Goal: Task Accomplishment & Management: Manage account settings

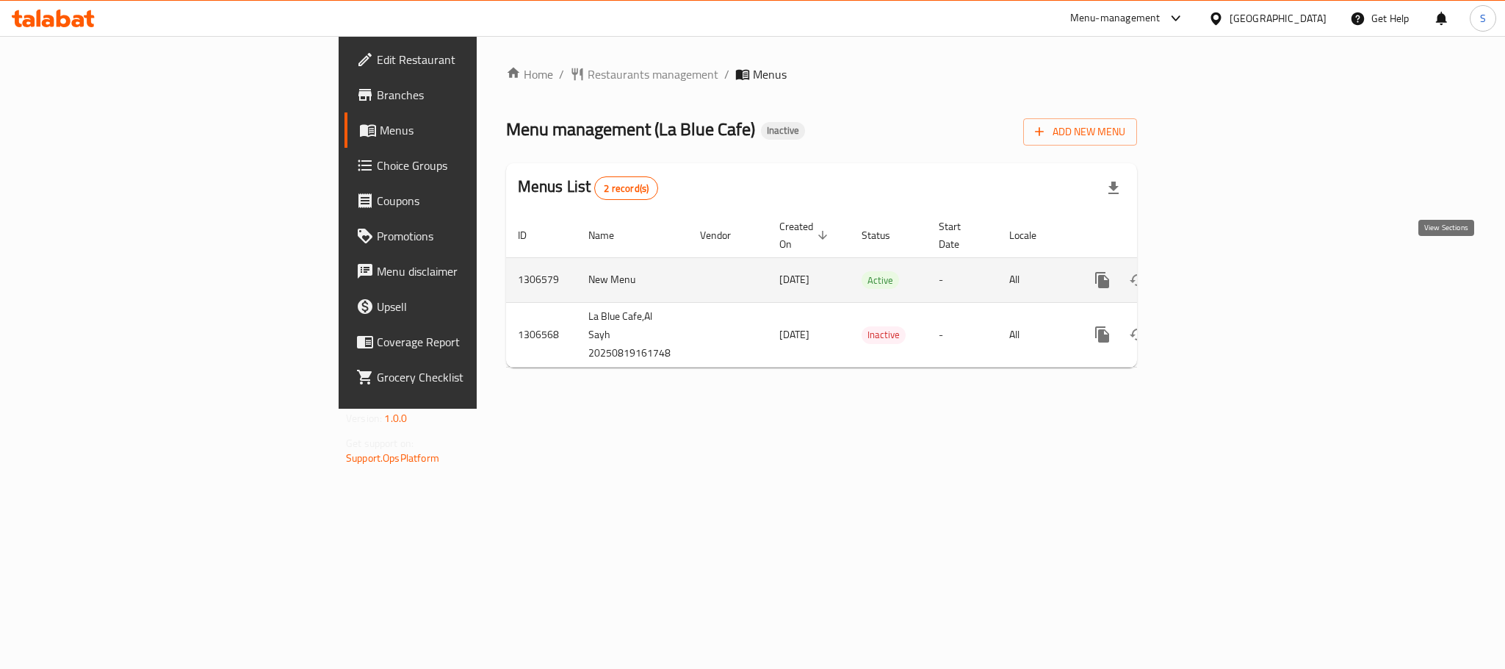
click at [1215, 273] on icon "enhanced table" at bounding box center [1208, 279] width 13 height 13
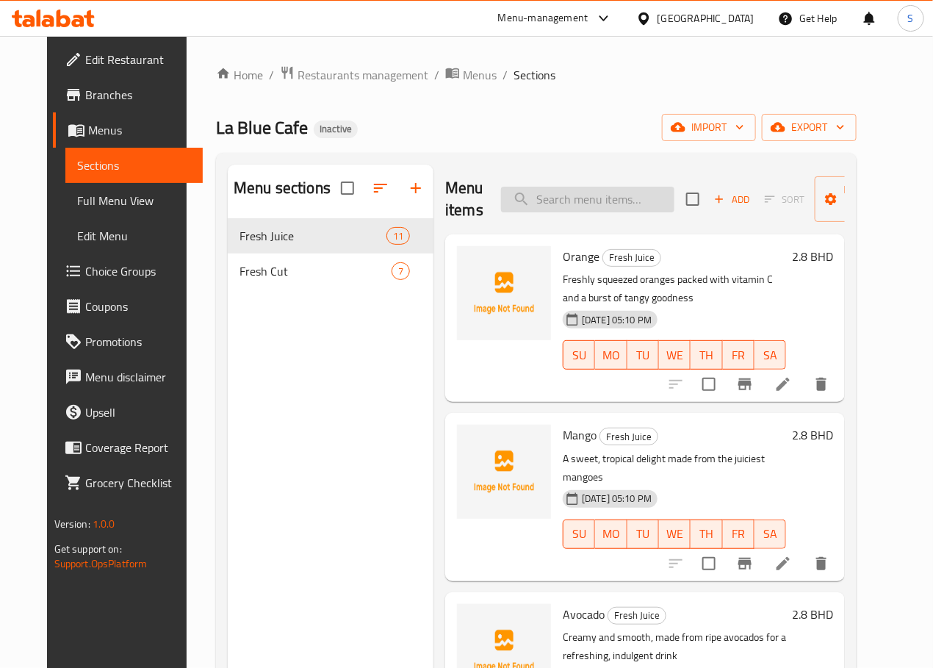
click at [605, 203] on input "search" at bounding box center [587, 200] width 173 height 26
paste input "Orange"
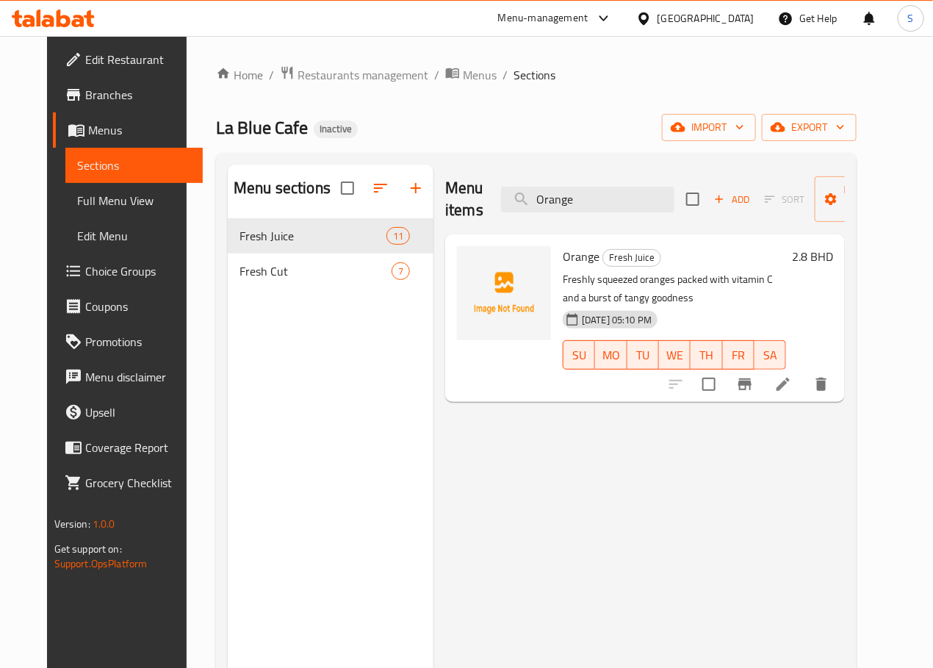
type input "Orange"
click at [792, 391] on icon at bounding box center [783, 384] width 18 height 18
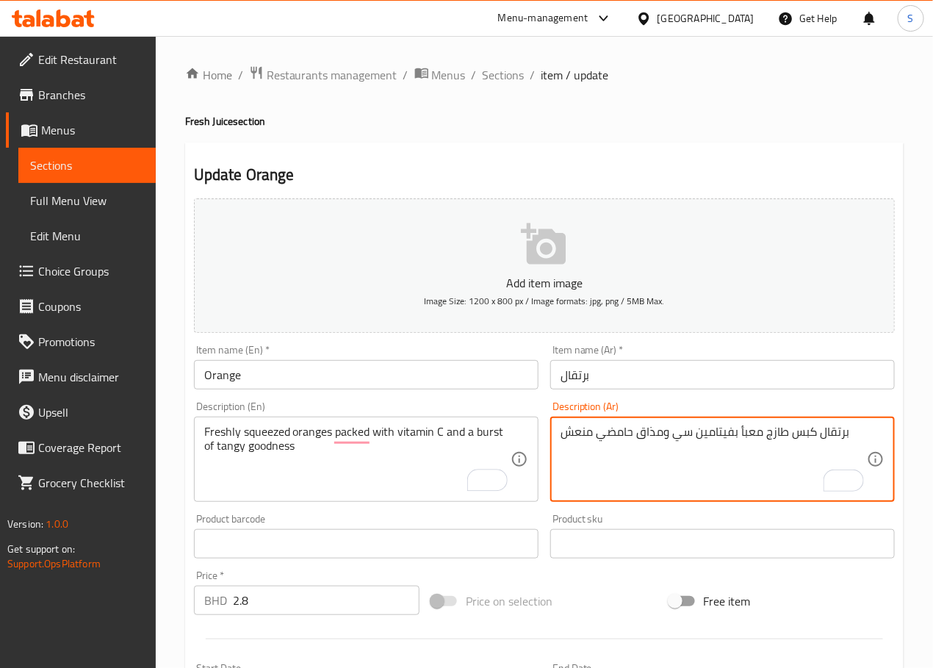
click at [653, 430] on textarea "برتقال كبس طازج معبأ بفيتامين سي ومذاق حامضي منعش" at bounding box center [714, 460] width 306 height 70
type textarea "برتقال كبس طازج معبأ بفيتامين سي وبرست من جوودنس منعش"
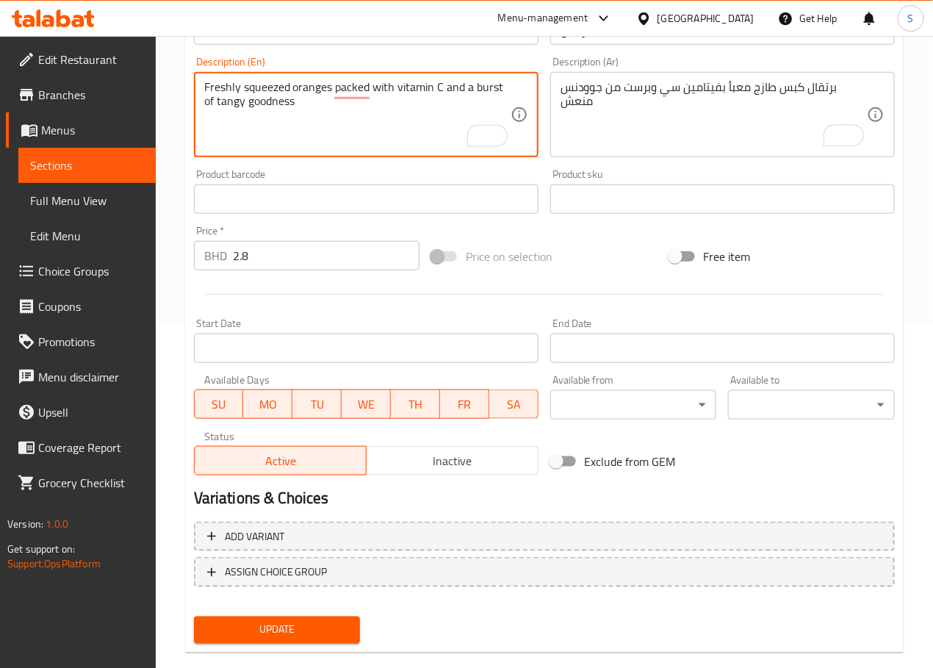
scroll to position [369, 0]
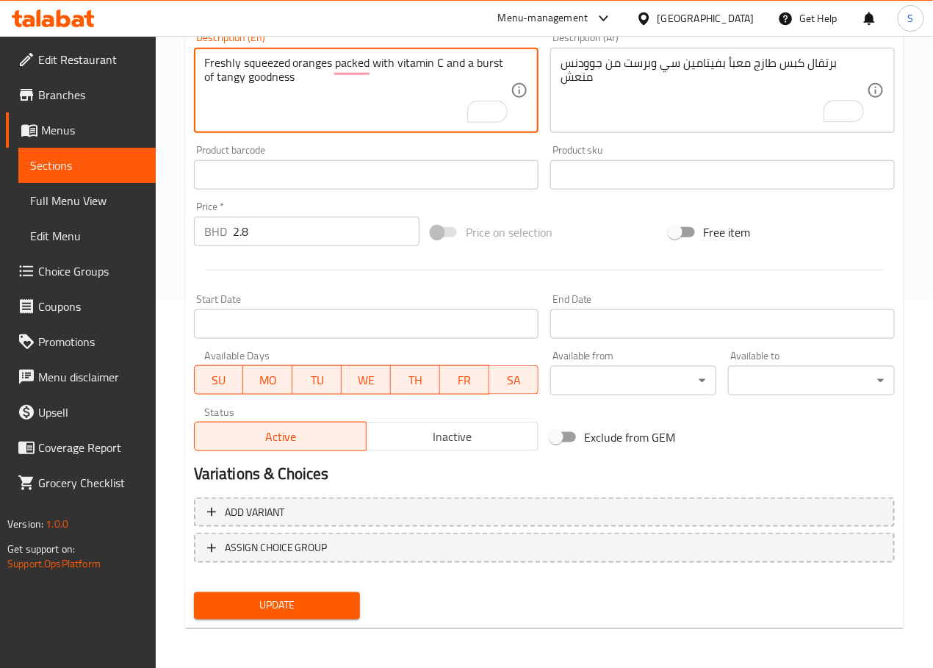
click at [315, 613] on button "Update" at bounding box center [277, 605] width 167 height 27
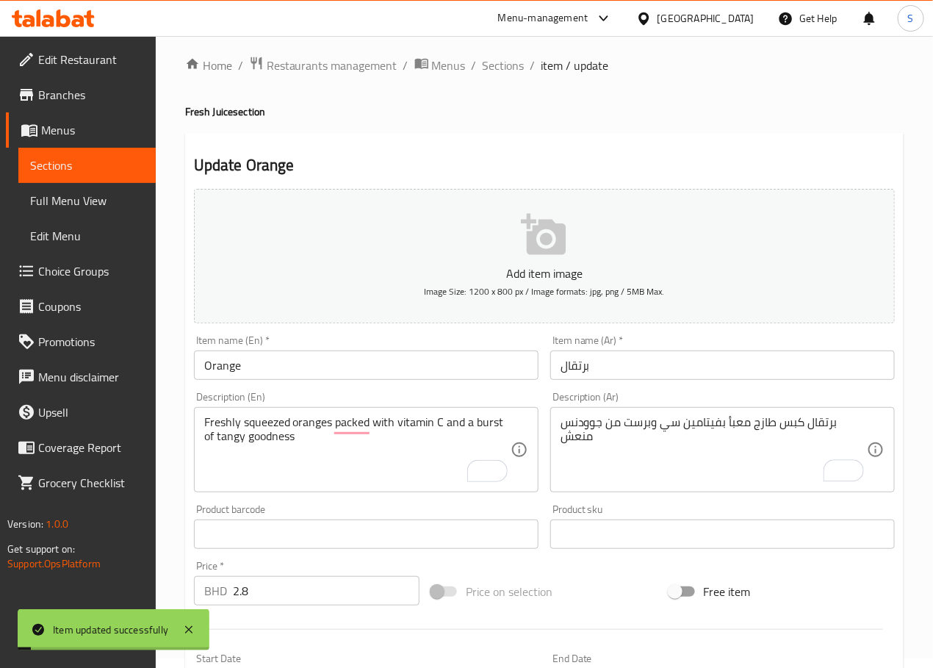
scroll to position [0, 0]
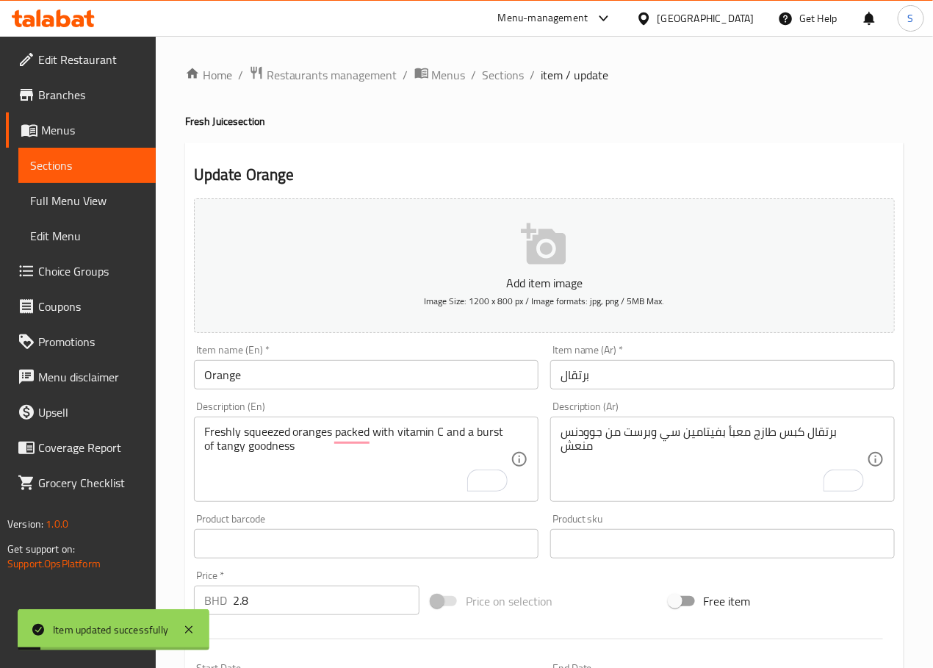
click at [516, 75] on span "Sections" at bounding box center [504, 75] width 42 height 18
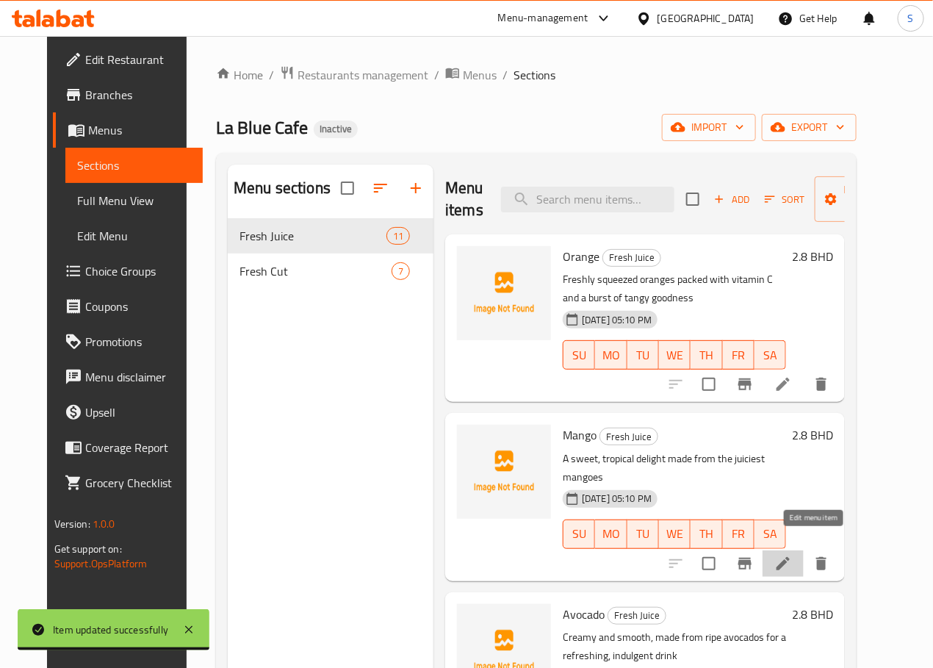
click at [792, 555] on icon at bounding box center [783, 564] width 18 height 18
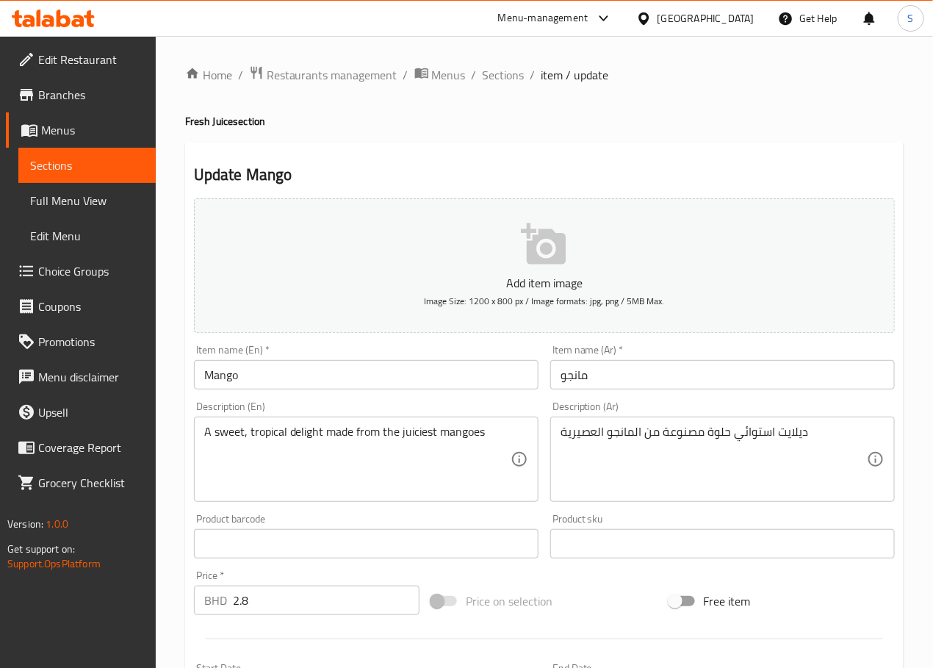
click at [580, 433] on textarea "ديلايت استوائي حلوة مصنوعة من المانجو العصيرية" at bounding box center [714, 460] width 306 height 70
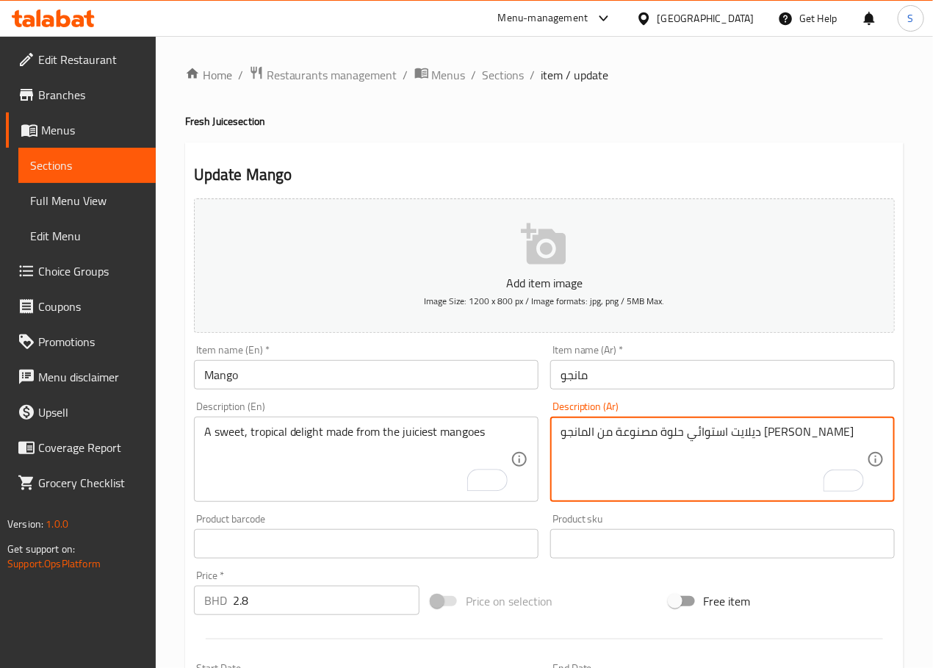
click at [588, 436] on textarea "ديلايت استوائي حلوة مصنوعة من المانجو [PERSON_NAME]" at bounding box center [714, 460] width 306 height 70
click at [588, 436] on textarea "ديلايت استوائي حلوة مصنوعة من المانجو العصيرية" at bounding box center [714, 460] width 306 height 70
click at [591, 437] on textarea "ديلايت استوائي حلوة مصنوعة من المانجو العصيرية" at bounding box center [714, 460] width 306 height 70
type textarea "ديلايت استوائي حلوة مصنوعة من المانجو [PERSON_NAME]"
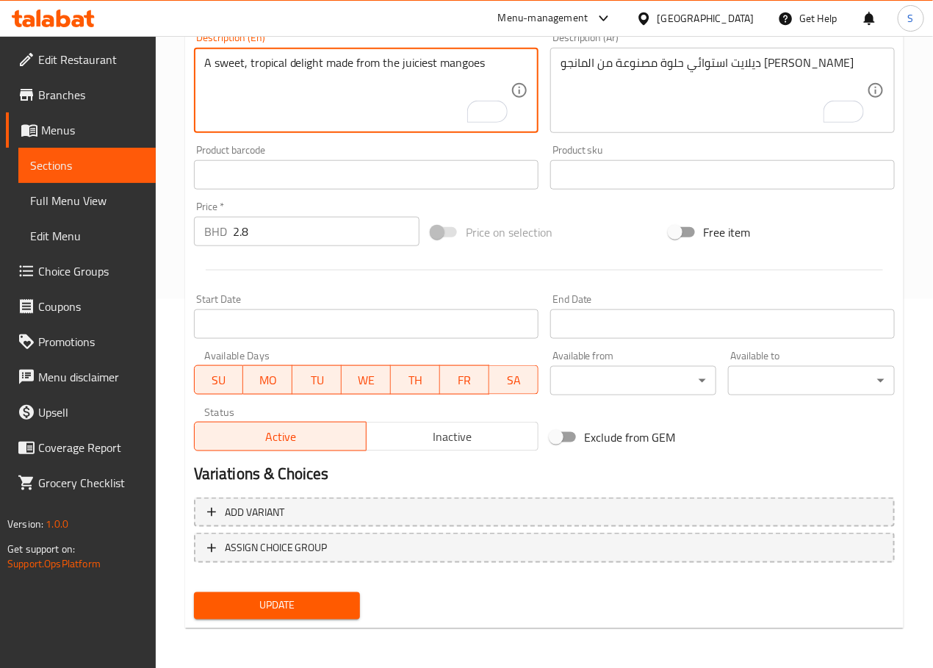
click at [318, 602] on span "Update" at bounding box center [277, 606] width 143 height 18
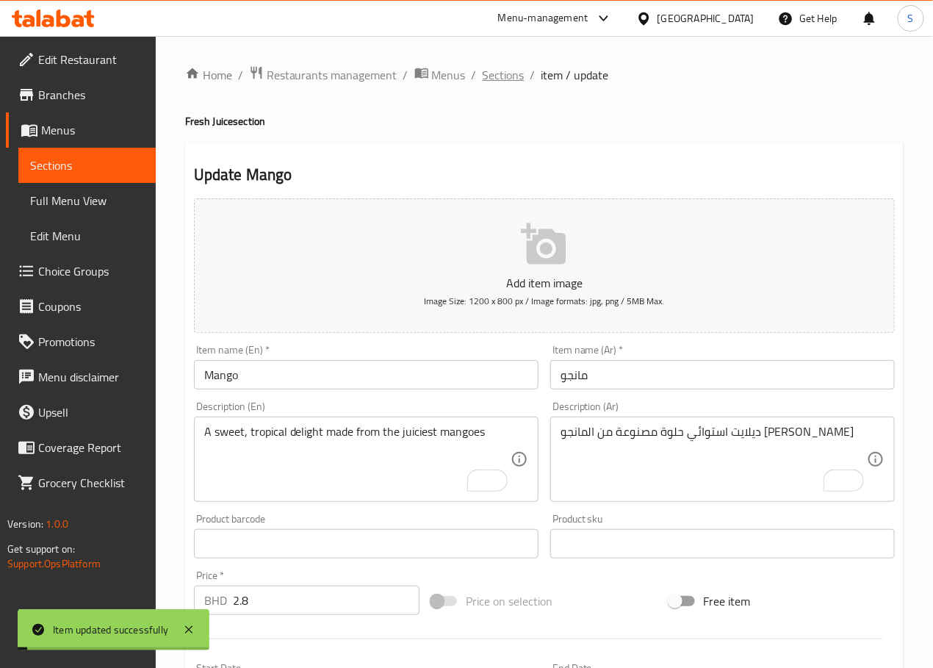
click at [507, 79] on span "Sections" at bounding box center [504, 75] width 42 height 18
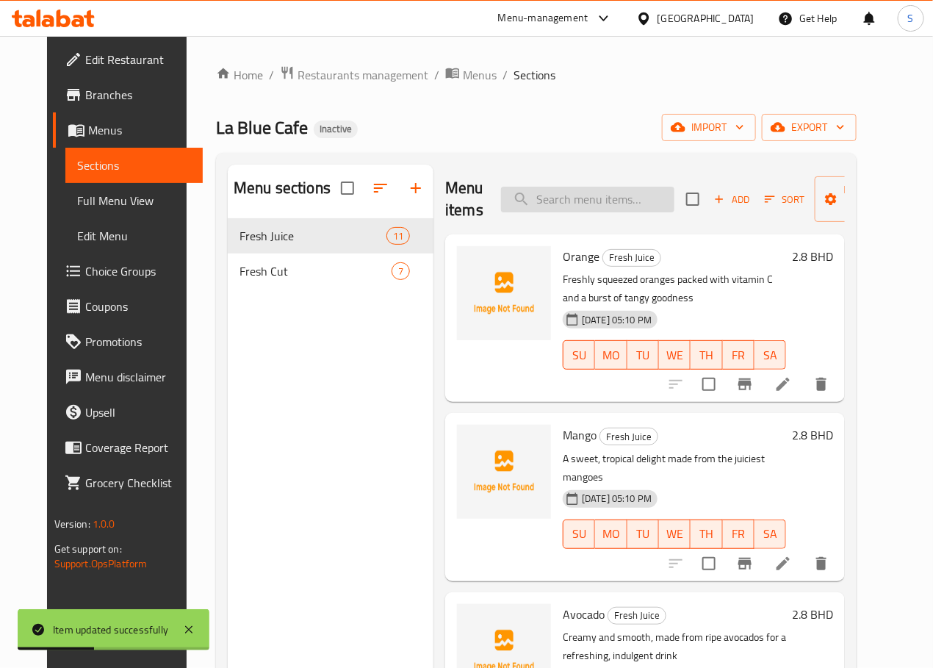
click at [585, 201] on input "search" at bounding box center [587, 200] width 173 height 26
paste input "Avocado"
type input "Avocado"
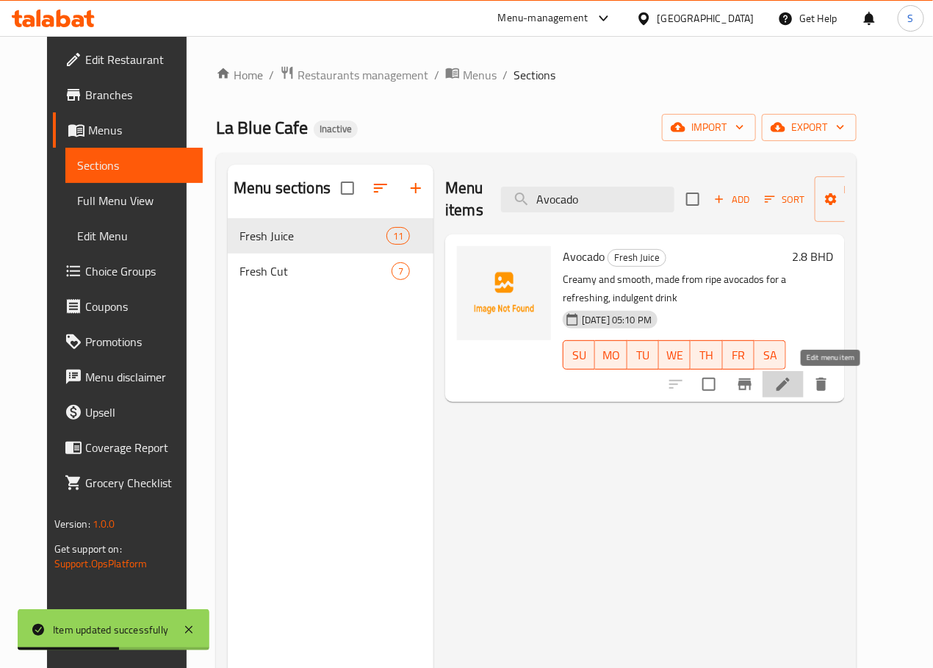
click at [790, 388] on icon at bounding box center [782, 384] width 13 height 13
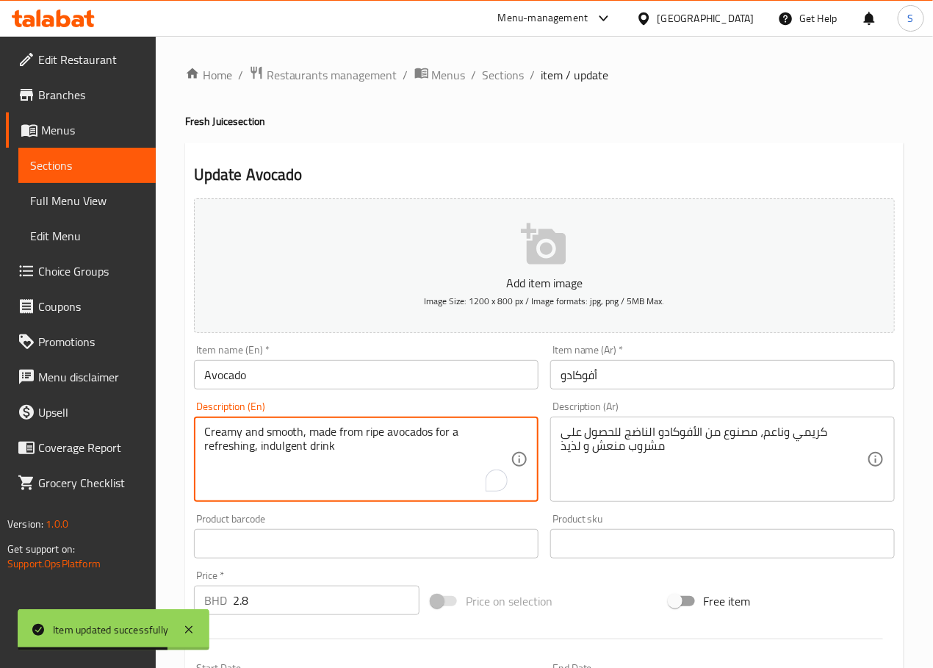
click at [278, 453] on textarea "Creamy and smooth, made from ripe avocados for a refreshing, indulgent drink" at bounding box center [357, 460] width 306 height 70
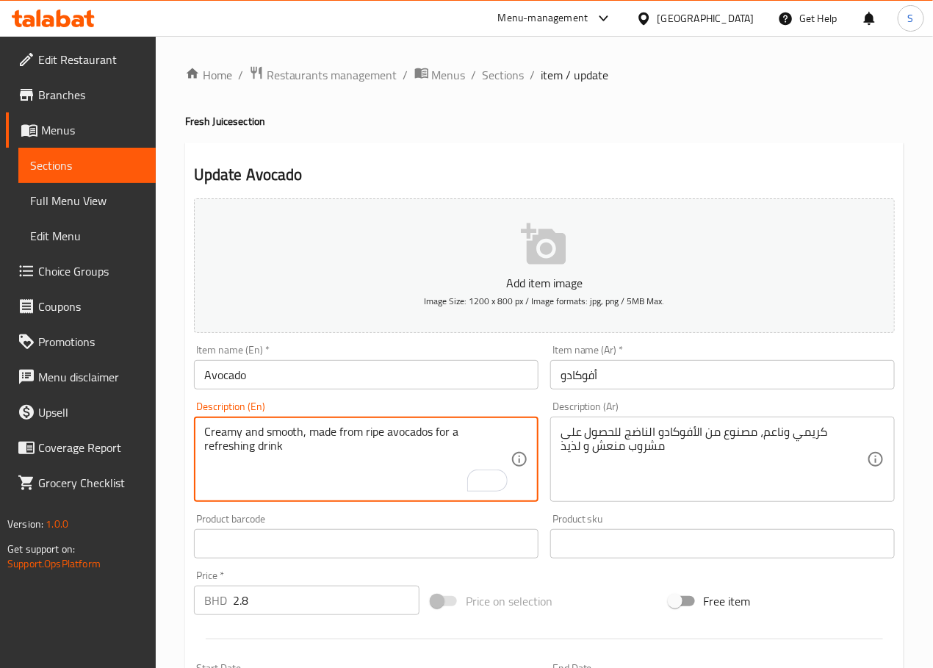
type textarea "Creamy and smooth, made from ripe avocados for a refreshing drink"
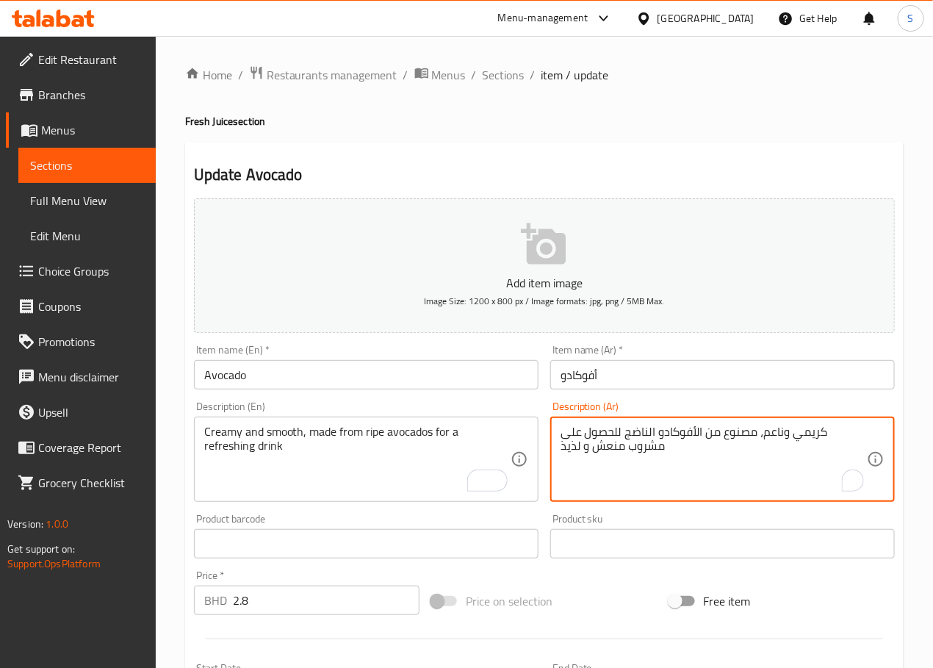
click at [571, 447] on textarea "كريمي وناعم، مصنوع من الأفوكادو الناضج للحصول على مشروب منعش و لذيذ" at bounding box center [714, 460] width 306 height 70
type textarea "كريمي وناعم، مصنوع من الأفوكادو الناضج للحصول على مشروب منعش"
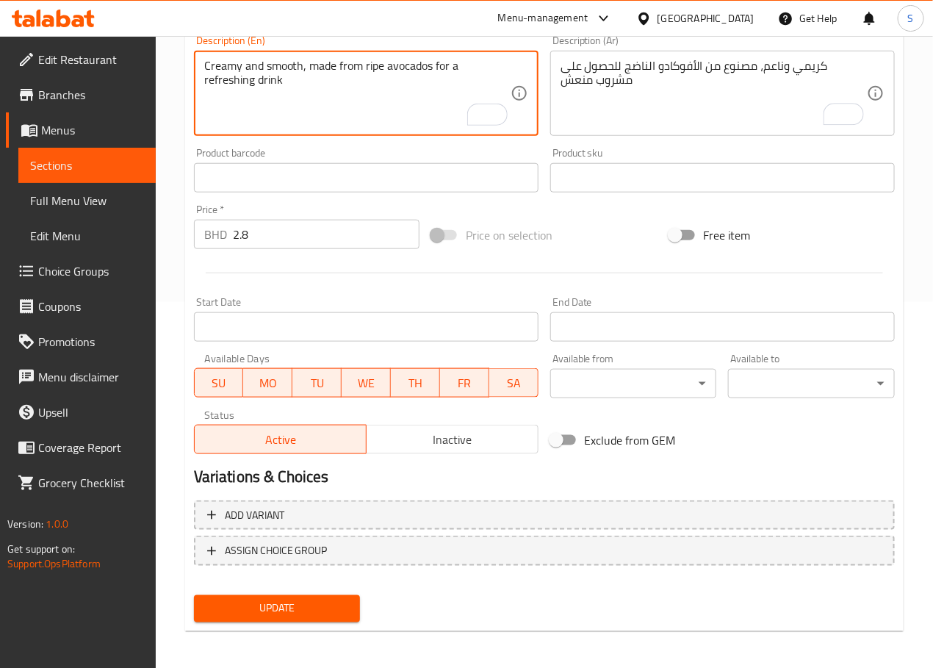
scroll to position [369, 0]
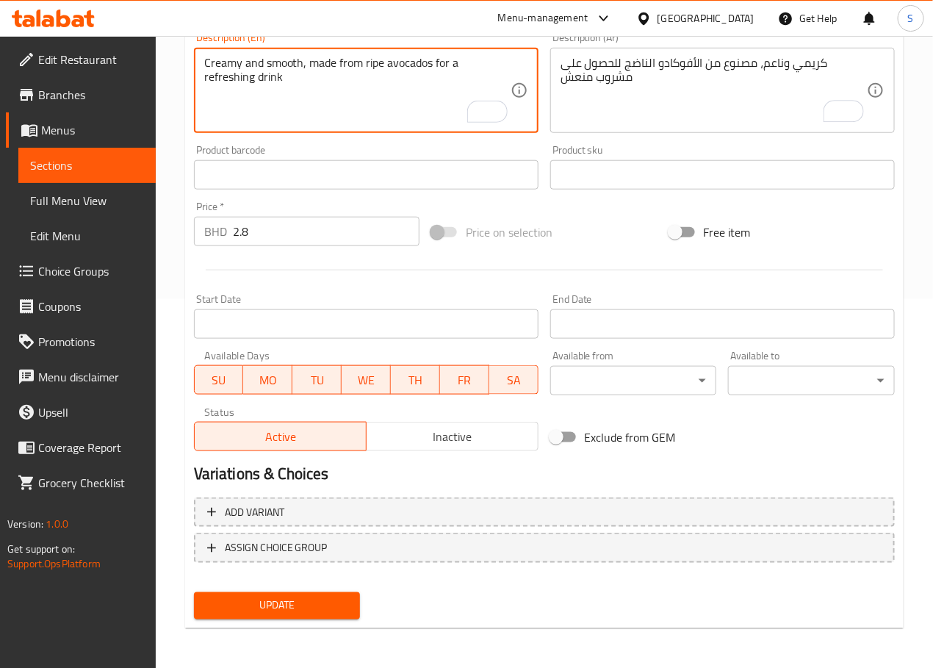
click at [339, 592] on button "Update" at bounding box center [277, 605] width 167 height 27
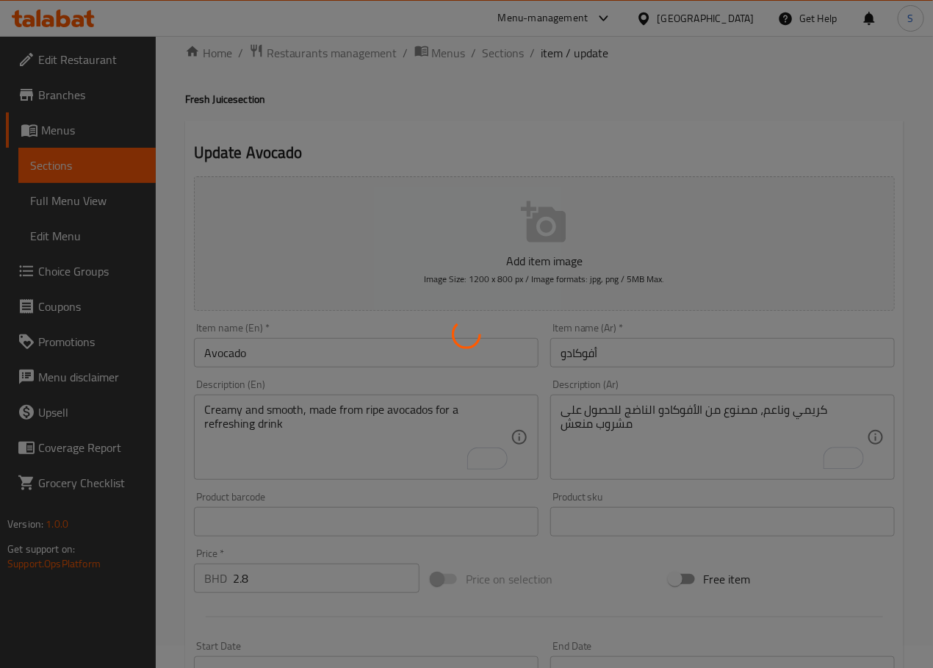
scroll to position [0, 0]
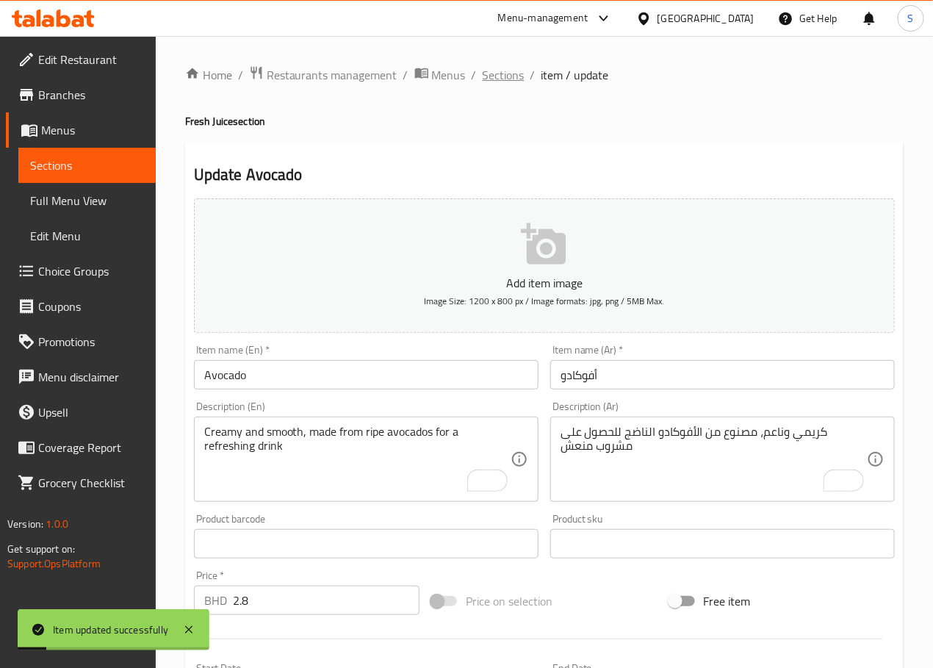
click at [502, 73] on span "Sections" at bounding box center [504, 75] width 42 height 18
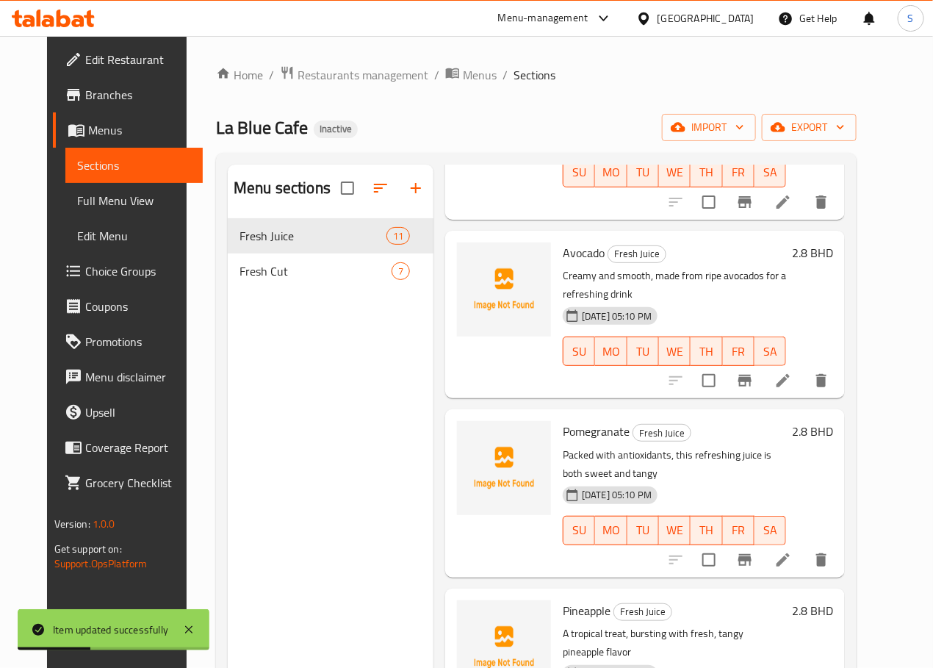
scroll to position [364, 0]
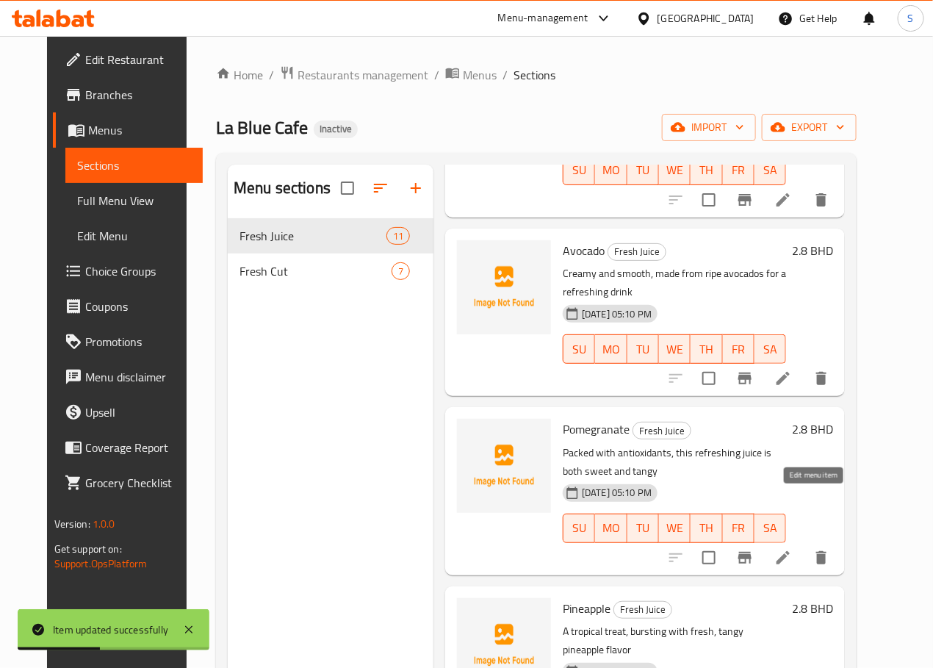
click at [790, 551] on icon at bounding box center [782, 557] width 13 height 13
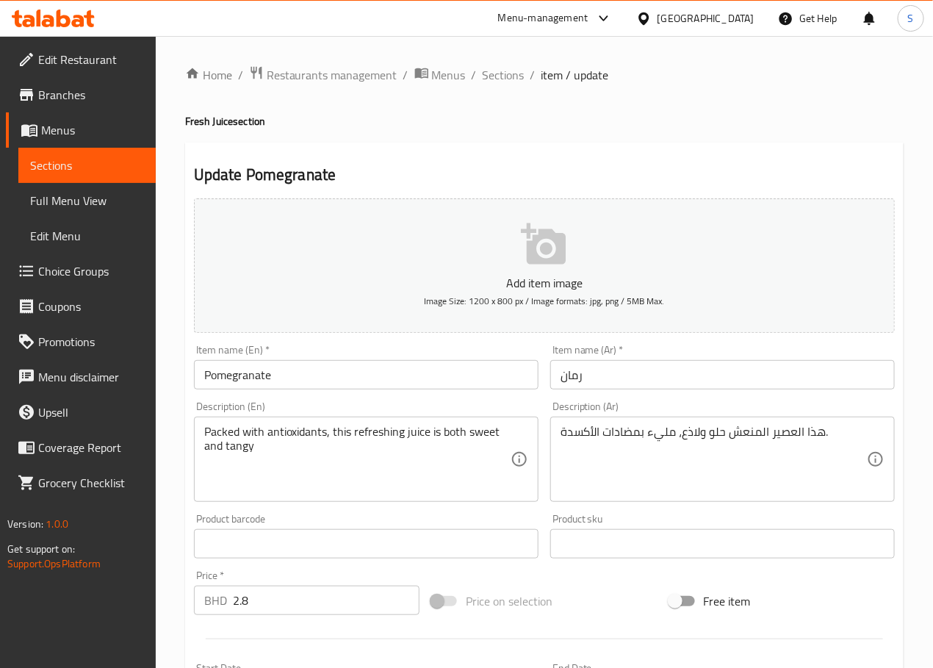
drag, startPoint x: 701, startPoint y: 435, endPoint x: 707, endPoint y: 456, distance: 22.3
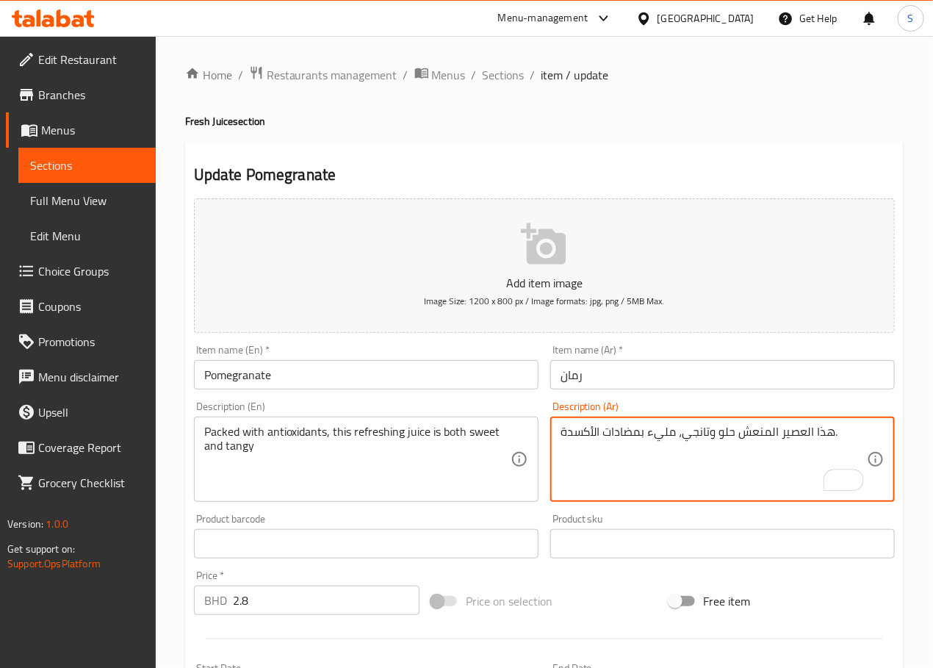
type textarea "هذا العصير المنعش حلو وتانجي، مليء بمضادات الأكسدة."
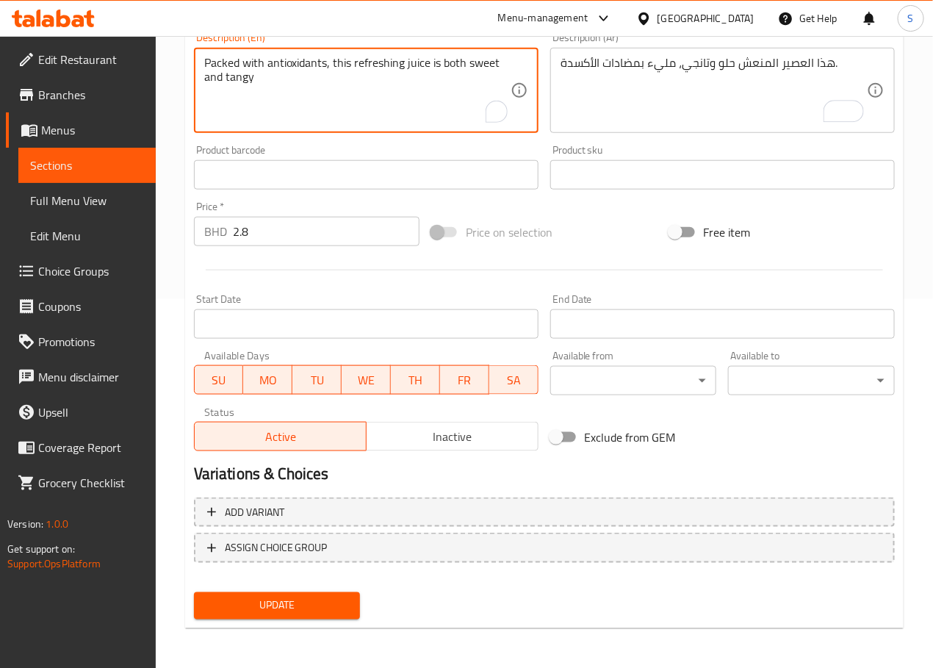
click at [271, 605] on span "Update" at bounding box center [277, 606] width 143 height 18
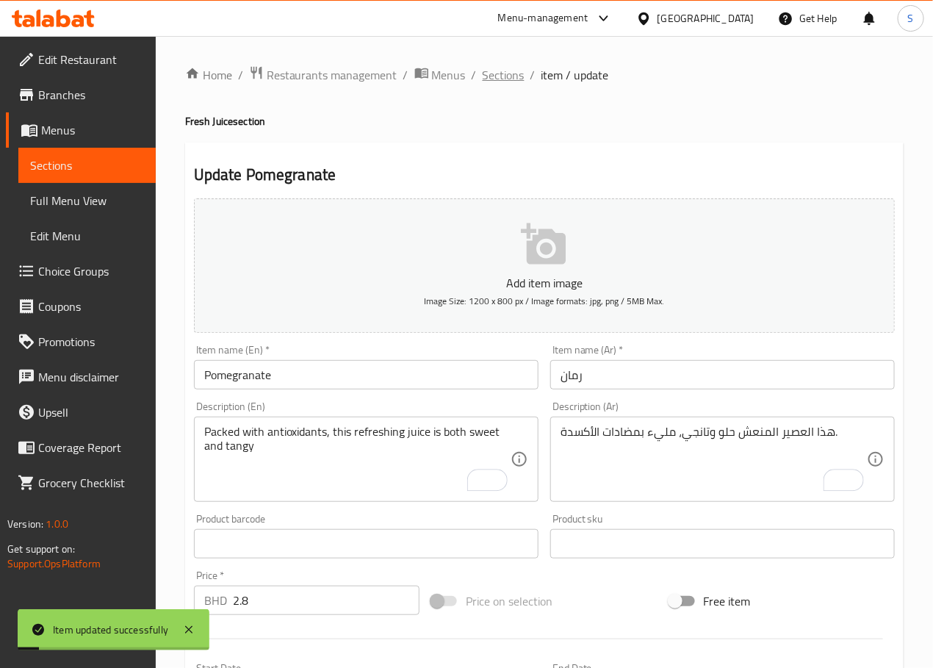
click at [503, 82] on span "Sections" at bounding box center [504, 75] width 42 height 18
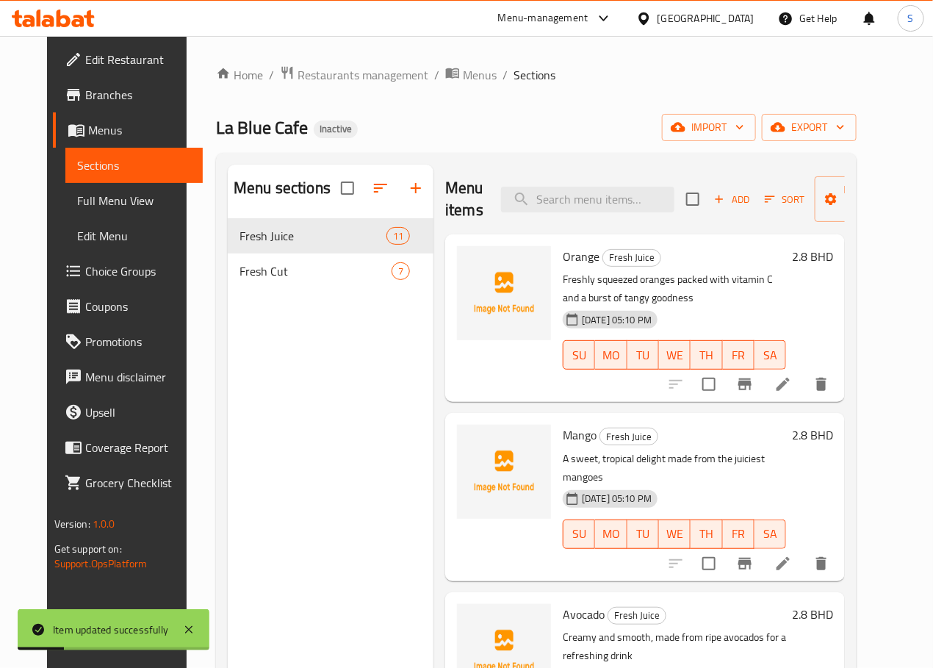
drag, startPoint x: 503, startPoint y: 82, endPoint x: 443, endPoint y: 170, distance: 106.8
click at [445, 170] on div "Menu items Add Sort Manage items" at bounding box center [645, 200] width 400 height 70
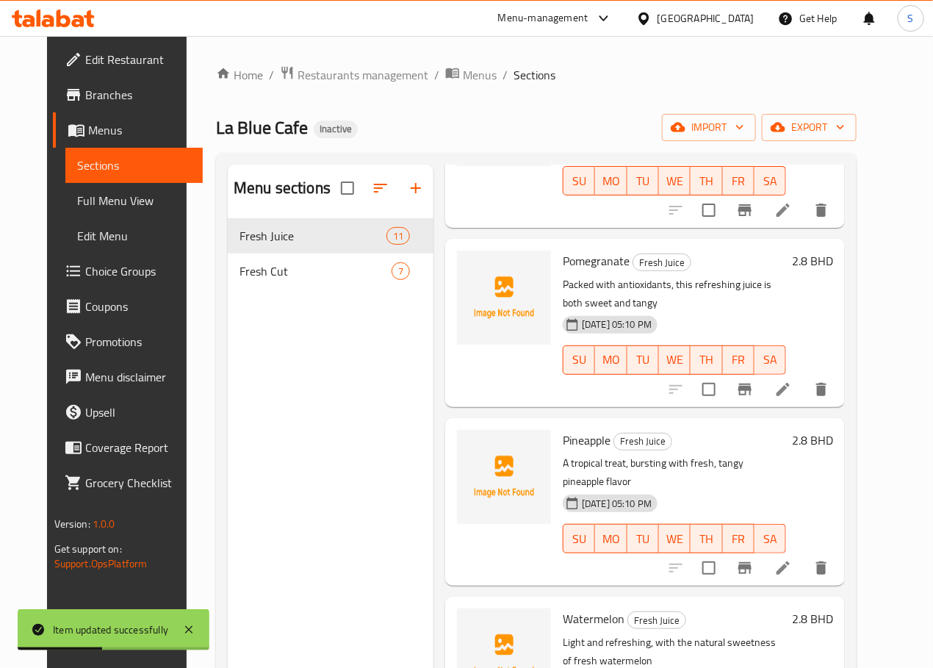
scroll to position [533, 0]
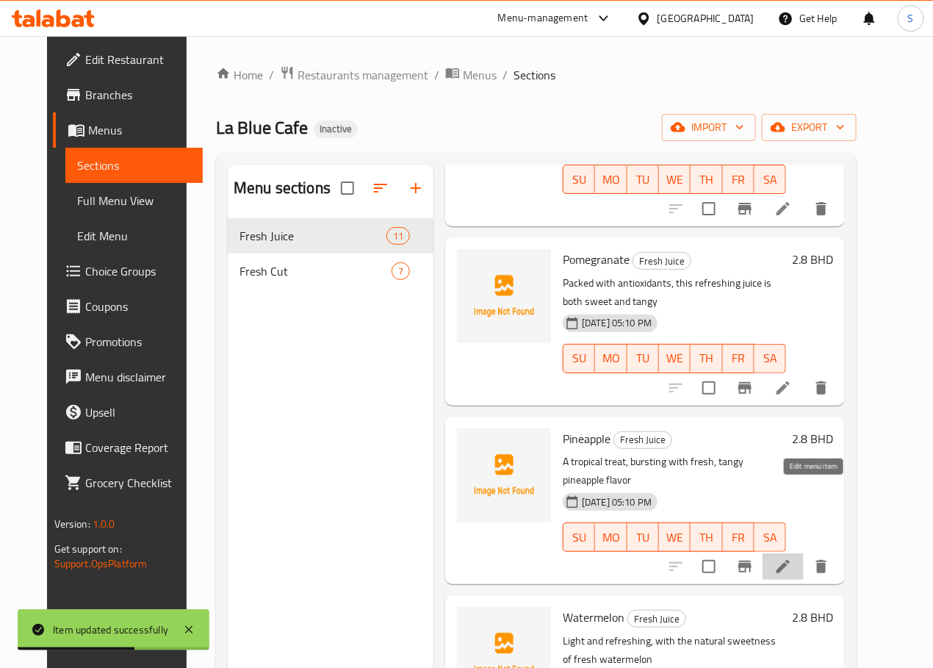
click at [790, 560] on icon at bounding box center [782, 566] width 13 height 13
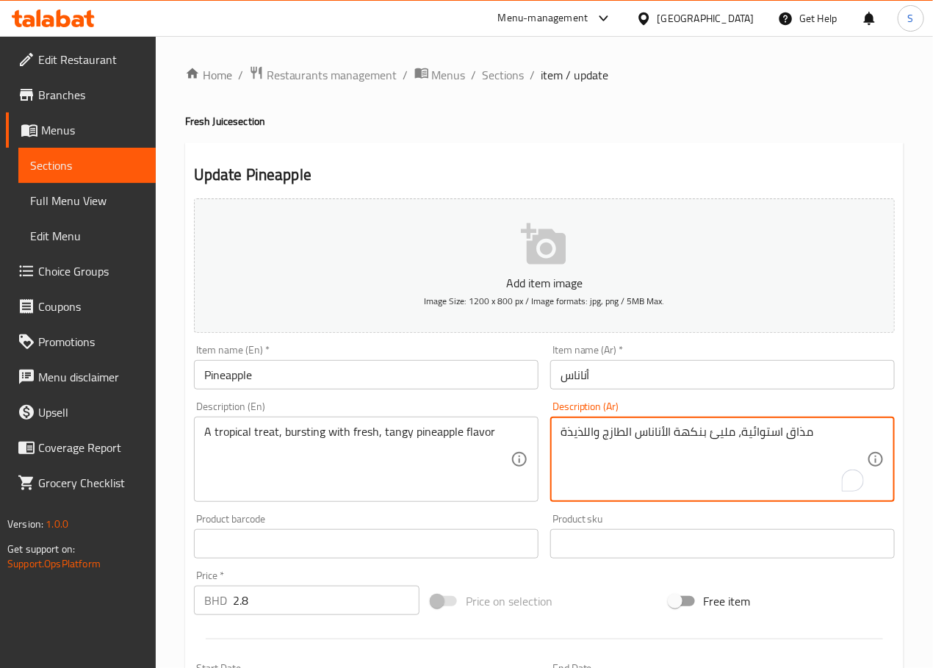
click at [796, 436] on textarea "مذاق استوائية، مليئ بنكهة الأناناس الطازج واللذيذة" at bounding box center [714, 460] width 306 height 70
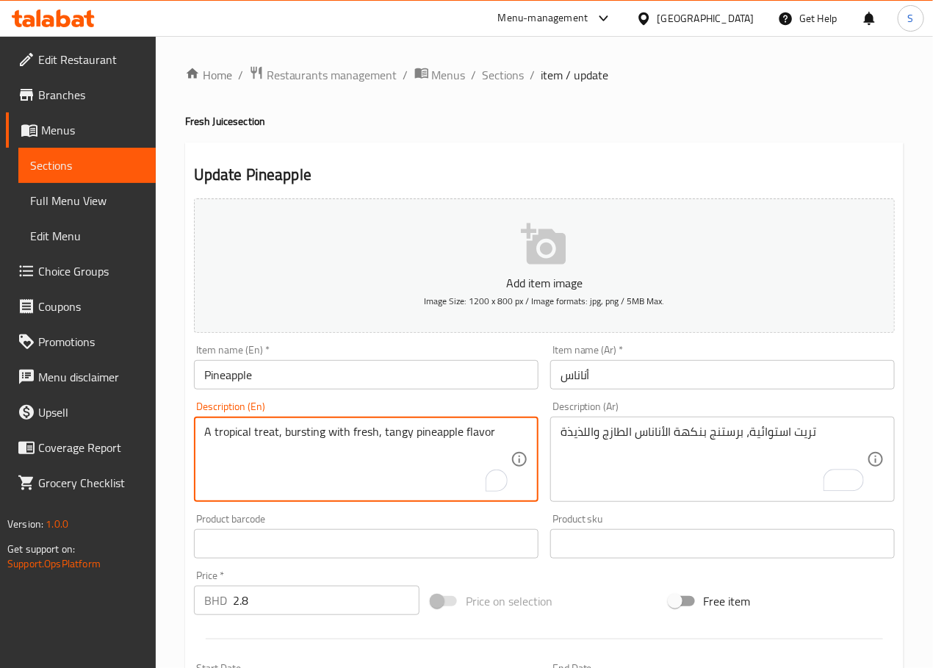
scroll to position [3, 0]
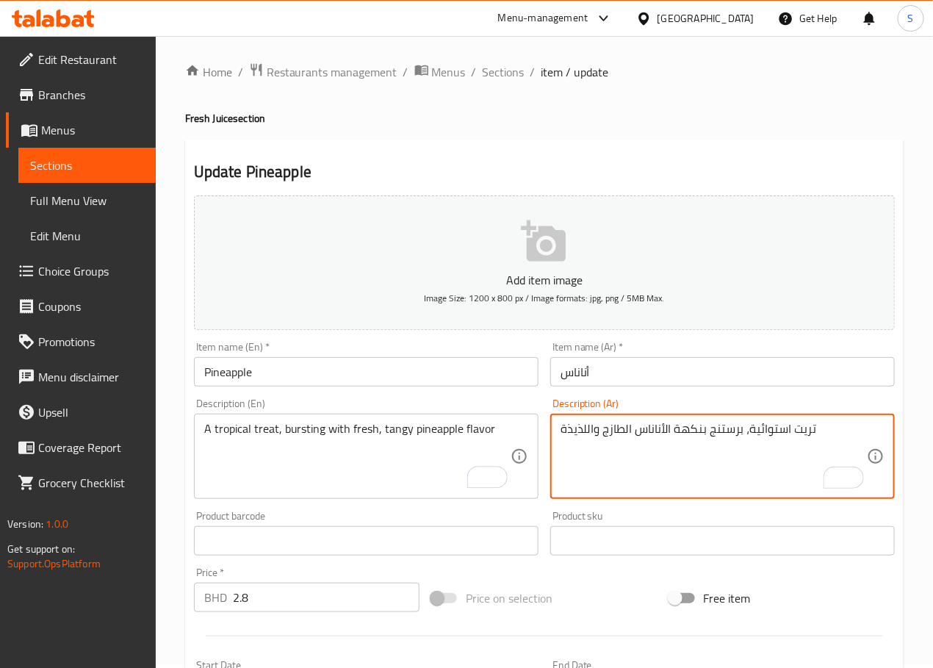
click at [569, 430] on textarea "تريت استوائية، برستنج بنكهة الأناناس الطازج واللذيذة" at bounding box center [714, 457] width 306 height 70
type textarea "تريت استوائية، برستنج بنكهة الأناناس الطازج والمنعش"
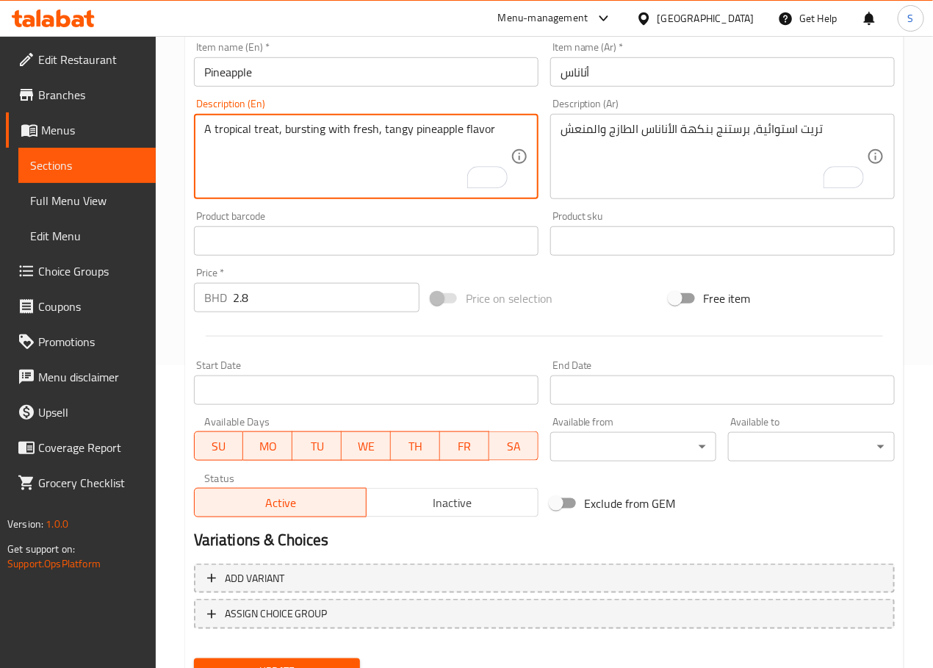
scroll to position [369, 0]
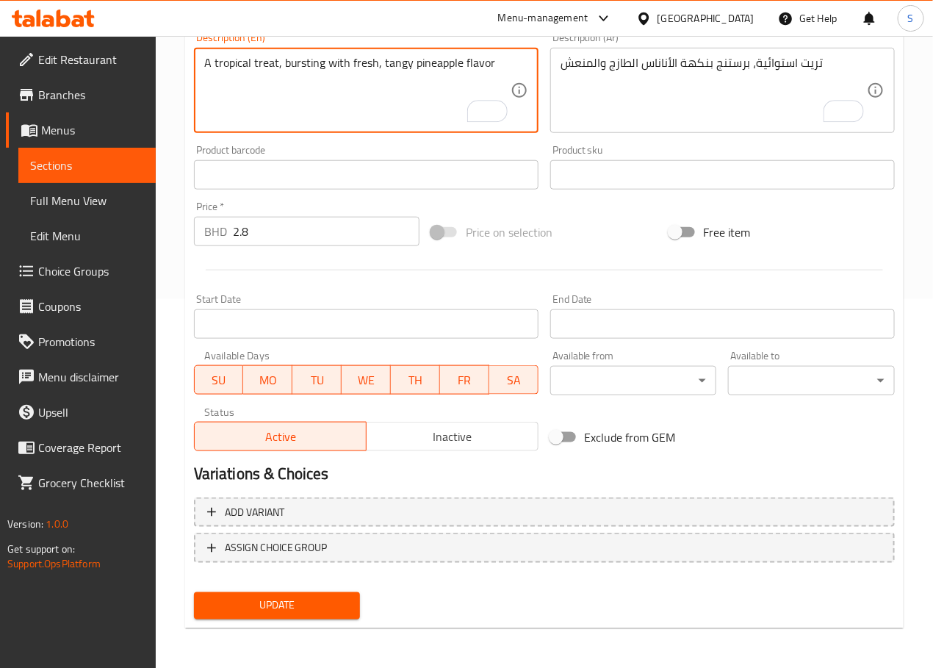
click at [298, 602] on span "Update" at bounding box center [277, 606] width 143 height 18
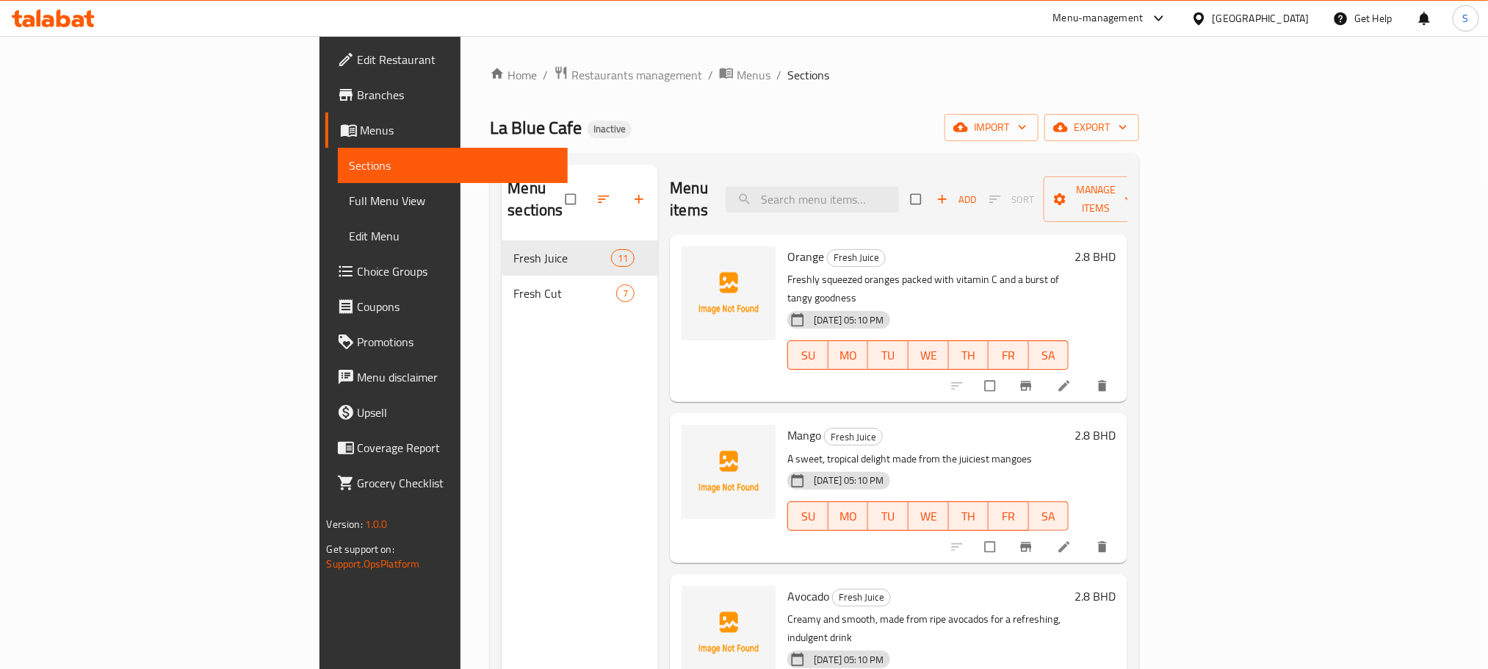
click at [350, 207] on span "Full Menu View" at bounding box center [453, 201] width 206 height 18
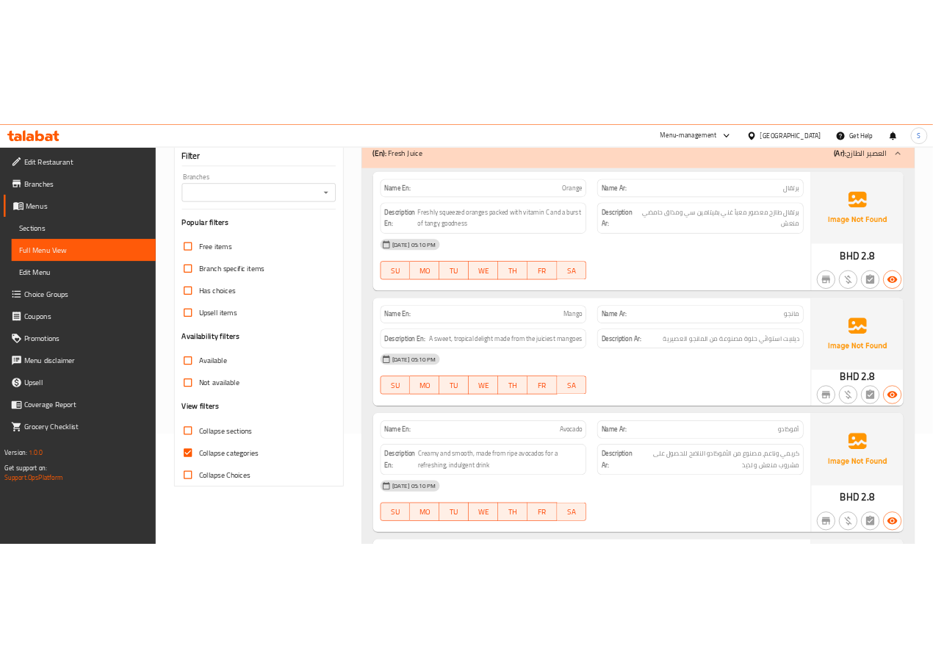
scroll to position [175, 0]
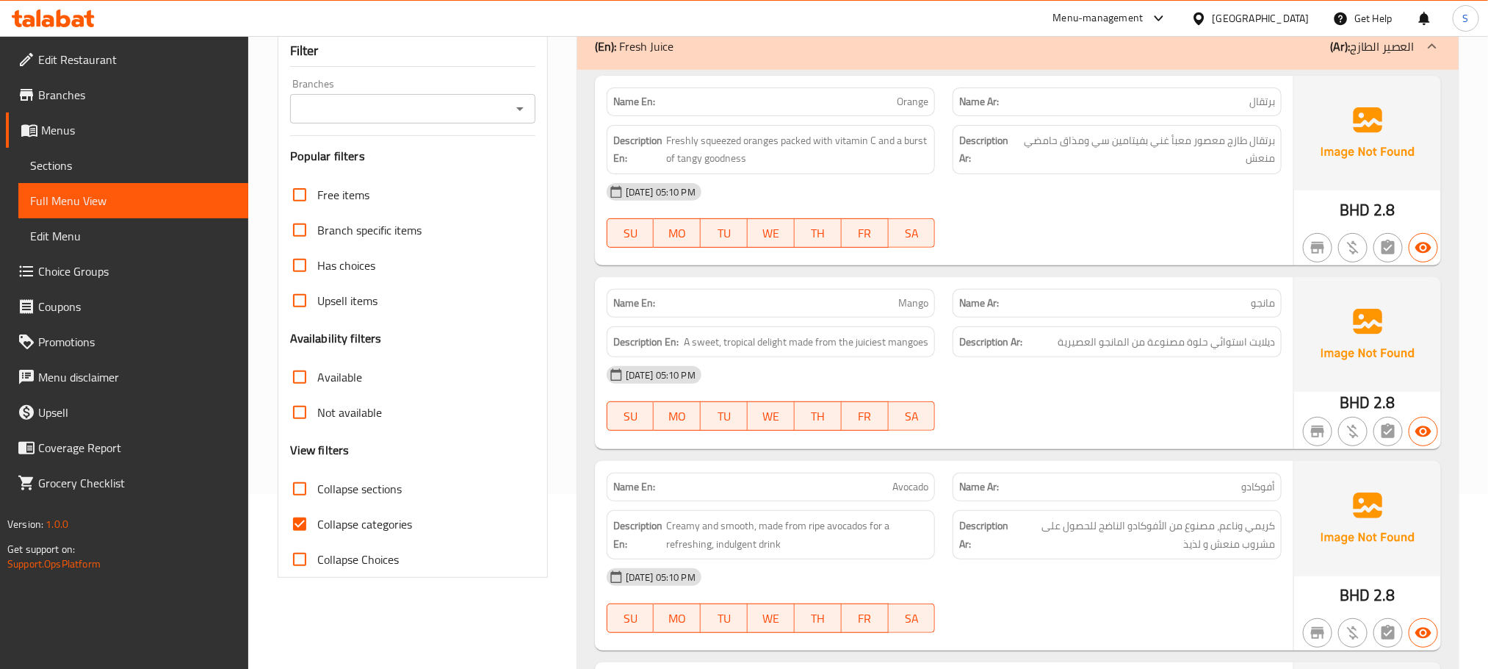
click at [298, 520] on input "Collapse categories" at bounding box center [299, 523] width 35 height 35
checkbox input "false"
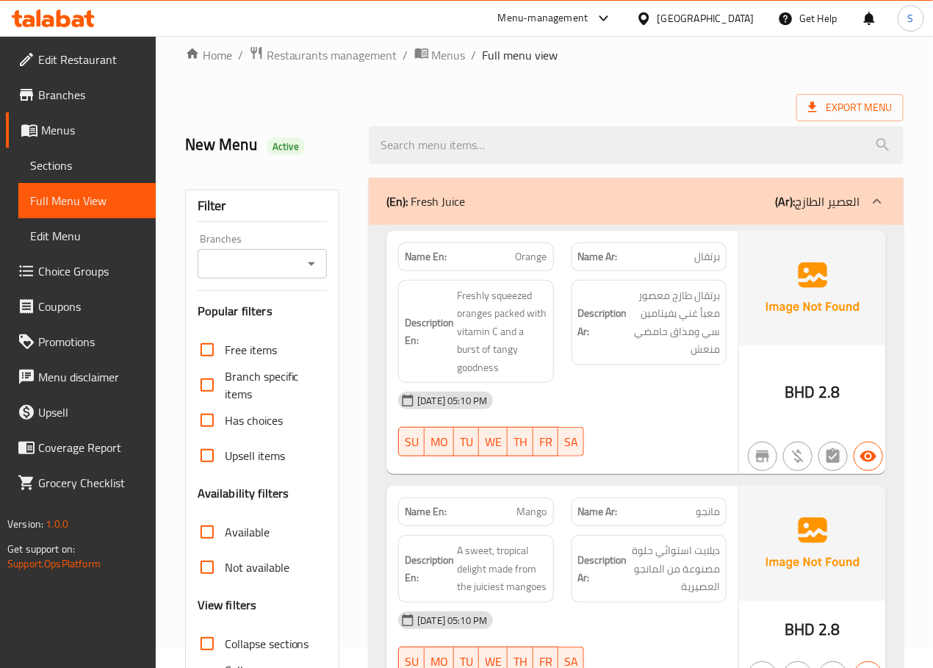
scroll to position [21, 0]
click at [530, 261] on span "Orange" at bounding box center [532, 255] width 32 height 15
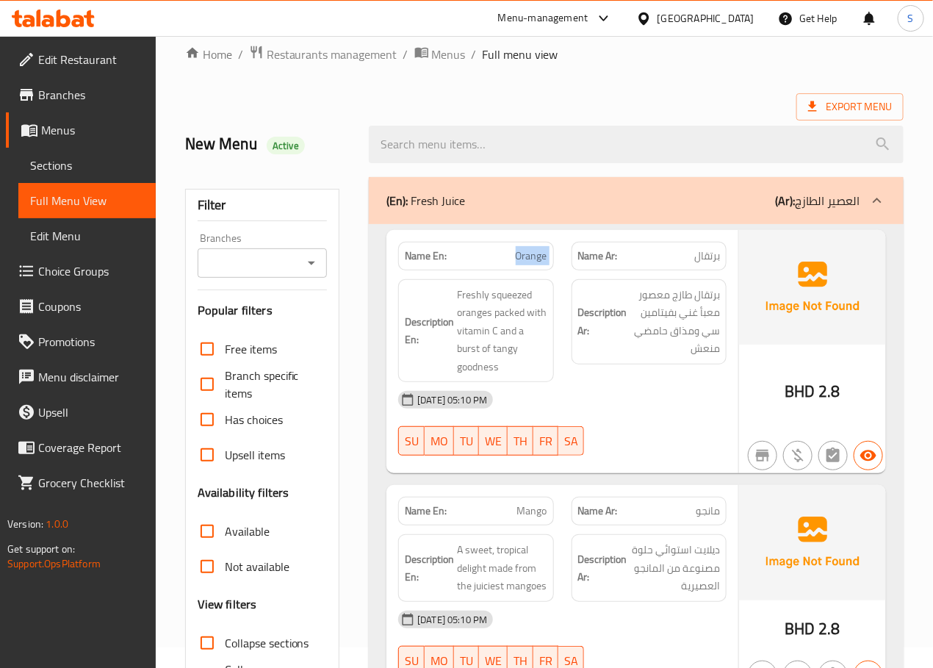
copy span "Orange"
click at [499, 324] on span "Freshly squeezed oranges packed with vitamin C and a burst of tangy goodness" at bounding box center [502, 331] width 90 height 90
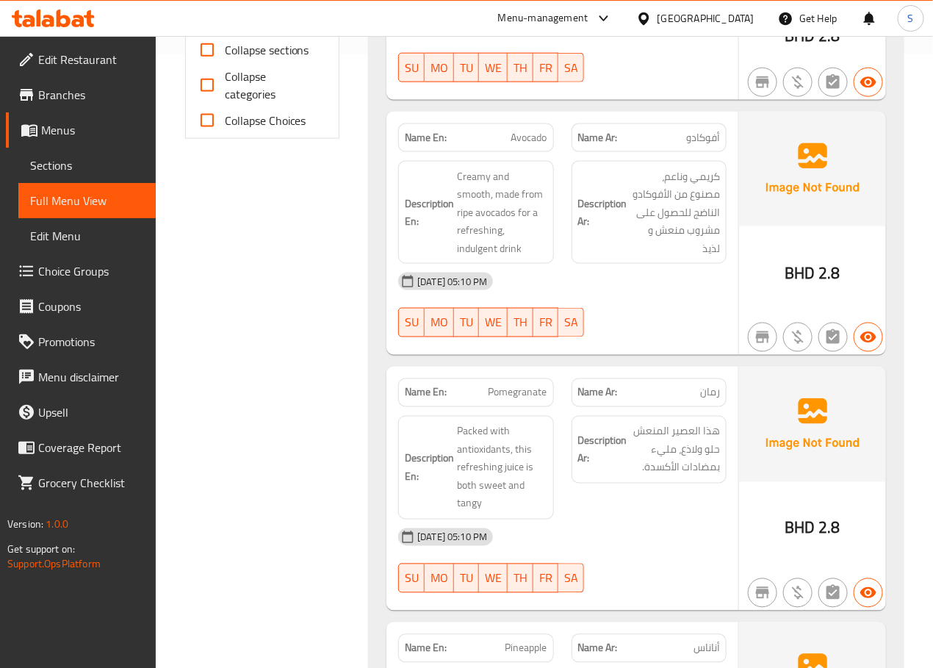
scroll to position [633, 0]
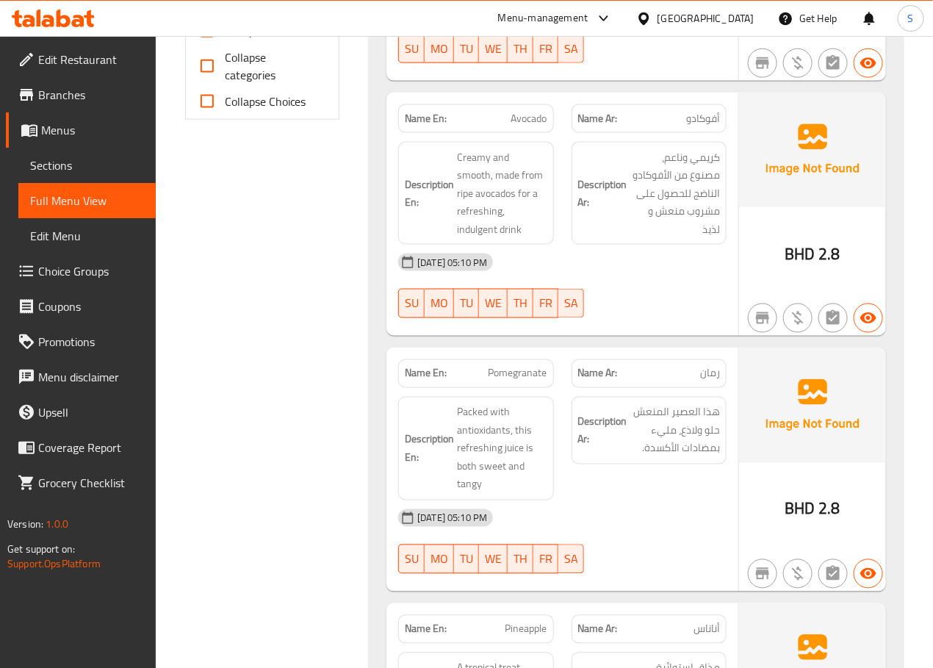
click at [530, 121] on span "Avocado" at bounding box center [529, 118] width 36 height 15
copy span "Avocado"
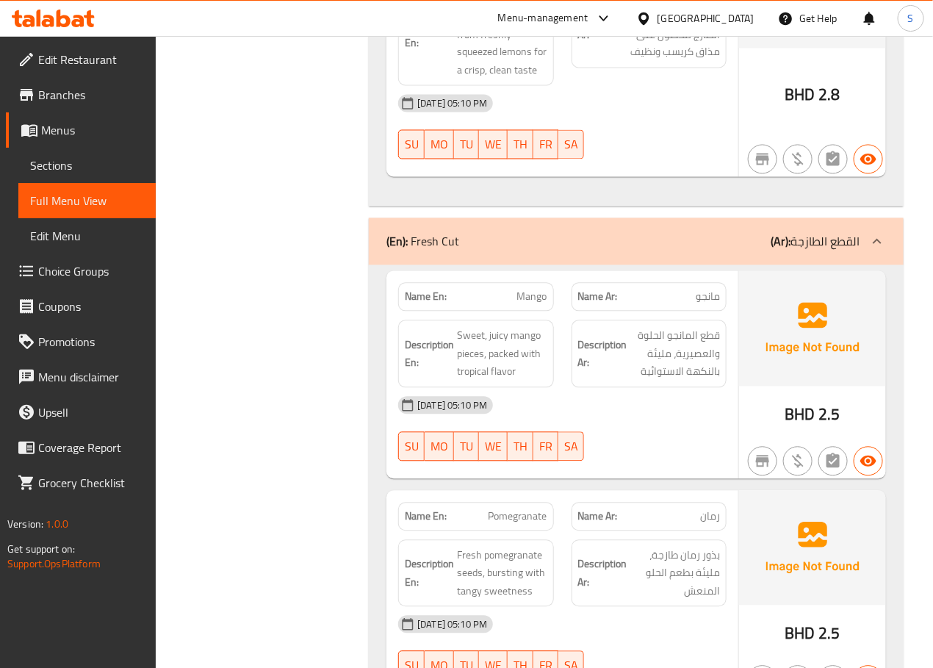
scroll to position [2768, 0]
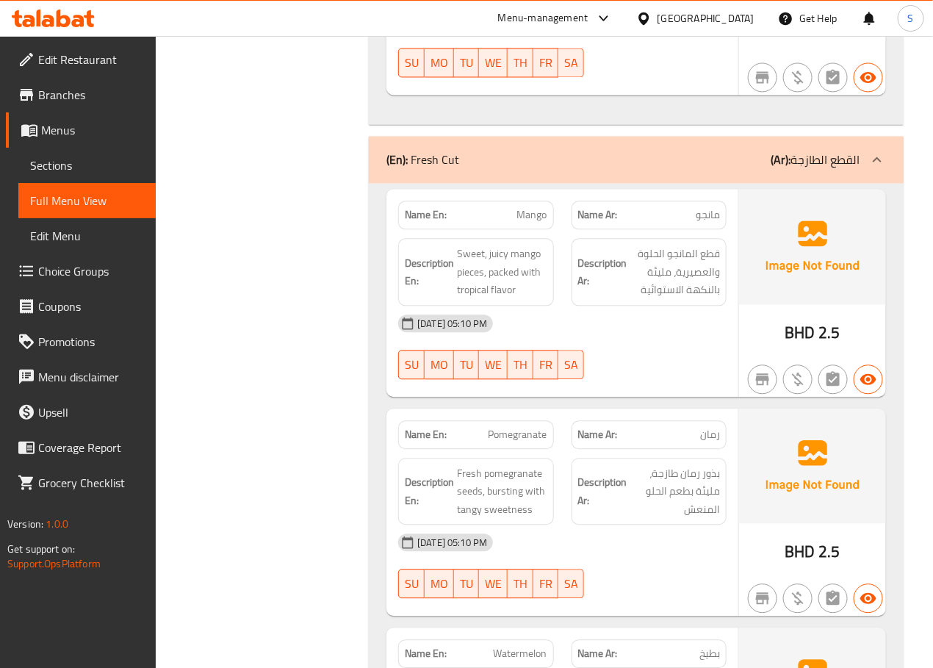
scroll to position [2892, 0]
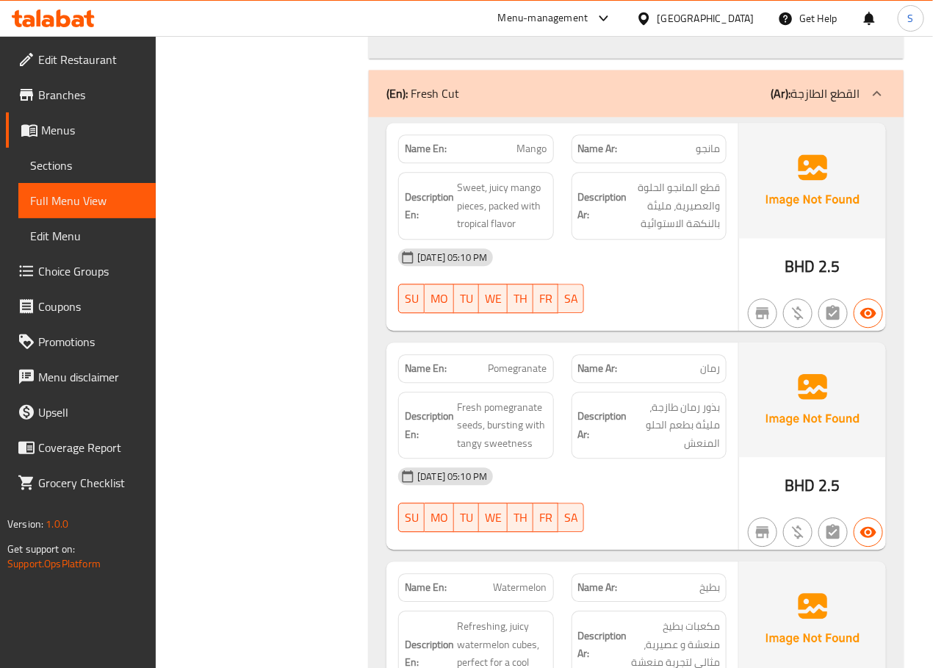
scroll to position [2923, 0]
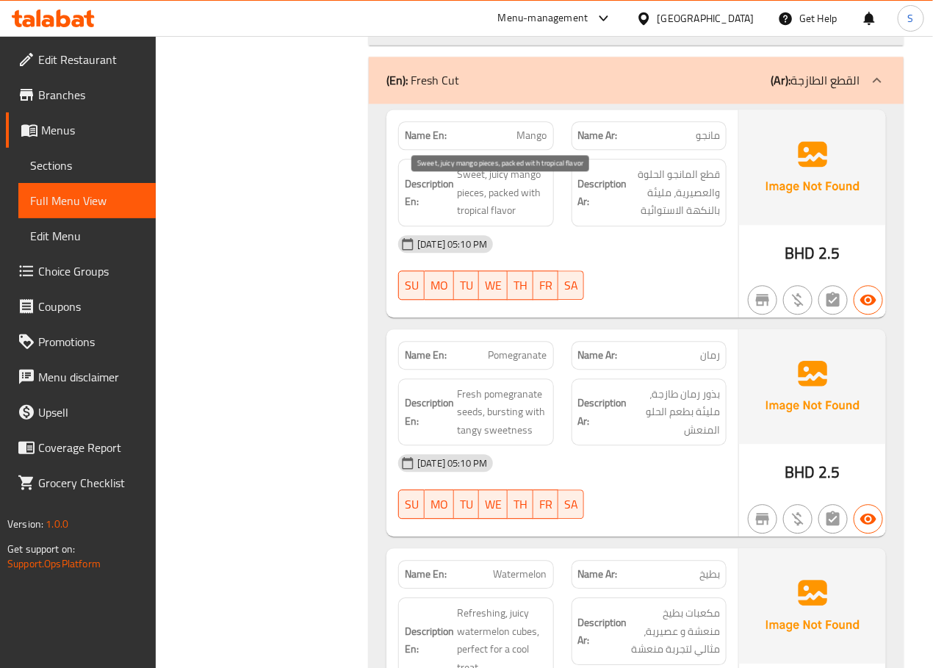
click at [498, 188] on span "Sweet, juicy mango pieces, packed with tropical flavor" at bounding box center [502, 192] width 90 height 54
copy span "juicy"
drag, startPoint x: 262, startPoint y: 223, endPoint x: 327, endPoint y: 153, distance: 95.7
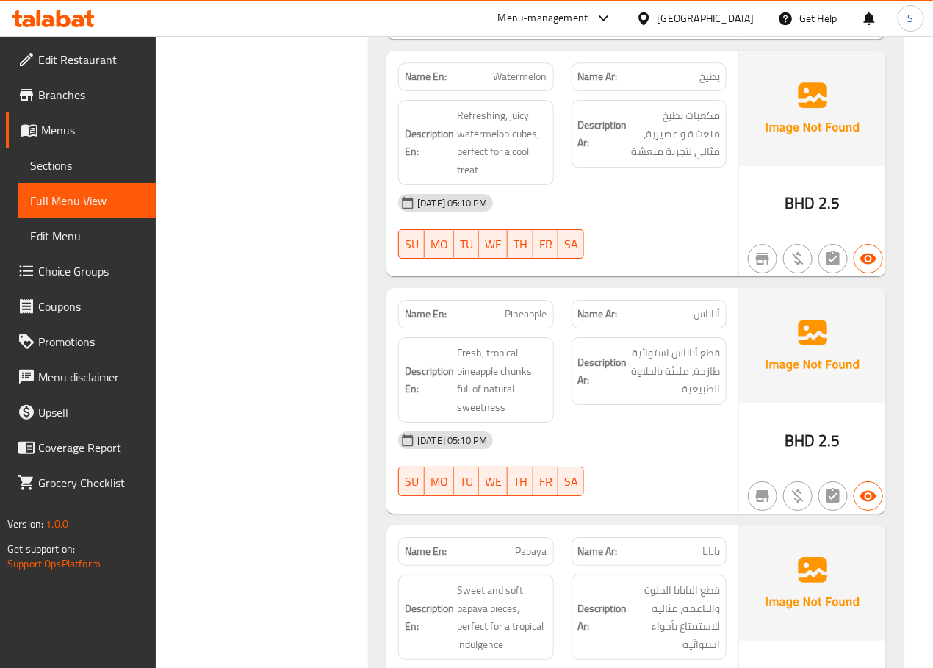
scroll to position [3425, 0]
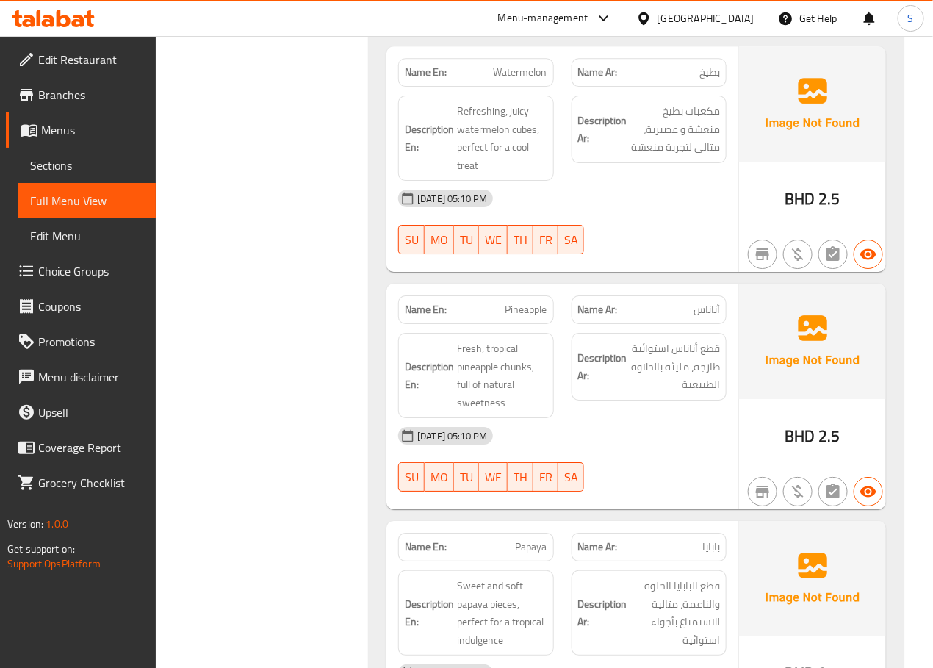
copy span "Watermelon"
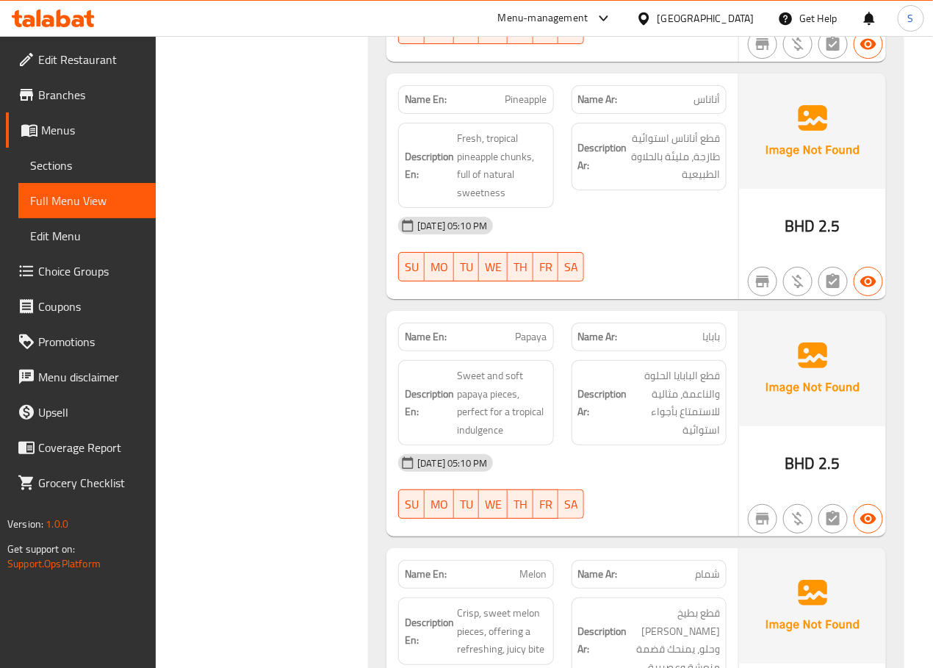
scroll to position [3687, 0]
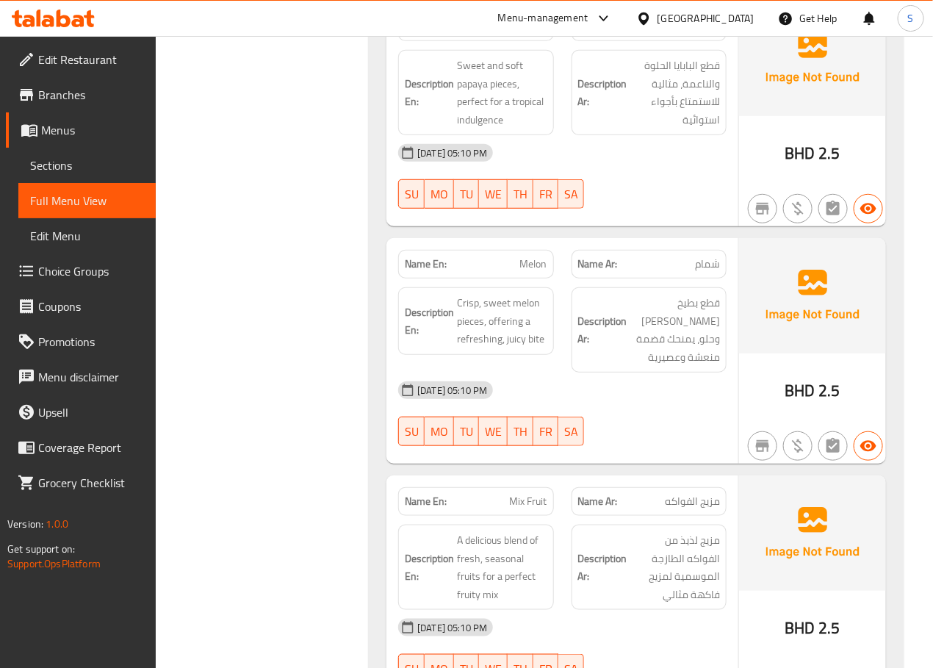
scroll to position [3946, 0]
copy span "Papaya"
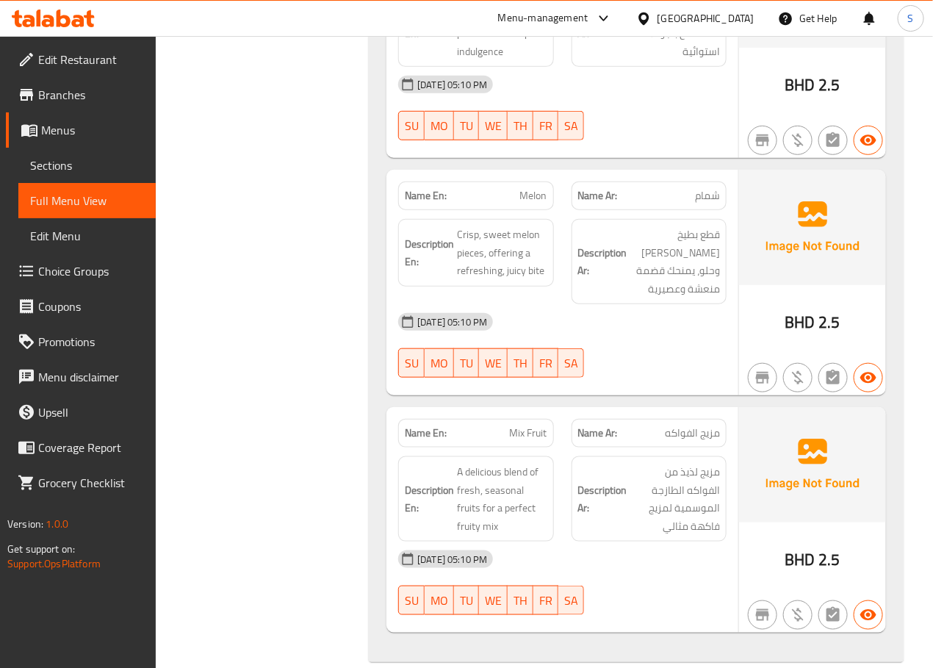
scroll to position [4043, 0]
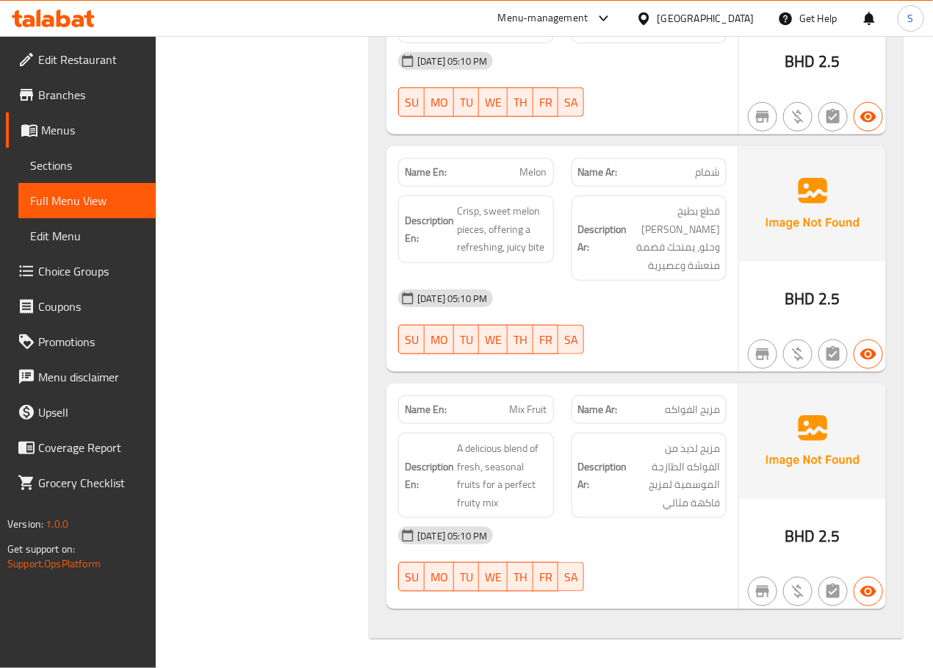
copy span "Melon"
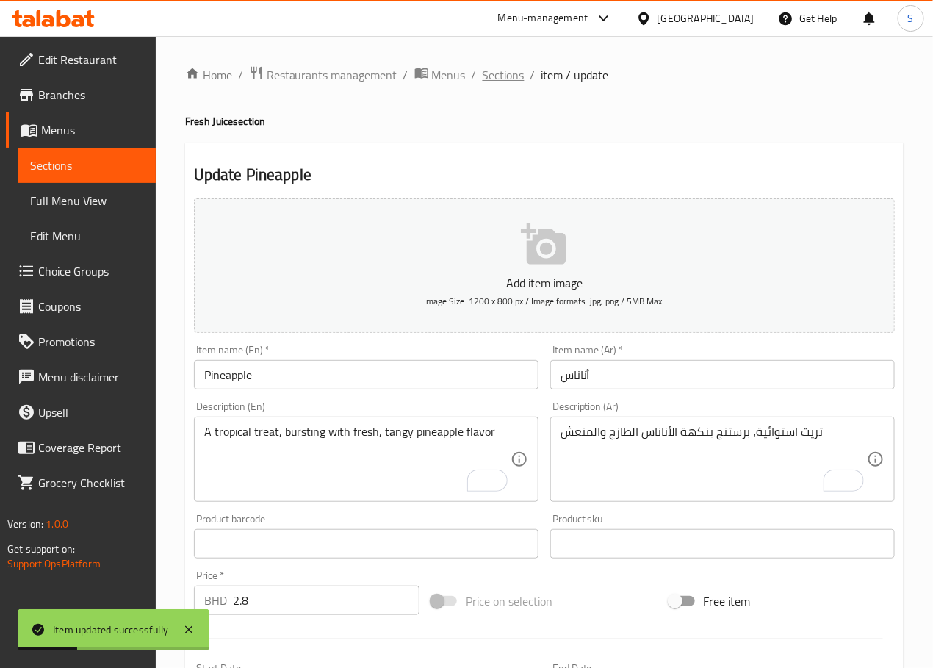
click at [490, 84] on span "Sections" at bounding box center [504, 75] width 42 height 18
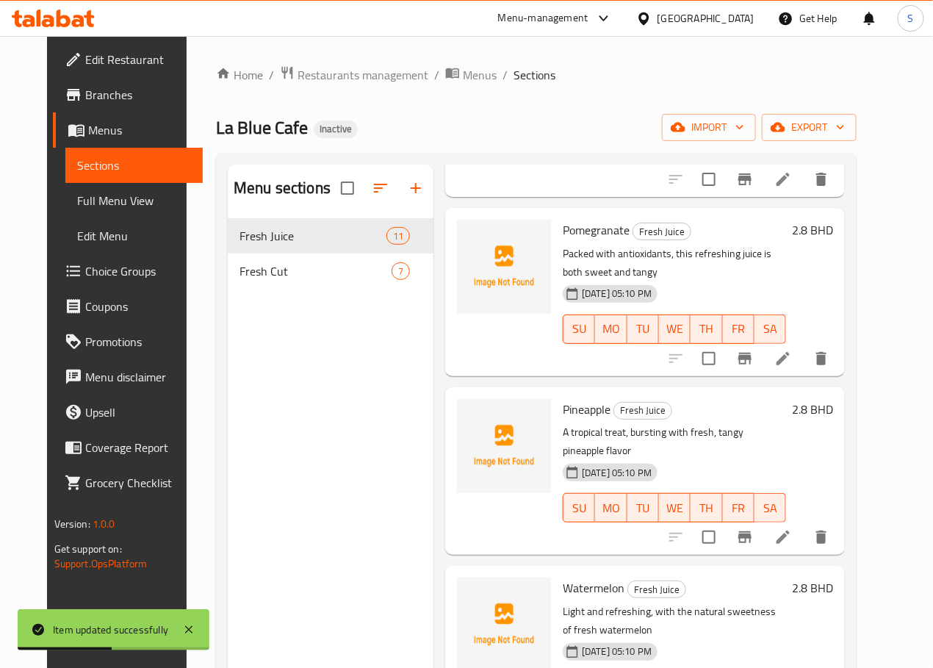
scroll to position [699, 0]
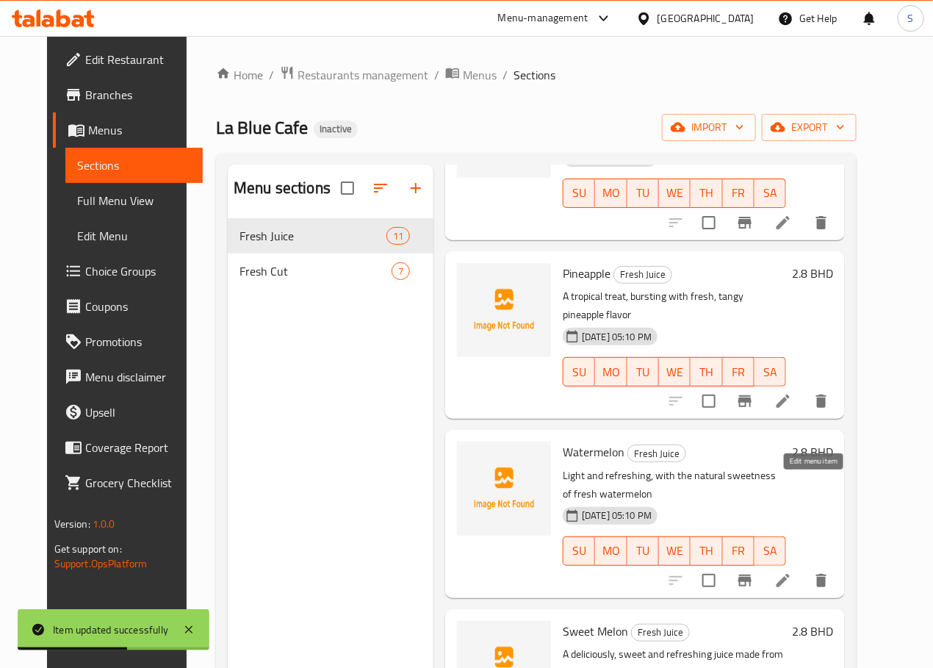
click at [790, 574] on icon at bounding box center [782, 580] width 13 height 13
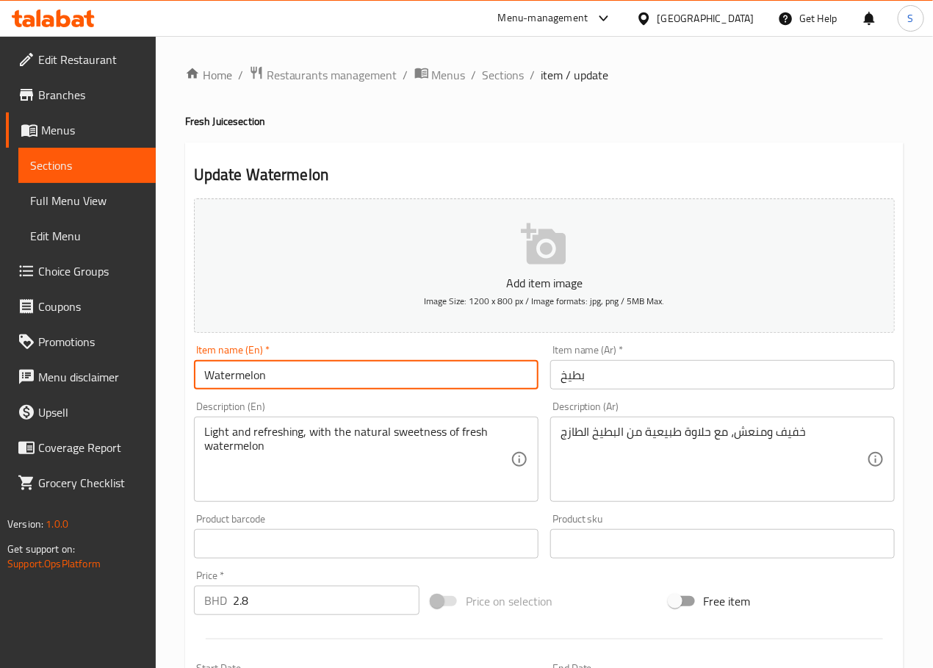
click at [403, 378] on input "Watermelon" at bounding box center [366, 374] width 345 height 29
type input "Watermelon Juice"
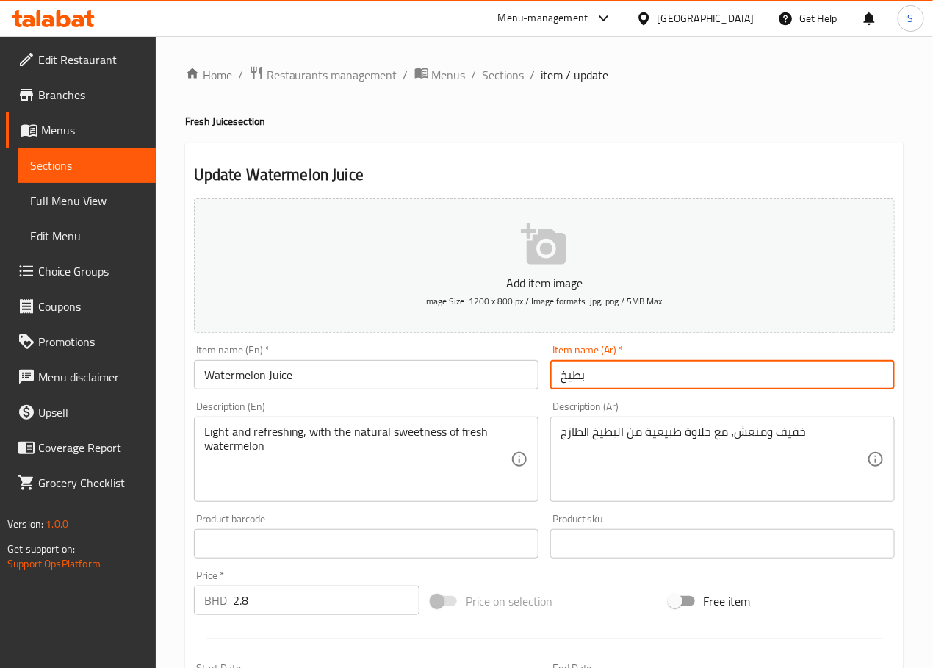
click at [576, 381] on input "بطيخ" at bounding box center [722, 374] width 345 height 29
type input "عصير بطيخ"
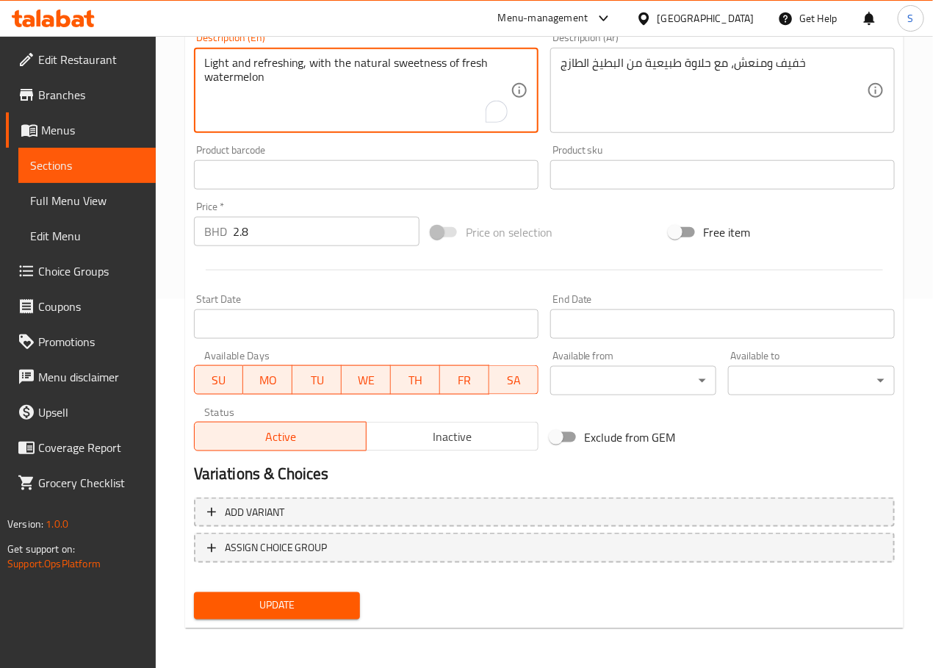
click at [311, 602] on span "Update" at bounding box center [277, 606] width 143 height 18
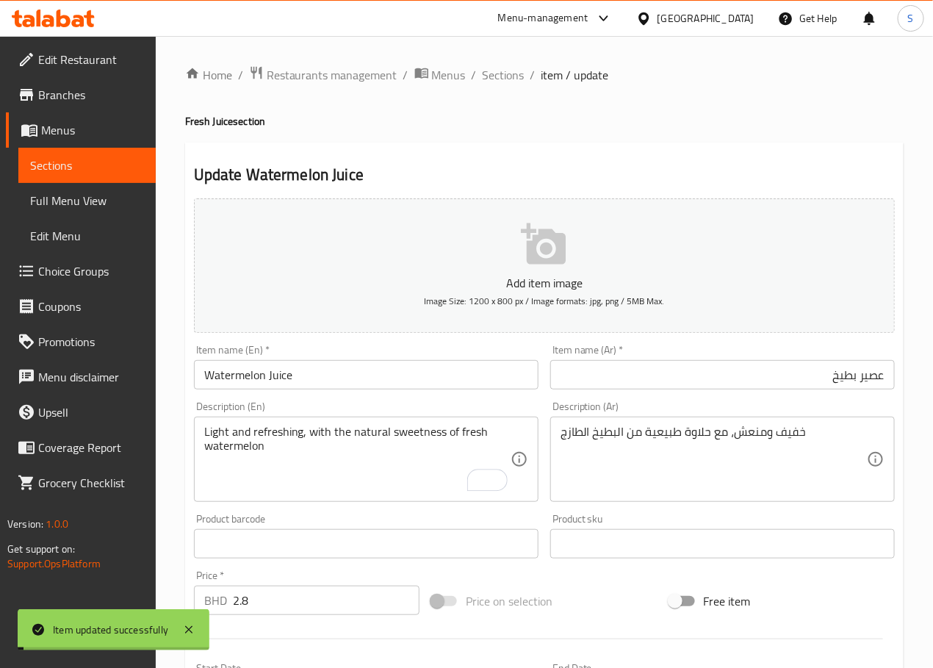
click at [501, 75] on span "Sections" at bounding box center [504, 75] width 42 height 18
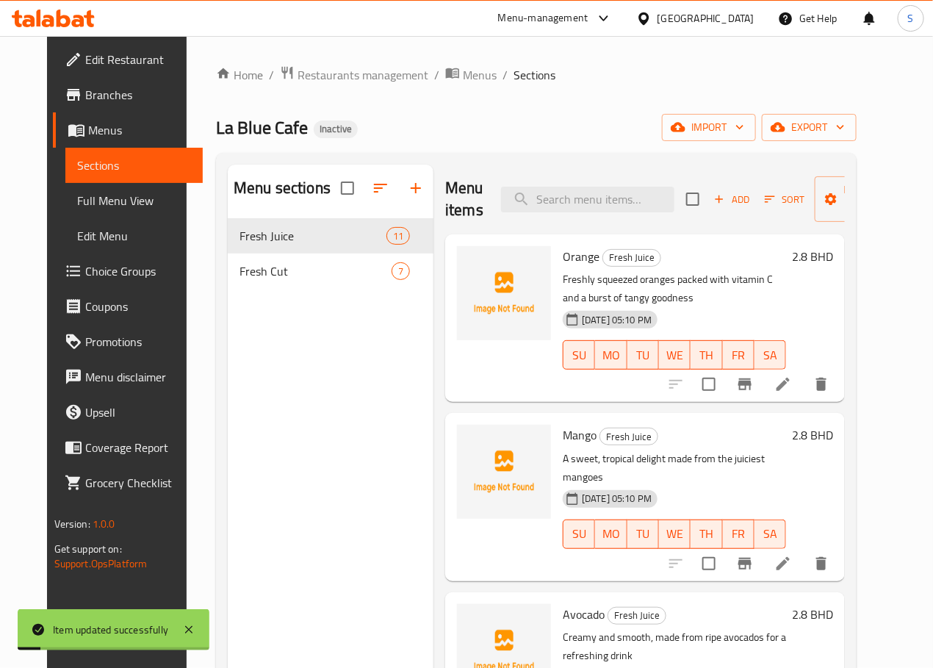
click at [804, 375] on li at bounding box center [783, 384] width 41 height 26
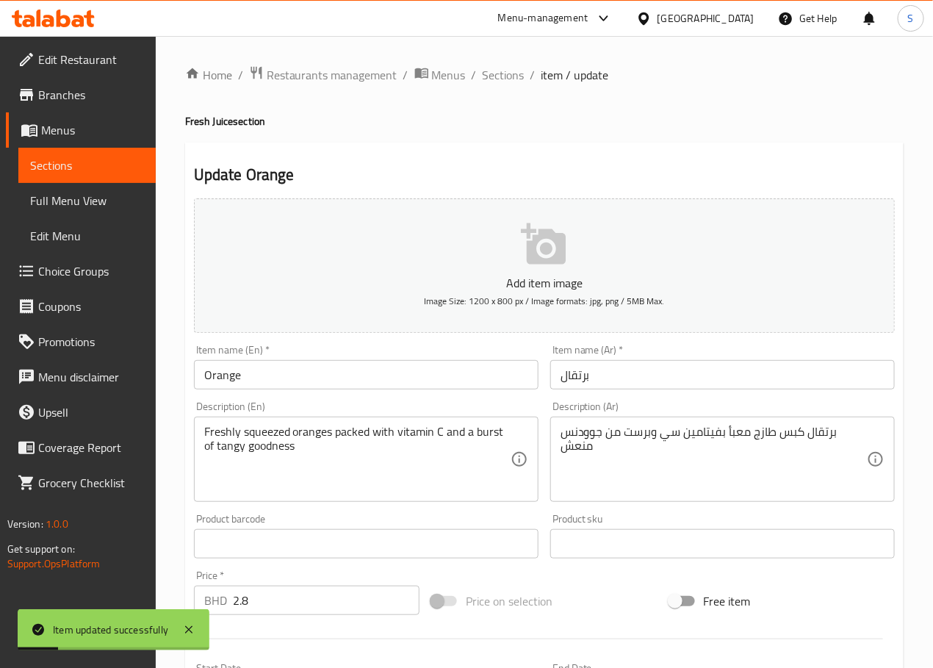
click at [334, 382] on input "Orange" at bounding box center [366, 374] width 345 height 29
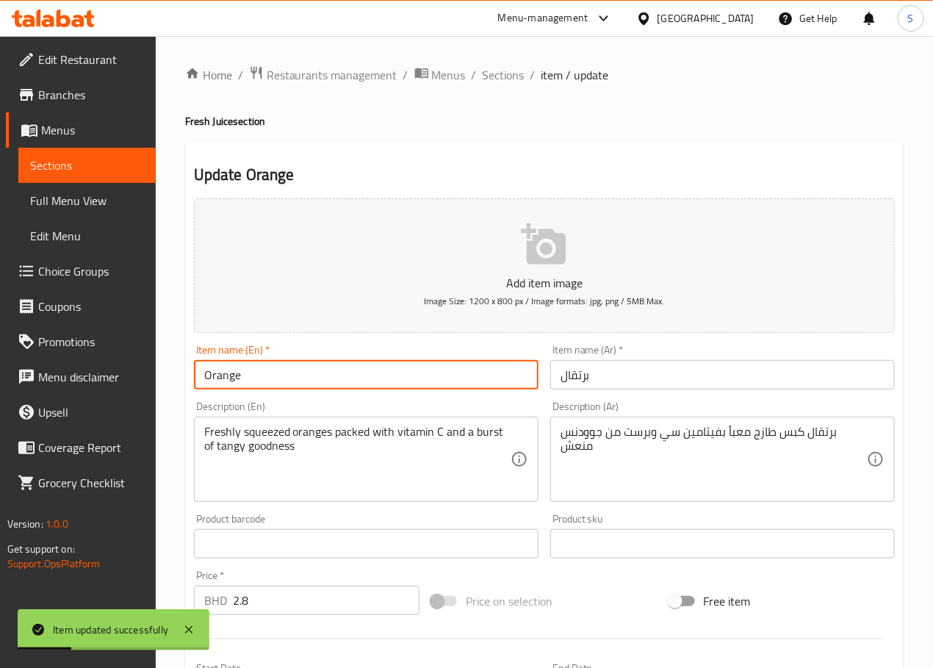
type input "Orange Juice"
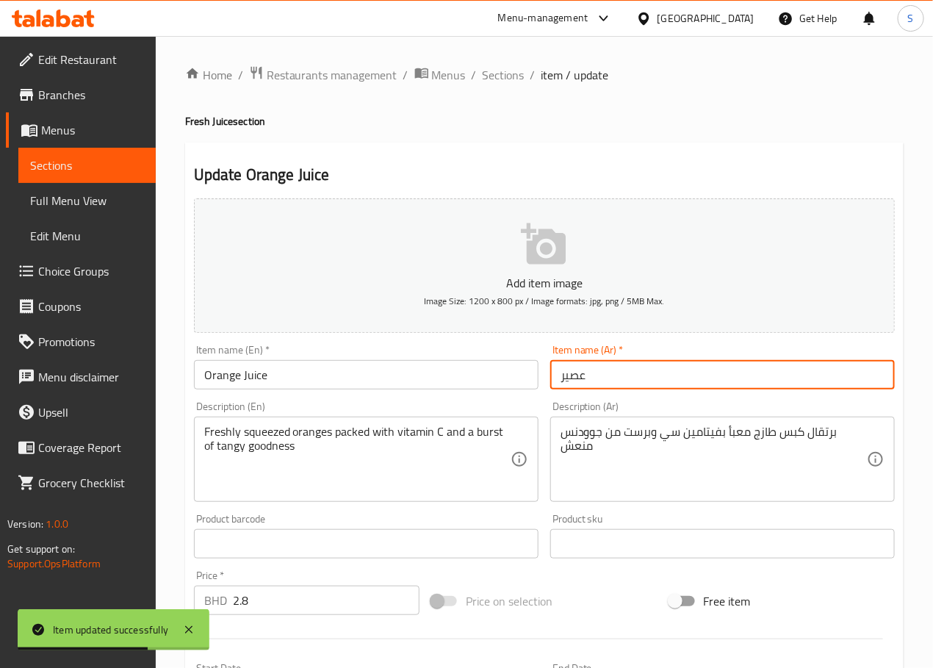
type input "عصير برتقال"
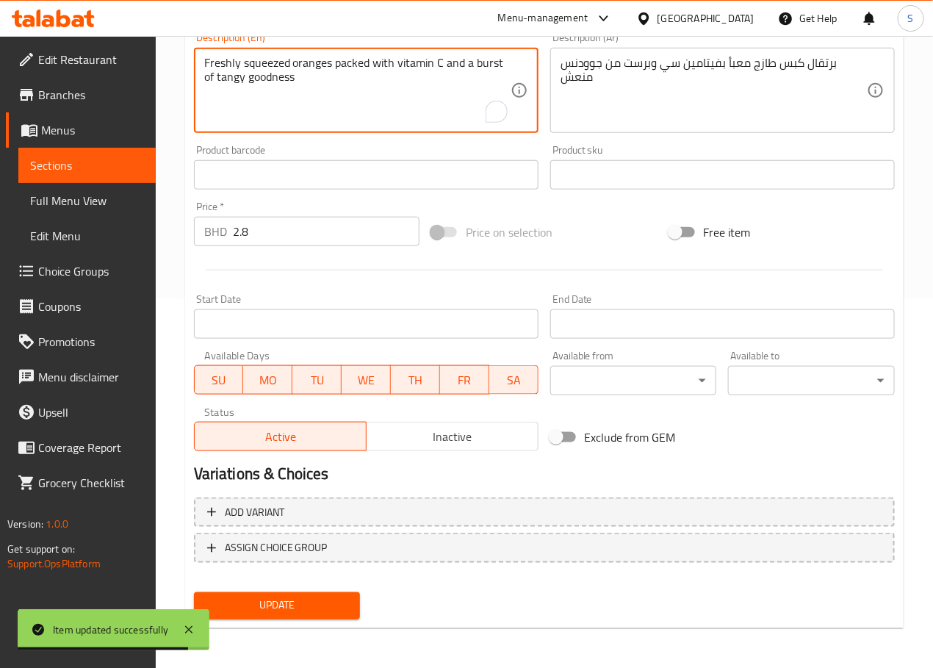
click at [309, 609] on span "Update" at bounding box center [277, 606] width 143 height 18
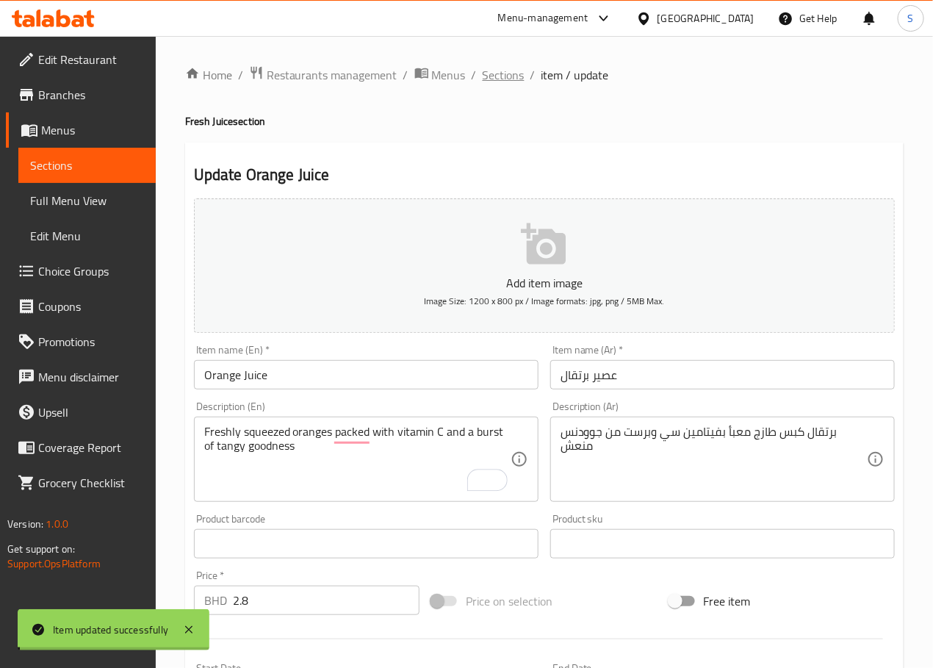
click at [492, 75] on span "Sections" at bounding box center [504, 75] width 42 height 18
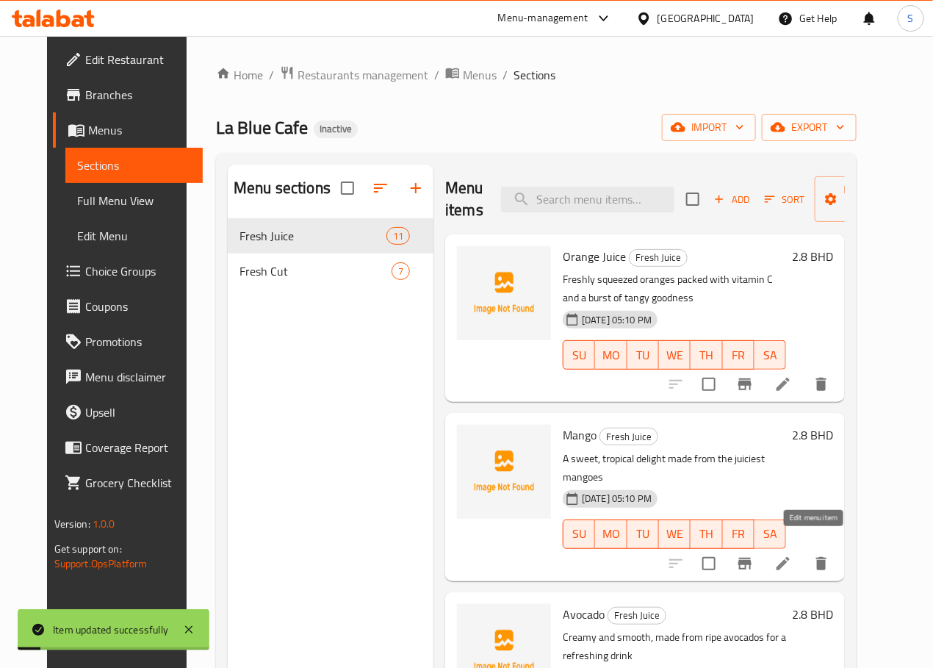
click at [792, 555] on icon at bounding box center [783, 564] width 18 height 18
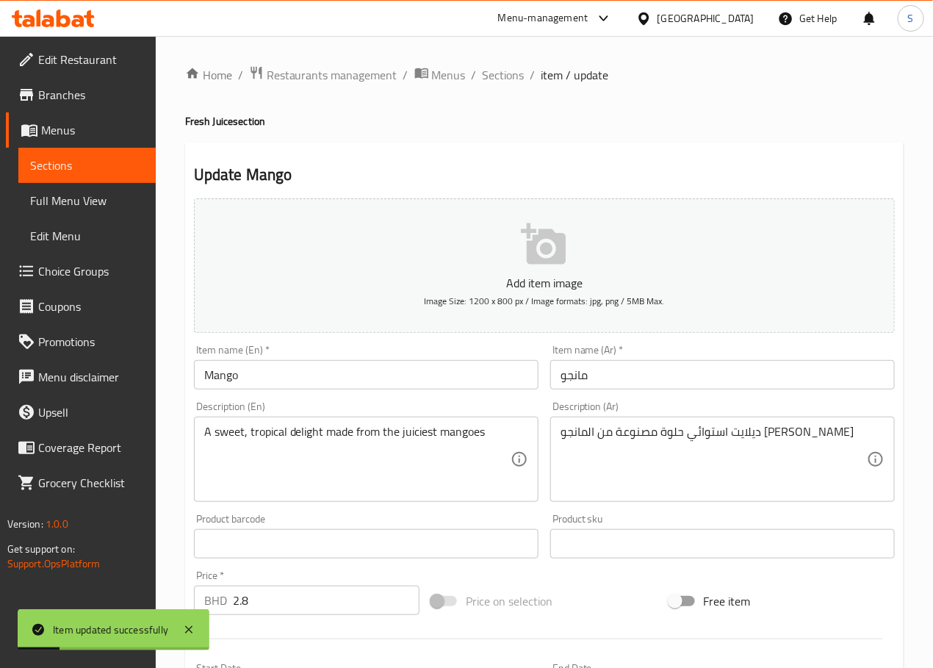
click at [349, 377] on input "Mango" at bounding box center [366, 374] width 345 height 29
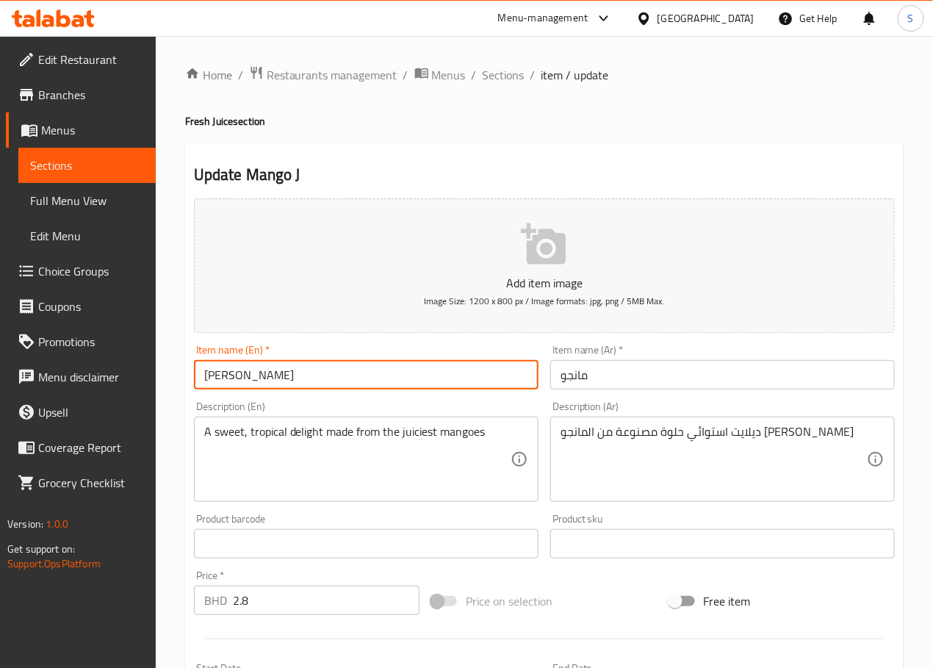
type input "Mango Juice"
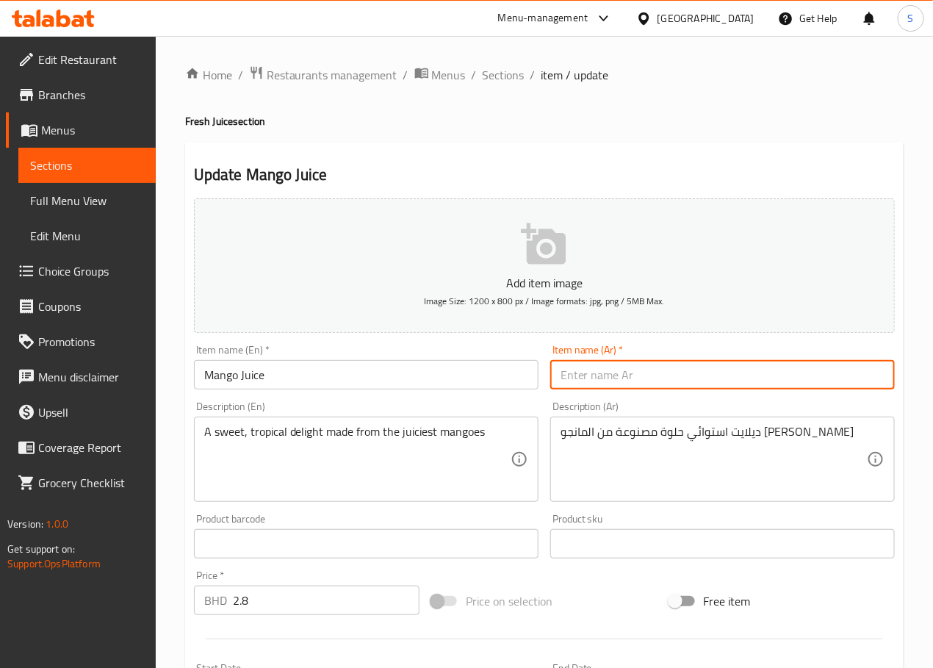
click at [586, 380] on input "text" at bounding box center [722, 374] width 345 height 29
type input "عصير مانجو"
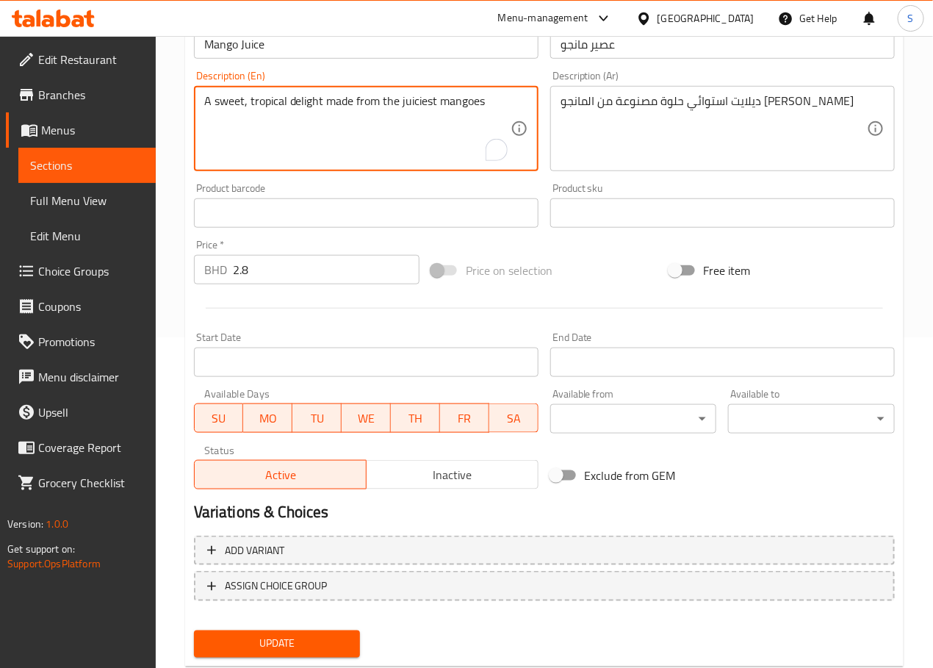
scroll to position [369, 0]
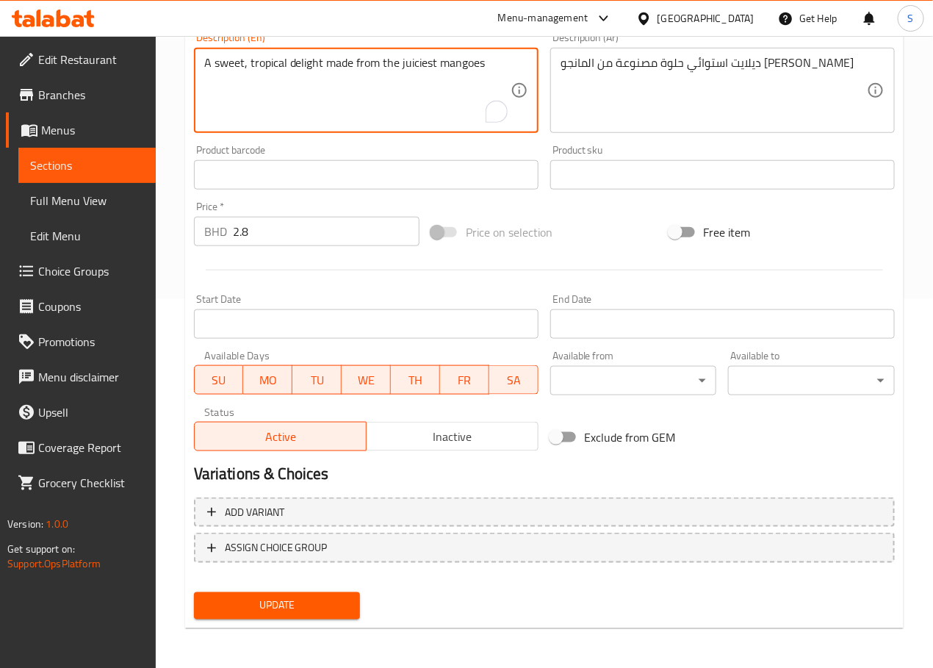
click at [313, 608] on span "Update" at bounding box center [277, 606] width 143 height 18
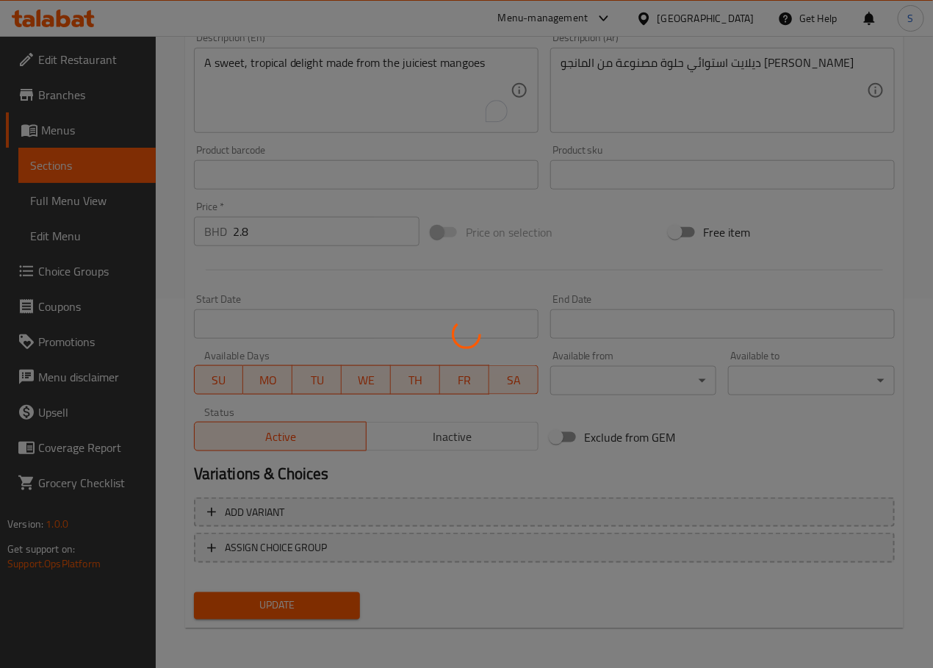
scroll to position [0, 0]
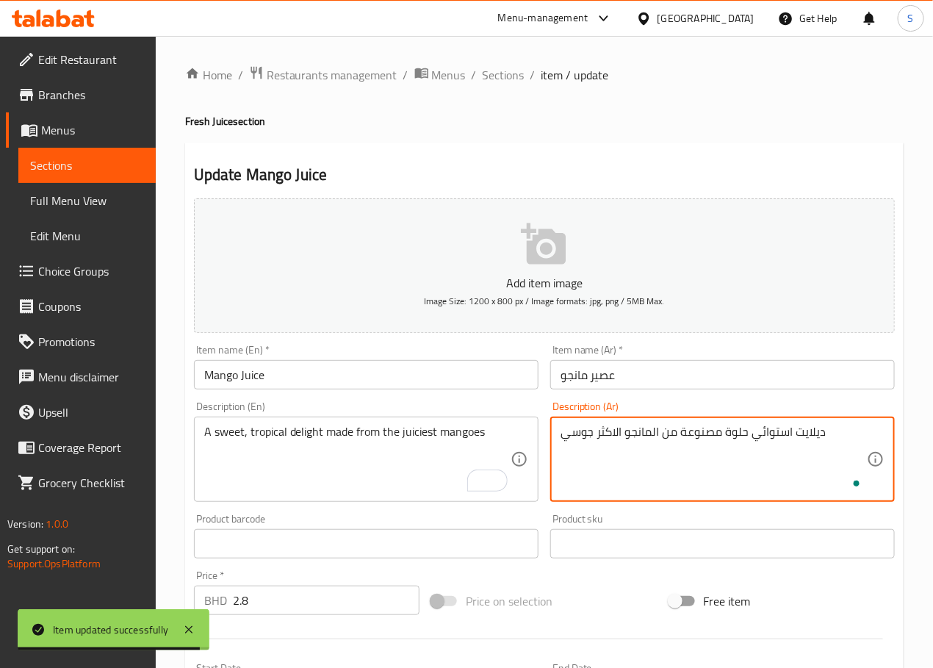
type textarea "ديلايت استوائي حلوة مصنوعة من المانجو الاكثر جوسي"
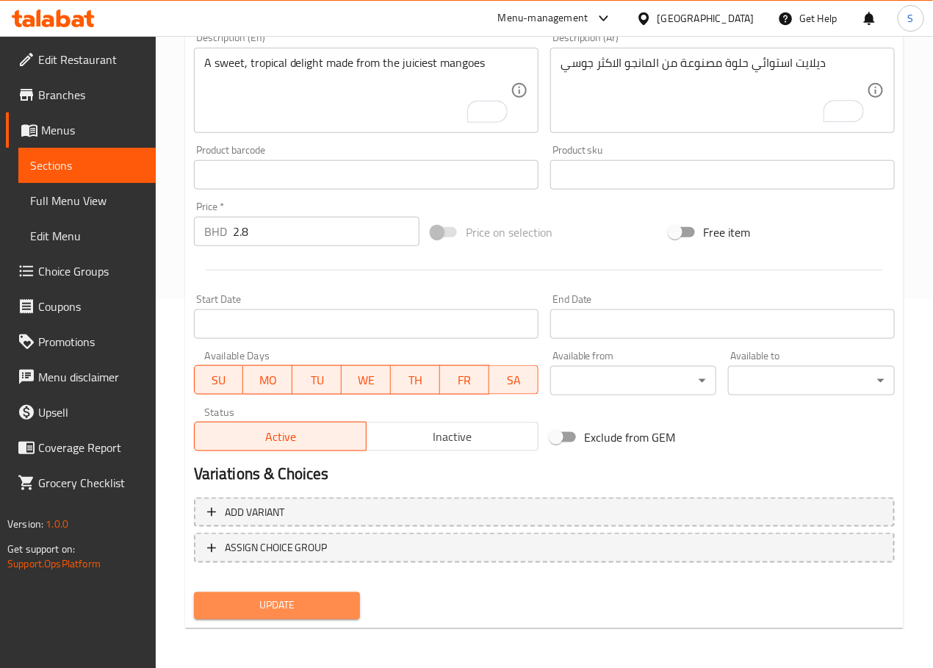
click at [325, 607] on span "Update" at bounding box center [277, 606] width 143 height 18
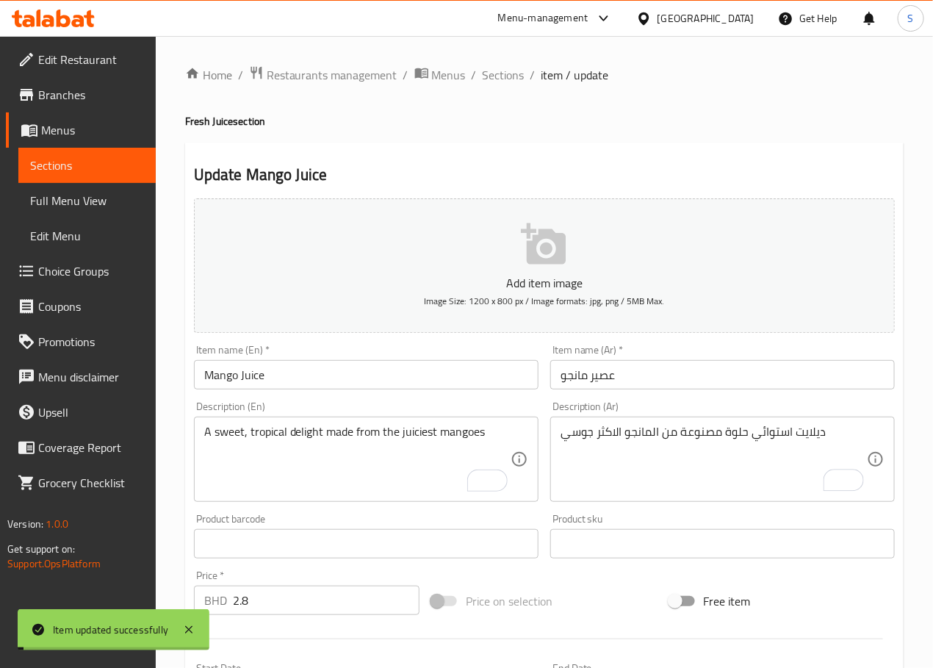
click at [492, 71] on span "Sections" at bounding box center [504, 75] width 42 height 18
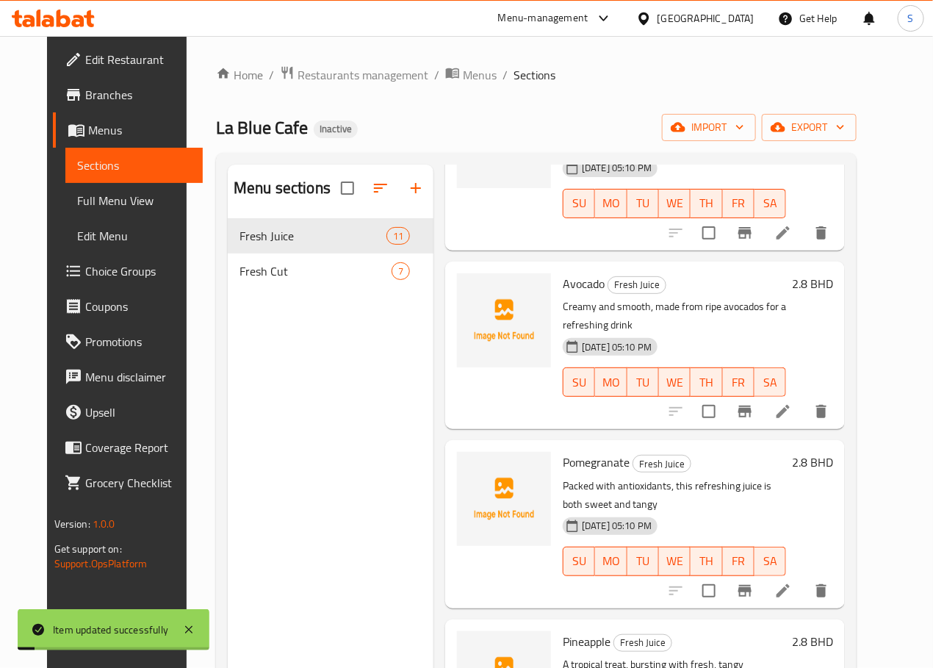
scroll to position [340, 0]
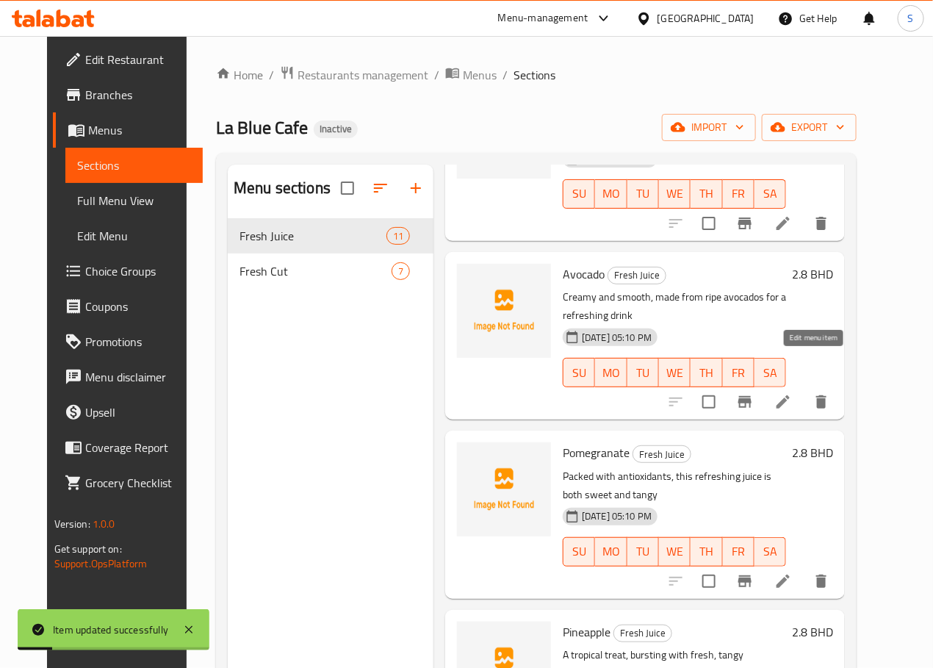
click at [790, 395] on icon at bounding box center [782, 401] width 13 height 13
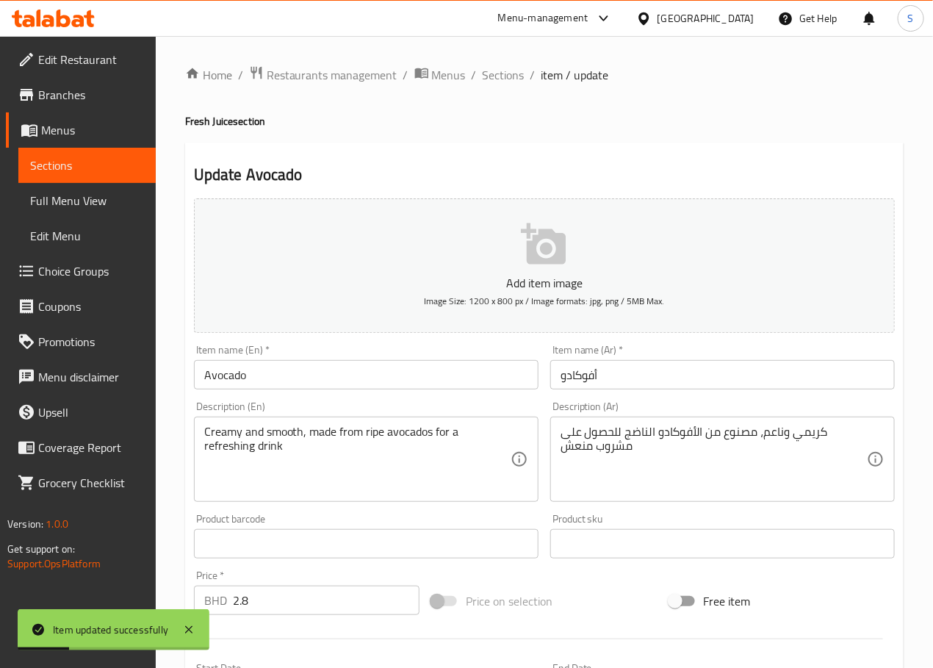
click at [350, 377] on input "Avocado" at bounding box center [366, 374] width 345 height 29
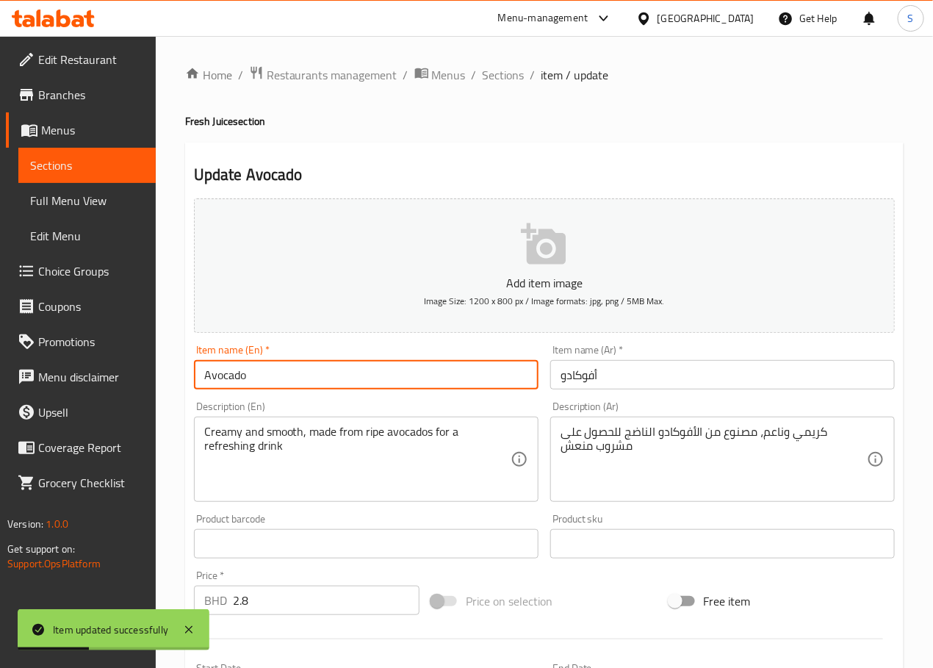
type input "Avocado Juice"
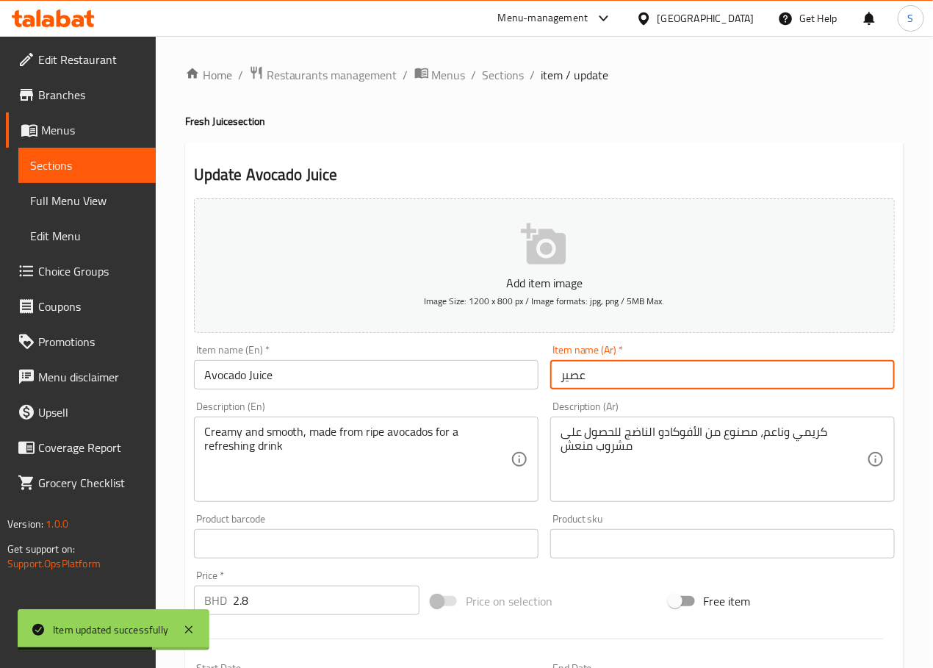
type input "عصير أفوكادو"
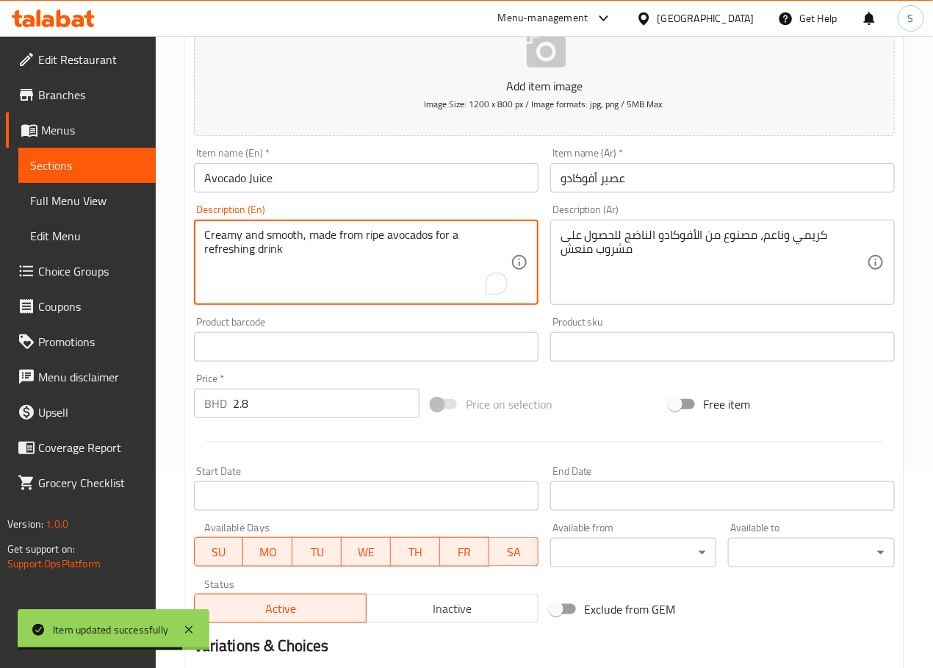
scroll to position [369, 0]
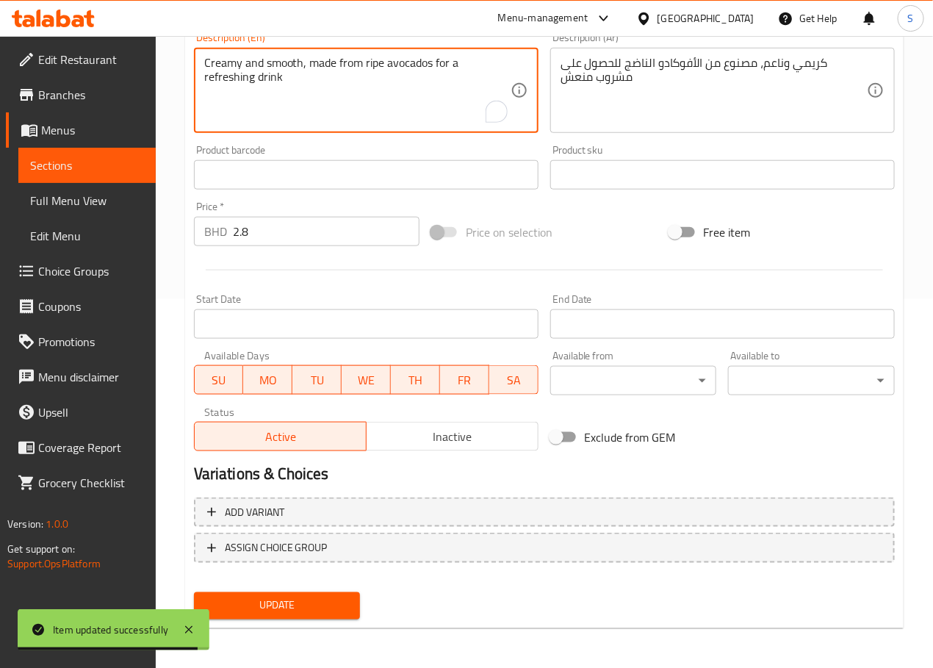
drag, startPoint x: 269, startPoint y: 635, endPoint x: 271, endPoint y: 620, distance: 15.6
click at [269, 635] on div "Home / Restaurants management / Menus / Sections / item / update Fresh Juice se…" at bounding box center [544, 168] width 718 height 943
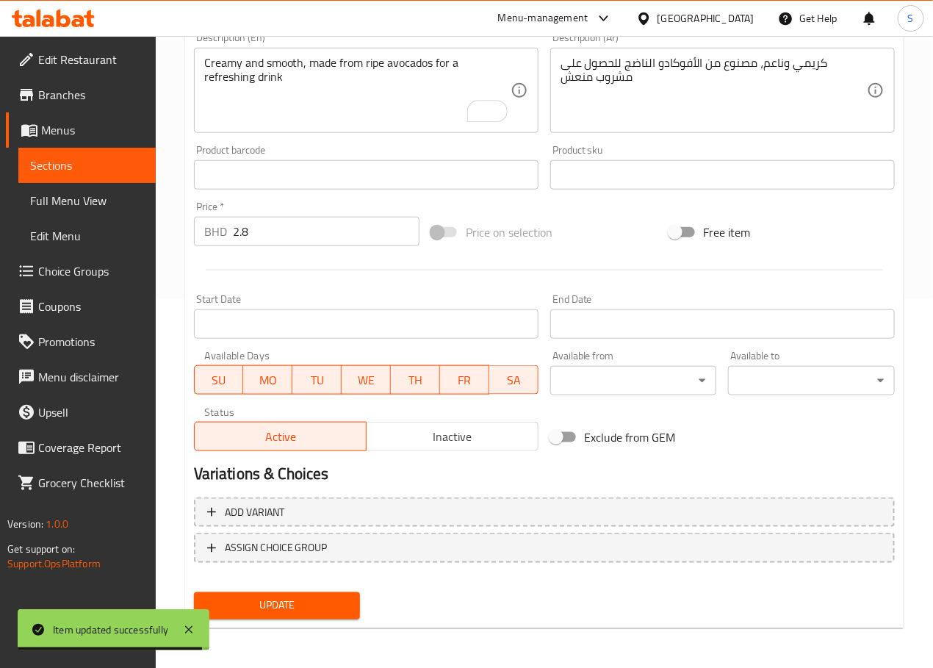
click at [271, 620] on div "Update" at bounding box center [277, 605] width 179 height 39
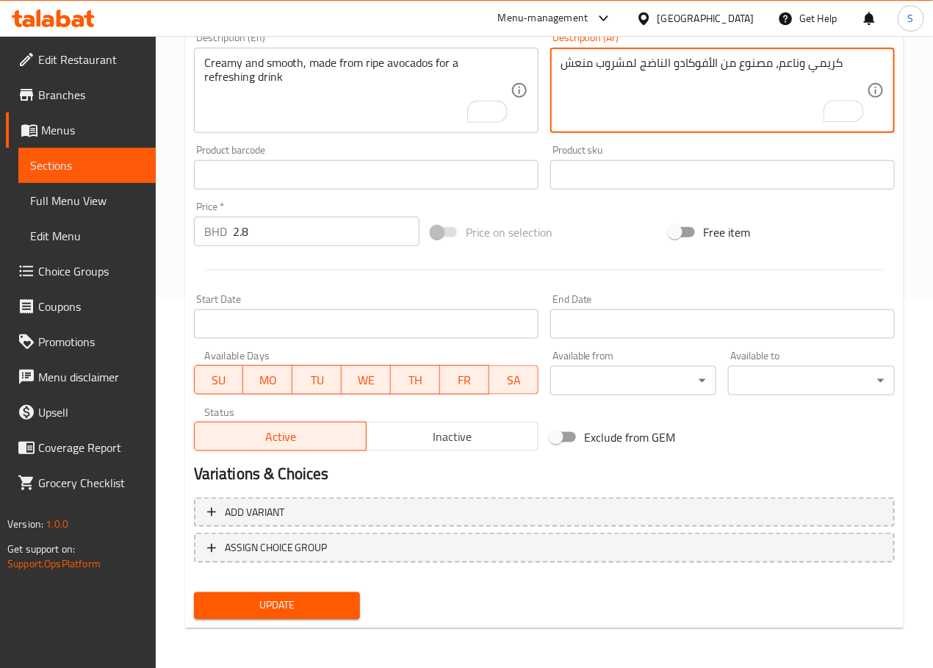
type textarea "كريمي وناعم، مصنوع من الأفوكادو الناضج لمشروب منعش"
drag, startPoint x: 256, startPoint y: 624, endPoint x: 265, endPoint y: 607, distance: 19.1
click at [263, 613] on div "Update" at bounding box center [277, 605] width 179 height 39
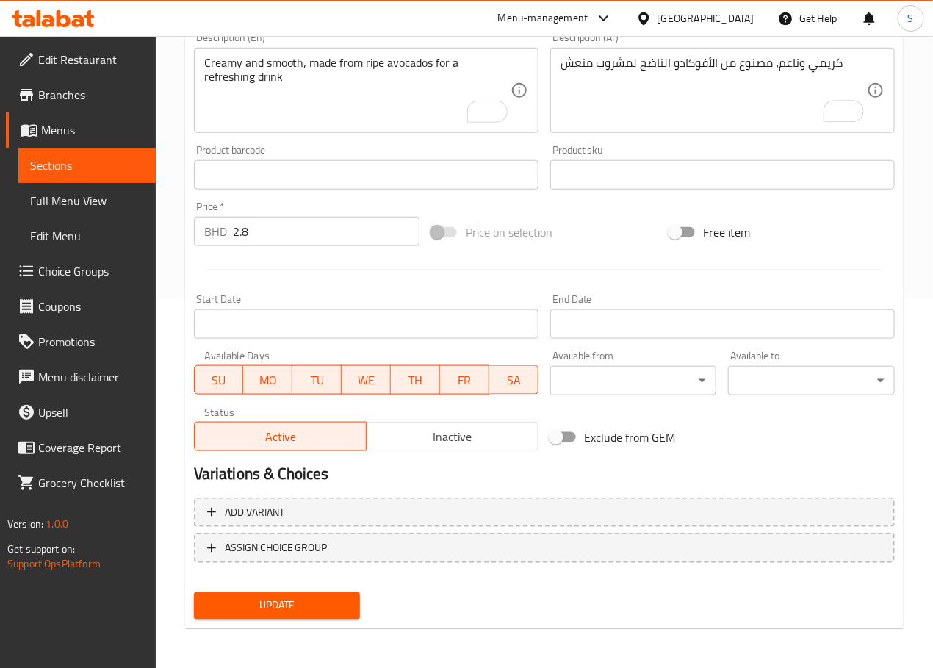
click at [265, 607] on span "Update" at bounding box center [277, 606] width 143 height 18
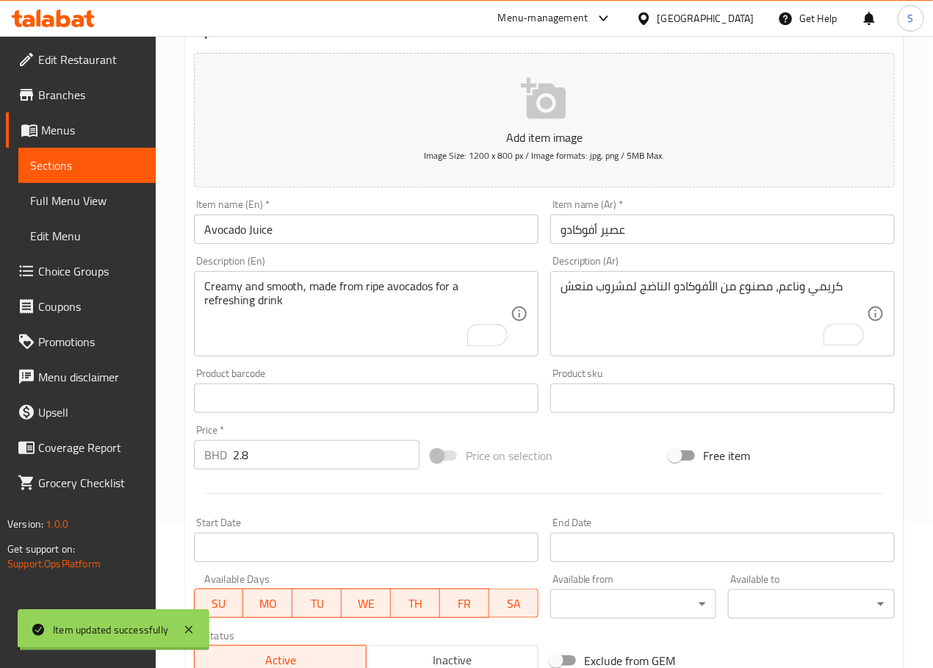
scroll to position [0, 0]
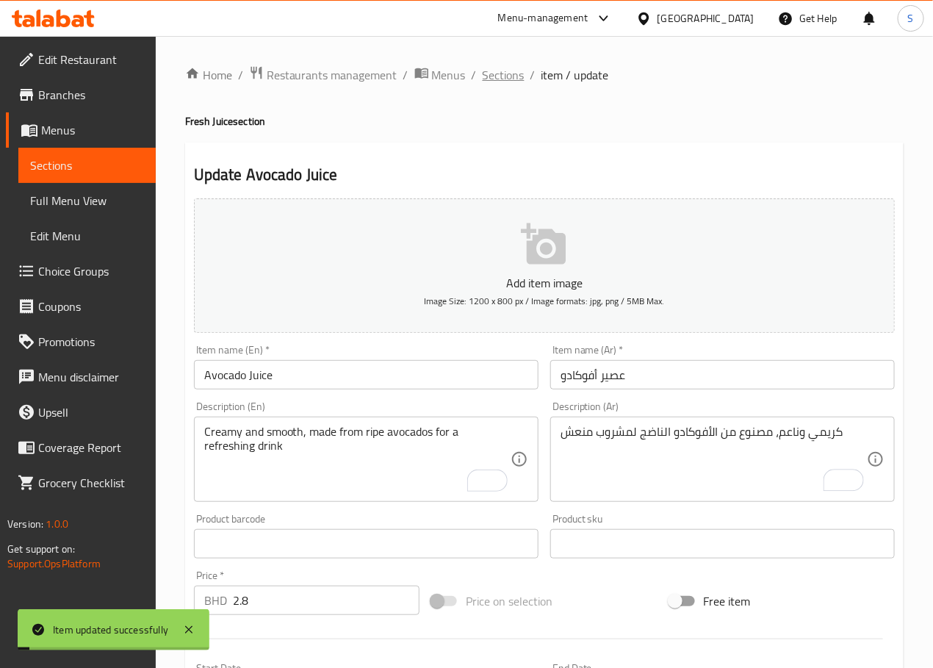
click at [500, 79] on span "Sections" at bounding box center [504, 75] width 42 height 18
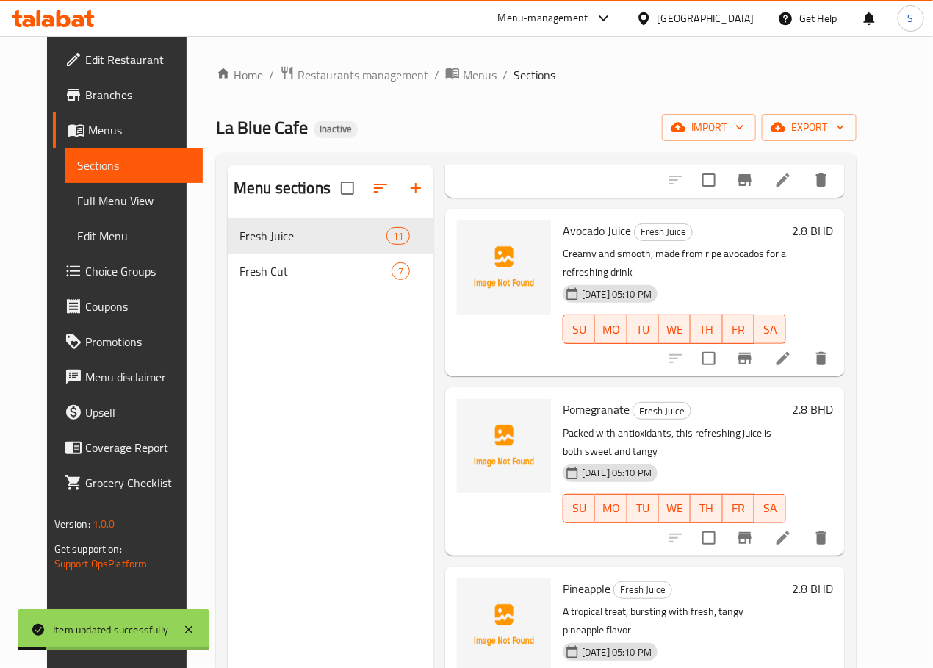
scroll to position [404, 0]
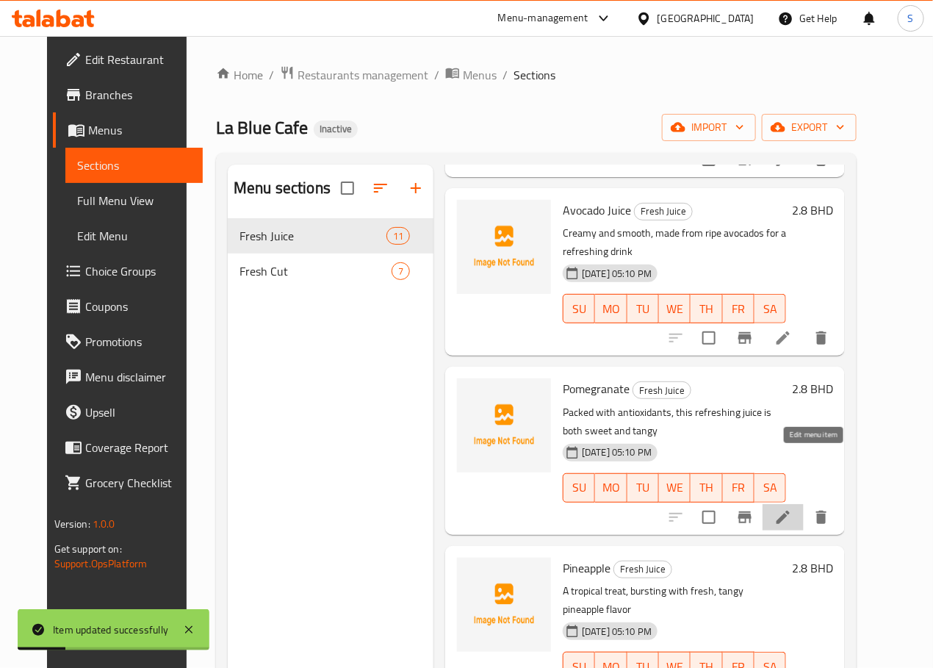
click at [790, 511] on icon at bounding box center [782, 517] width 13 height 13
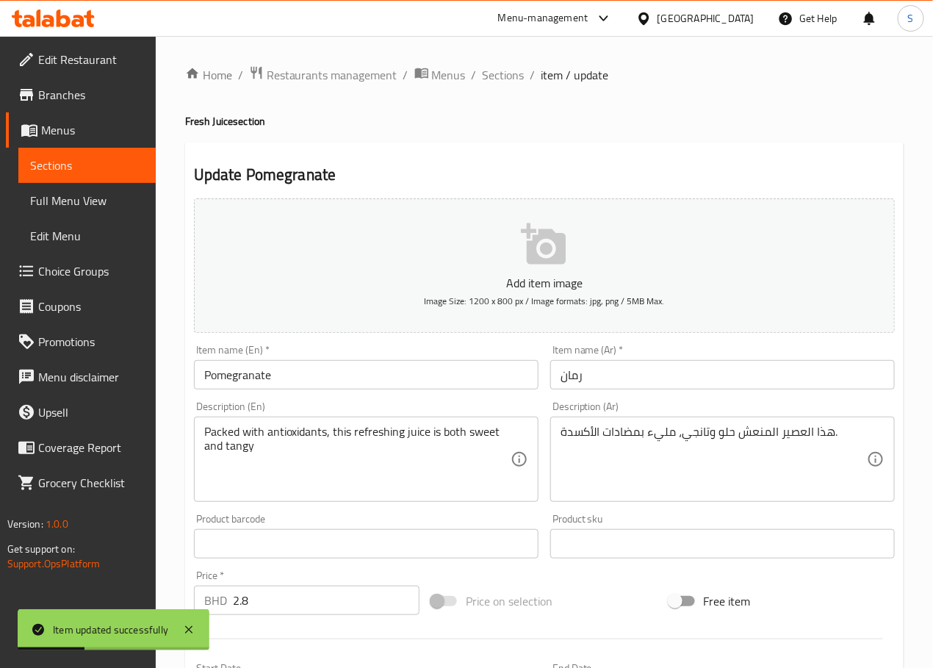
click at [317, 371] on input "Pomegranate" at bounding box center [366, 374] width 345 height 29
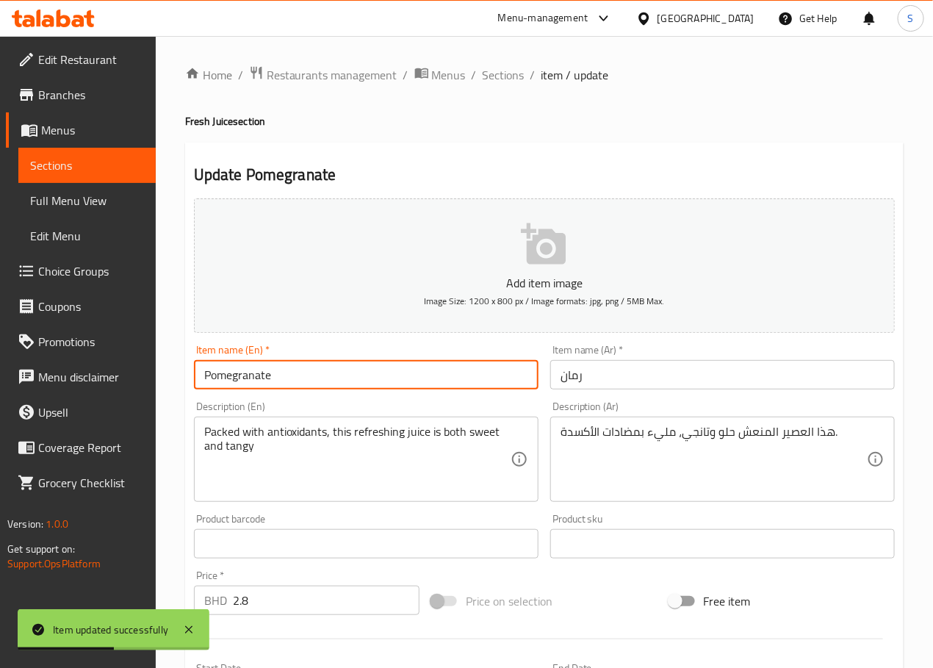
type input "Pomegranate Juice"
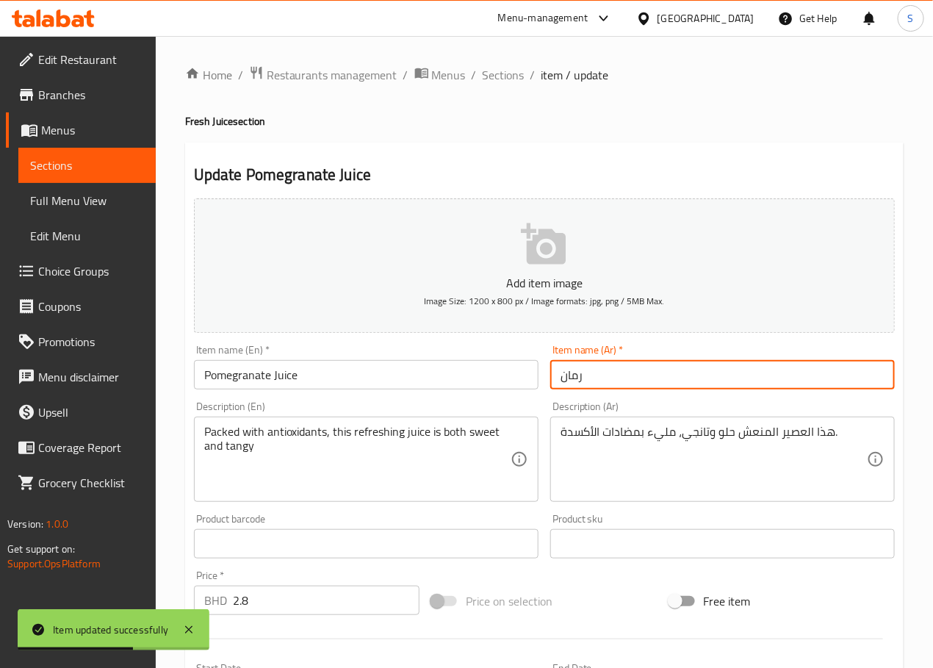
click at [569, 384] on input "رمان" at bounding box center [722, 374] width 345 height 29
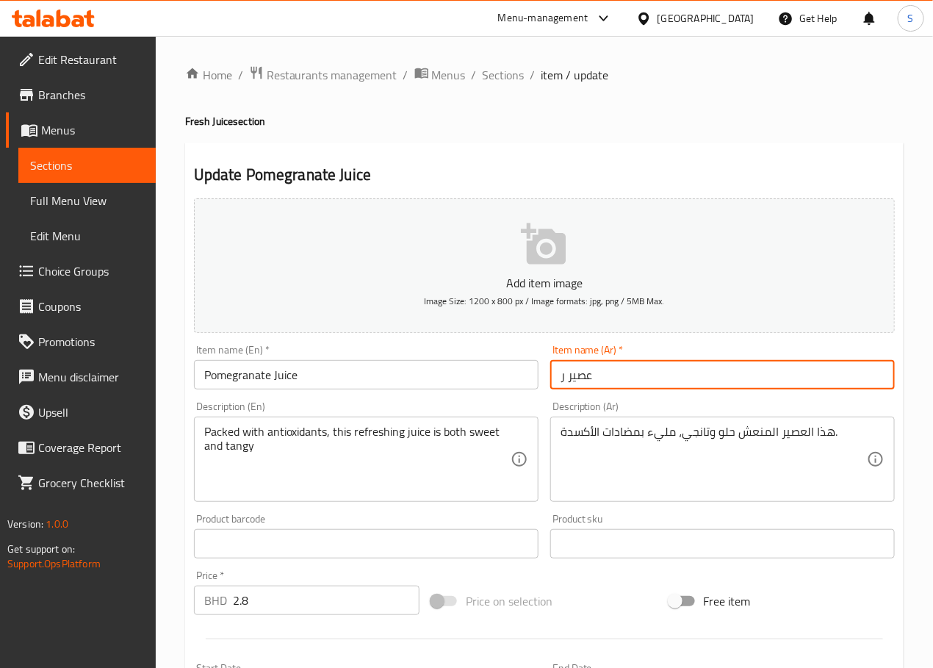
type input "عصير رمان"
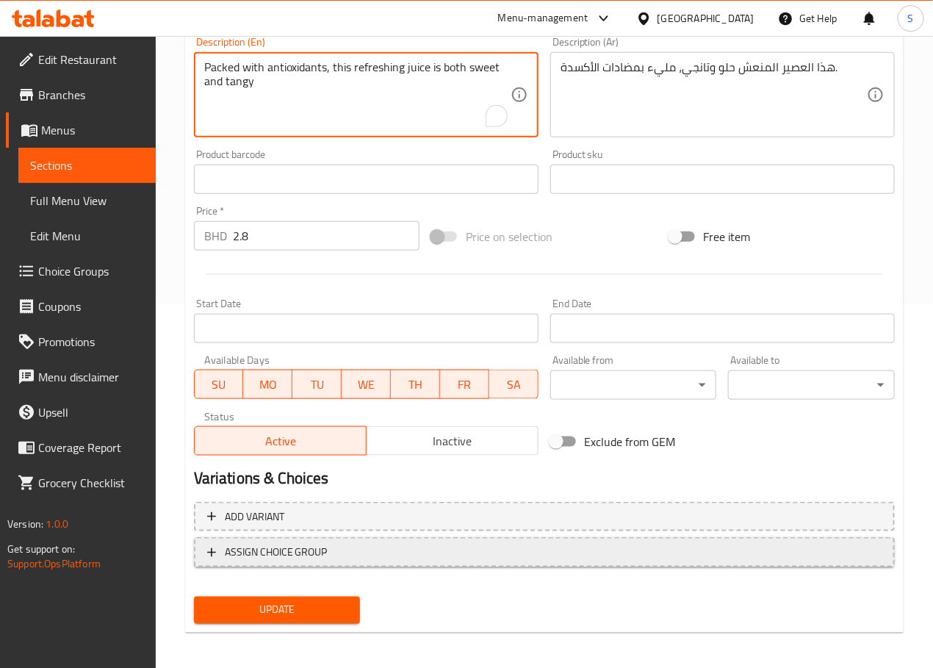
scroll to position [369, 0]
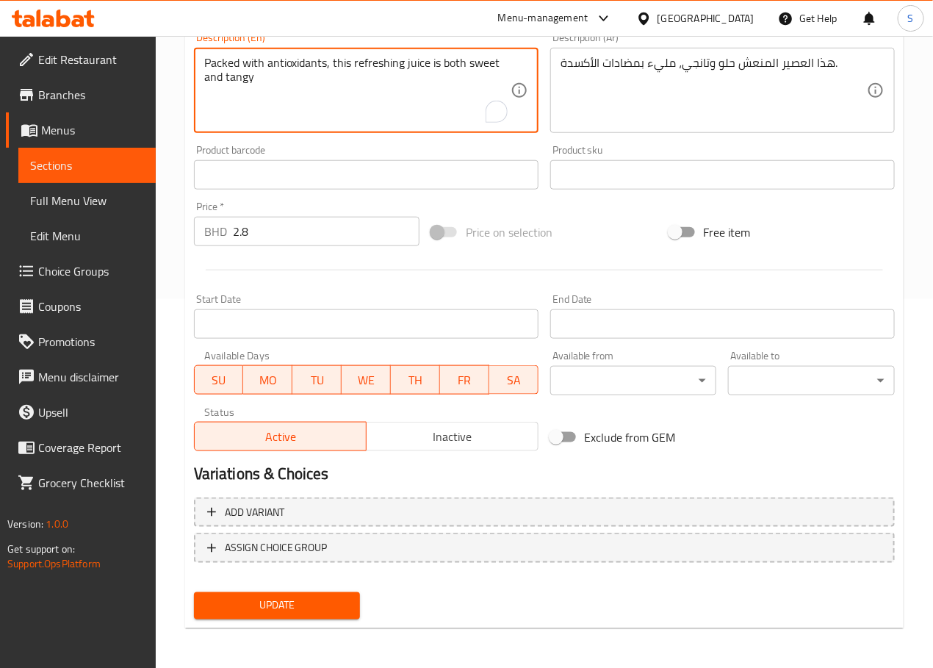
click at [326, 597] on span "Update" at bounding box center [277, 606] width 143 height 18
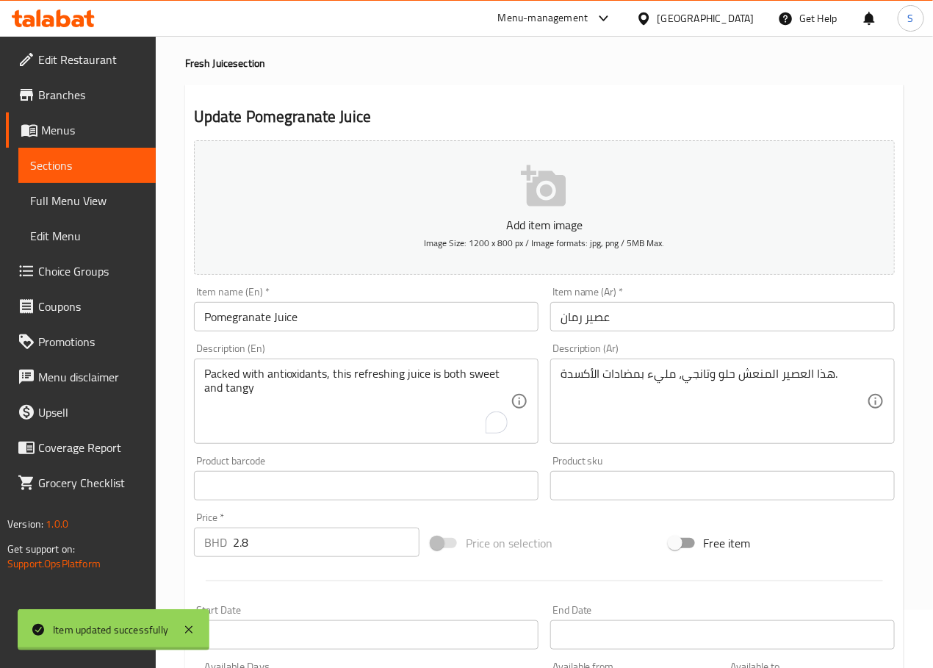
scroll to position [0, 0]
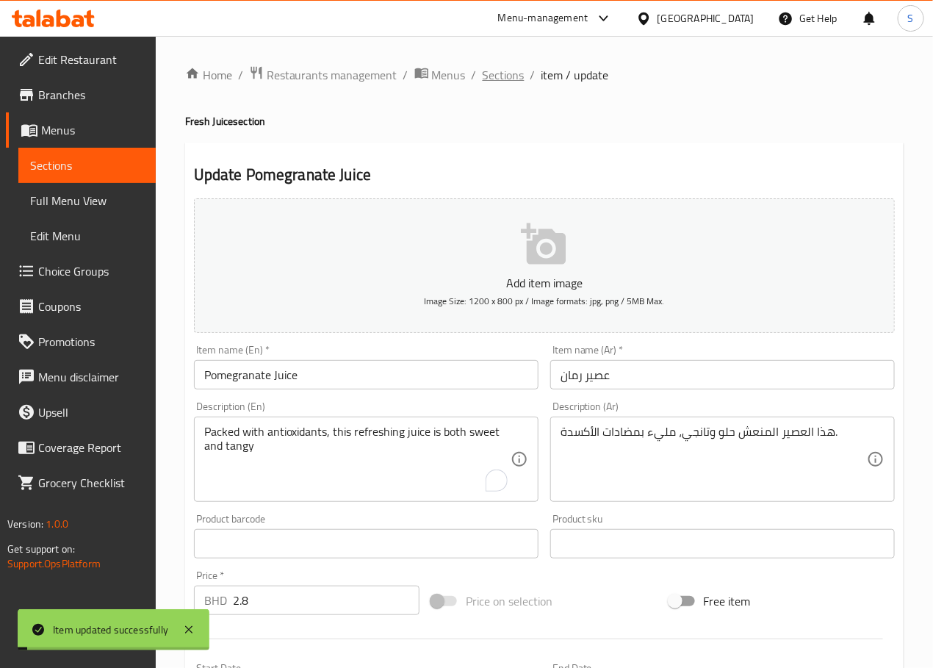
click at [512, 69] on span "Sections" at bounding box center [504, 75] width 42 height 18
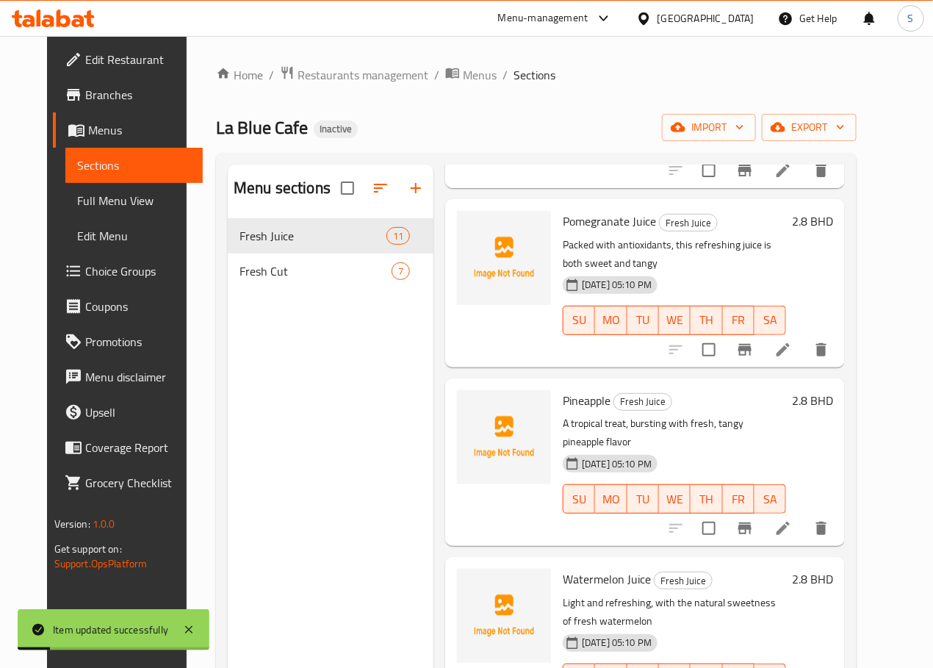
scroll to position [602, 0]
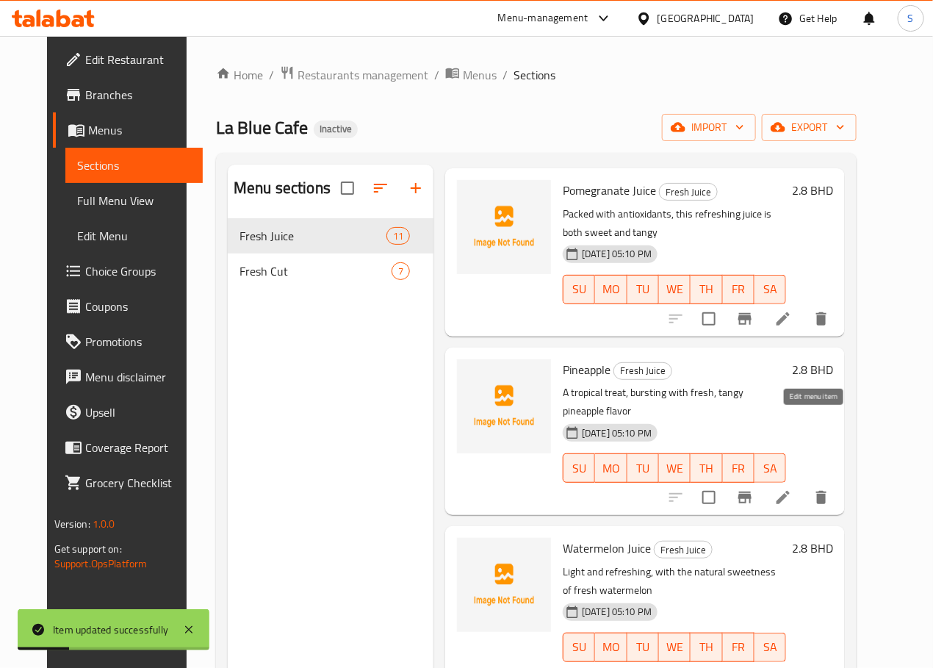
click at [792, 489] on icon at bounding box center [783, 498] width 18 height 18
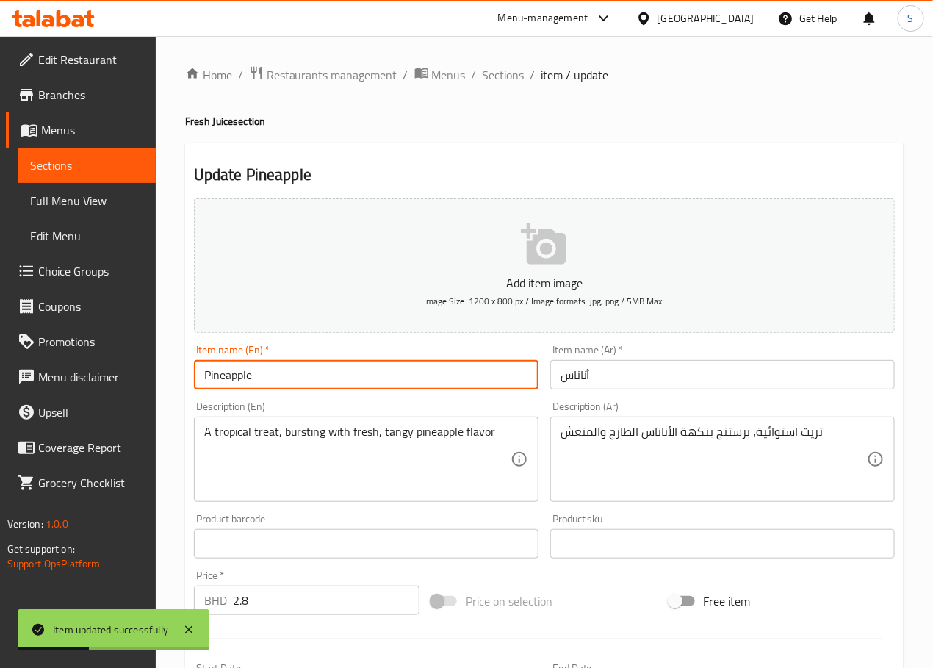
click at [370, 373] on input "Pineapple" at bounding box center [366, 374] width 345 height 29
type input "Pineapple Juice"
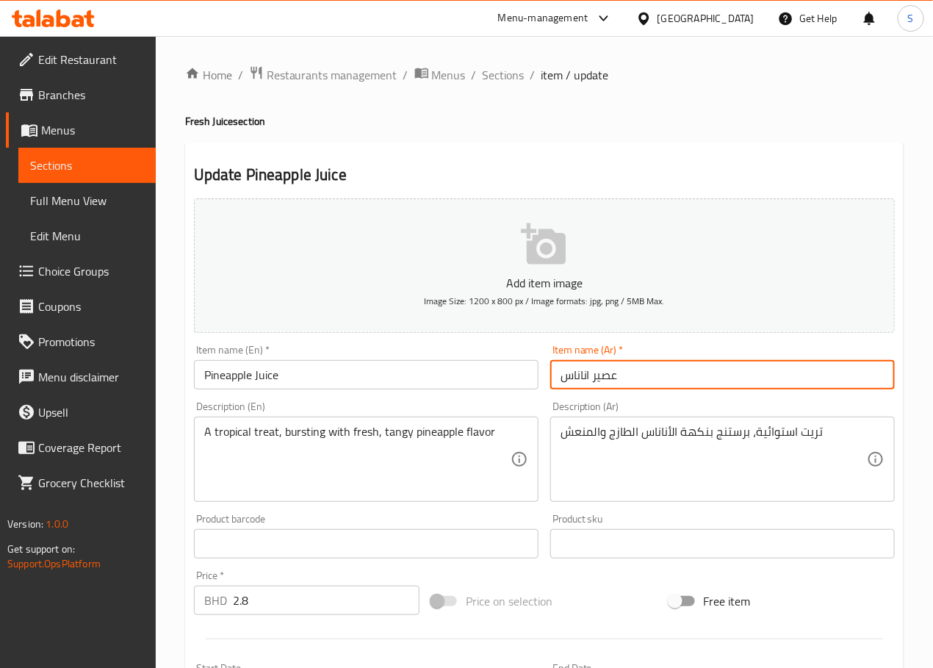
type input "عصير اناناس"
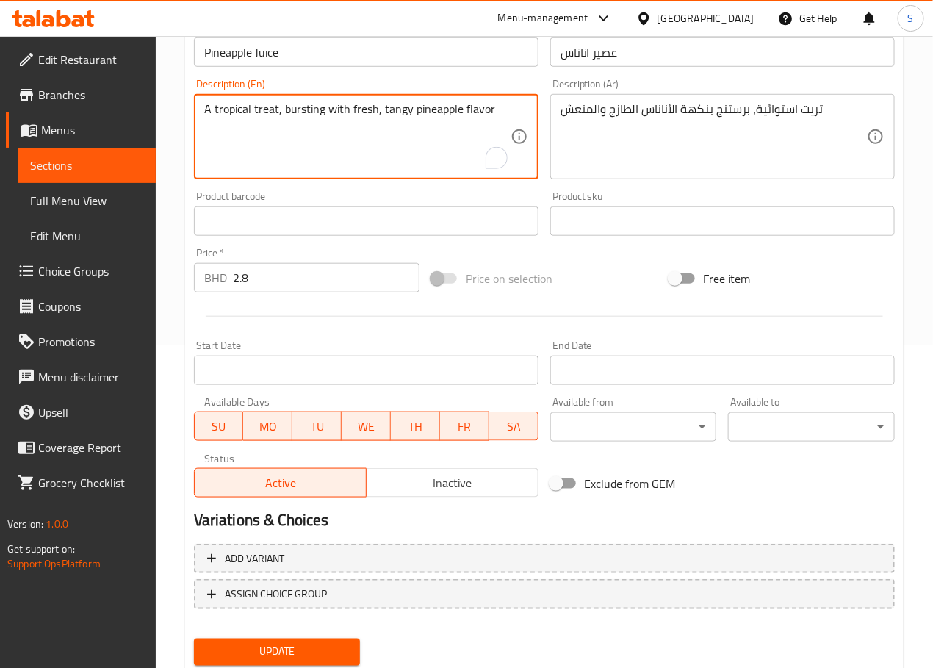
scroll to position [369, 0]
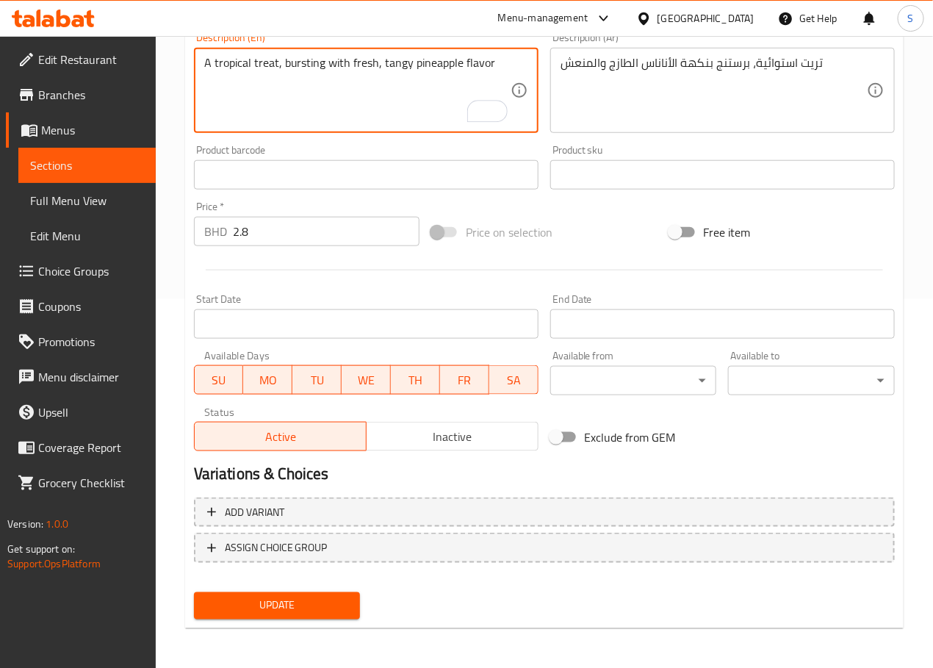
click at [296, 613] on span "Update" at bounding box center [277, 606] width 143 height 18
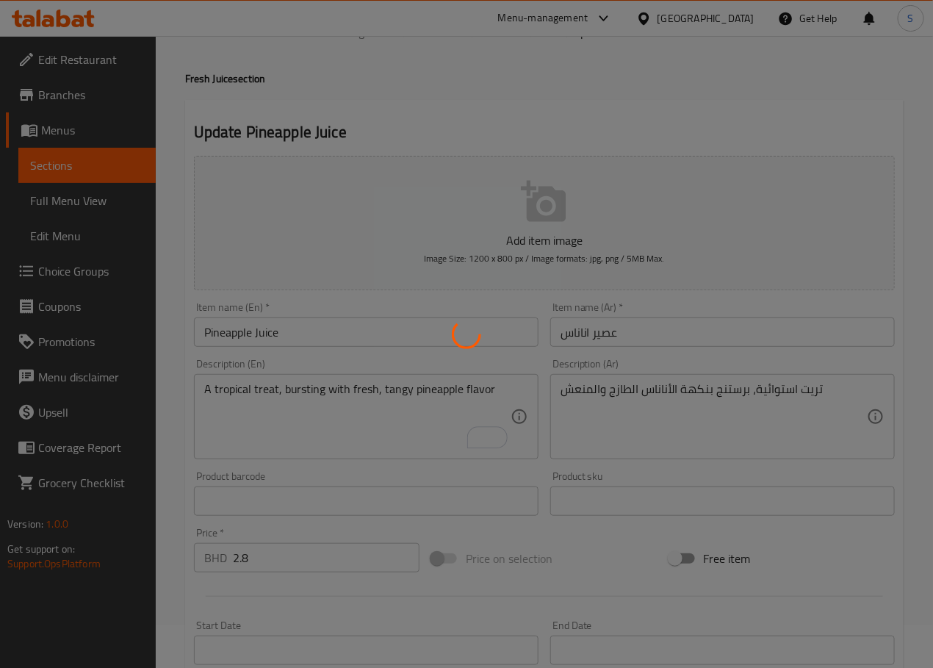
scroll to position [0, 0]
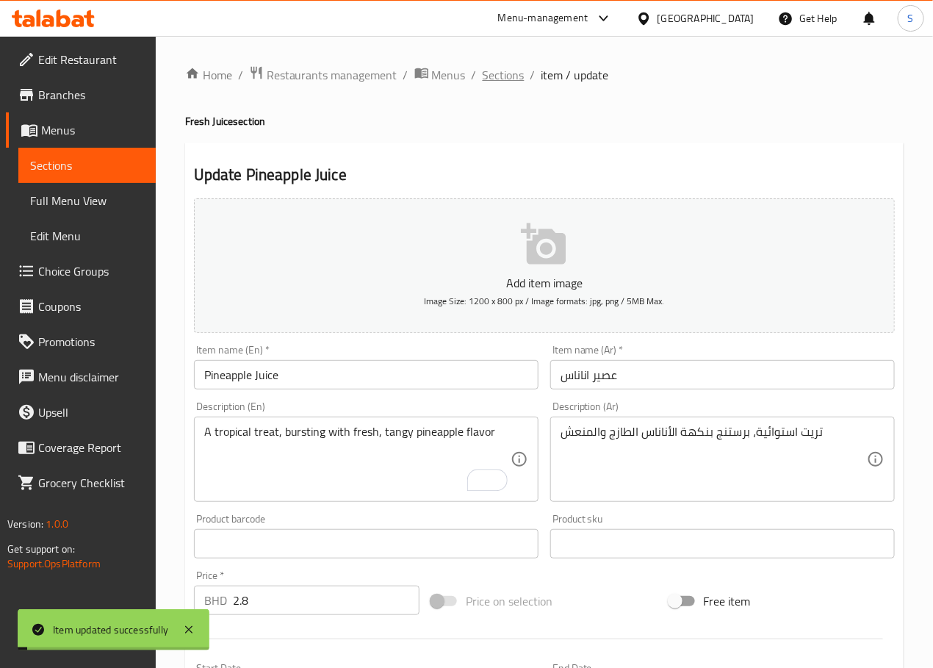
click at [501, 78] on span "Sections" at bounding box center [504, 75] width 42 height 18
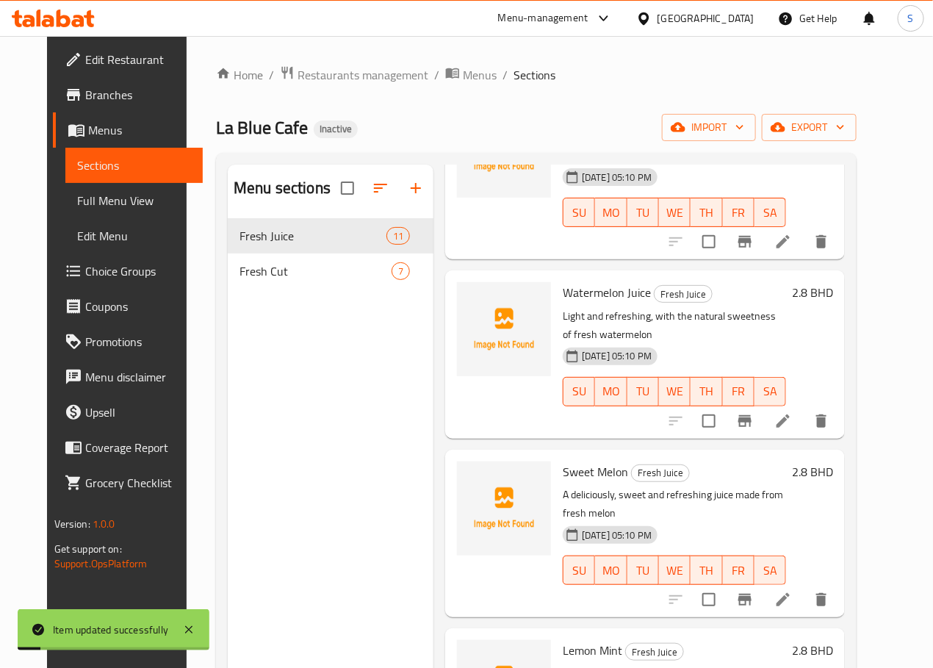
scroll to position [884, 0]
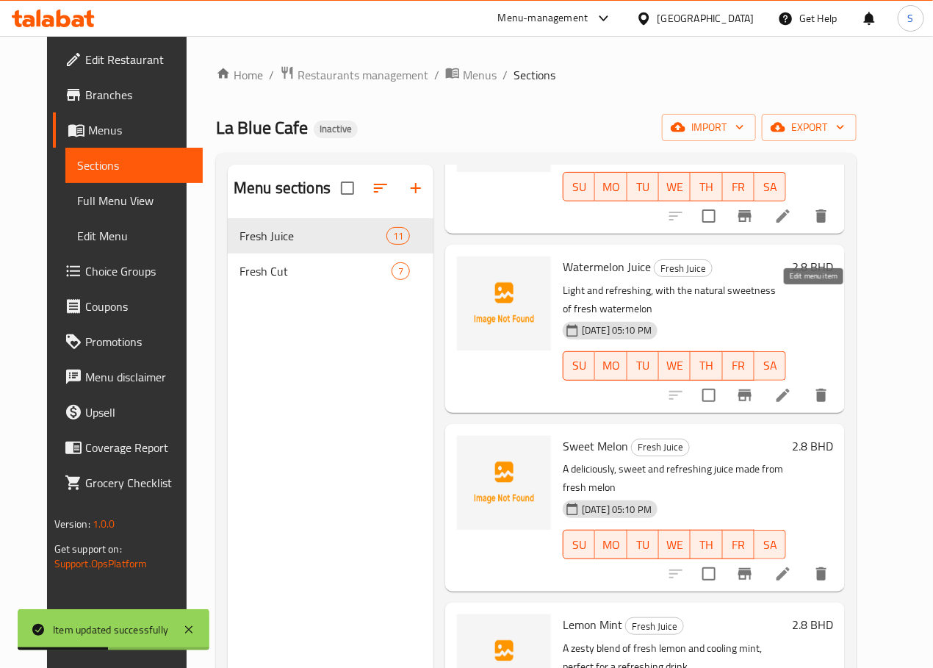
click at [792, 386] on icon at bounding box center [783, 395] width 18 height 18
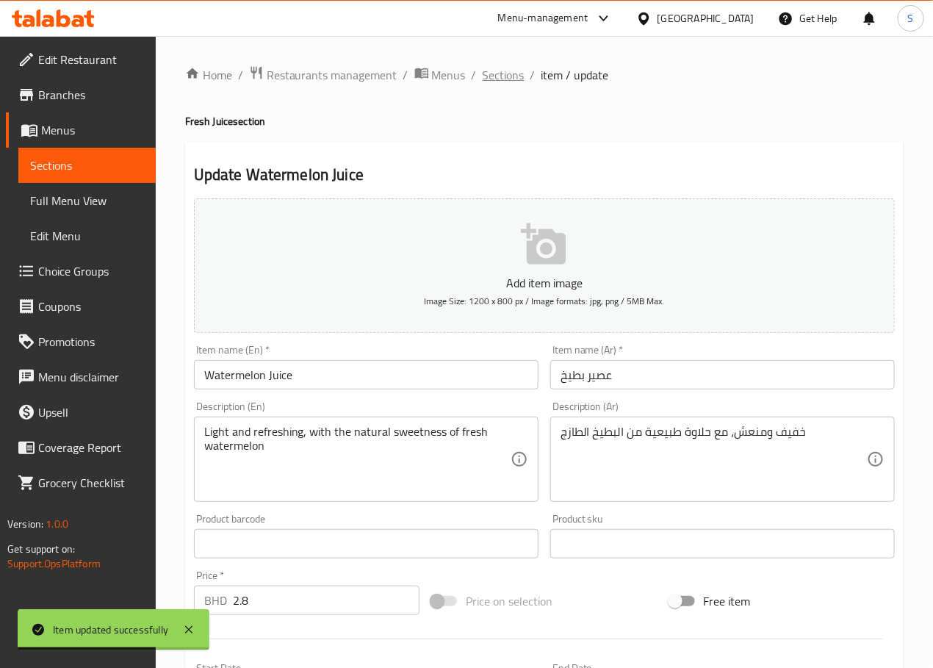
click at [511, 68] on span "Sections" at bounding box center [504, 75] width 42 height 18
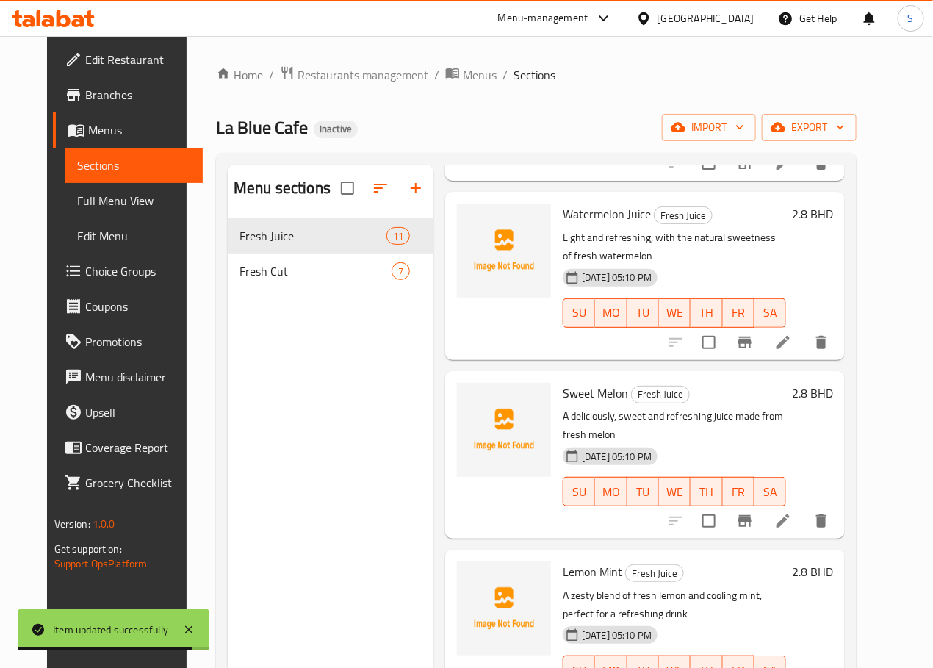
scroll to position [951, 0]
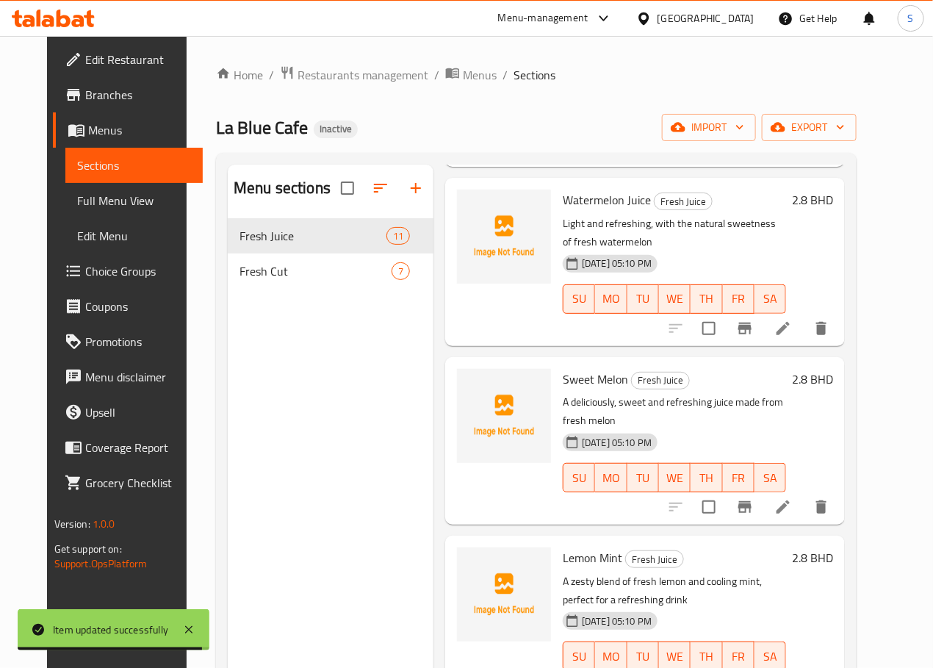
click at [790, 500] on icon at bounding box center [782, 506] width 13 height 13
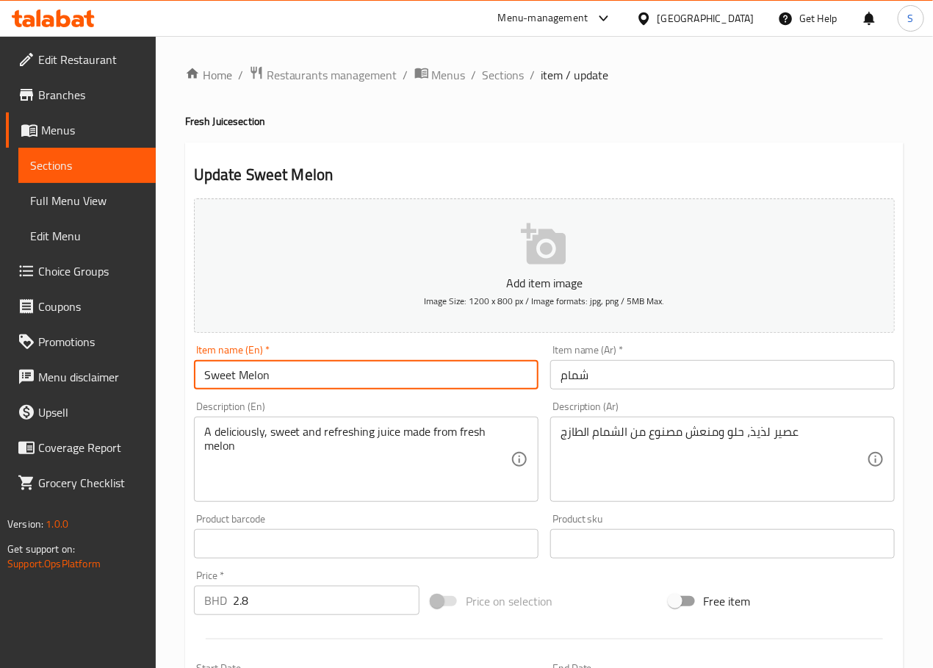
click at [320, 375] on input "Sweet Melon" at bounding box center [366, 374] width 345 height 29
type input "Sweet Melon Juice"
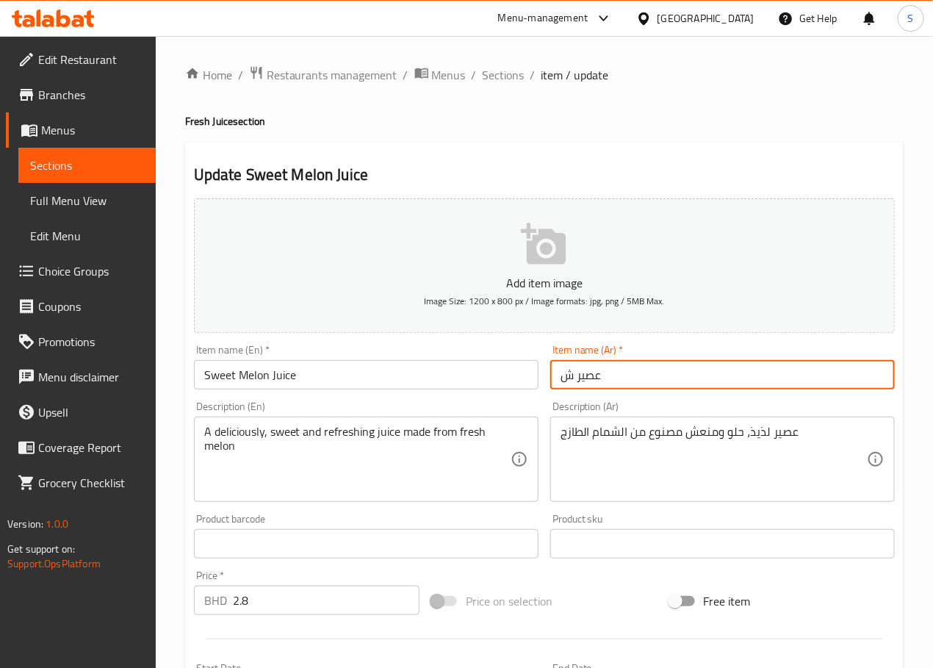
type input "عصير شمام"
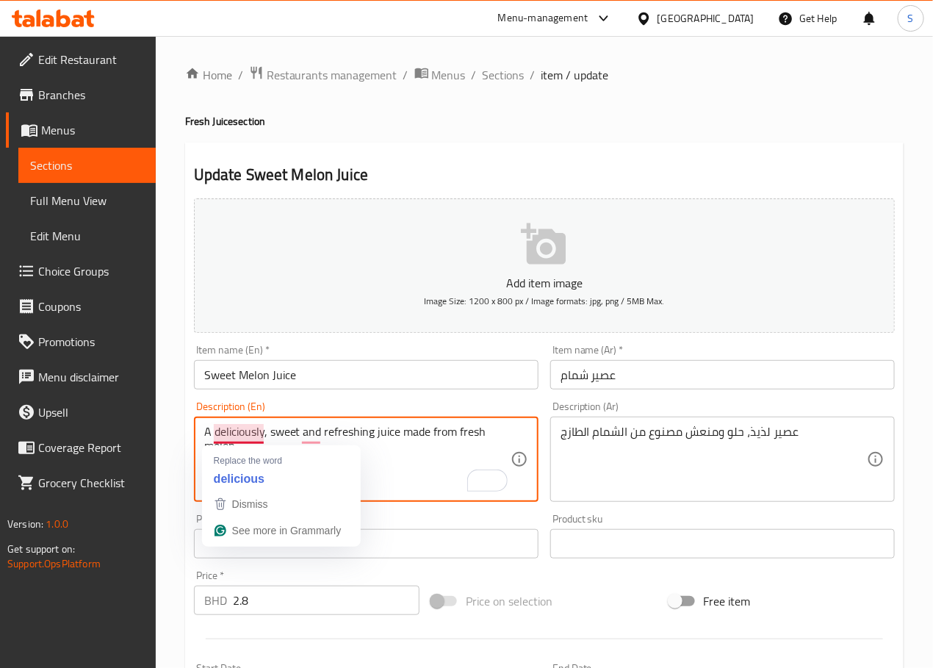
click at [242, 433] on textarea "A deliciously, sweet and refreshing juice made from fresh melon" at bounding box center [357, 460] width 306 height 70
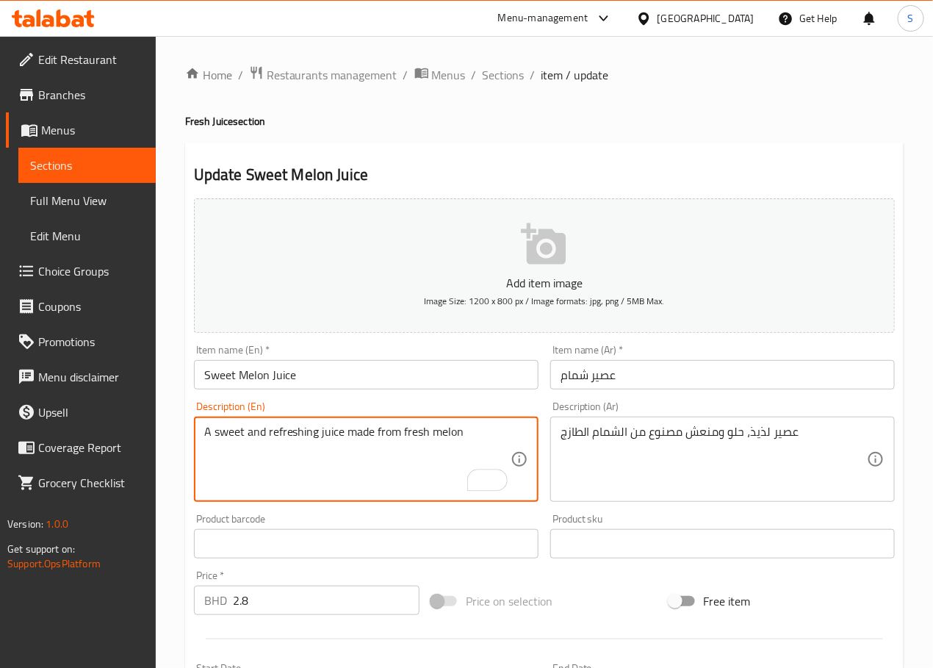
type textarea "A sweet and refreshing juice made from fresh melon"
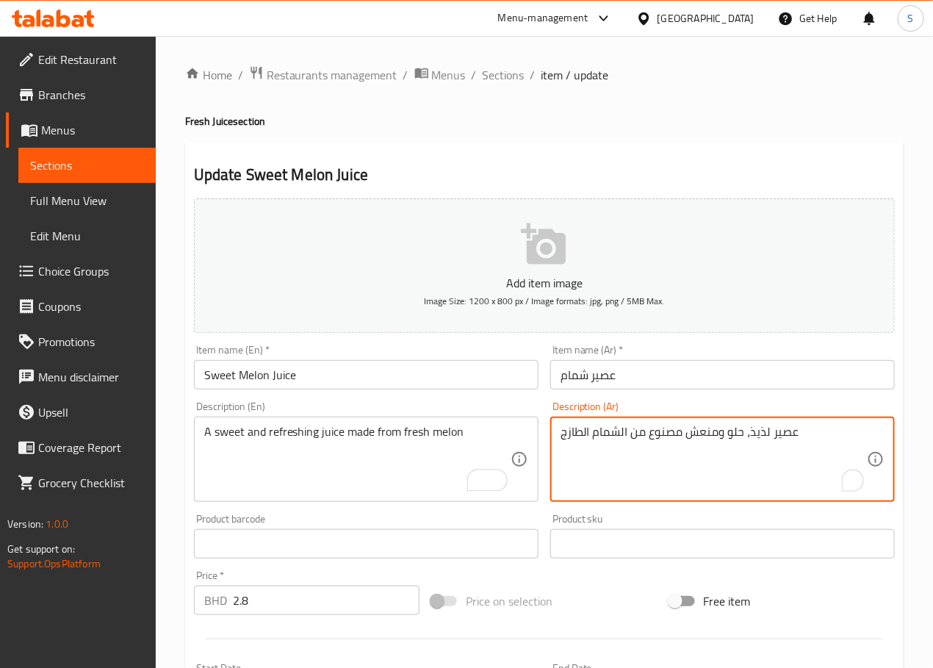
click at [752, 433] on textarea "عصير لذيذ، حلو ومنعش مصنوع من الشمام الطازج" at bounding box center [714, 460] width 306 height 70
type textarea "عصير حلو ومنعش مصنوع من الشمام الطازج"
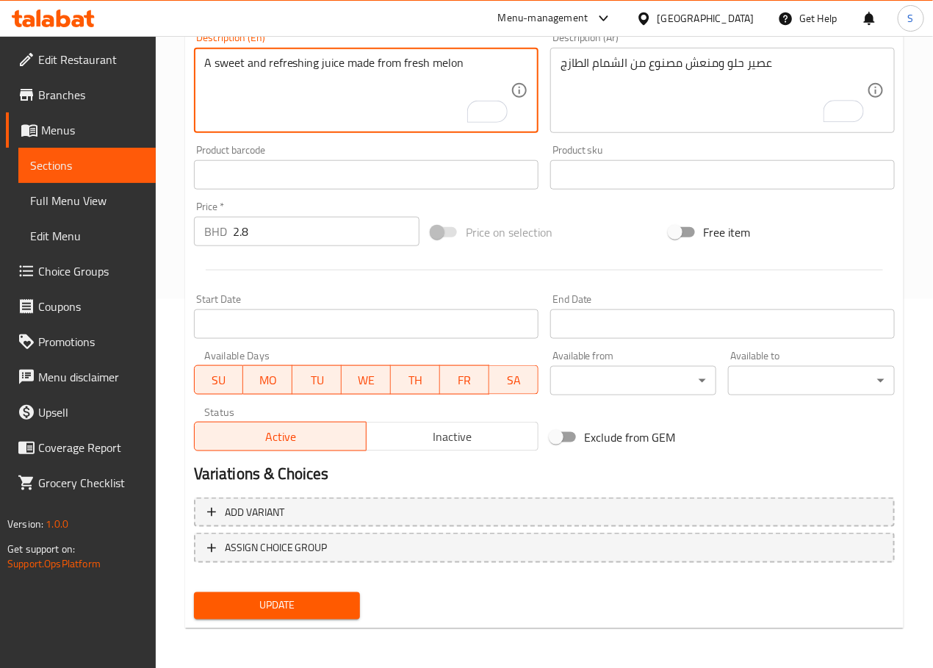
click at [303, 609] on span "Update" at bounding box center [277, 606] width 143 height 18
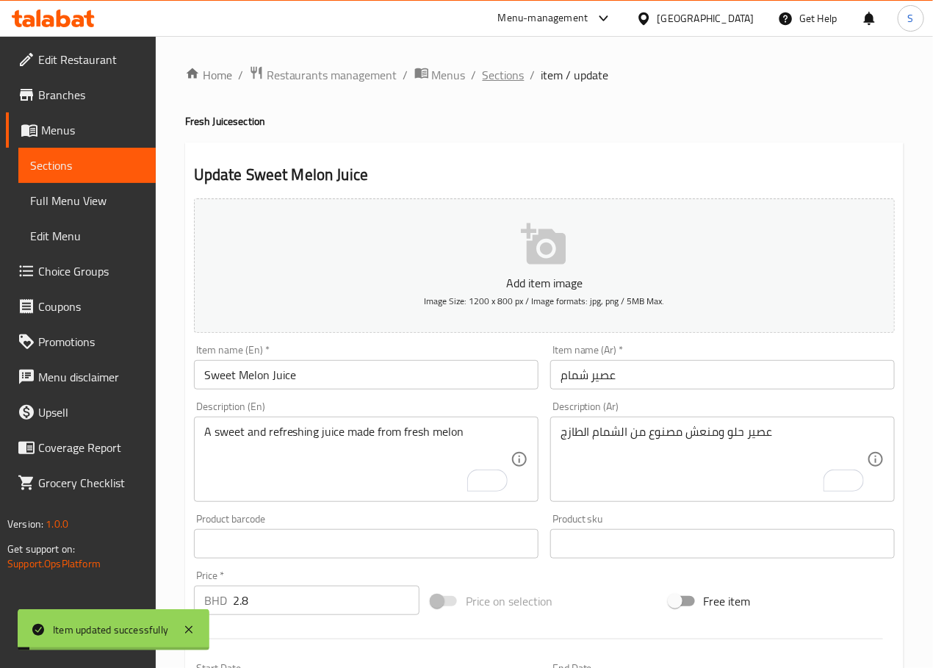
click at [505, 76] on span "Sections" at bounding box center [504, 75] width 42 height 18
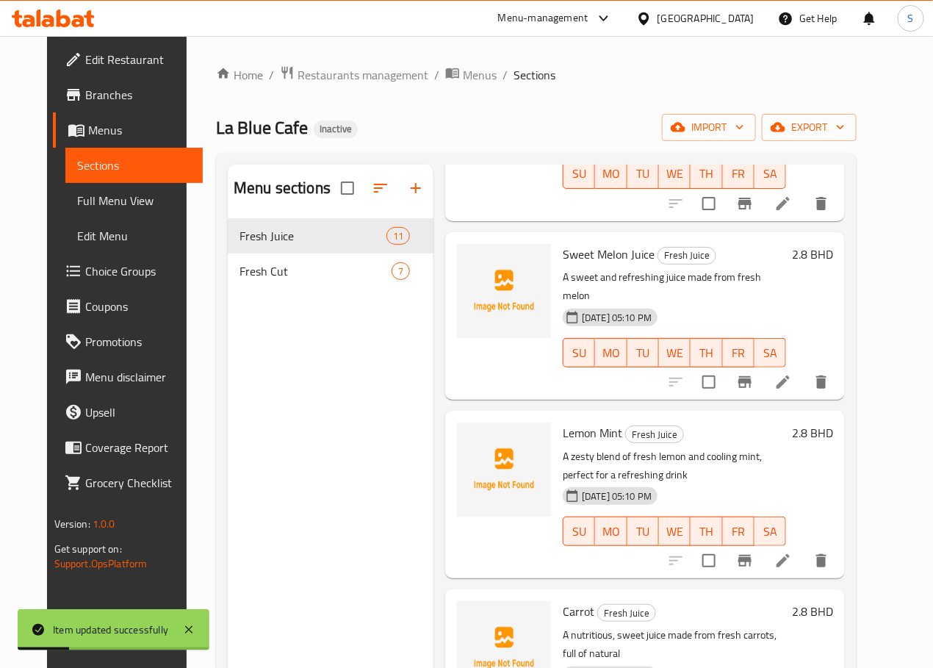
scroll to position [1078, 0]
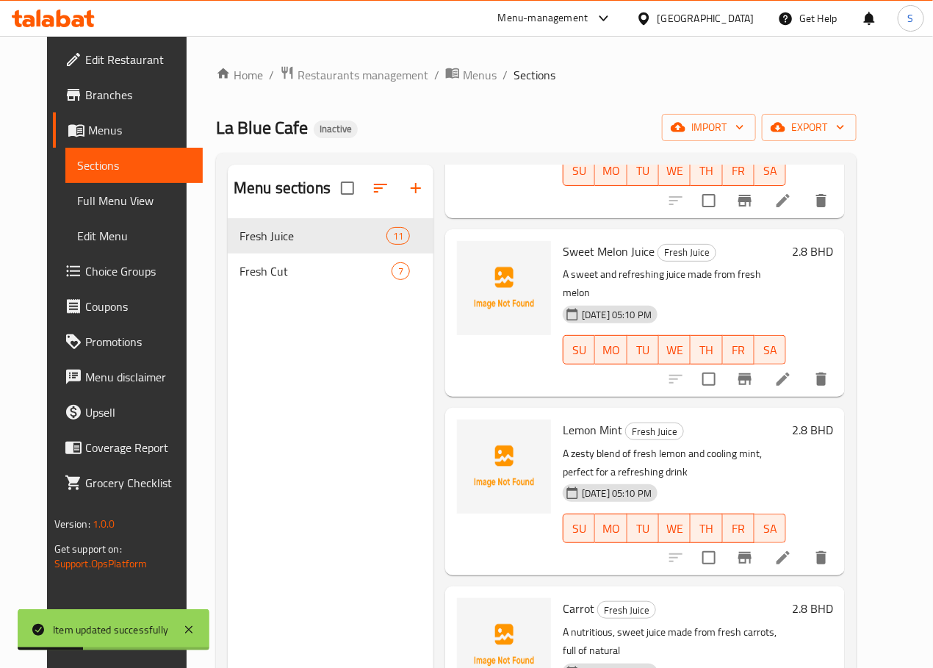
click at [804, 544] on li at bounding box center [783, 557] width 41 height 26
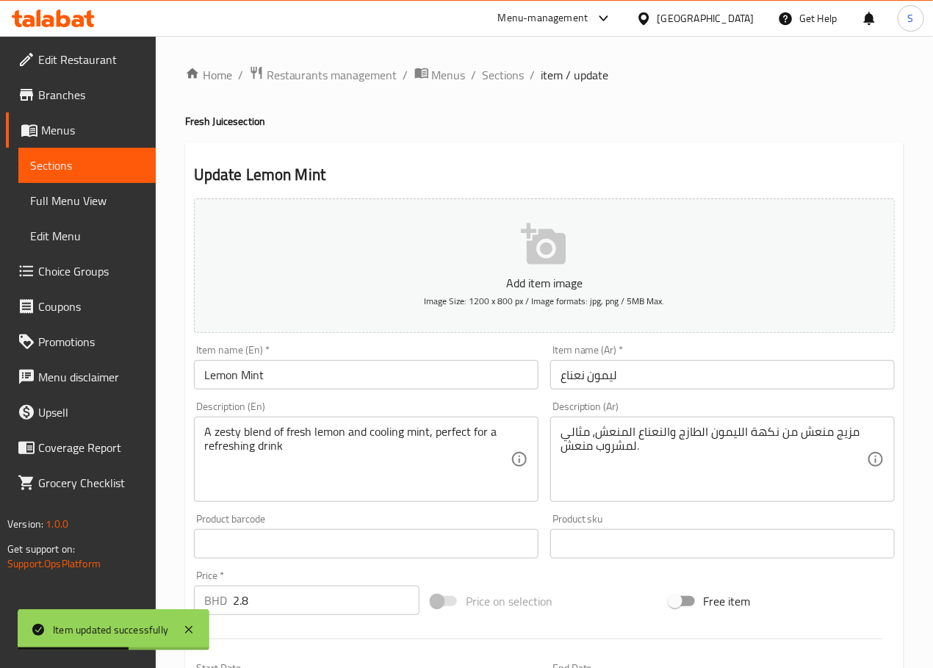
click at [324, 381] on input "Lemon Mint" at bounding box center [366, 374] width 345 height 29
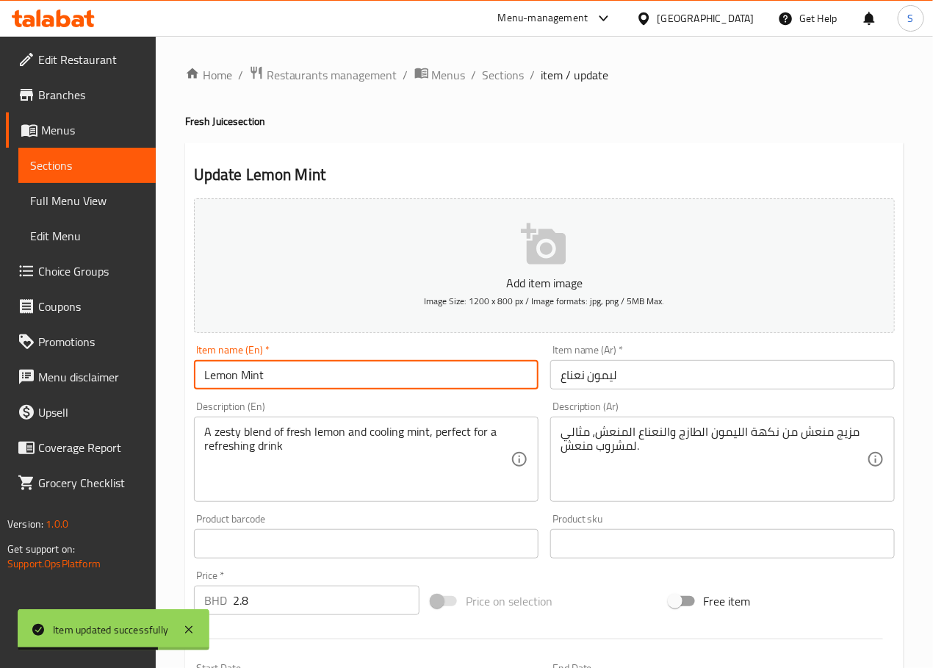
type input "Lemon Mint Juice"
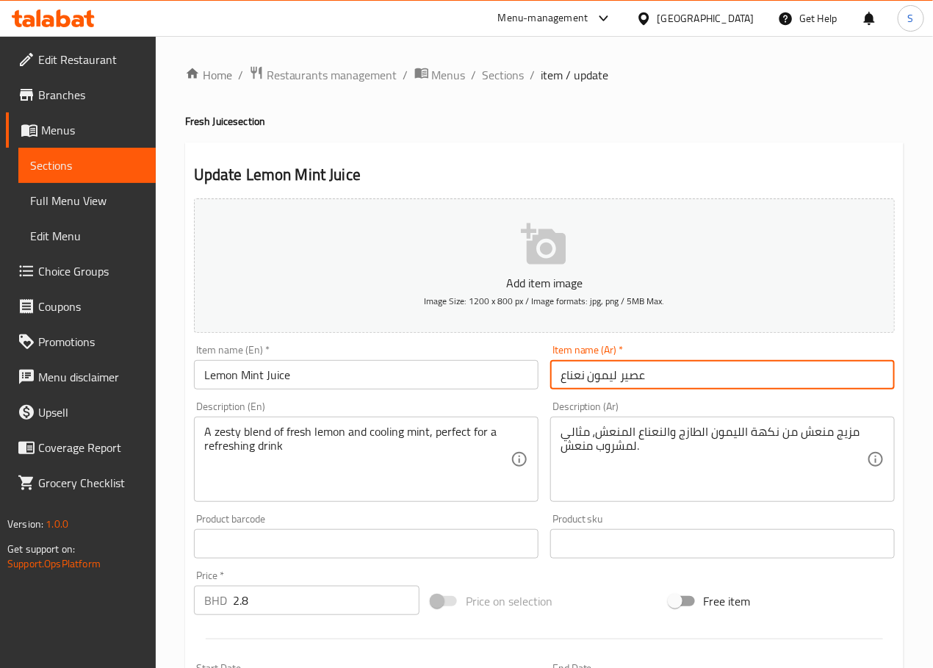
type input "عصير ليمون نعناع"
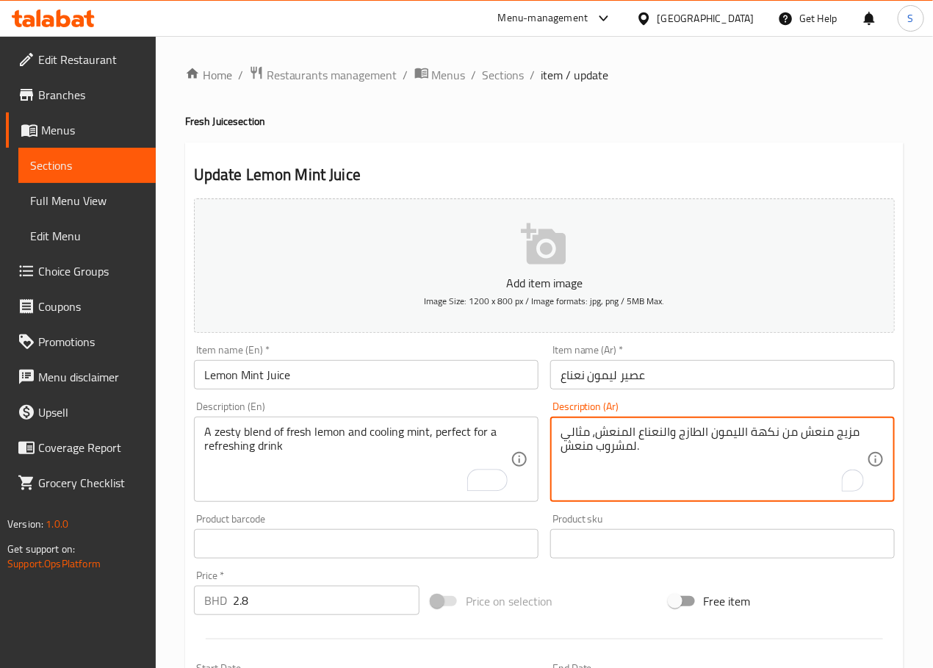
click at [810, 436] on textarea "مزيج منعش من نكهة الليمون الطازج والنعناع المنعش، مثالي لمشروب منعش." at bounding box center [714, 460] width 306 height 70
type textarea "مزيج زيستي من الليمون الطازج والنعناع المبرد، مثالي لمشروب منعش."
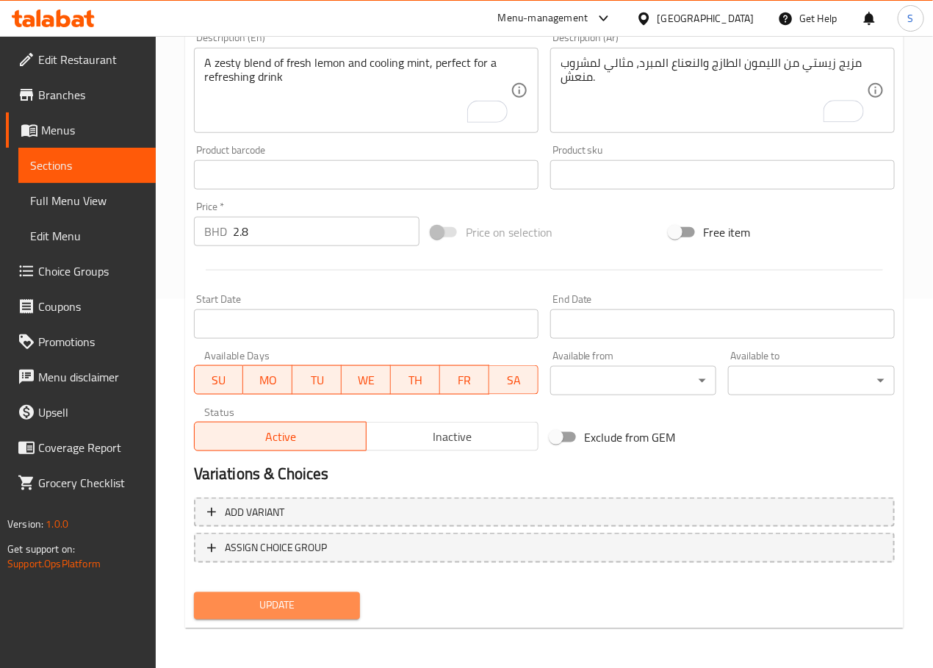
click at [331, 602] on span "Update" at bounding box center [277, 606] width 143 height 18
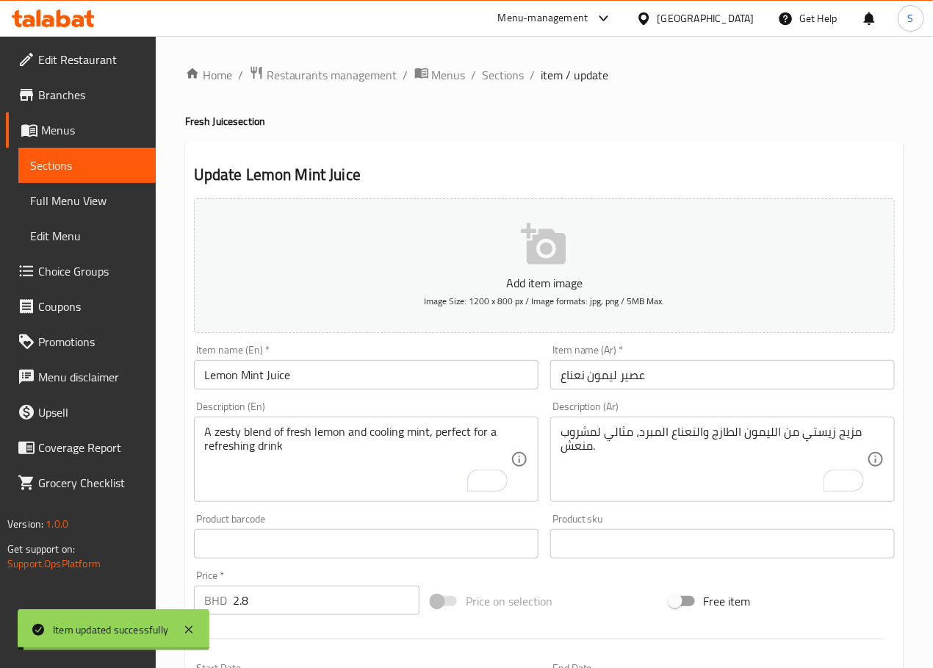
click at [498, 71] on span "Sections" at bounding box center [504, 75] width 42 height 18
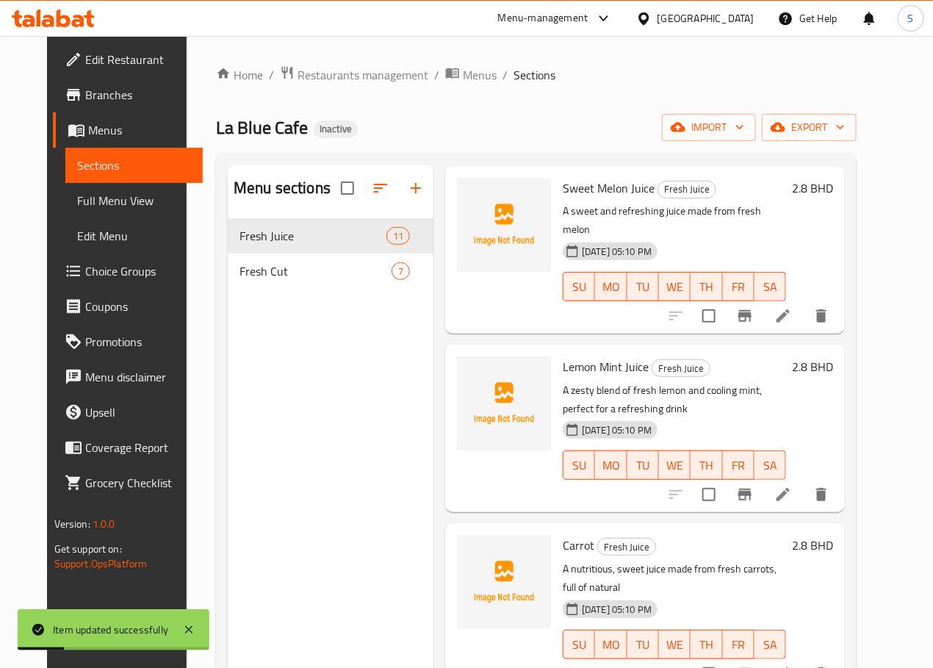
scroll to position [1210, 0]
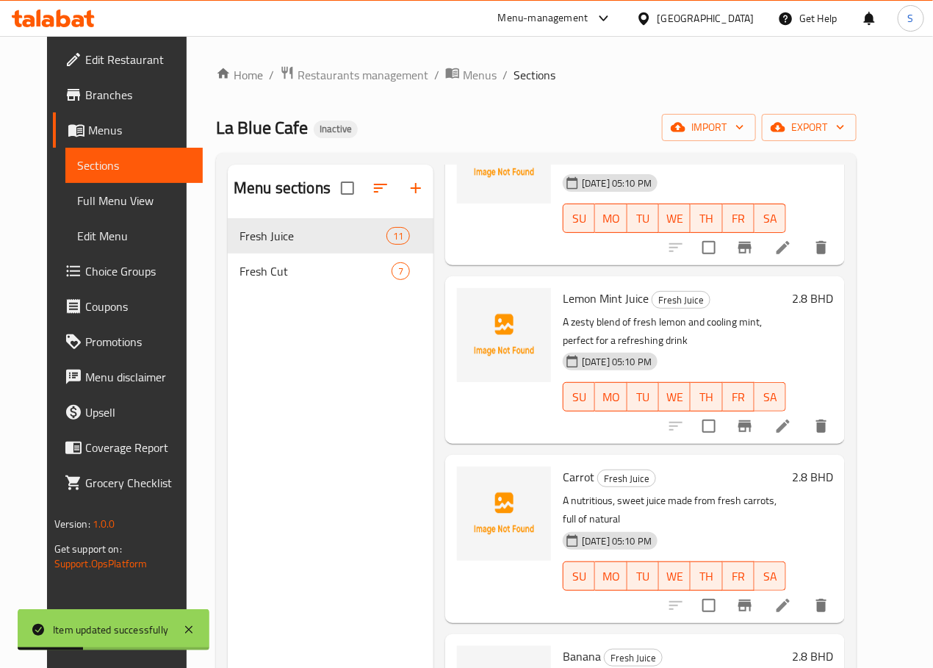
click at [790, 599] on icon at bounding box center [782, 605] width 13 height 13
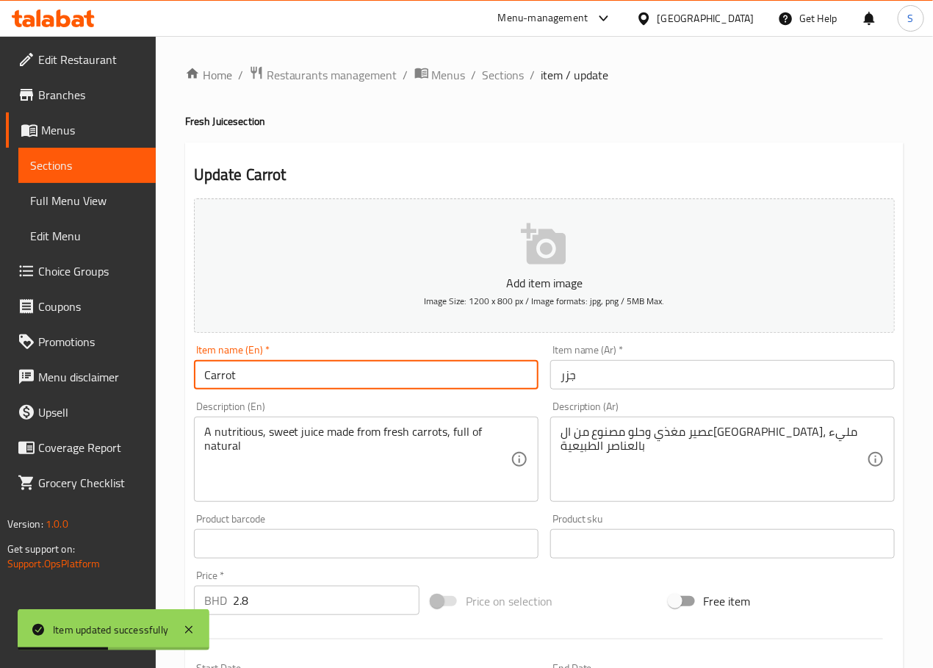
click at [329, 386] on input "Carrot" at bounding box center [366, 374] width 345 height 29
type input "Carrot Juice"
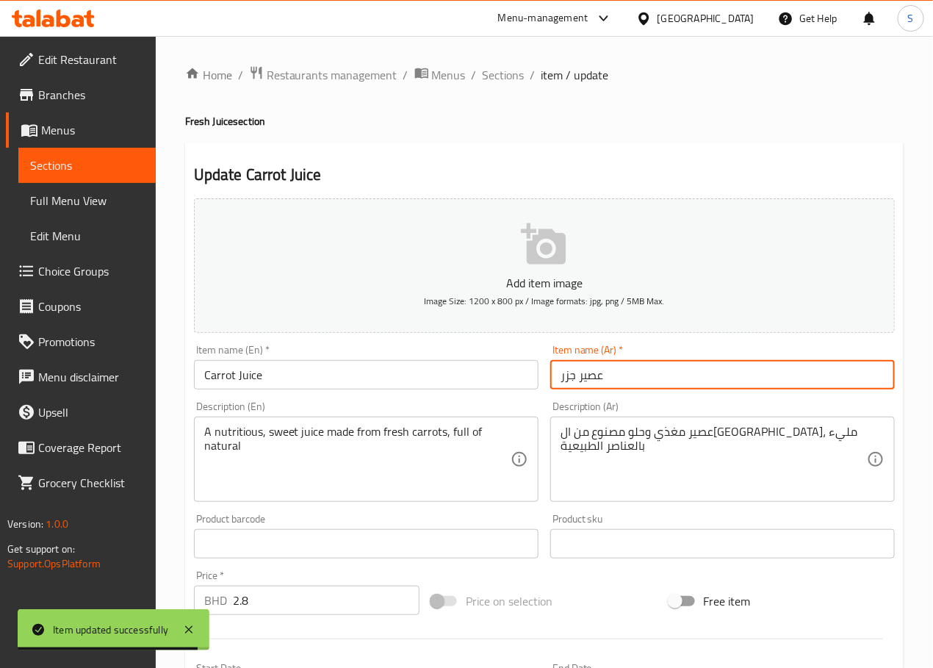
type input "عصير جزر"
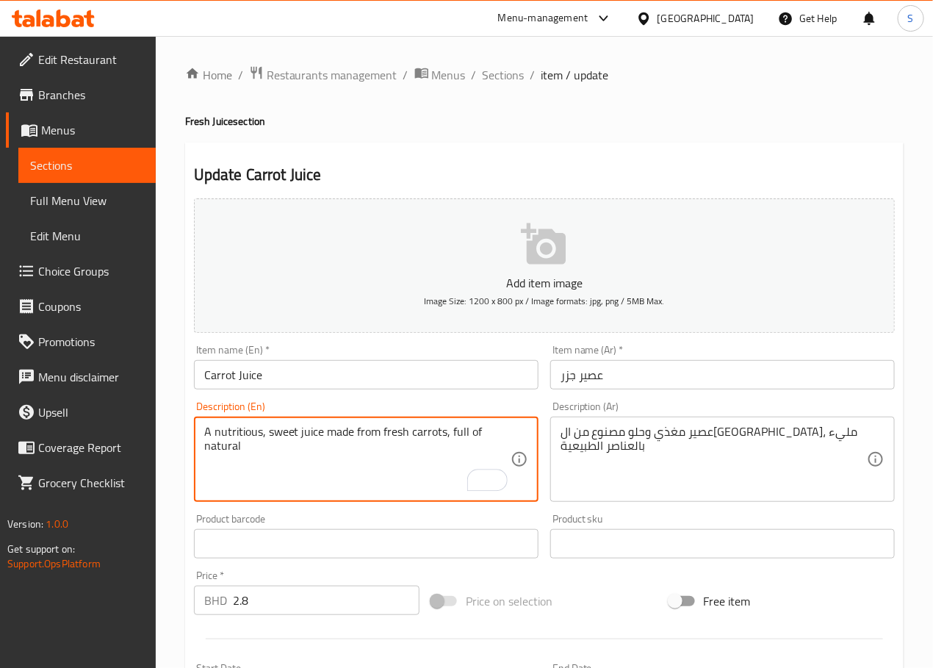
click at [430, 458] on textarea "A nutritious, sweet juice made from fresh carrots, full of natural" at bounding box center [357, 460] width 306 height 70
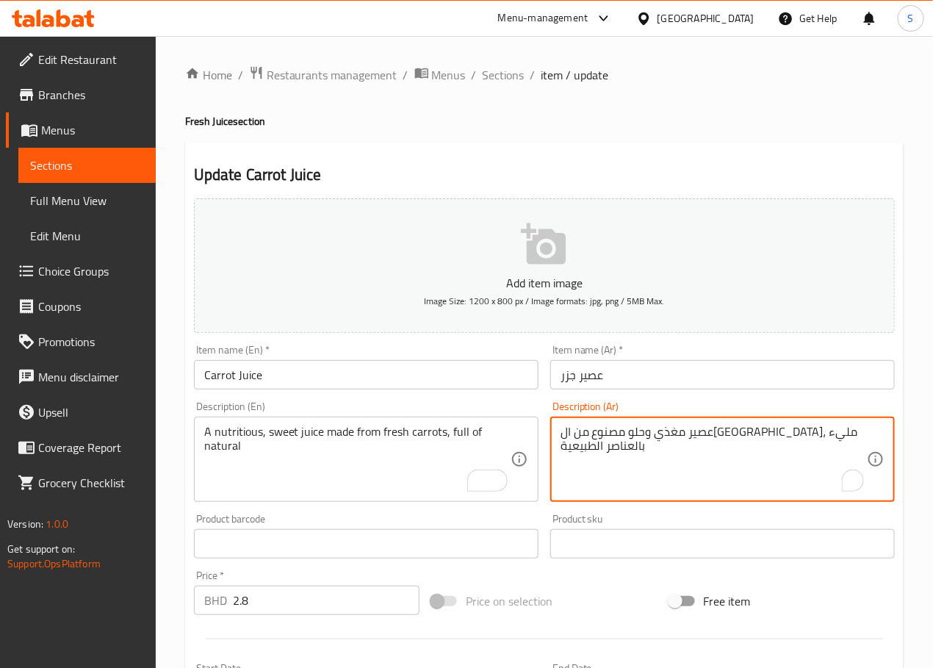
click at [580, 435] on textarea "عصير مغذي وحلو مصنوع من الجزر الطازج، مليء بالعناصر الطبيعية" at bounding box center [714, 460] width 306 height 70
type textarea "عصير مغذي وحلو مصنوع من الجزر الطازج، مليء بالطبيعي"
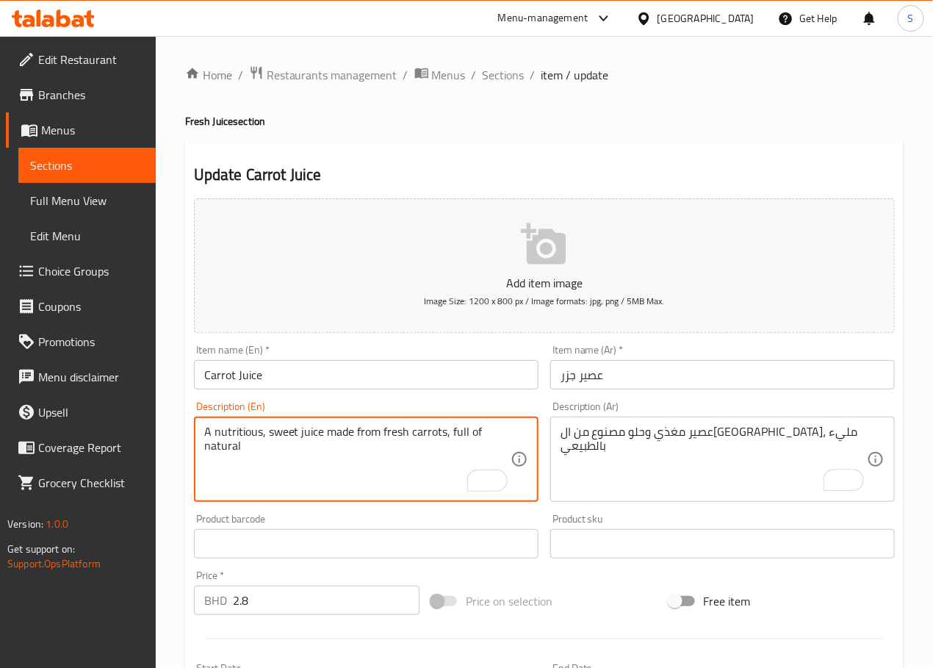
click at [216, 443] on textarea "A nutritious, sweet juice made from fresh carrots, full of natural" at bounding box center [357, 460] width 306 height 70
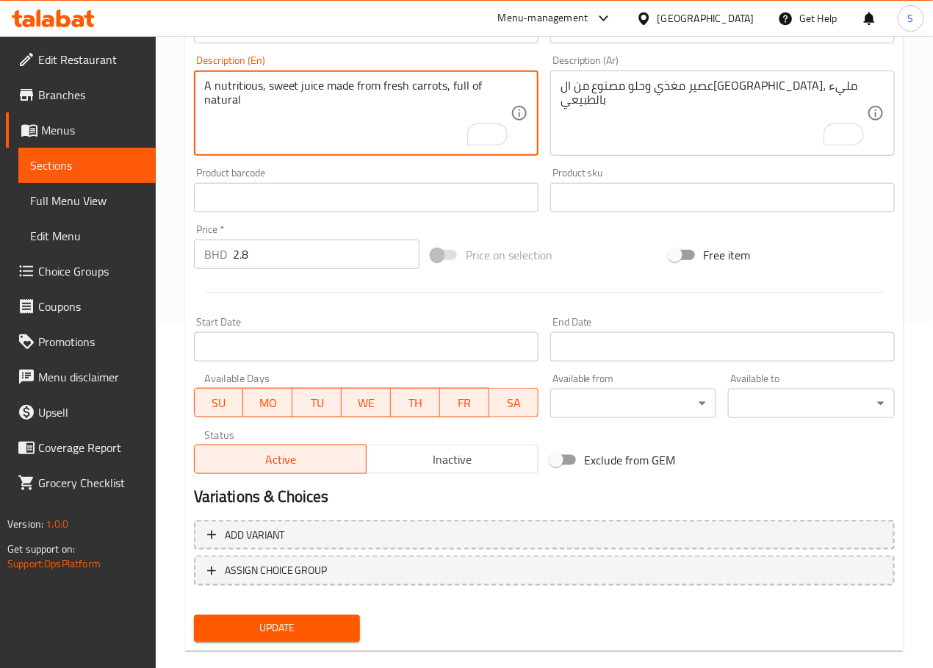
scroll to position [369, 0]
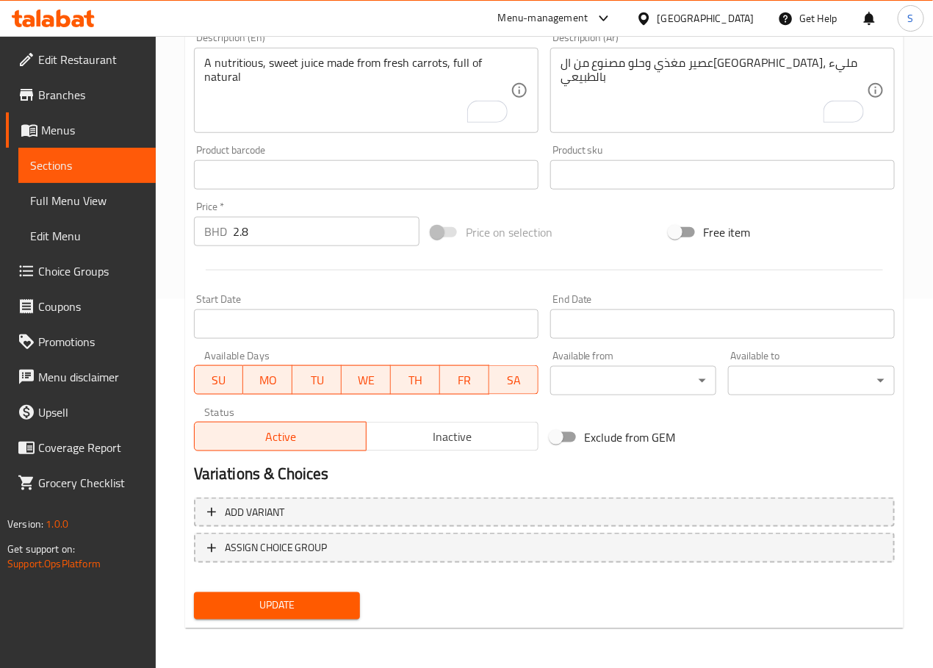
click at [320, 95] on textarea "A nutritious, sweet juice made from fresh carrots, full of natural" at bounding box center [357, 91] width 306 height 70
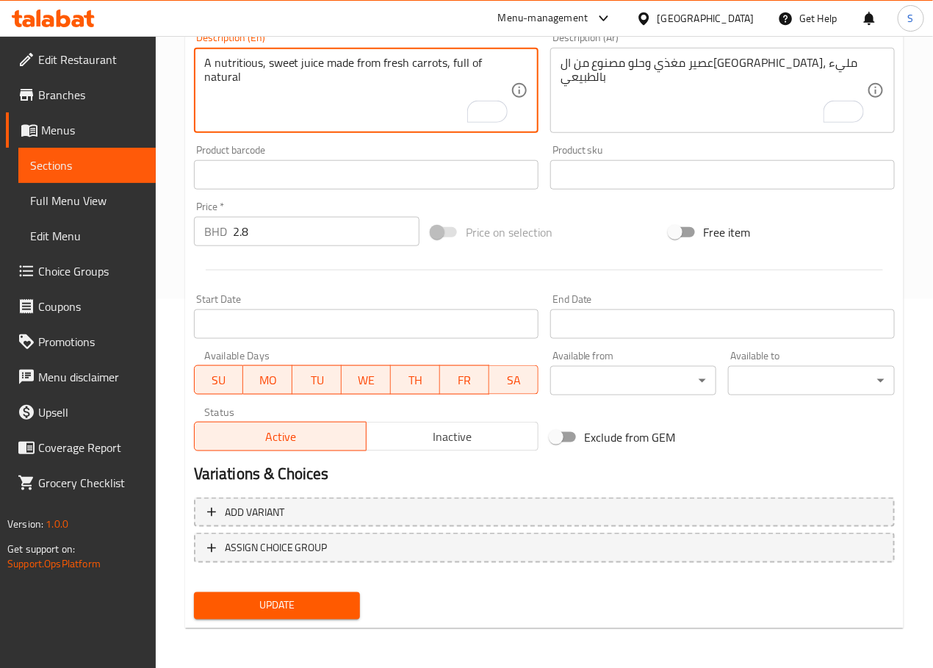
paste textarea "goodness"
type textarea "A nutritious, sweet juice made from fresh carrots, full of natural goodness"
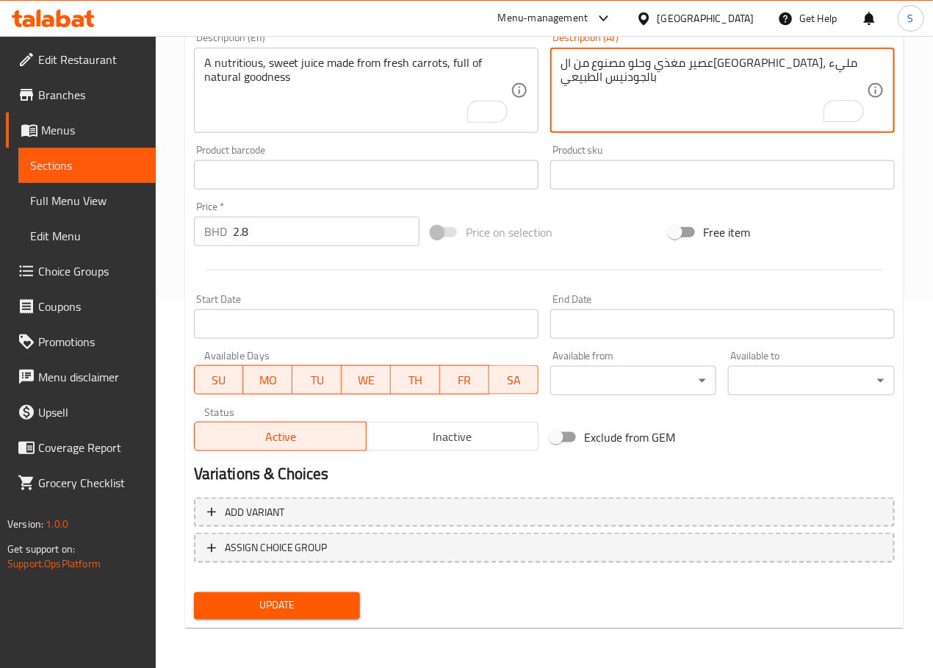
type textarea "عصير مغذي وحلو مصنوع من الجزر الطازج، مليء بالجودنيس الطبيعي"
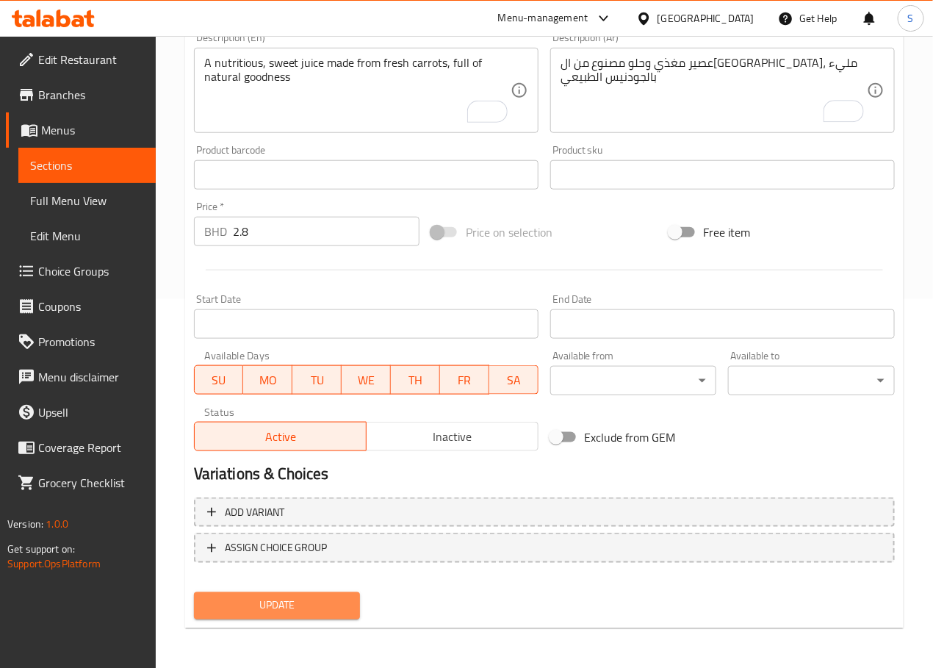
click at [291, 599] on span "Update" at bounding box center [277, 606] width 143 height 18
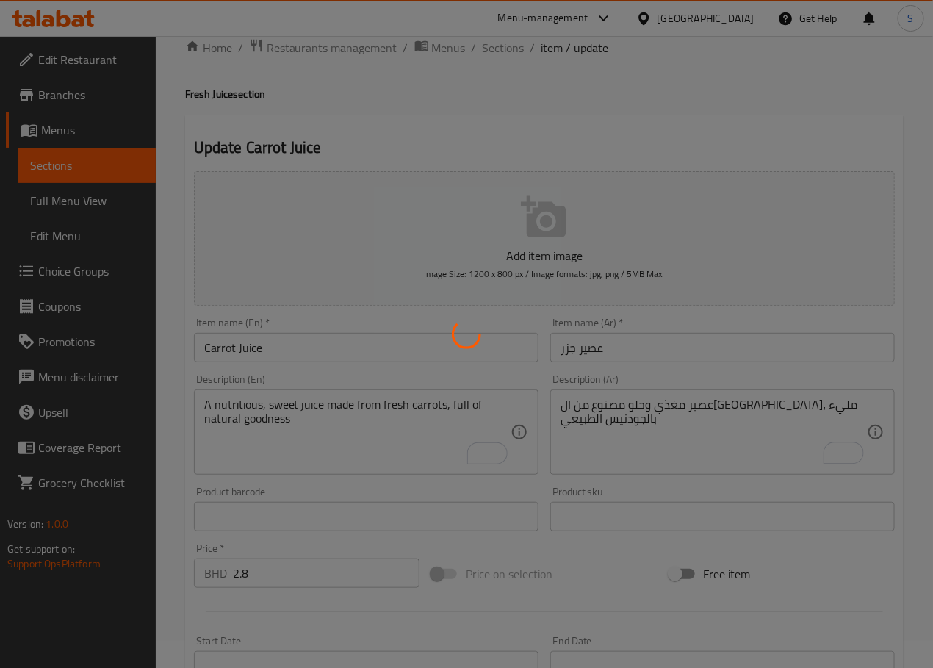
scroll to position [0, 0]
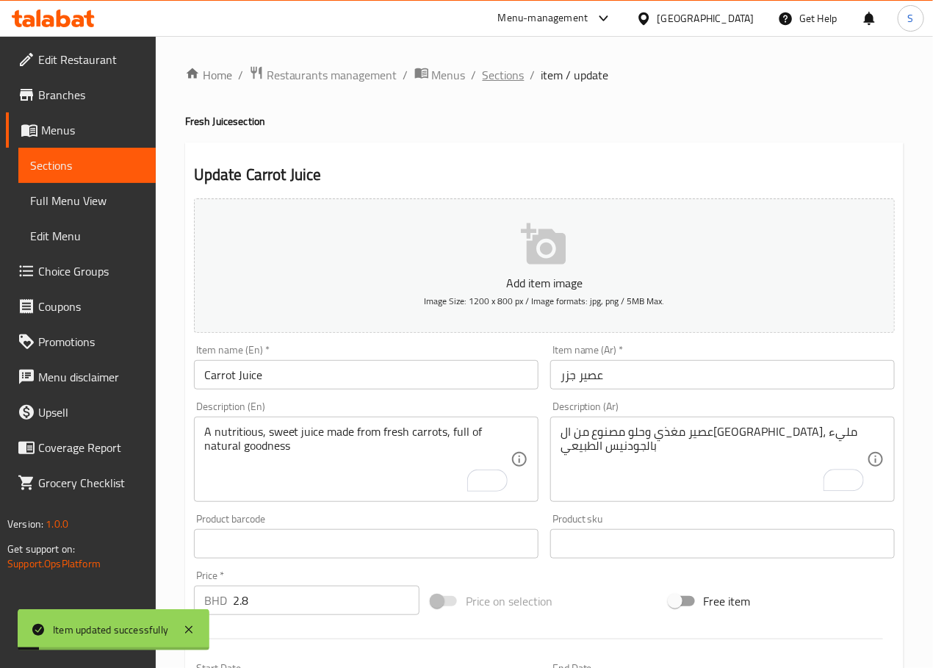
click at [498, 71] on span "Sections" at bounding box center [504, 75] width 42 height 18
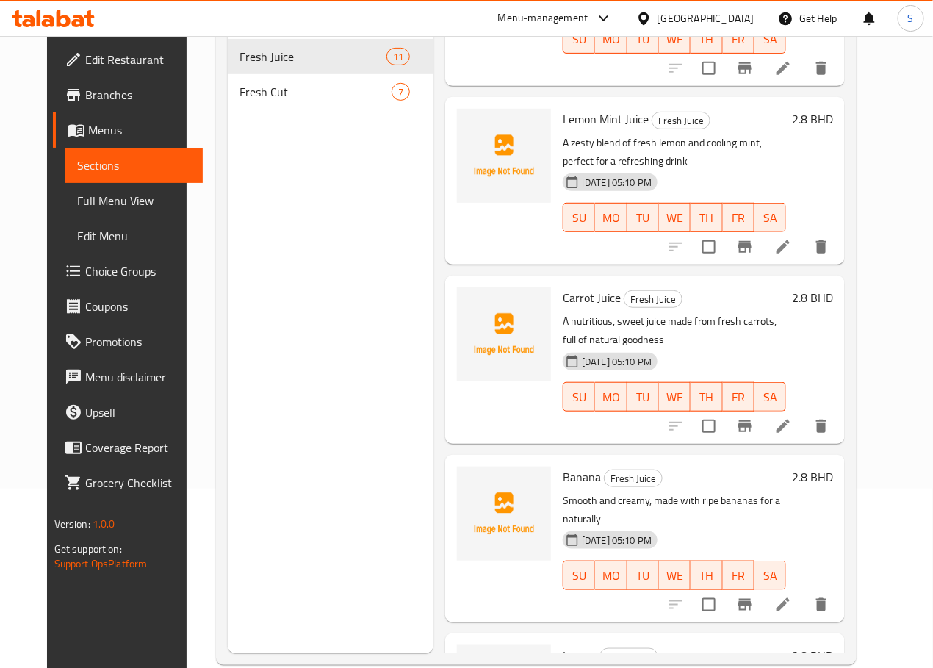
scroll to position [206, 0]
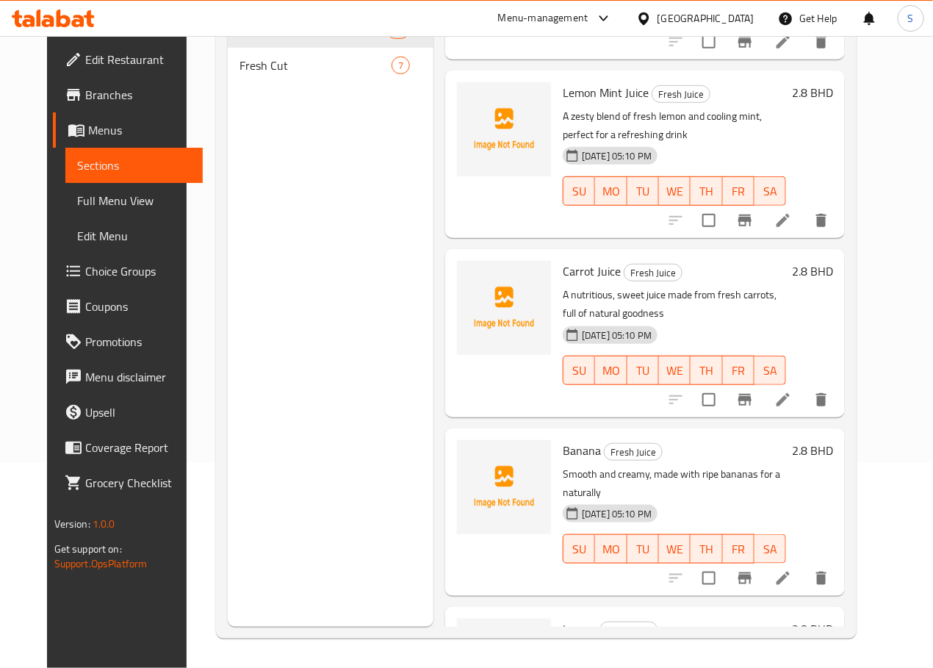
click at [804, 565] on li at bounding box center [783, 578] width 41 height 26
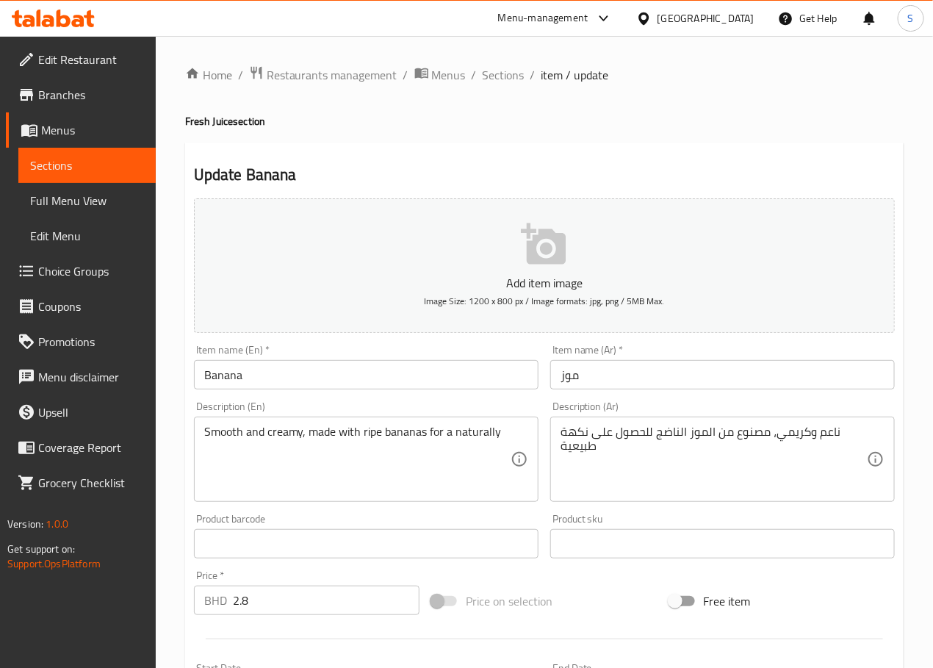
click at [511, 432] on div "Smooth and creamy, made with ripe bananas for a naturally Description (En)" at bounding box center [366, 459] width 345 height 85
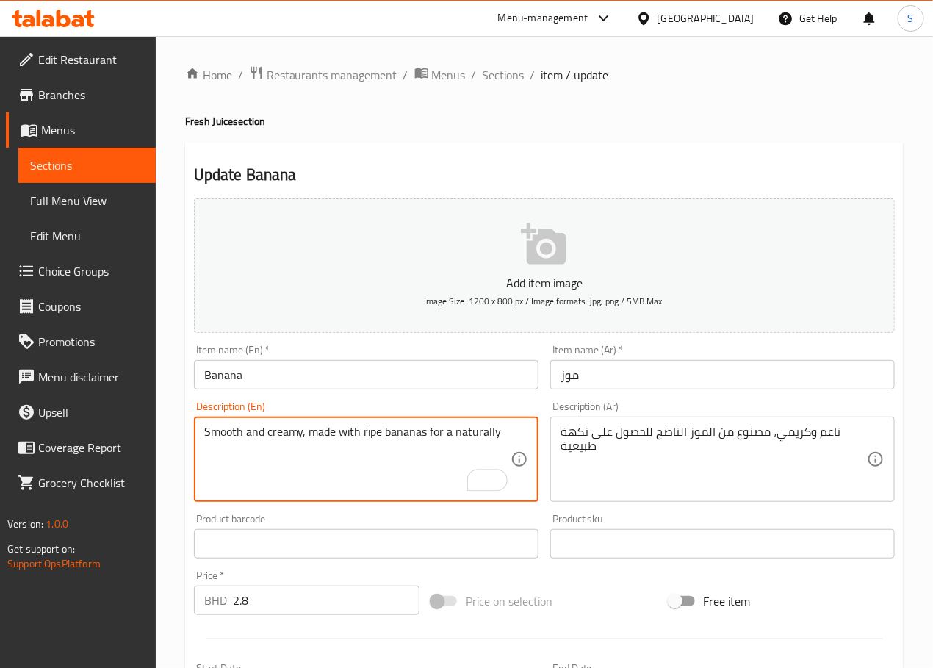
paste textarea "sweet drink"
click at [439, 445] on textarea "Smooth and creamy, made with ripe bananas for a naturally sweet drink" at bounding box center [357, 460] width 306 height 70
type textarea "Smooth and creamy, made with ripe bananas for a naturally sweet drink"
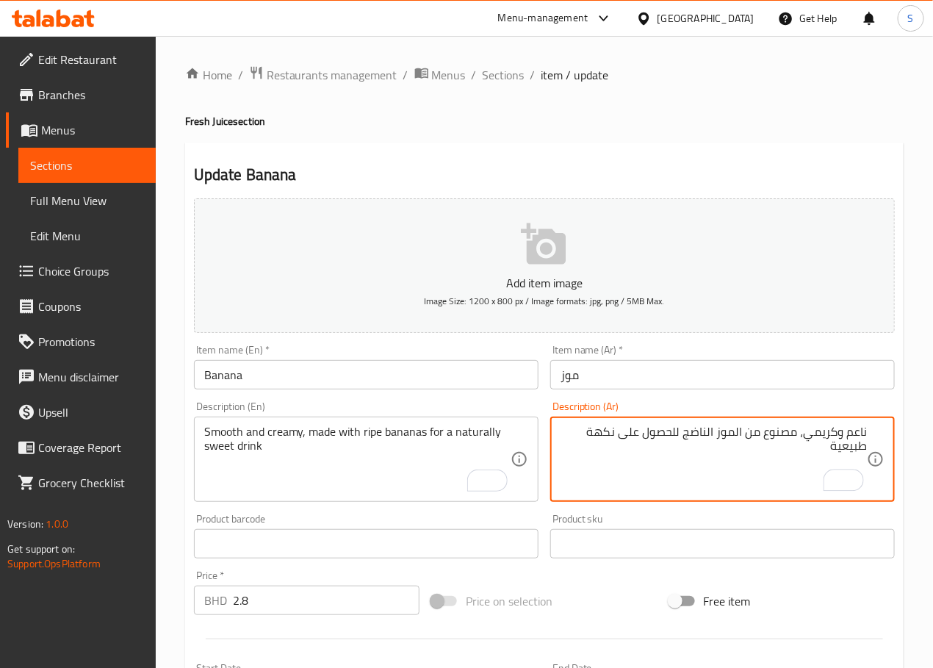
drag, startPoint x: 677, startPoint y: 426, endPoint x: 677, endPoint y: 464, distance: 37.5
click at [677, 428] on textarea "ناعم وكريمي، مصنوع من الموز الناضج للحصول على نكهة طبيعية" at bounding box center [714, 460] width 306 height 70
type textarea "ناعم وكريمي، مصنوع من الموز الناضج لمشروب حلو طبيعي"
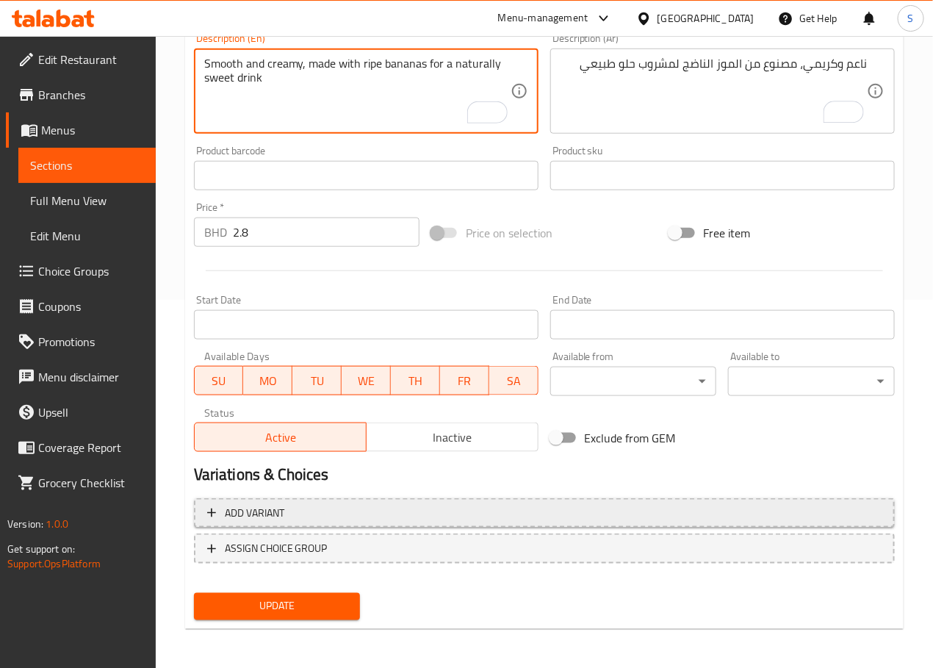
scroll to position [369, 0]
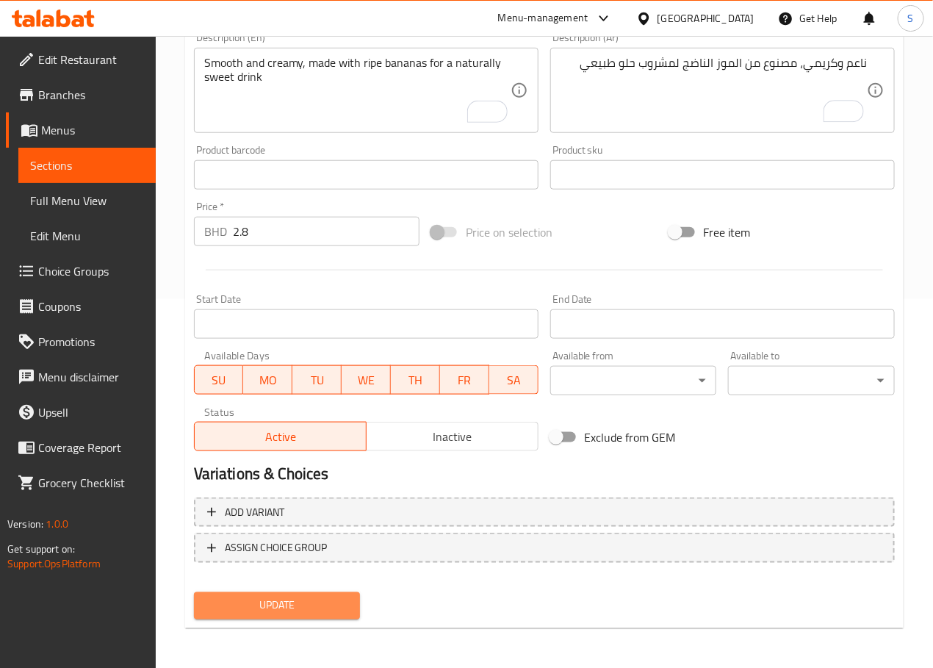
click at [261, 613] on button "Update" at bounding box center [277, 605] width 167 height 27
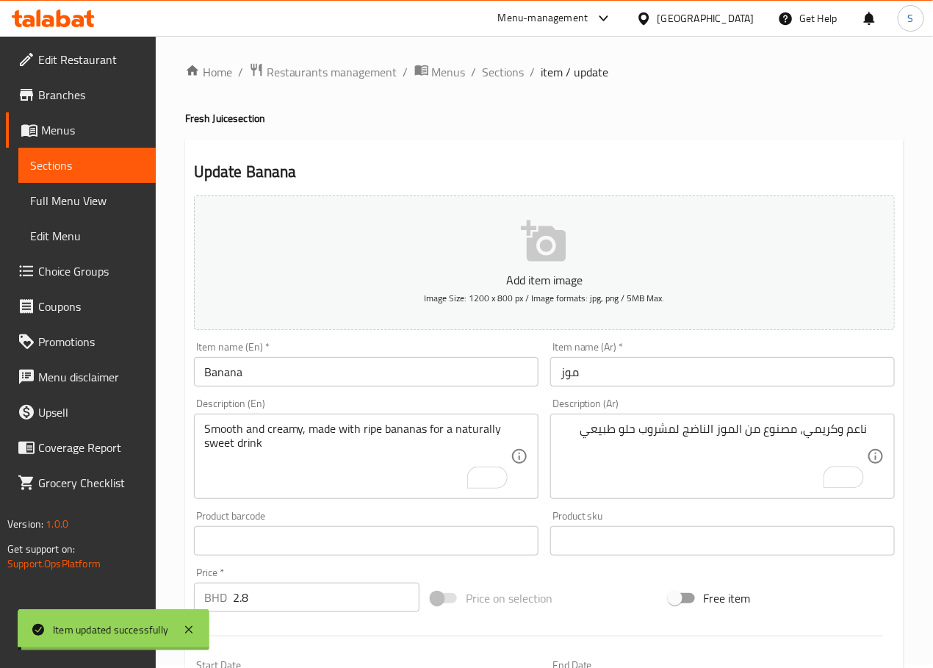
scroll to position [0, 0]
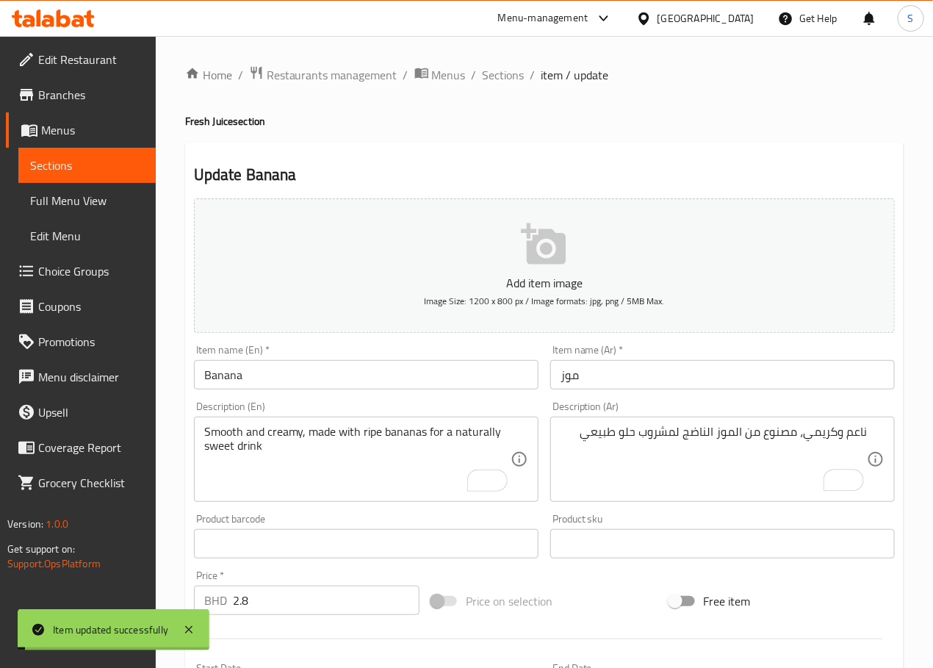
click at [328, 386] on input "Banana" at bounding box center [366, 374] width 345 height 29
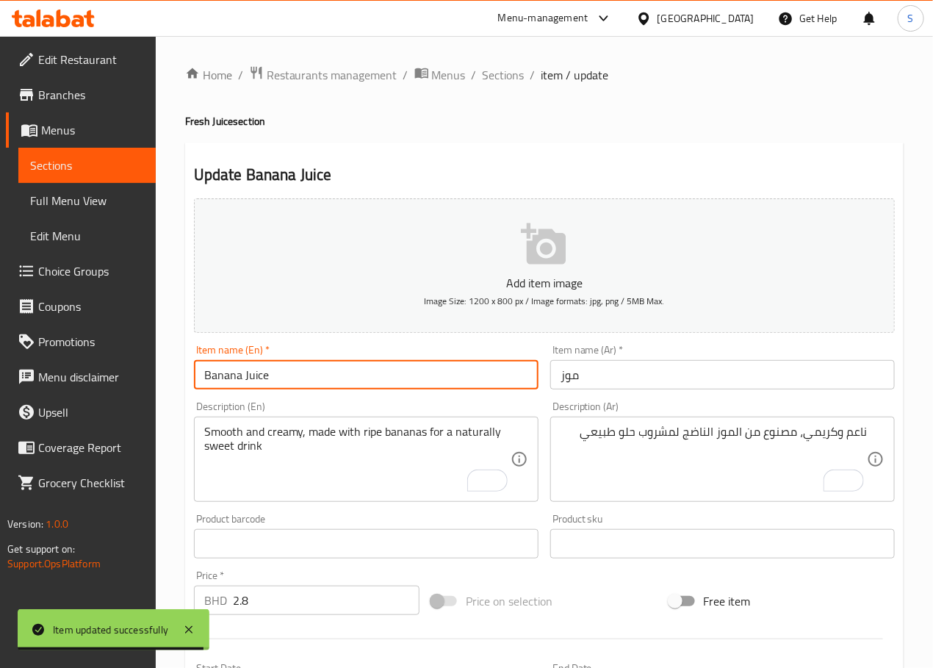
type input "Banana Juice"
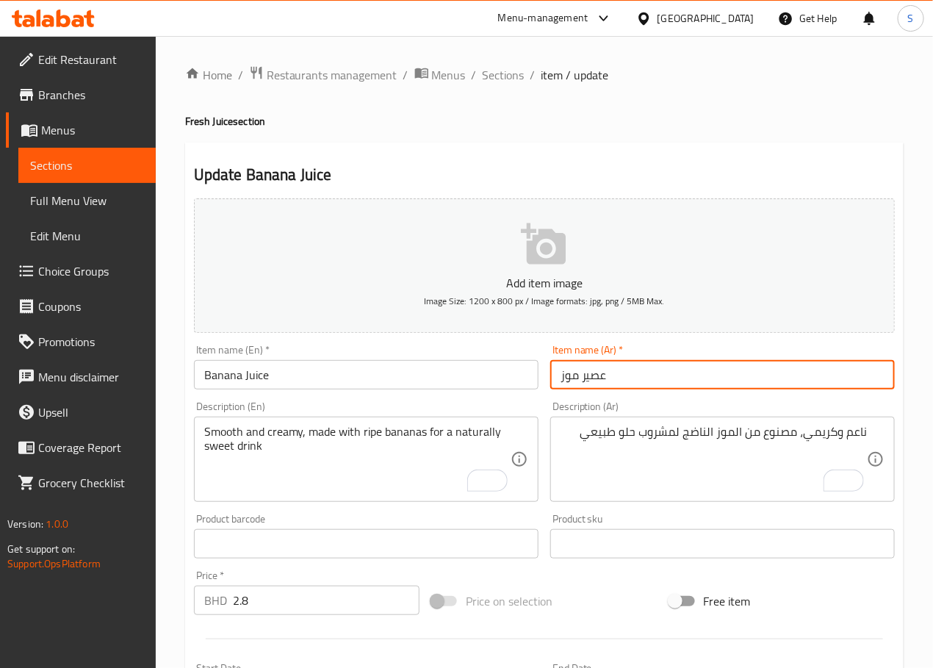
type input "عصير موز"
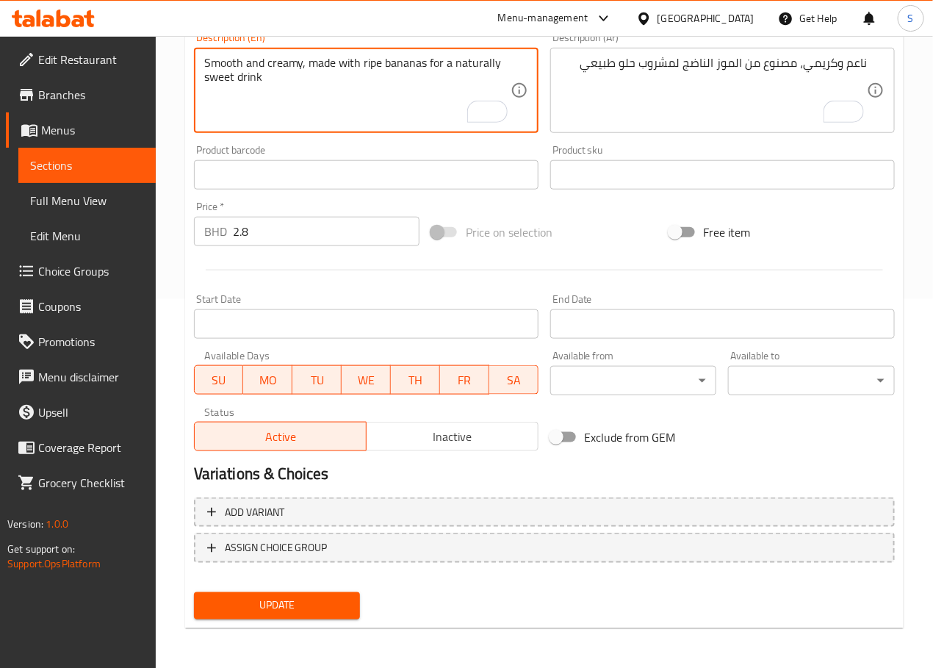
click at [309, 600] on span "Update" at bounding box center [277, 606] width 143 height 18
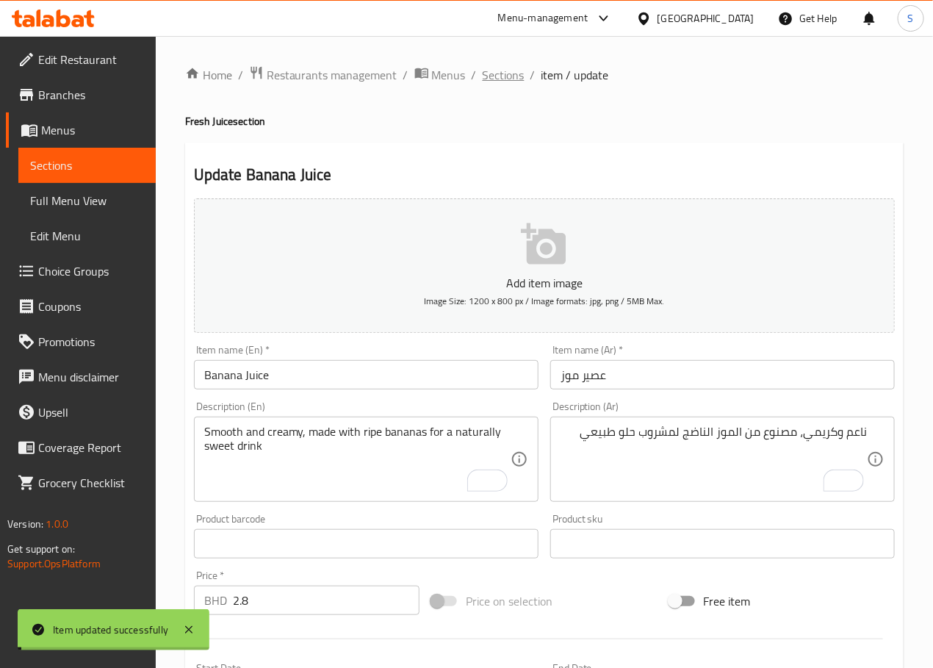
click at [494, 75] on span "Sections" at bounding box center [504, 75] width 42 height 18
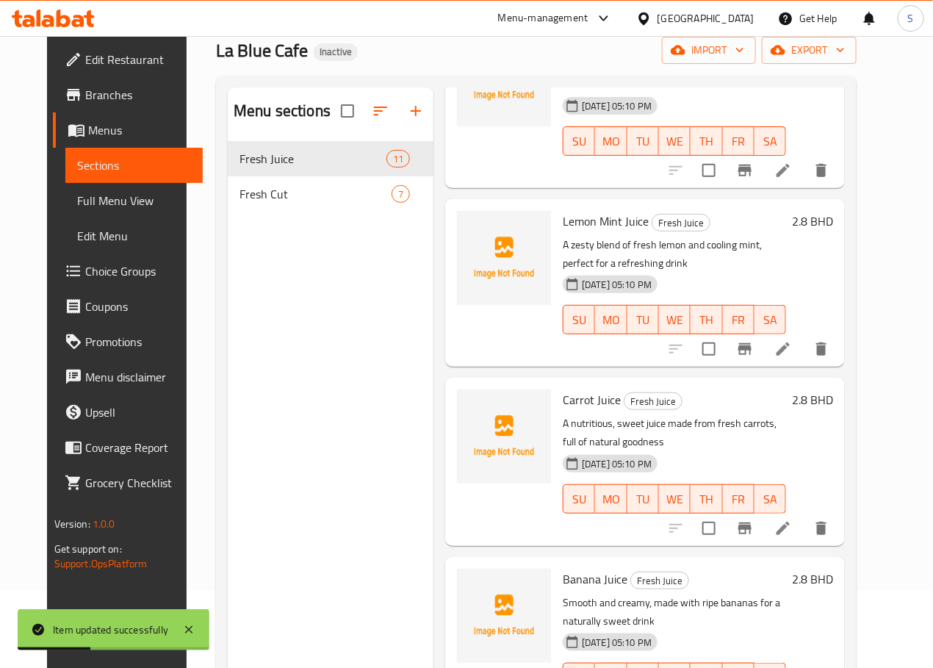
scroll to position [206, 0]
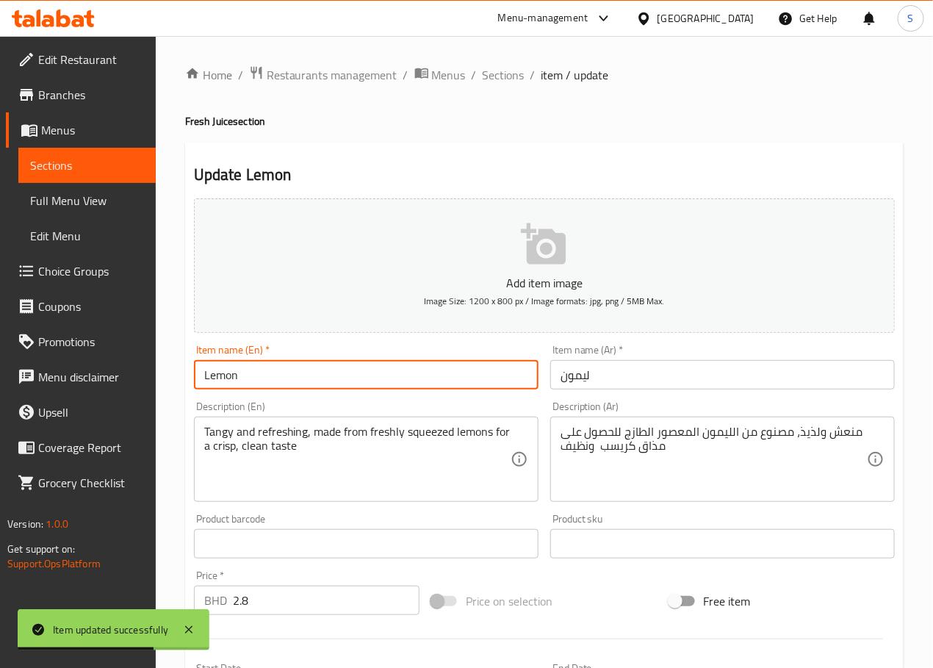
click at [371, 382] on input "Lemon" at bounding box center [366, 374] width 345 height 29
type input "Lemon Juice"
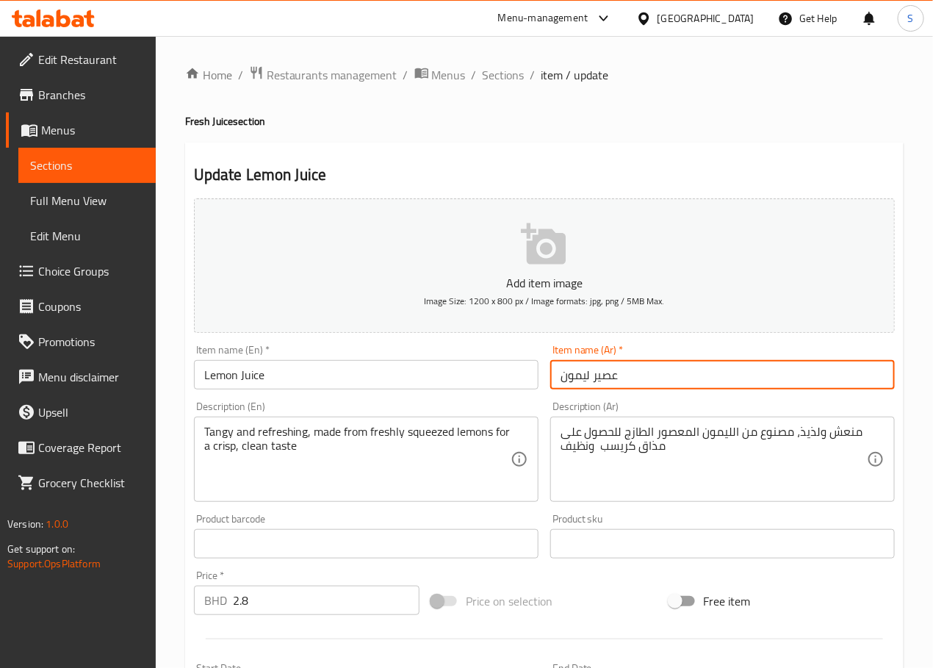
type input "عصير ليمون"
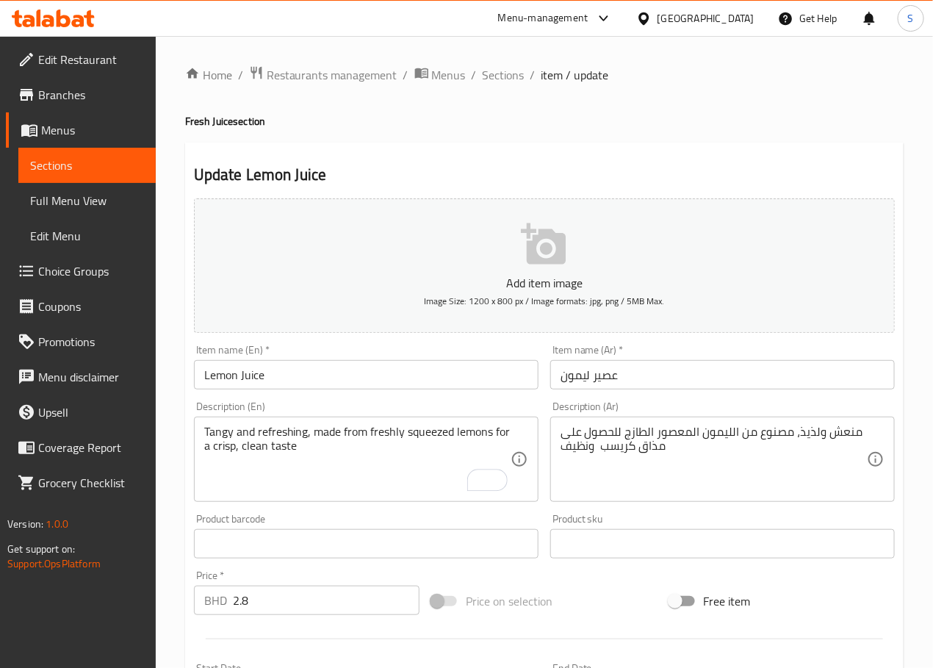
click at [373, 457] on textarea "Tangy and refreshing, made from freshly squeezed lemons for a crisp, clean taste" at bounding box center [357, 460] width 306 height 70
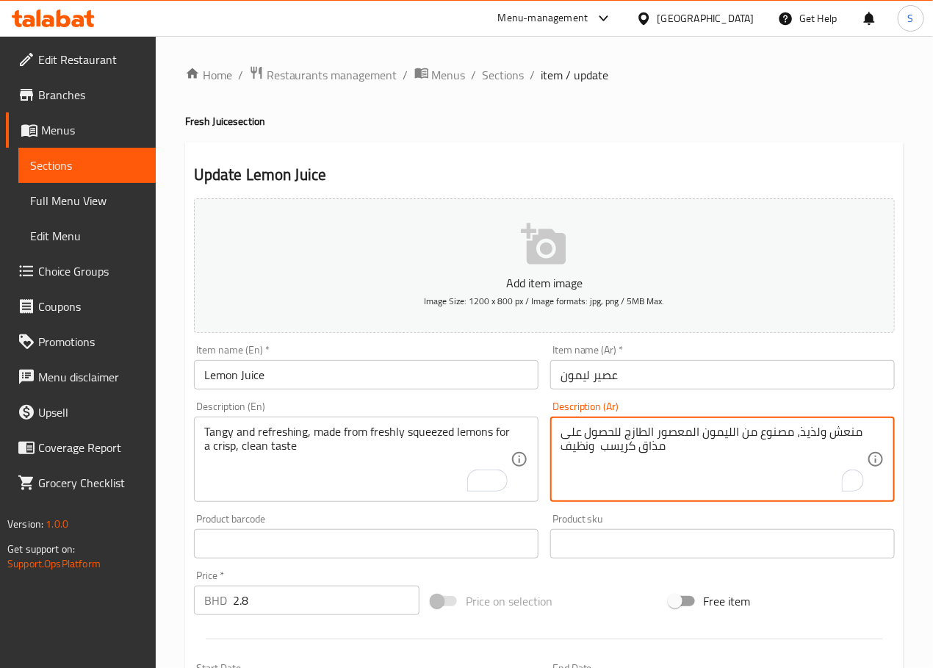
click at [811, 434] on textarea "منعش ولذيذ، مصنوع من الليمون المعصور الطازج للحصول على مذاق كريسب ونظيف" at bounding box center [714, 460] width 306 height 70
click at [660, 436] on textarea "منعش وتانجي، مصنوع من الليمون المعصور الطازج للحصول على مذاق كريسب ونظيف" at bounding box center [714, 460] width 306 height 70
click at [619, 432] on textarea "منعش وتانجي، مصنوع من الليمون الكبس الطازج للحصول على مذاق كريسب ونظيف" at bounding box center [714, 460] width 306 height 70
type textarea "منعش وتانجي، مصنوع من الليمون الكبس الطازج لكريسب ونظيف"
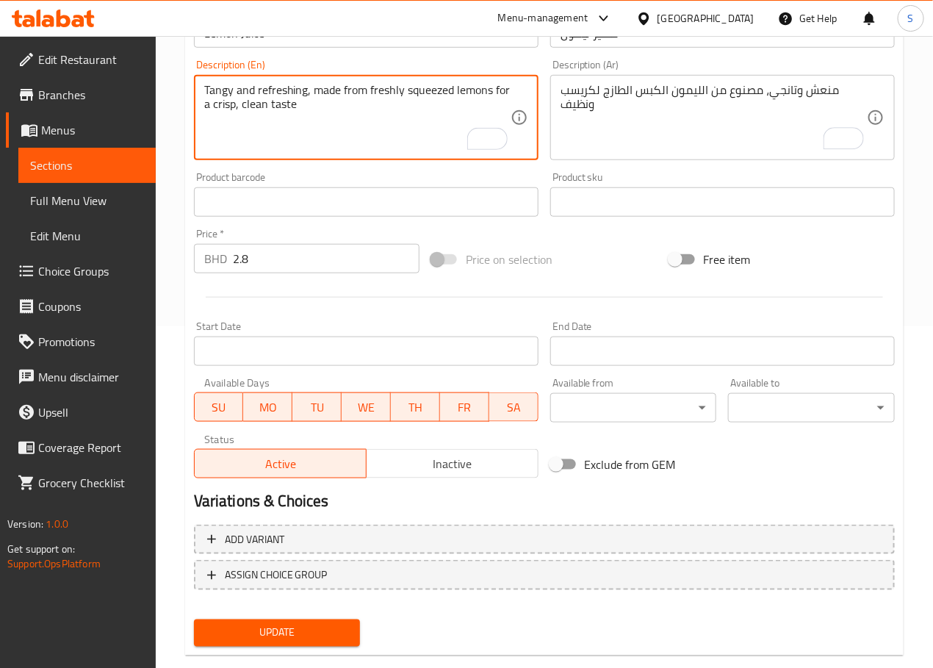
scroll to position [369, 0]
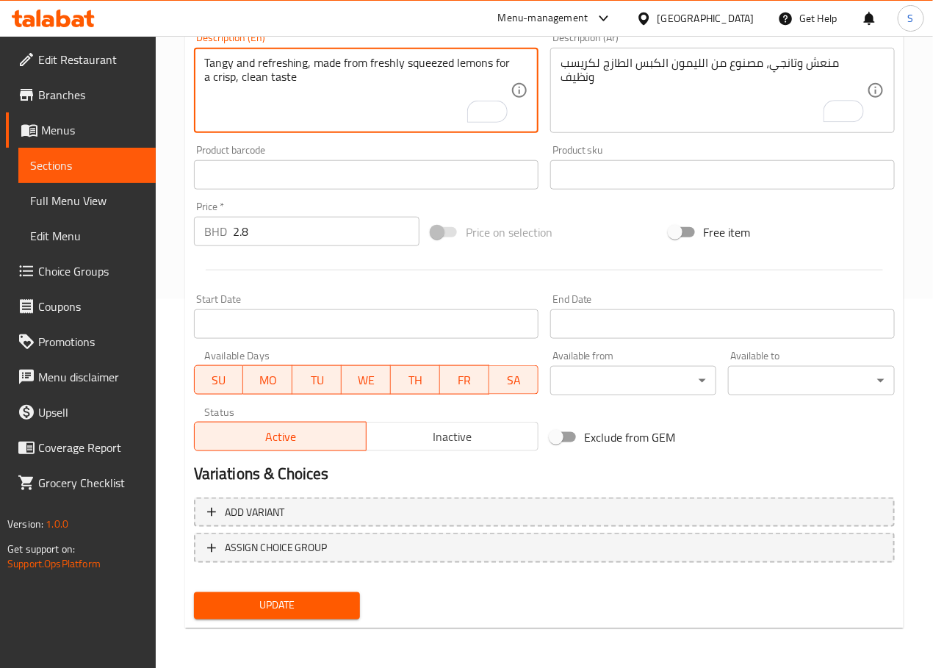
click at [327, 610] on span "Update" at bounding box center [277, 606] width 143 height 18
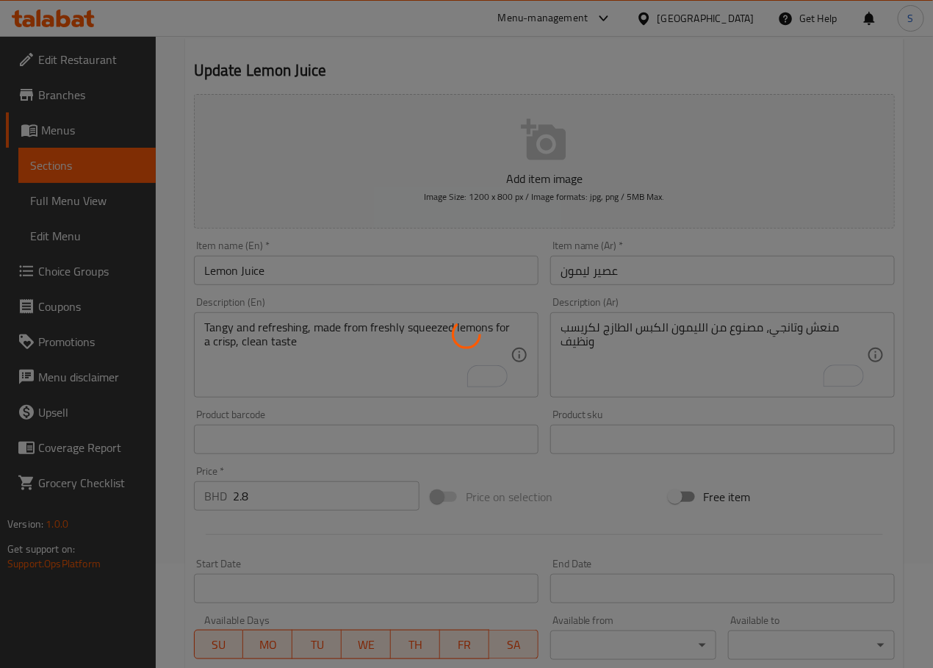
scroll to position [0, 0]
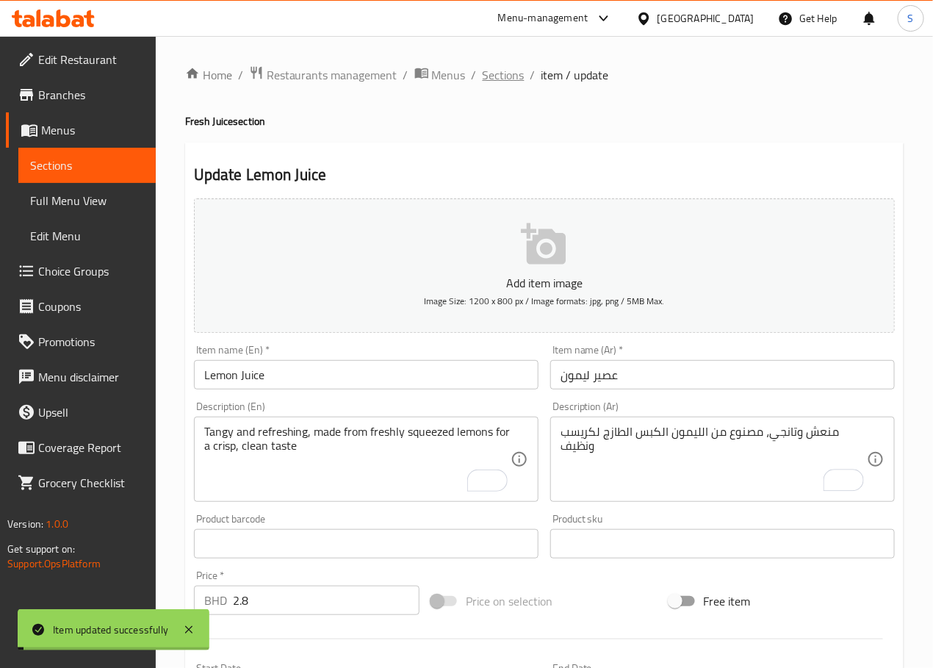
click at [496, 77] on span "Sections" at bounding box center [504, 75] width 42 height 18
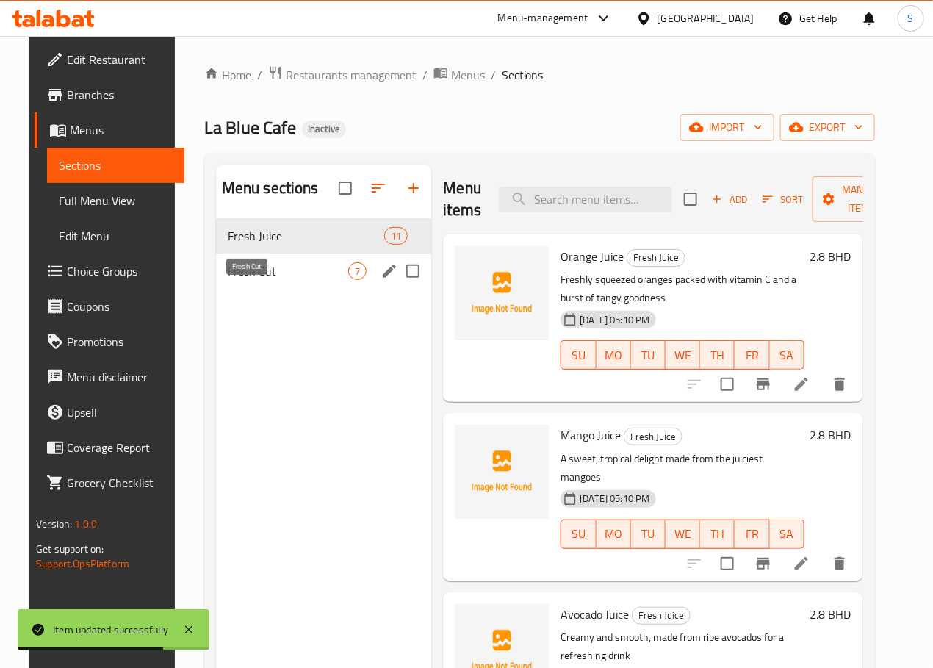
click at [272, 280] on span "Fresh Cut" at bounding box center [288, 271] width 121 height 18
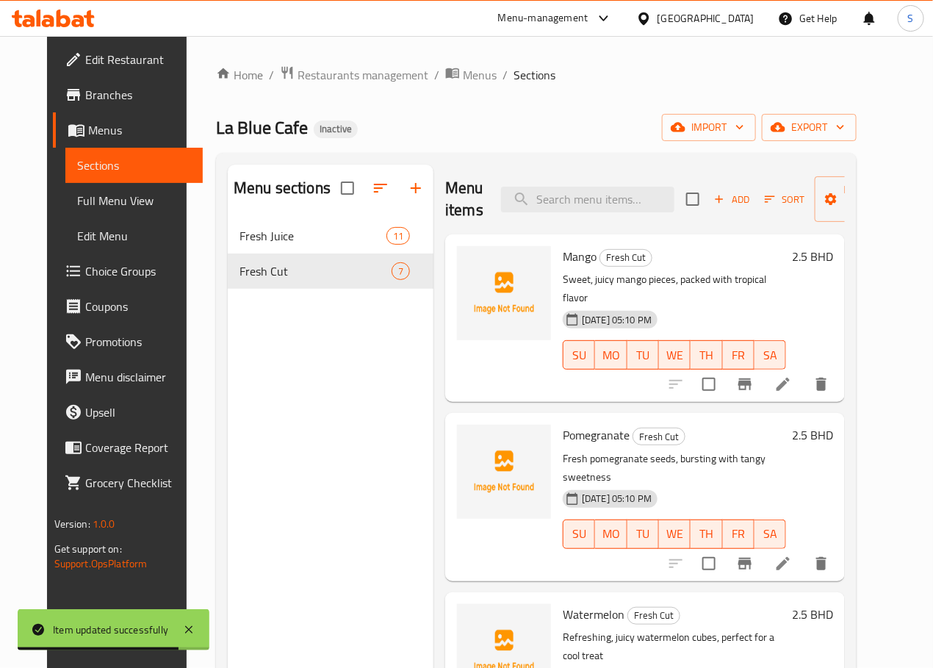
click at [796, 371] on li at bounding box center [783, 384] width 41 height 26
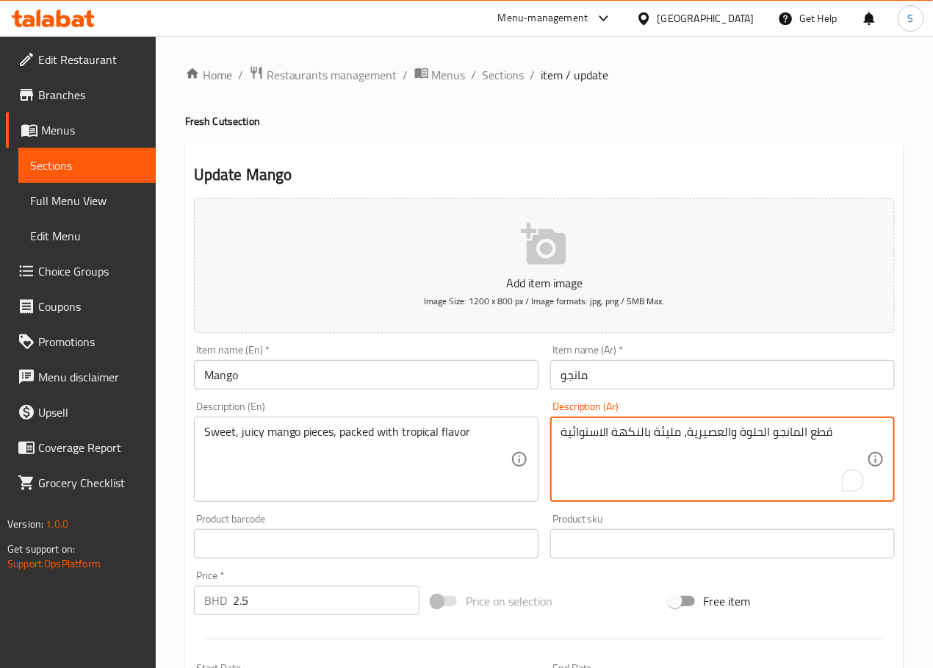
click at [713, 434] on textarea "قطع المانجو الحلوة والعصيرية، مليئة بالنكهة الاستوائية" at bounding box center [714, 460] width 306 height 70
type textarea "قطع المانجو الحلوة والجوسي، مليئة بالنكهة الاستوائية"
click at [516, 430] on div "Sweet, juicy mango pieces, packed with tropical flavor Description (En)" at bounding box center [366, 459] width 345 height 85
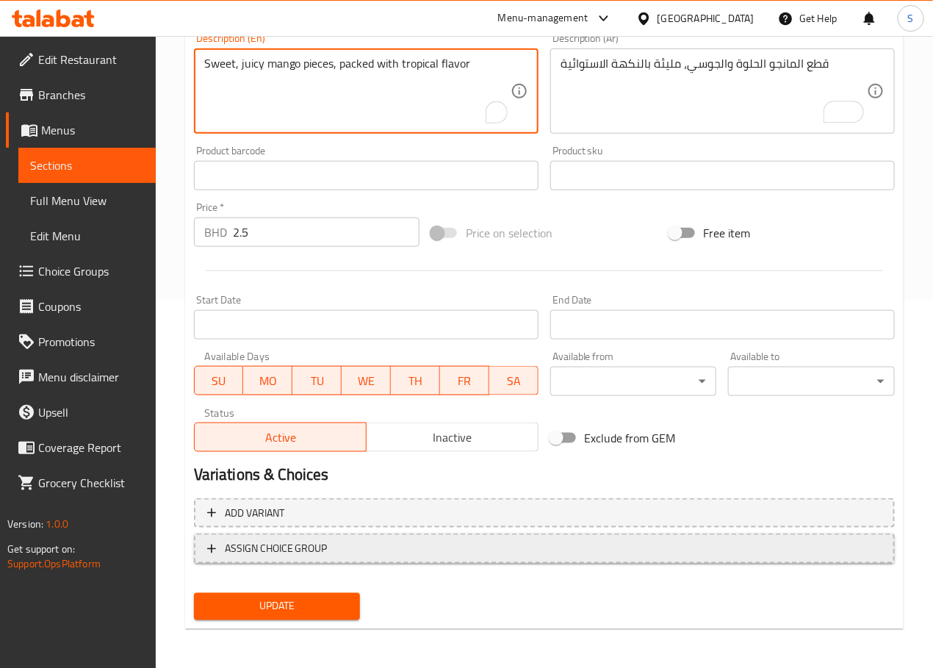
scroll to position [369, 0]
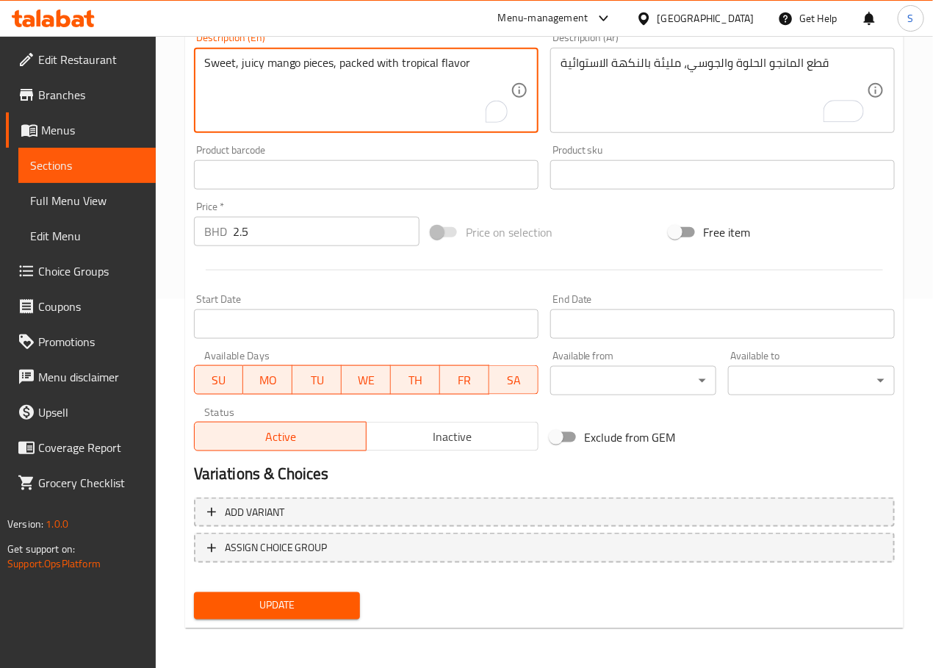
click at [309, 598] on span "Update" at bounding box center [277, 606] width 143 height 18
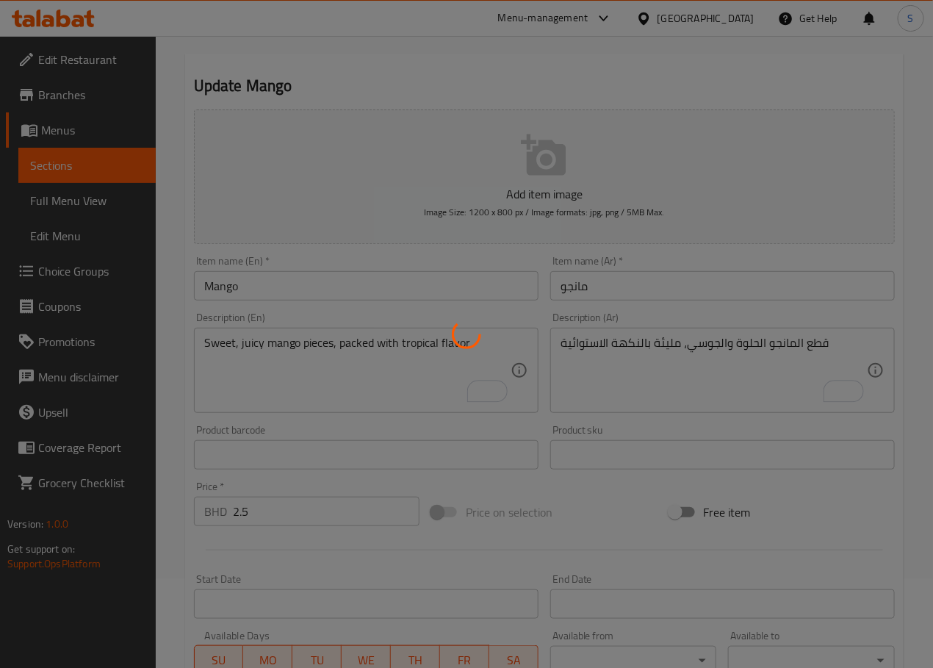
scroll to position [0, 0]
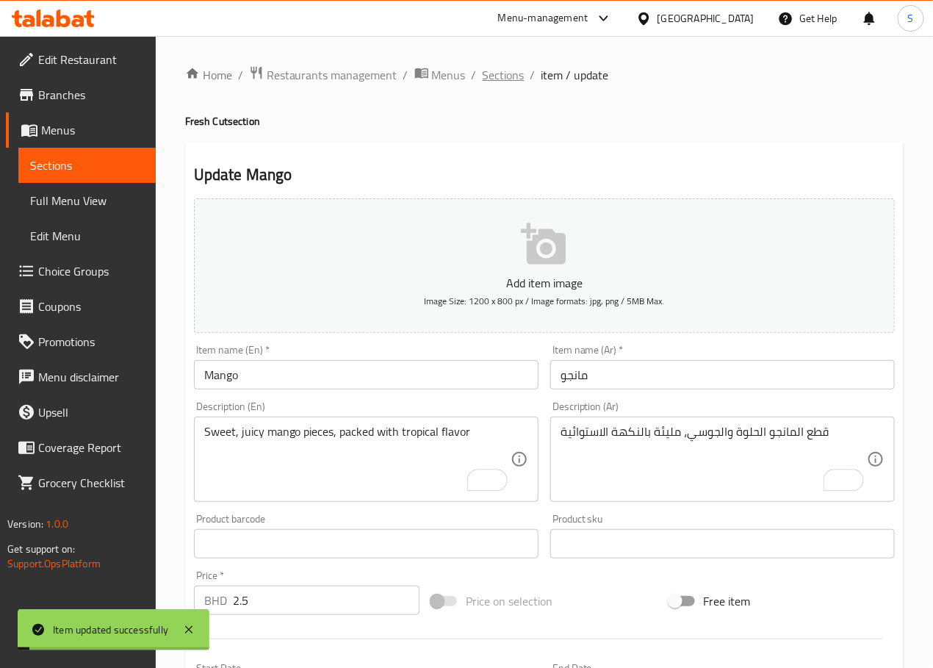
click at [494, 73] on span "Sections" at bounding box center [504, 75] width 42 height 18
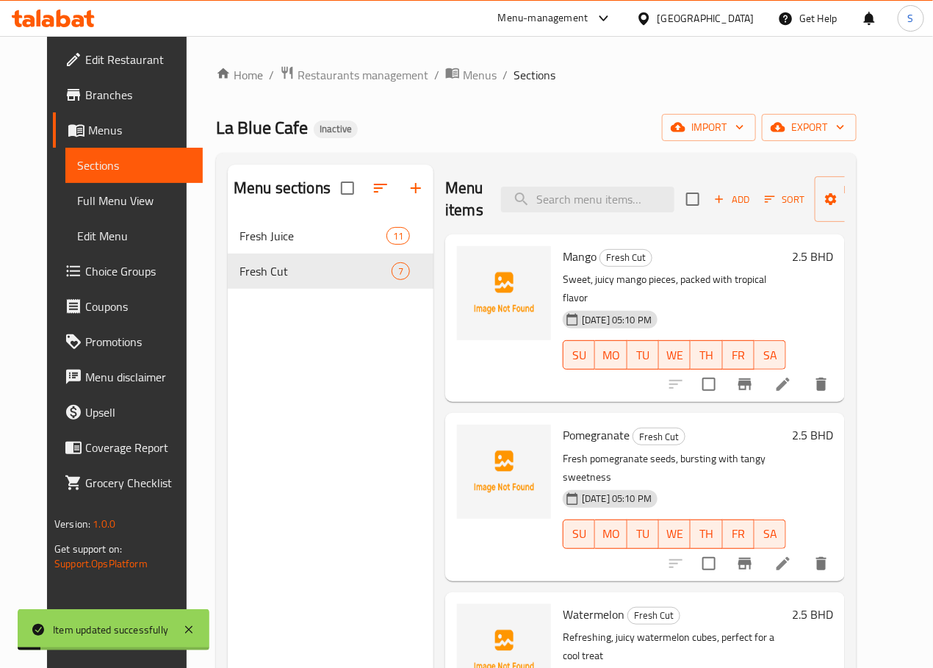
click at [630, 425] on h6 "Pomegranate Fresh Cut" at bounding box center [674, 435] width 223 height 21
click at [792, 555] on icon at bounding box center [783, 564] width 18 height 18
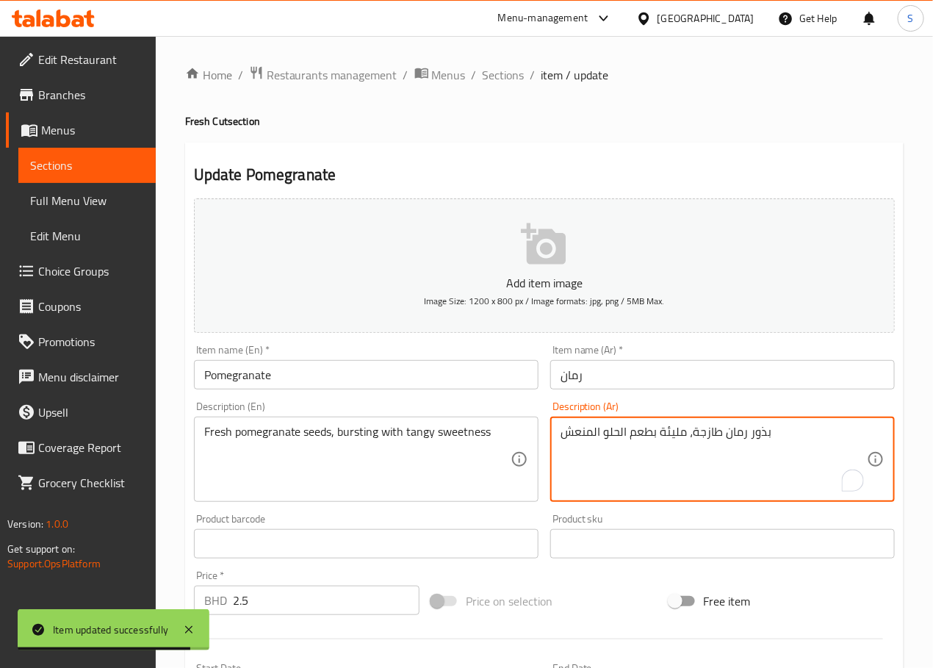
click at [673, 433] on textarea "بذور رمان طازجة، مليئة بطعم الحلو المنعش" at bounding box center [714, 460] width 306 height 70
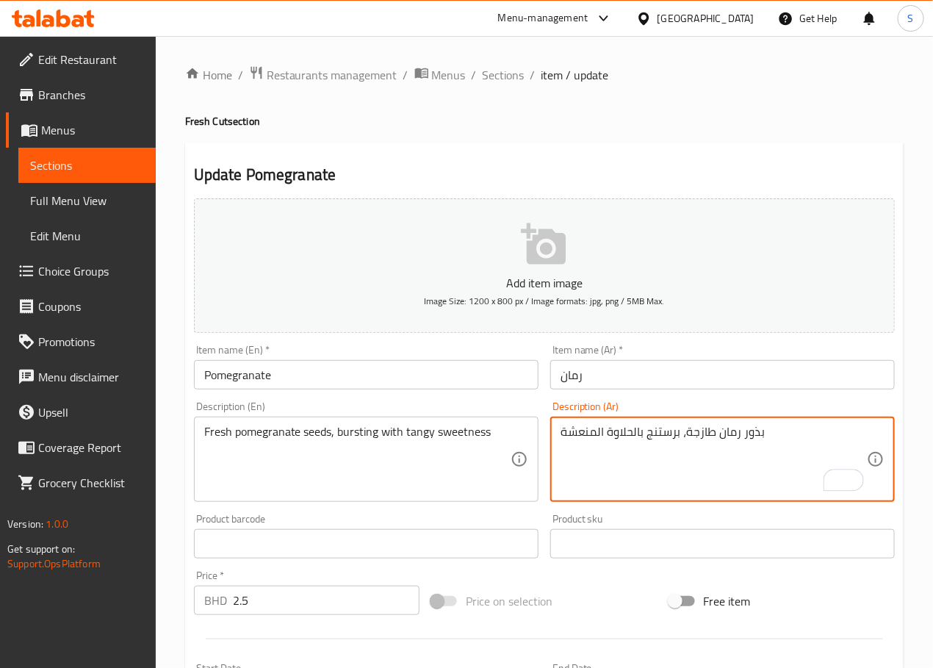
type textarea "بذور رمان طازجة، برستنج بالحلاوة المنعشة"
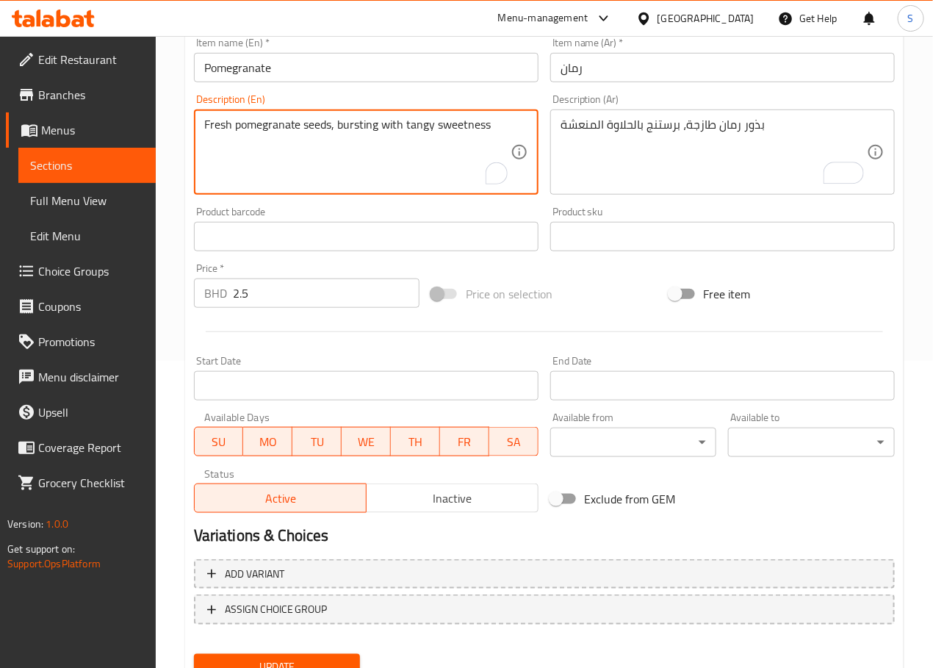
scroll to position [369, 0]
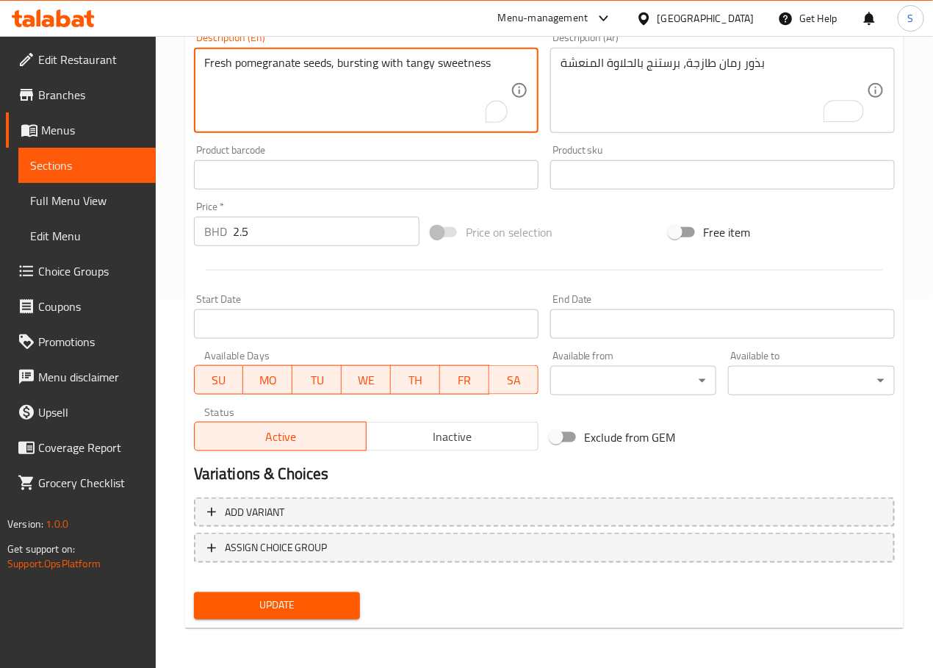
click at [289, 613] on span "Update" at bounding box center [277, 606] width 143 height 18
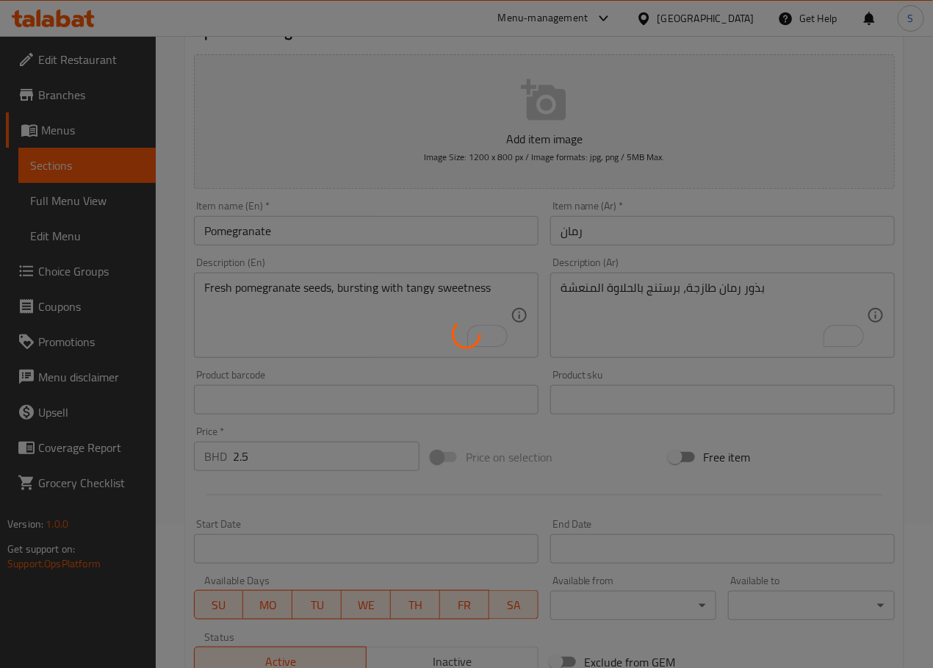
scroll to position [0, 0]
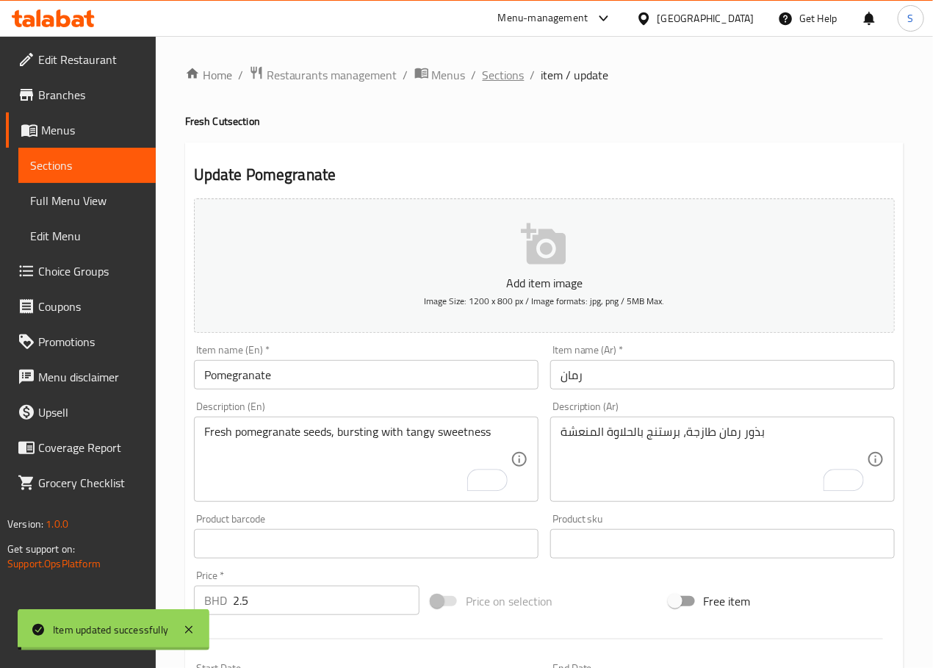
click at [501, 77] on span "Sections" at bounding box center [504, 75] width 42 height 18
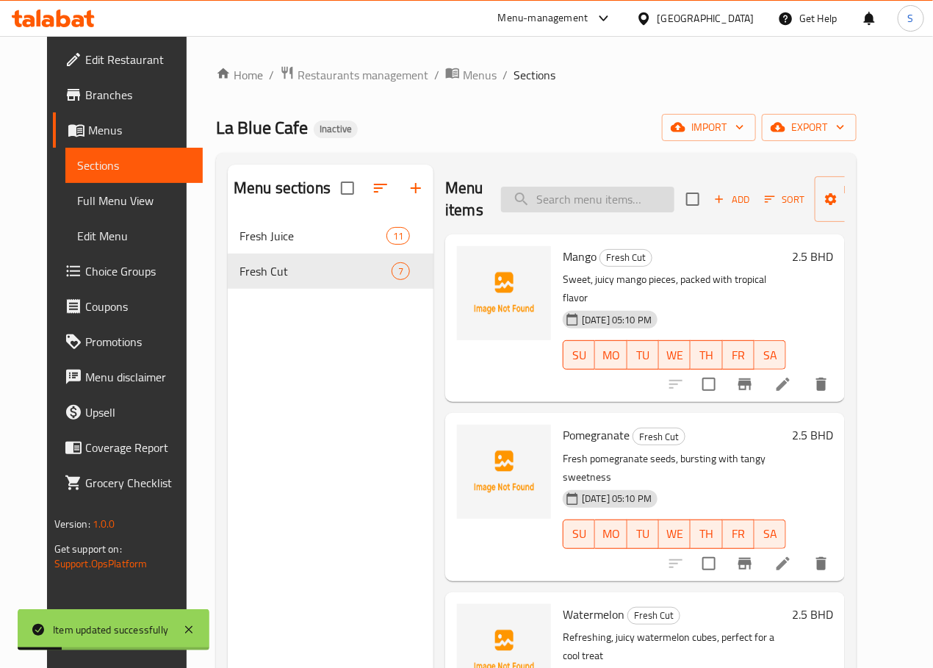
click at [569, 212] on input "search" at bounding box center [587, 200] width 173 height 26
paste input "Watermelon"
type input "Watermelon"
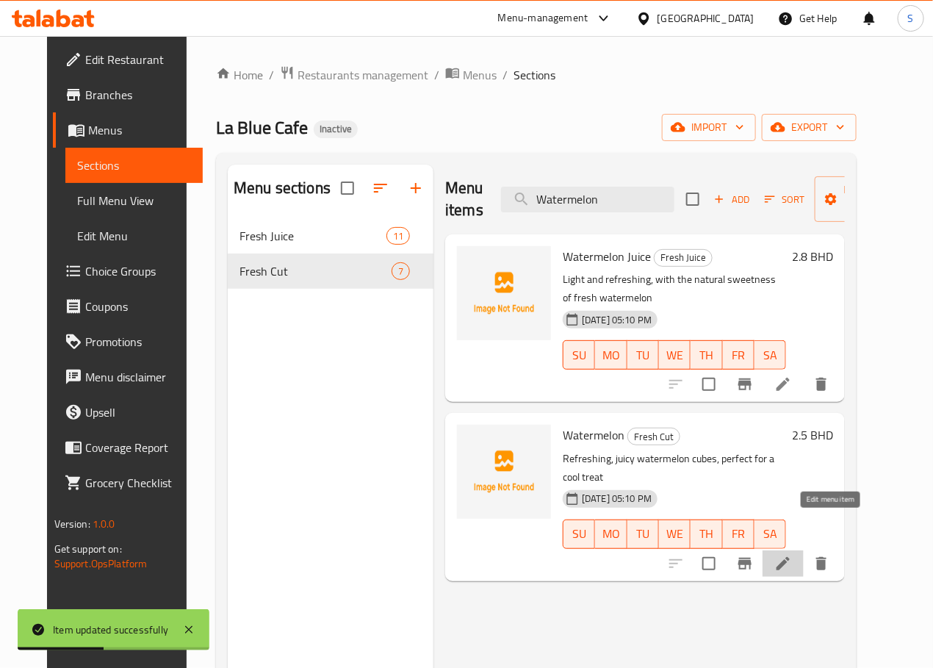
click at [792, 555] on icon at bounding box center [783, 564] width 18 height 18
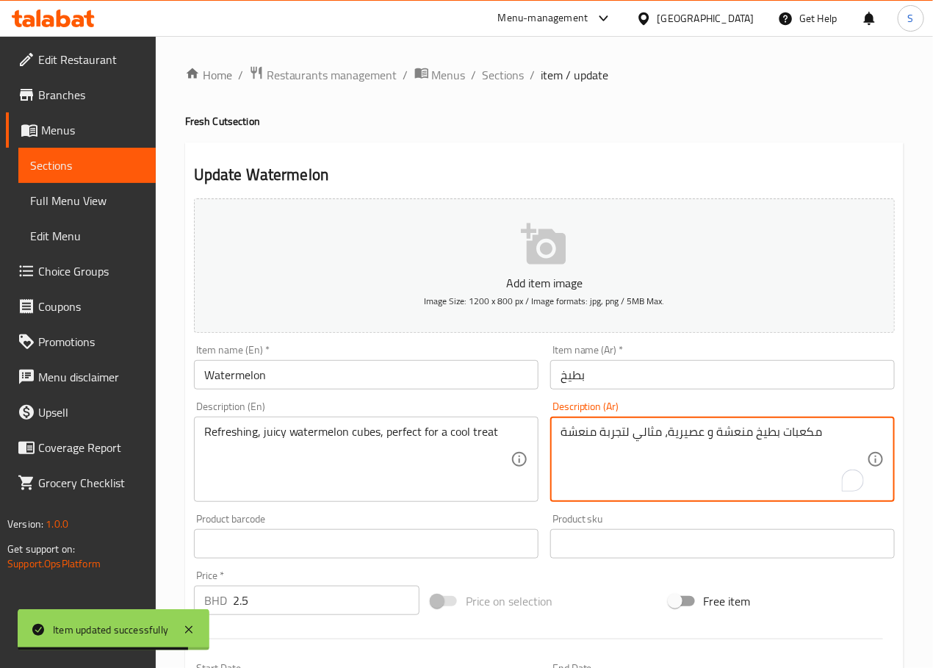
click at [690, 436] on textarea "مكعبات بطيخ منعشة و عصيرية، مثالي لتجربة منعشة" at bounding box center [714, 460] width 306 height 70
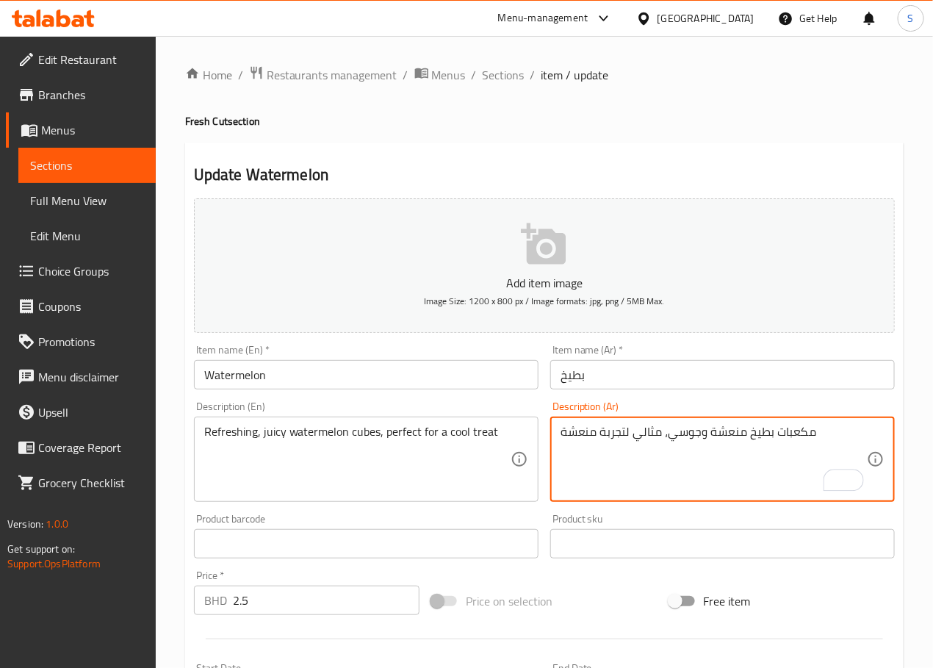
click at [620, 439] on textarea "مكعبات بطيخ منعشة وجوسي، مثالي لتجربة منعشة" at bounding box center [714, 460] width 306 height 70
click at [584, 436] on textarea "مكعبات بطيخ منعشة وجوسي، مثالي لتريت منعشة" at bounding box center [714, 460] width 306 height 70
type textarea "مكعبات بطيخ منعشة وجوسي، مثالي لتريت باردة"
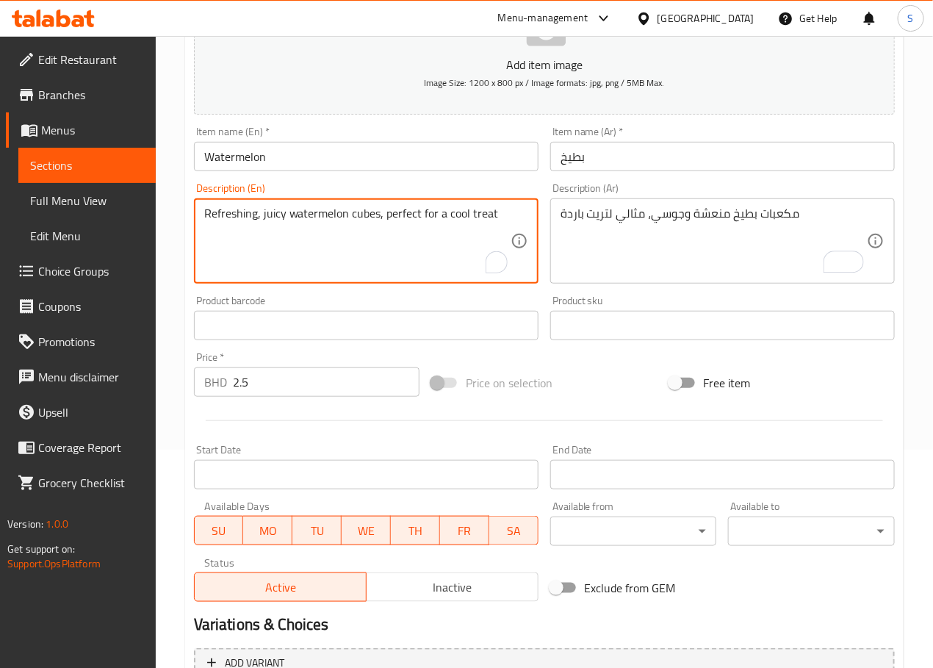
scroll to position [369, 0]
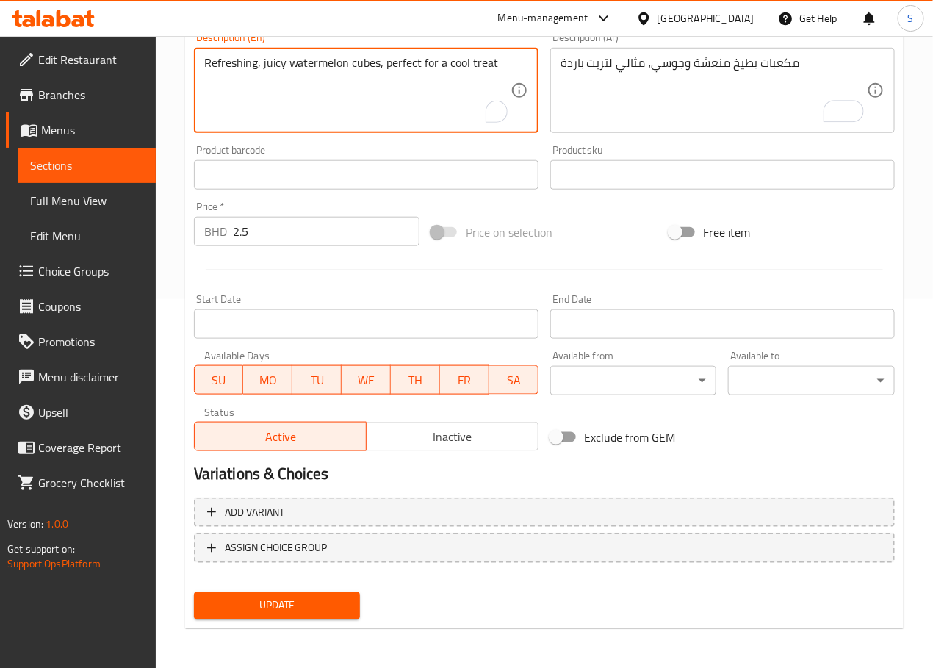
click at [273, 617] on button "Update" at bounding box center [277, 605] width 167 height 27
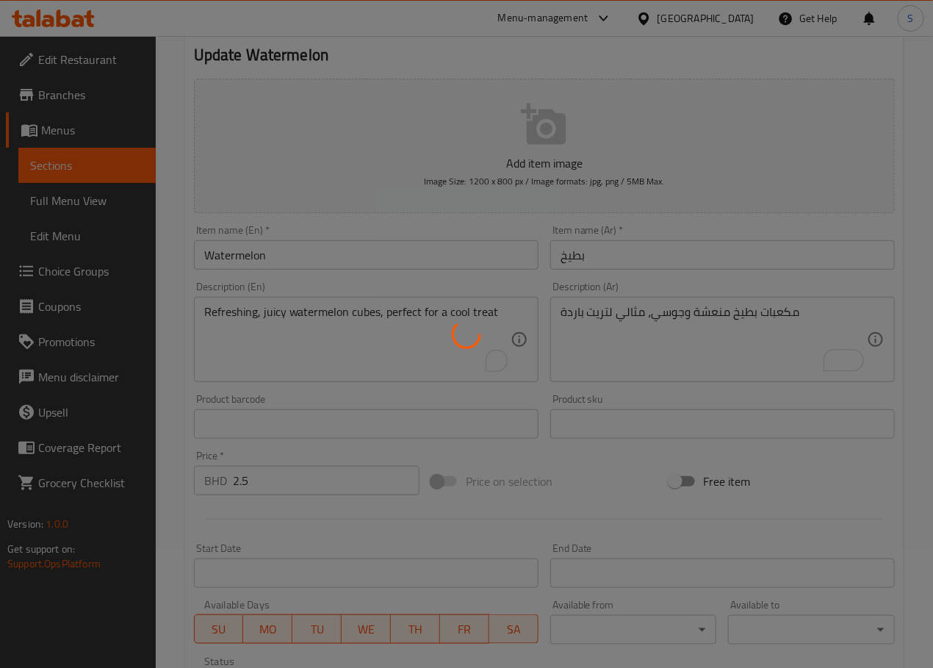
scroll to position [0, 0]
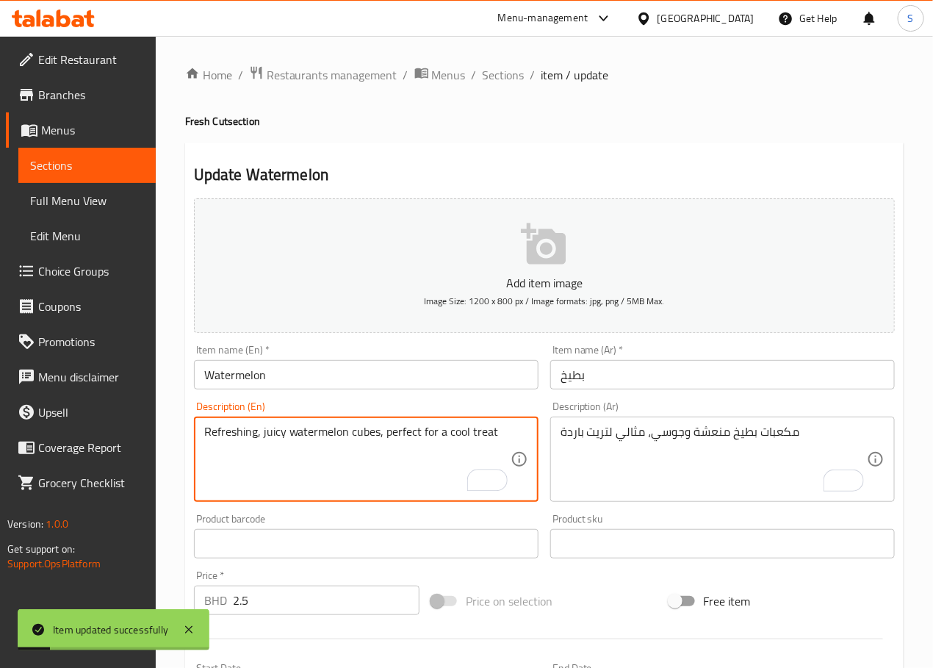
click at [450, 441] on textarea "Refreshing, juicy watermelon cubes, perfect for a cool treat" at bounding box center [357, 460] width 306 height 70
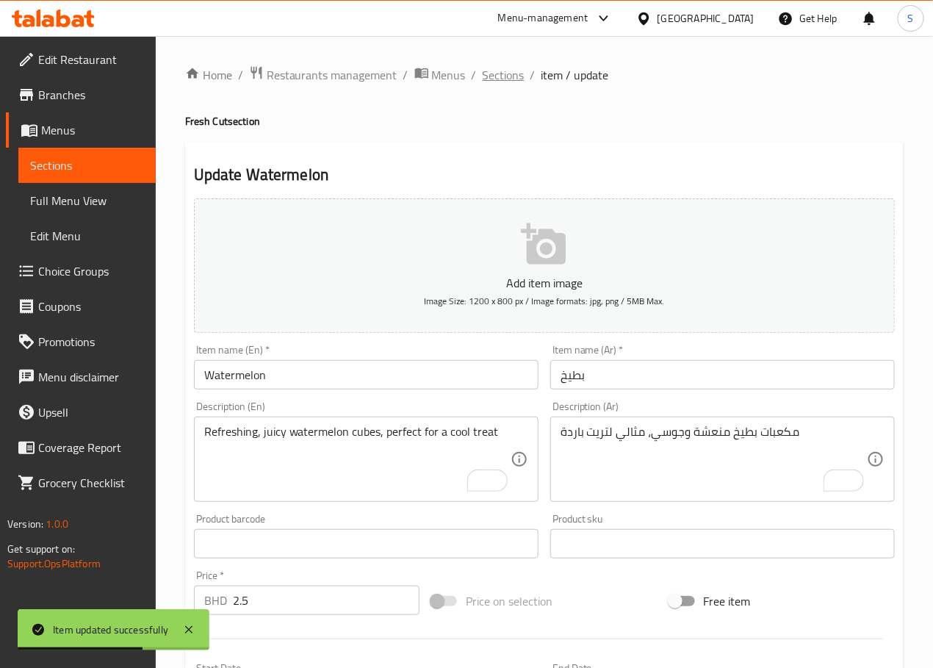
click at [494, 66] on span "Sections" at bounding box center [504, 75] width 42 height 18
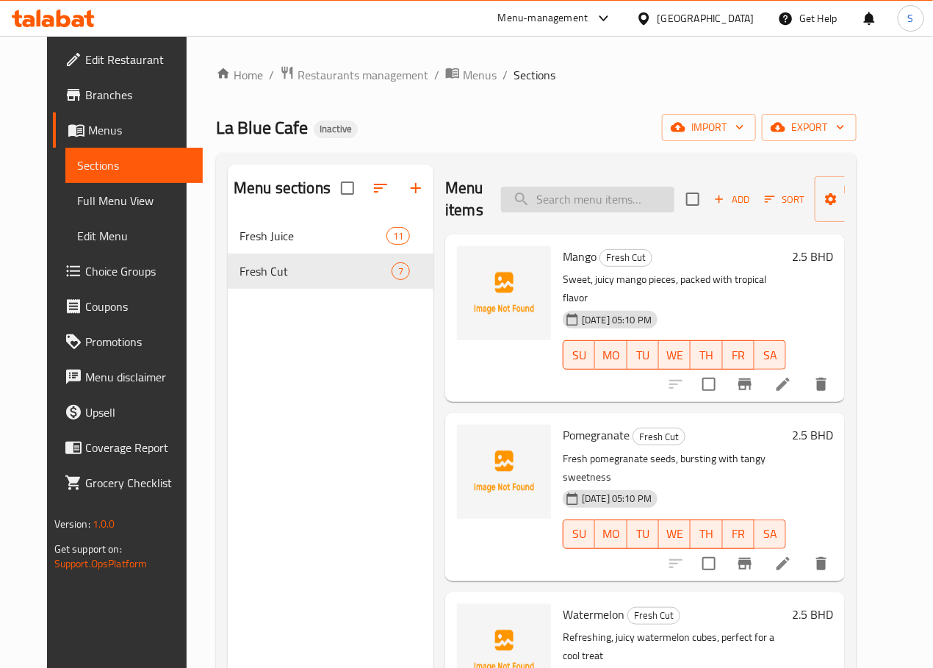
click at [556, 203] on input "search" at bounding box center [587, 200] width 173 height 26
paste input "Papaya"
type input "Papaya"
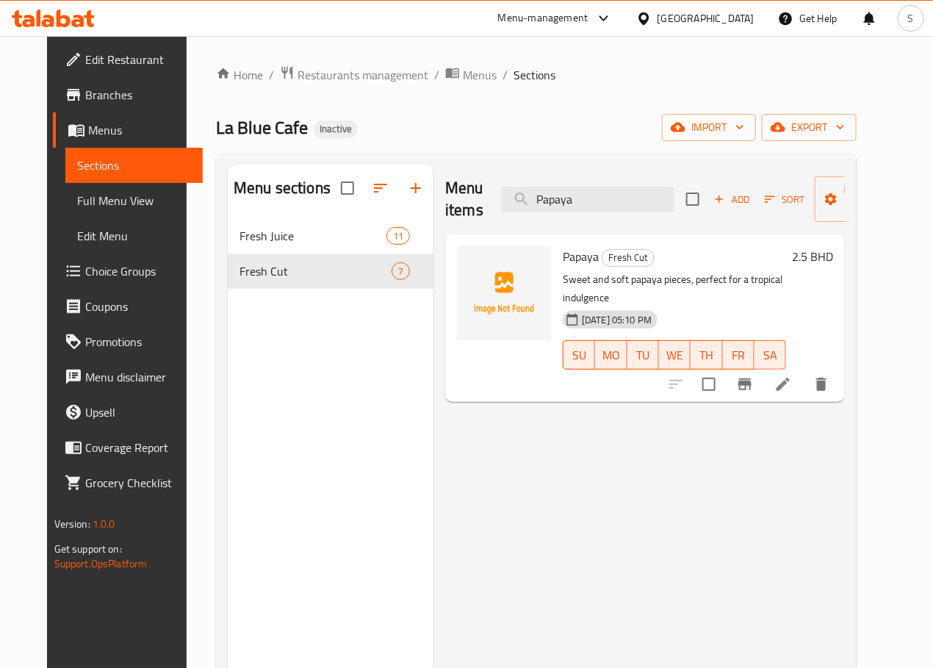
click at [792, 375] on icon at bounding box center [783, 384] width 18 height 18
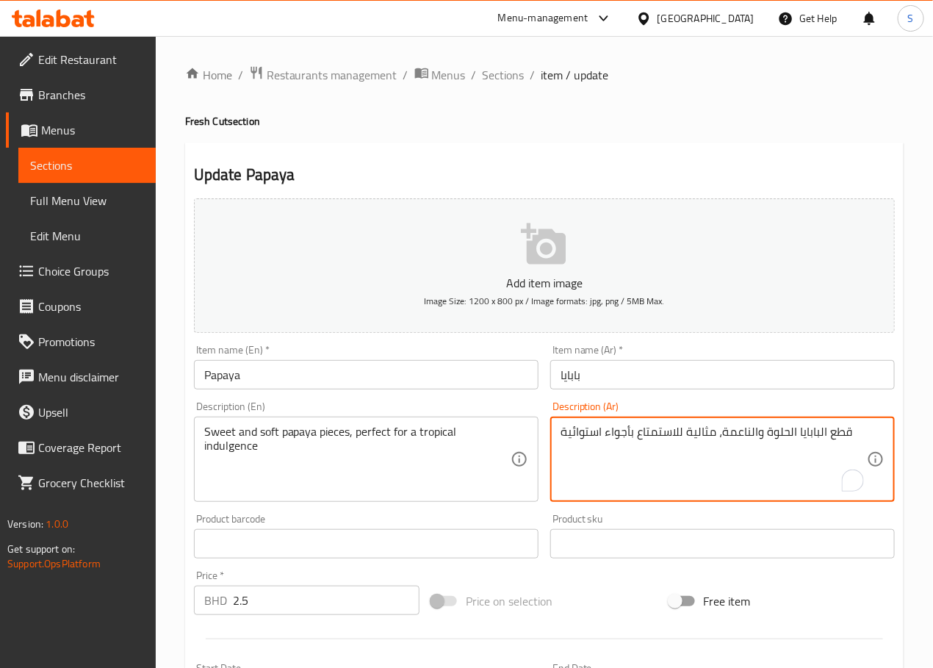
click at [735, 430] on textarea "قطع البابايا الحلوة والناعمة، مثالية للاستمتاع بأجواء استوائية" at bounding box center [714, 460] width 306 height 70
type textarea "قطع البابايا الحلوة والطرية، مثالية لاندلجنس استوائية"
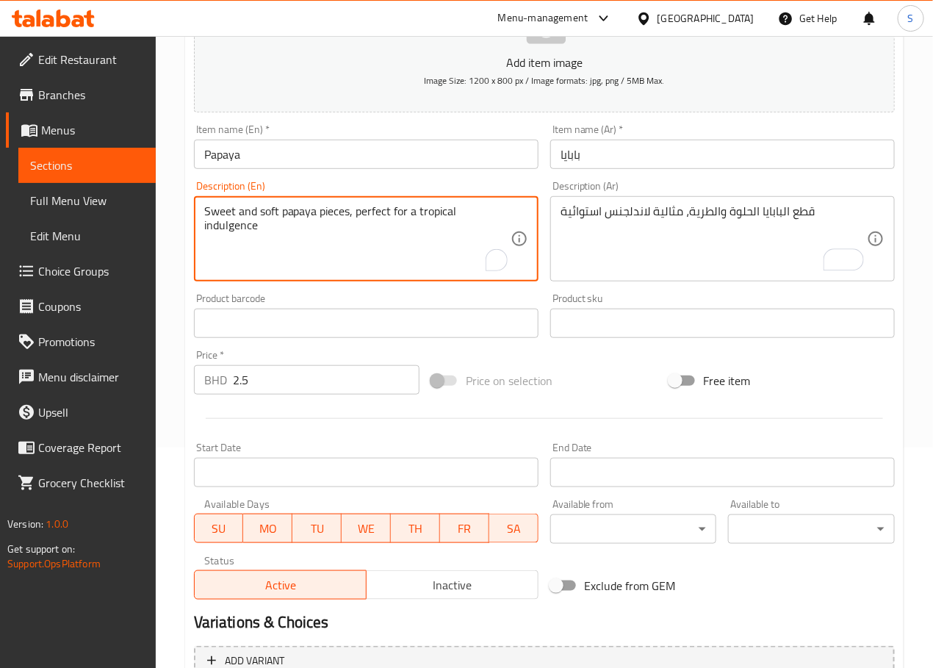
scroll to position [369, 0]
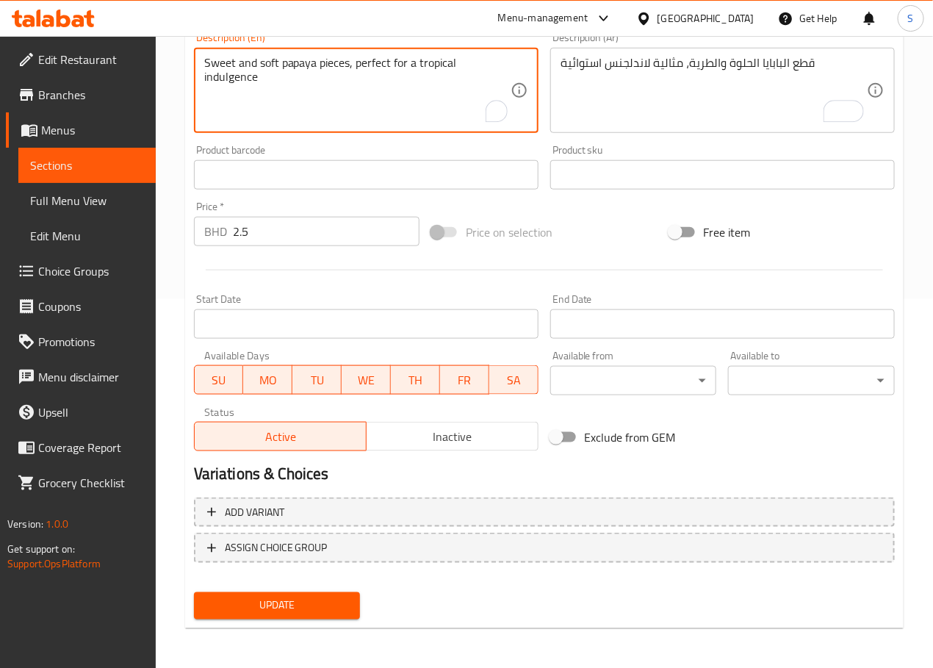
click at [289, 593] on button "Update" at bounding box center [277, 605] width 167 height 27
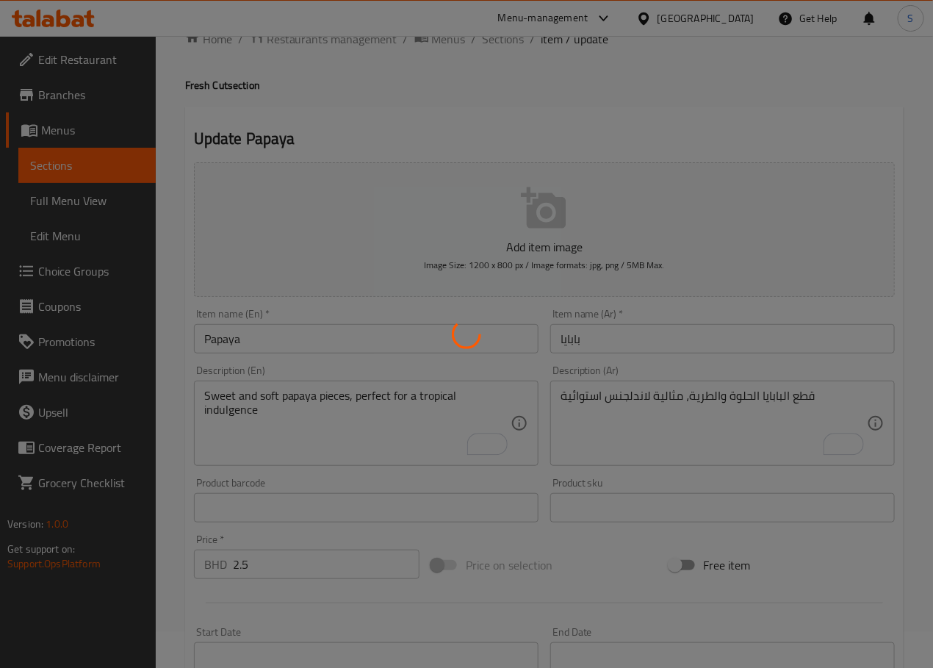
scroll to position [0, 0]
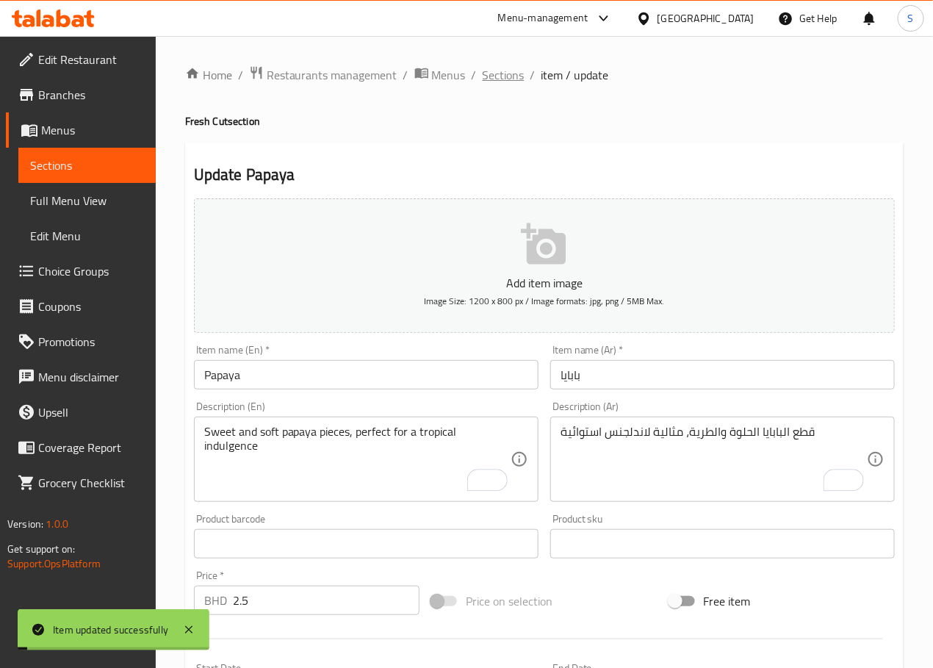
click at [502, 73] on span "Sections" at bounding box center [504, 75] width 42 height 18
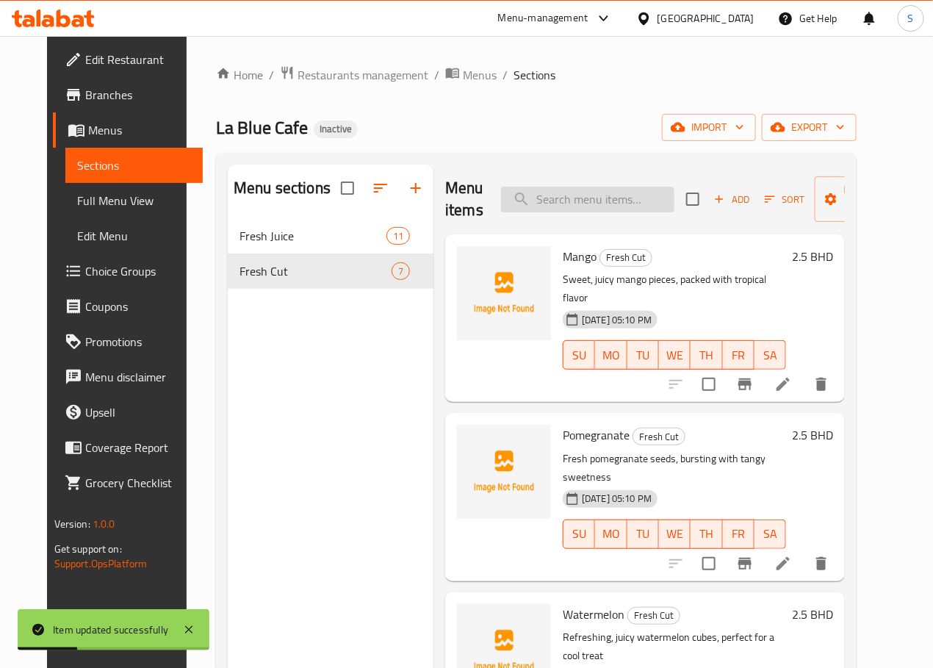
click at [560, 195] on input "search" at bounding box center [587, 200] width 173 height 26
paste input "Melon"
type input "Melon"
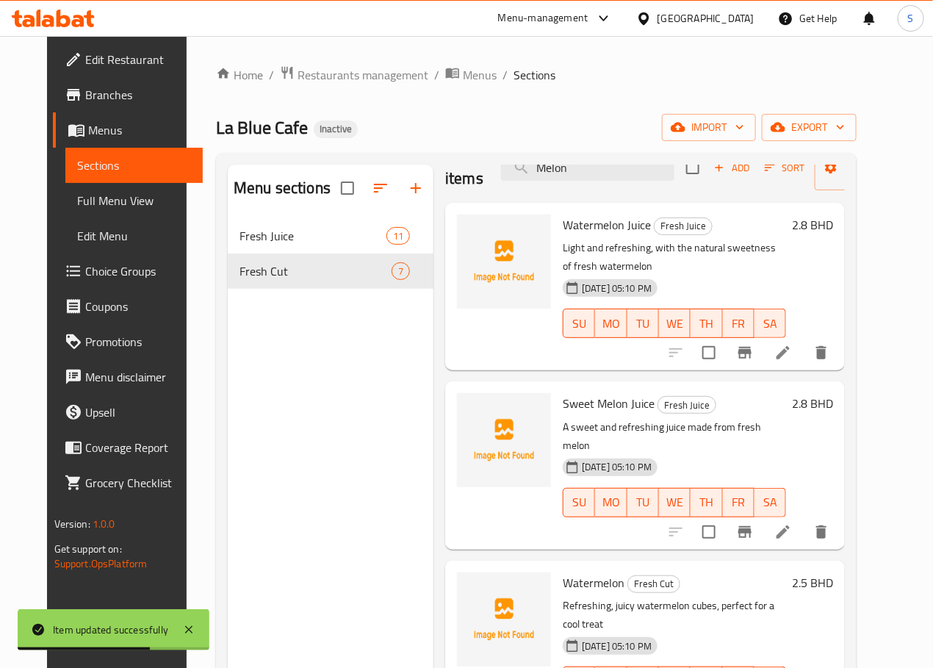
scroll to position [206, 0]
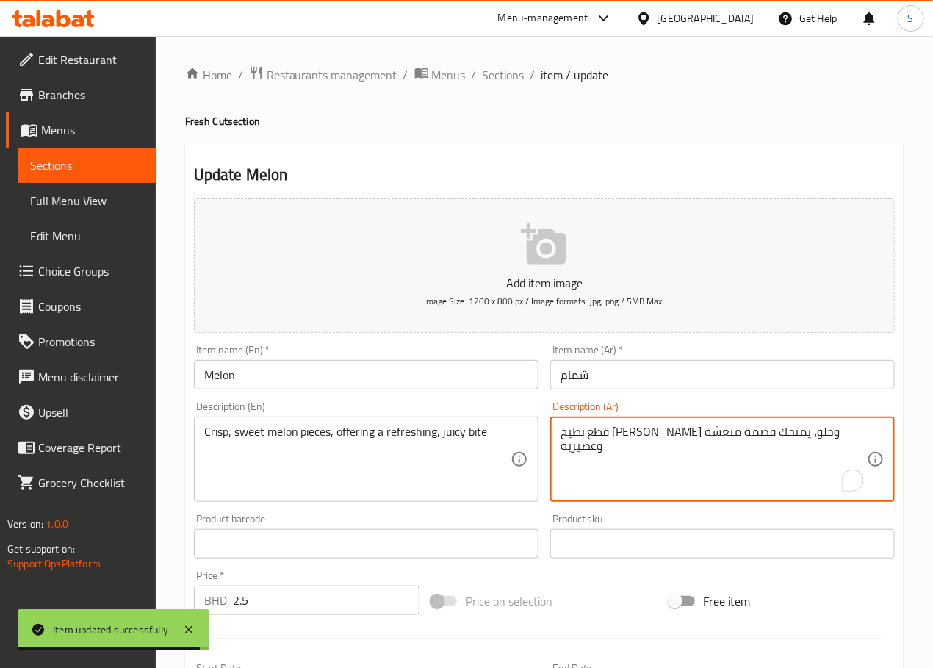
click at [798, 430] on textarea "قطع بطيخ كريسب وحلو، يمنحك قضمة منعشة وعصيرية" at bounding box center [714, 460] width 306 height 70
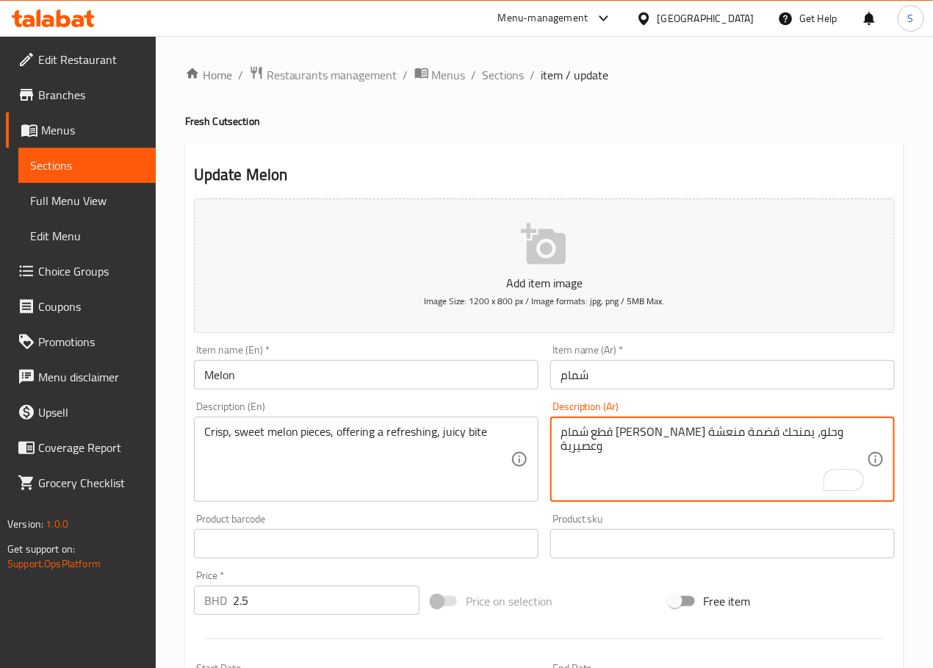
click at [716, 436] on textarea "قطع شمام كريسب وحلو، يمنحك قضمة منعشة وعصيرية" at bounding box center [714, 460] width 306 height 70
click at [580, 430] on textarea "قطع شمام كريسب وحلوة، يمنحك بايت منعشة وعصيرية" at bounding box center [714, 460] width 306 height 70
type textarea "قطع شمام كريسب وحلوة، يمنحك بايت منعشة وجوسي"
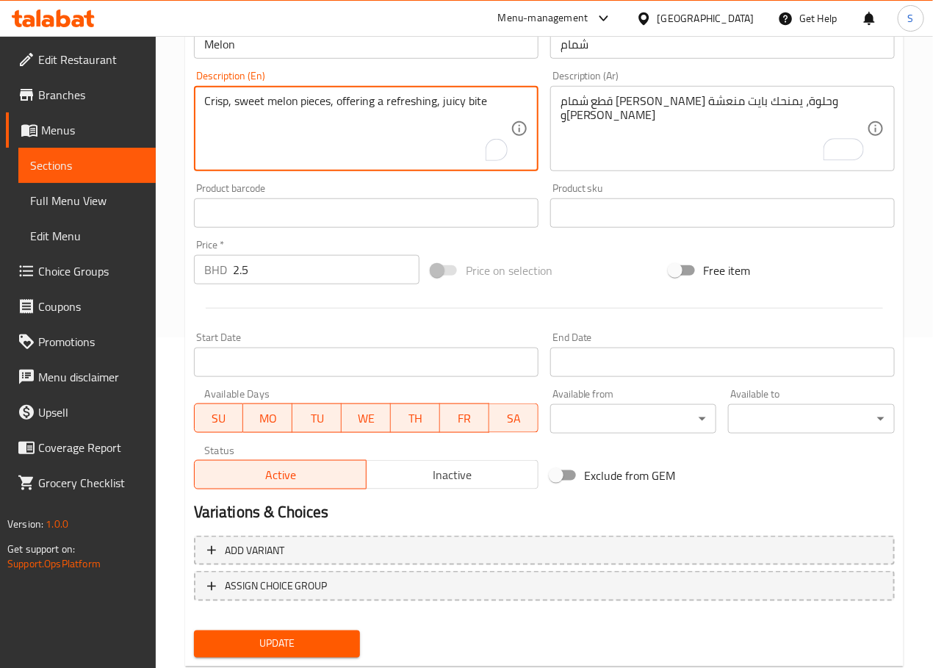
scroll to position [369, 0]
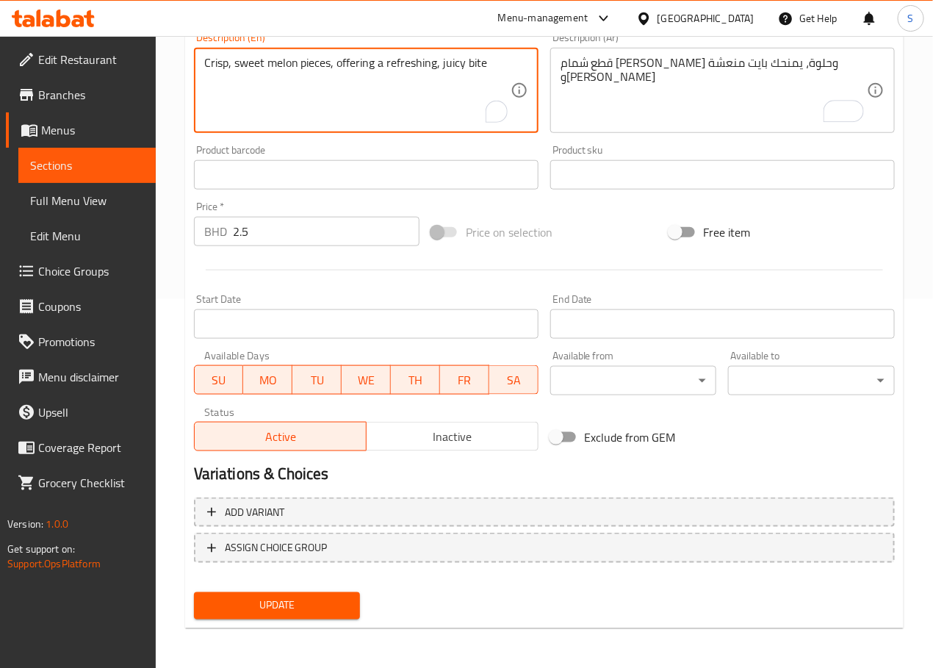
click at [320, 616] on button "Update" at bounding box center [277, 605] width 167 height 27
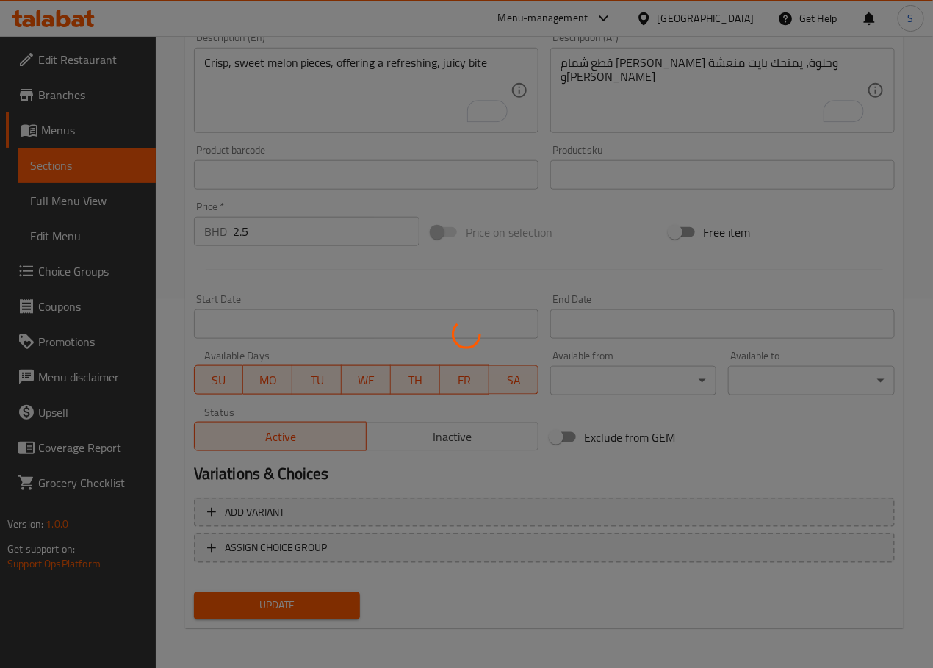
scroll to position [0, 0]
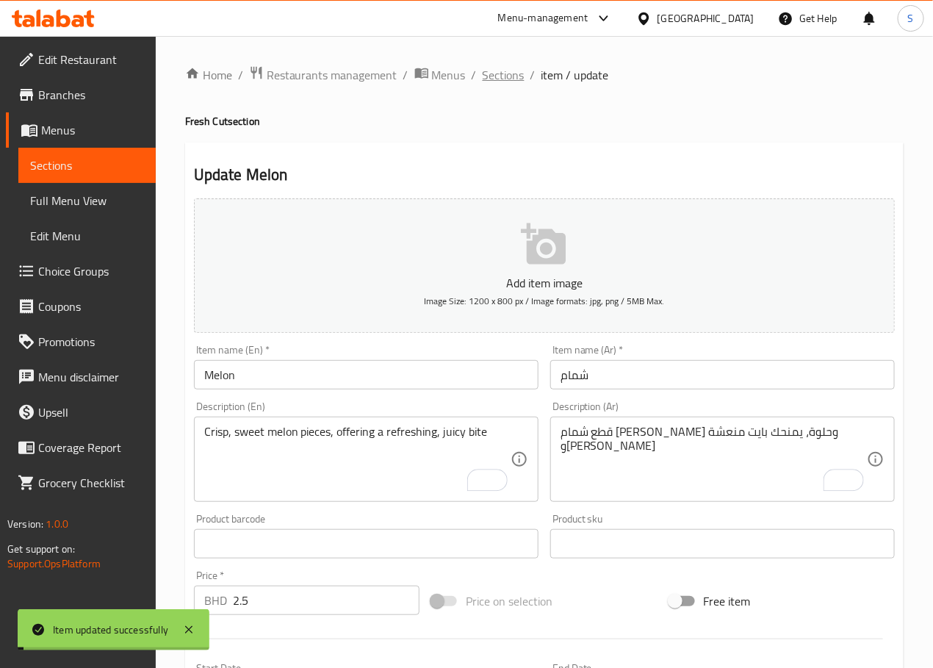
click at [489, 71] on span "Sections" at bounding box center [504, 75] width 42 height 18
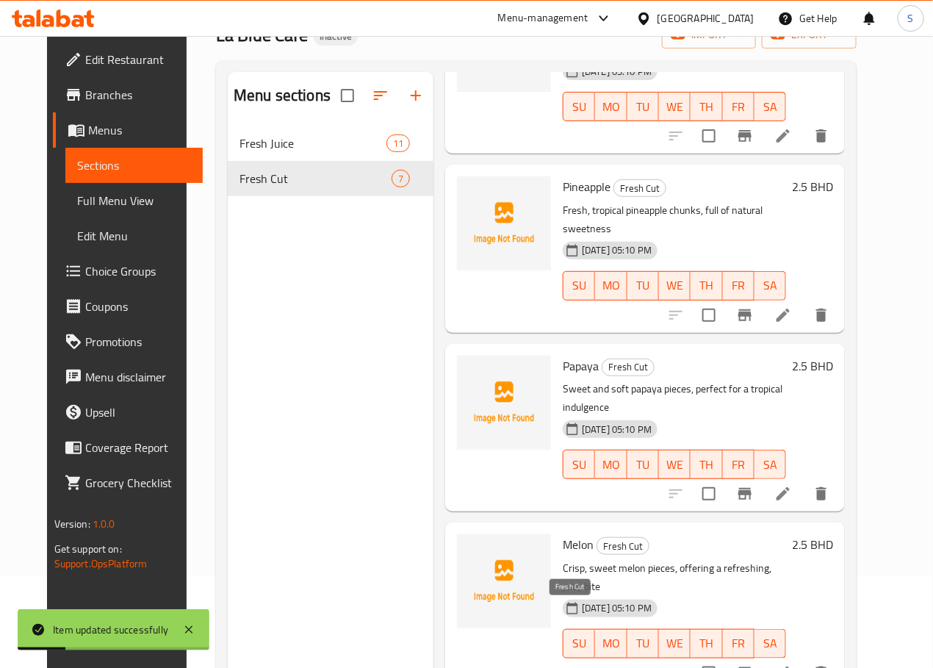
scroll to position [206, 0]
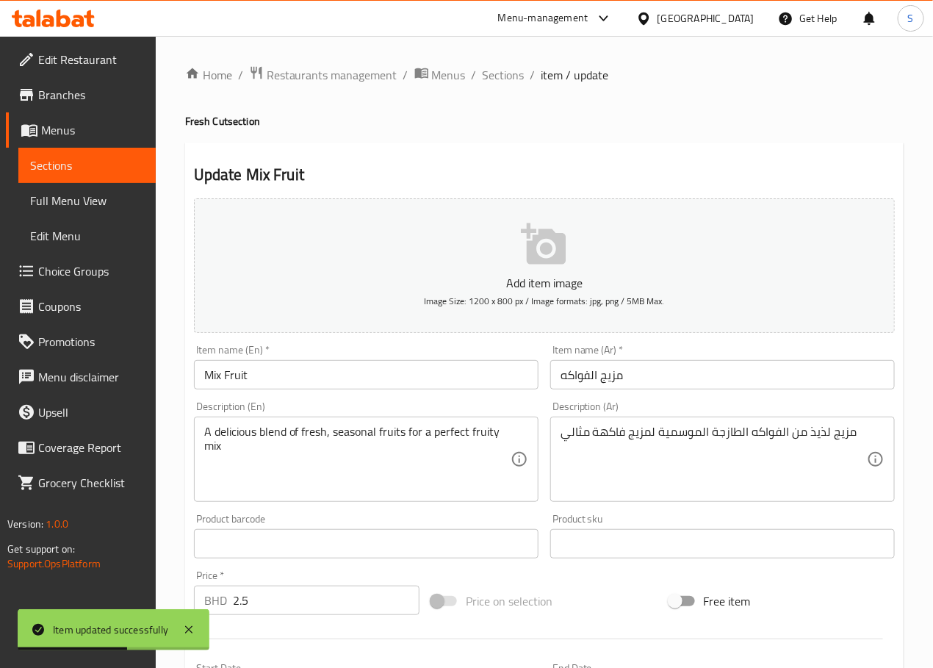
click at [613, 383] on input "مزيج الفواكه" at bounding box center [722, 374] width 345 height 29
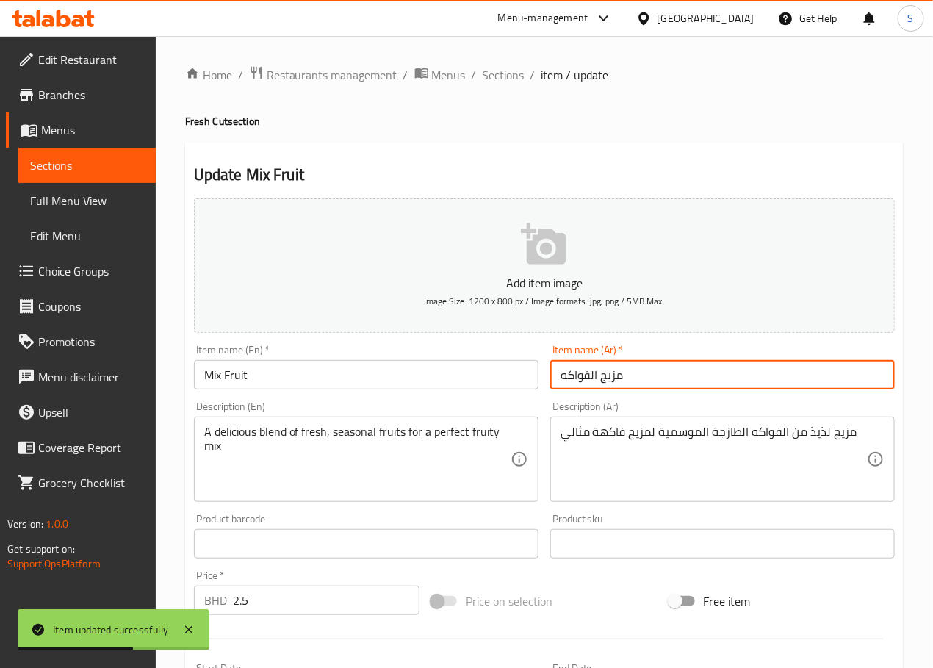
click at [613, 383] on input "مزيج الفواكه" at bounding box center [722, 374] width 345 height 29
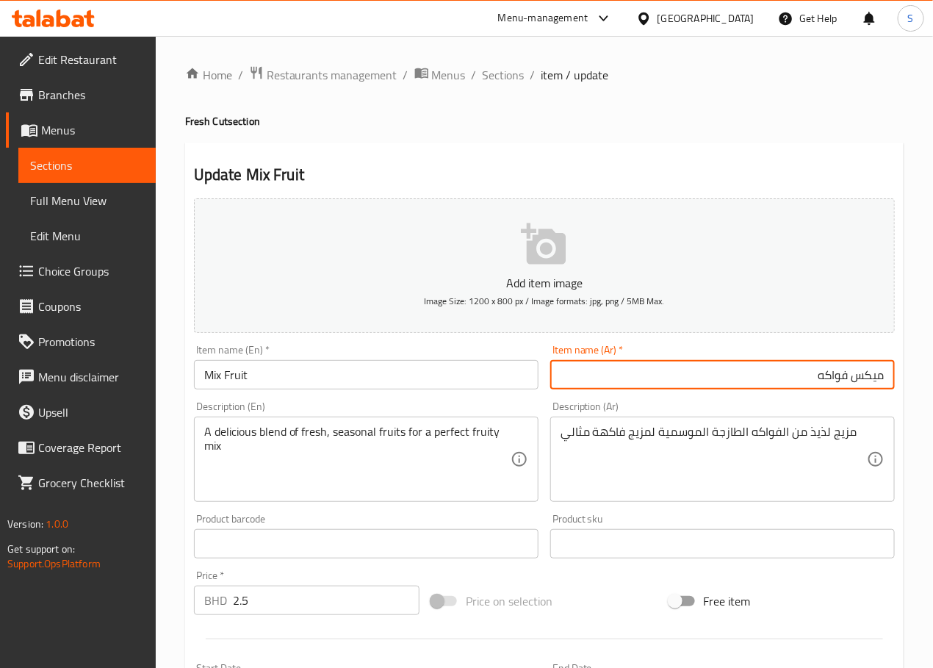
type input "ميكس فواكه"
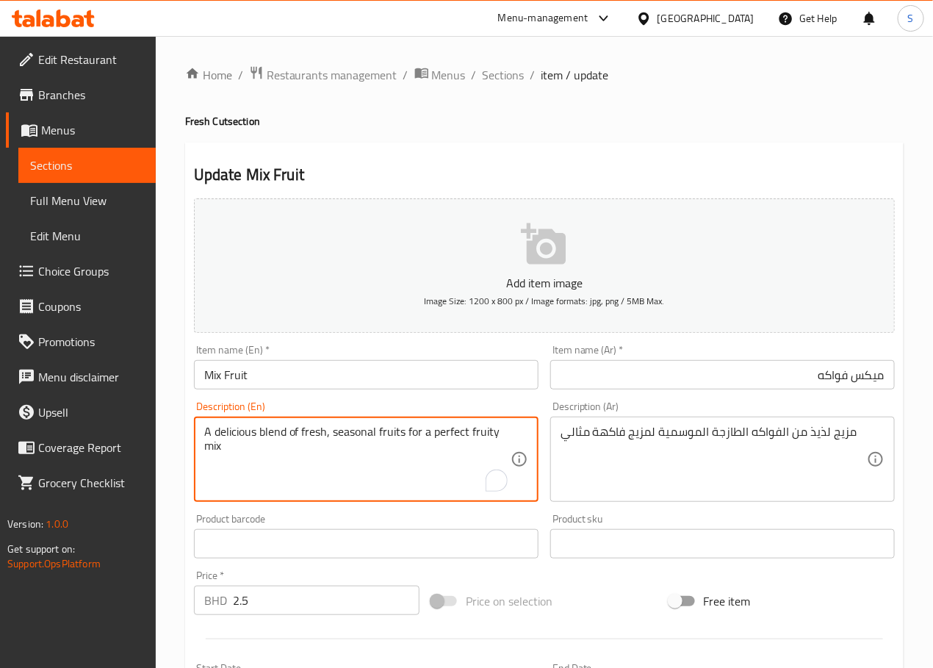
click at [234, 428] on textarea "A delicious blend of fresh, seasonal fruits for a perfect fruity mix" at bounding box center [357, 460] width 306 height 70
type textarea "A blend of fresh, seasonal fruits for a perfect fruity mix"
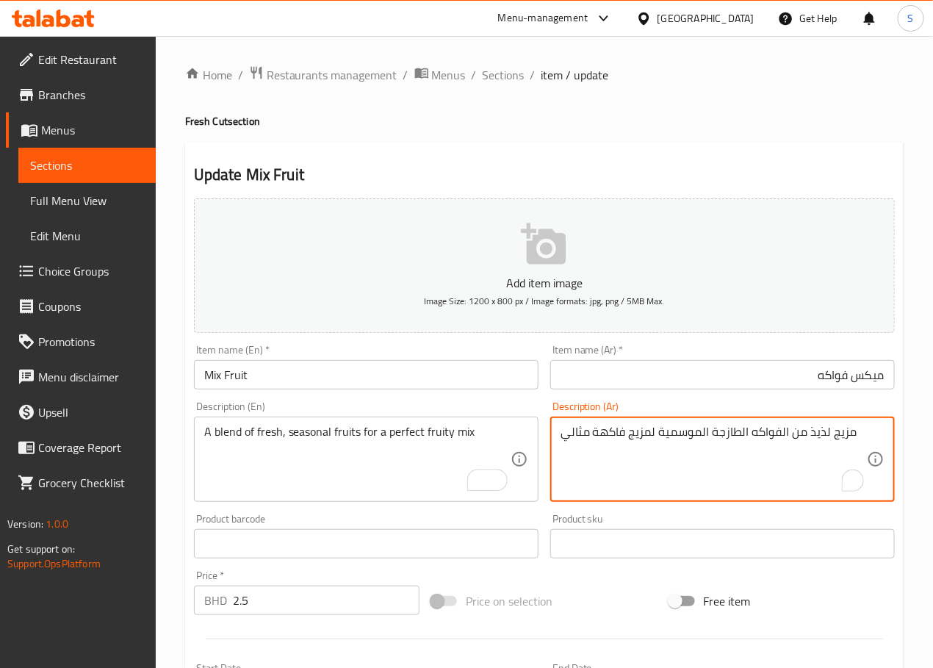
click at [816, 433] on textarea "مزيج لذيذ من الفواكه الطازجة الموسمية لمزيج فاكهة مثالي" at bounding box center [714, 460] width 306 height 70
type textarea "مزيج من الفواكه الطازجة الموسمية لميكس فروتي مثالي"
click at [177, 516] on div "Home / Restaurants management / Menus / Sections / item / update Fresh Cut sect…" at bounding box center [544, 537] width 777 height 1002
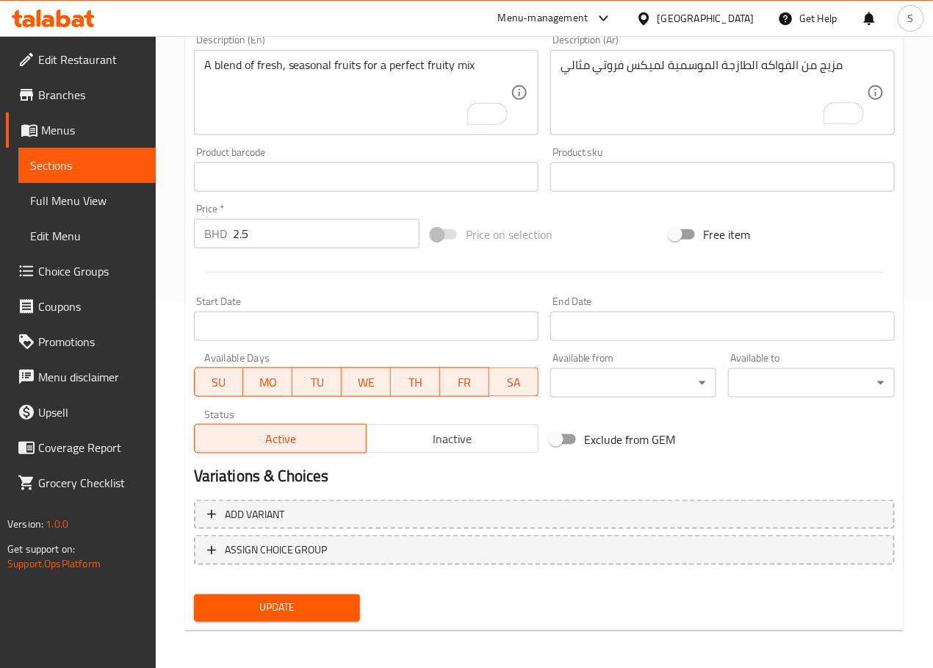
click at [242, 599] on span "Update" at bounding box center [277, 608] width 143 height 18
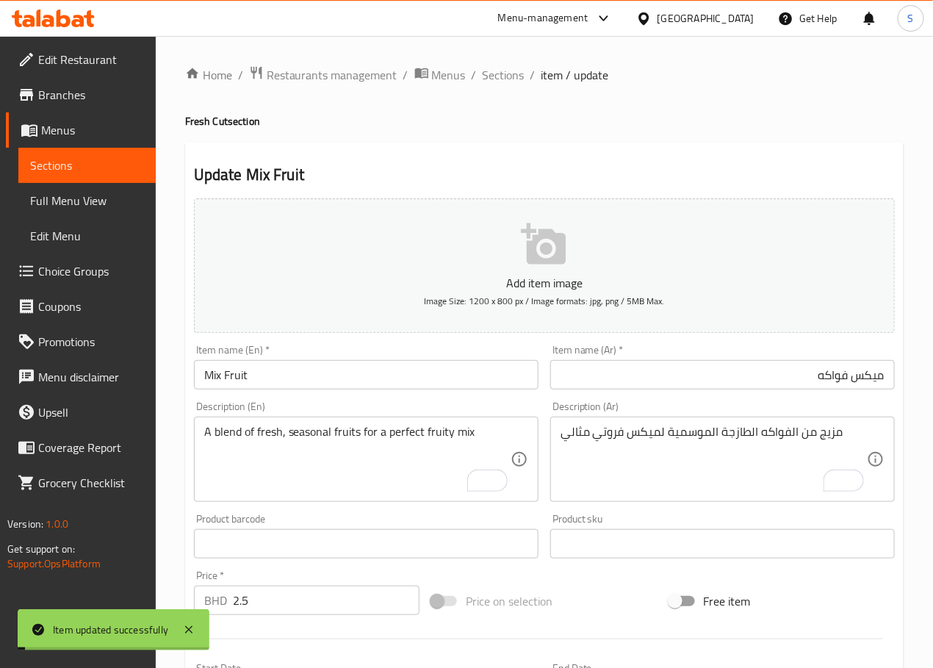
click at [498, 79] on span "Sections" at bounding box center [504, 75] width 42 height 18
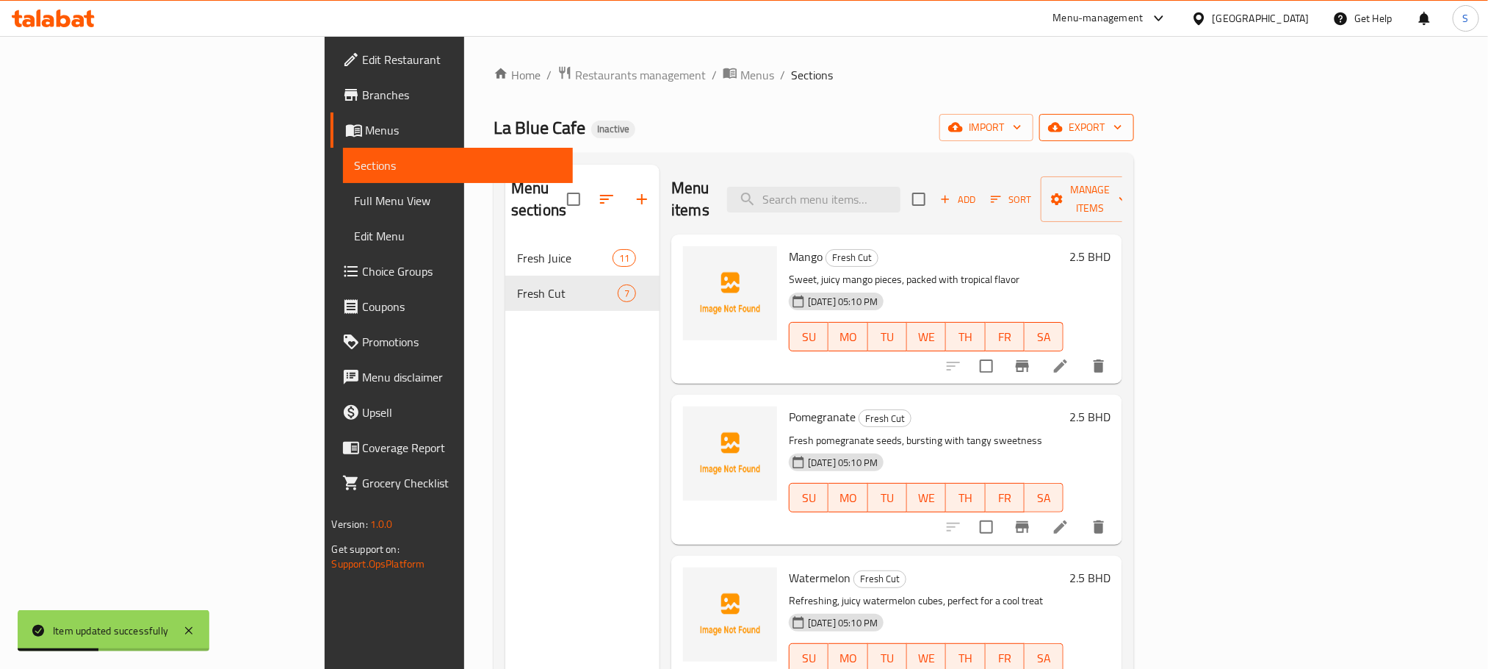
click at [932, 126] on span "export" at bounding box center [1086, 127] width 71 height 18
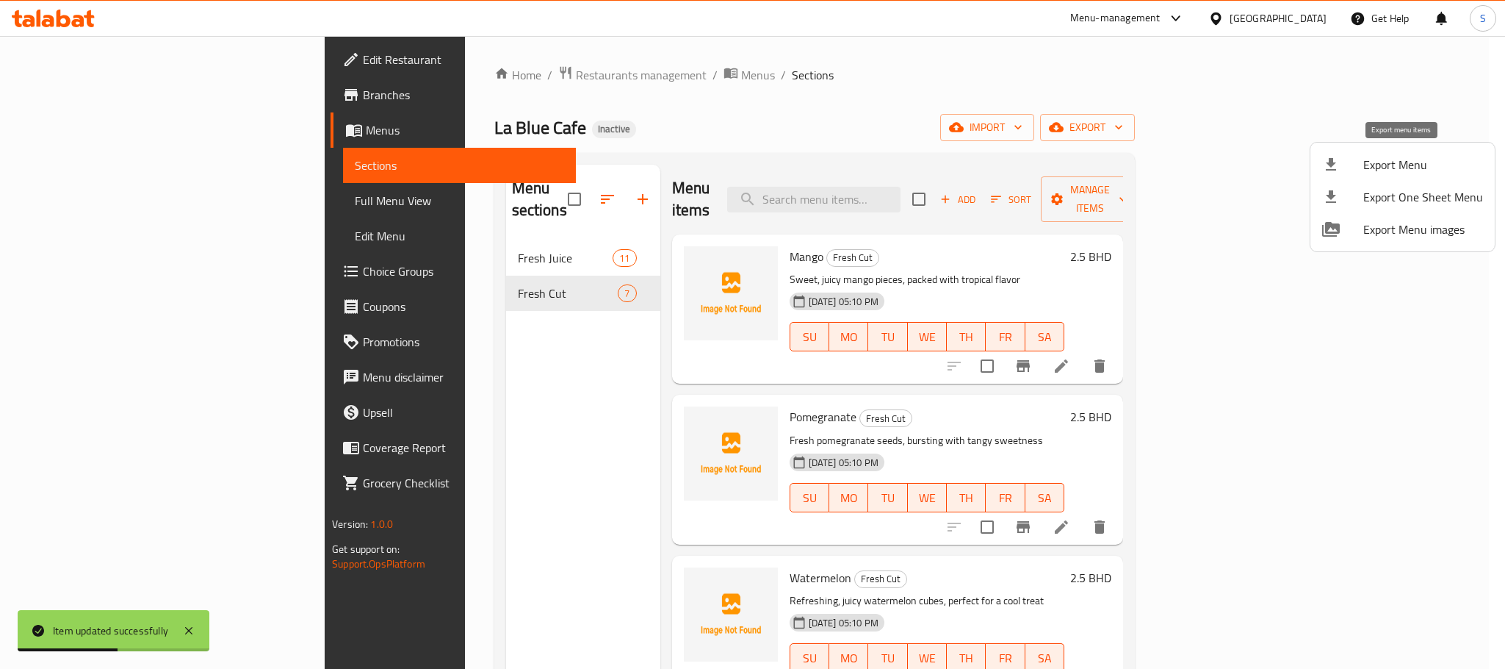
click at [932, 165] on span "Export Menu" at bounding box center [1423, 165] width 120 height 18
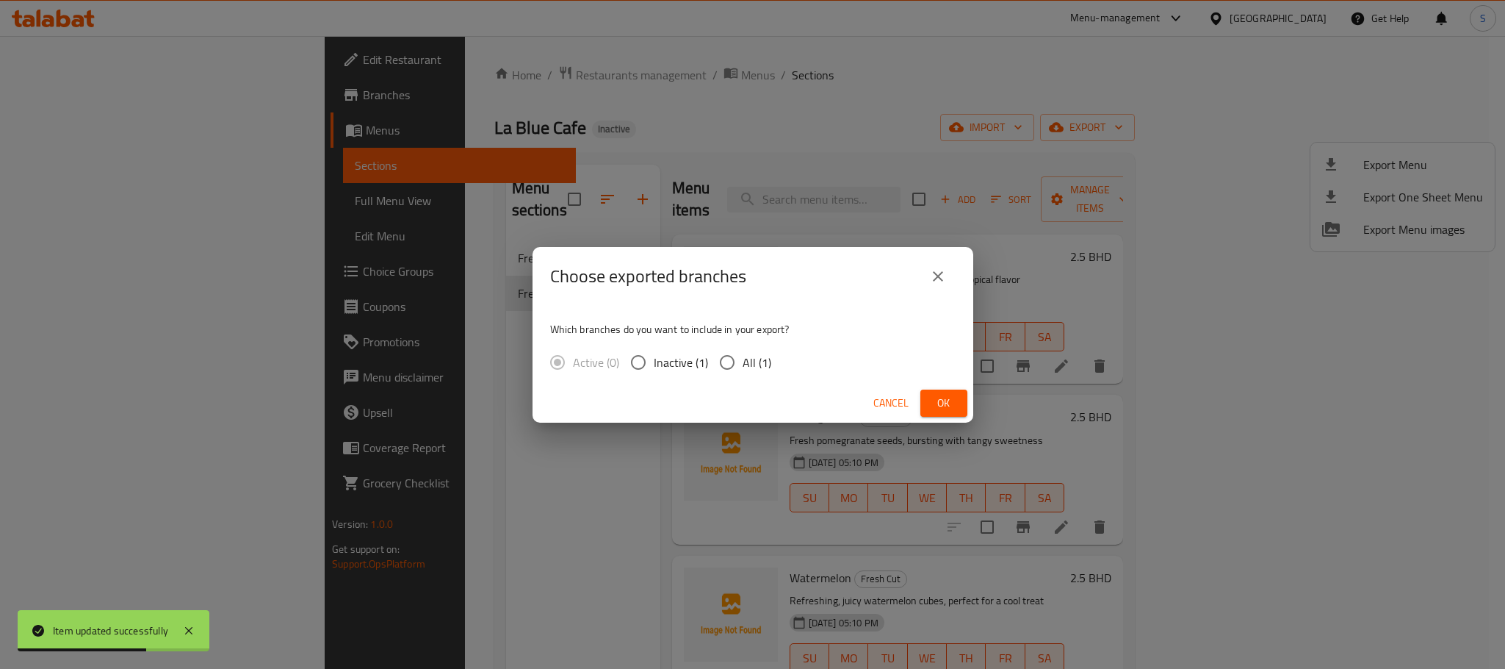
click at [724, 367] on input "All (1)" at bounding box center [727, 362] width 31 height 31
radio input "true"
click at [932, 408] on span "Ok" at bounding box center [944, 403] width 24 height 18
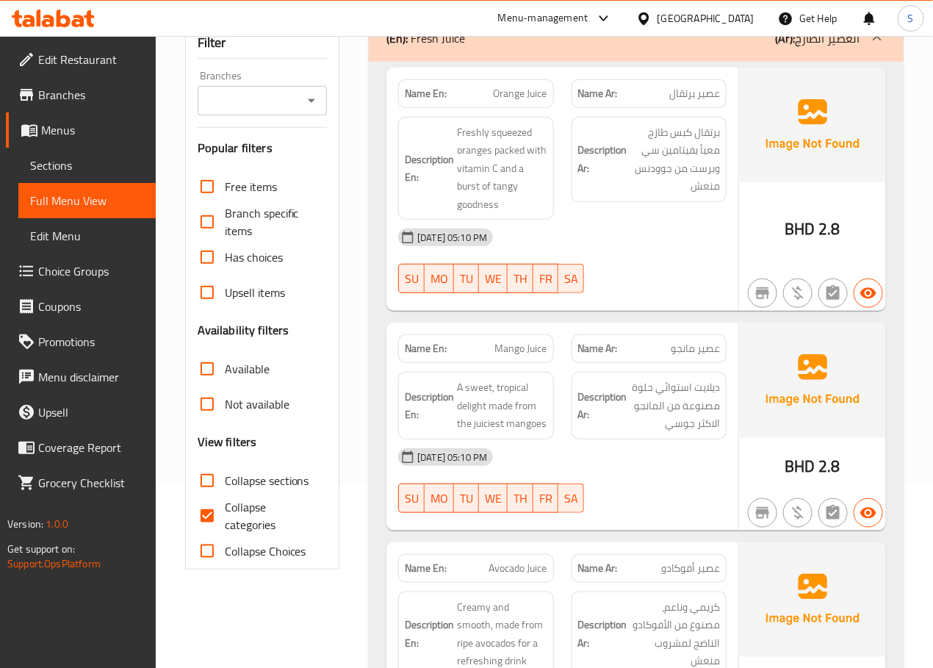
scroll to position [206, 0]
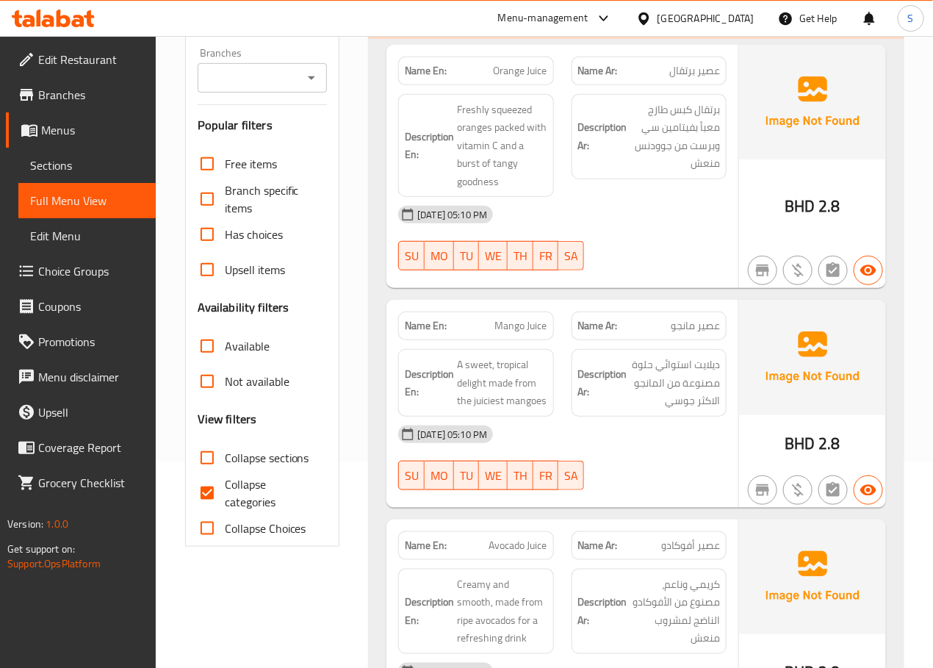
click at [210, 501] on input "Collapse categories" at bounding box center [207, 492] width 35 height 35
checkbox input "false"
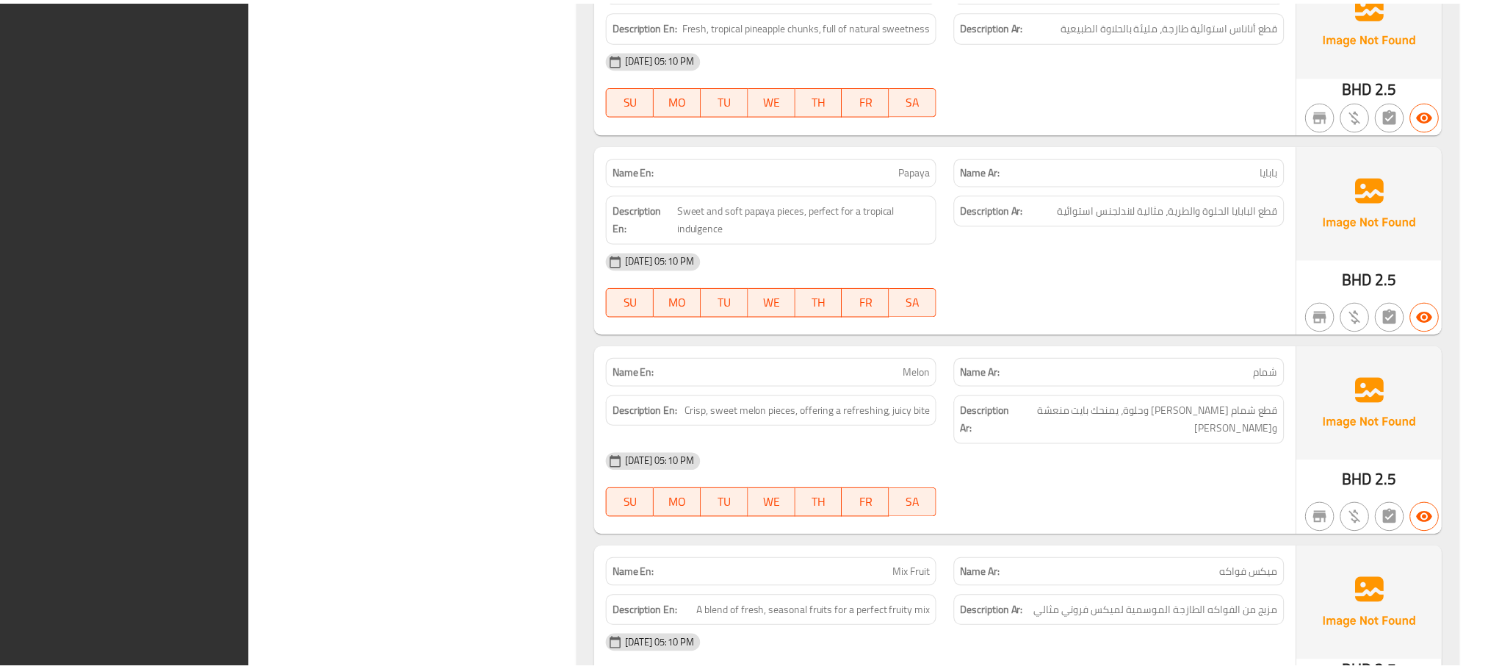
scroll to position [3215, 0]
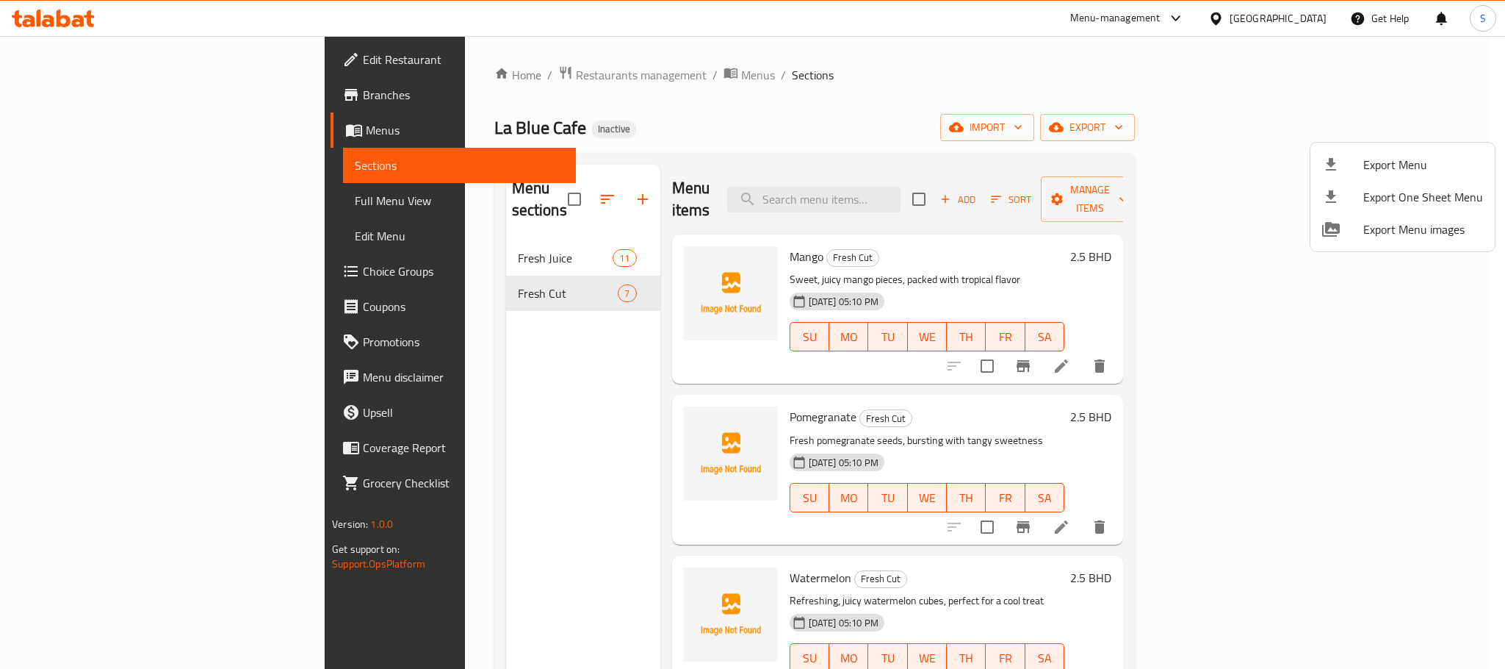
click at [789, 174] on div at bounding box center [752, 334] width 1505 height 669
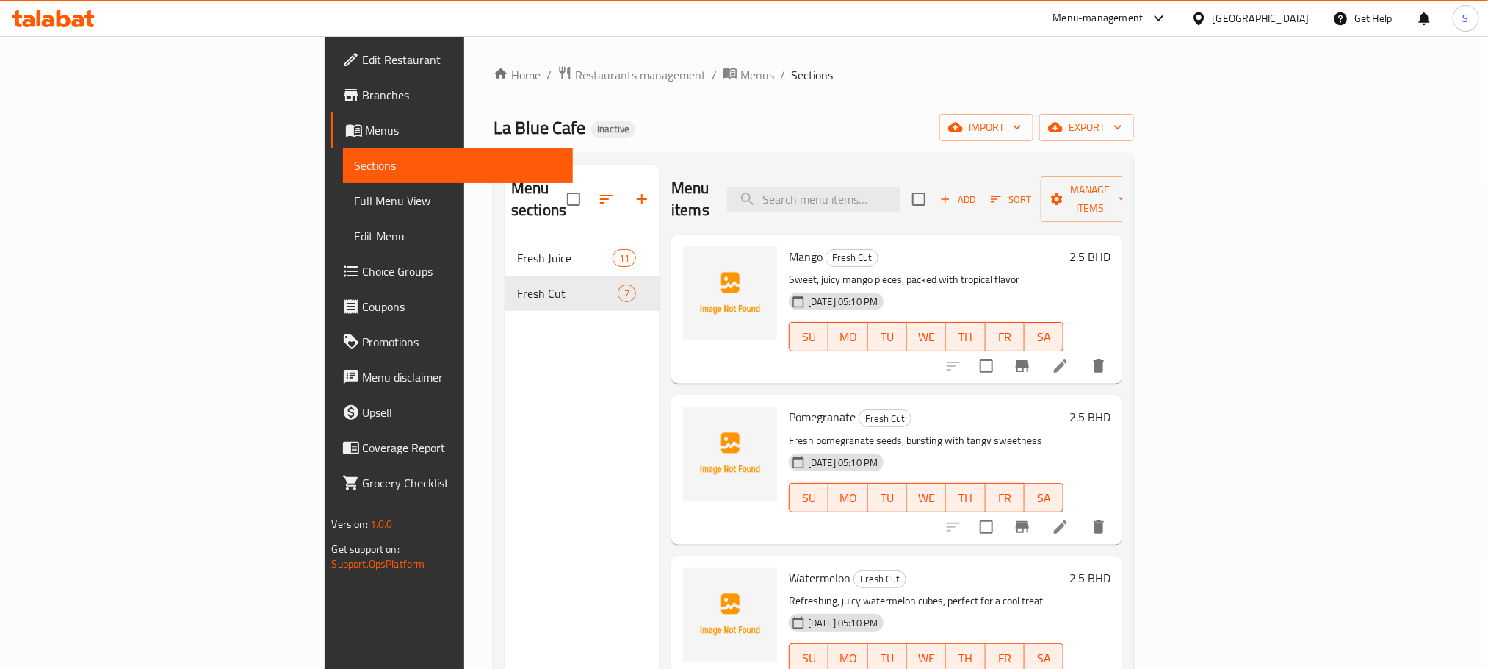
click at [1300, 14] on div "[GEOGRAPHIC_DATA]" at bounding box center [1261, 18] width 97 height 16
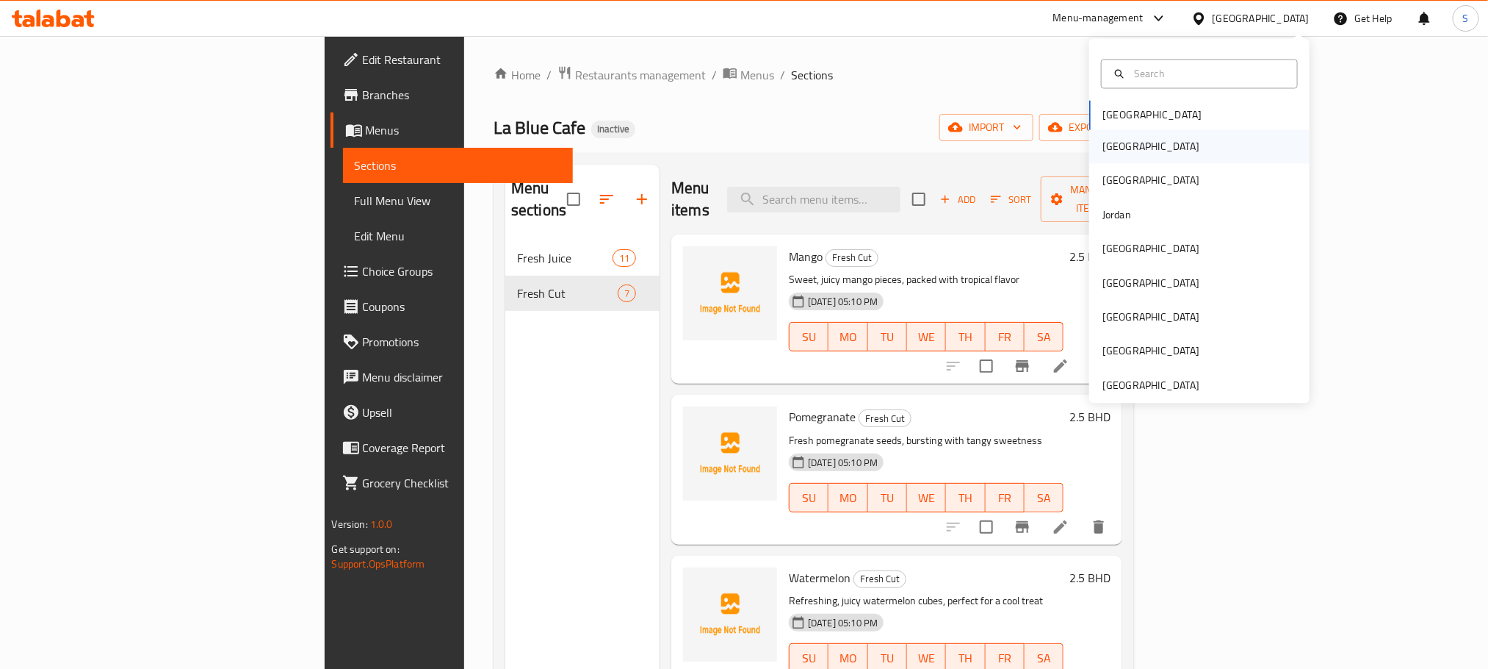
click at [1144, 143] on div "[GEOGRAPHIC_DATA]" at bounding box center [1199, 147] width 220 height 34
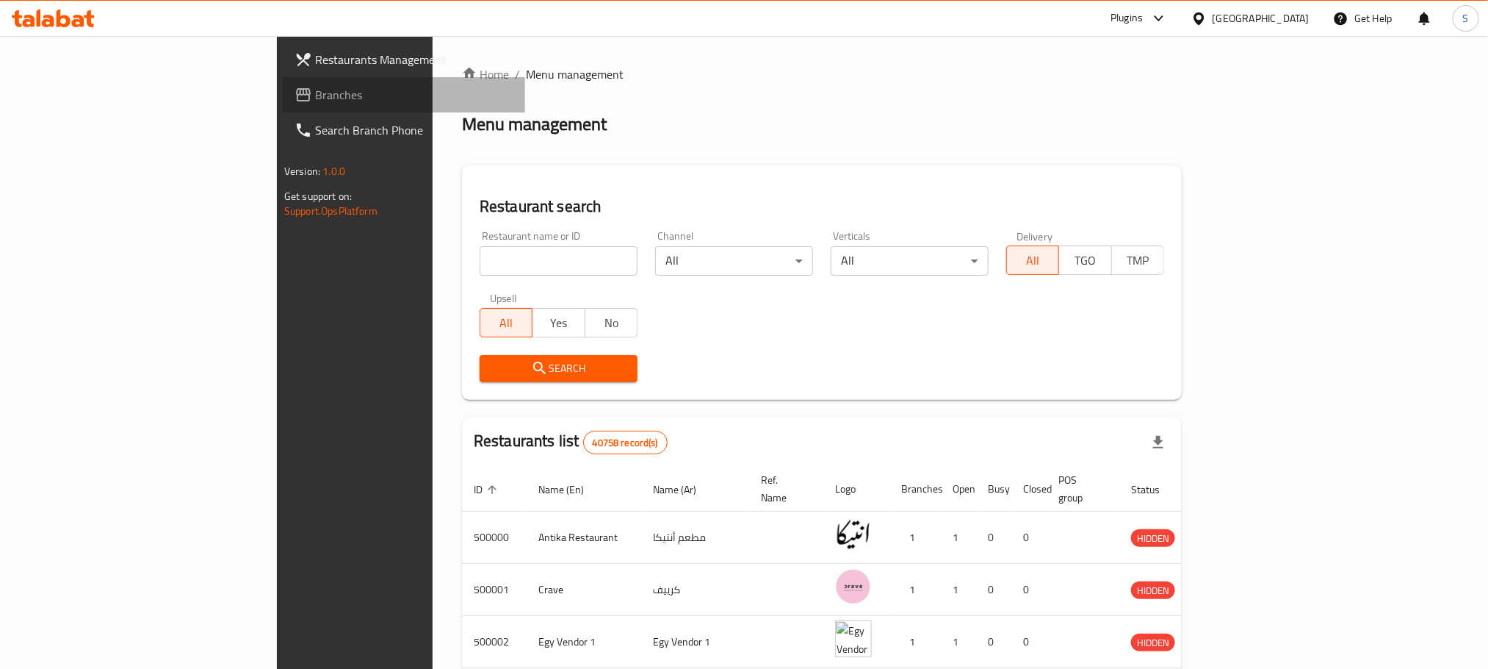
click at [315, 93] on span "Branches" at bounding box center [414, 95] width 198 height 18
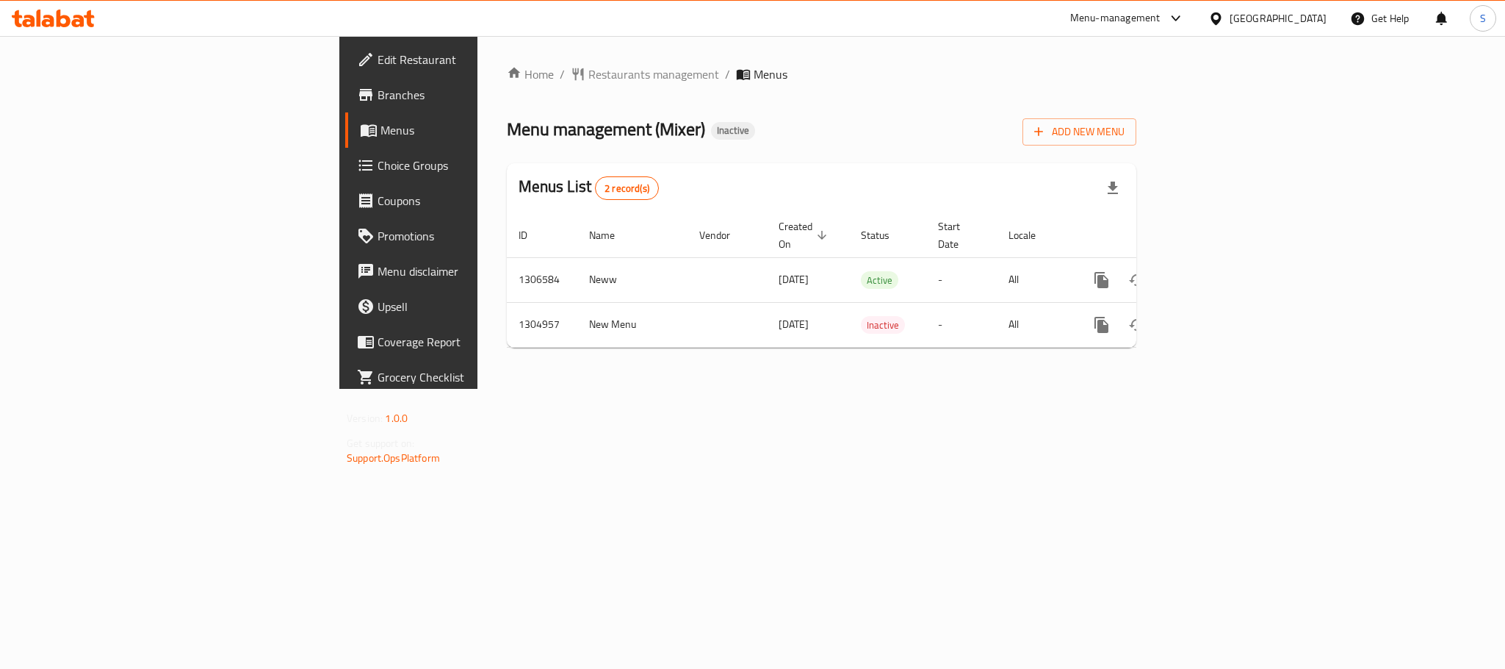
click at [378, 90] on span "Branches" at bounding box center [478, 95] width 201 height 18
click at [891, 389] on div "Home / Restaurants management / Menus Menu management ( Mixer ) Inactive Add Ne…" at bounding box center [822, 212] width 688 height 353
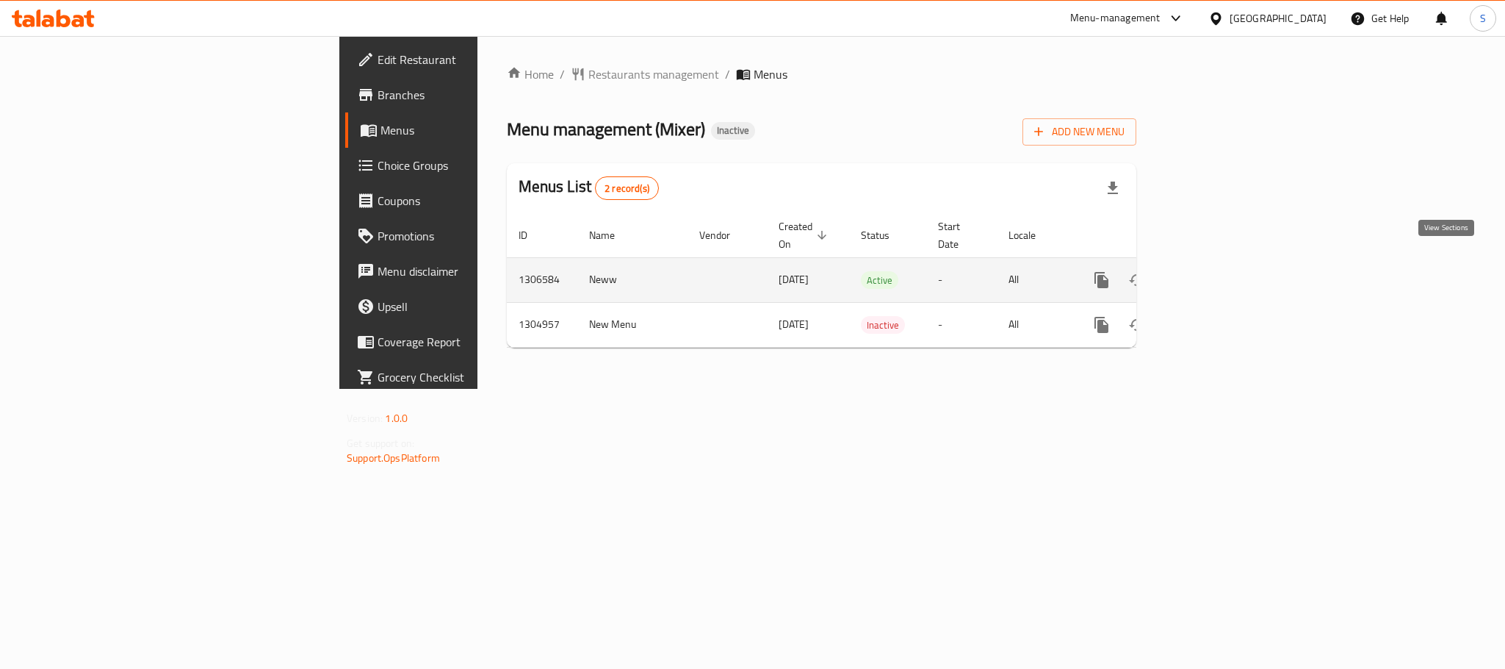
click at [1217, 271] on icon "enhanced table" at bounding box center [1208, 280] width 18 height 18
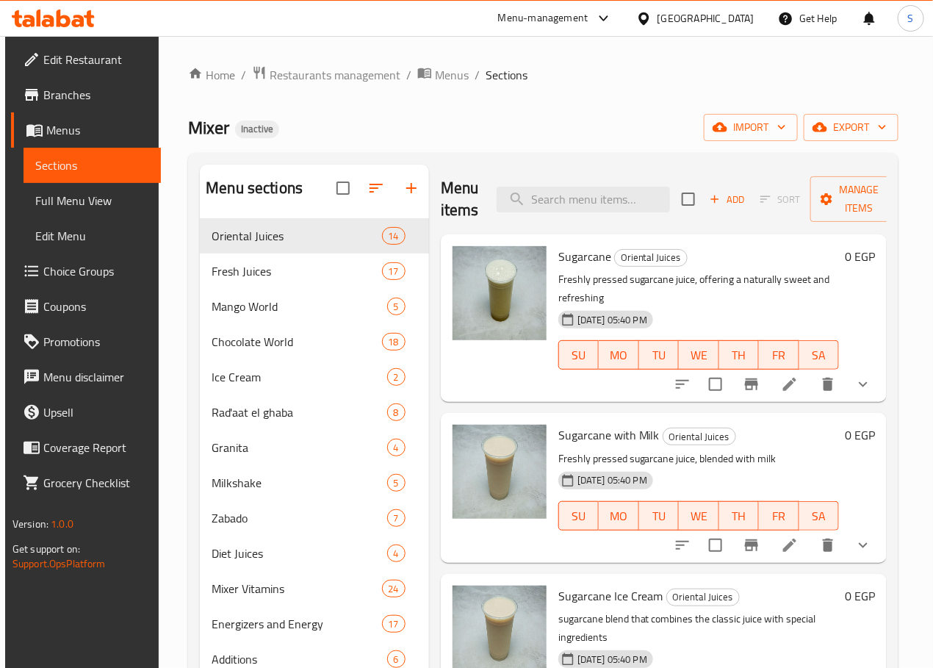
click at [788, 375] on li at bounding box center [789, 384] width 41 height 26
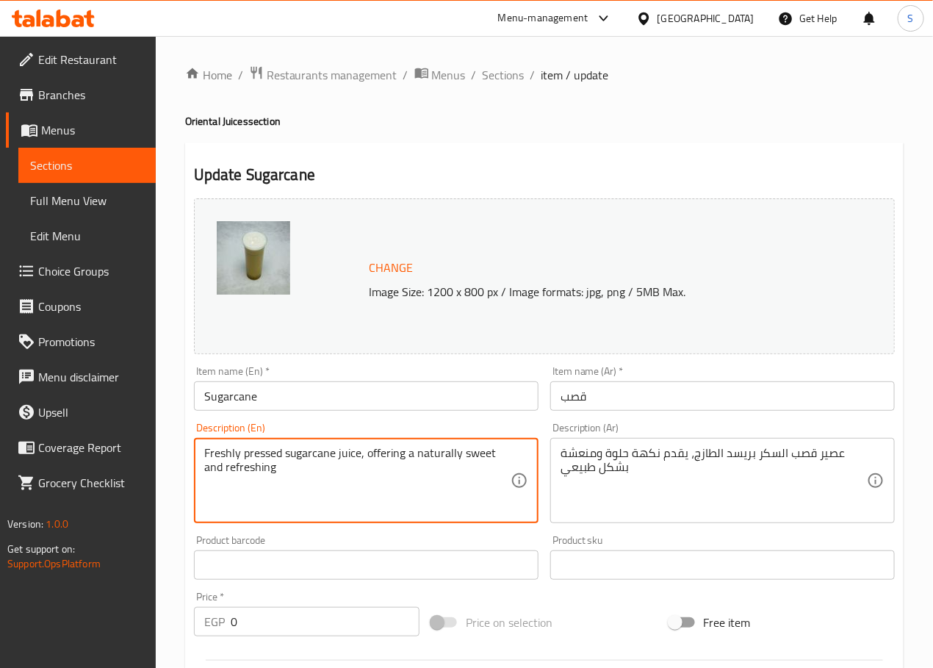
click at [309, 450] on textarea "Freshly pressed sugarcane juice, offering a naturally sweet and refreshing" at bounding box center [357, 481] width 306 height 70
click at [765, 459] on textarea "عصير قصب السكر بريسد الطازج، يقدم نكهة حلوة ومنعشة بشكل طبيعي" at bounding box center [714, 481] width 306 height 70
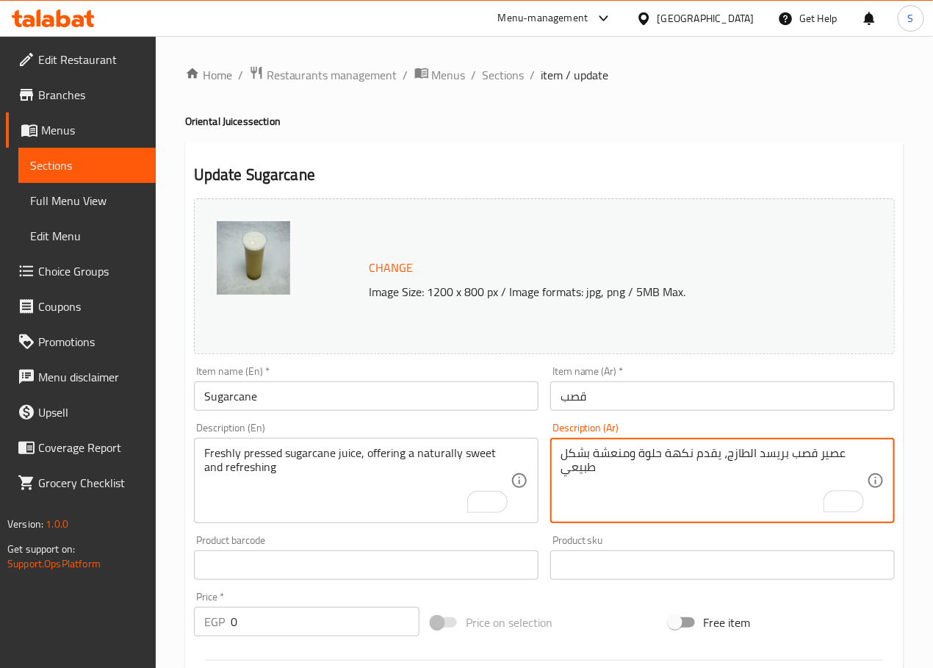
click at [767, 455] on textarea "عصير قصب بريسد الطازج، يقدم نكهة حلوة ومنعشة بشكل طبيعي" at bounding box center [714, 481] width 306 height 70
click at [580, 455] on textarea "عصير قصب الكبس الطازج، يقدم نكهة حلوة ومنعشة بشكل طبيعي" at bounding box center [714, 481] width 306 height 70
paste textarea "طبيعي"
type textarea "عصير قصب الكبس الطازج، يقدم نكهة حلوة طبيعية ومنعشة"
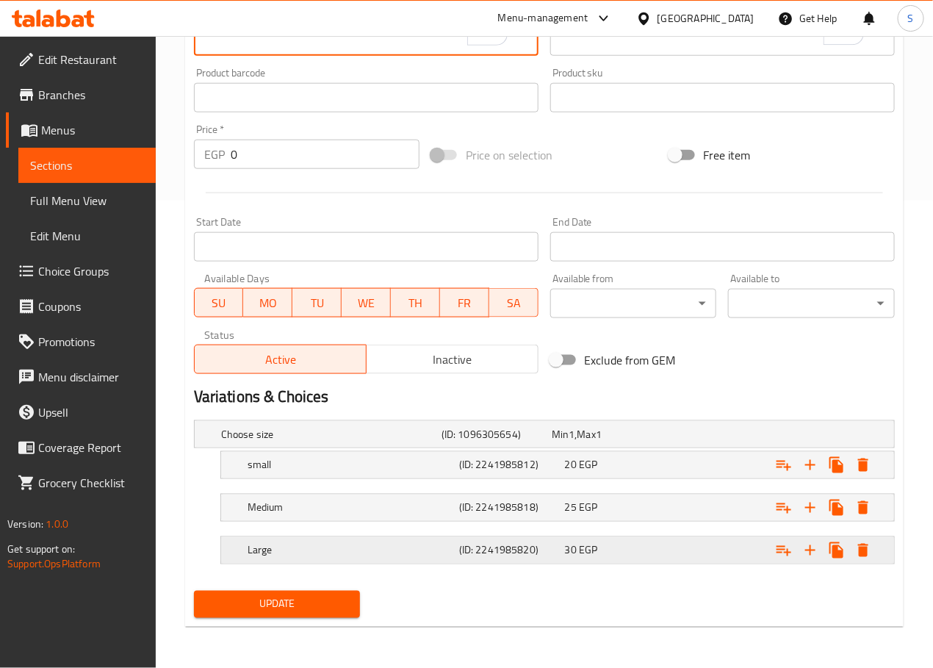
scroll to position [469, 0]
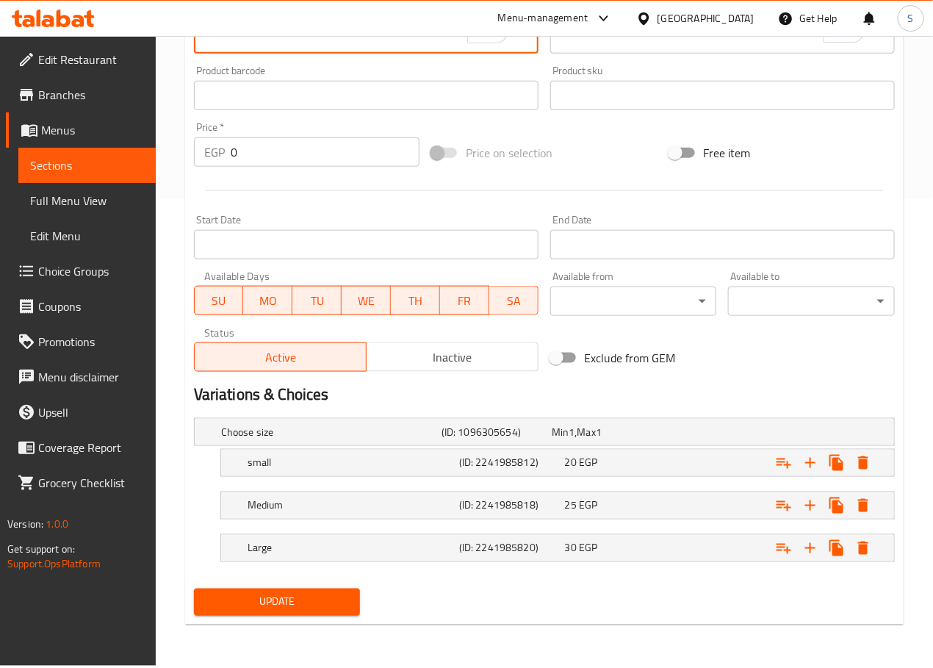
click at [340, 606] on span "Update" at bounding box center [277, 602] width 143 height 18
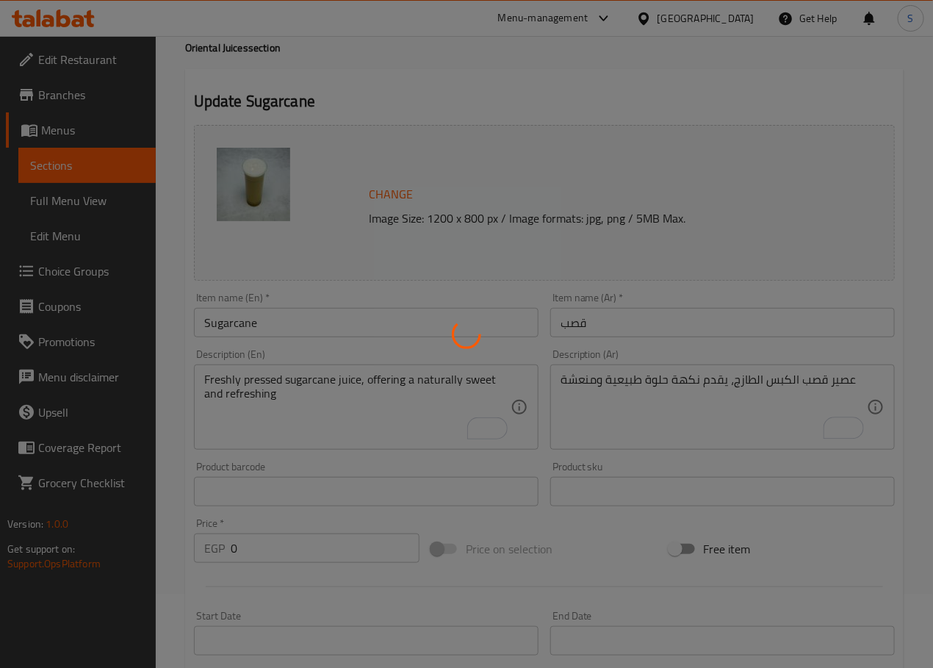
scroll to position [0, 0]
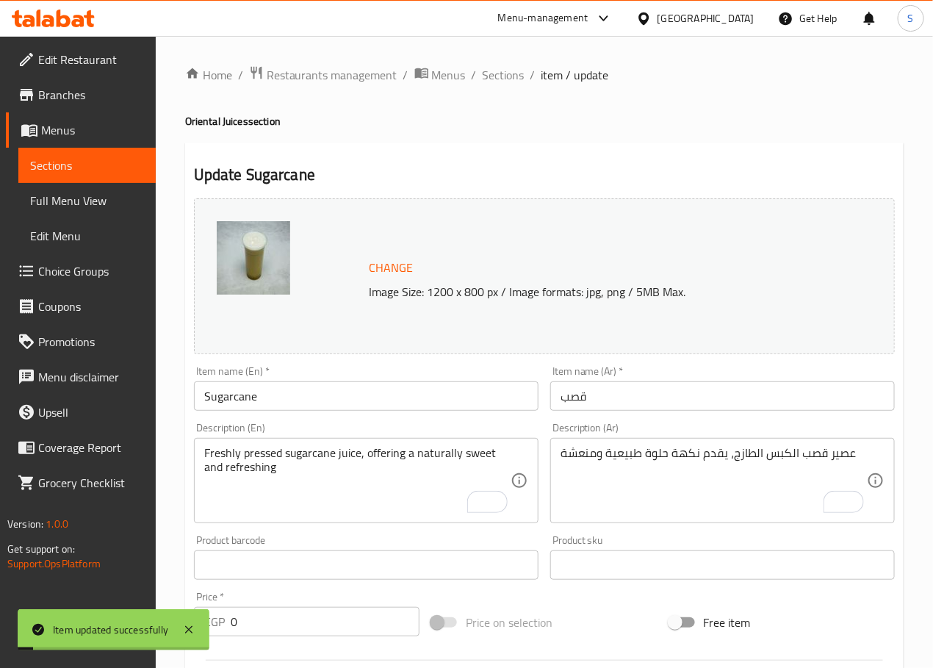
click at [488, 69] on span "Sections" at bounding box center [504, 75] width 42 height 18
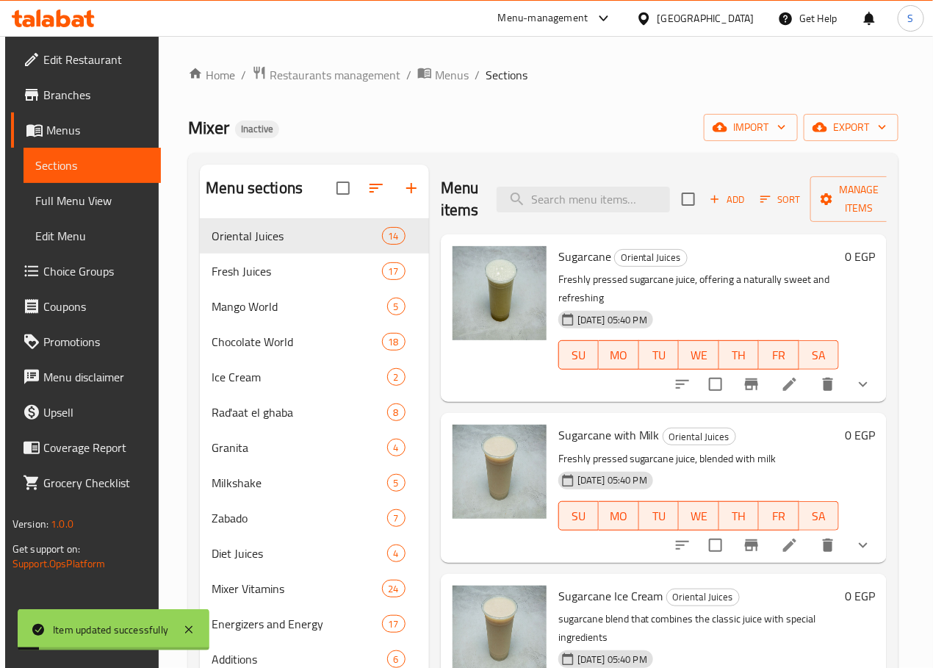
click at [501, 104] on div "Home / Restaurants management / Menus / Sections Mixer Inactive import export M…" at bounding box center [543, 454] width 710 height 779
click at [783, 538] on icon at bounding box center [789, 544] width 13 height 13
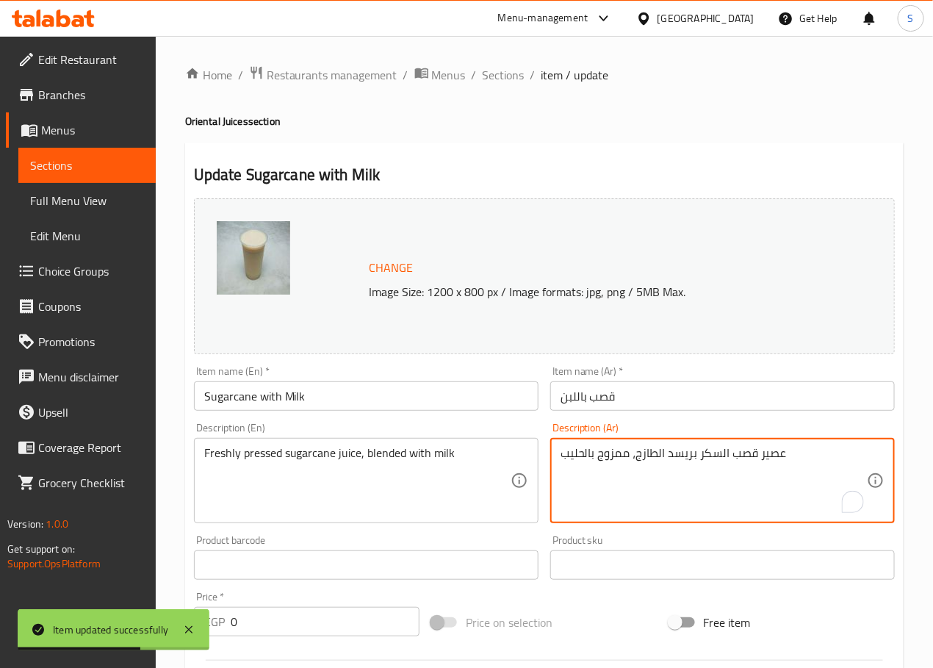
click at [715, 461] on textarea "عصير قصب السكر بريسد الطازج، ممزوج بالحليب" at bounding box center [714, 481] width 306 height 70
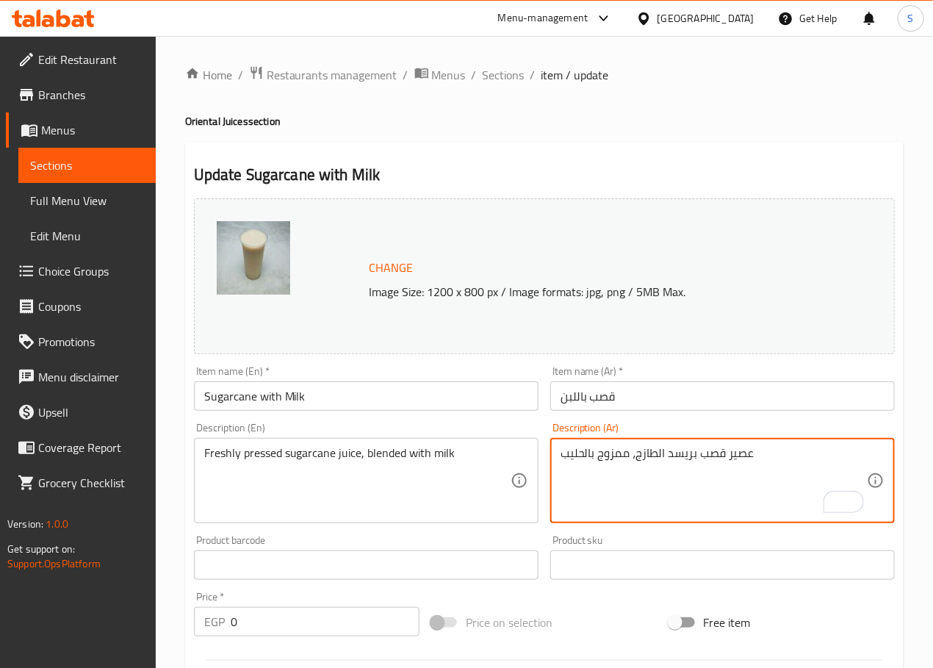
type textarea "عصير قصب بريسد الطازج، ممزوج بالحليب"
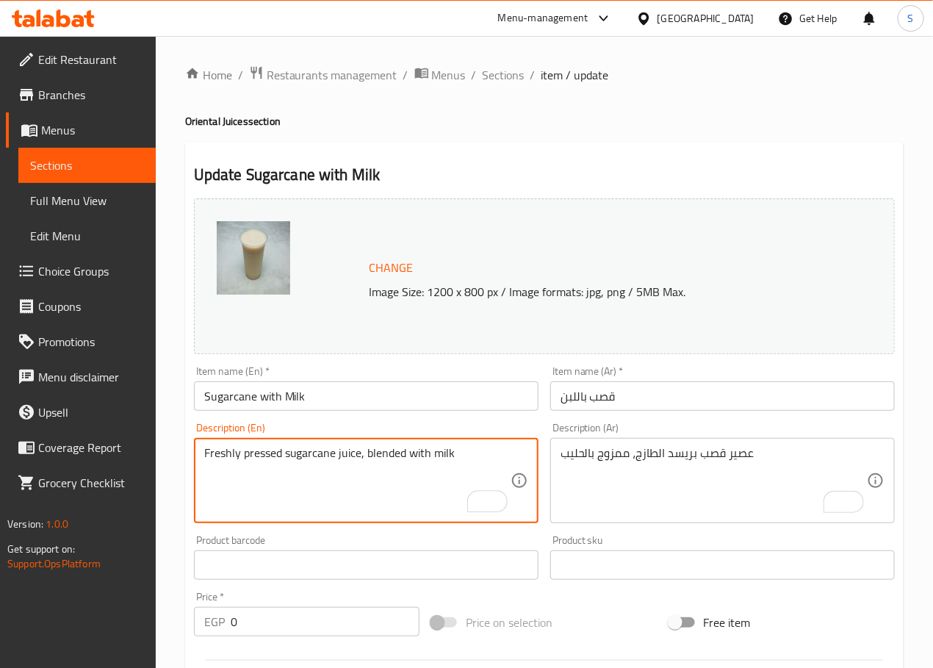
paste textarea "Creamy blend of sugarcane juice and milk for a rich, smooth taste."
type textarea "Creamy blend of sugarcane juice and milk for a rich, smooth taste."
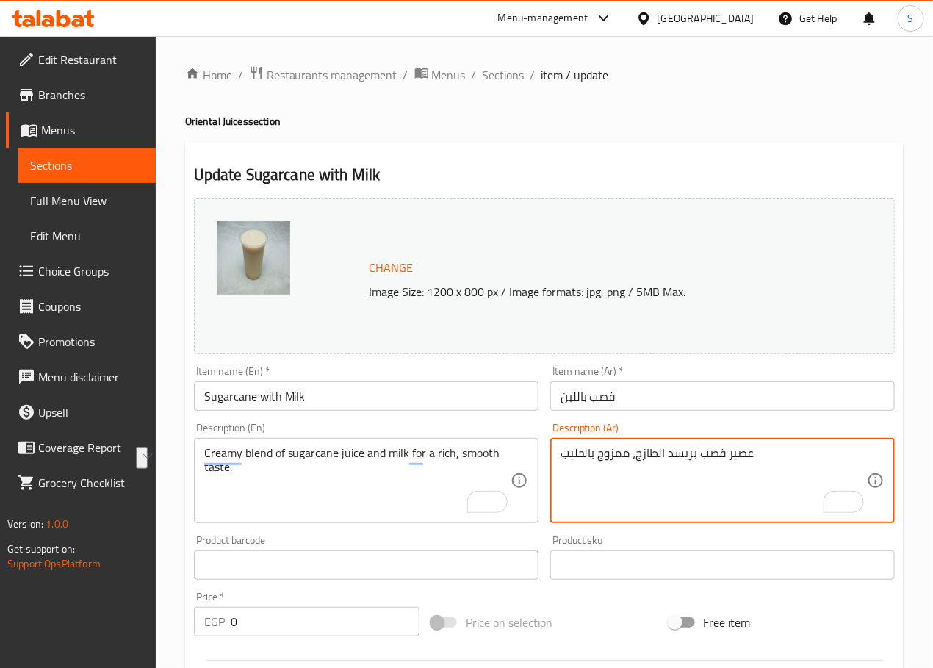
paste textarea "مزيج كريمي من عصير قصب السكر والحليب للحصول على مذاق غني وناعم."
click at [702, 456] on textarea "مزيج كريمي من عصير قصب السكر والحليب للحصول على مذاق غني وناعم." at bounding box center [714, 481] width 306 height 70
click at [671, 452] on textarea "مزيج كريمي من عصير قصب والحليب للحصول على مذاق غني وناعم." at bounding box center [714, 481] width 306 height 70
type textarea "مزيج كريمي من عصير قصب والحليب لمذاق غني وناعم."
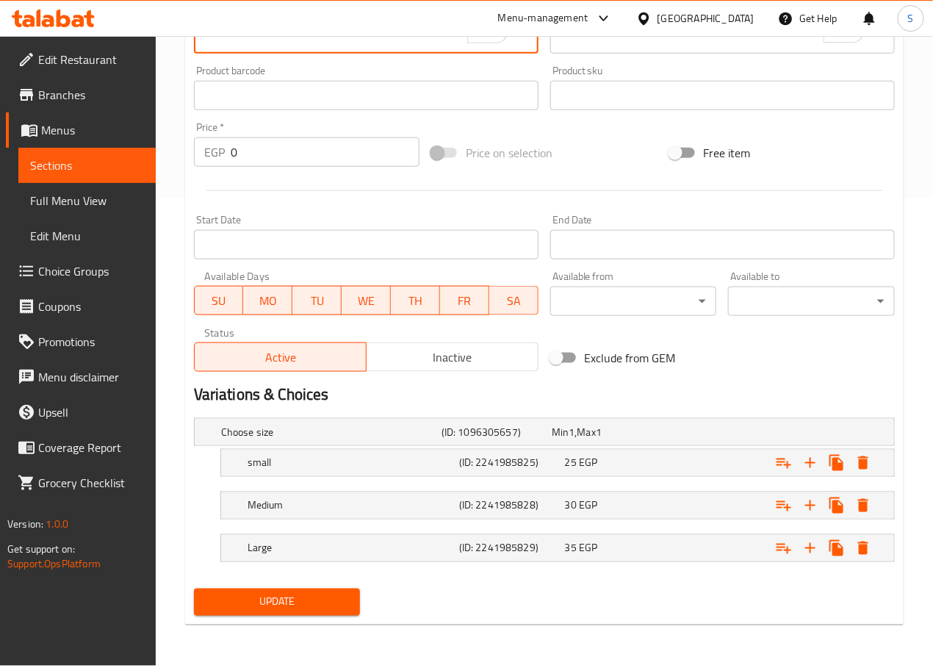
click at [307, 610] on span "Update" at bounding box center [277, 602] width 143 height 18
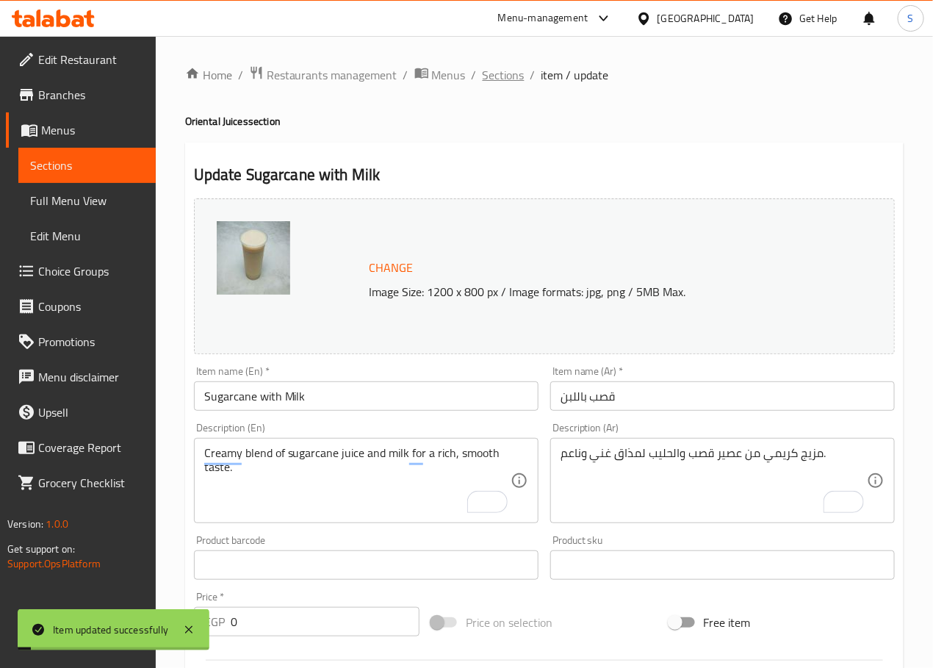
click at [509, 79] on span "Sections" at bounding box center [504, 75] width 42 height 18
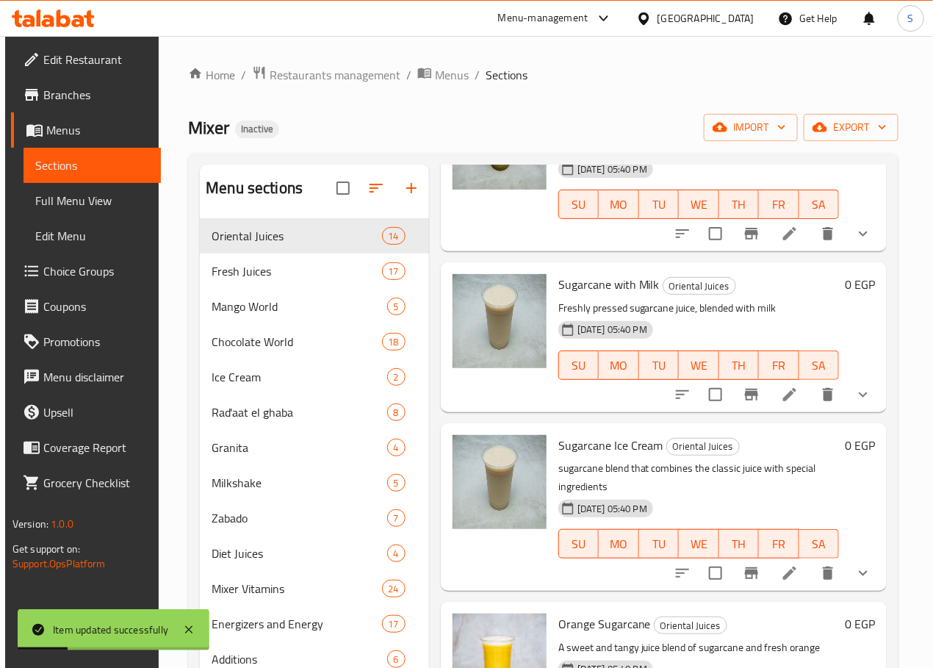
scroll to position [157, 0]
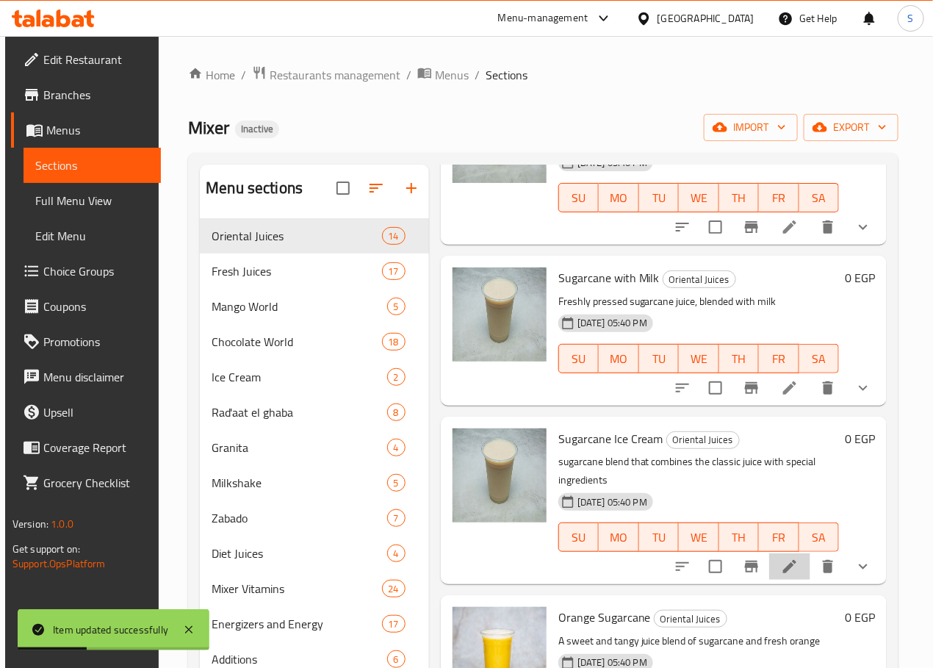
click at [787, 553] on li at bounding box center [789, 566] width 41 height 26
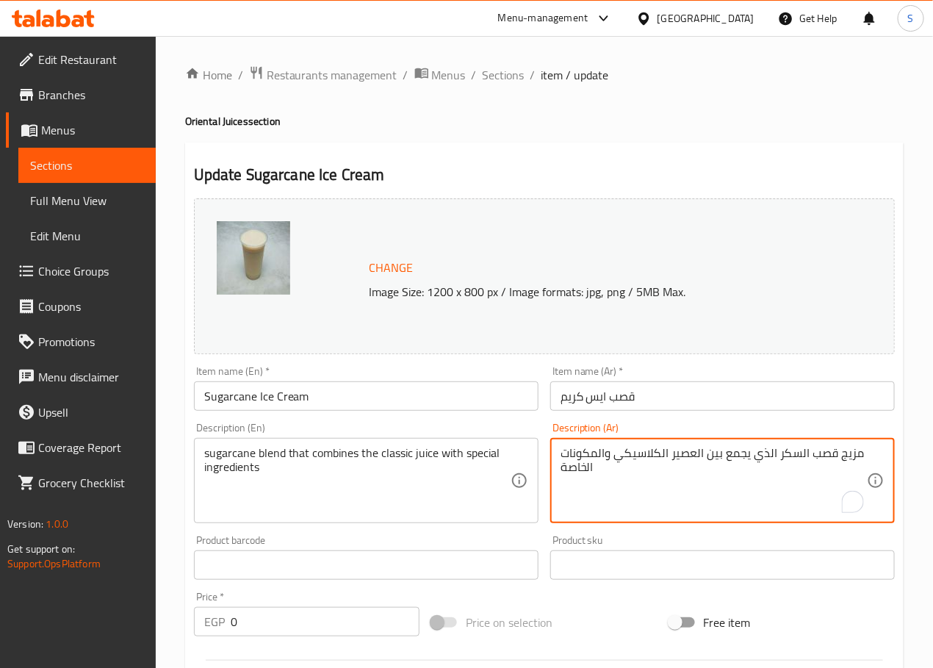
click at [792, 456] on textarea "مزيج قصب السكر الذي يجمع بين العصير الكلاسيكي والمكونات الخاصة" at bounding box center [714, 481] width 306 height 70
click at [799, 456] on textarea "مزيج قصب الذي يجمع بين العصير الكلاسيكي والمكونات الخاصة" at bounding box center [714, 481] width 306 height 70
type textarea "مزيج قصب يجمع بين العصير الكلاسيكي والمكونات الخاصة"
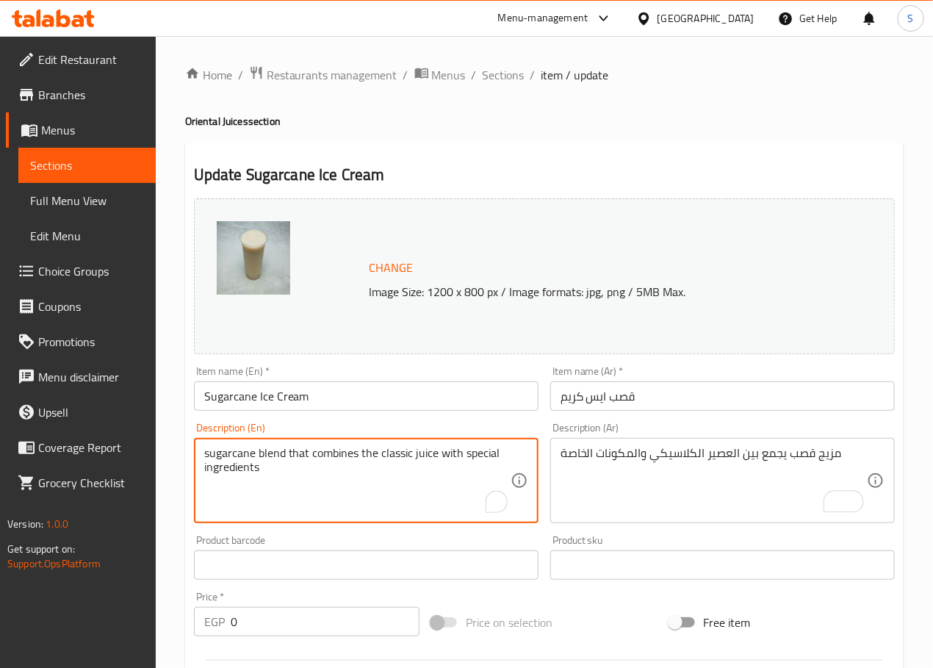
scroll to position [13, 0]
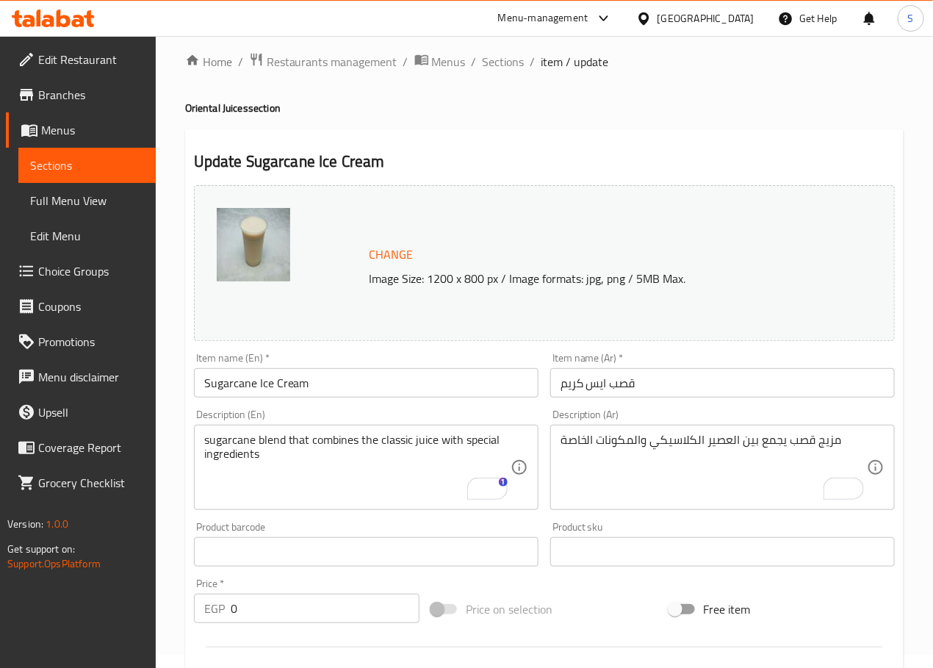
click at [349, 479] on textarea "sugarcane blend that combines the classic juice with special ingredients" at bounding box center [357, 468] width 306 height 70
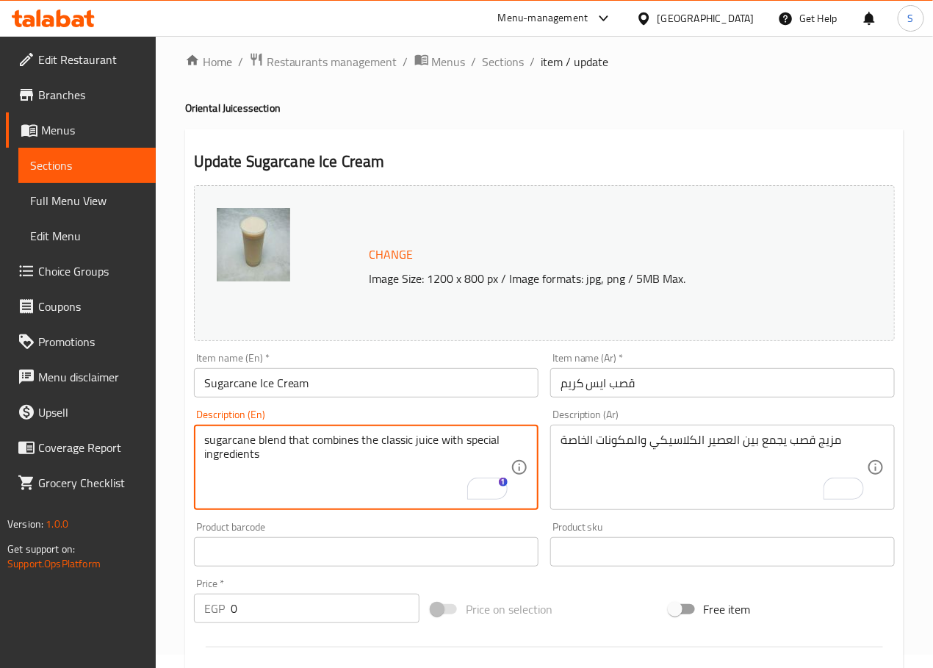
paste textarea "Chilled sugarcane juice served with a scoop of ice cream for extra sweetness."
type textarea "Chilled sugarcane juice served with a scoop of ice cream for extra sweetness."
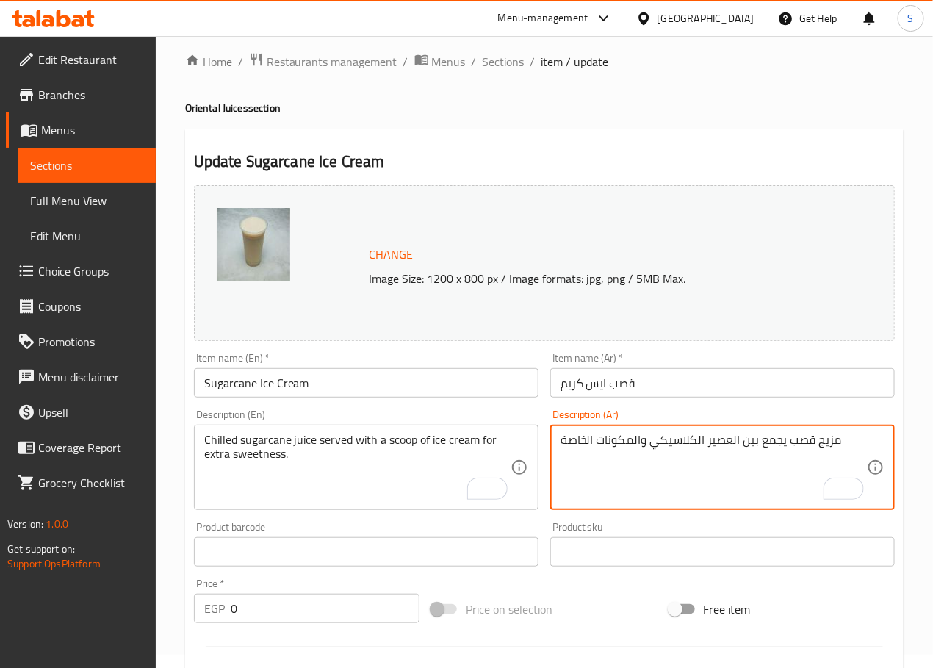
paste textarea "عصير قصب السكر المبرد يقدم مع مغرفة من الآيس كريم لمزيد من الحلاوة."
click at [788, 444] on textarea "عصير قصب السكر المبرد يقدم مع مغرفة من الآيس كريم لمزيد من الحلاوة." at bounding box center [714, 468] width 306 height 70
click at [695, 441] on textarea "عصير قصب المبرد يقدم مع مغرفة من الآيس كريم لمزيد من الحلاوة." at bounding box center [714, 468] width 306 height 70
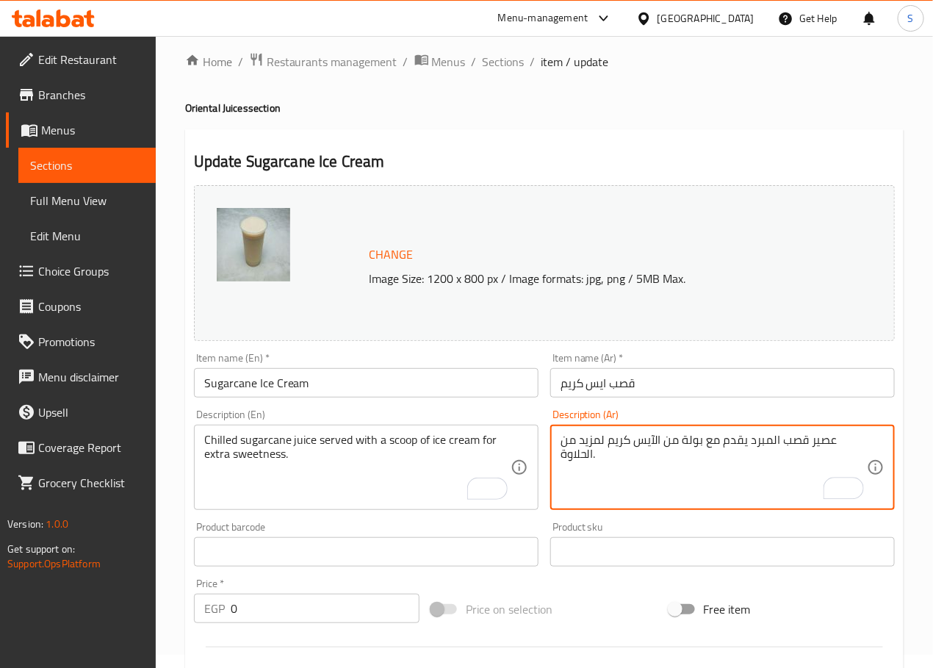
type textarea "عصير قصب المبرد يقدم مع بولة من الآيس كريم لمزيد من الحلاوة."
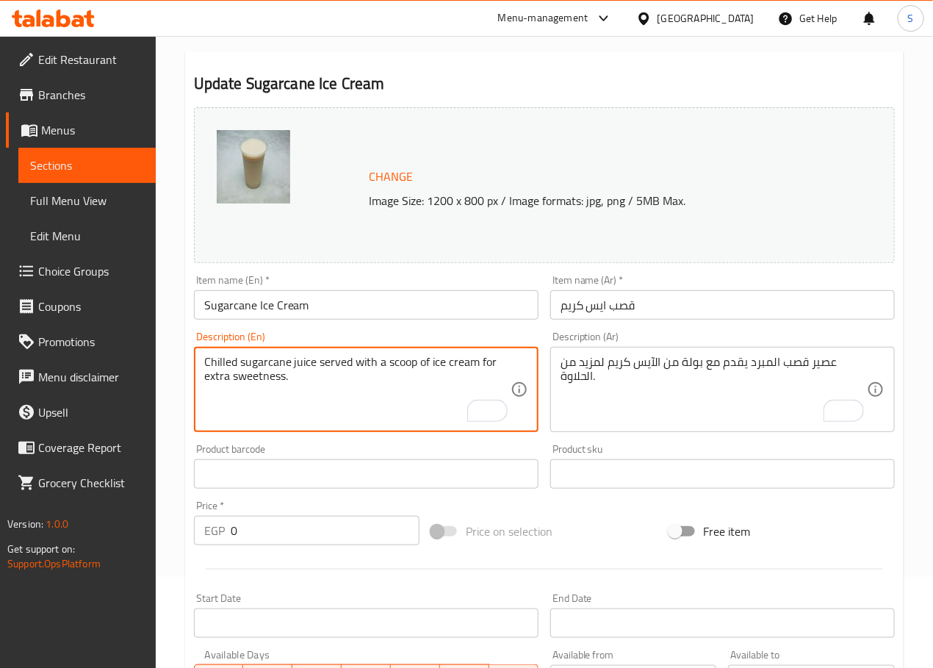
scroll to position [95, 0]
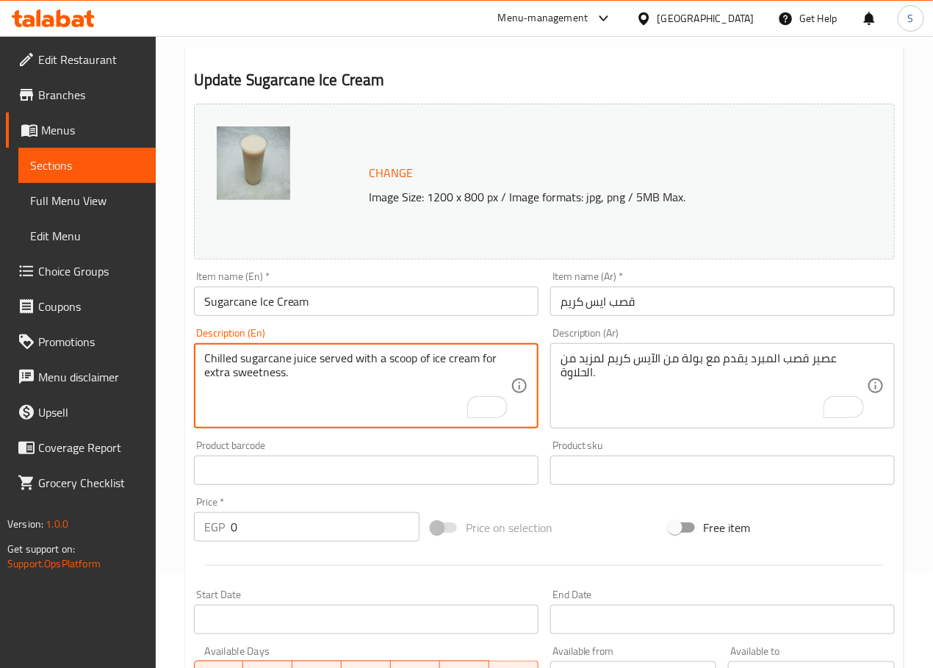
click at [320, 395] on textarea "Chilled sugarcane juice served with a scoop of ice cream for extra sweetness." at bounding box center [357, 386] width 306 height 70
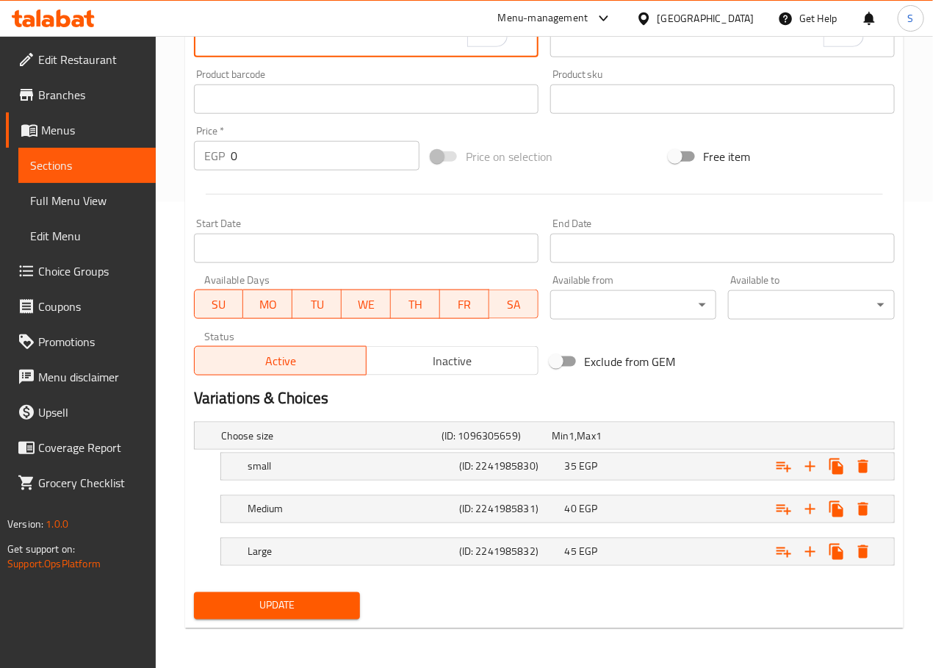
scroll to position [469, 0]
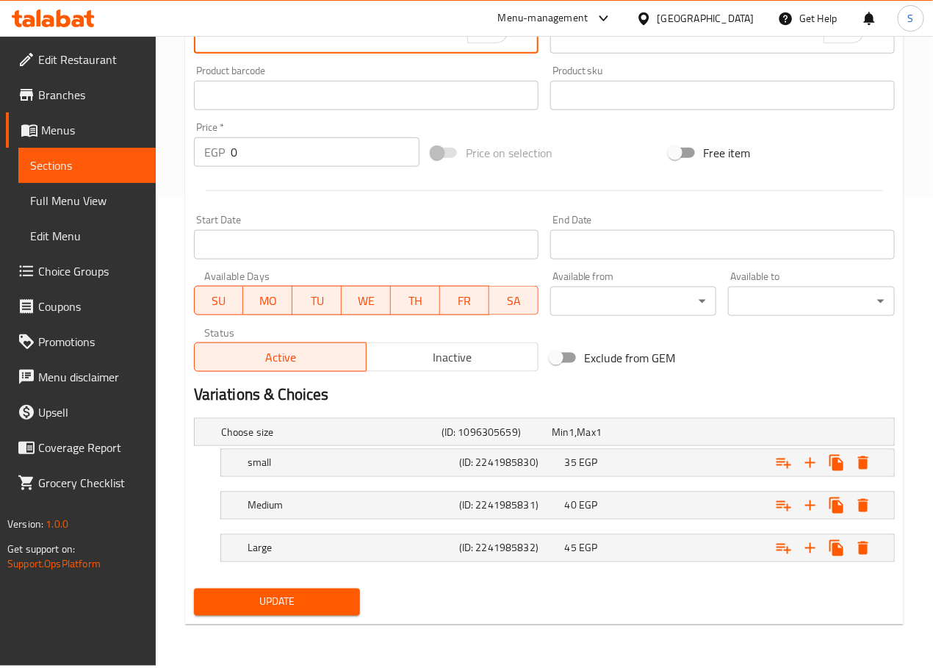
click at [278, 608] on span "Update" at bounding box center [277, 602] width 143 height 18
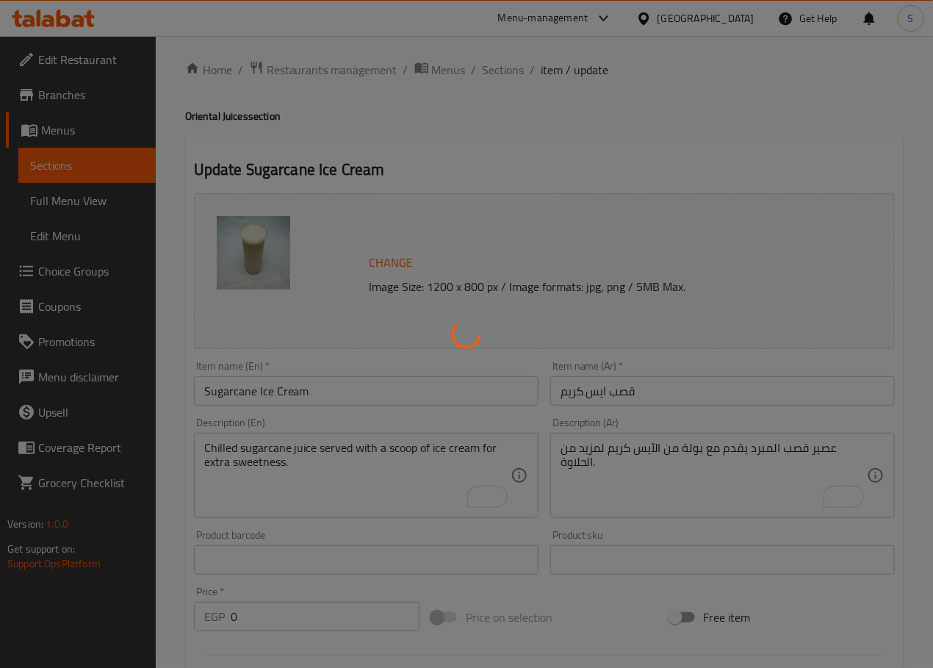
scroll to position [0, 0]
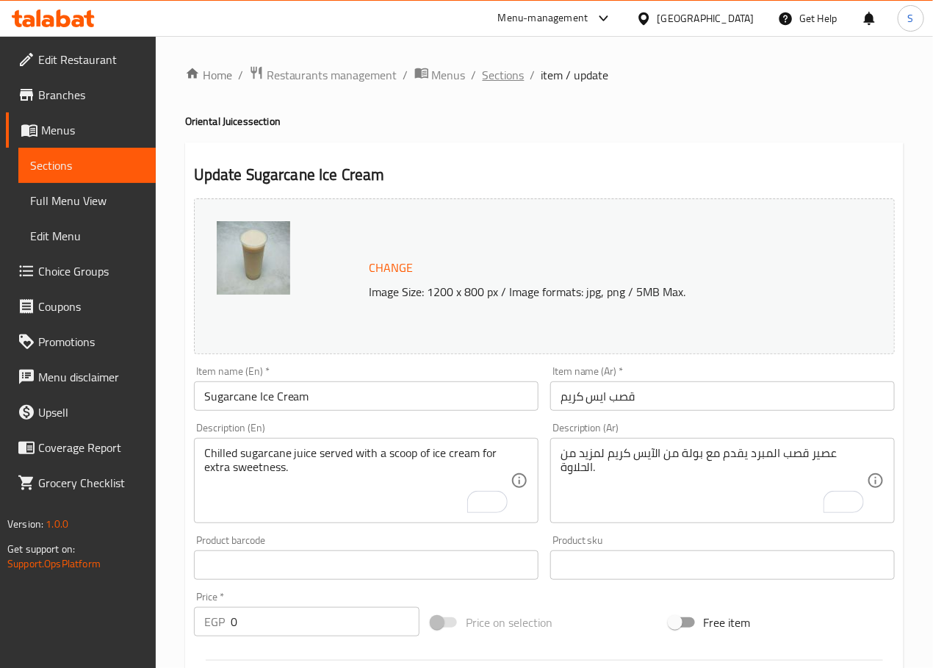
click at [499, 73] on span "Sections" at bounding box center [504, 75] width 42 height 18
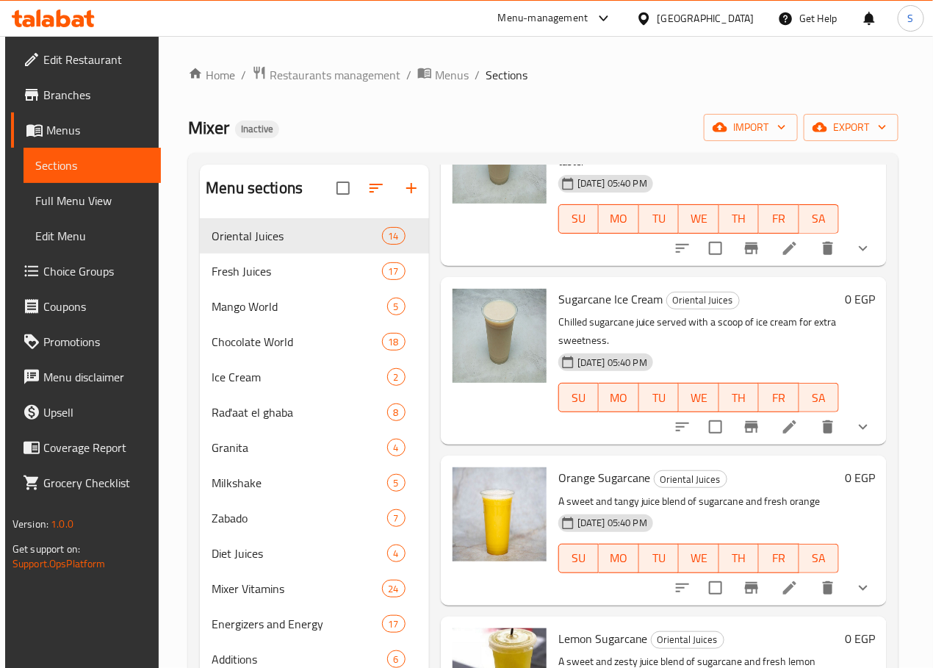
scroll to position [322, 0]
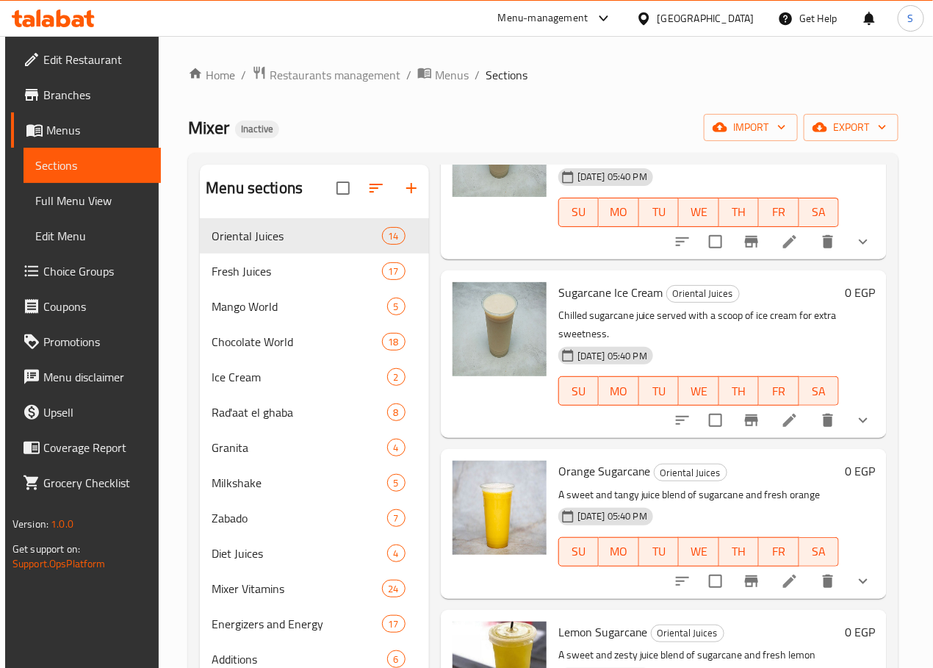
click at [781, 572] on icon at bounding box center [790, 581] width 18 height 18
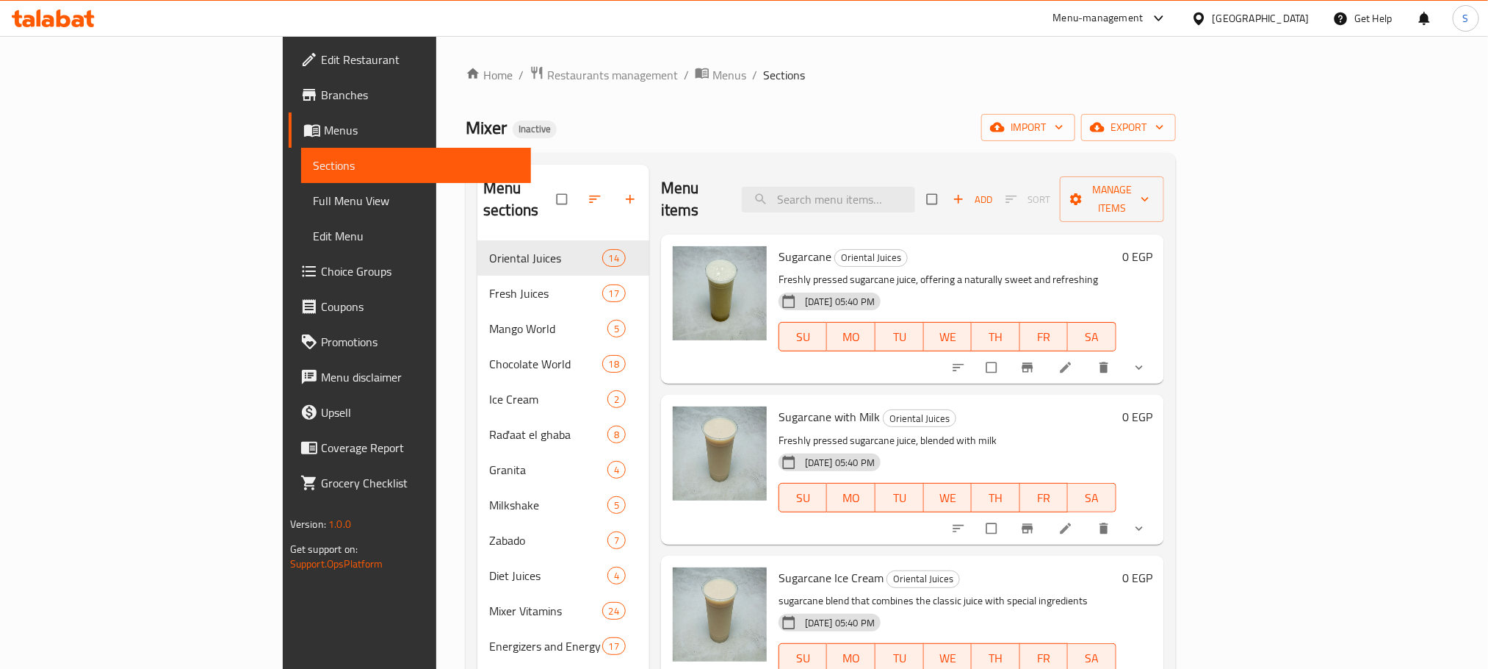
click at [313, 208] on span "Full Menu View" at bounding box center [416, 201] width 206 height 18
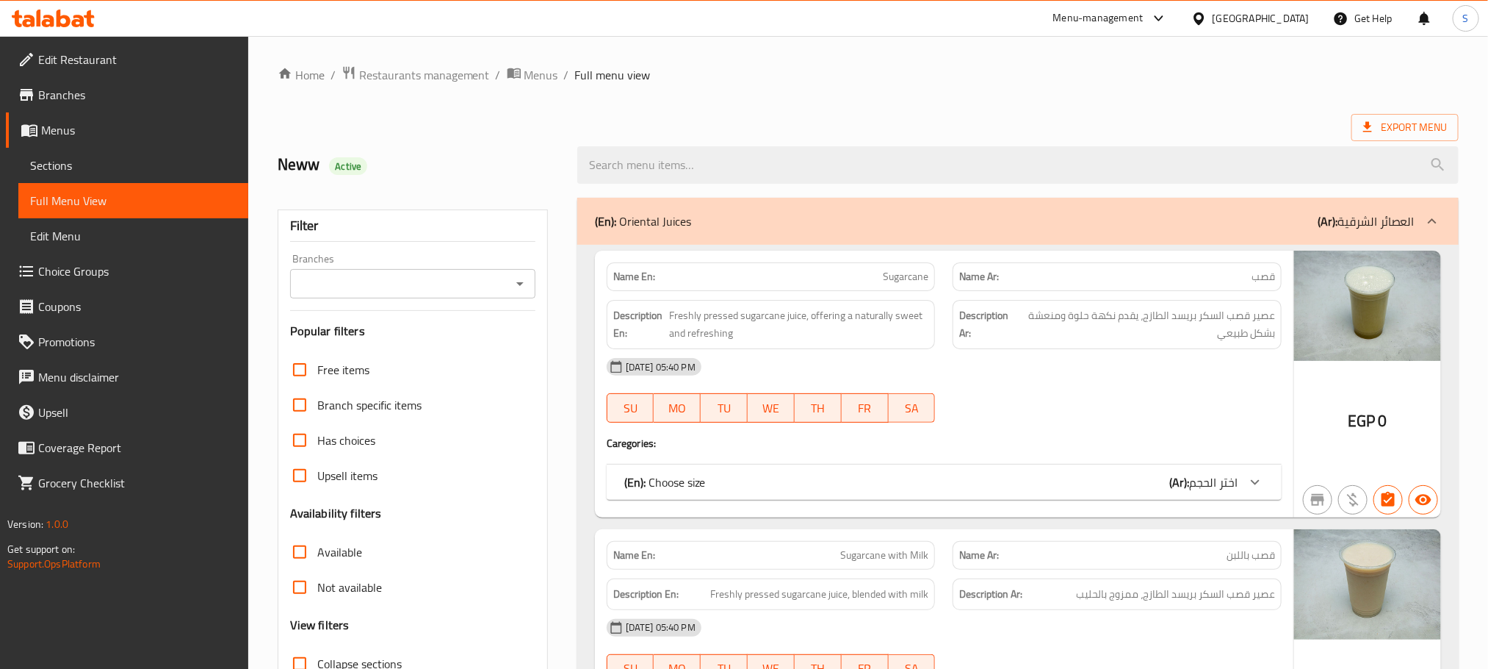
scroll to position [328, 0]
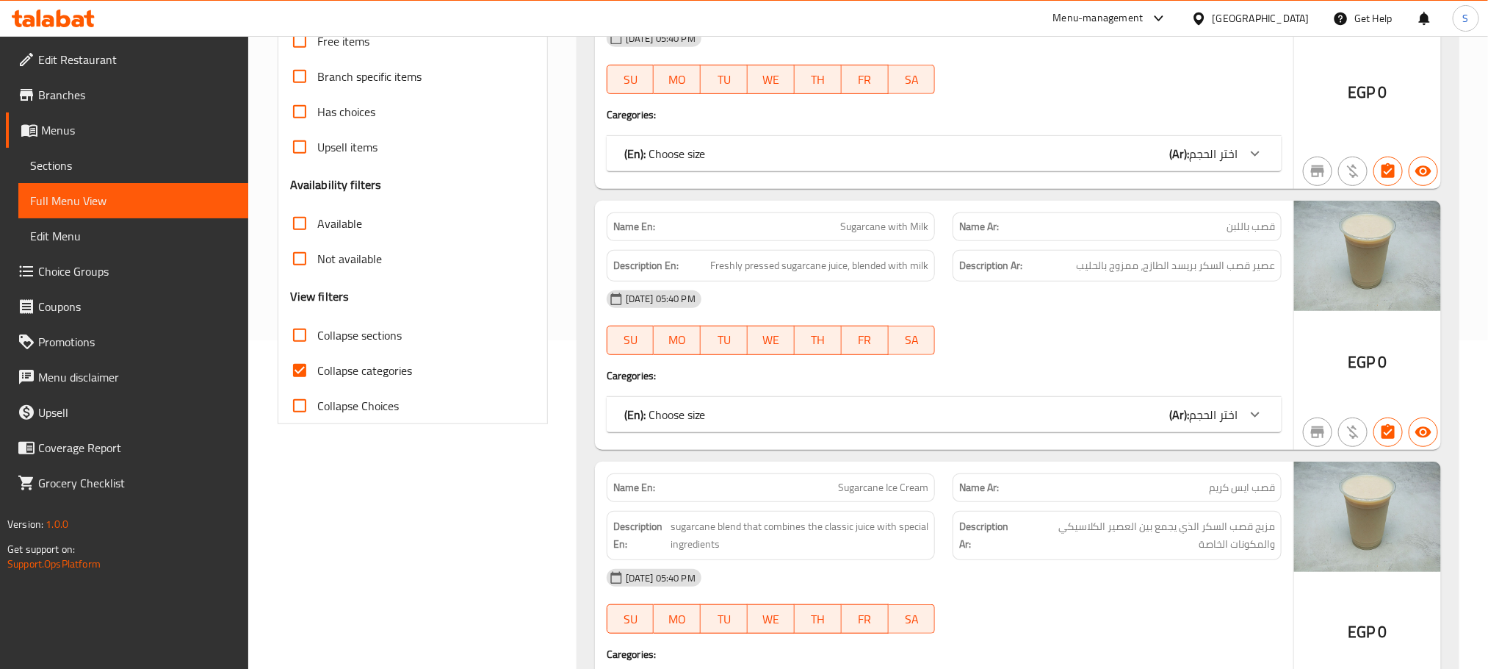
click at [298, 375] on input "Collapse categories" at bounding box center [299, 370] width 35 height 35
checkbox input "false"
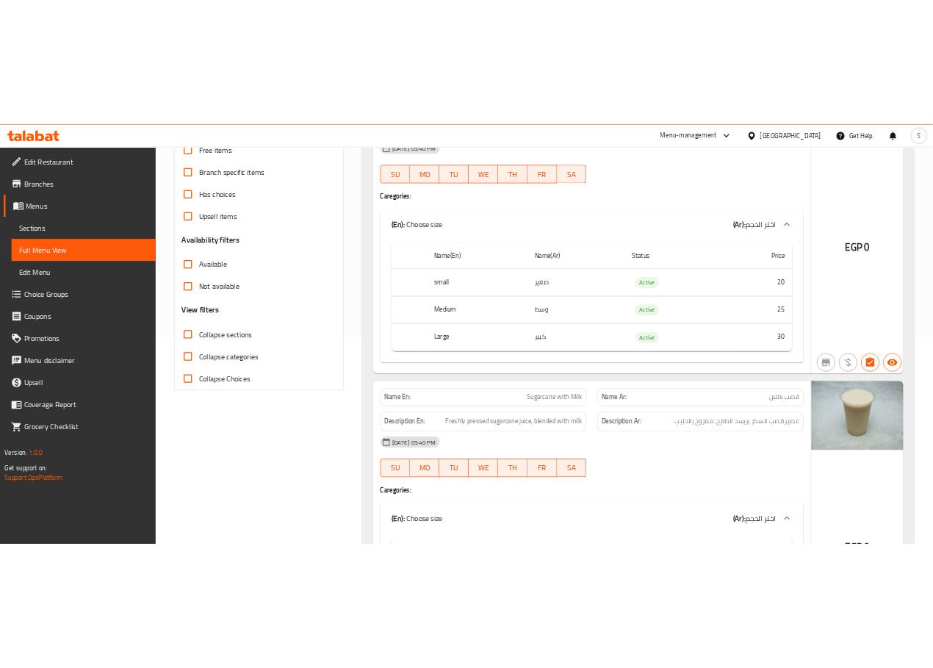
scroll to position [0, 0]
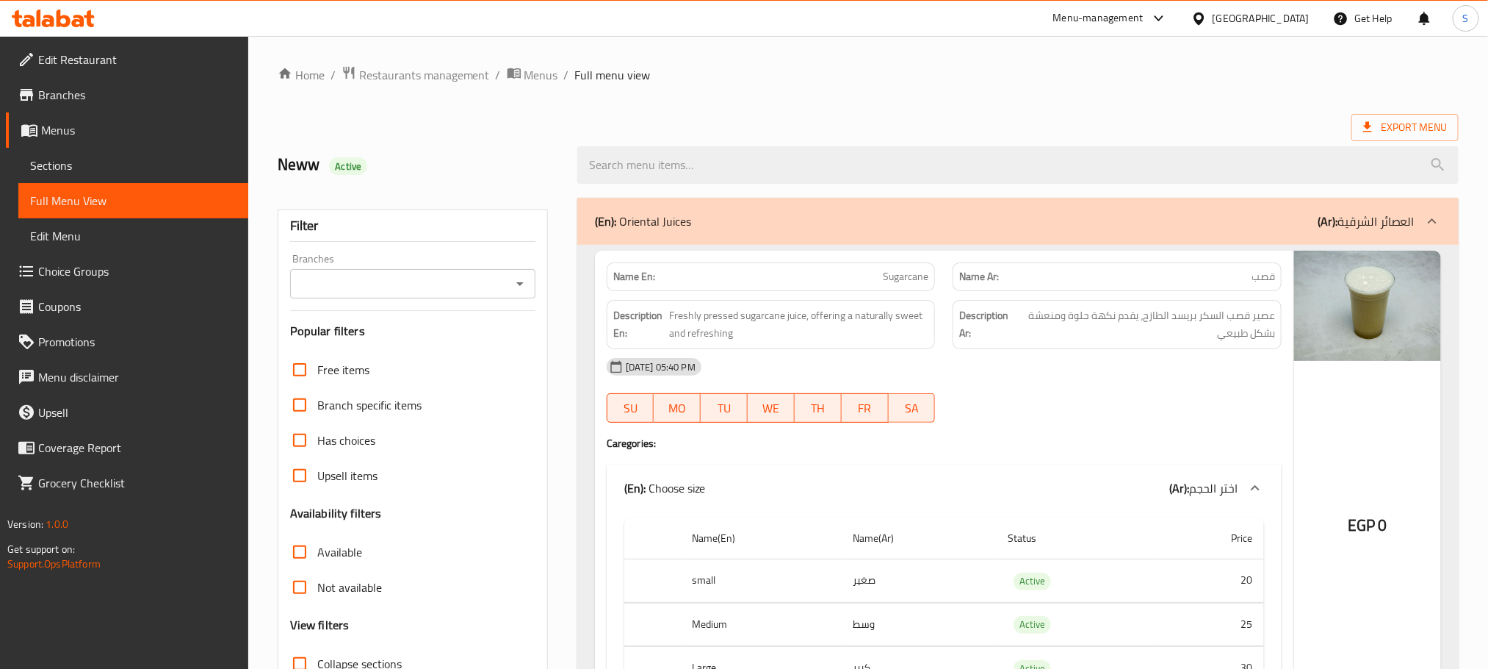
click at [767, 82] on ol "Home / Restaurants management / Menus / Full menu view" at bounding box center [868, 74] width 1181 height 19
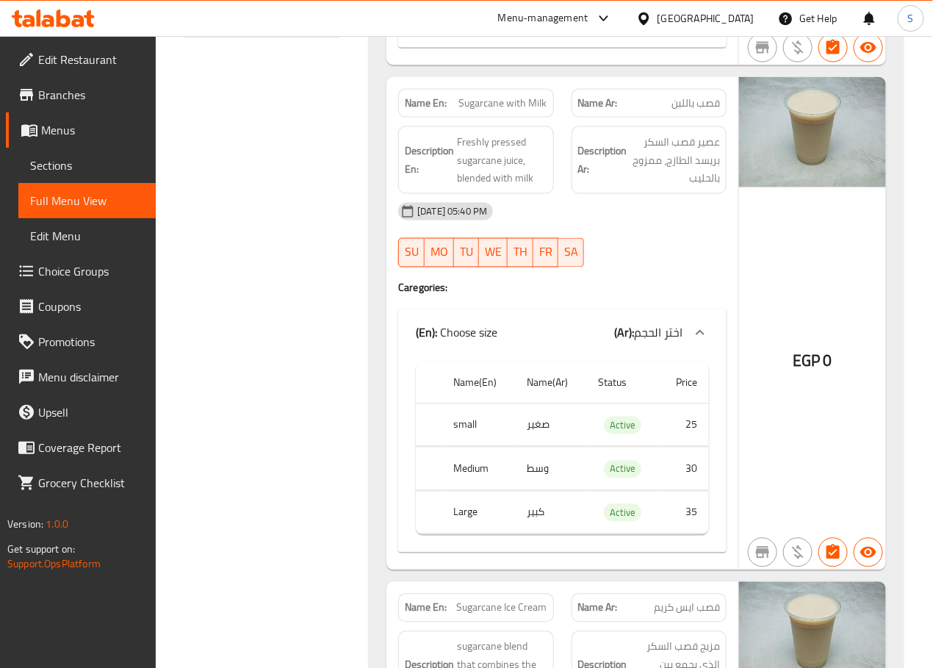
scroll to position [715, 0]
click at [485, 110] on span "Sugarcane with Milk" at bounding box center [503, 102] width 88 height 15
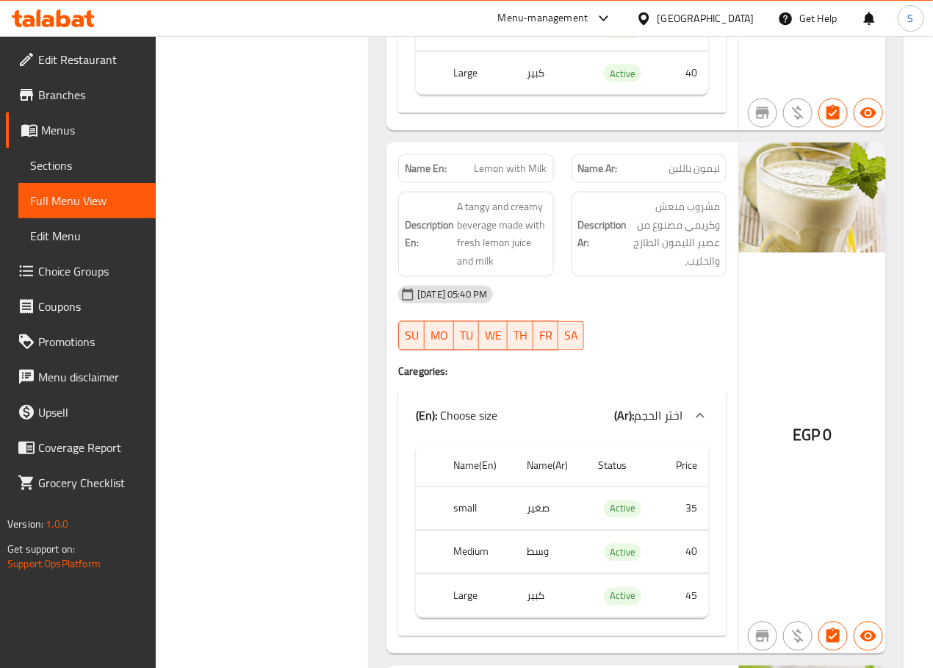
scroll to position [6337, 0]
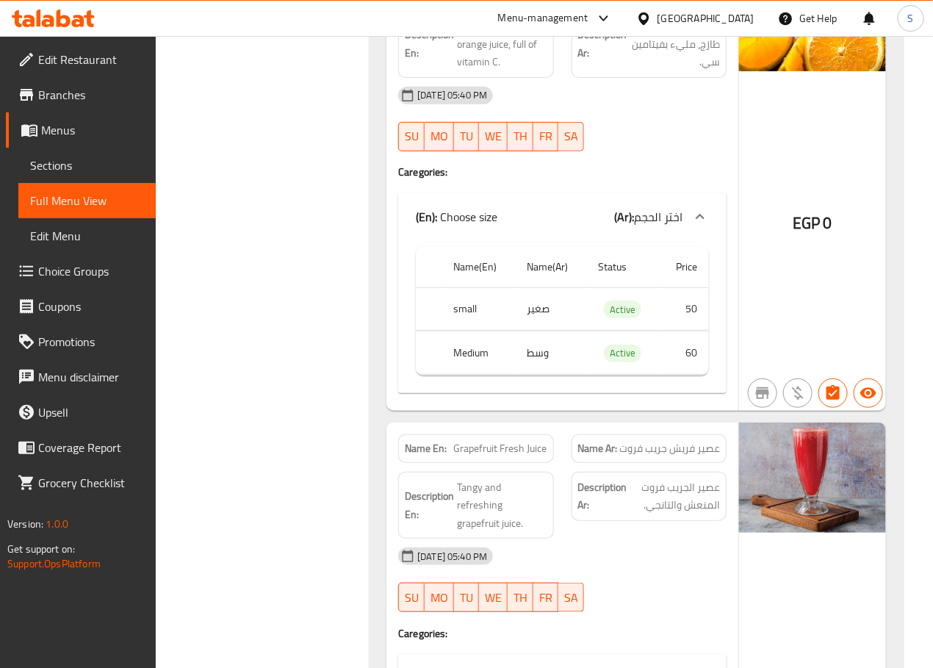
scroll to position [7555, 0]
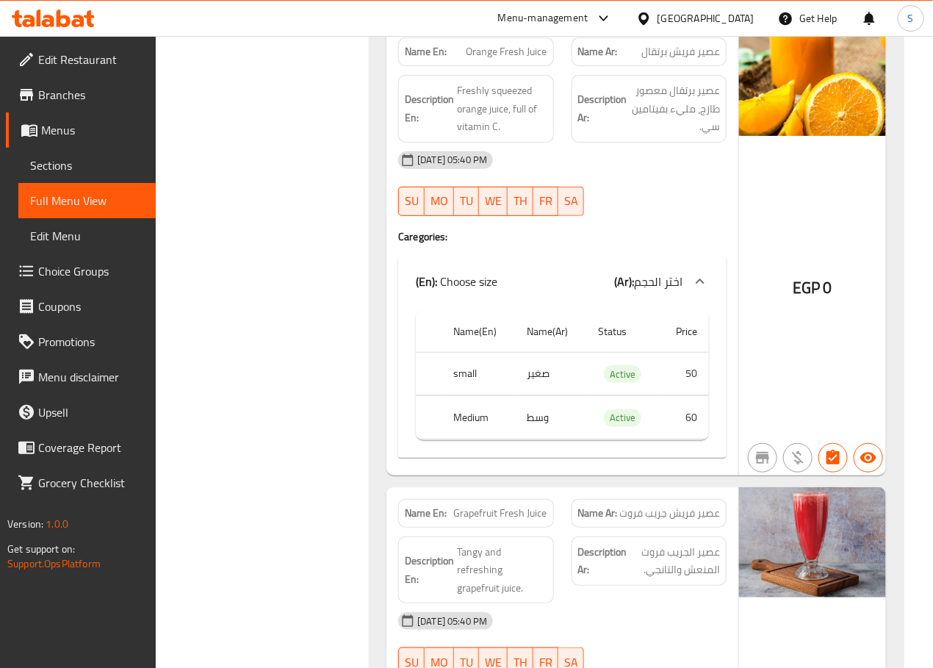
copy span "Orange Fresh Juice"
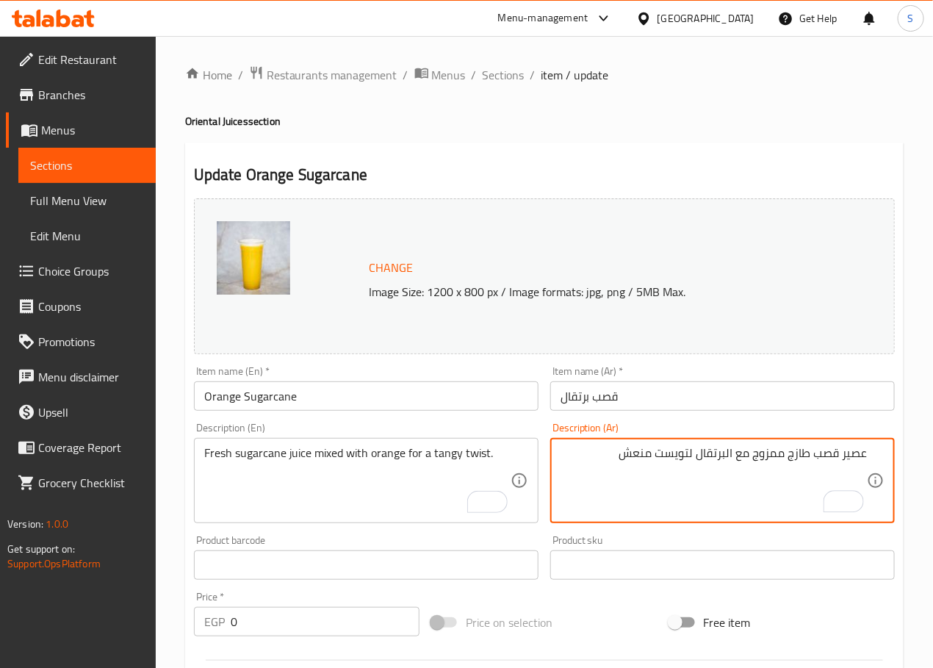
type textarea "عصير قصب طازج ممزوج مع البرتقال لتويست منعش"
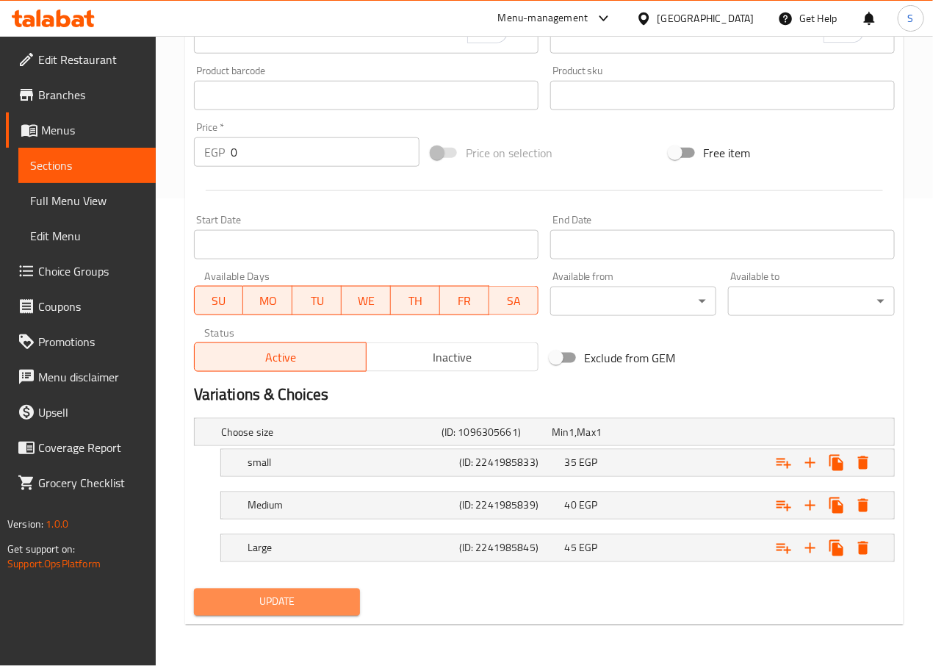
click at [291, 602] on span "Update" at bounding box center [277, 602] width 143 height 18
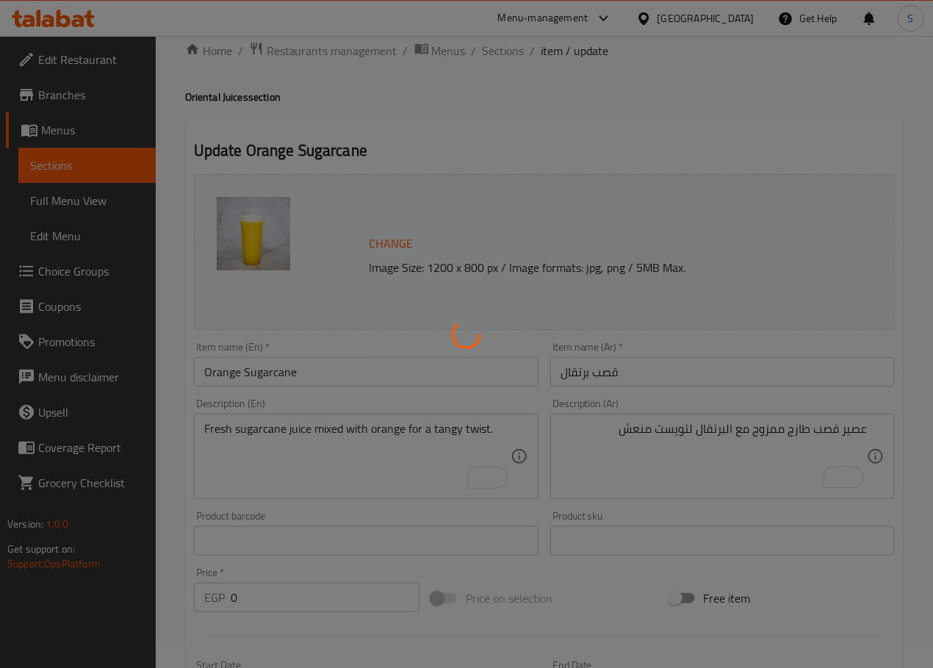
scroll to position [2, 0]
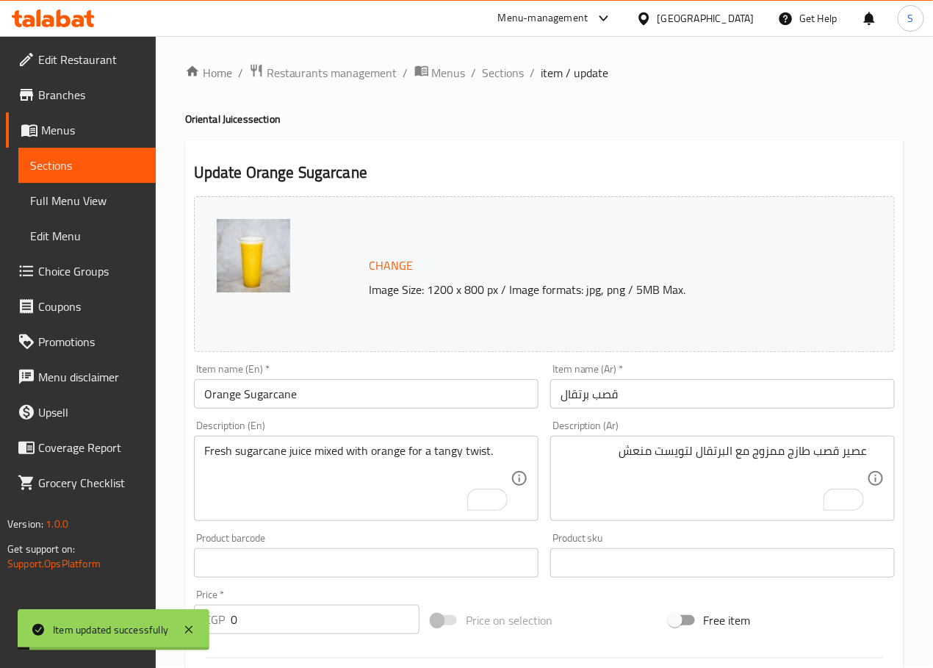
click at [500, 78] on span "Sections" at bounding box center [504, 73] width 42 height 18
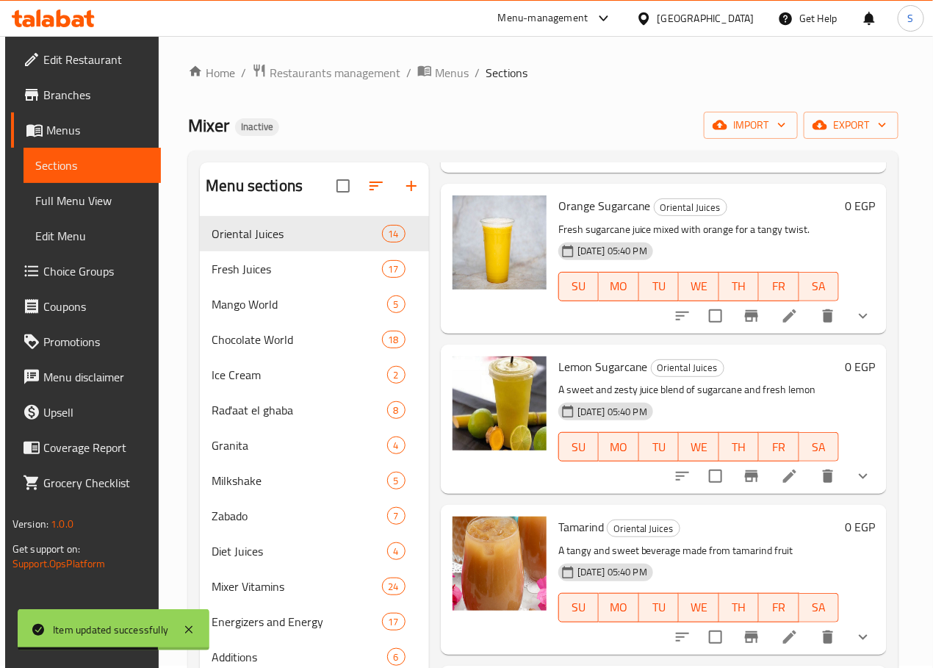
scroll to position [621, 0]
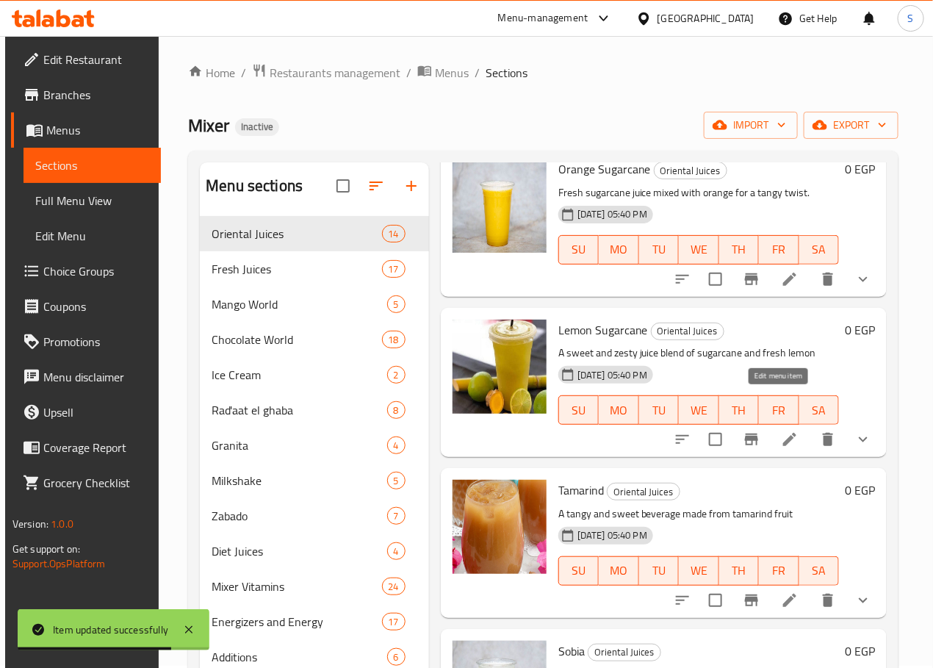
click at [787, 430] on icon at bounding box center [790, 439] width 18 height 18
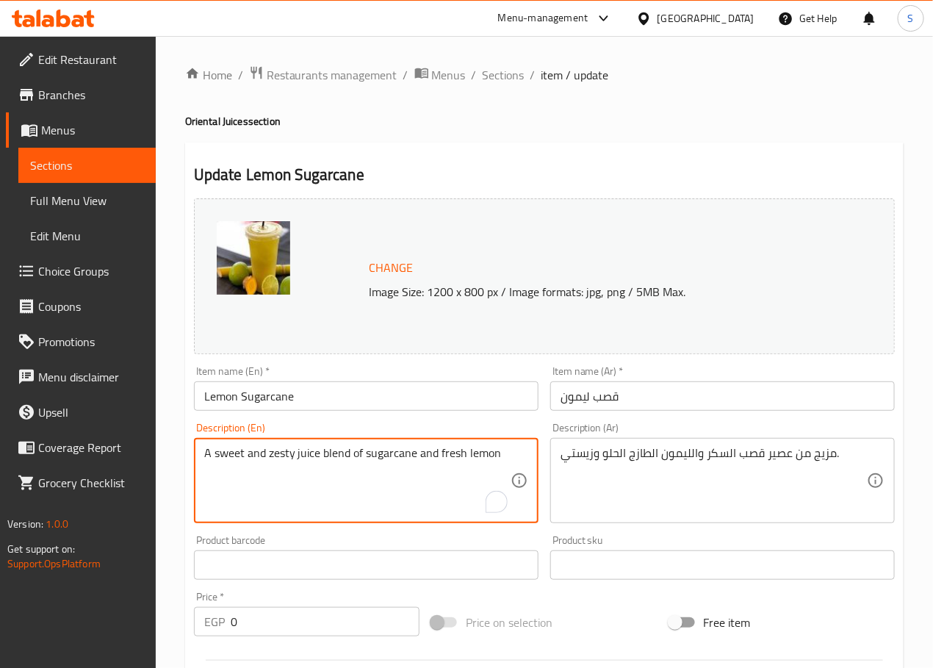
paste textarea "Refreshing sugarcane juice blended with lemon for a zesty flavor."
type textarea "Refreshing sugarcane juice blended with lemon for a zesty flavor."
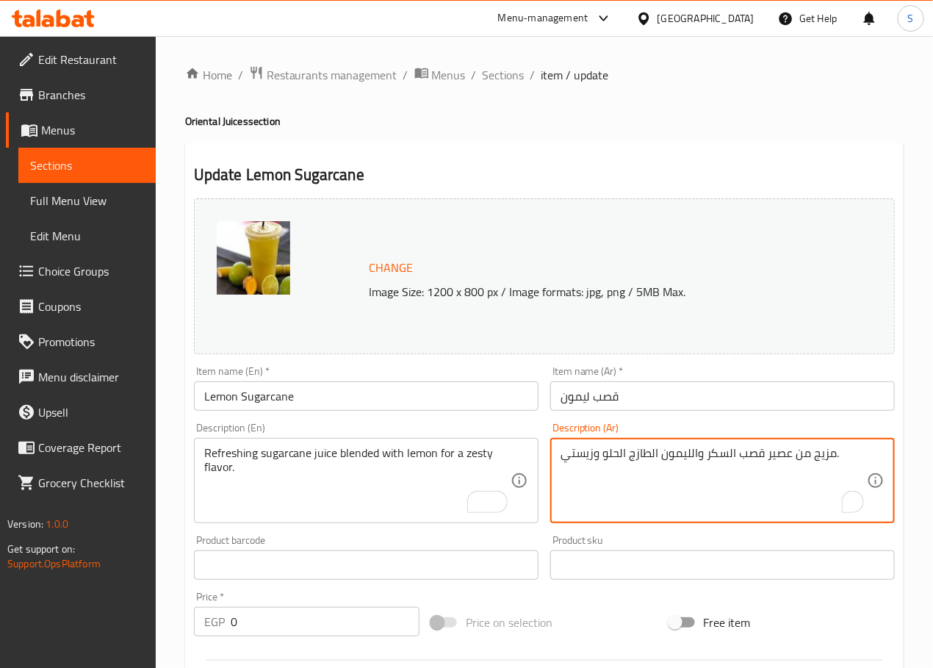
paste textarea "عصير قصب السكر المنعش الممزوج بالليمون للحصول على نكهة منعشة"
click at [771, 457] on textarea "عصير قصب السكر المنعش الممزوج بالليمون للحصول على نكهة منعشة." at bounding box center [714, 481] width 306 height 70
click at [652, 455] on textarea "عصير قصب المنعش الممزوج بالليمون للحصول على نكهة منعشة." at bounding box center [714, 481] width 306 height 70
type textarea "عصير قصب المنعش الممزوج بالليمون لنكهة زيستي."
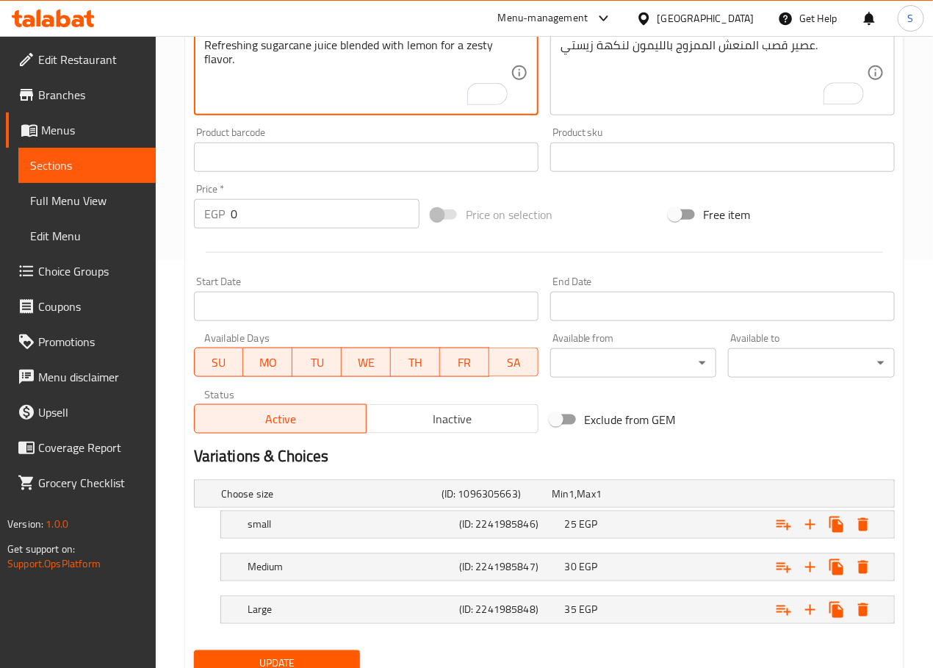
scroll to position [469, 0]
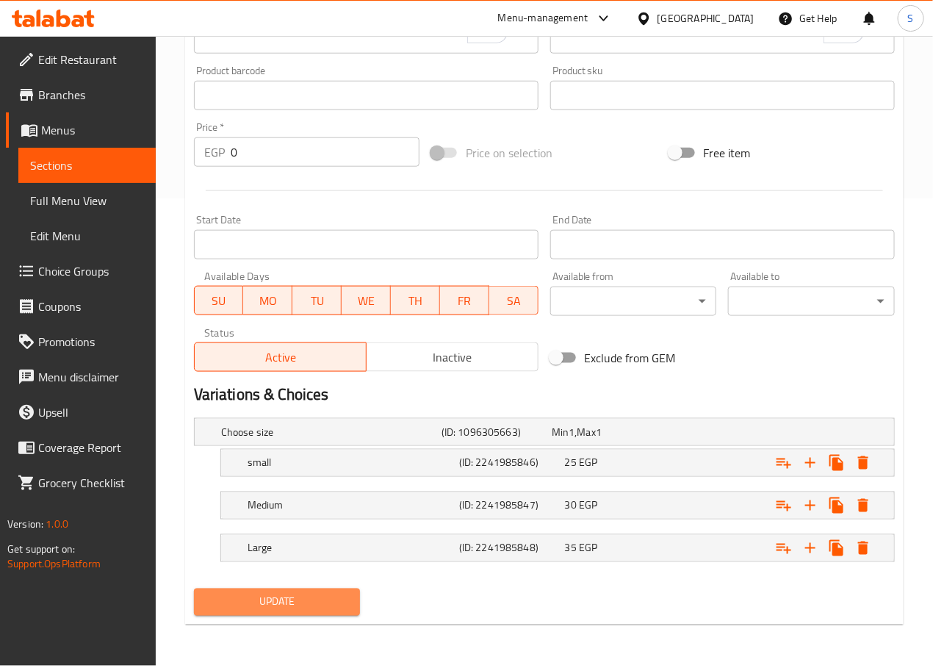
click at [294, 602] on span "Update" at bounding box center [277, 602] width 143 height 18
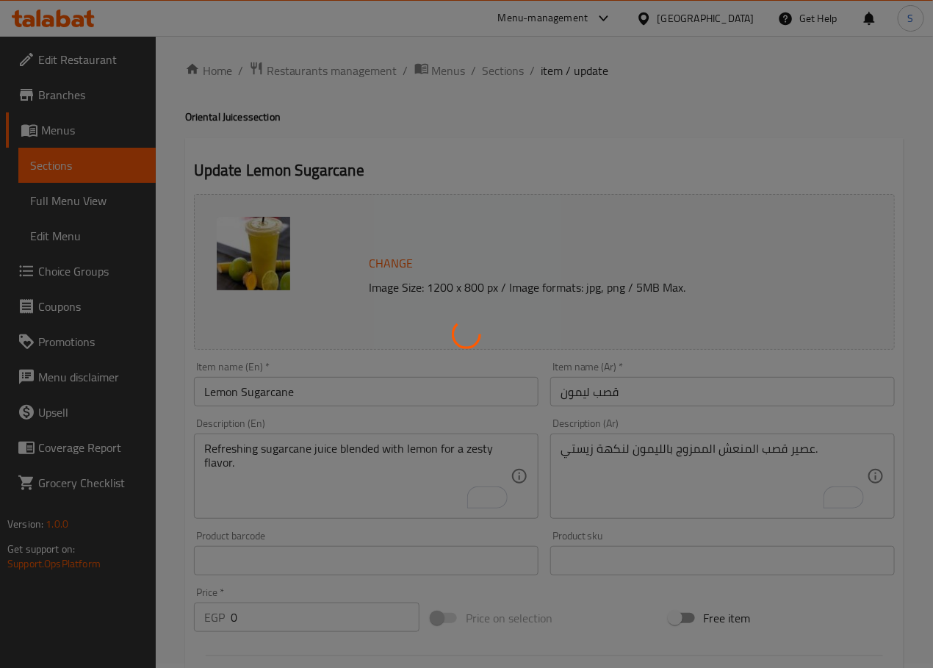
scroll to position [0, 0]
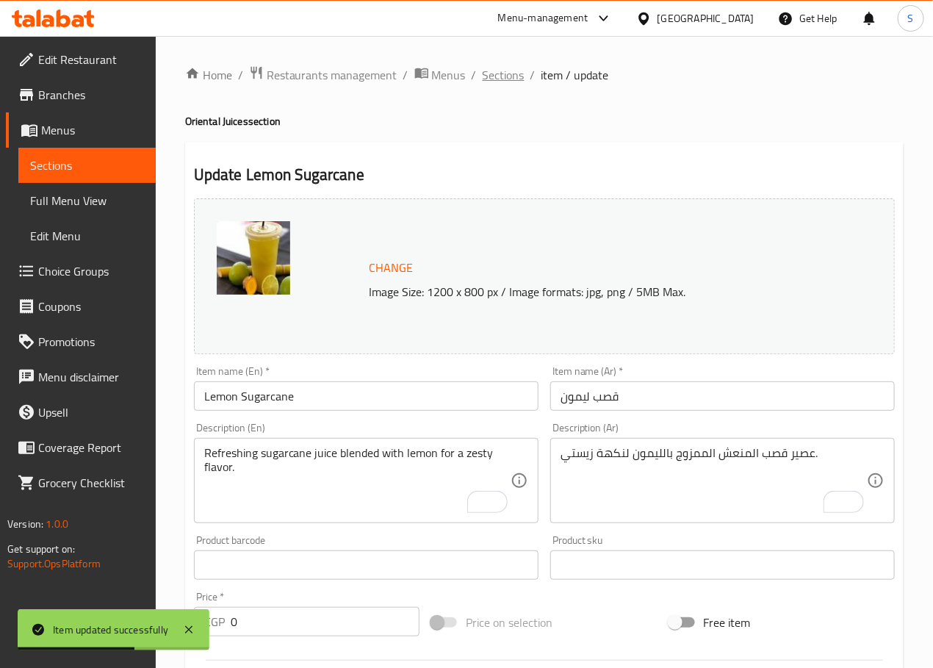
click at [512, 71] on span "Sections" at bounding box center [504, 75] width 42 height 18
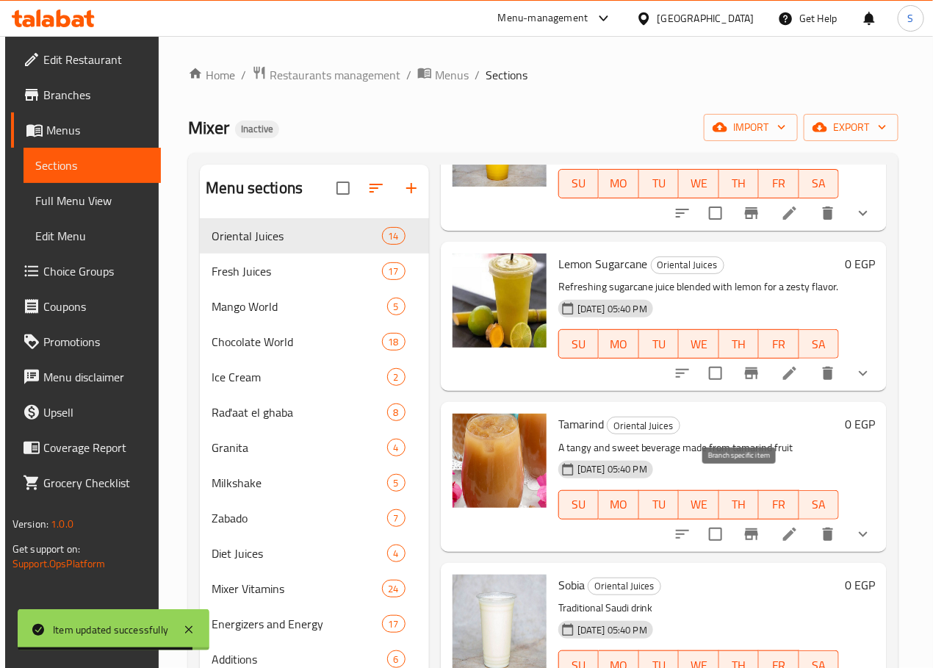
scroll to position [695, 0]
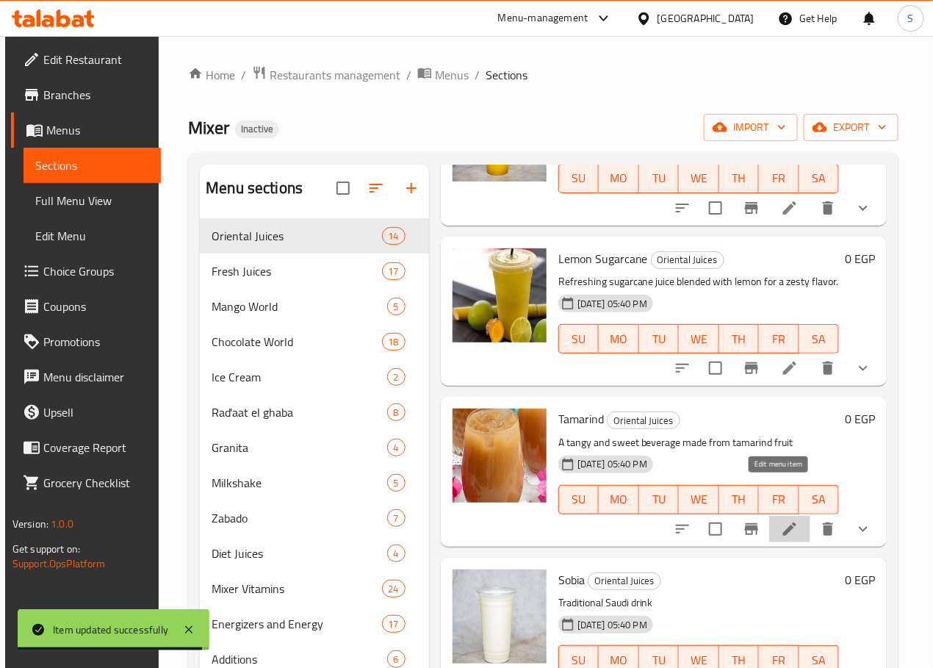
click at [781, 520] on icon at bounding box center [790, 529] width 18 height 18
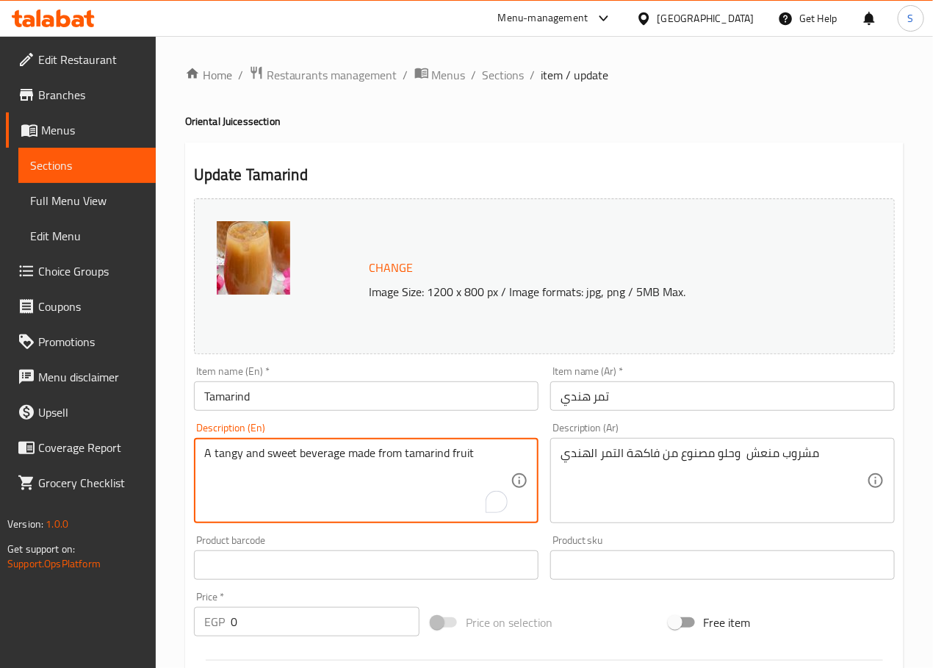
paste textarea "Sweet and tangy tamarind juice, rich in natural flavor."
type textarea "Sweet and tangy tamarind juice, rich in natural flavor."
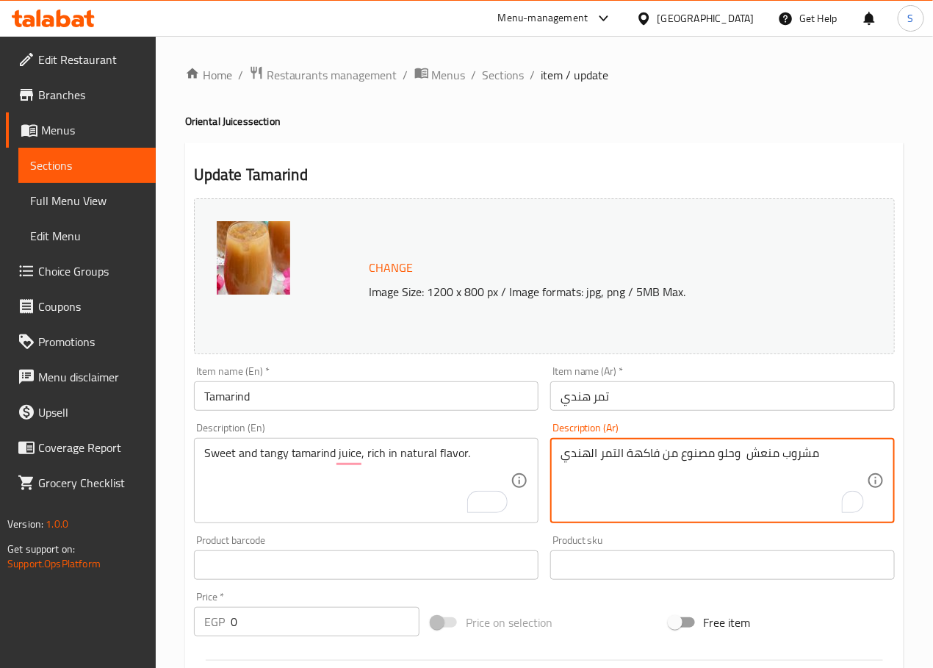
paste textarea "عصير التمر الهندي حلو وحامض، غني بالنكهة الطبيعية."
click at [696, 453] on textarea "عصير التمر الهندي حلو وحامض، غني بالنكهة الطبيعية." at bounding box center [714, 481] width 306 height 70
type textarea "عصير التمر الهندي حلو والمنعش، غني بالنكهة الطبيعية."
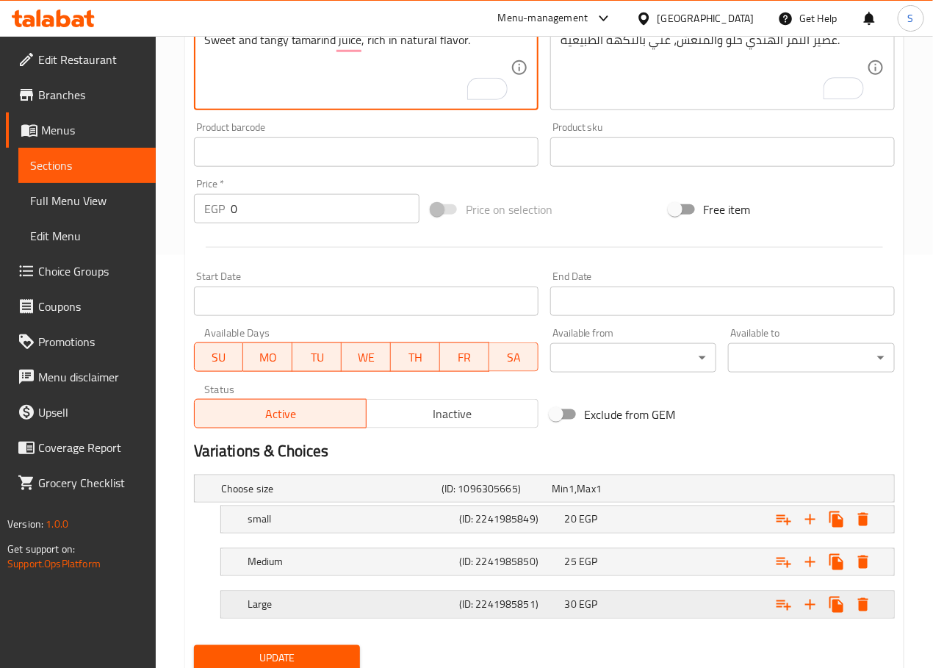
scroll to position [469, 0]
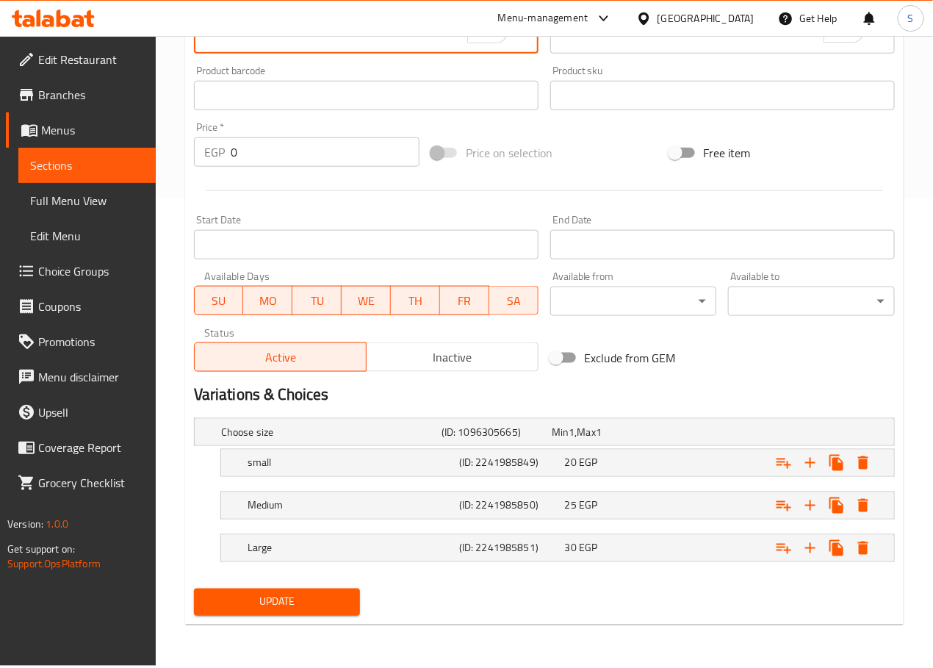
click at [309, 608] on span "Update" at bounding box center [277, 602] width 143 height 18
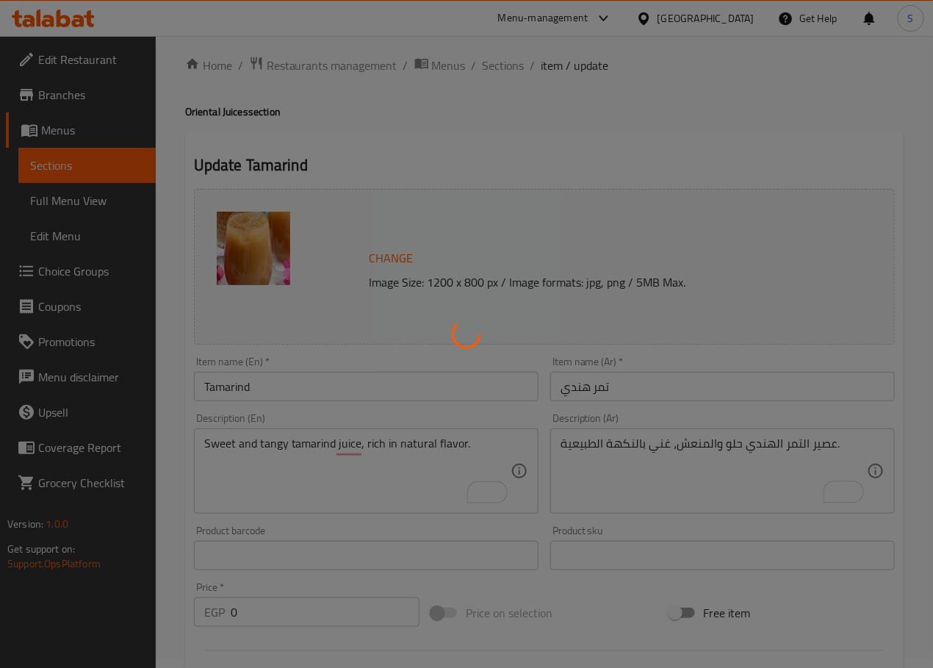
scroll to position [0, 0]
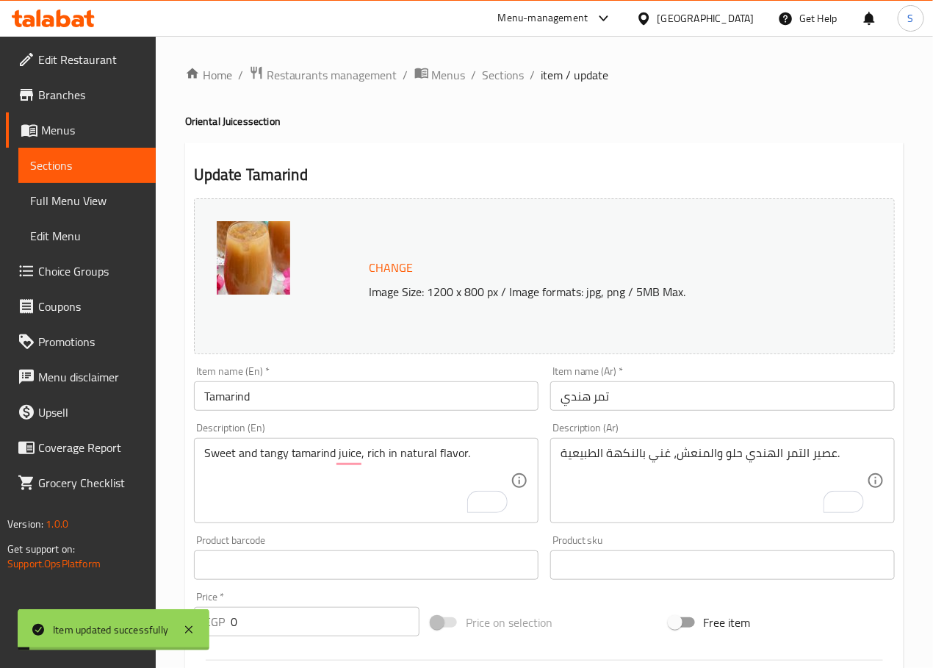
click at [501, 80] on span "Sections" at bounding box center [504, 75] width 42 height 18
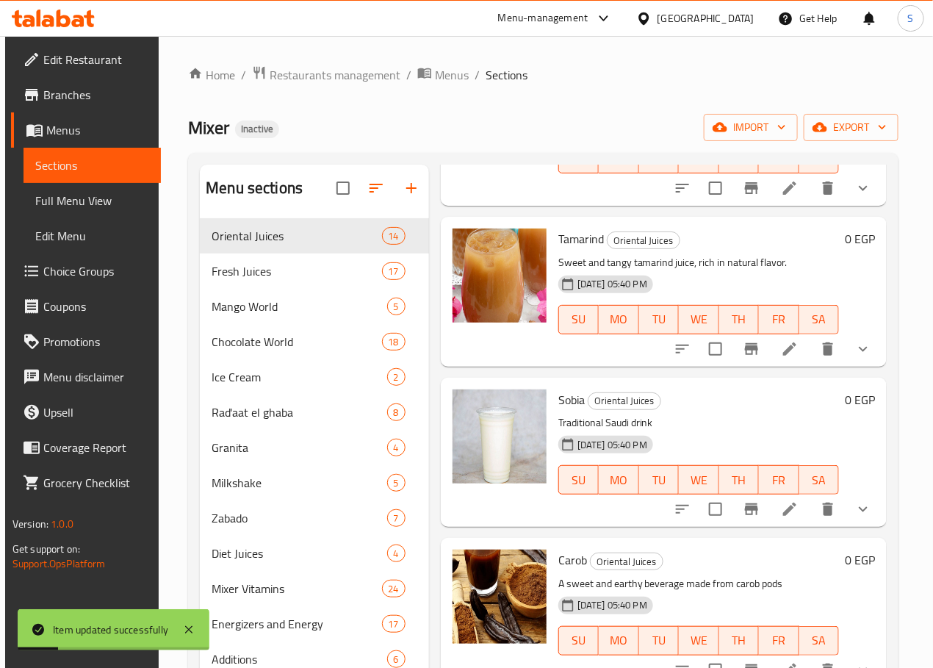
scroll to position [893, 0]
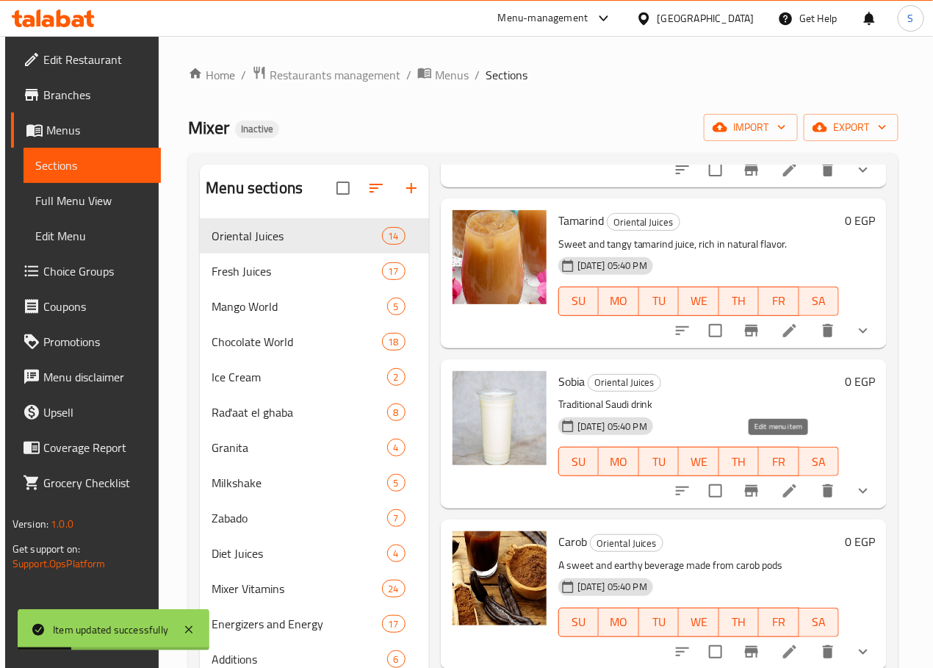
click at [785, 482] on icon at bounding box center [790, 491] width 18 height 18
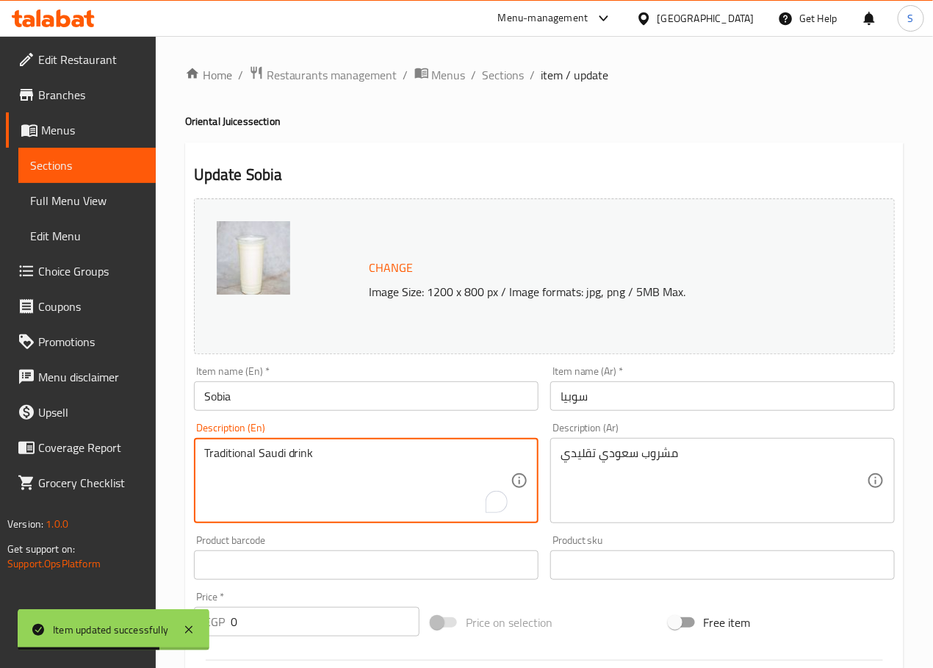
paste textarea "creamy Egyptian drink made from rice, coconut, and milk."
type textarea "Traditional creamy Egyptian drink made from rice, coconut, and milk."
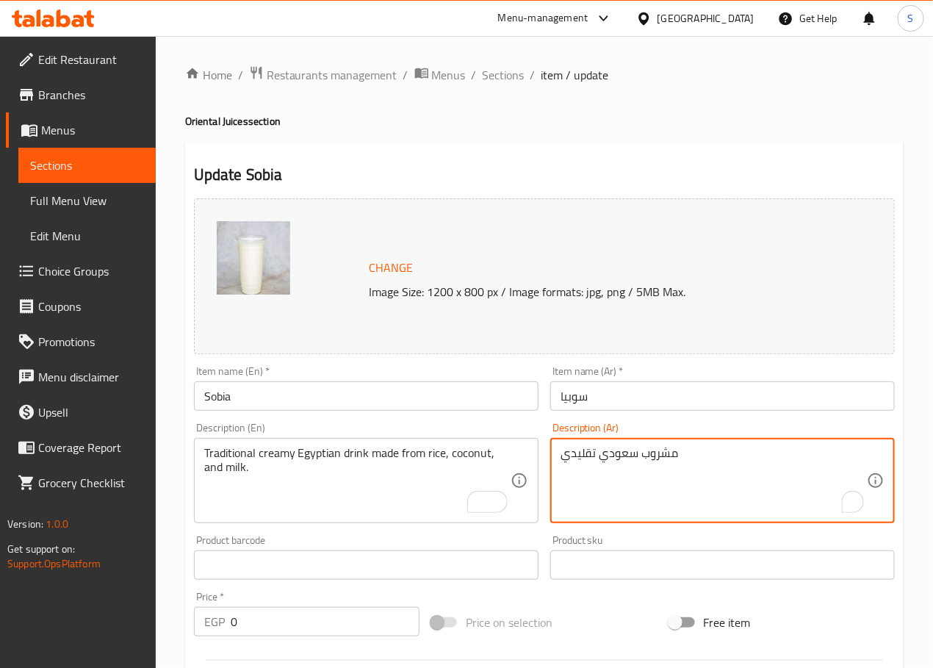
paste textarea "كريمي مصري تقليدي مصنوع من الأرز وجوز الهند والحليب."
type textarea "مشروب كريمي مصري تقليدي مصنوع من الأرز وجوز الهند والحليب."
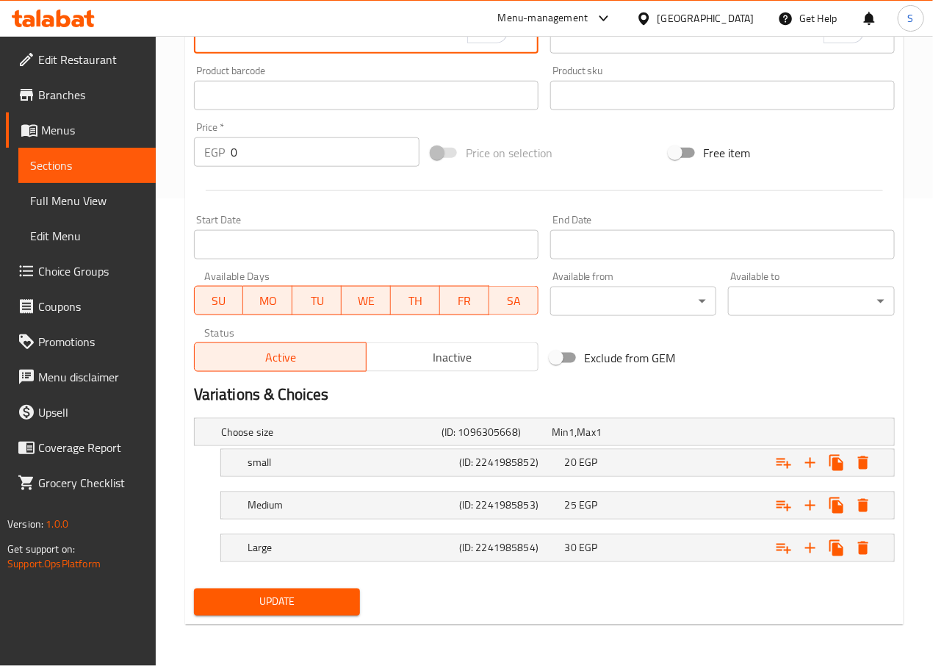
click at [333, 591] on button "Update" at bounding box center [277, 601] width 167 height 27
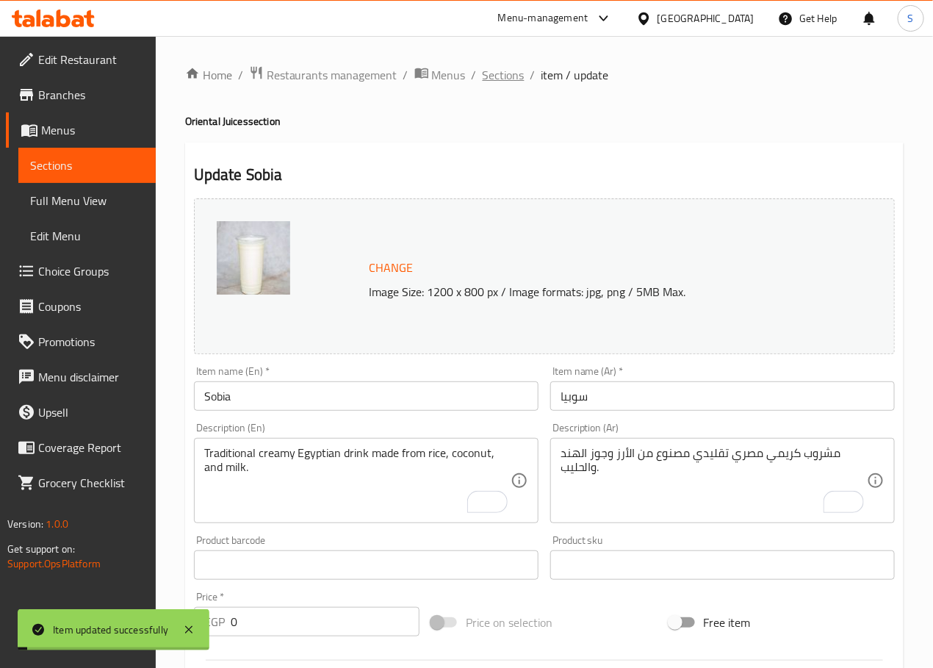
click at [501, 80] on span "Sections" at bounding box center [504, 75] width 42 height 18
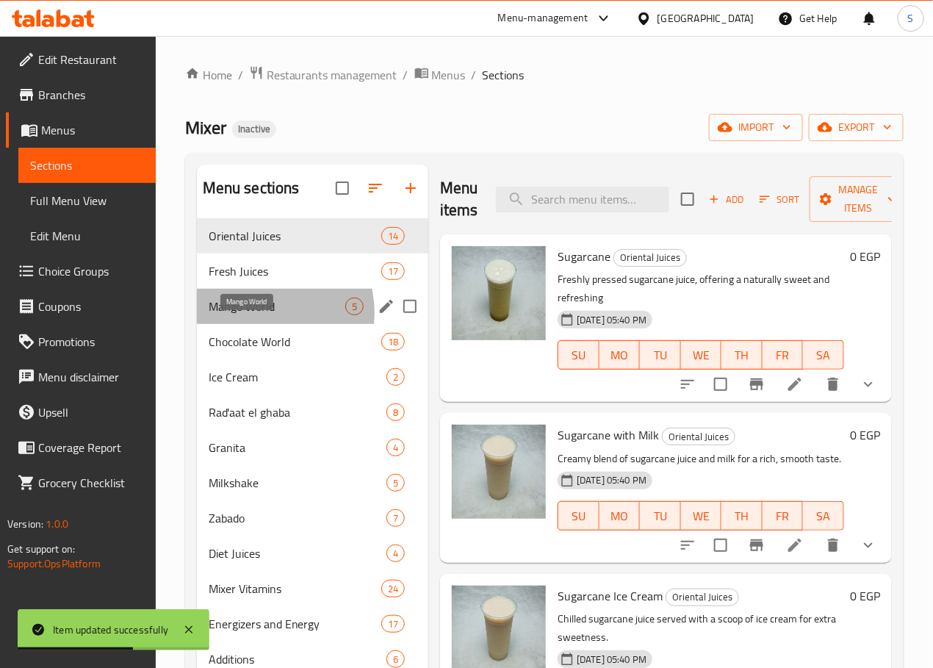
click at [270, 315] on span "Mango World" at bounding box center [277, 307] width 137 height 18
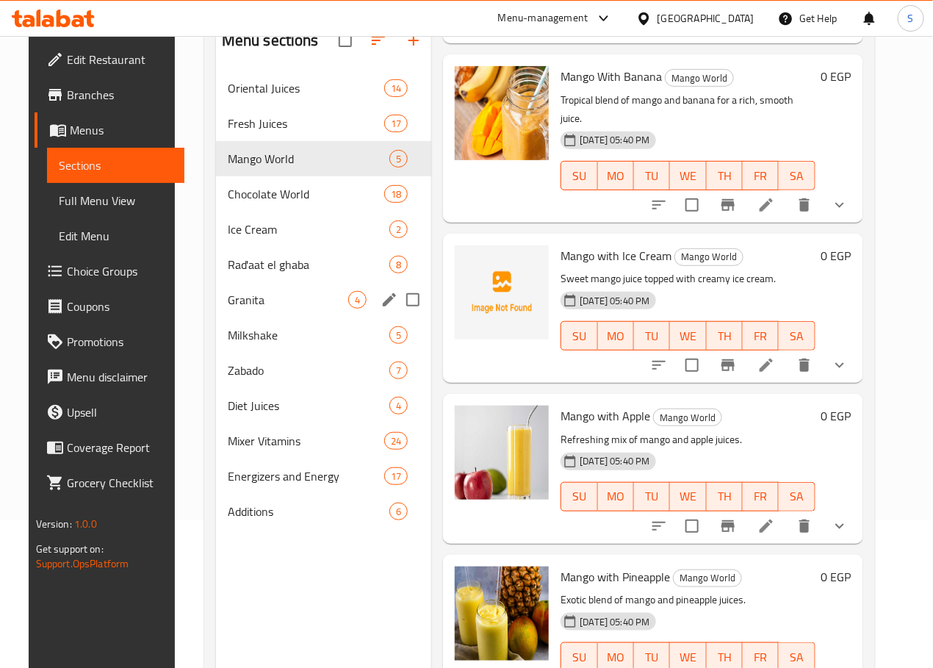
scroll to position [153, 0]
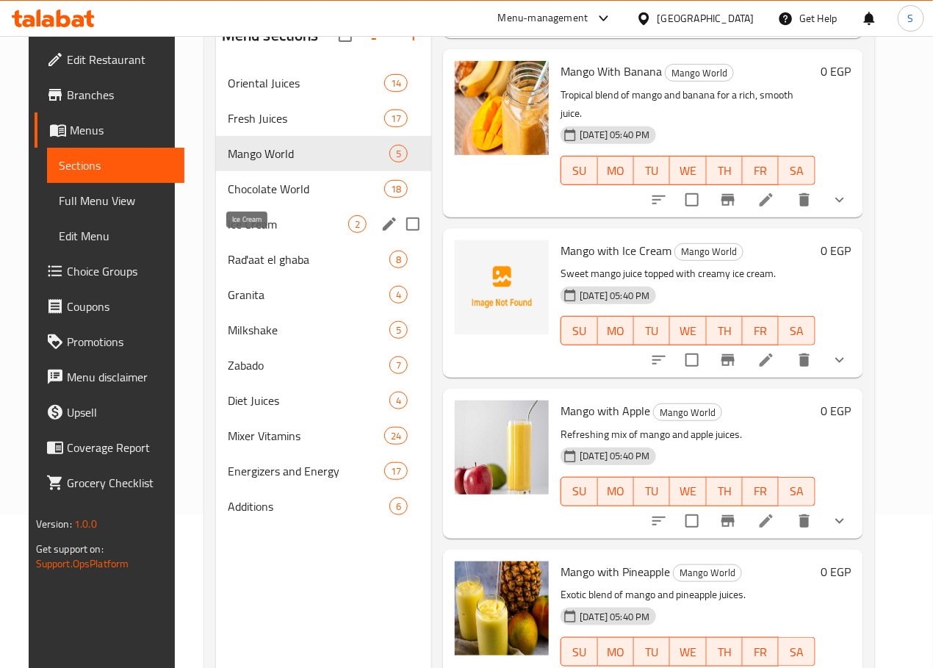
click at [264, 233] on span "Ice Cream" at bounding box center [288, 224] width 121 height 18
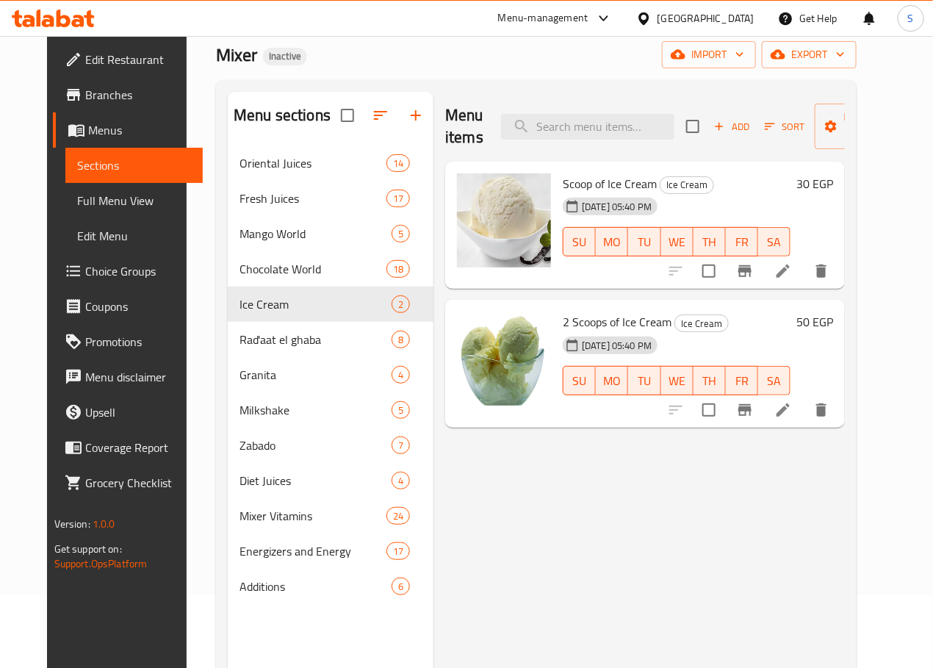
scroll to position [29, 0]
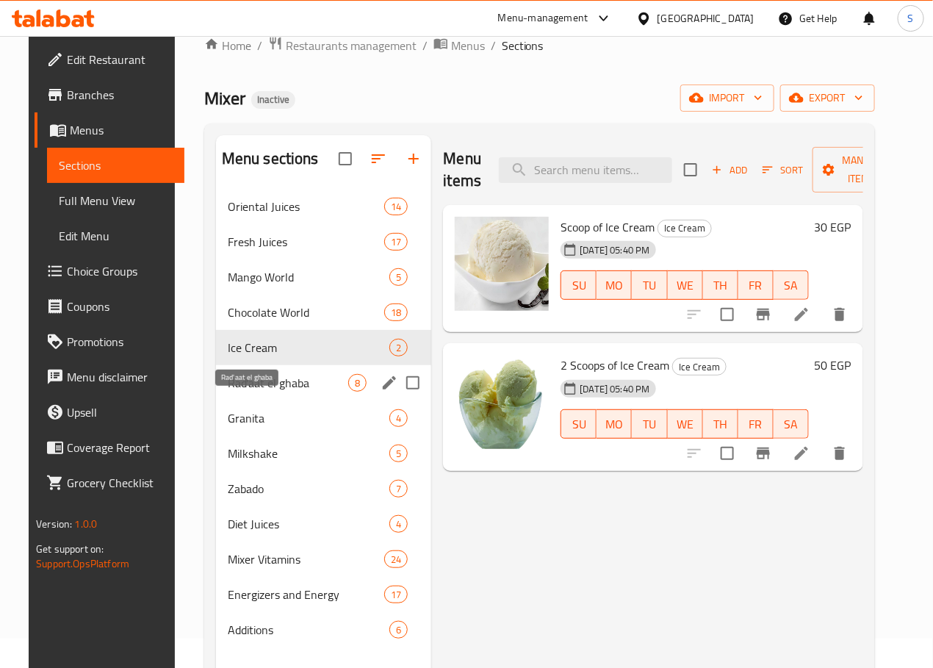
click at [273, 392] on span "Rad'aat el ghaba" at bounding box center [288, 383] width 121 height 18
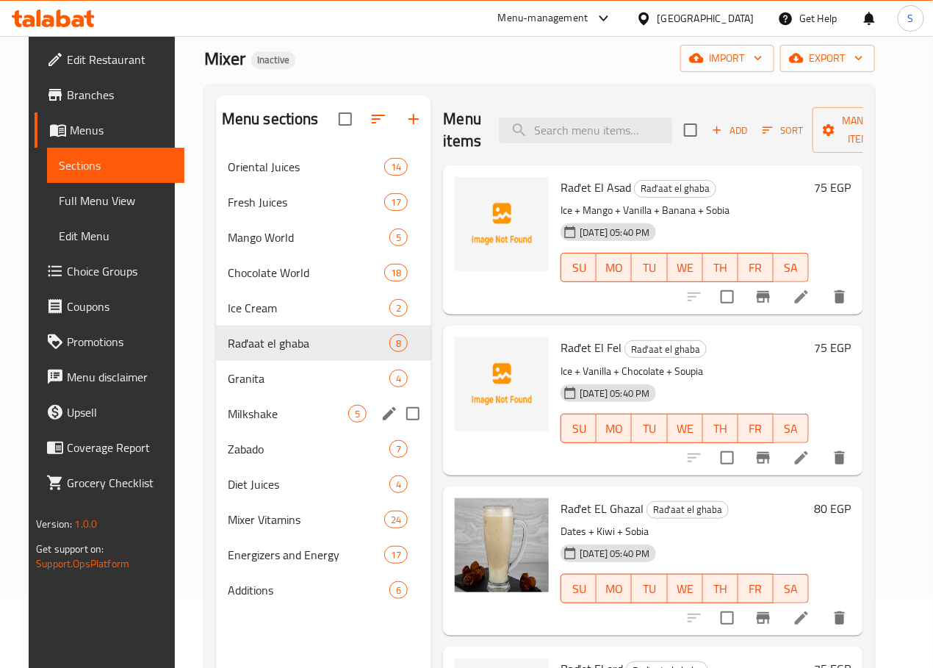
scroll to position [93, 0]
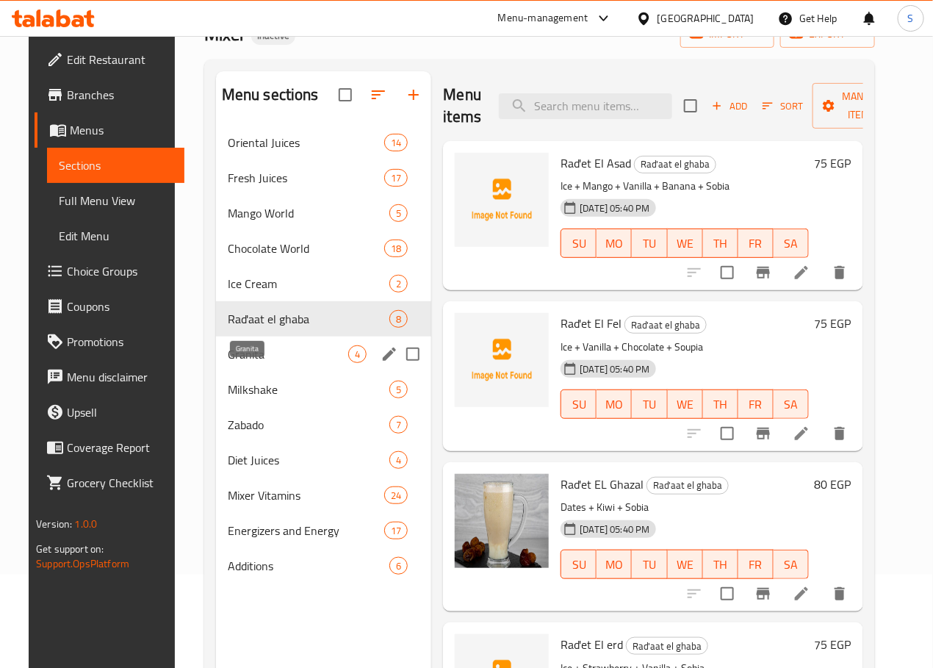
click at [258, 363] on span "Granita" at bounding box center [288, 354] width 121 height 18
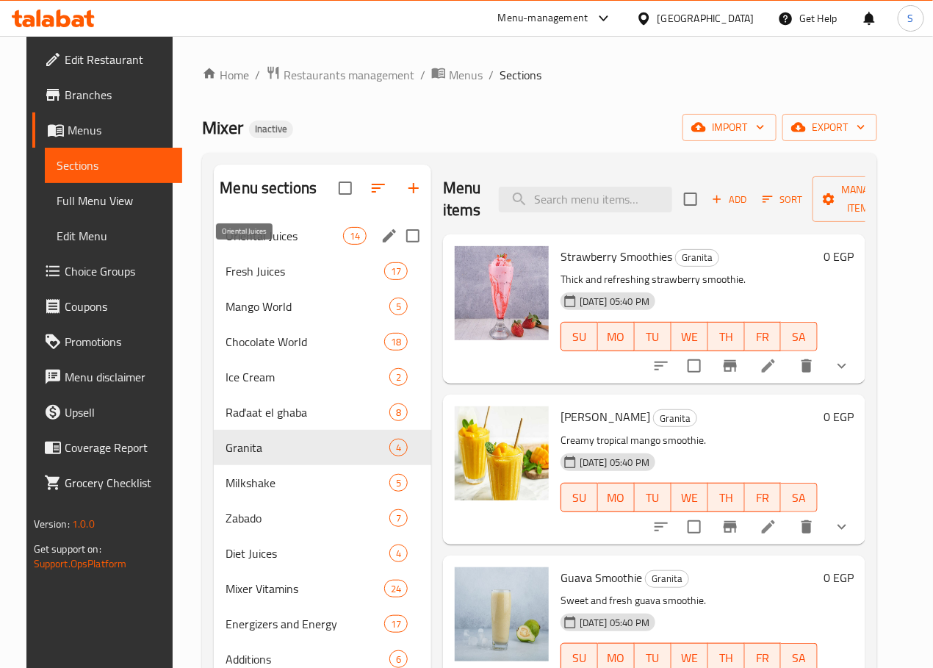
click at [248, 245] on span "Oriental Juices" at bounding box center [284, 236] width 117 height 18
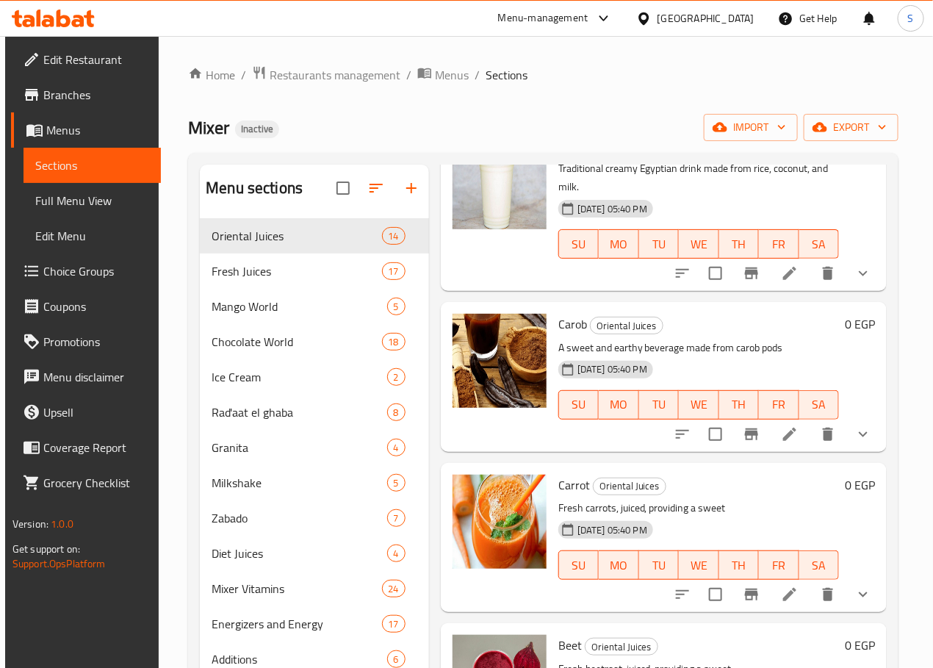
scroll to position [1172, 0]
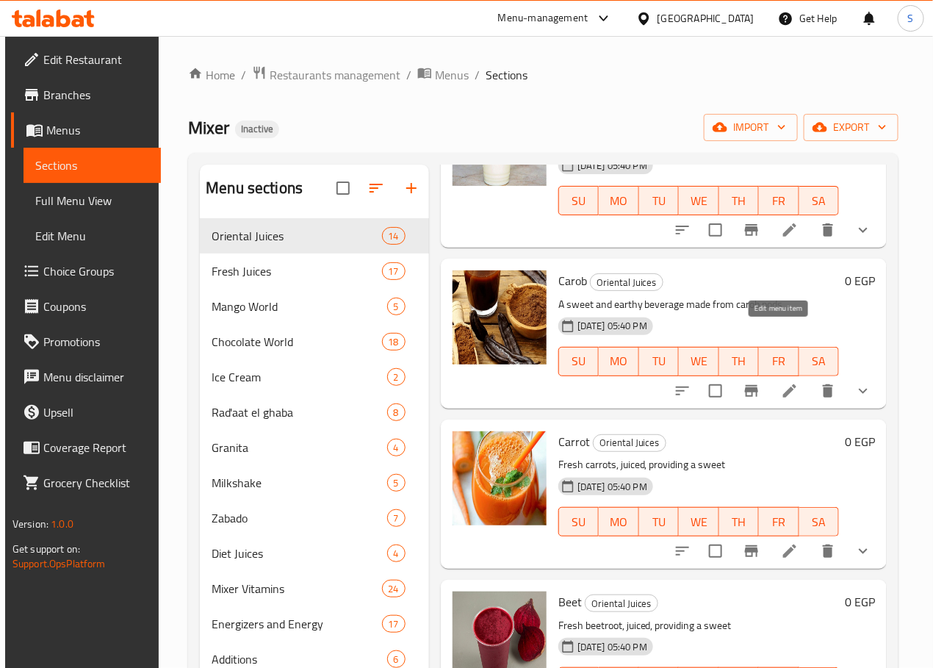
click at [783, 384] on icon at bounding box center [789, 390] width 13 height 13
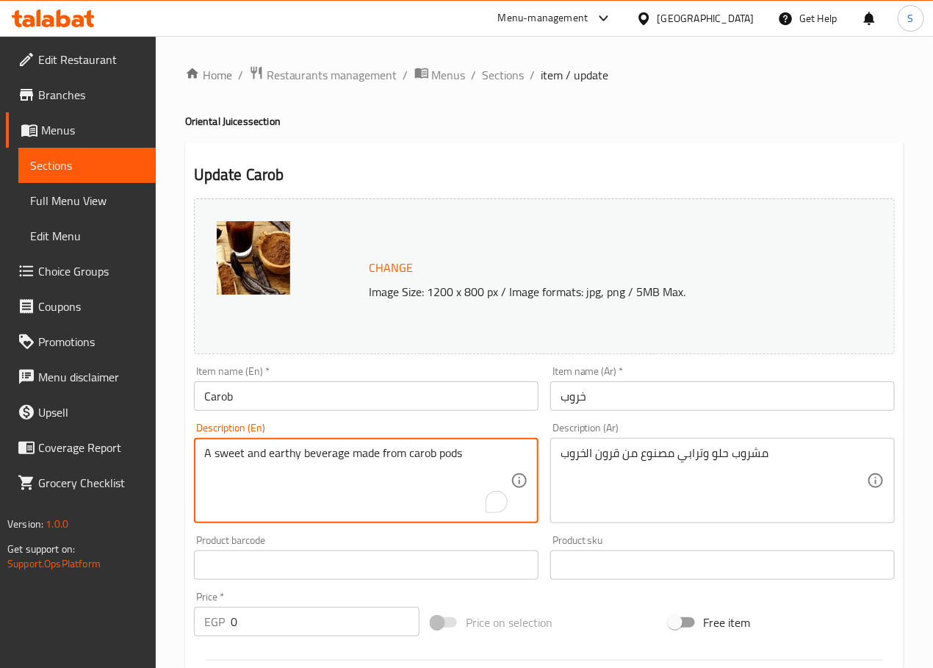
paste textarea "Natural carob drink with a deep, earthy sweetness."
type textarea "Natural carob drink with a deep, earthy sweetness."
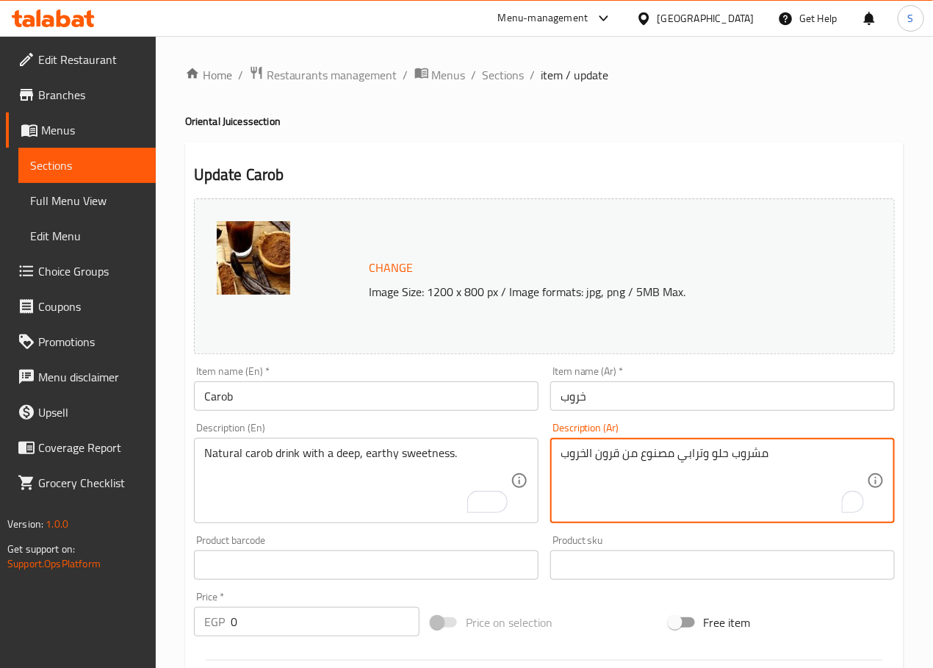
paste textarea "لخروب الطبيعي ذو حلاوة عميقة وترابية."
type textarea "مشروب الخروب الطبيعي ذو حلاوة عميقة وترابية."
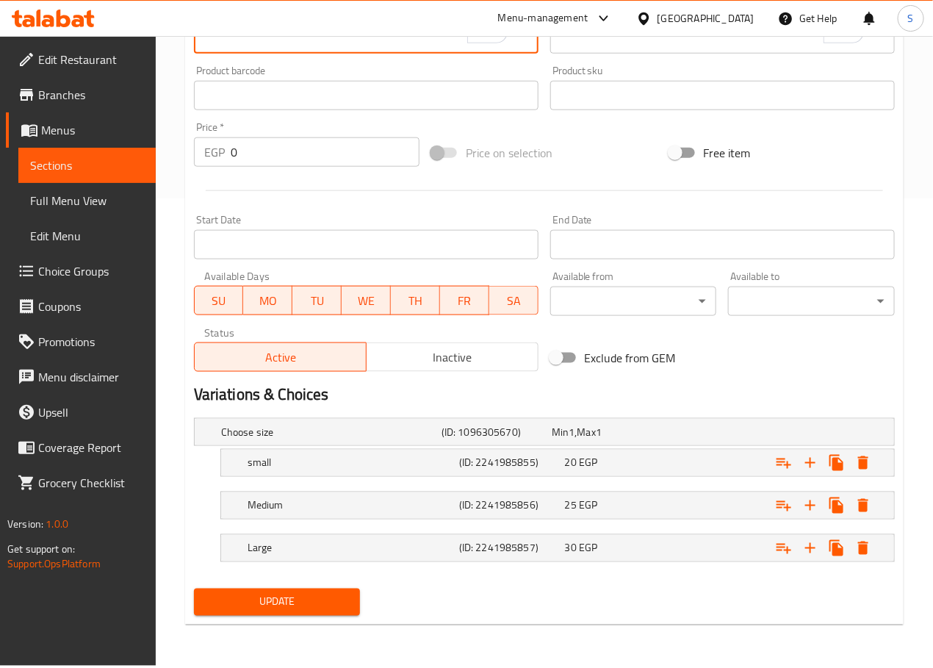
click at [317, 604] on span "Update" at bounding box center [277, 602] width 143 height 18
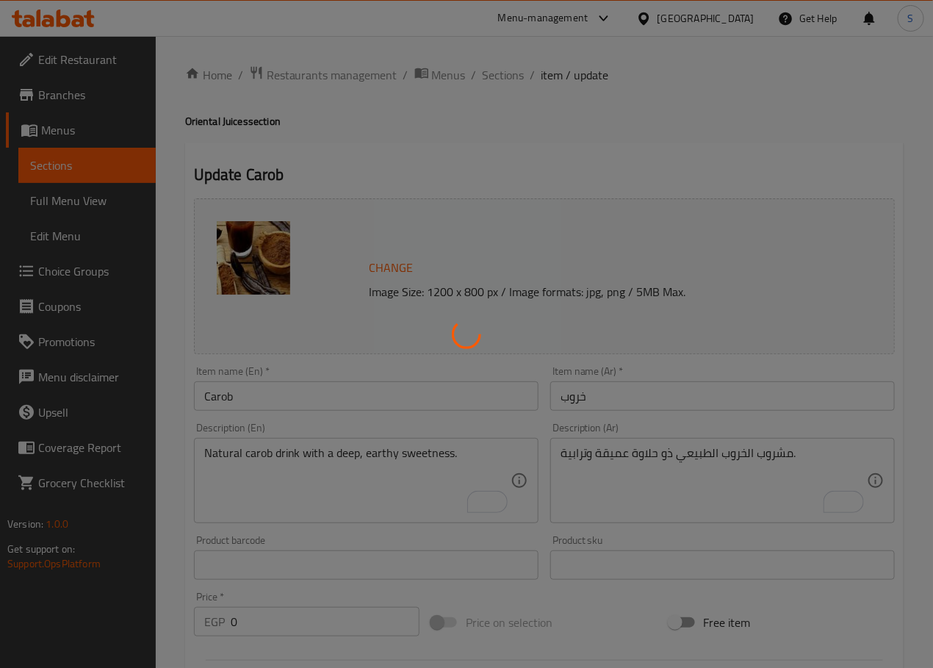
click at [505, 78] on div at bounding box center [466, 334] width 933 height 668
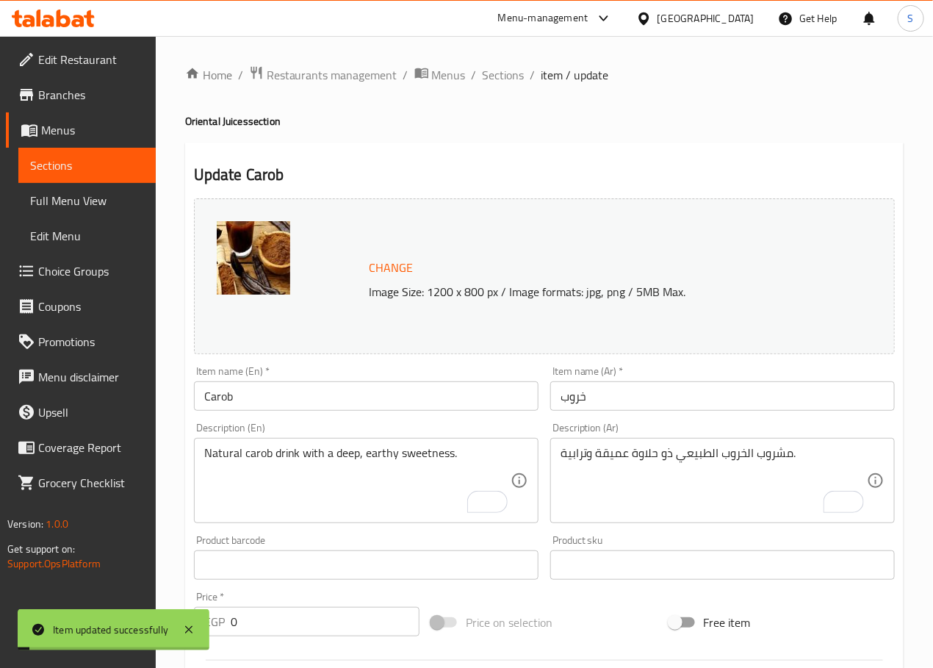
click at [505, 78] on span "Sections" at bounding box center [504, 75] width 42 height 18
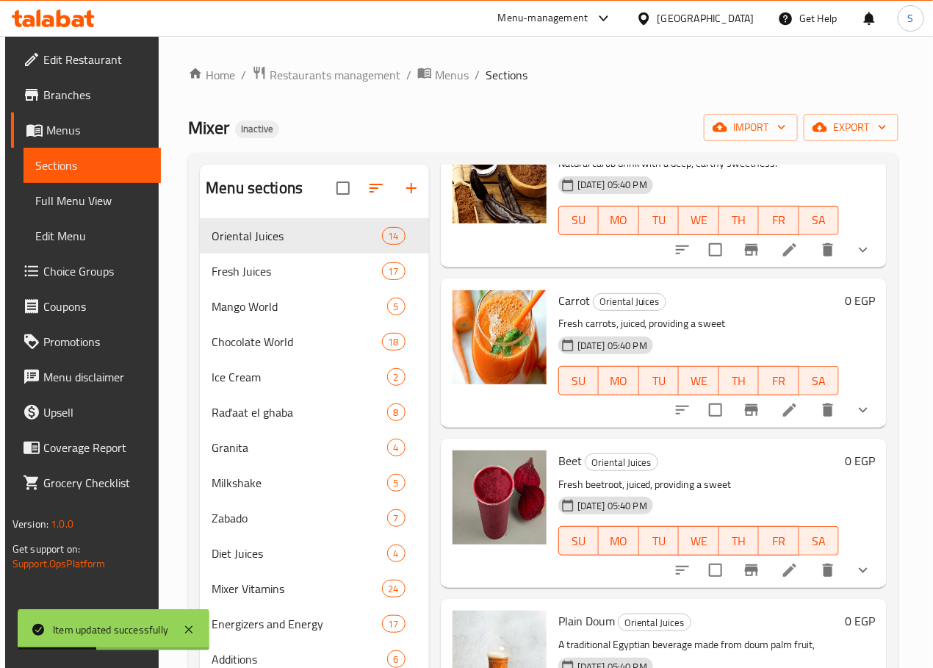
scroll to position [1349, 0]
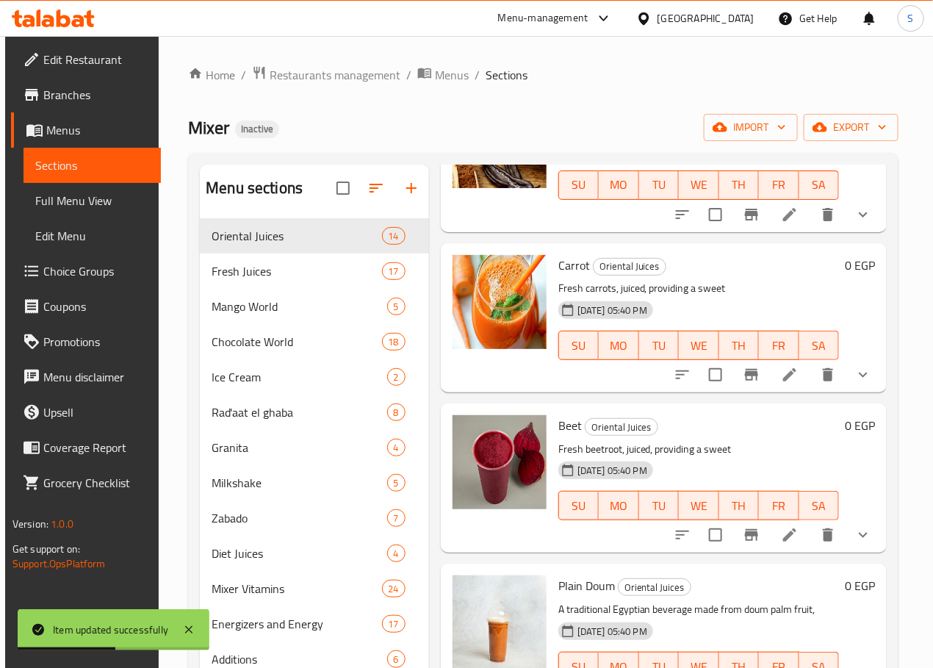
click at [780, 361] on li at bounding box center [789, 374] width 41 height 26
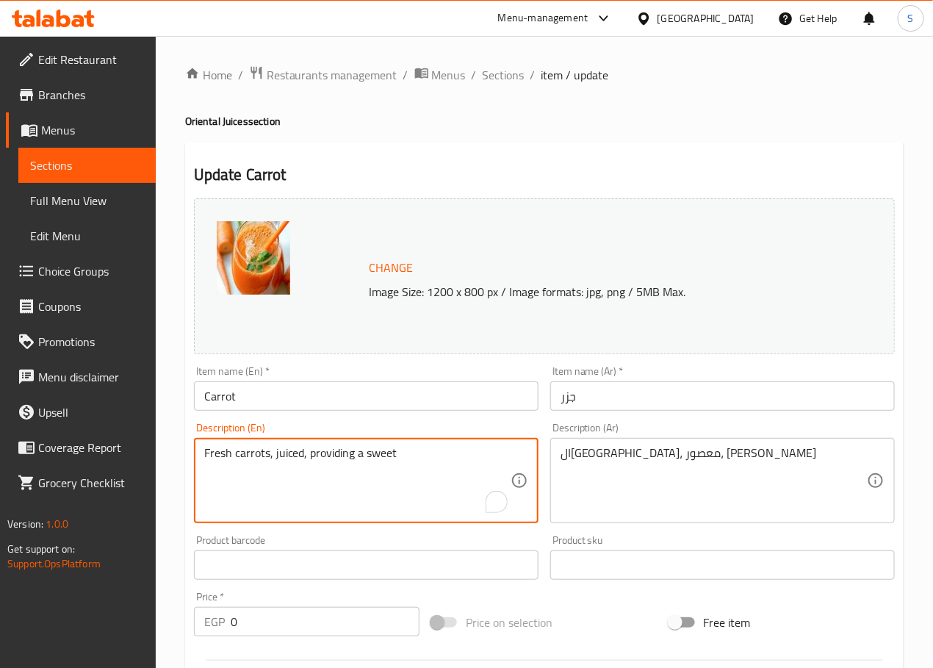
paste textarea "ly squeezed carrot juice, full of vitamins and natural sweetness."
type textarea "Freshly squeezed carrot juice, full of vitamins and natural sweetness."
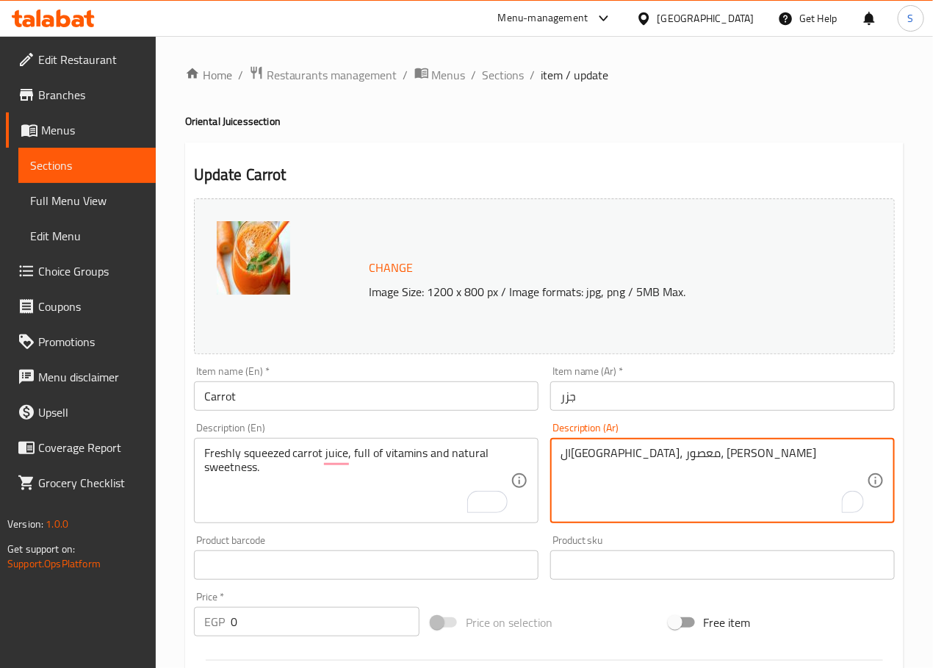
paste textarea "صير الجزر الطازج، المليء بالفيتامينات والحلاوة الطبيعية."
click at [776, 454] on textarea "عصير الجزر الطازج، المليء بالفيتامينات والحلاوة الطبيعية." at bounding box center [714, 481] width 306 height 70
type textarea "عصير الجزر الكبس الطازج، المليء بالفيتامينات والحلاوة الطبيعية."
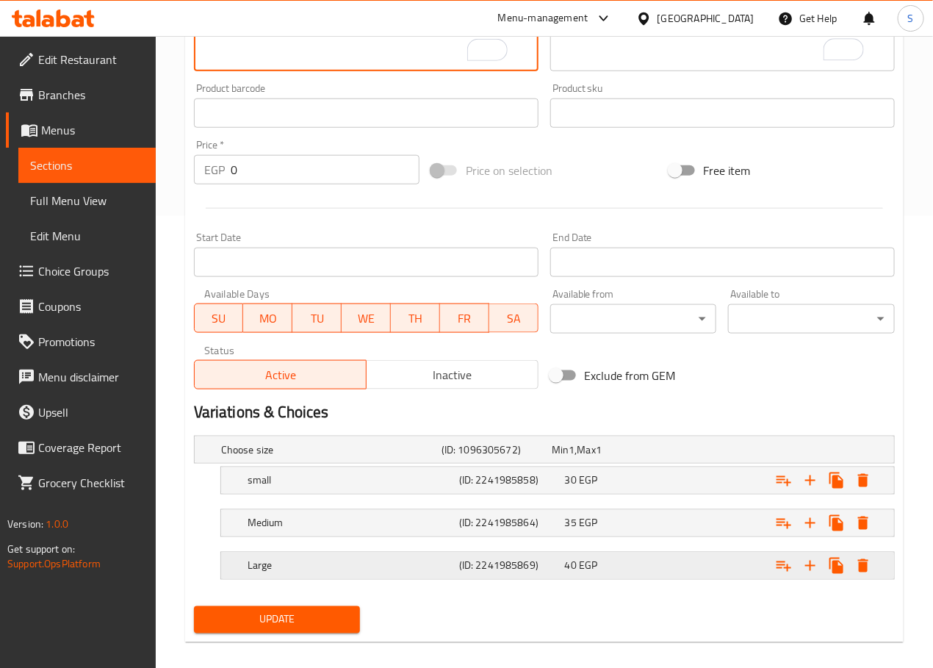
scroll to position [469, 0]
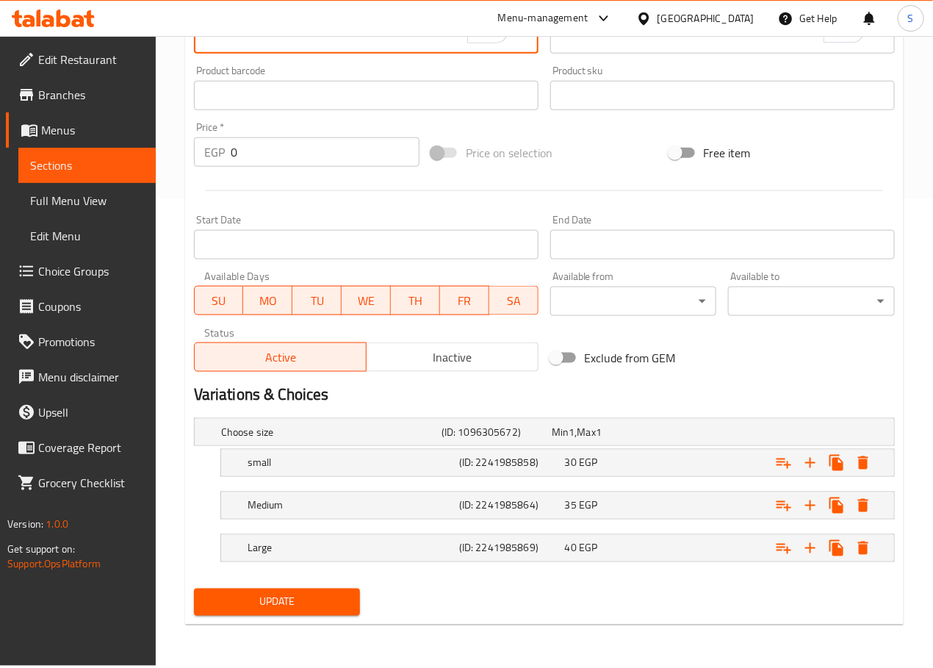
click at [291, 602] on span "Update" at bounding box center [277, 602] width 143 height 18
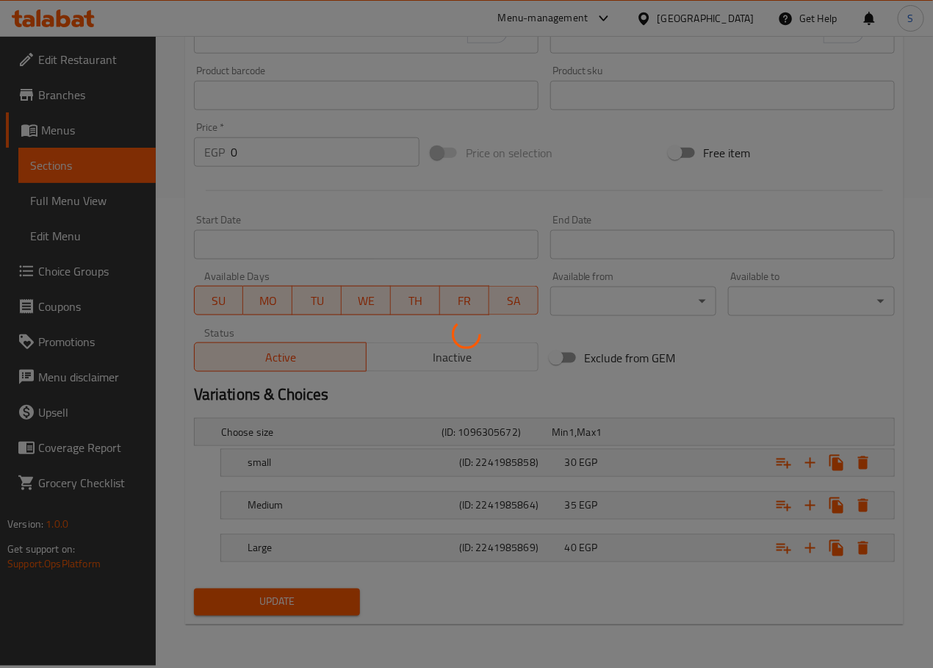
scroll to position [0, 0]
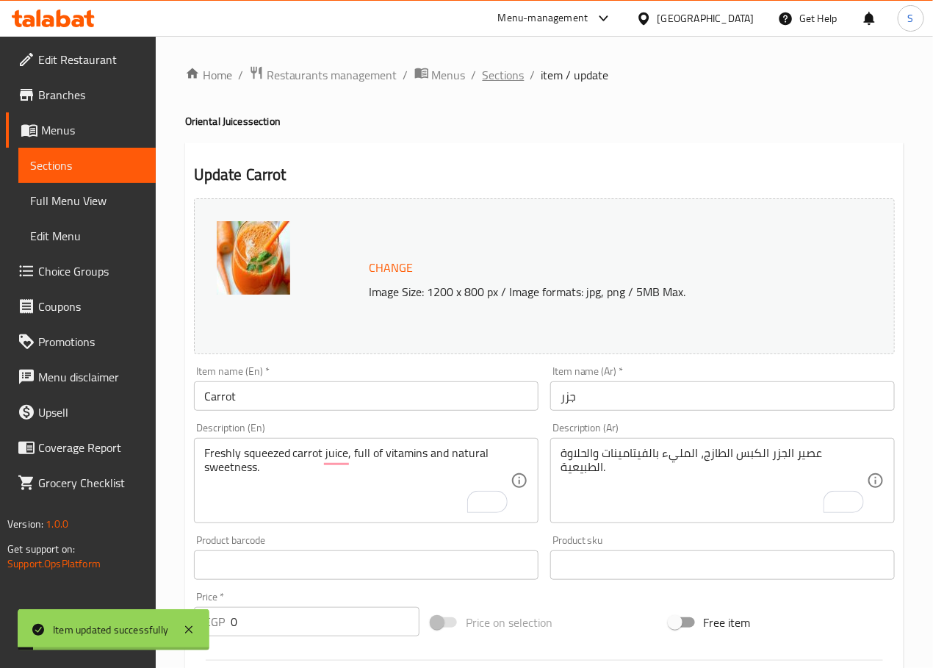
click at [498, 79] on span "Sections" at bounding box center [504, 75] width 42 height 18
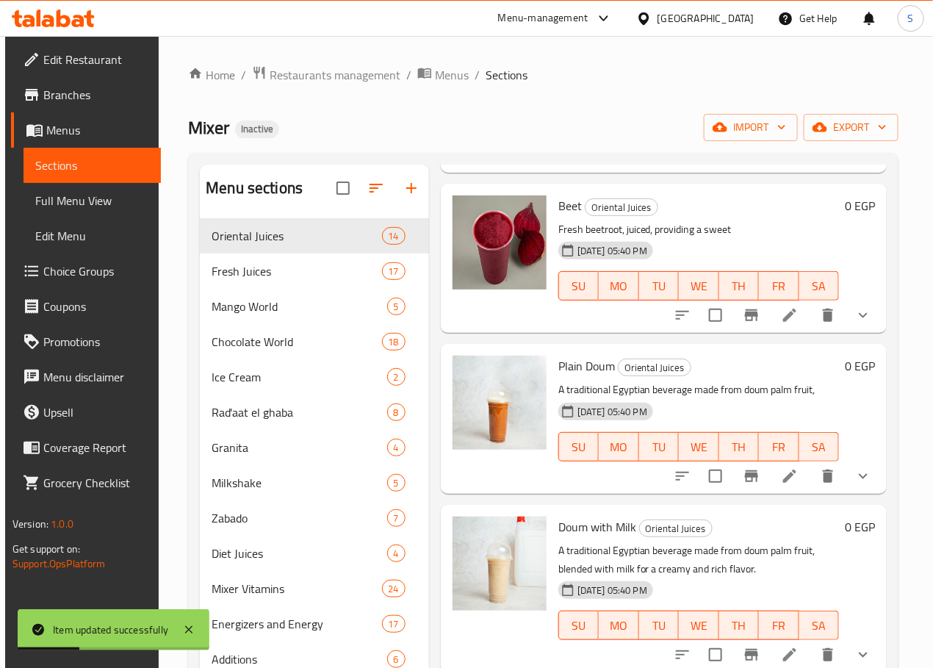
scroll to position [1463, 0]
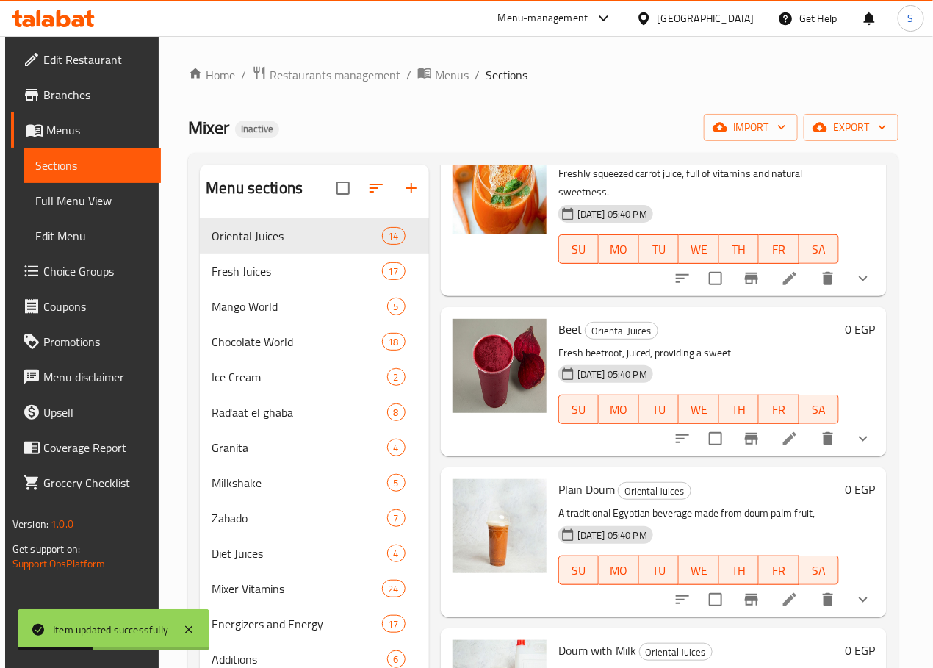
click at [783, 432] on icon at bounding box center [789, 438] width 13 height 13
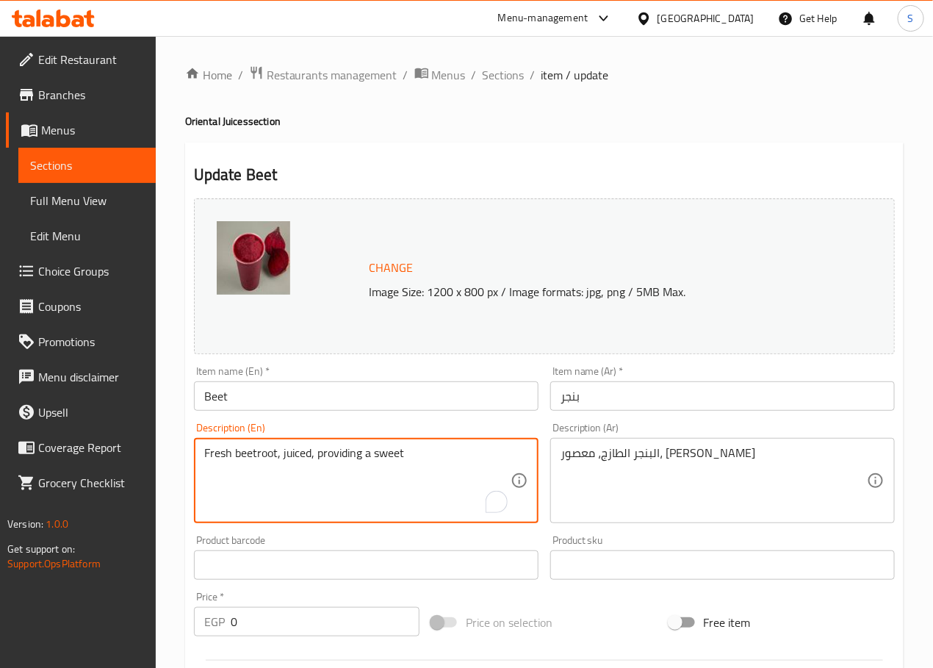
paste textarea "Healthy and vibrant beetroot juice, naturally sweet and nutritious."
click at [289, 454] on textarea "Healthy and vibrant beetroot juice, naturally sweet and nutritious." at bounding box center [357, 481] width 306 height 70
type textarea "Healthy beetroot juice, naturally sweet and nutritious."
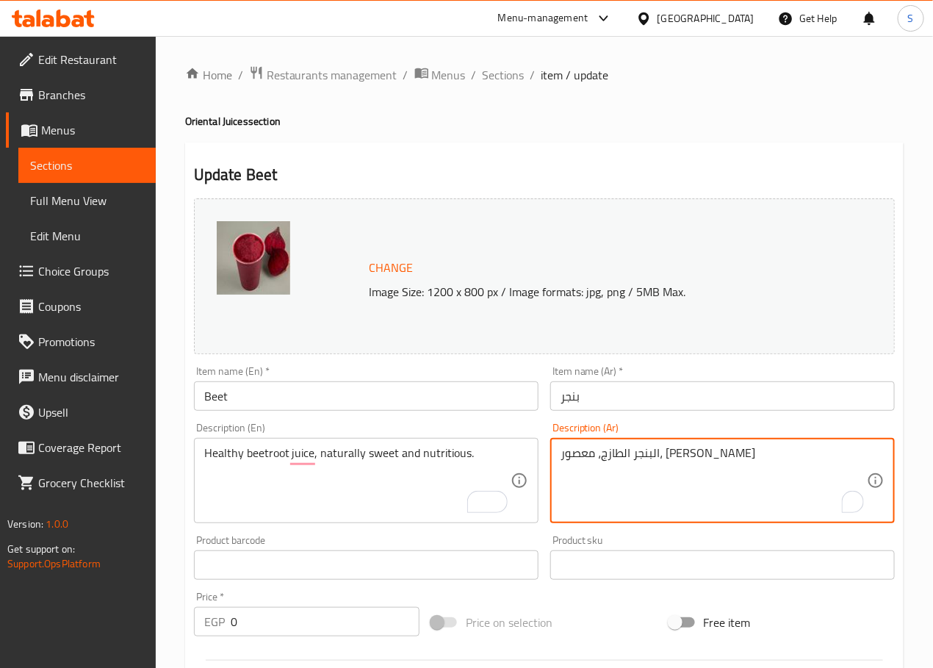
paste textarea "صير البنجر الصحي، حلو ومغذي بشكل طبيعي."
type textarea "عصير البنجر الصحي، حلو ومغذي بشكل طبيعي."
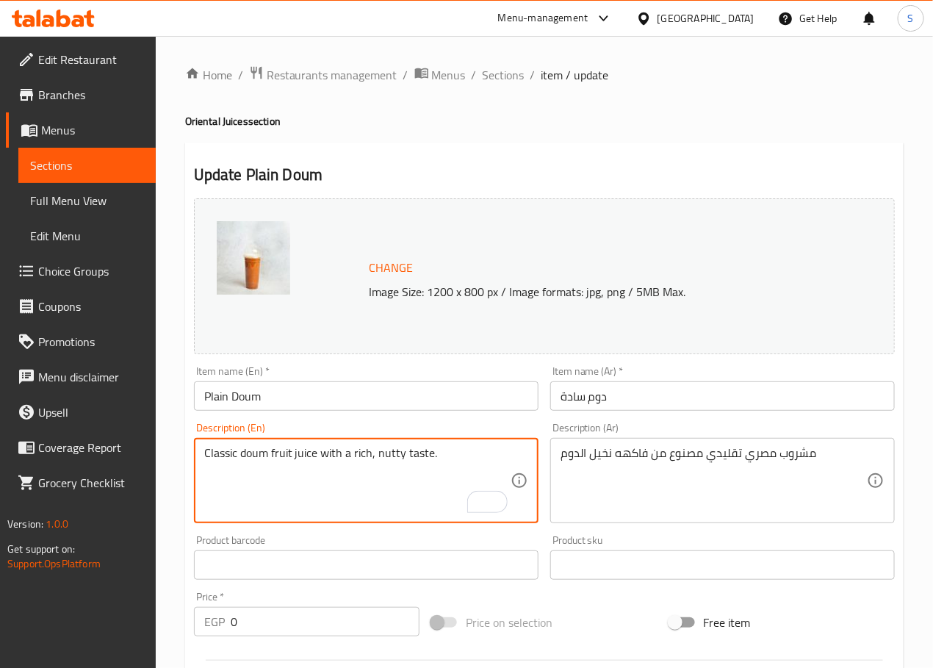
type textarea "Classic doum fruit juice with a rich, nutty taste."
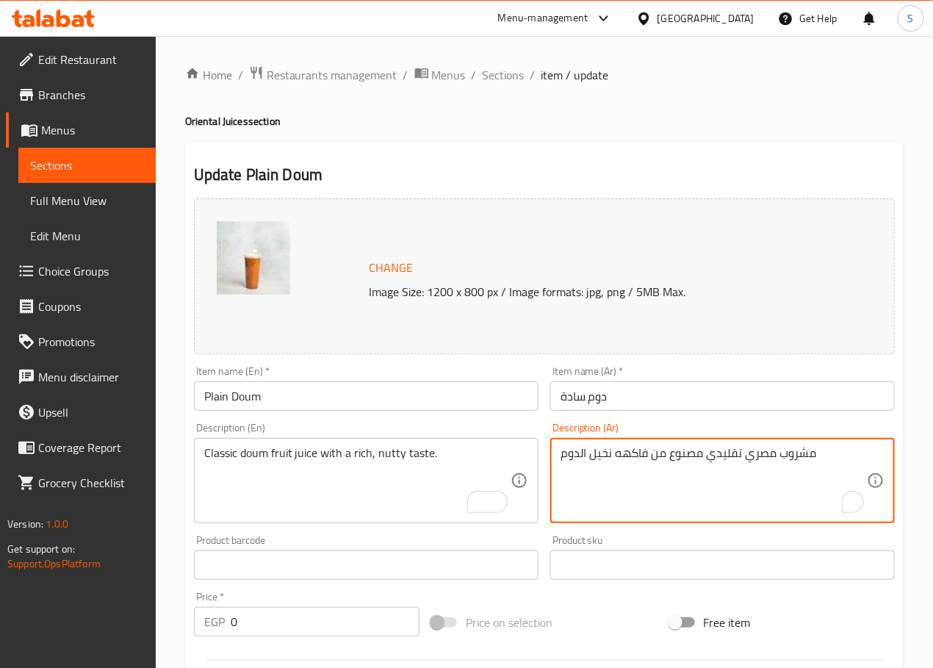
paste textarea "عصير فاكهة الدوم الكلاسيكي ذو الطعم الغني والجوزي."
type textarea "عصير فاكهة الدوم الكلاسيكي ذو الطعم الغني والجوزي."
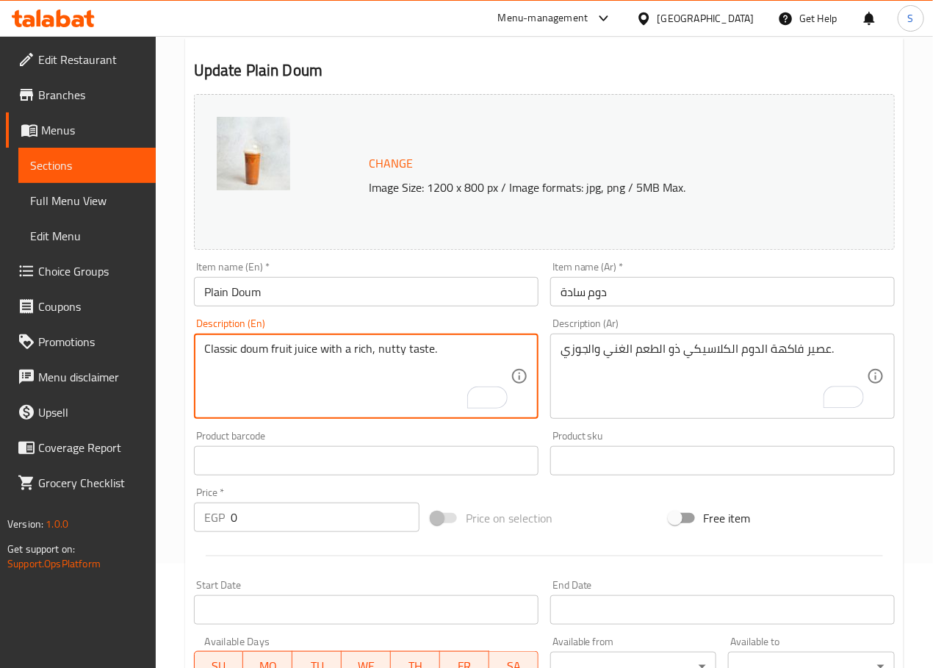
scroll to position [469, 0]
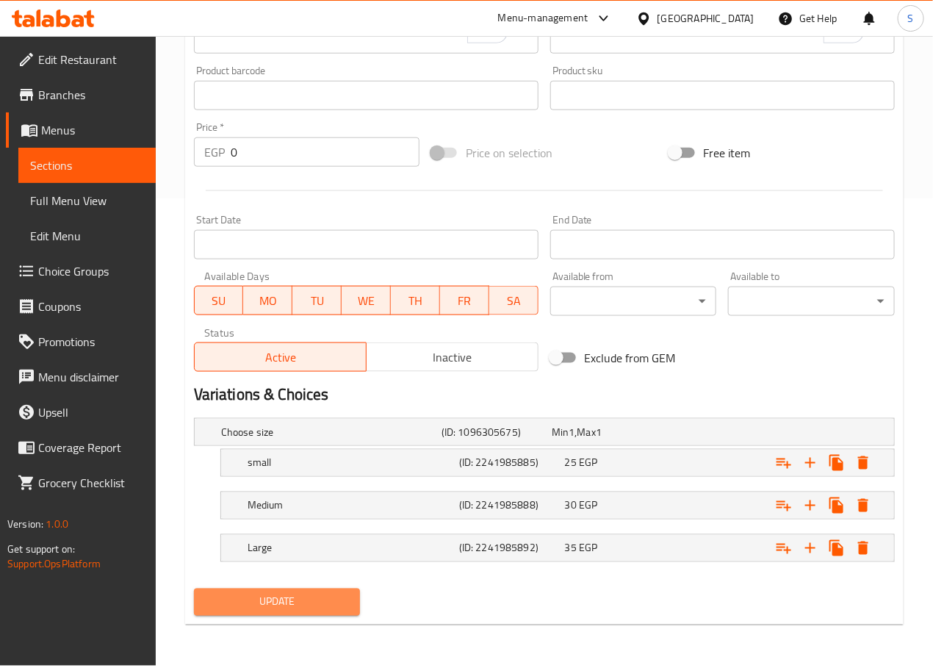
click at [280, 608] on span "Update" at bounding box center [277, 602] width 143 height 18
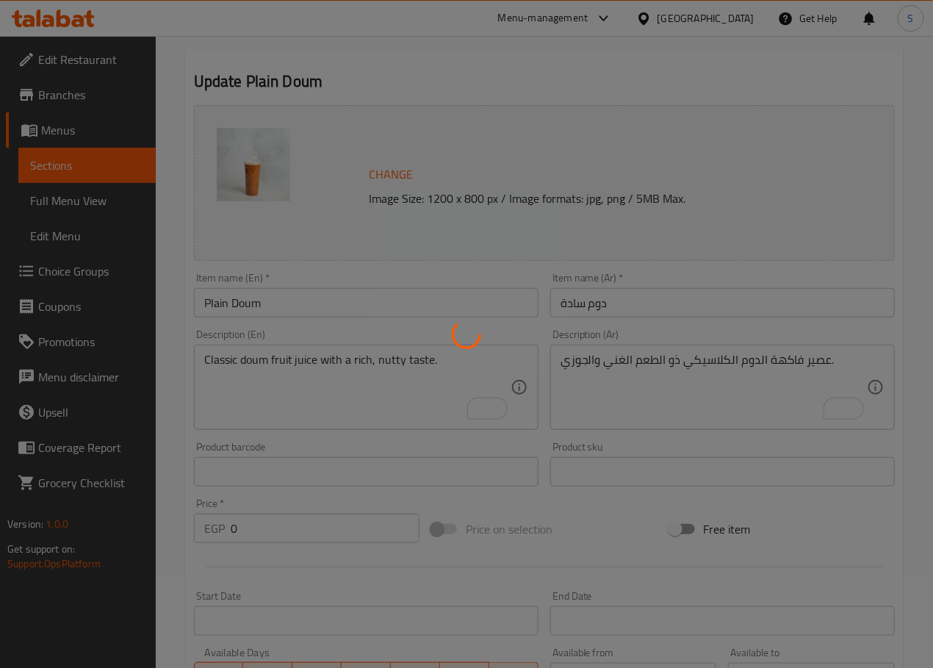
scroll to position [0, 0]
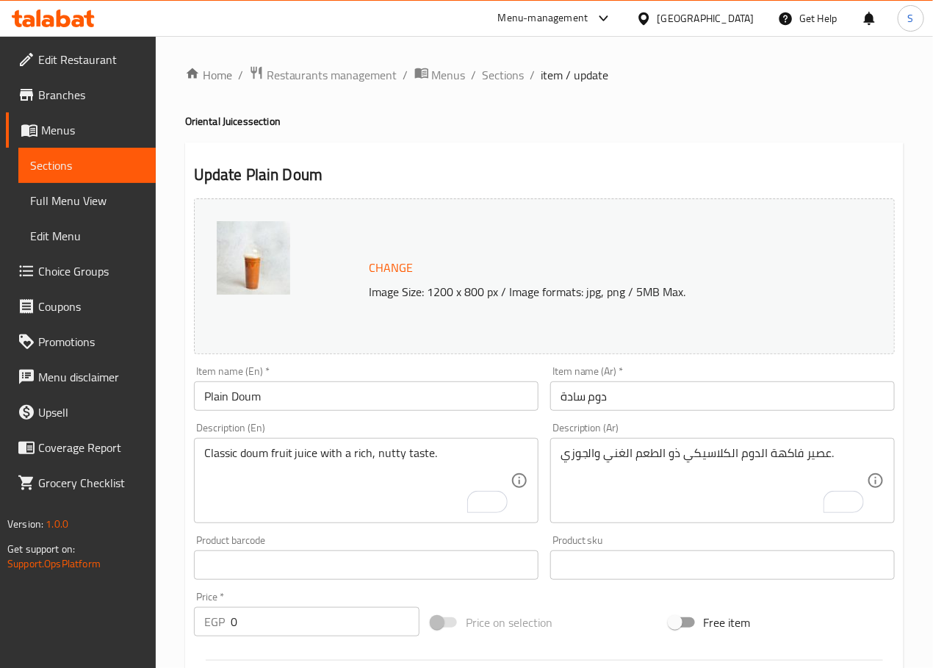
click at [499, 66] on span "Sections" at bounding box center [504, 75] width 42 height 18
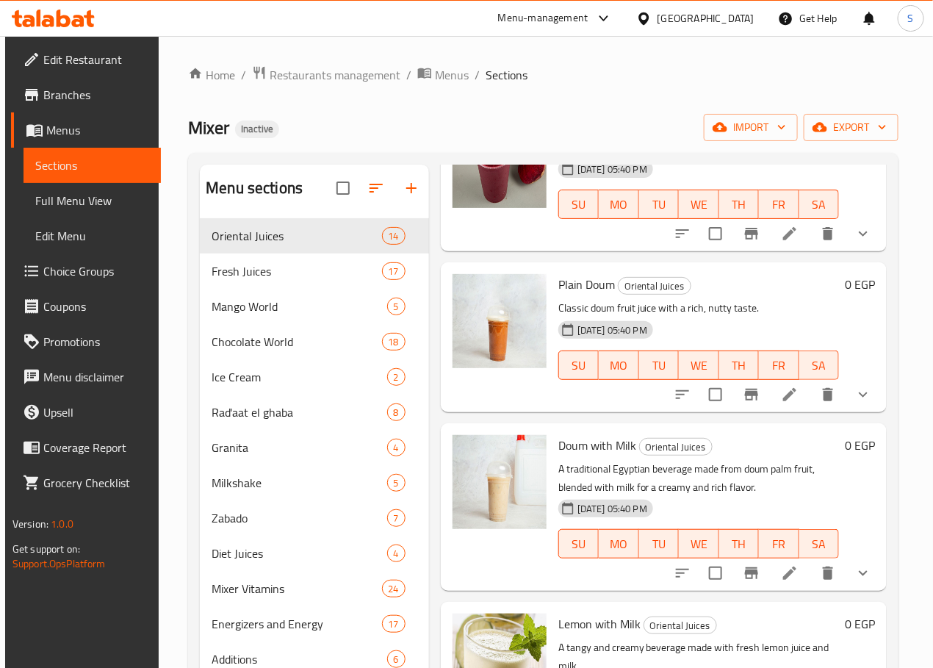
scroll to position [1673, 0]
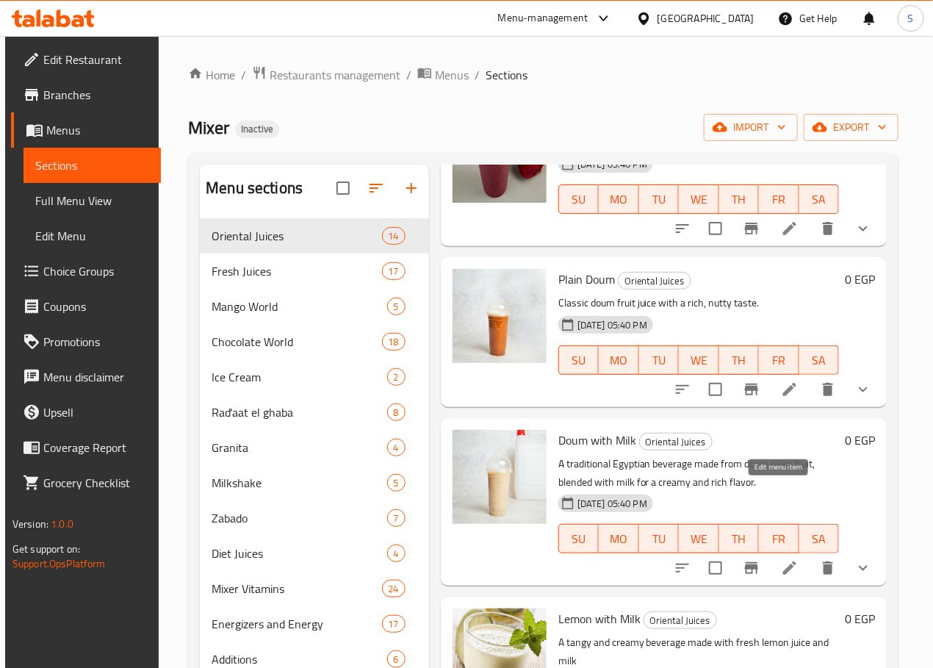
click at [781, 559] on icon at bounding box center [790, 568] width 18 height 18
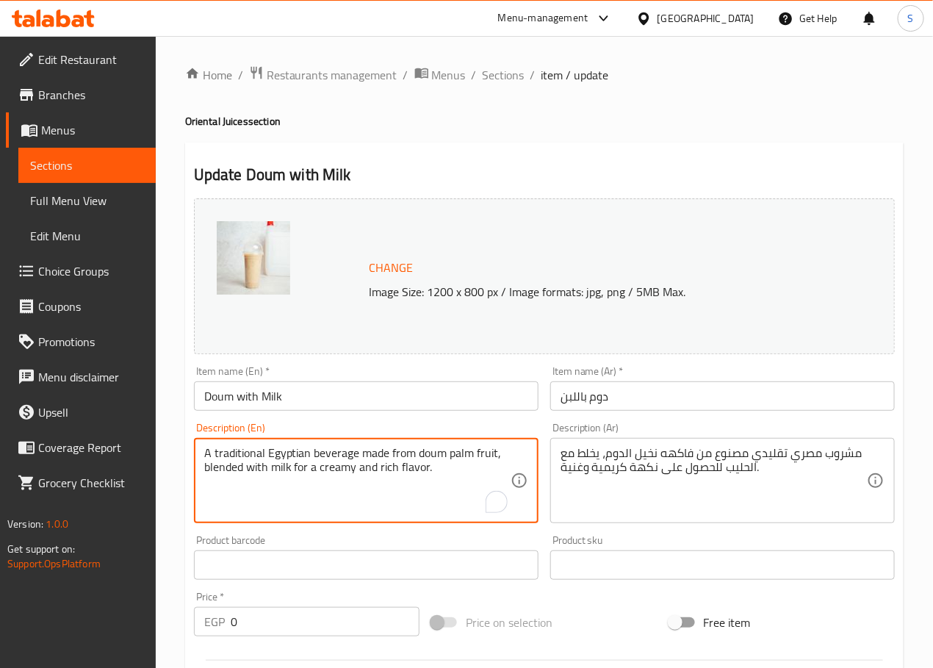
paste textarea "Creamy blend of doum fruit juice and milk"
type textarea "Creamy blend of doum fruit juice and milk."
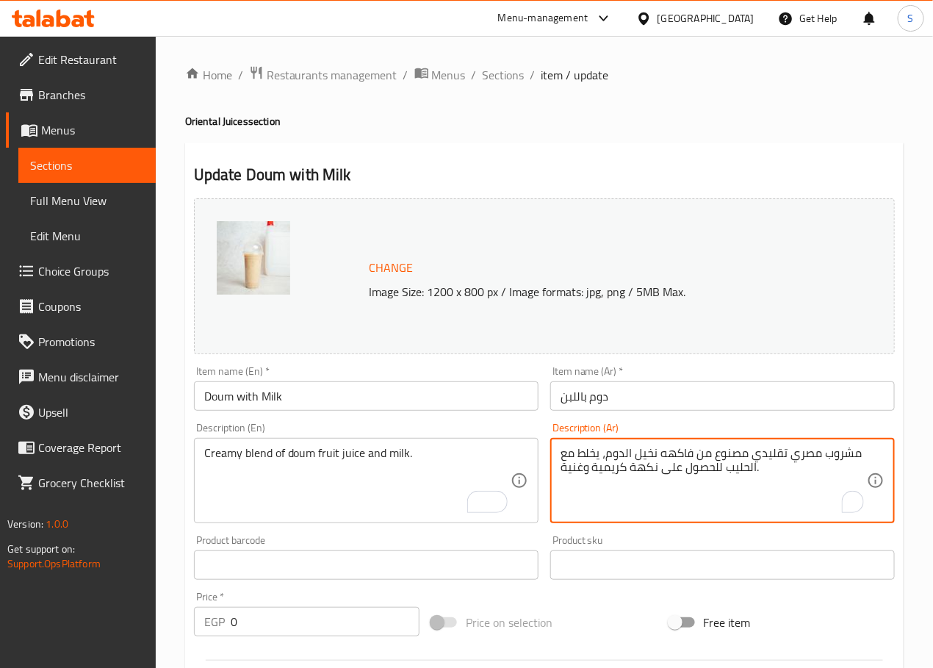
paste textarea "يج كريمي من عصير فاكهة الدوم والحليب"
type textarea "مزيج كريمي من عصير فاكهة الدوم والحليب."
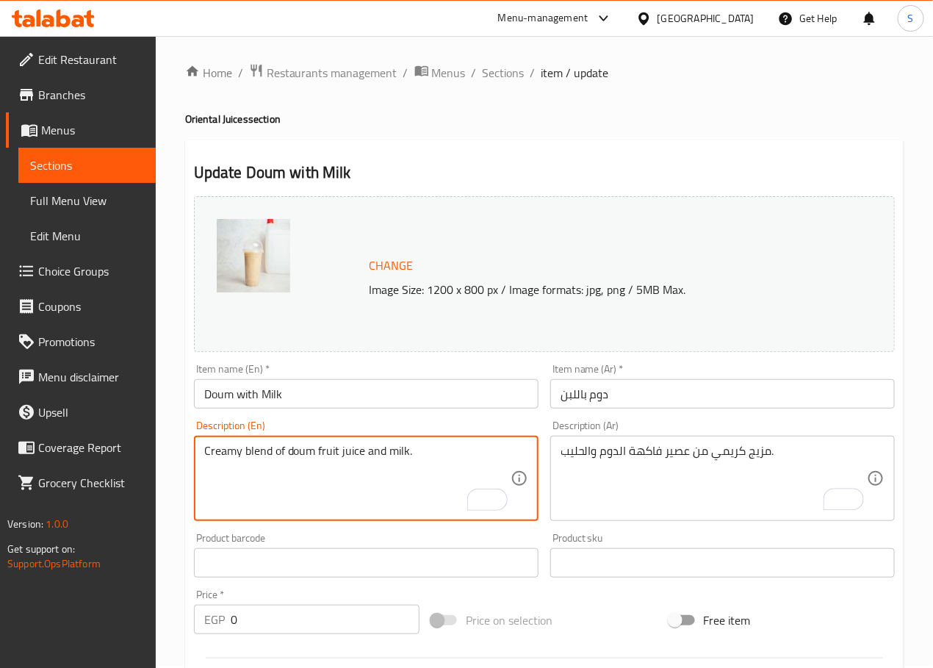
scroll to position [3, 0]
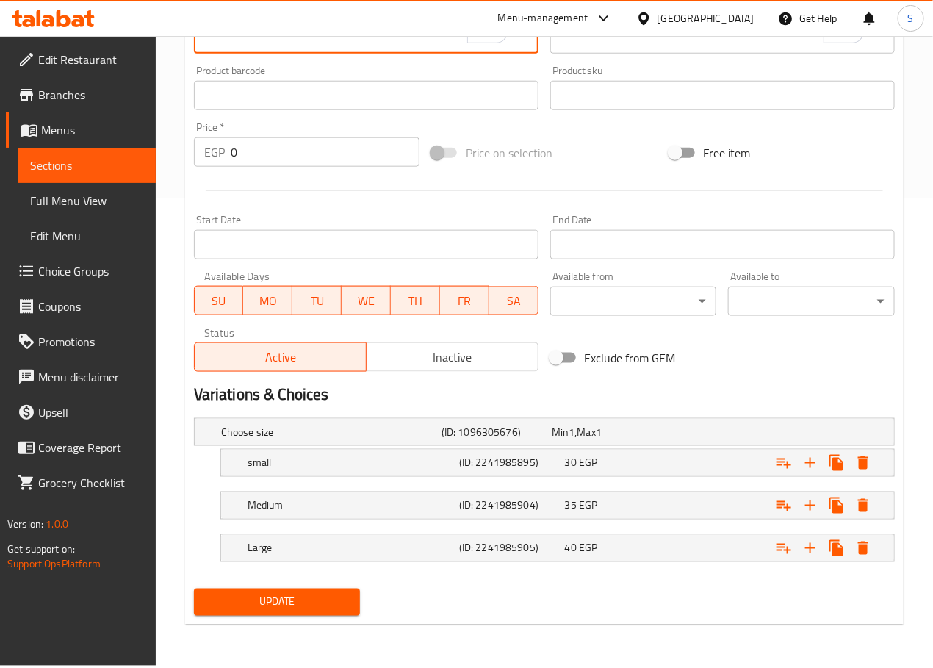
click at [328, 598] on span "Update" at bounding box center [277, 602] width 143 height 18
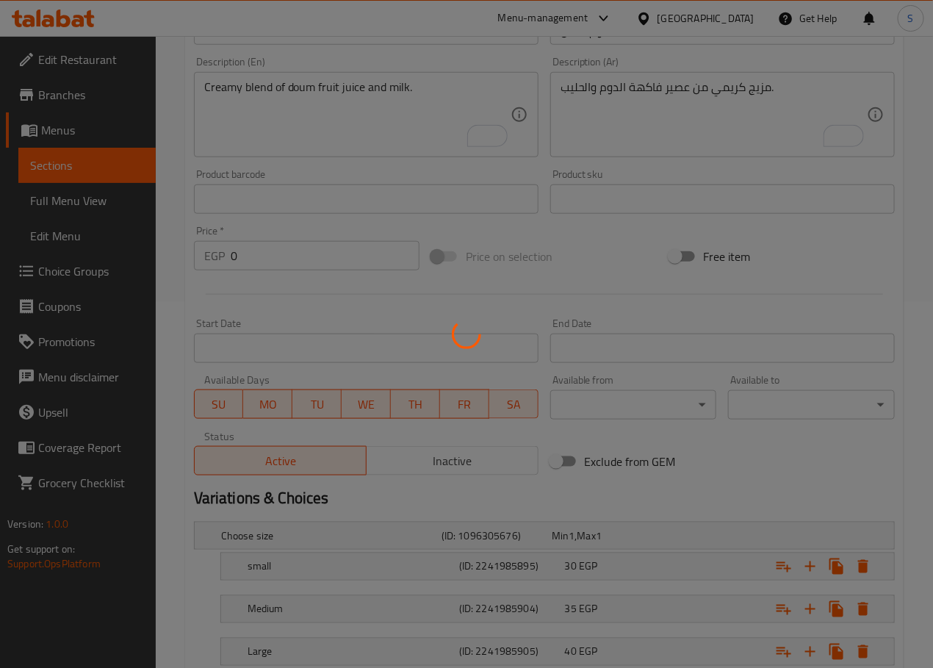
scroll to position [0, 0]
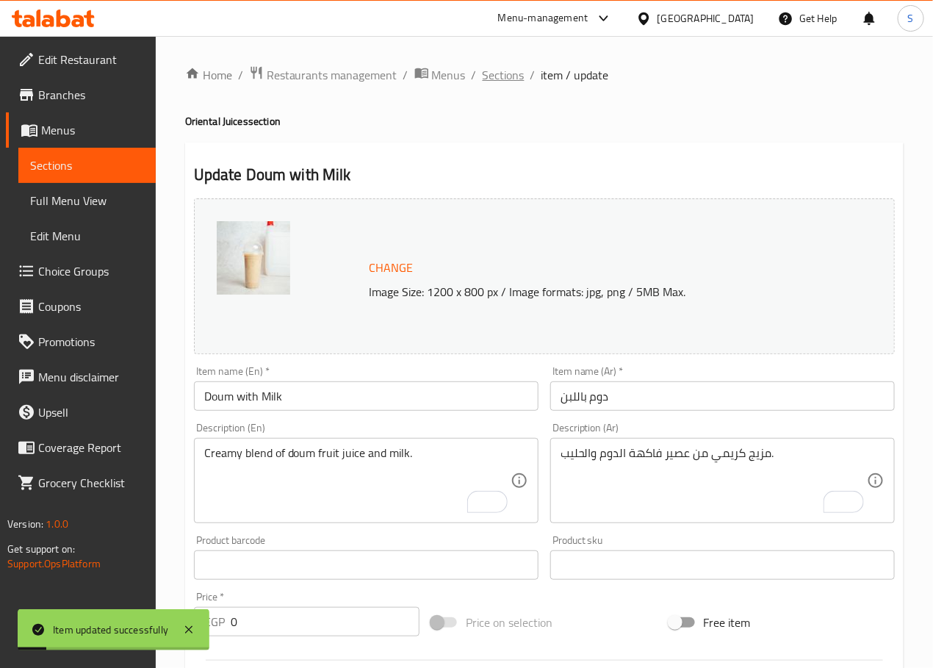
click at [507, 66] on span "Sections" at bounding box center [504, 75] width 42 height 18
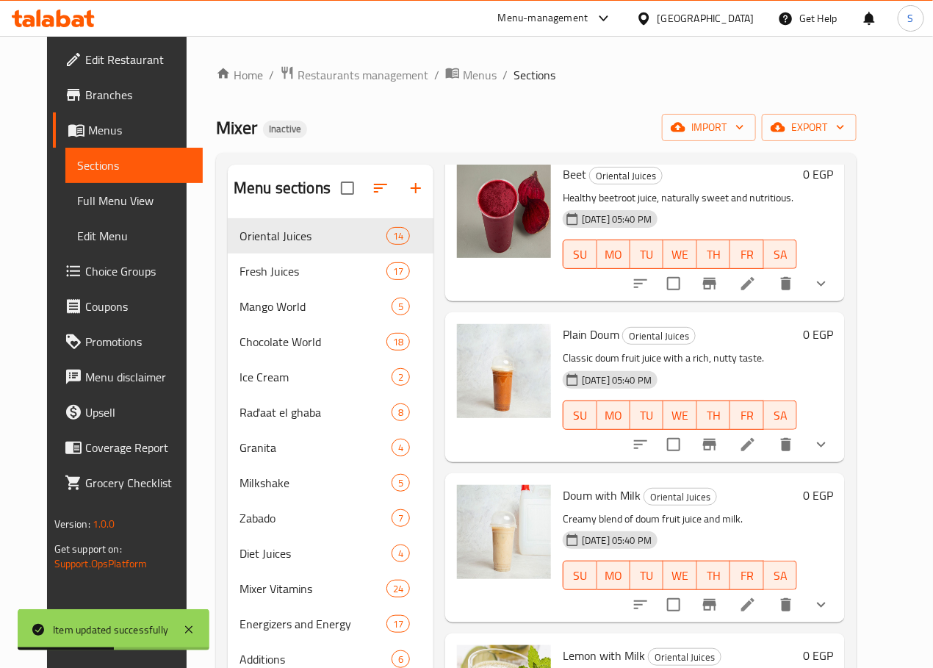
scroll to position [206, 0]
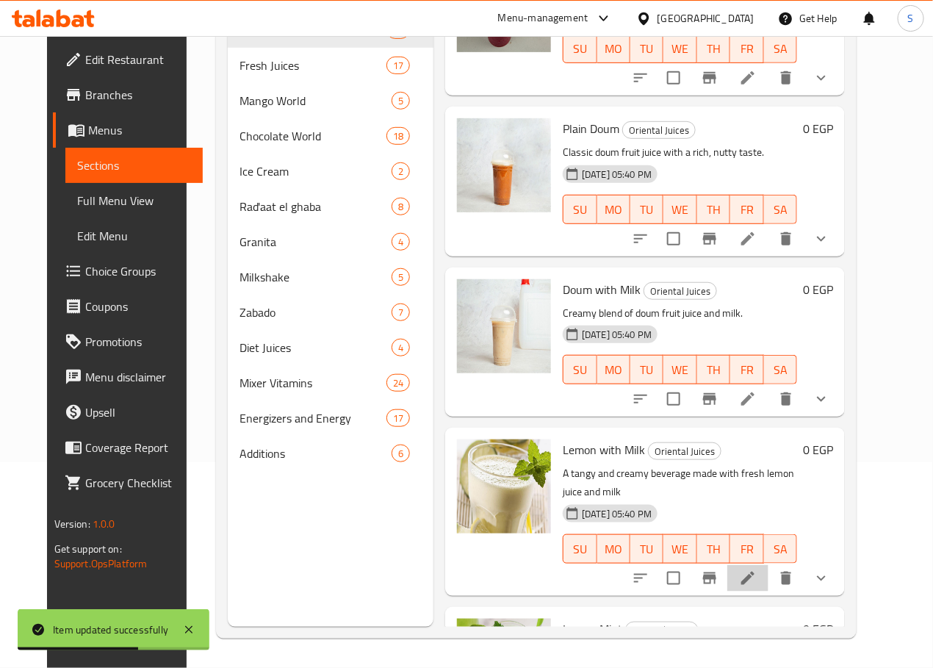
click at [757, 569] on icon at bounding box center [748, 578] width 18 height 18
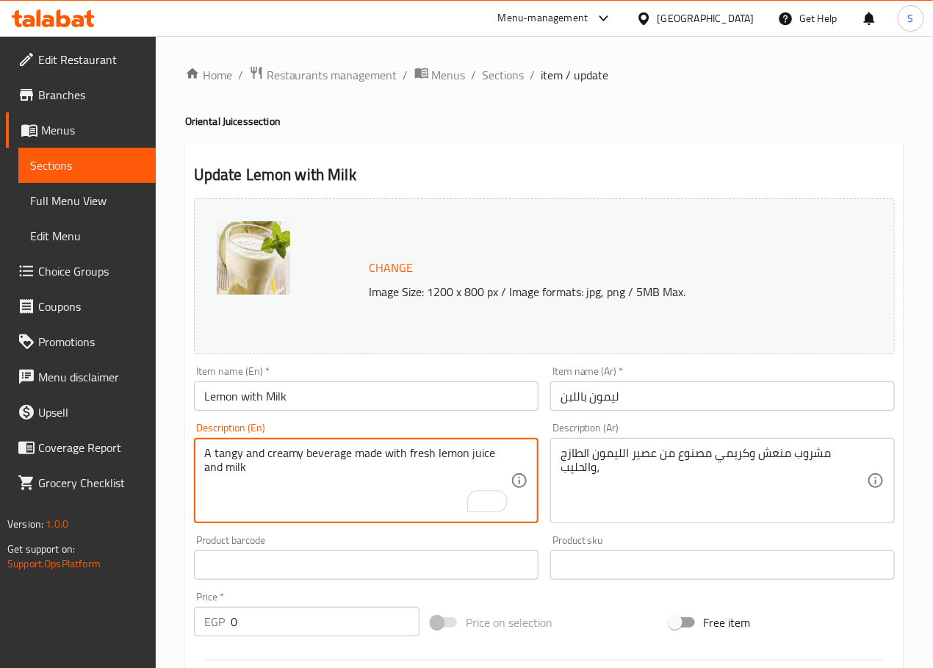
paste textarea "Refreshing mix of fresh lemon juice and milk for a sweet-sour taste."
type textarea "Refreshing mix of fresh lemon juice and milk for a sweet-sour taste."
click at [597, 439] on div "مشروب منعش وكريمي مصنوع من عصير الليمون الطازج والحليب، Description (Ar)" at bounding box center [722, 480] width 345 height 85
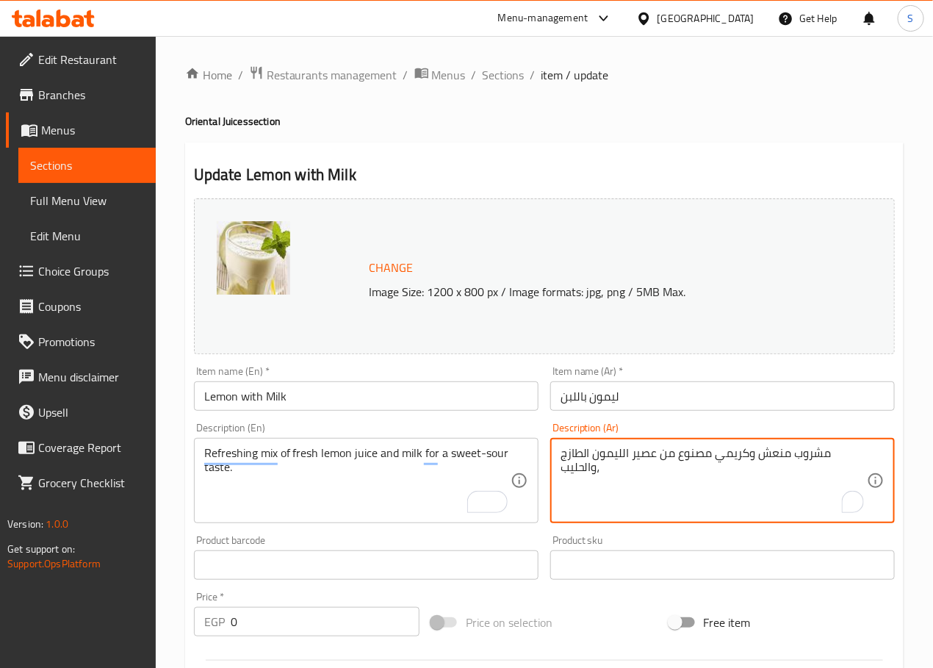
paste textarea "يج منعش من عصير الليمون الطازج والحليب للحصول على مذاق حلو وحامض."
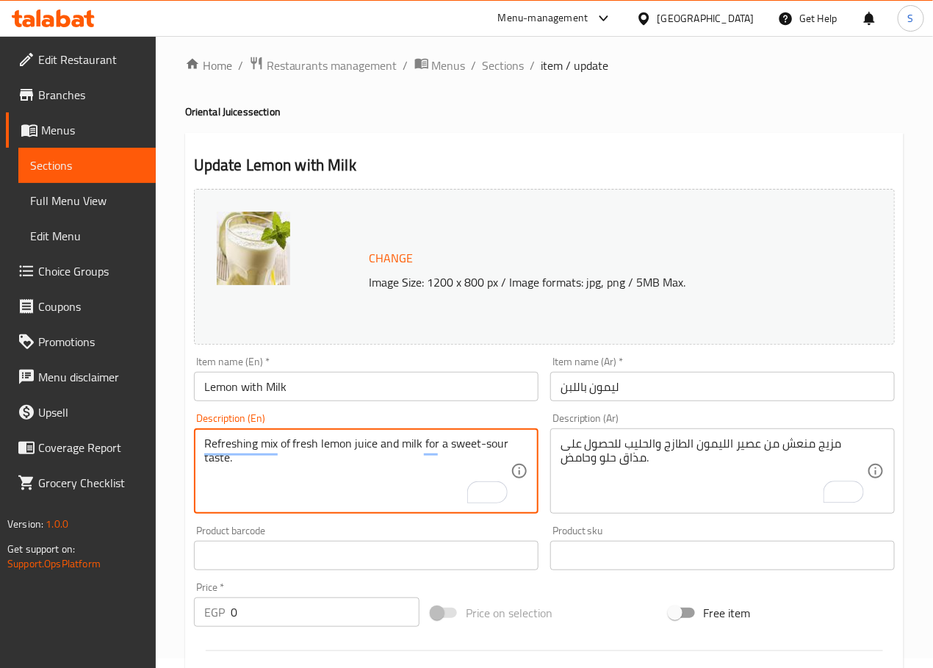
scroll to position [11, 0]
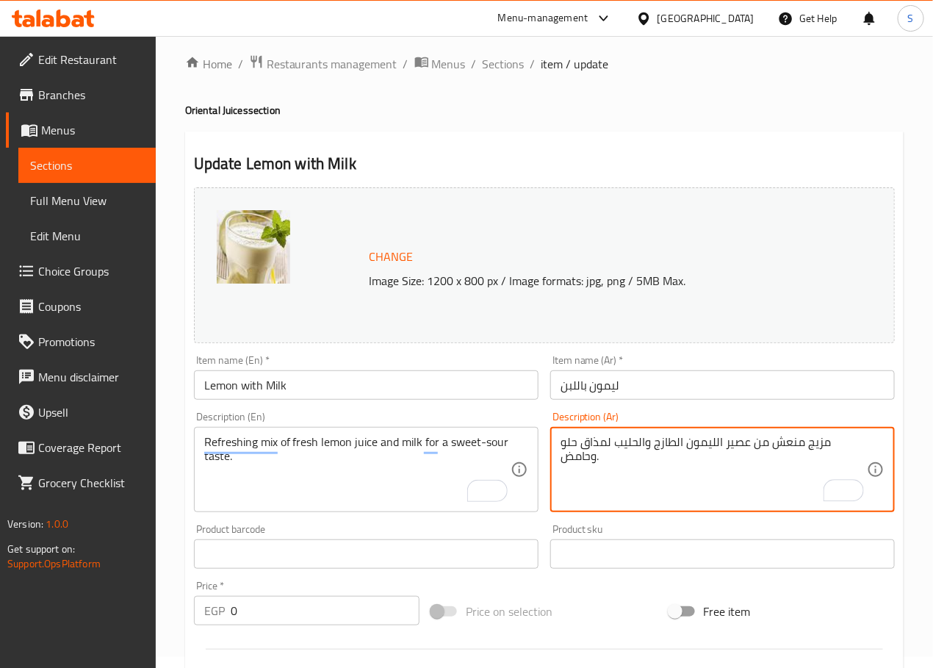
type textarea "مزيج منعش من عصير الليمون الطازج والحليب لمذاق حلو وحامض."
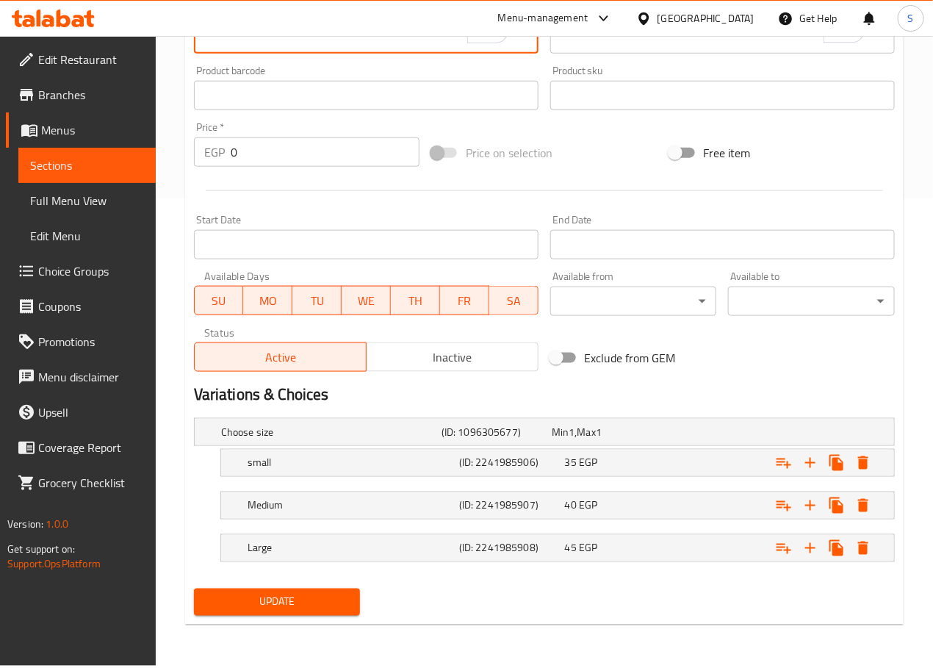
click at [289, 605] on span "Update" at bounding box center [277, 602] width 143 height 18
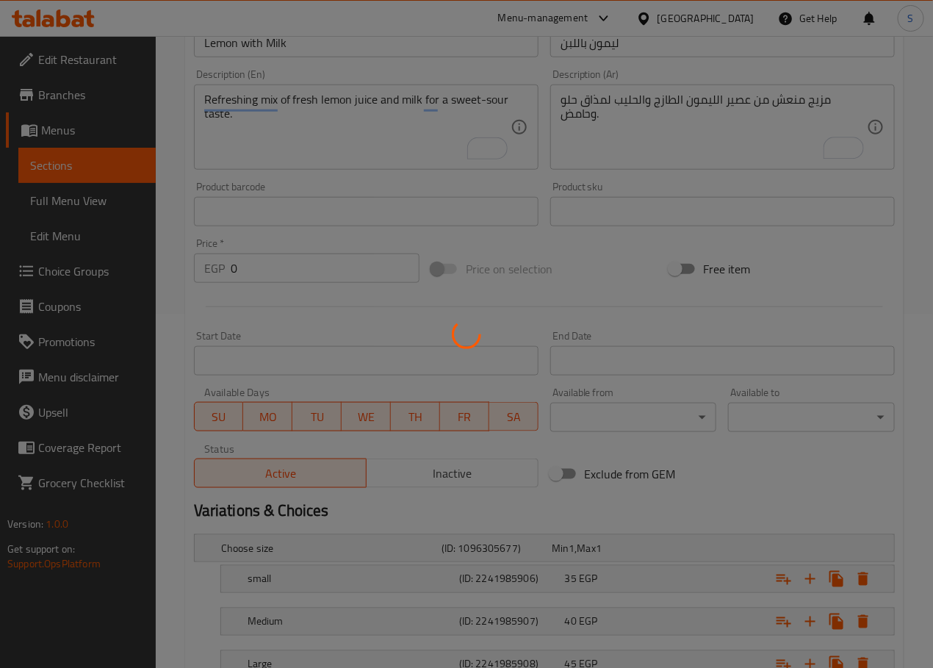
scroll to position [0, 0]
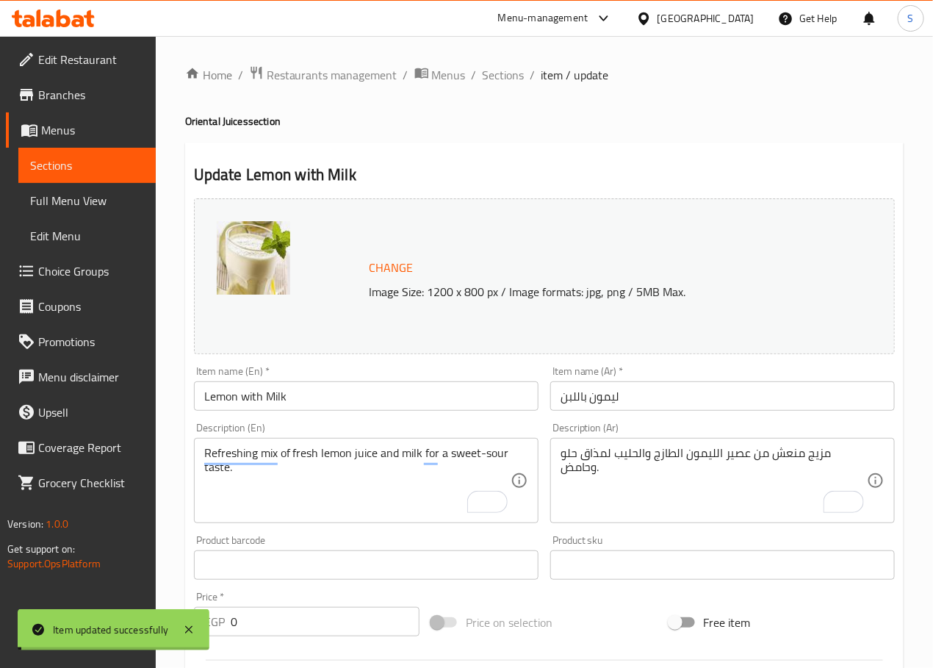
click at [497, 73] on span "Sections" at bounding box center [504, 75] width 42 height 18
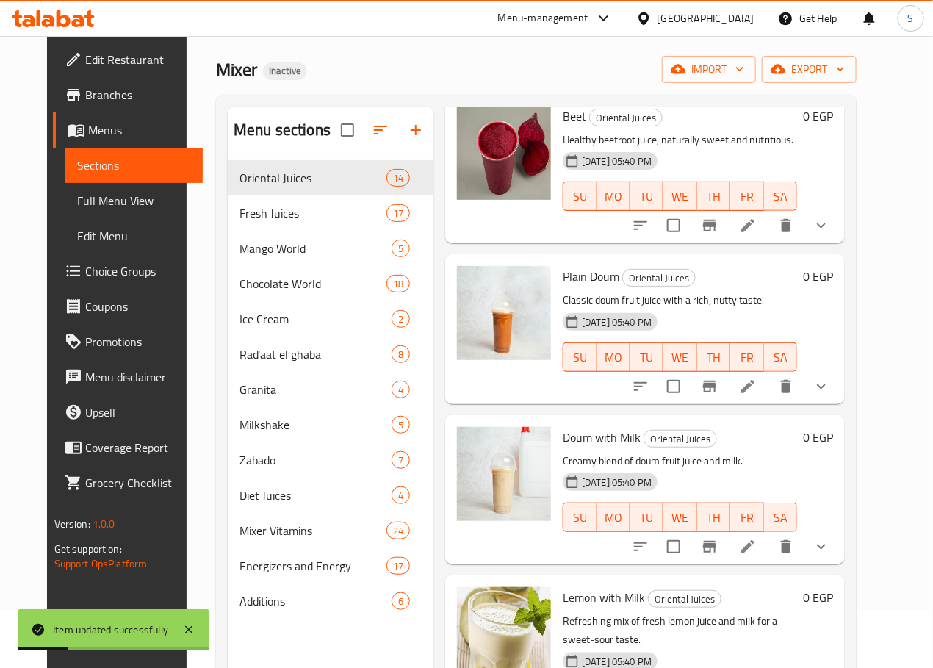
scroll to position [206, 0]
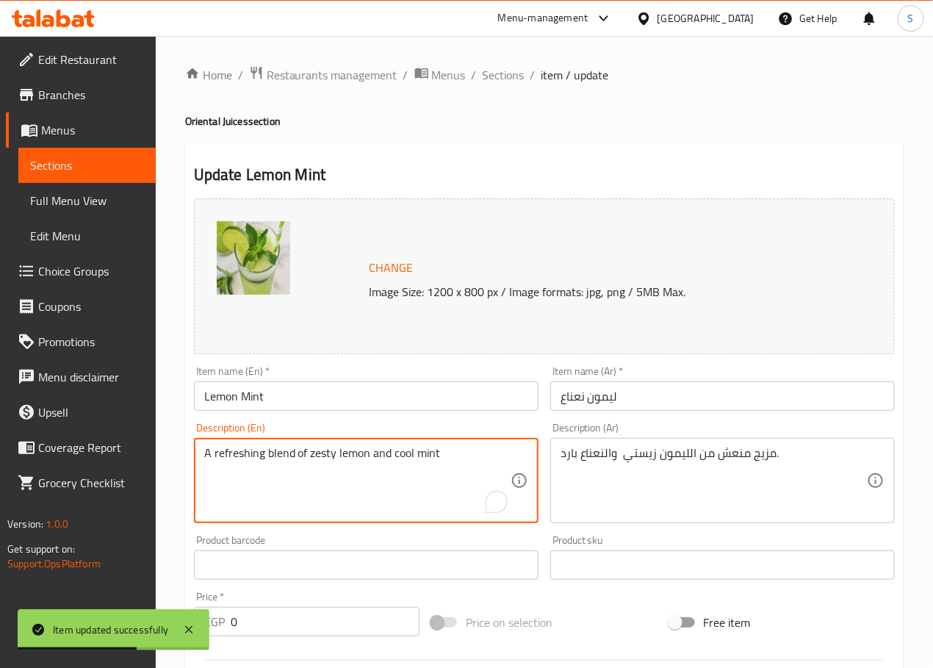
paste textarea "Cooling blend of lemon juice and fresh mint leaves."
type textarea "Cooling blend of lemon juice and fresh mint leaves."
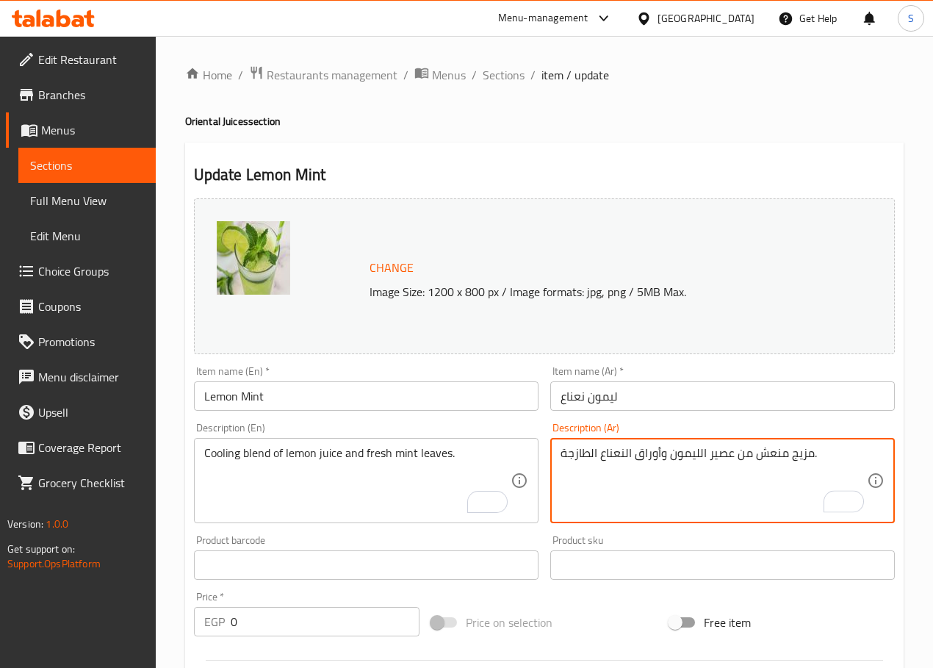
click at [772, 455] on textarea "مزيج منعش من عصير الليمون وأوراق النعناع الطازجة." at bounding box center [714, 481] width 306 height 70
type textarea "مزيج مبرد من عصير الليمون وأوراق النعناع الطازجة."
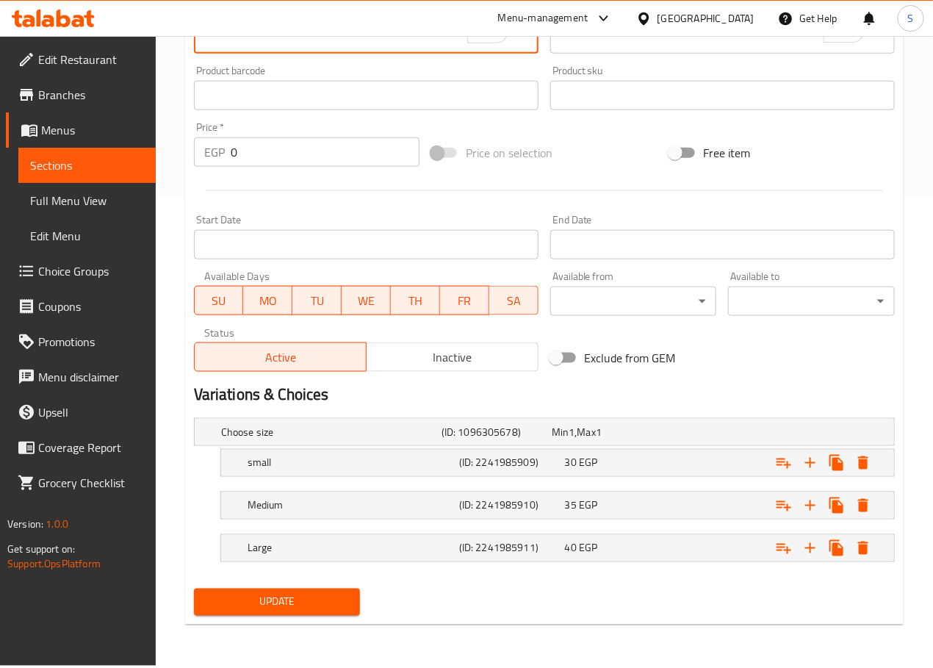
click at [307, 611] on span "Update" at bounding box center [277, 602] width 143 height 18
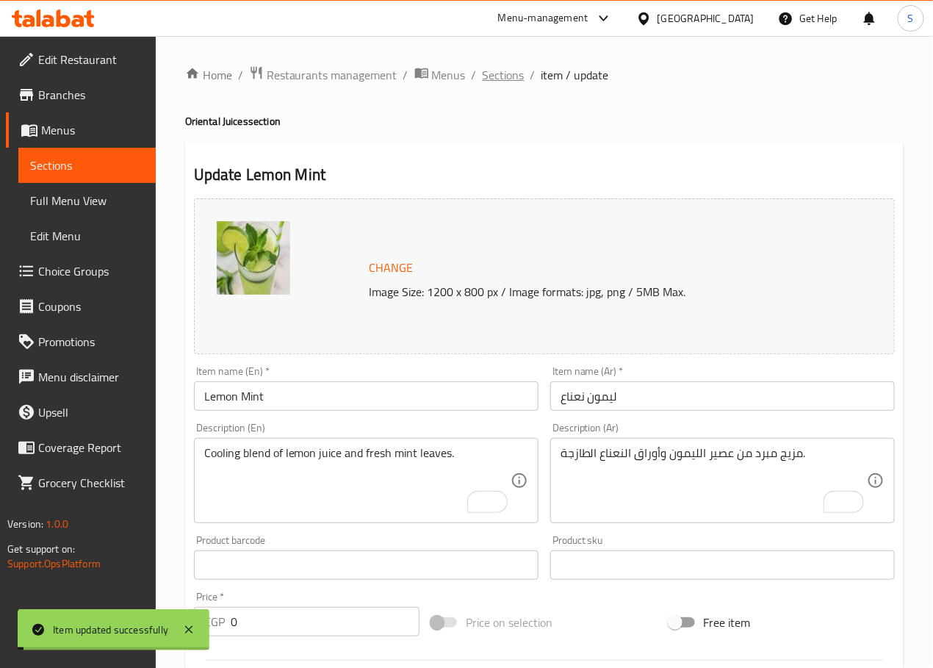
click at [496, 79] on span "Sections" at bounding box center [504, 75] width 42 height 18
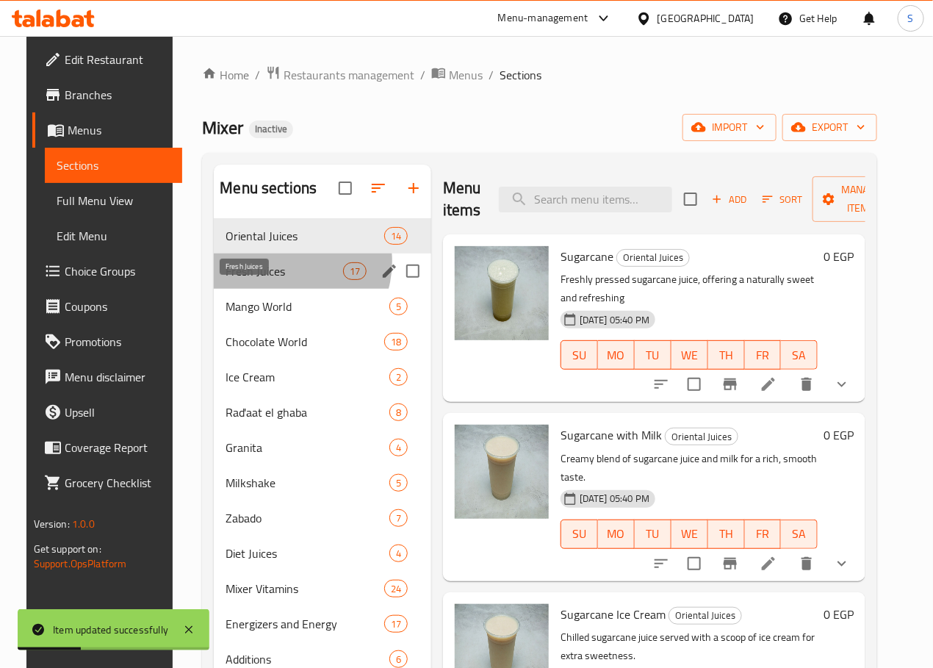
click at [270, 280] on span "Fresh Juices" at bounding box center [284, 271] width 117 height 18
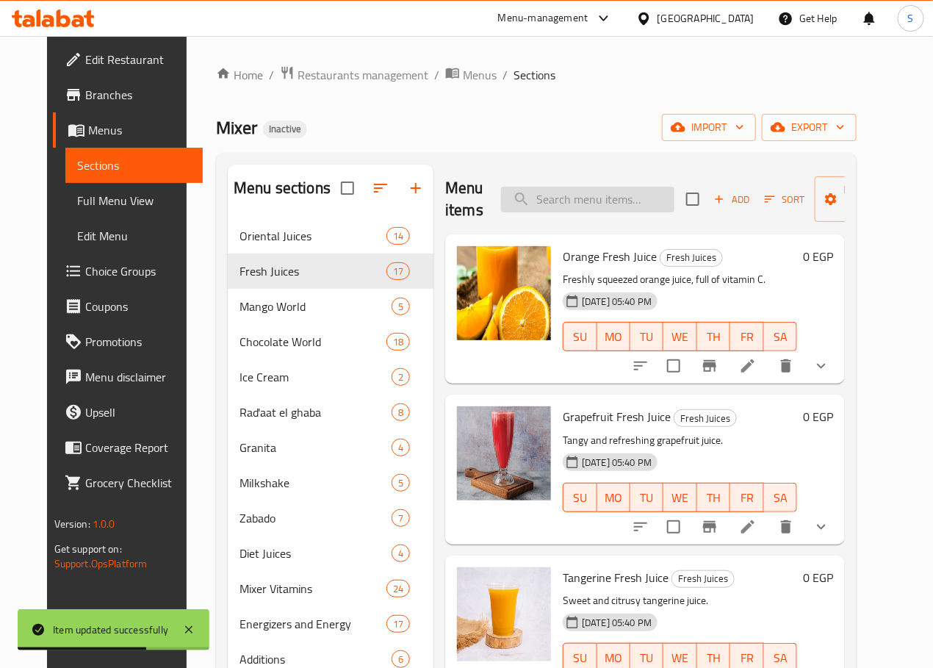
click at [523, 190] on input "search" at bounding box center [587, 200] width 173 height 26
paste input "Orange Fresh Juice"
type input "Orange Fresh Juice"
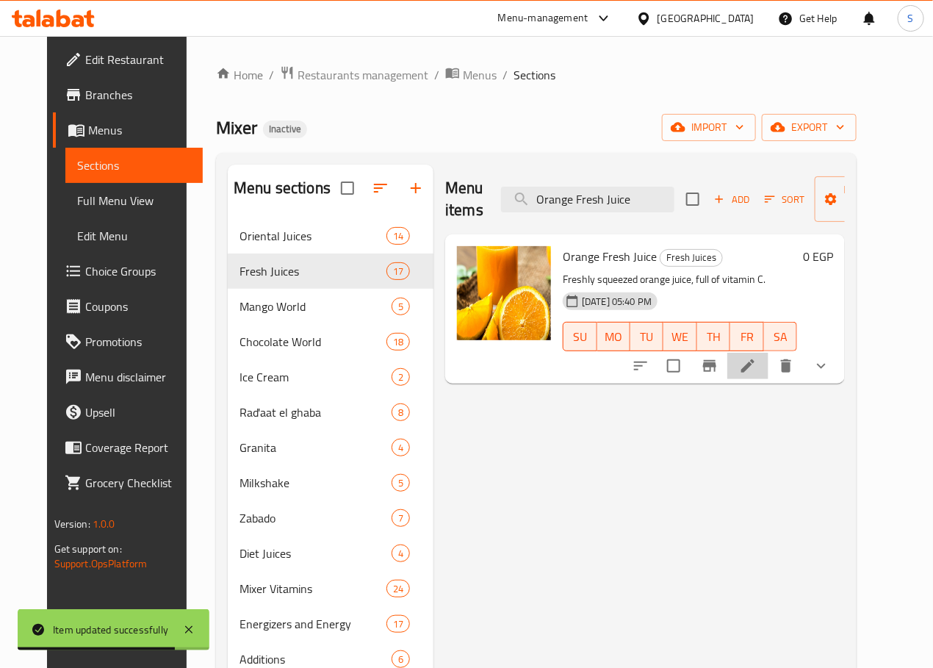
click at [754, 369] on icon at bounding box center [747, 365] width 13 height 13
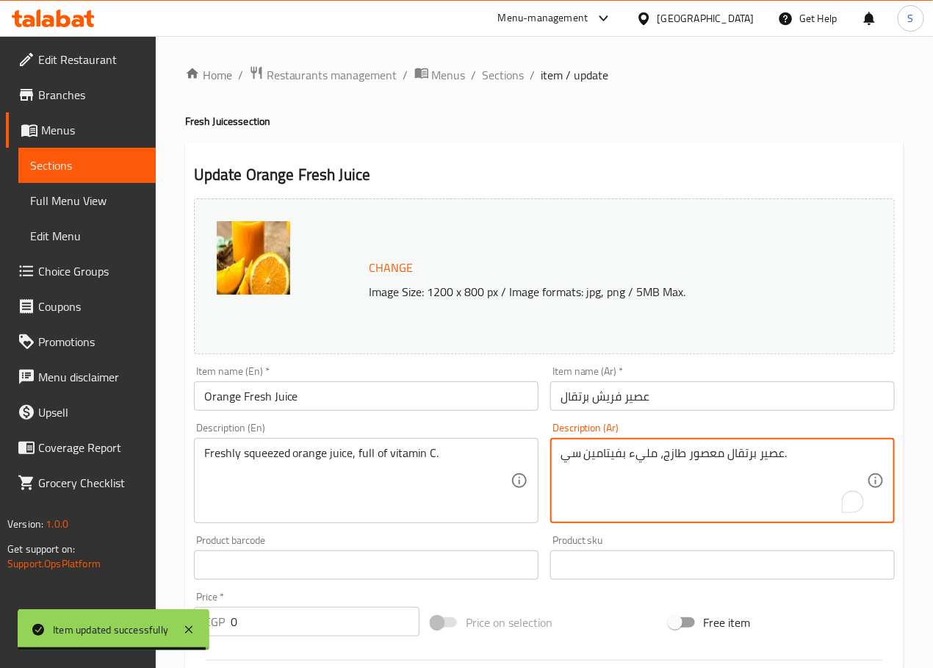
click at [703, 458] on textarea "عصير برتقال معصور طازج، مليء بفيتامين سي." at bounding box center [714, 481] width 306 height 70
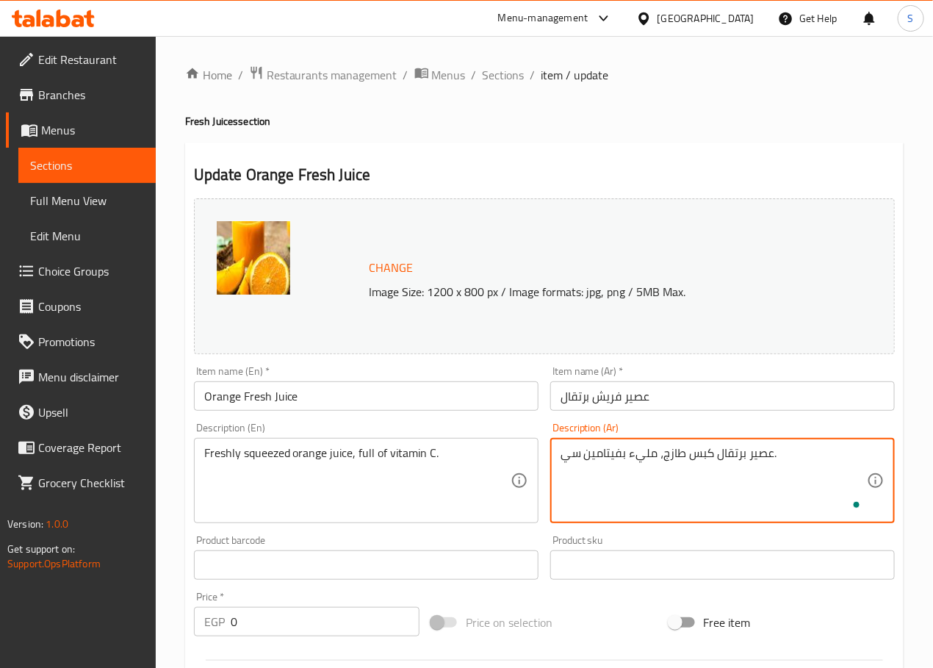
type textarea "عصير برتقال كبس طازج، مليء بفيتامين سي."
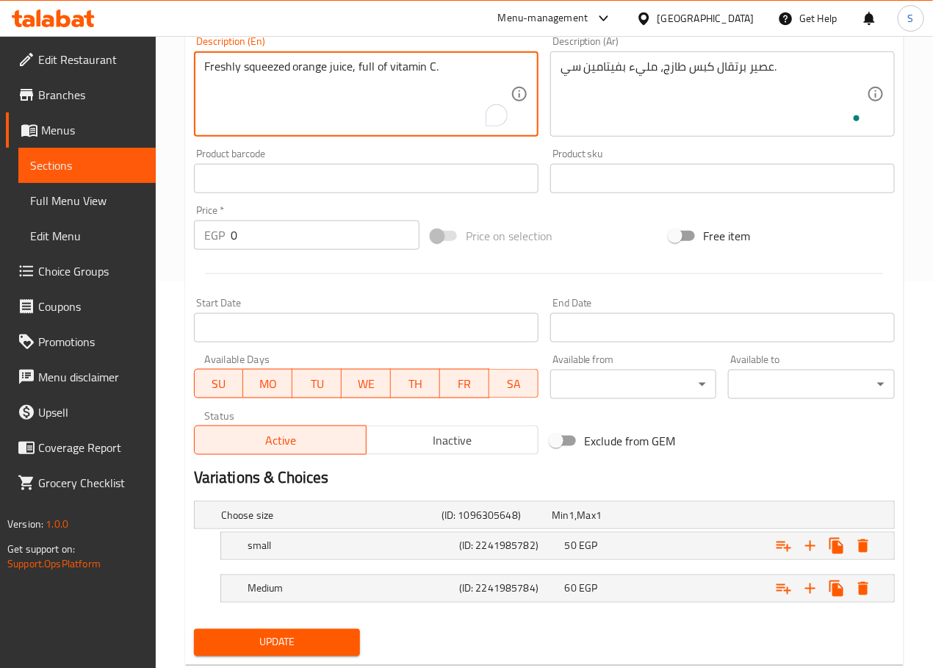
scroll to position [426, 0]
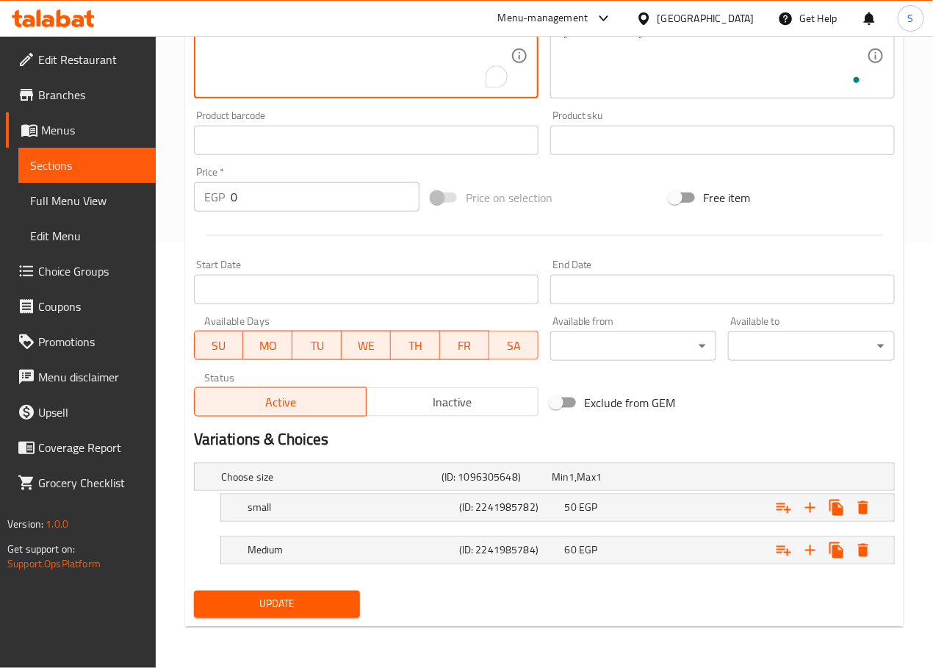
click at [303, 611] on span "Update" at bounding box center [277, 604] width 143 height 18
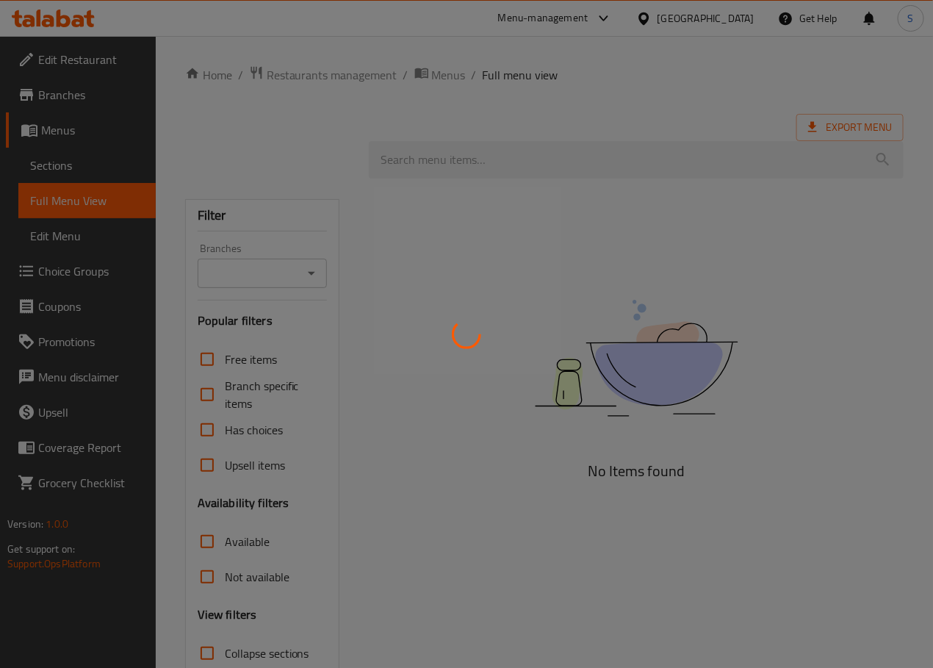
click at [359, 339] on div at bounding box center [466, 334] width 933 height 668
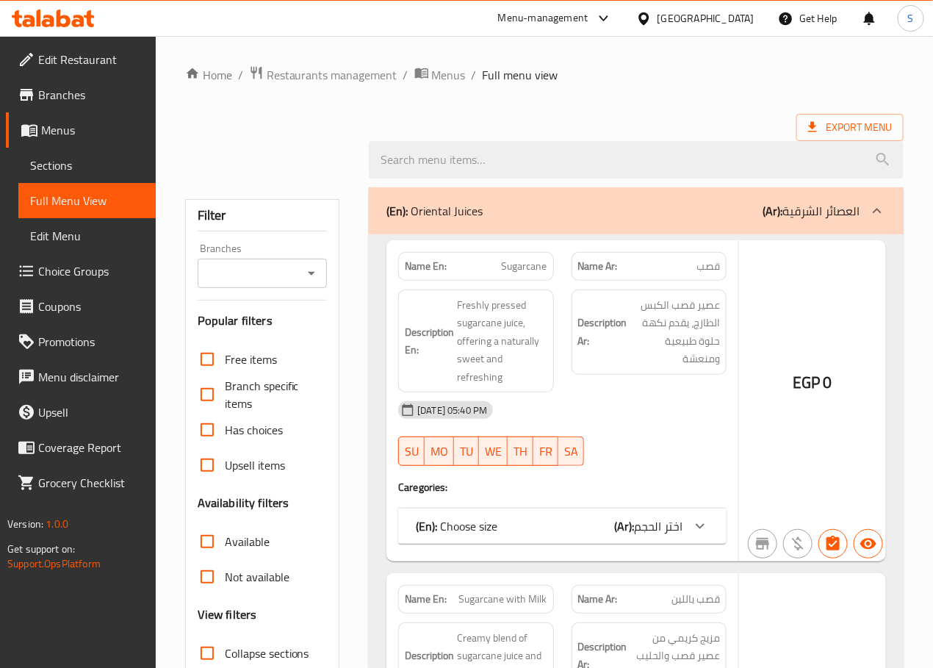
click at [208, 635] on input "Collapse sections" at bounding box center [207, 652] width 35 height 35
checkbox input "true"
checkbox input "false"
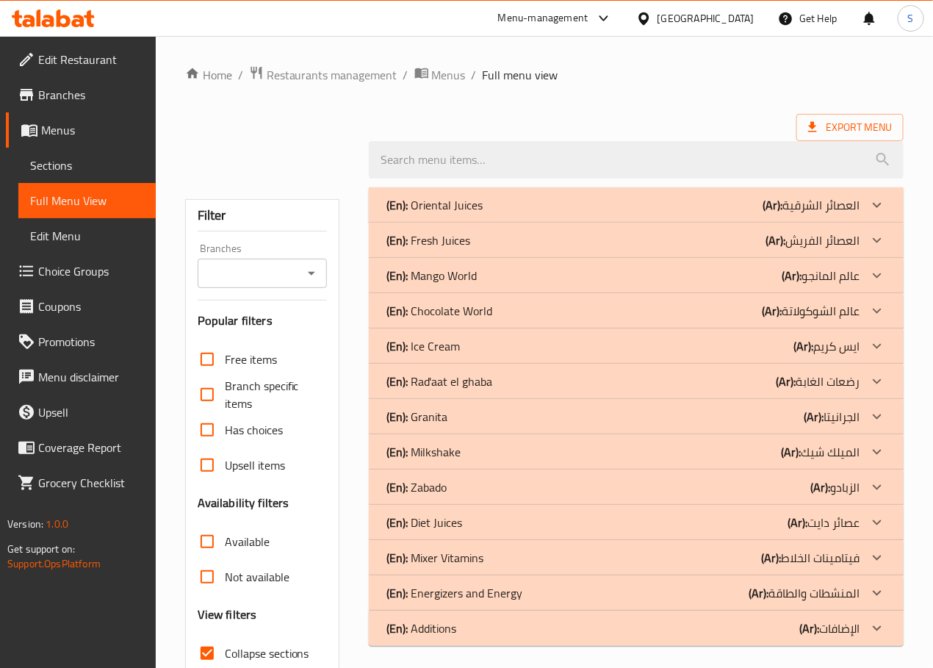
click at [353, 485] on div "Filter Branches Branches Popular filters Free items Branch specific items Has c…" at bounding box center [268, 465] width 184 height 572
click at [212, 441] on div "Free items Branch specific items Has choices Upsell items Availability filters …" at bounding box center [263, 542] width 130 height 400
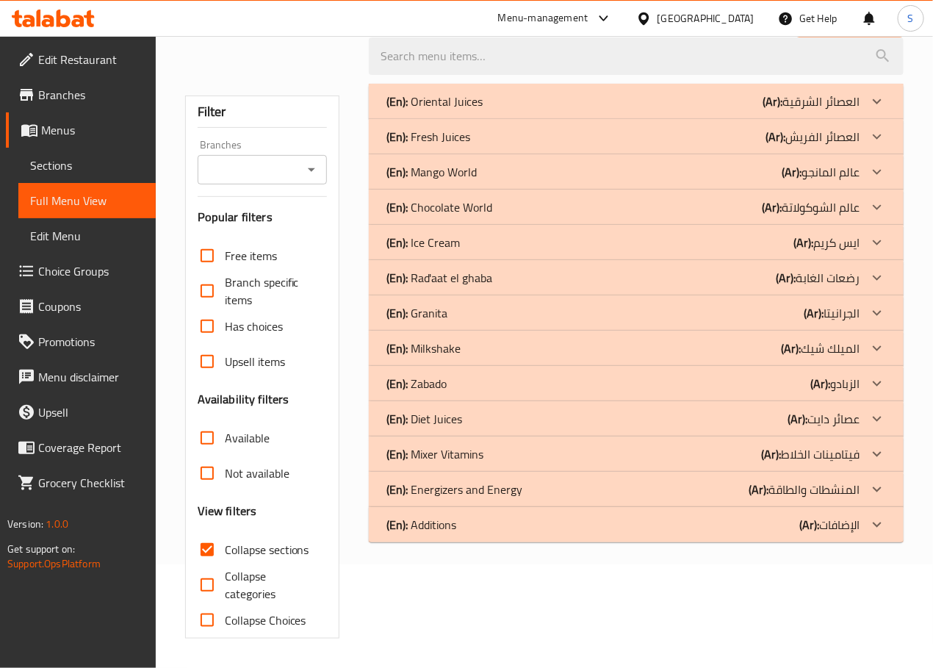
click at [206, 547] on input "Collapse sections" at bounding box center [207, 549] width 35 height 35
checkbox input "false"
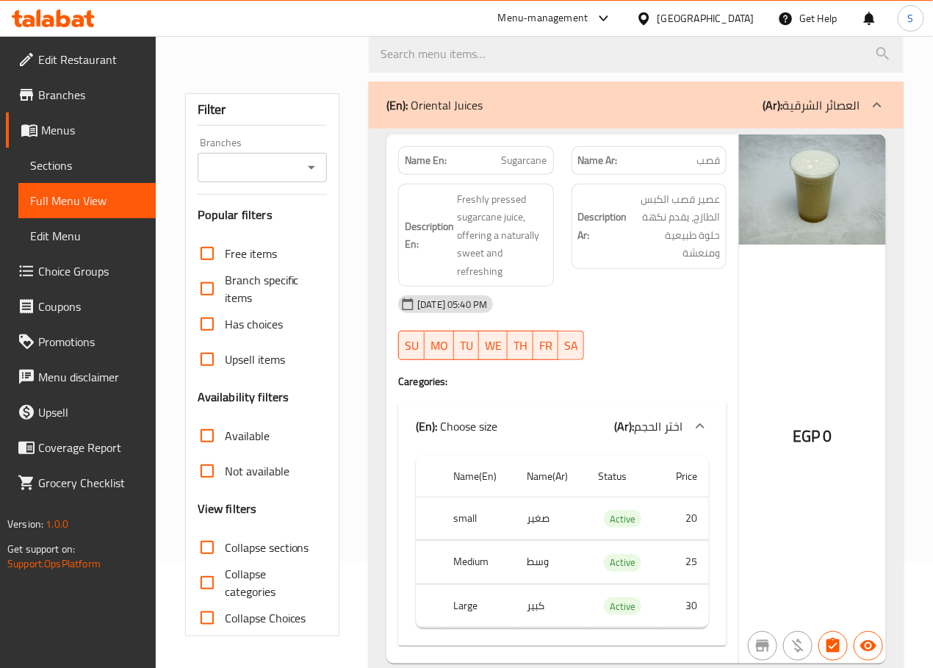
scroll to position [119, 0]
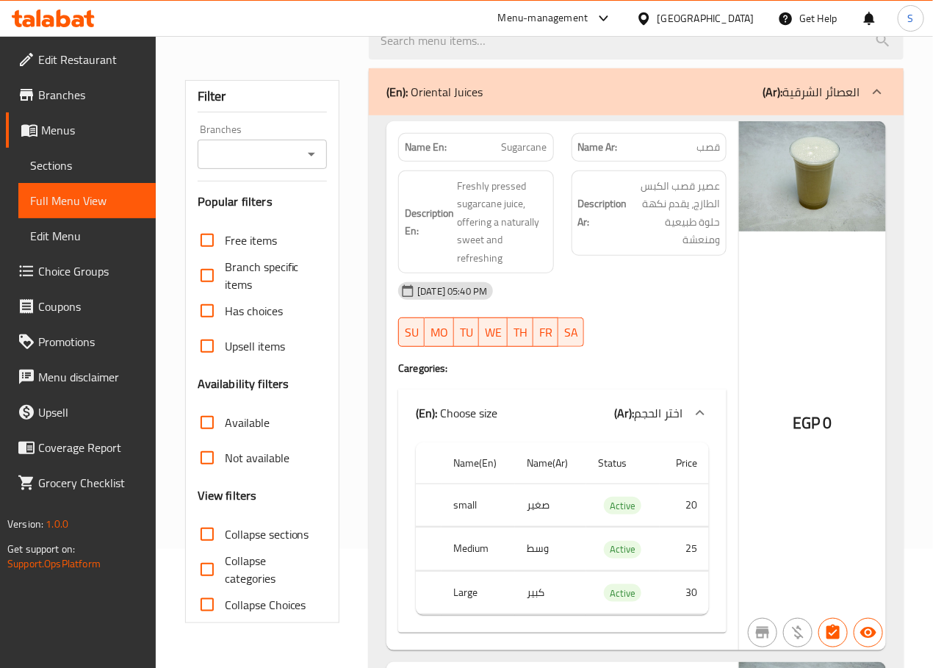
click at [339, 508] on div "Filter Branches Branches Popular filters Free items Branch specific items Has c…" at bounding box center [262, 351] width 155 height 543
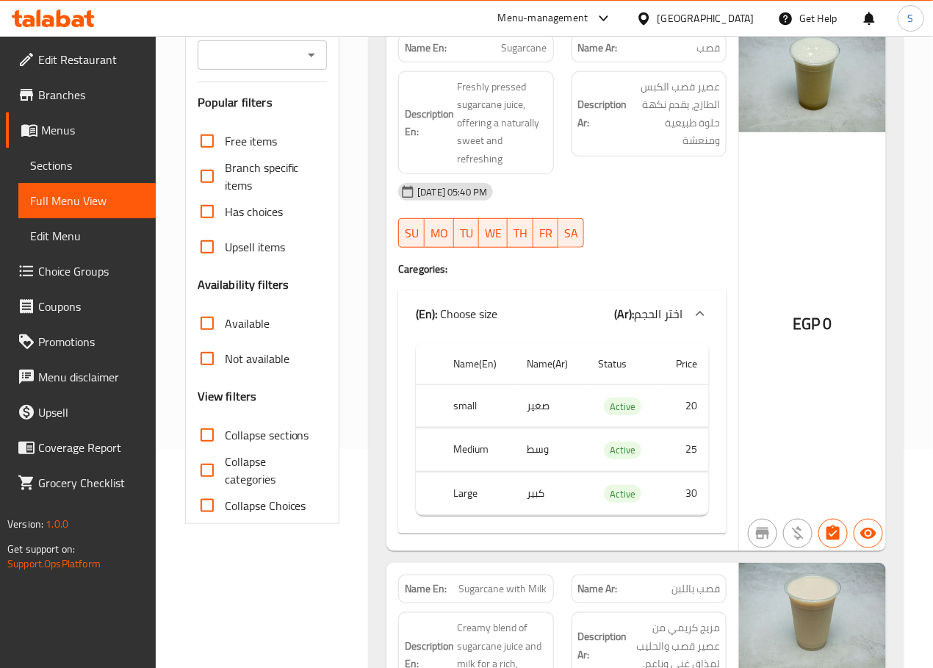
click at [208, 465] on input "Collapse categories" at bounding box center [207, 470] width 35 height 35
checkbox input "true"
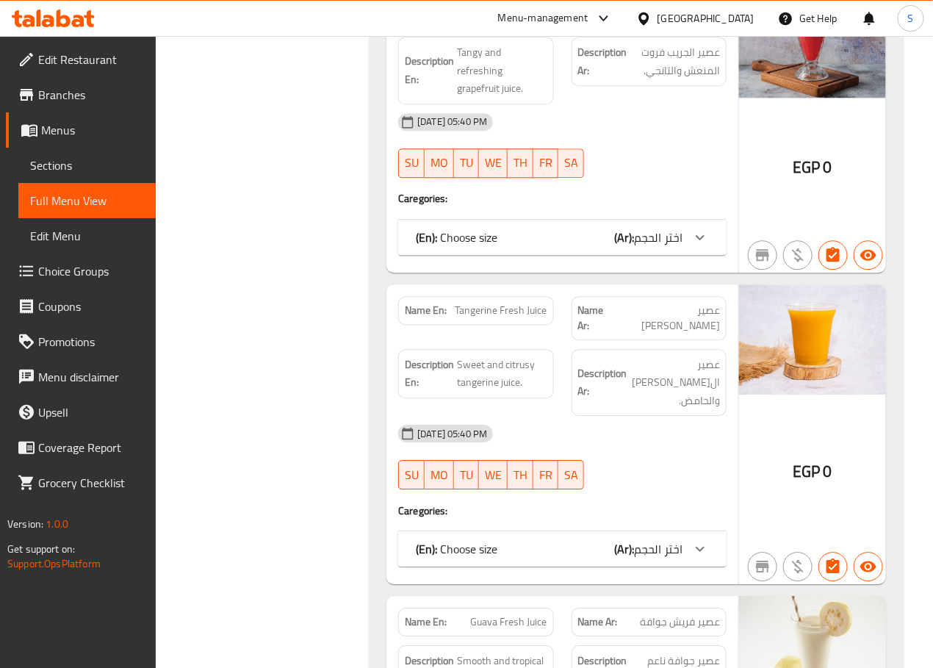
scroll to position [4791, 0]
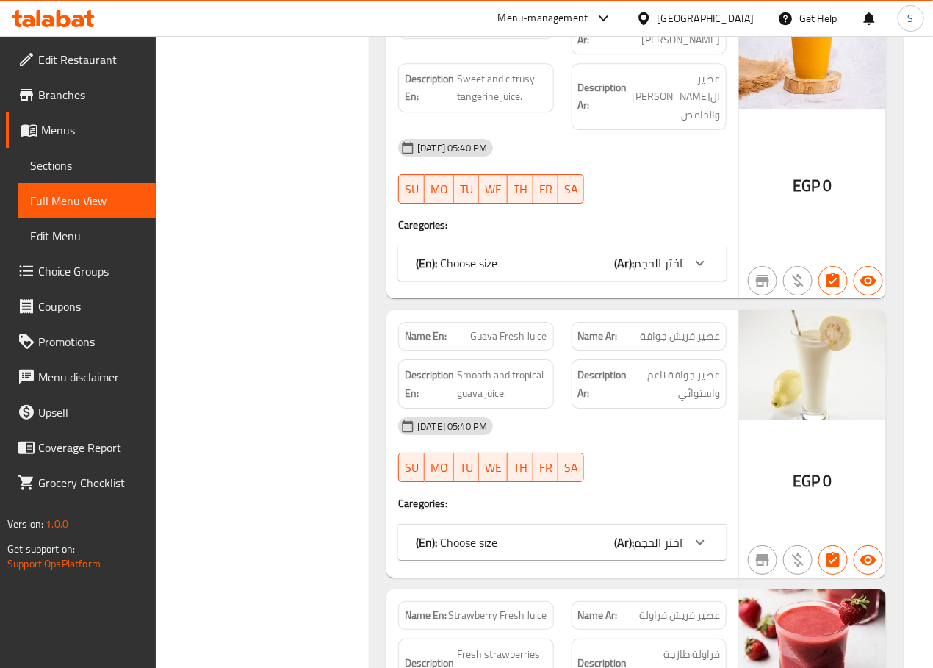
scroll to position [5246, 0]
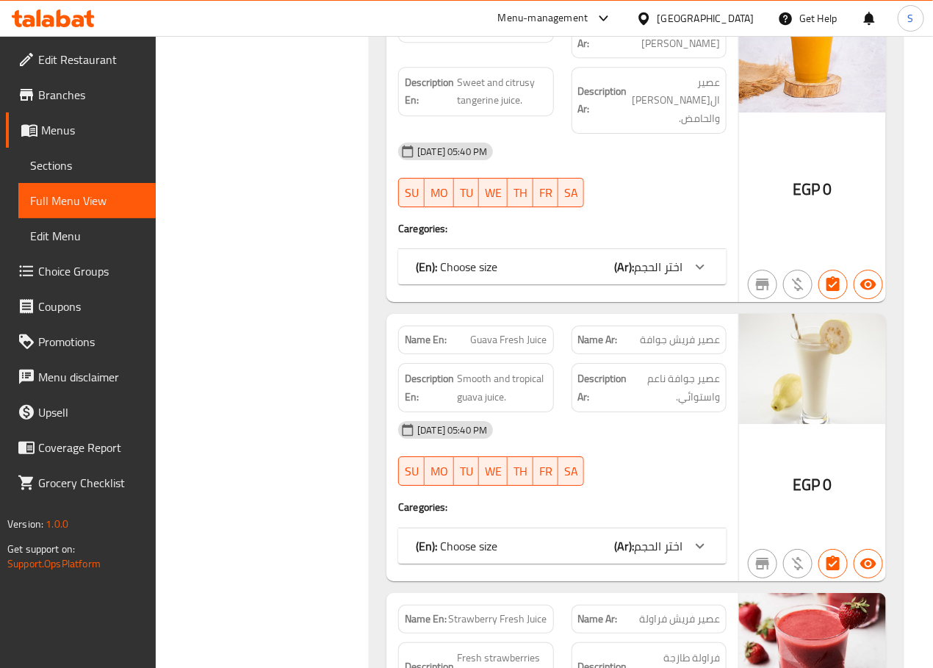
copy span "Fresh"
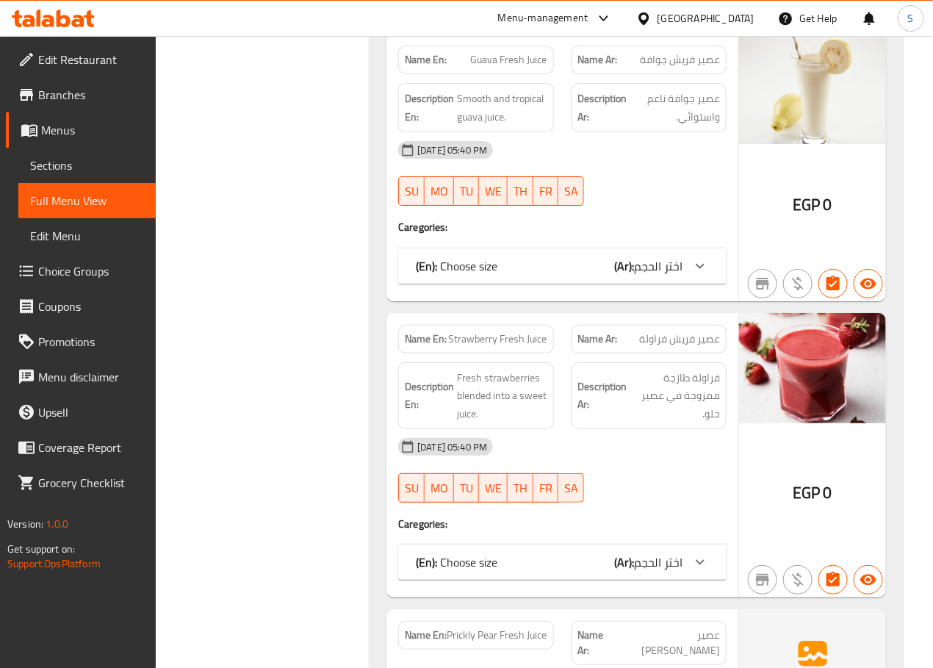
scroll to position [5525, 0]
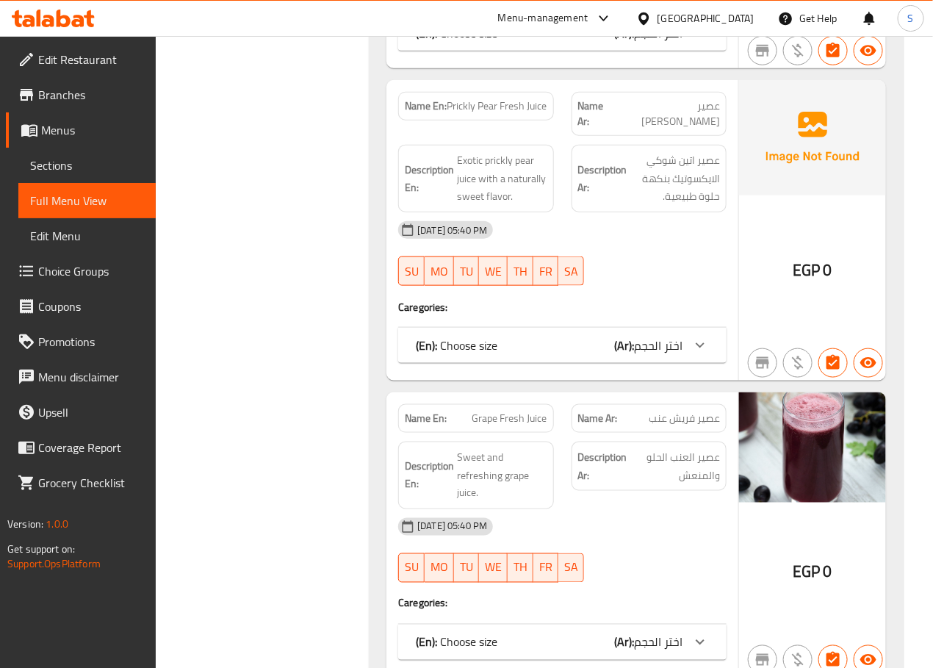
scroll to position [6045, 0]
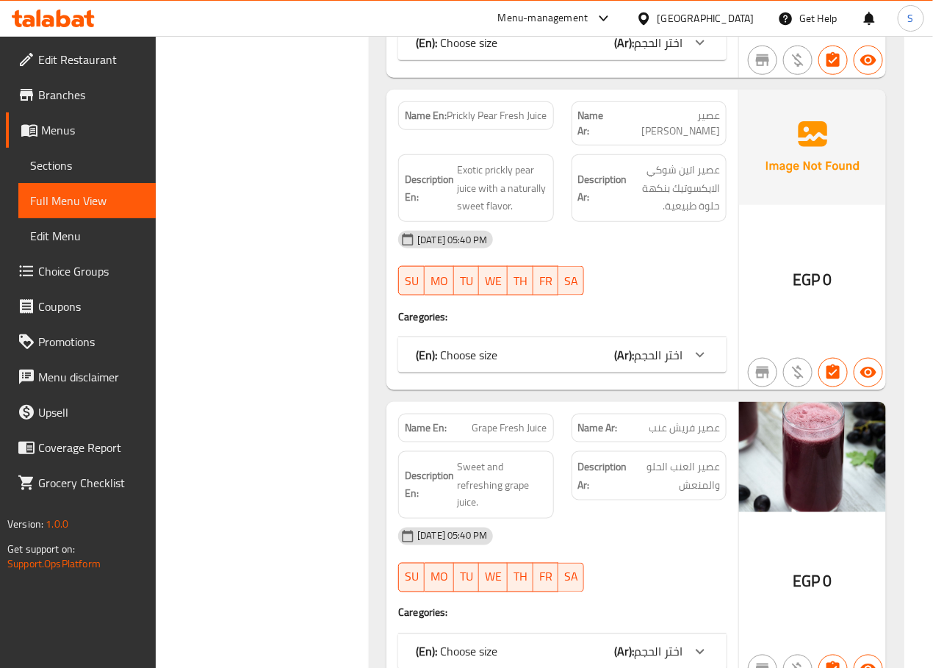
copy span "Prickly Pear Fresh Juice"
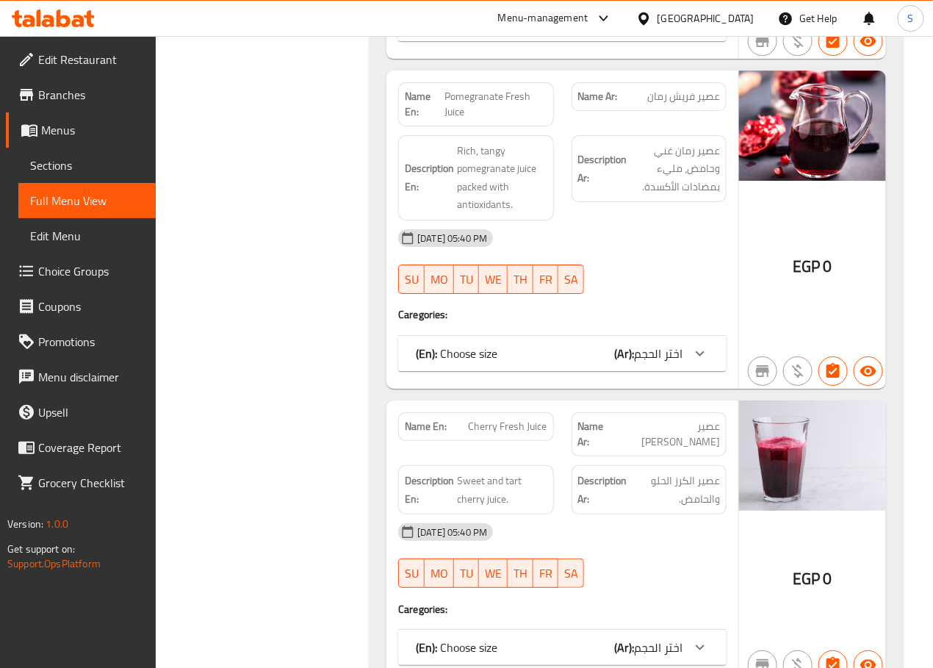
scroll to position [7266, 0]
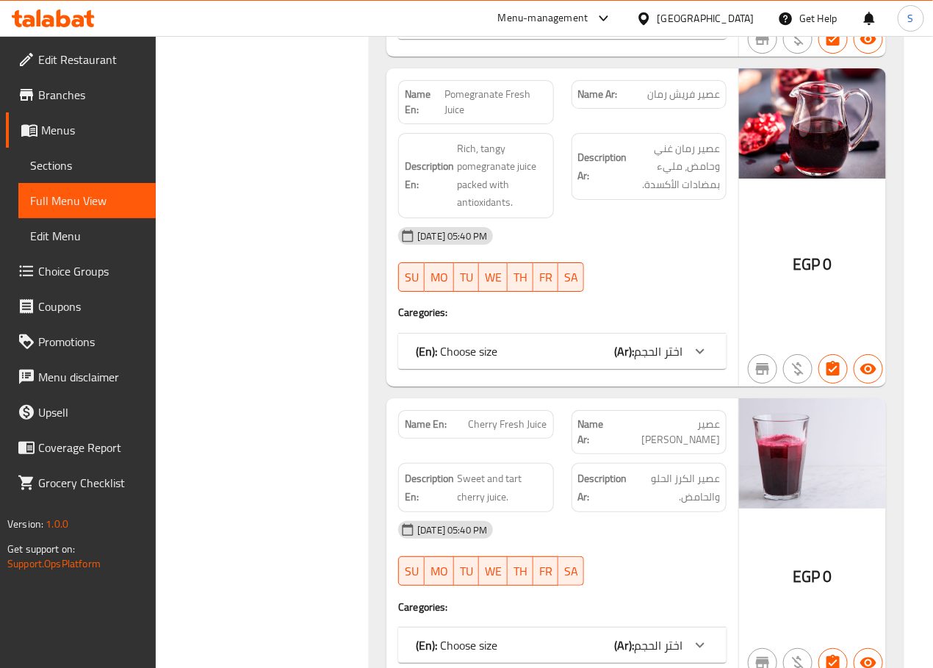
copy span "Pomegranate Fresh Juice"
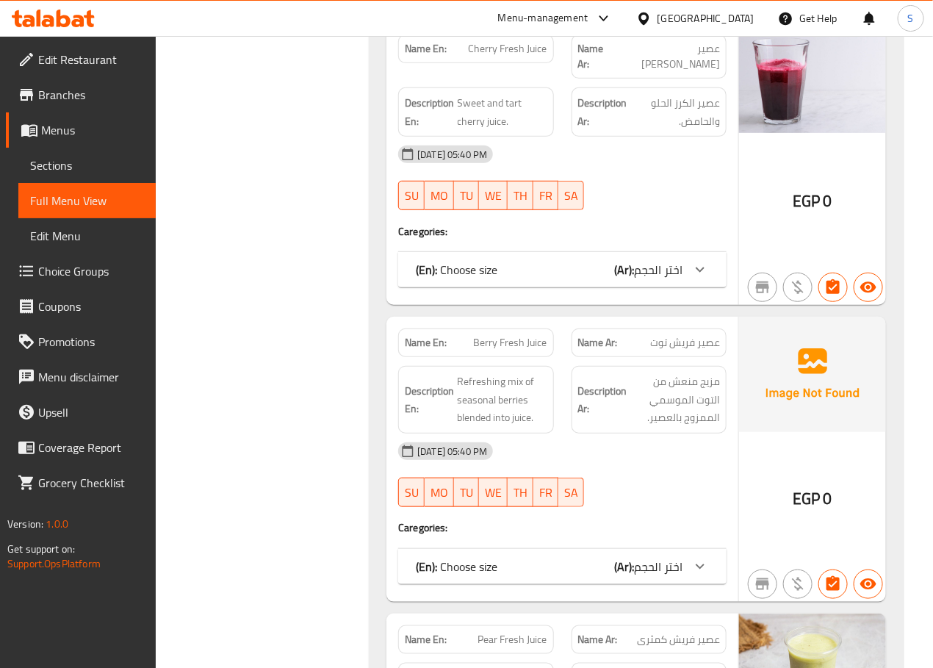
scroll to position [7597, 0]
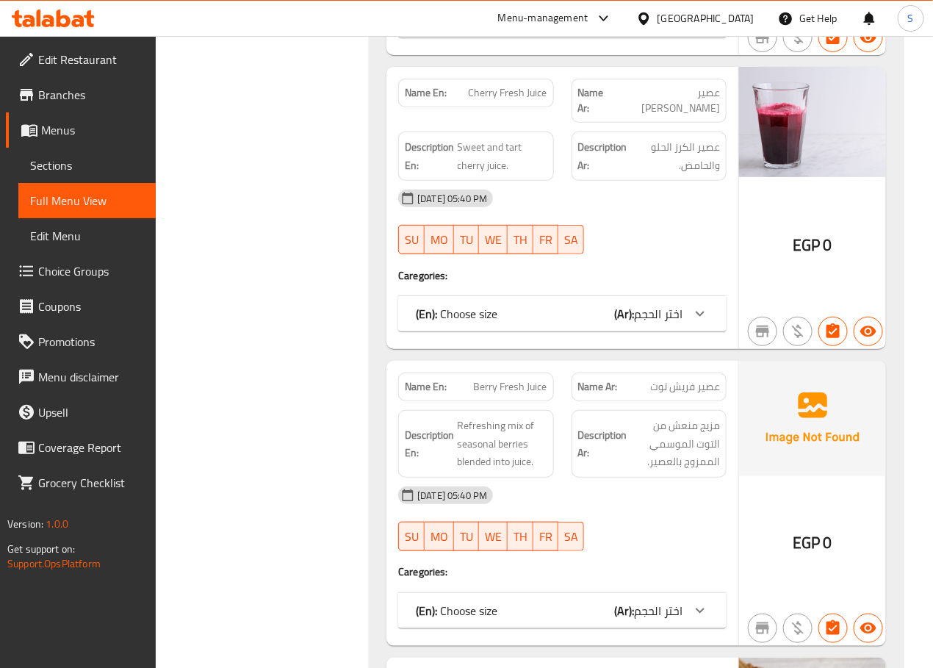
copy span "Berry Fresh Juice"
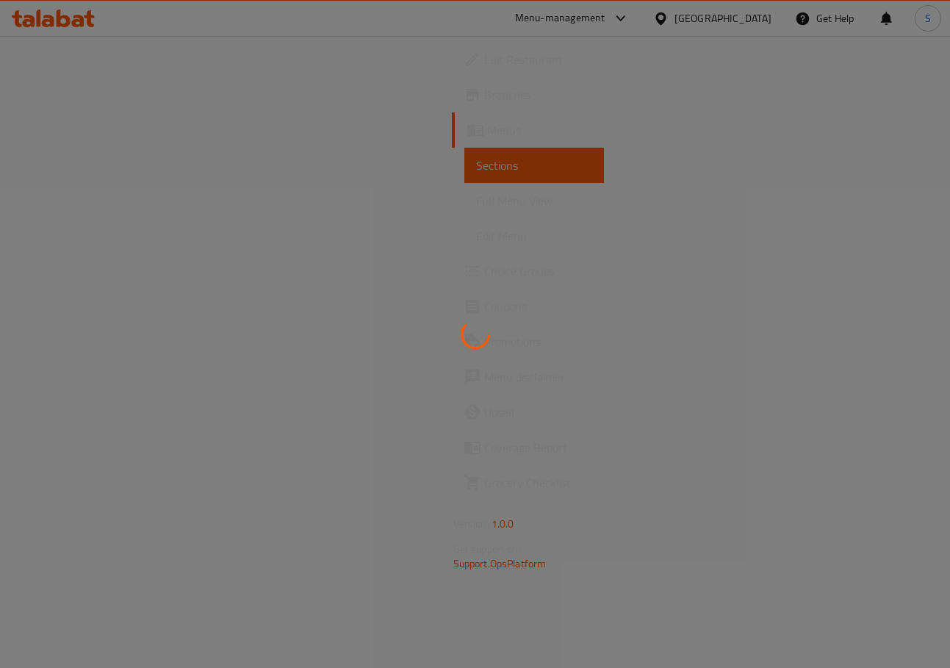
click at [372, 110] on div at bounding box center [475, 334] width 950 height 668
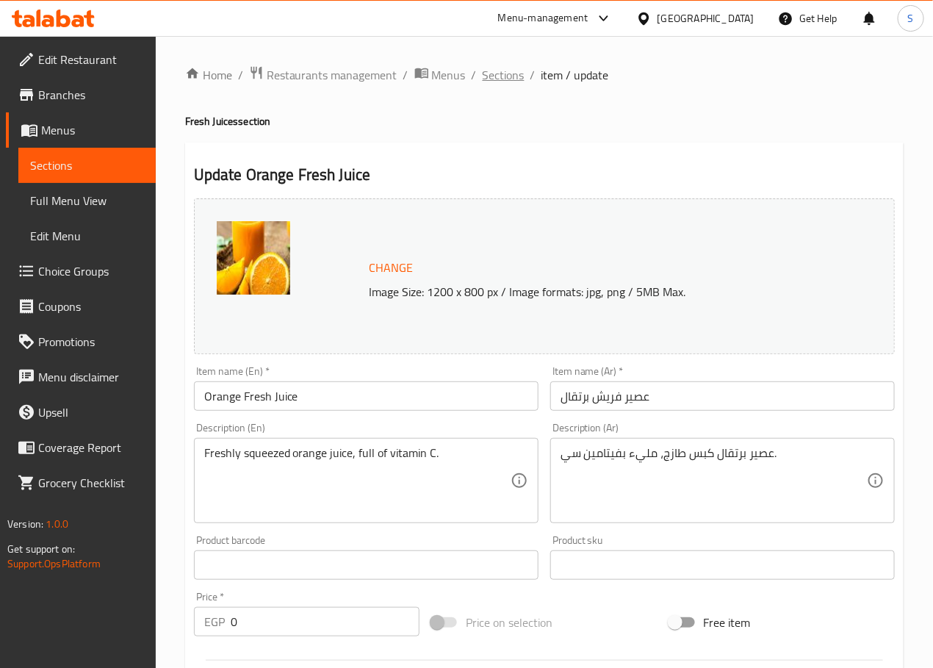
click at [499, 78] on span "Sections" at bounding box center [504, 75] width 42 height 18
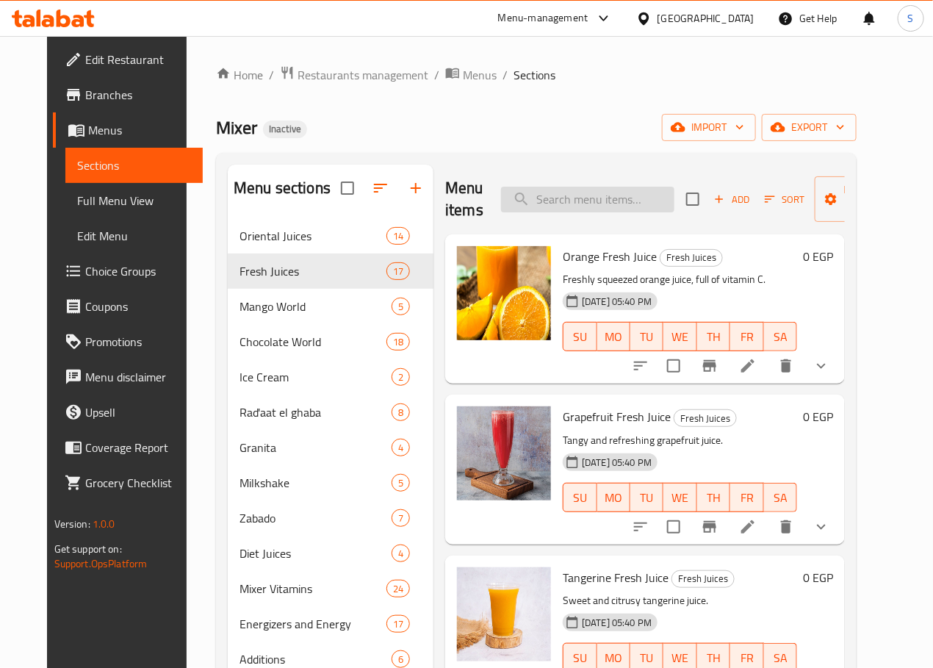
click at [563, 196] on input "search" at bounding box center [587, 200] width 173 height 26
paste input "Tangerine Fresh Juice"
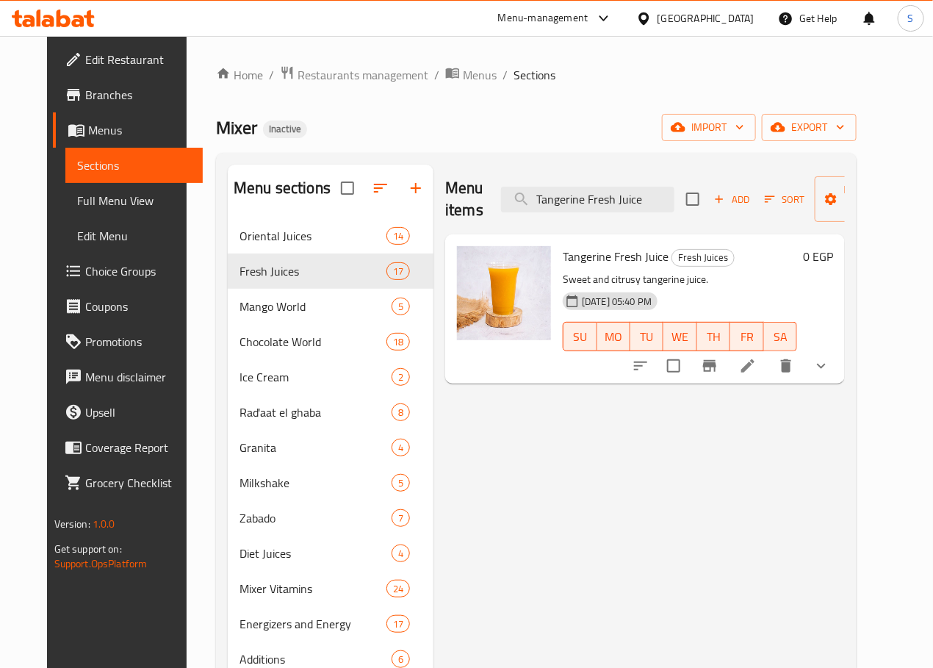
type input "Tangerine Fresh Juice"
click at [757, 371] on icon at bounding box center [748, 366] width 18 height 18
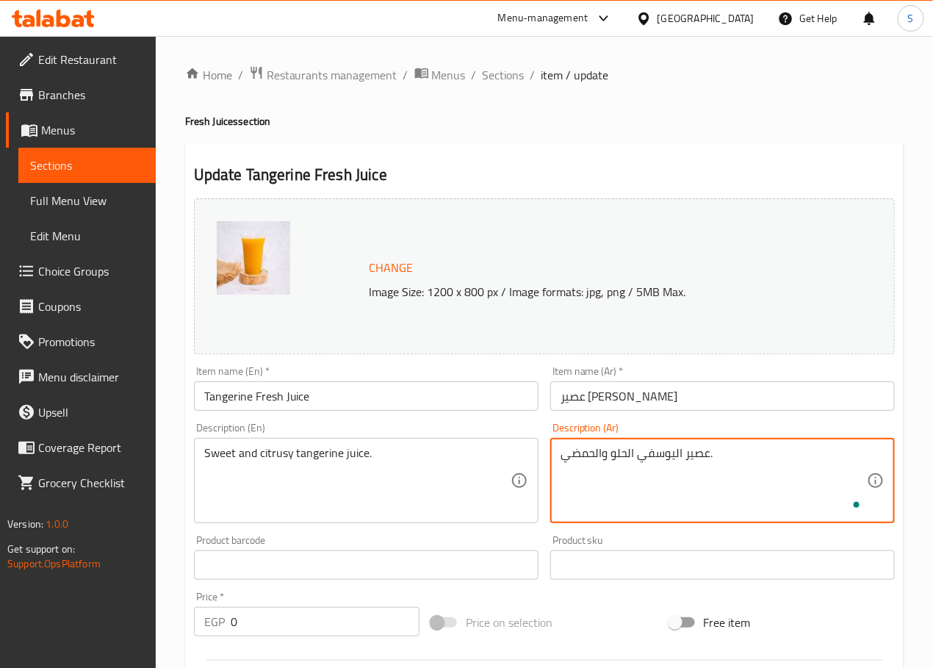
type textarea "عصير اليوسفي الحلو والحمضي."
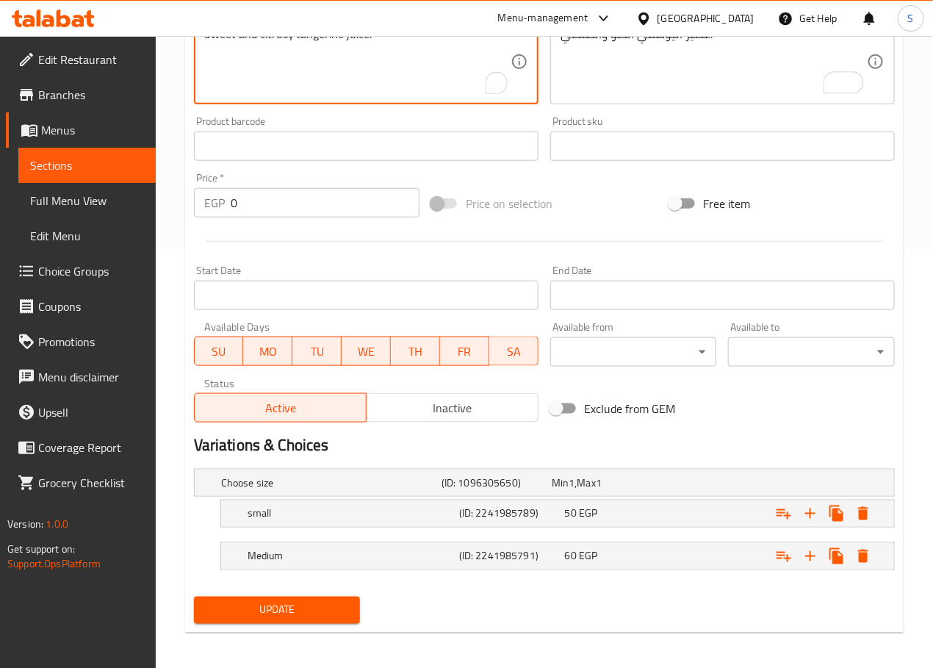
scroll to position [426, 0]
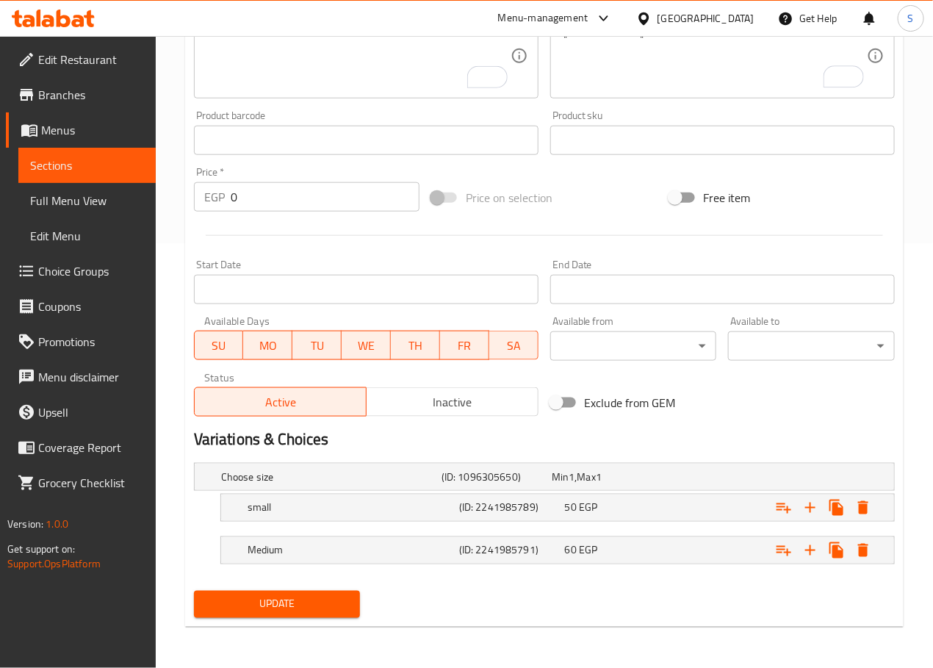
click at [311, 585] on div "Update" at bounding box center [277, 604] width 179 height 39
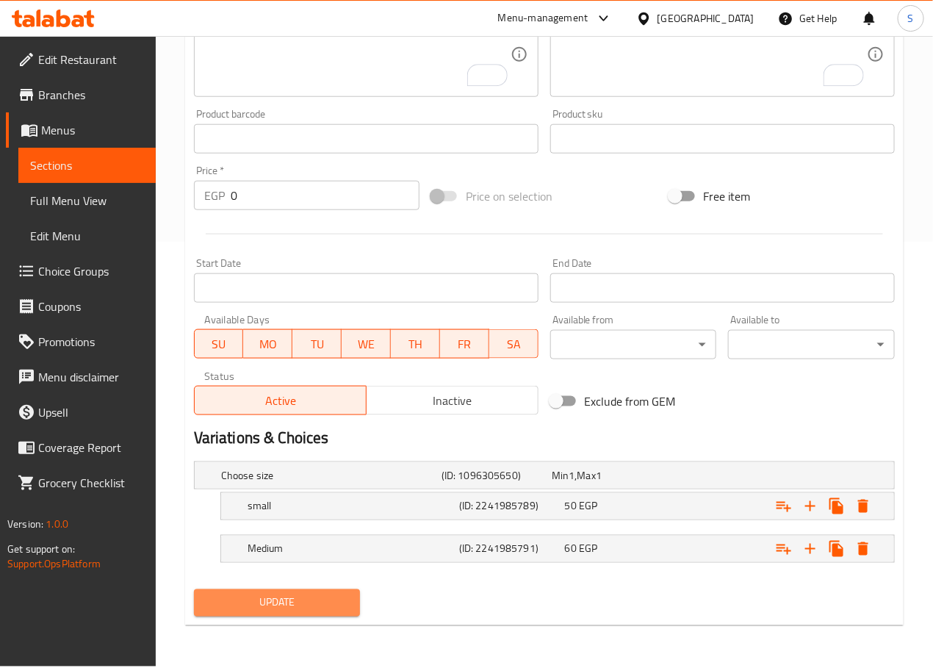
click at [298, 615] on button "Update" at bounding box center [277, 602] width 167 height 27
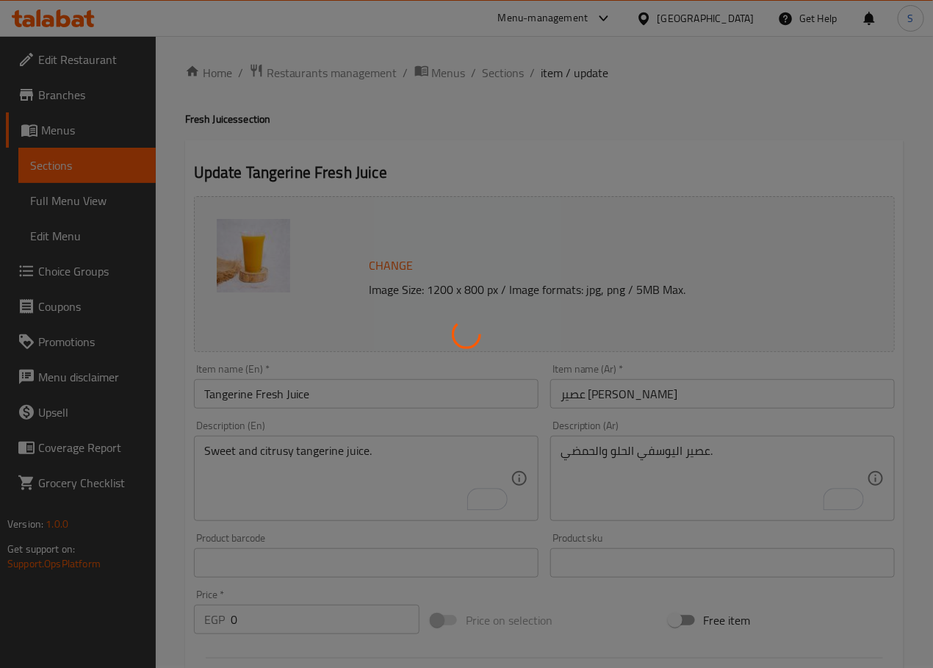
scroll to position [0, 0]
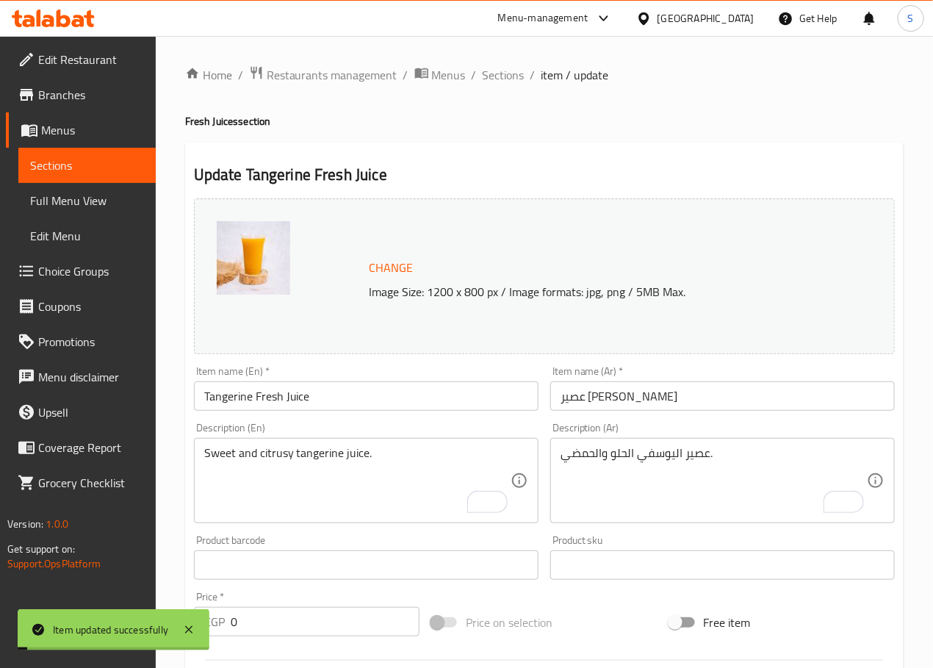
click at [498, 73] on span "Sections" at bounding box center [504, 75] width 42 height 18
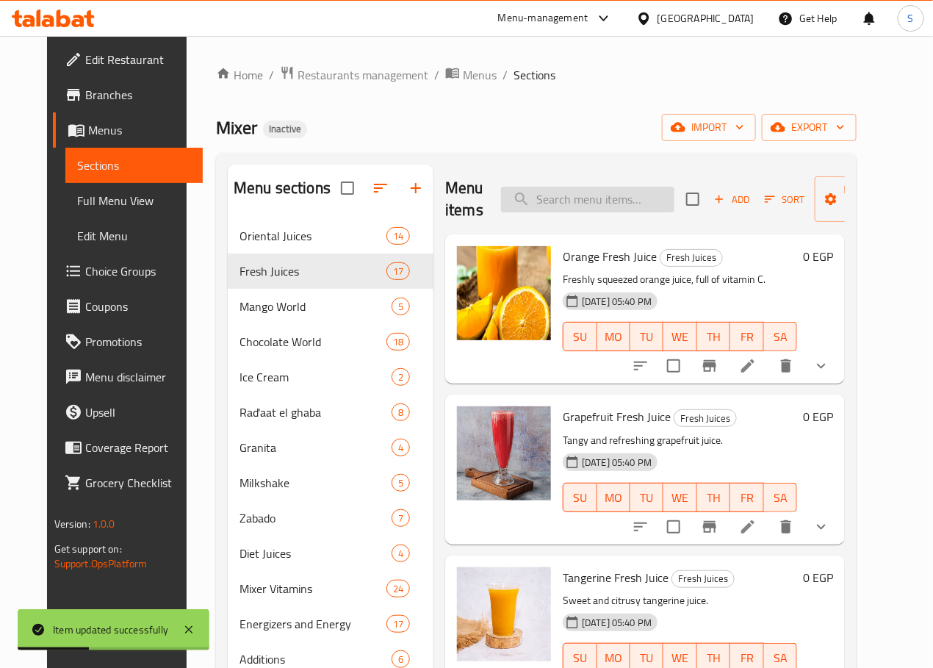
click at [540, 192] on input "search" at bounding box center [587, 200] width 173 height 26
paste input "Prickly Pear Fresh Juice"
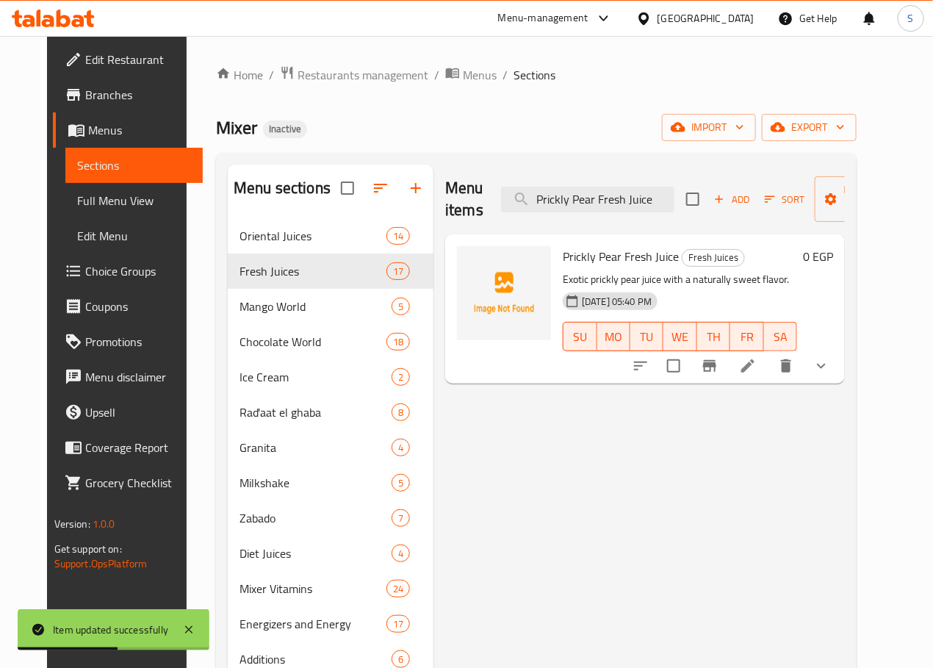
type input "Prickly Pear Fresh Juice"
click at [768, 364] on li at bounding box center [747, 366] width 41 height 26
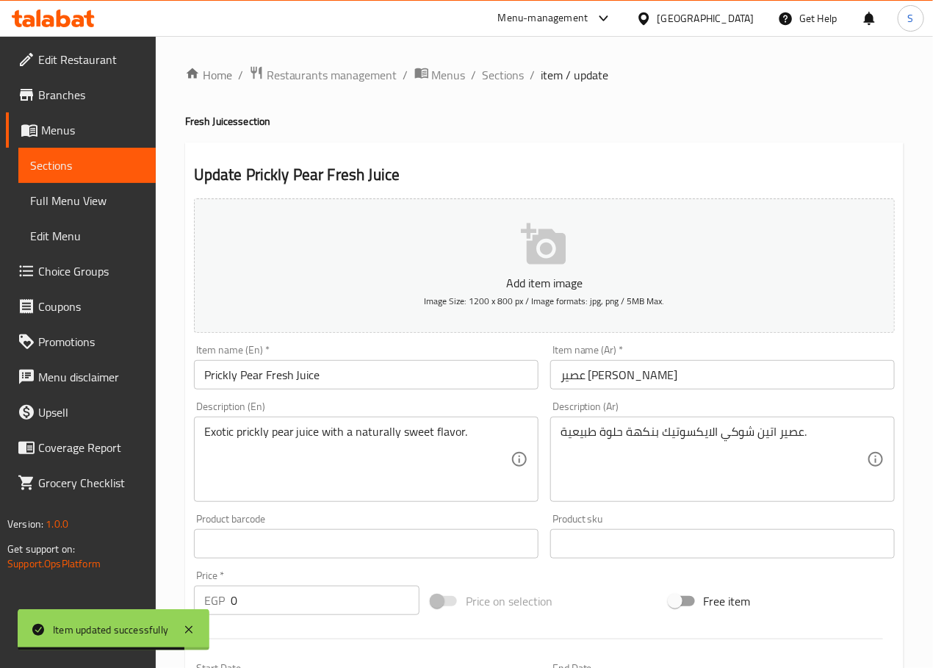
click at [220, 430] on textarea "Exotic prickly pear juice with a naturally sweet flavor." at bounding box center [357, 460] width 306 height 70
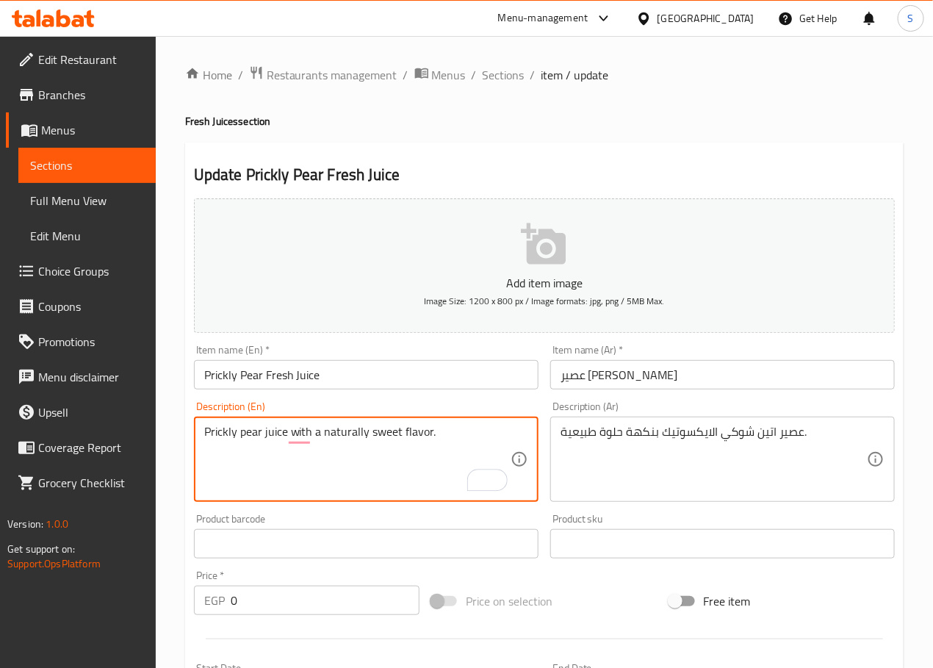
type textarea "Prickly pear juice with a naturally sweet flavor."
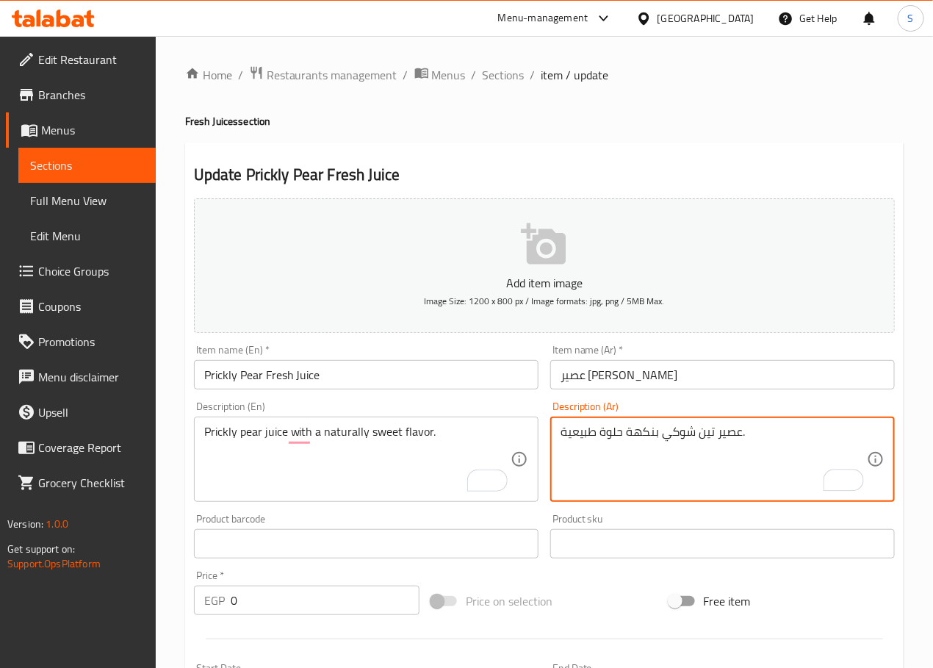
type textarea "عصير تين شوكي بنكهة حلوة طبيعية."
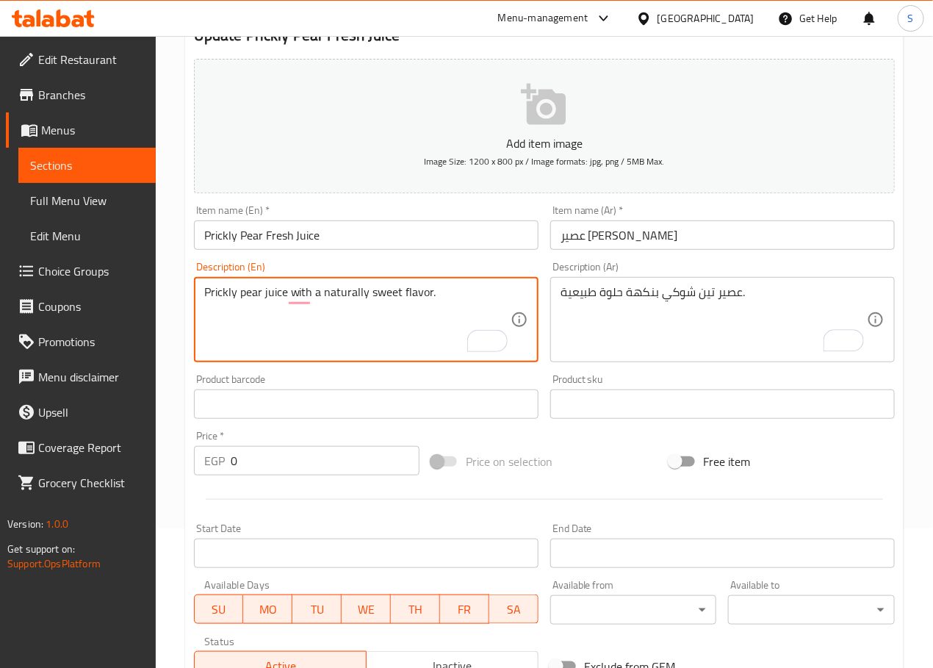
scroll to position [406, 0]
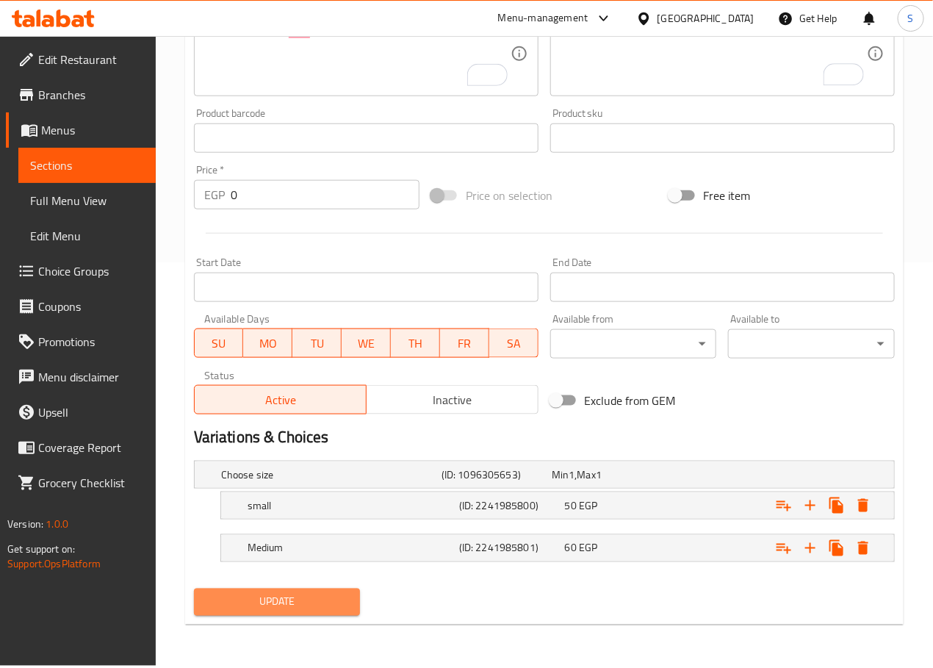
click at [305, 605] on span "Update" at bounding box center [277, 602] width 143 height 18
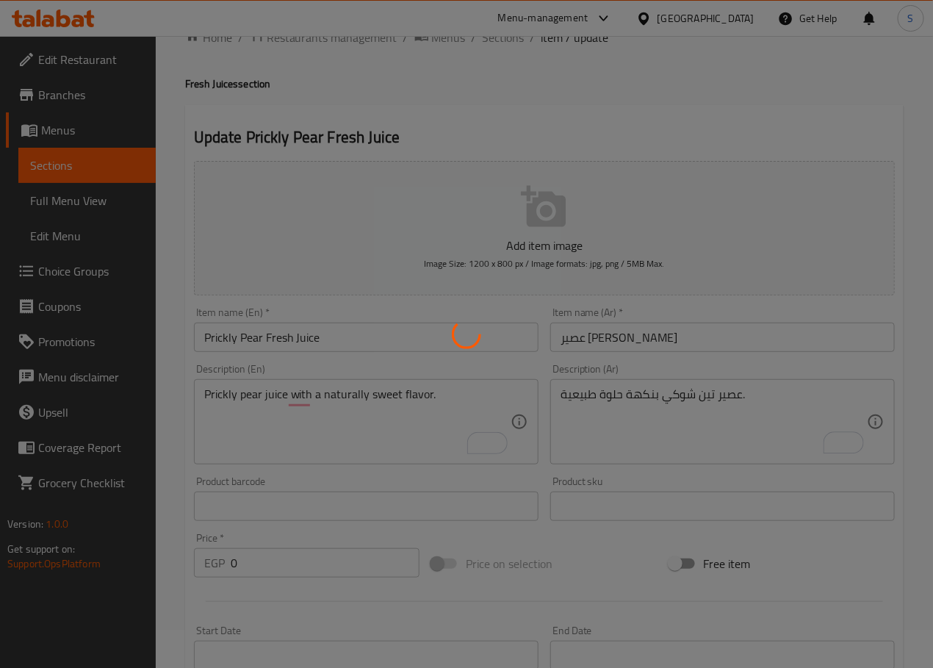
scroll to position [0, 0]
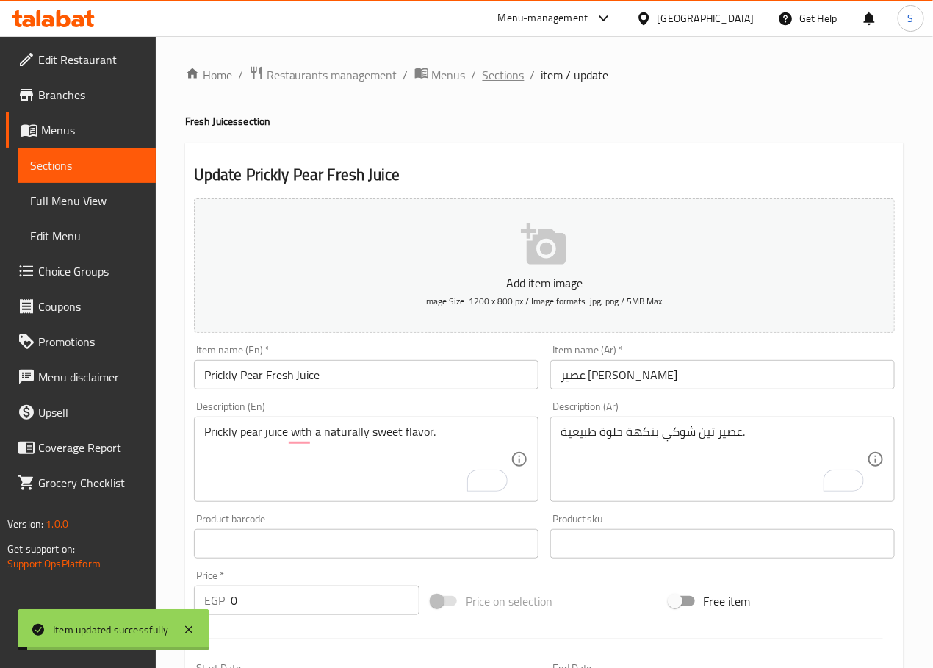
click at [491, 71] on span "Sections" at bounding box center [504, 75] width 42 height 18
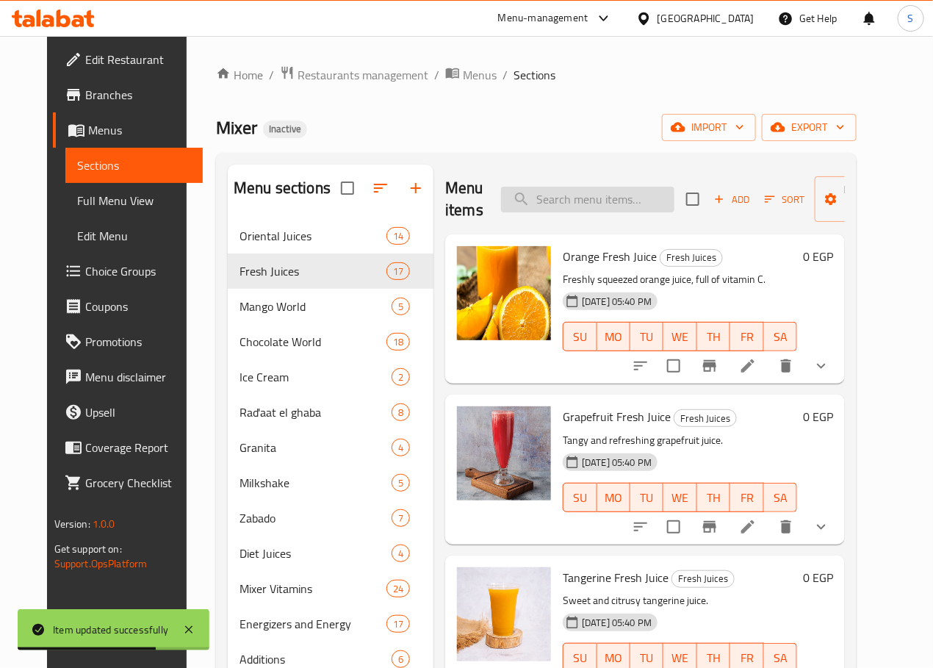
click at [531, 203] on input "search" at bounding box center [587, 200] width 173 height 26
paste input "Pomegranate Fresh Juice"
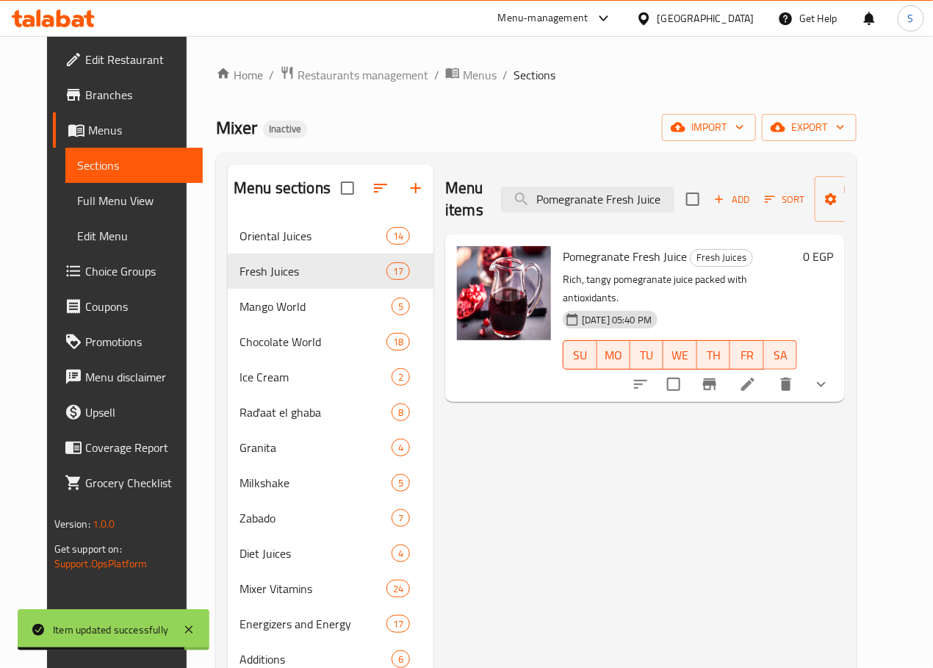
type input "Pomegranate Fresh Juice"
click at [768, 371] on li at bounding box center [747, 384] width 41 height 26
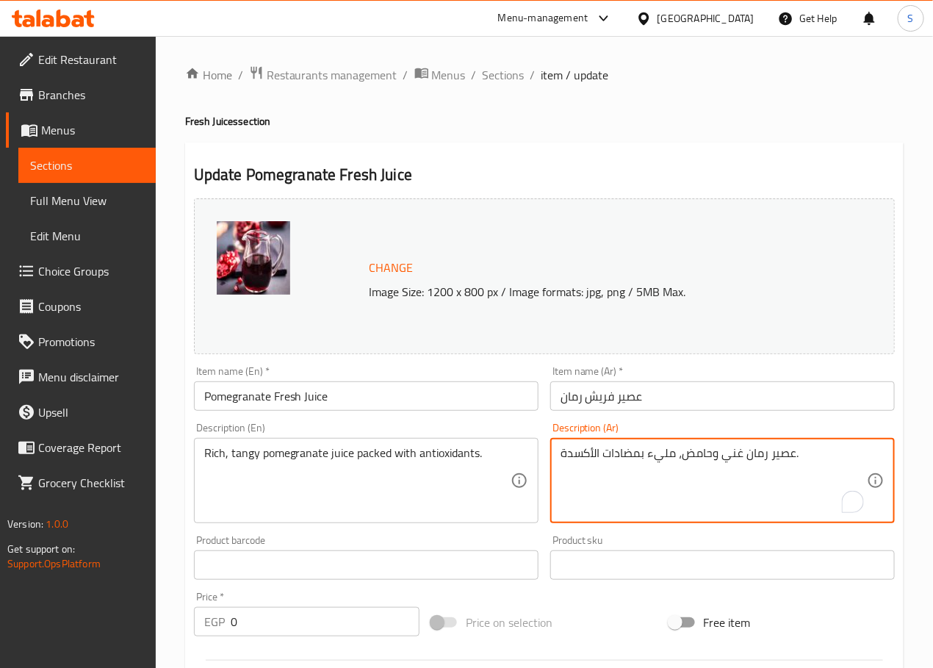
click at [696, 457] on textarea "عصير رمان غني وحامض، مليء بمضادات الأكسدة." at bounding box center [714, 481] width 306 height 70
type textarea "عصير رمان غني ومنعش، مليء بمضادات الأكسدة."
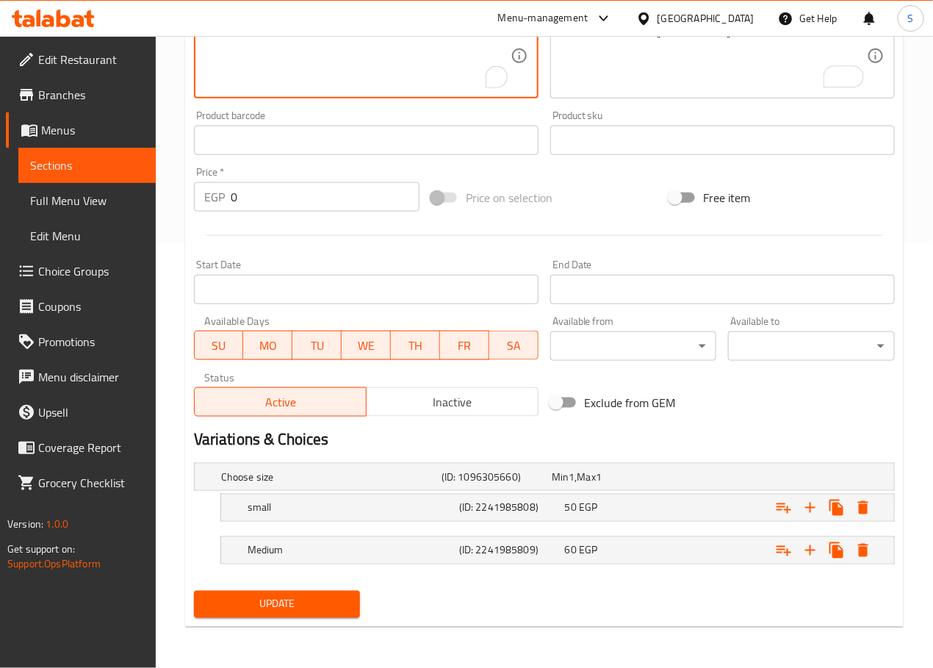
click at [339, 595] on span "Update" at bounding box center [277, 604] width 143 height 18
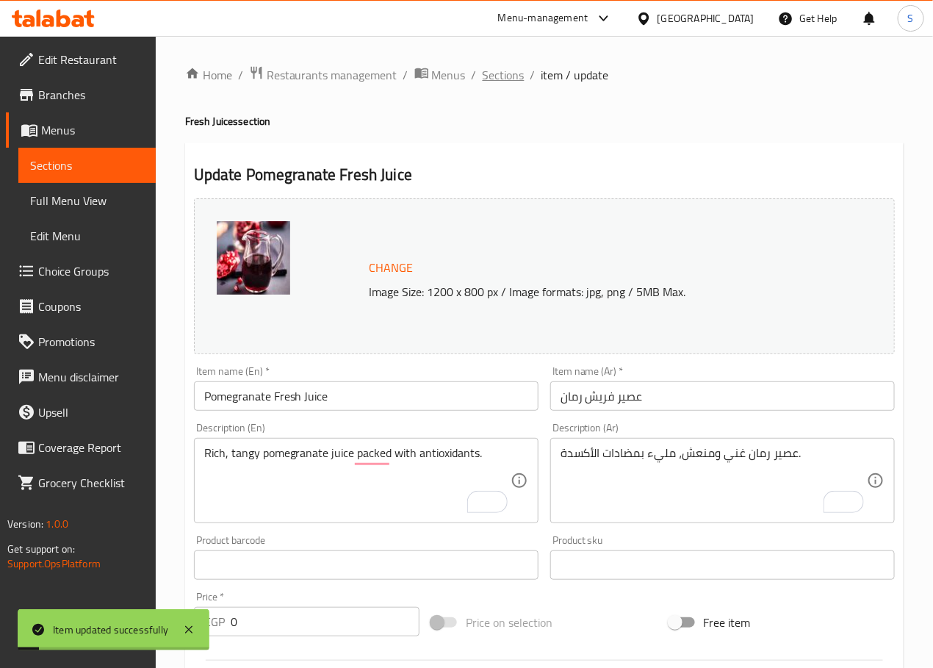
click at [508, 66] on span "Sections" at bounding box center [504, 75] width 42 height 18
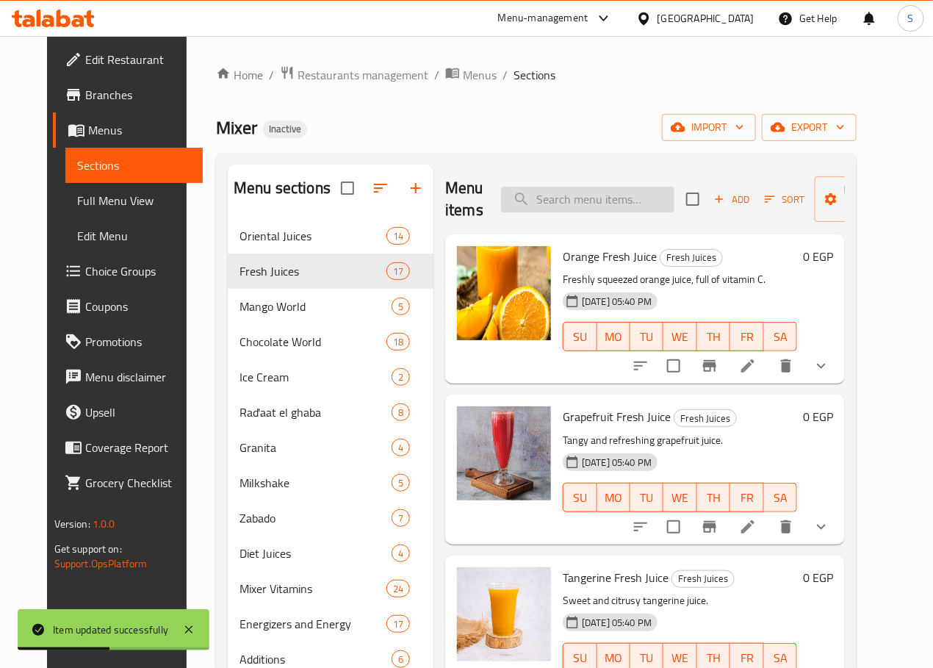
click at [520, 197] on input "search" at bounding box center [587, 200] width 173 height 26
paste input "Berry Fresh Juice"
type input "Berry Fresh Juice"
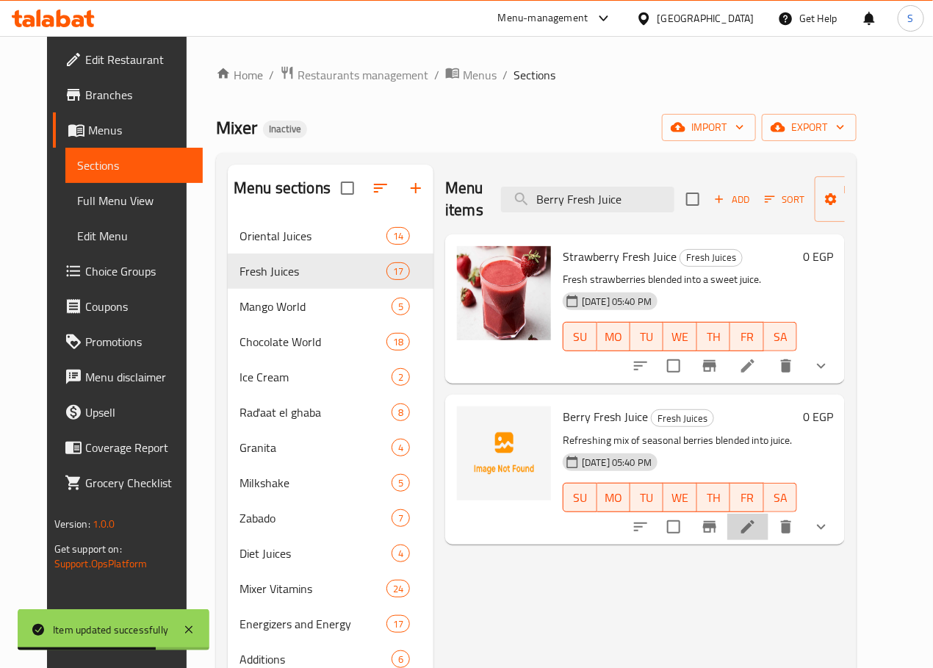
click at [754, 525] on icon at bounding box center [747, 526] width 13 height 13
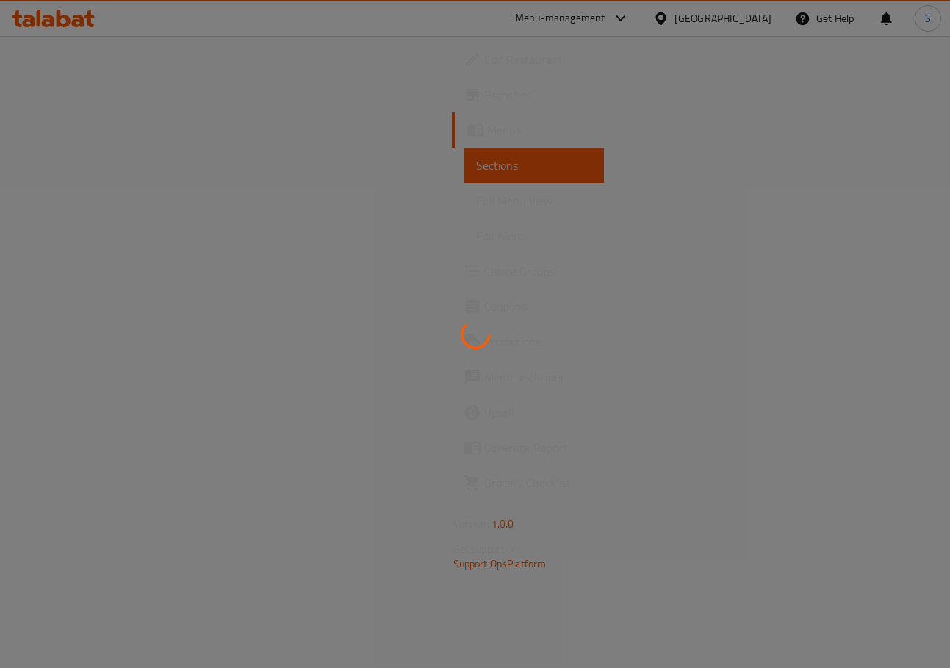
click at [447, 344] on div at bounding box center [475, 334] width 950 height 668
click at [502, 350] on div at bounding box center [475, 334] width 950 height 668
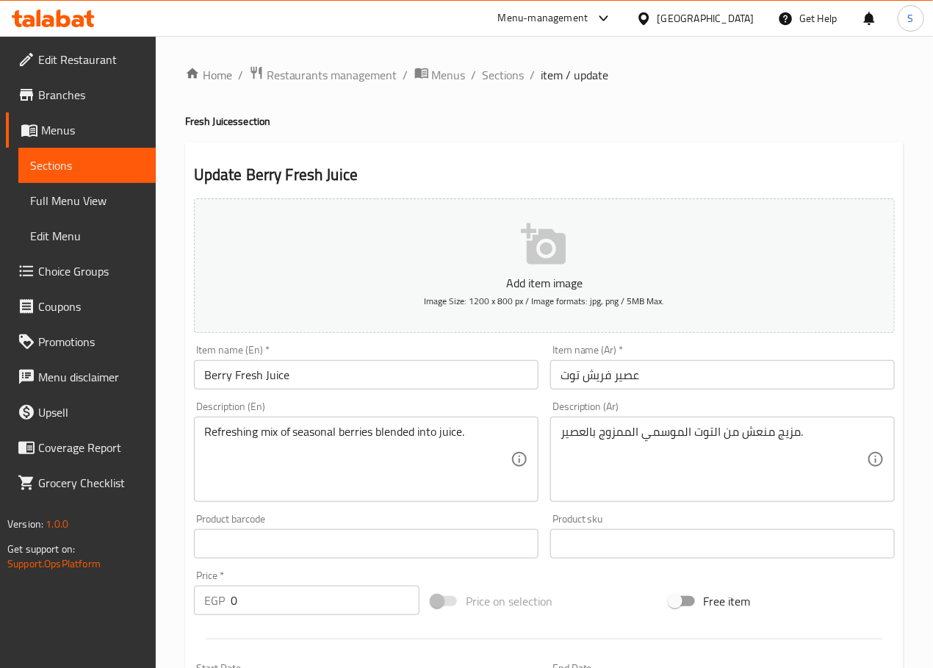
click at [525, 162] on div "Update Berry Fresh Juice Add item image Image Size: 1200 x 800 px / Image forma…" at bounding box center [544, 586] width 718 height 887
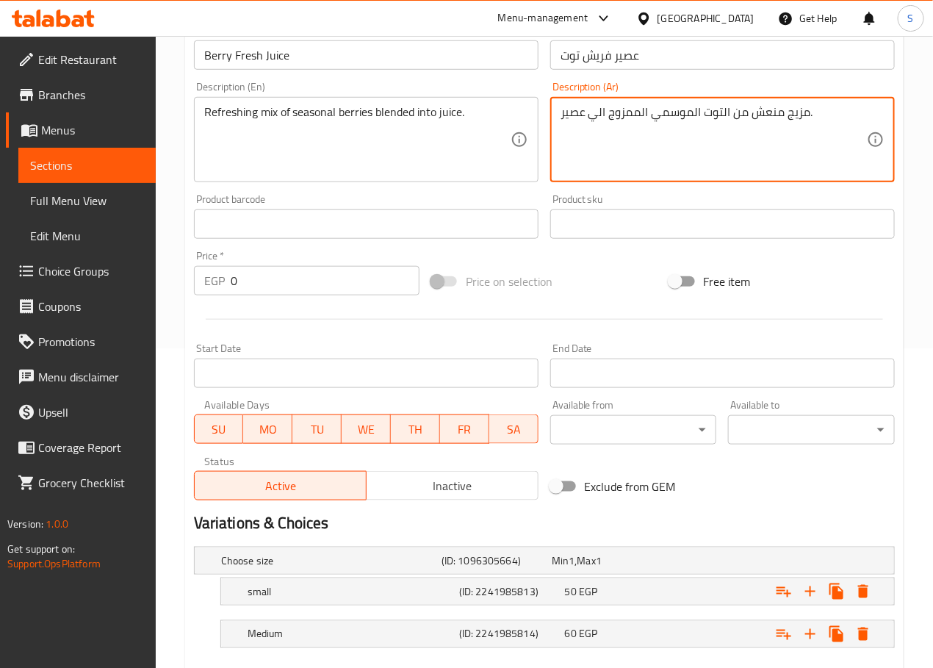
scroll to position [406, 0]
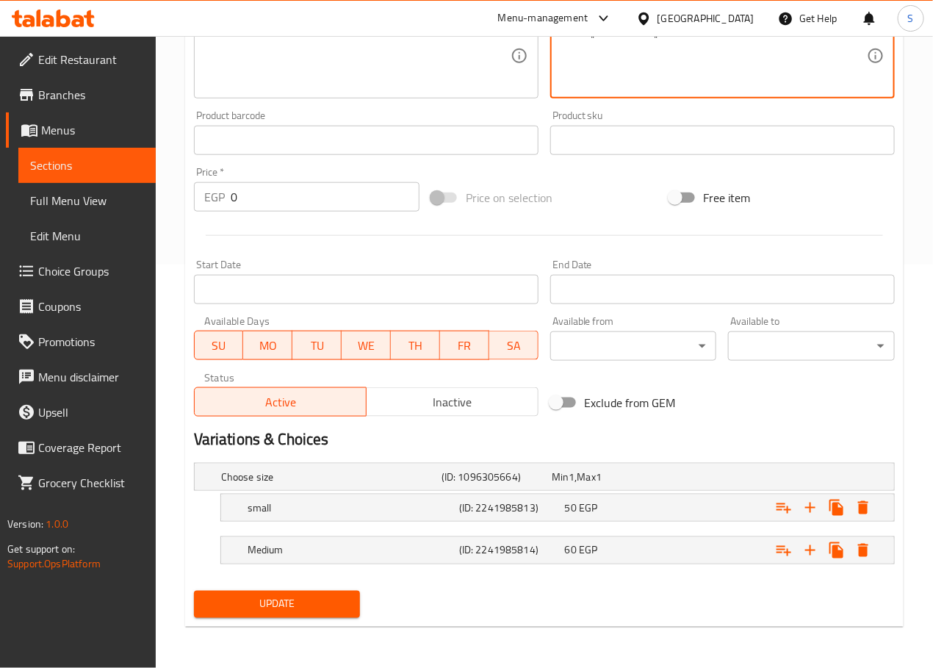
type textarea "مزيج منعش من التوت الموسمي الممزوج الي عصير."
click at [264, 602] on span "Update" at bounding box center [277, 604] width 143 height 18
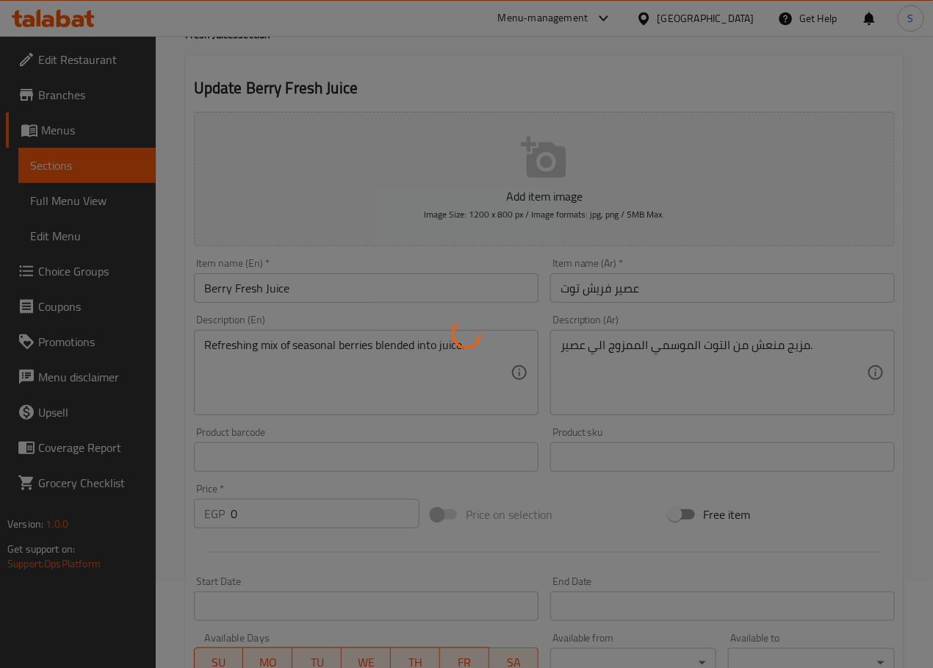
scroll to position [0, 0]
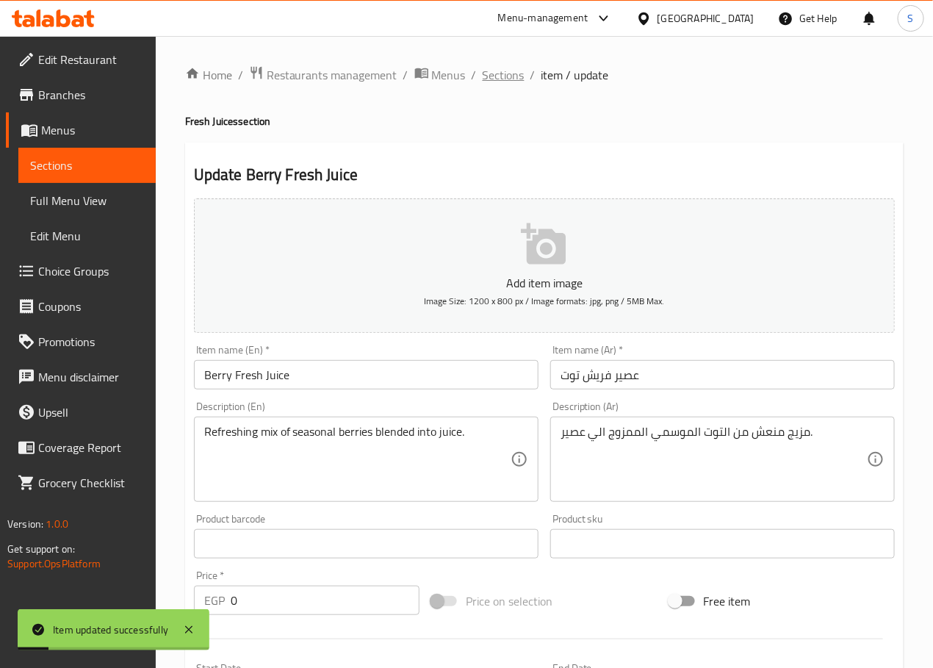
click at [503, 79] on span "Sections" at bounding box center [504, 75] width 42 height 18
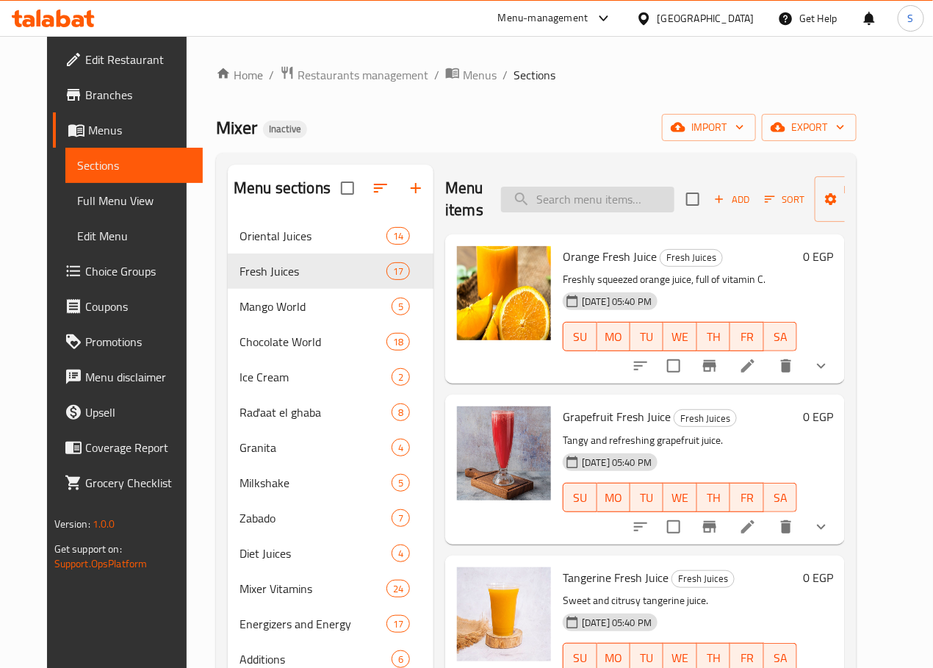
click at [538, 198] on input "search" at bounding box center [587, 200] width 173 height 26
paste input "Pineapple Fresh Juice"
type input "Pineapple Fresh Juice"
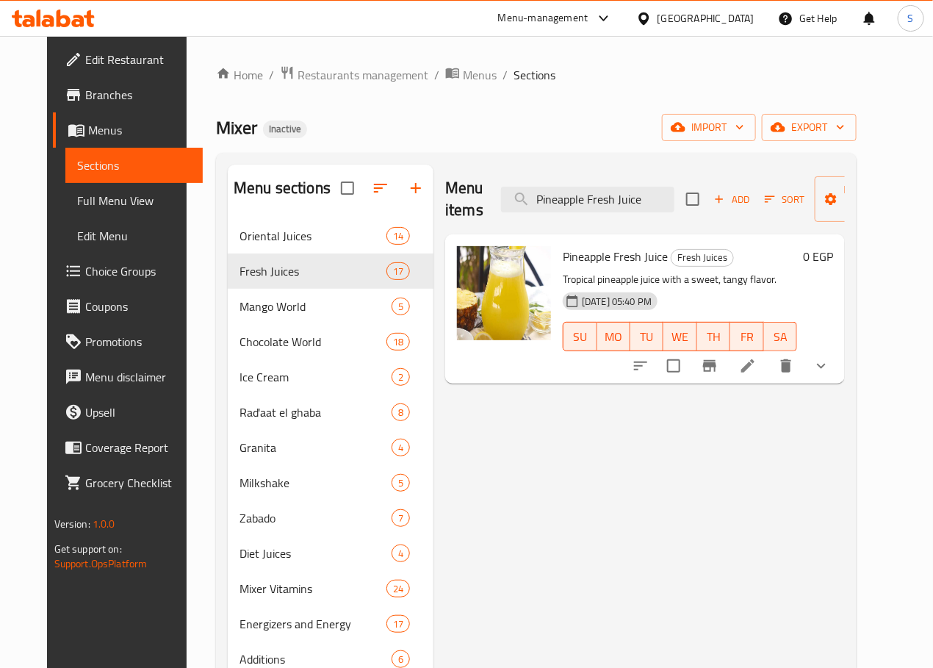
click at [754, 366] on icon at bounding box center [747, 365] width 13 height 13
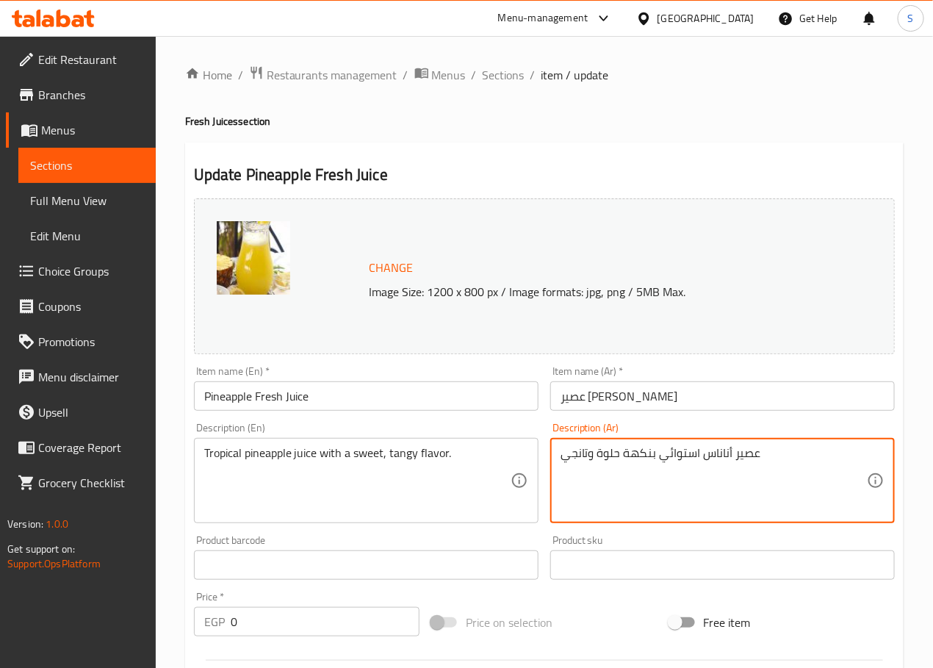
click at [580, 452] on textarea "عصير أناناس استوائي بنكهة حلوة وتانجي" at bounding box center [714, 481] width 306 height 70
type textarea "عصير أناناس استوائي بنكهة حلوة ومنعشة"
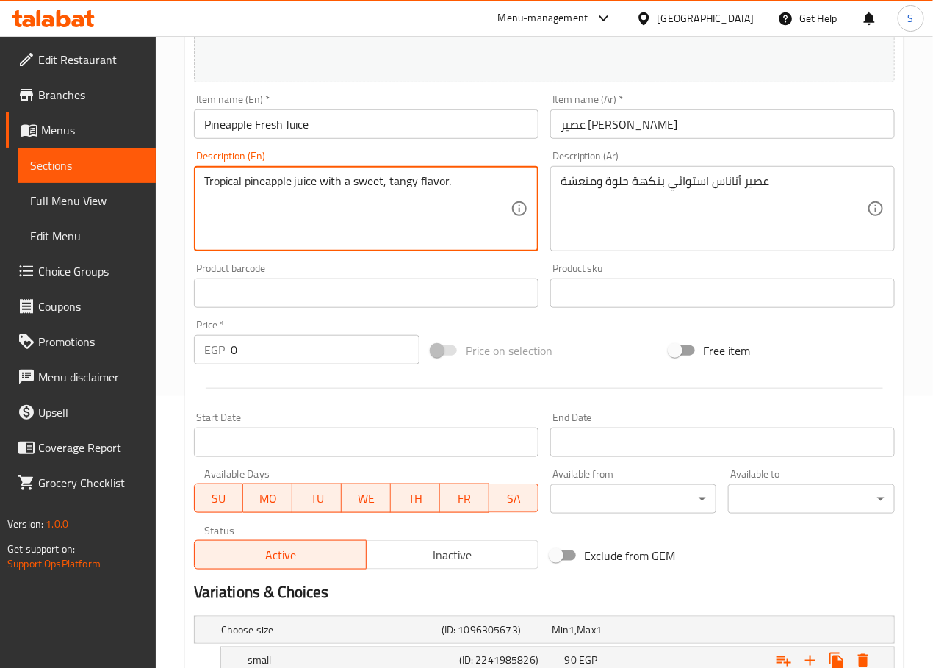
scroll to position [426, 0]
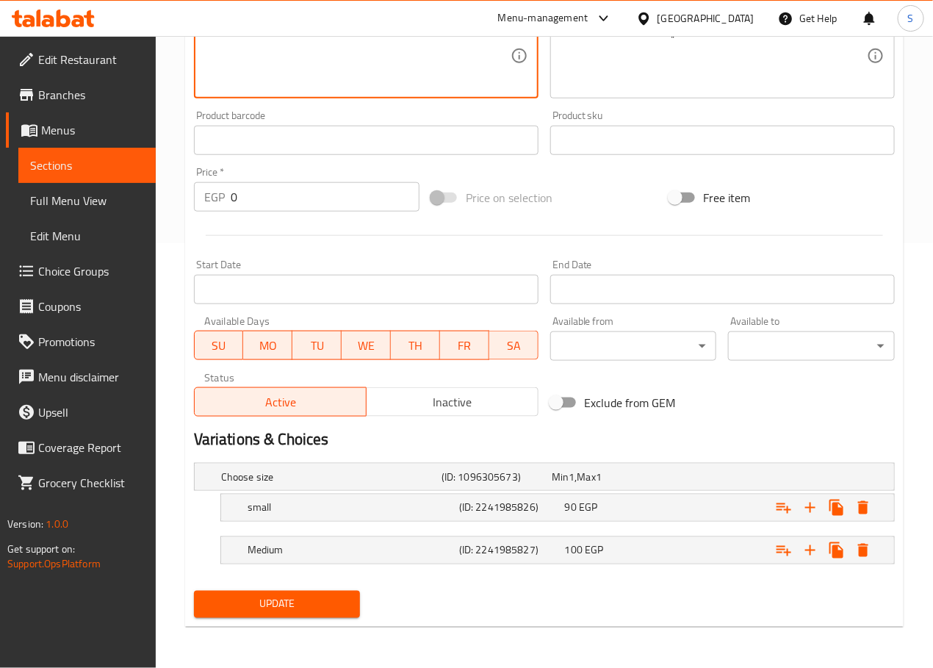
click at [314, 602] on span "Update" at bounding box center [277, 604] width 143 height 18
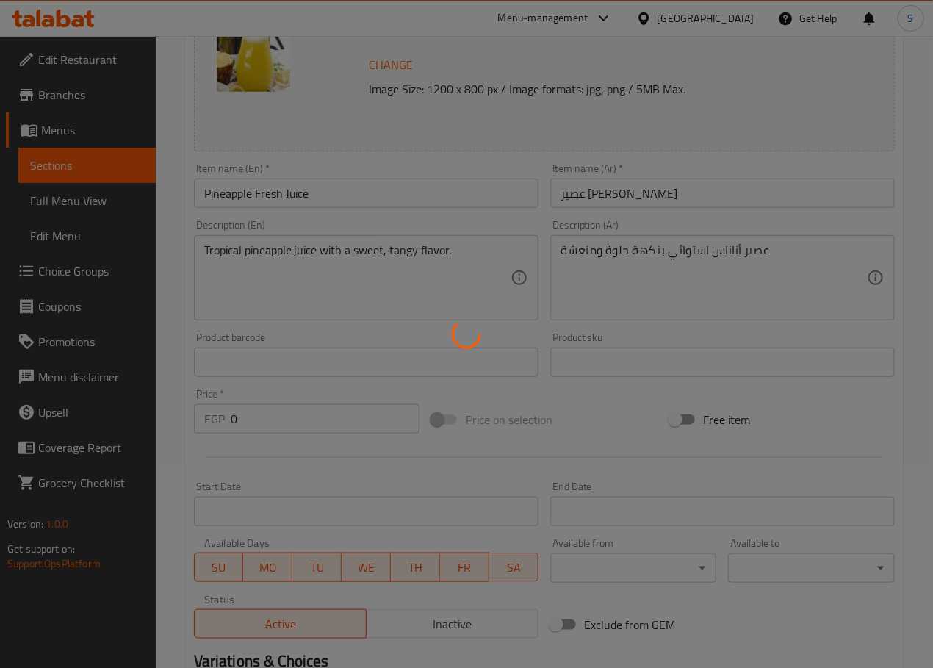
scroll to position [0, 0]
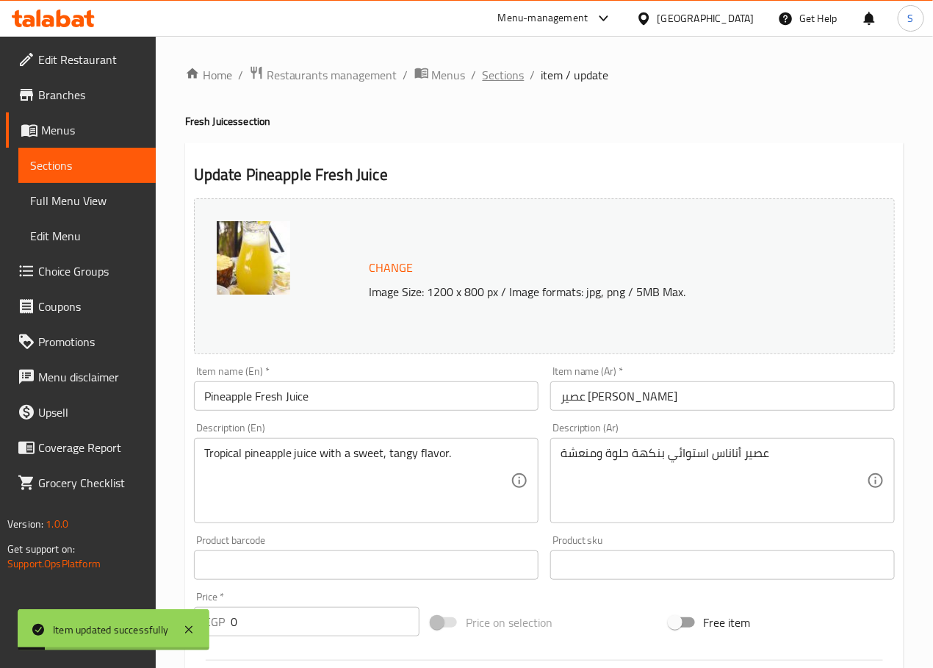
click at [513, 80] on span "Sections" at bounding box center [504, 75] width 42 height 18
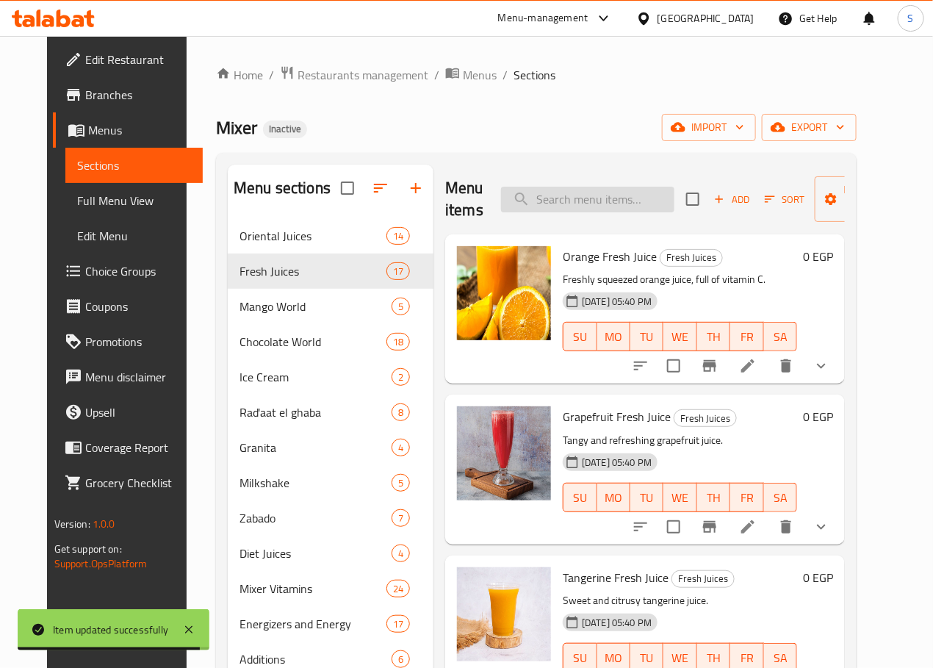
click at [596, 203] on input "search" at bounding box center [587, 200] width 173 height 26
paste input "Mango with Pineapple"
type input "Mango with Pineapple"
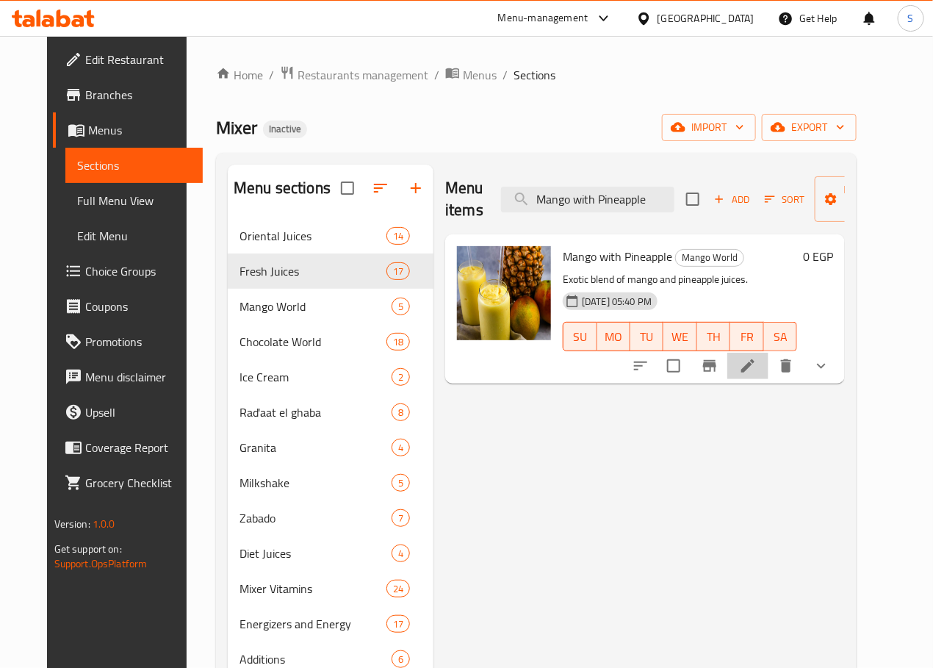
click at [754, 368] on icon at bounding box center [747, 365] width 13 height 13
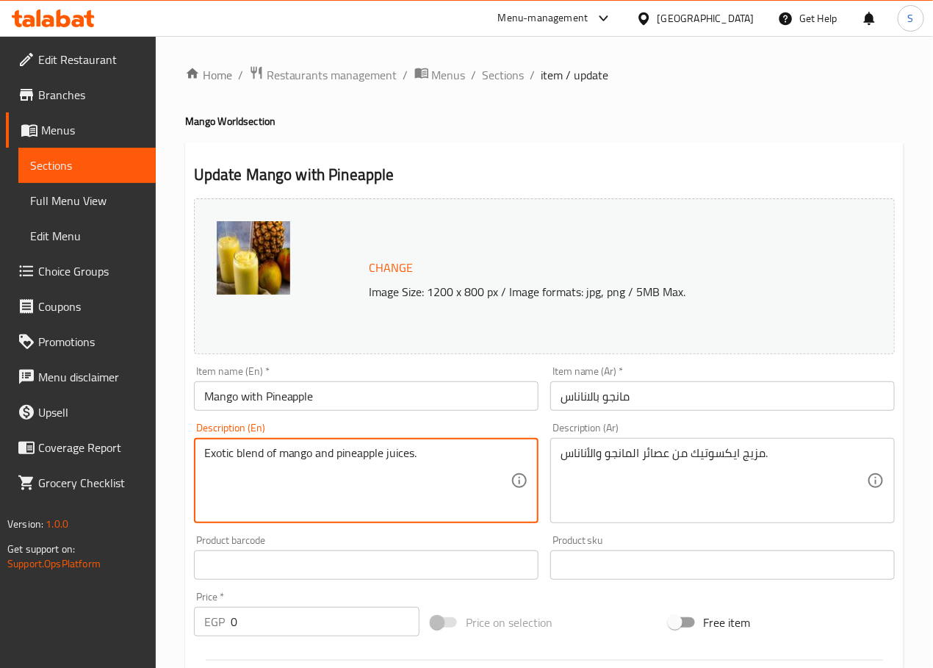
paste textarea "Pairing of mango and pineapple with sugar and water"
type textarea "Pairing of mango and pineapple with sugar and water"
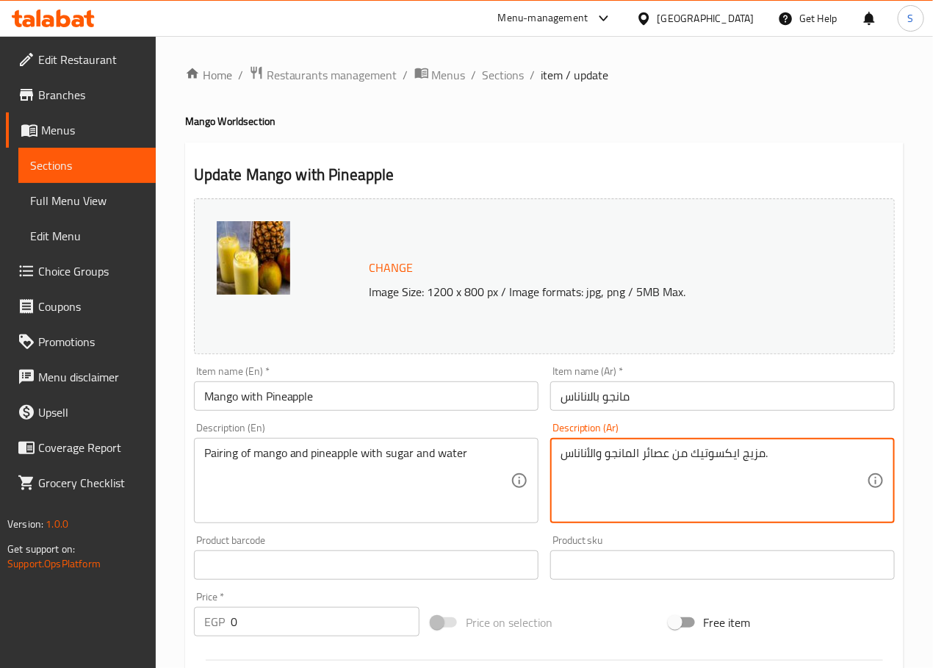
click at [655, 498] on textarea "مزيج ايكسوتيك من عصائر المانجو والأناناس." at bounding box center [714, 481] width 306 height 70
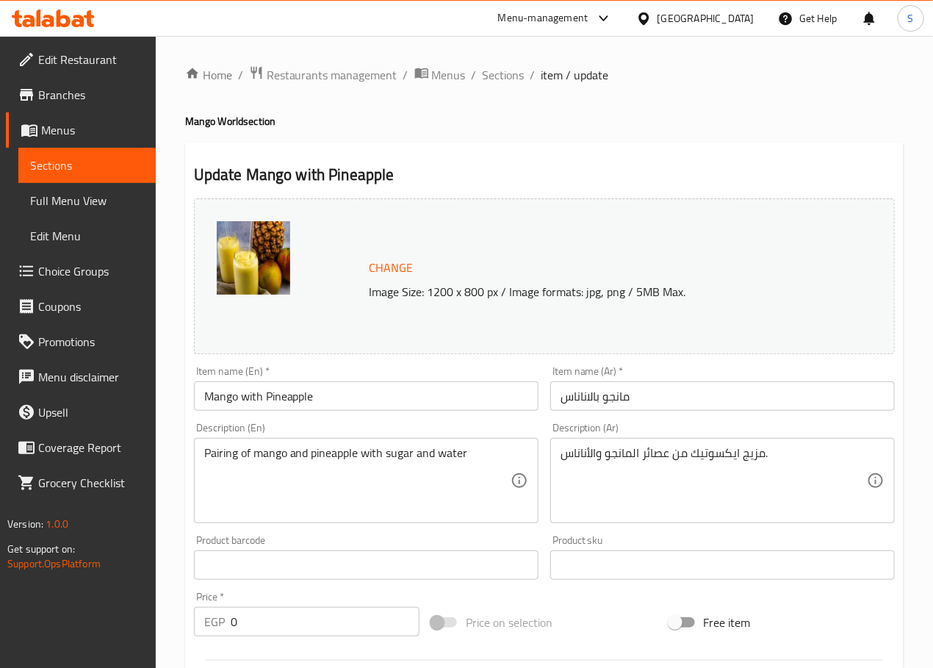
click at [618, 491] on textarea "مزيج ايكسوتيك من عصائر المانجو والأناناس." at bounding box center [714, 481] width 306 height 70
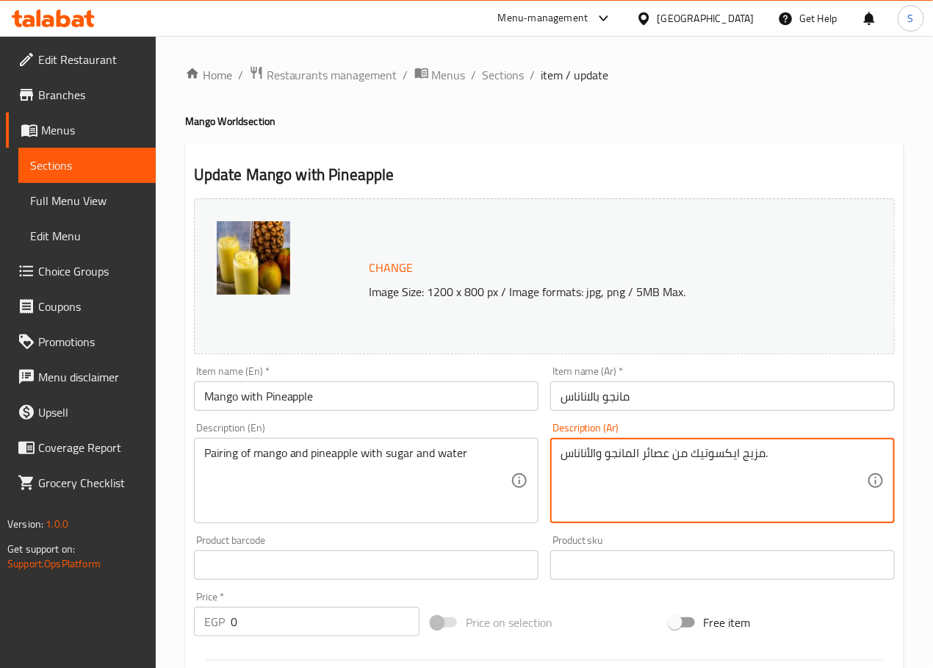
paste textarea "من المانجو والأناناس مع السكر والماء"
type textarea "مزيج من المانجو والأناناس مع السكر والماء"
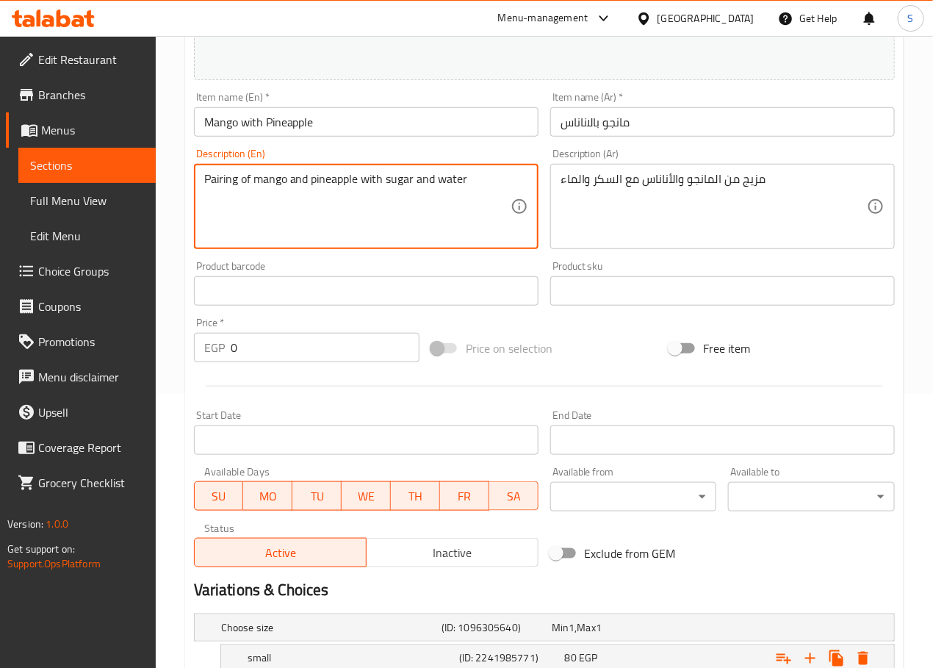
scroll to position [253, 0]
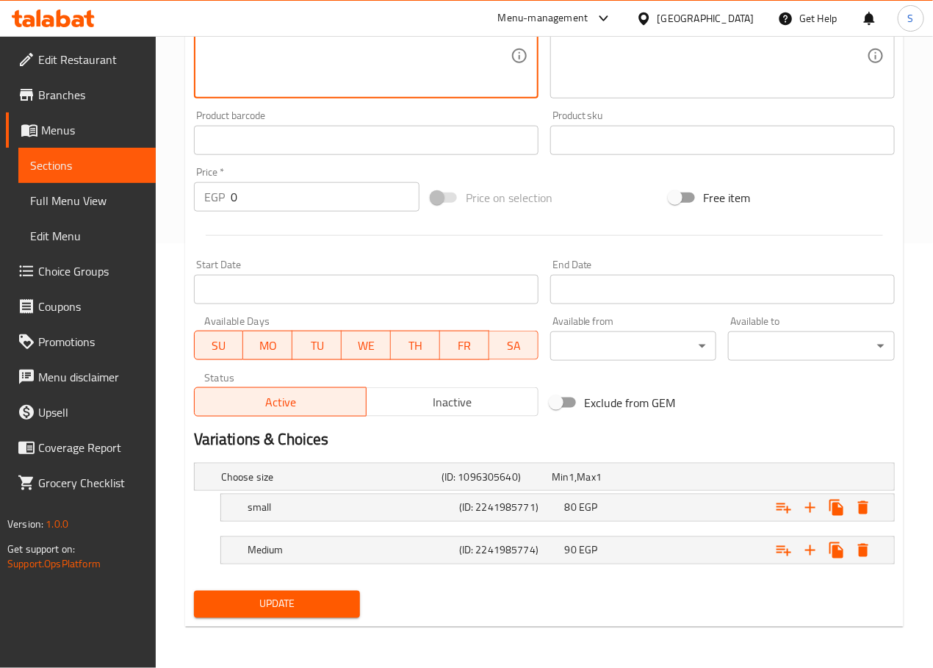
click at [331, 604] on span "Update" at bounding box center [277, 604] width 143 height 18
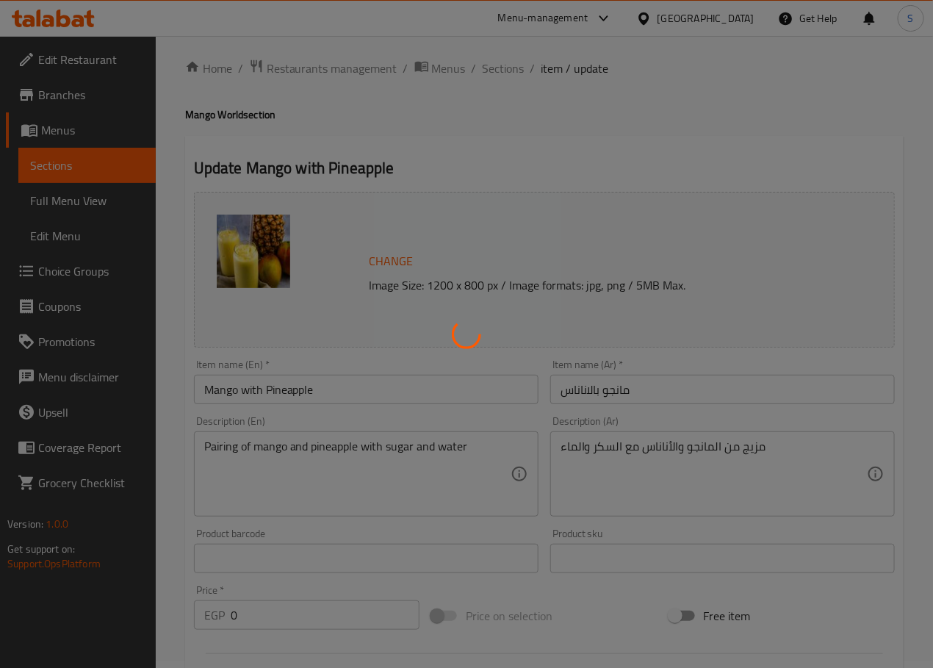
scroll to position [0, 0]
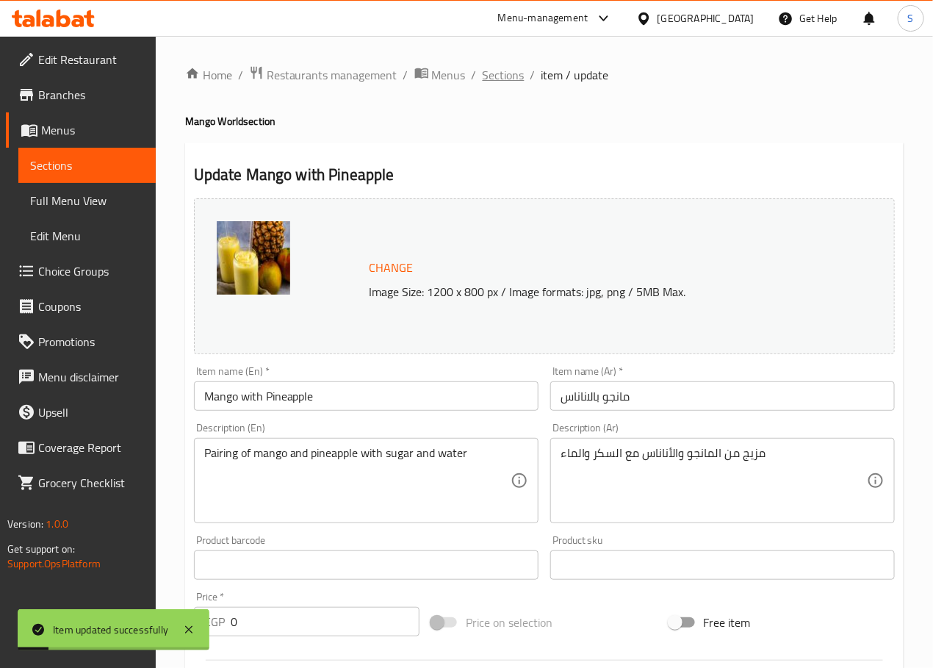
click at [514, 77] on span "Sections" at bounding box center [504, 75] width 42 height 18
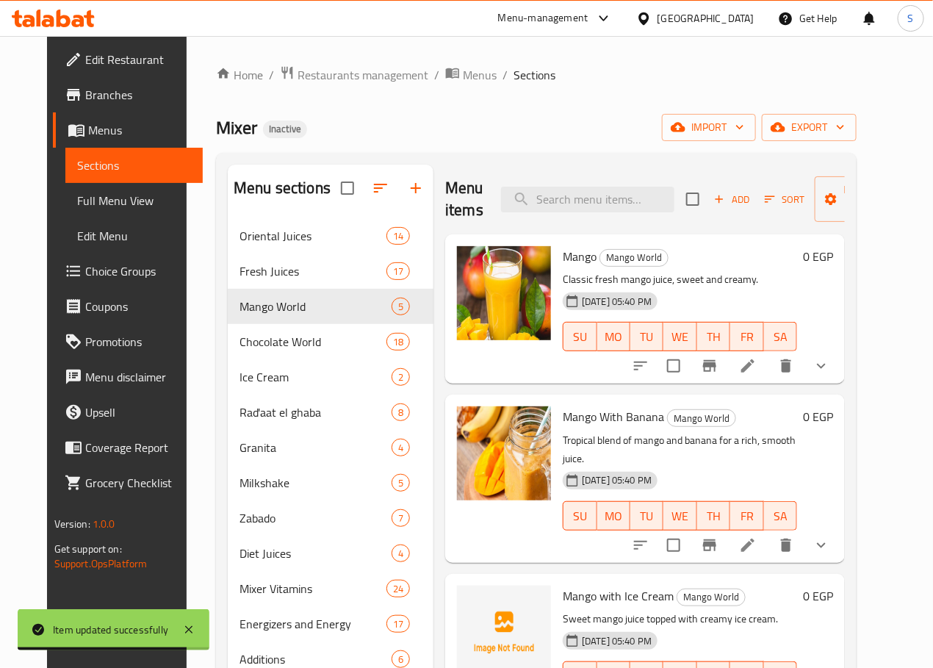
click at [586, 216] on div "Menu items Add Sort Manage items" at bounding box center [645, 200] width 400 height 70
click at [586, 197] on input "search" at bounding box center [587, 200] width 173 height 26
paste input "Oreo"
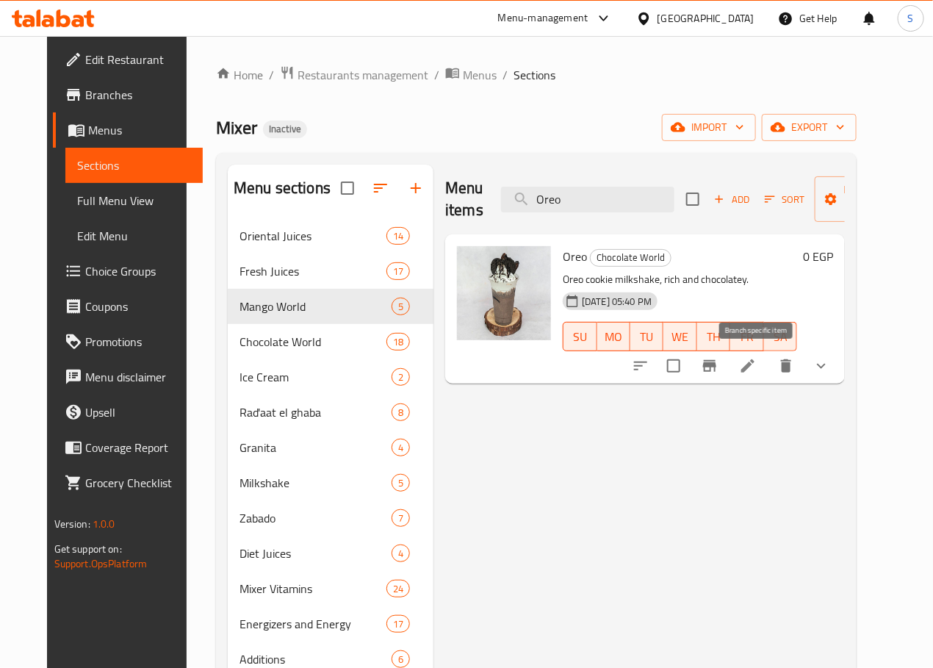
type input "Oreo"
click at [768, 367] on li at bounding box center [747, 366] width 41 height 26
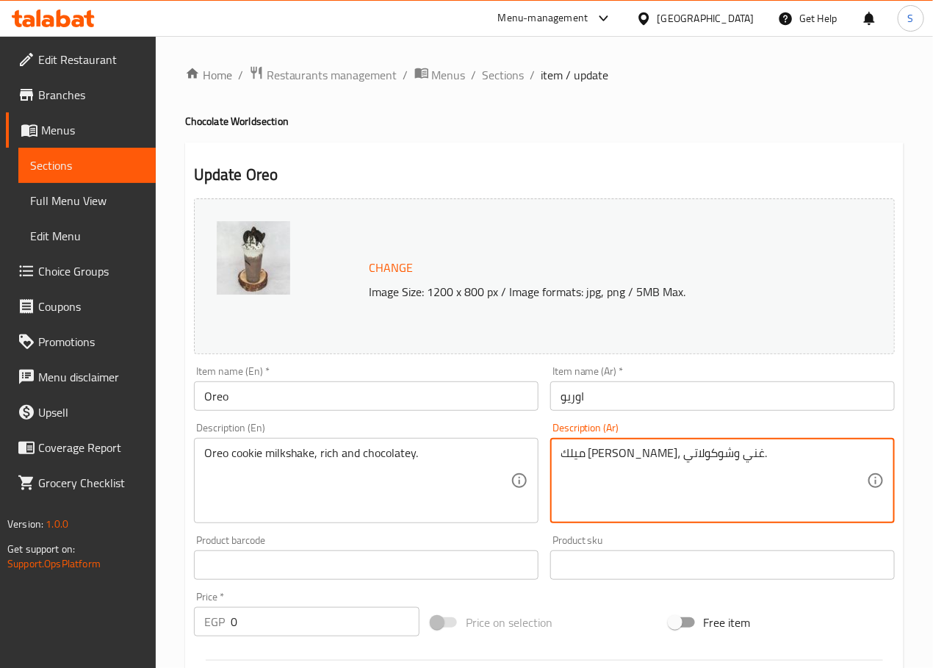
type textarea "ميلك شيك كوكي أوريو، غني وشوكولاتي."
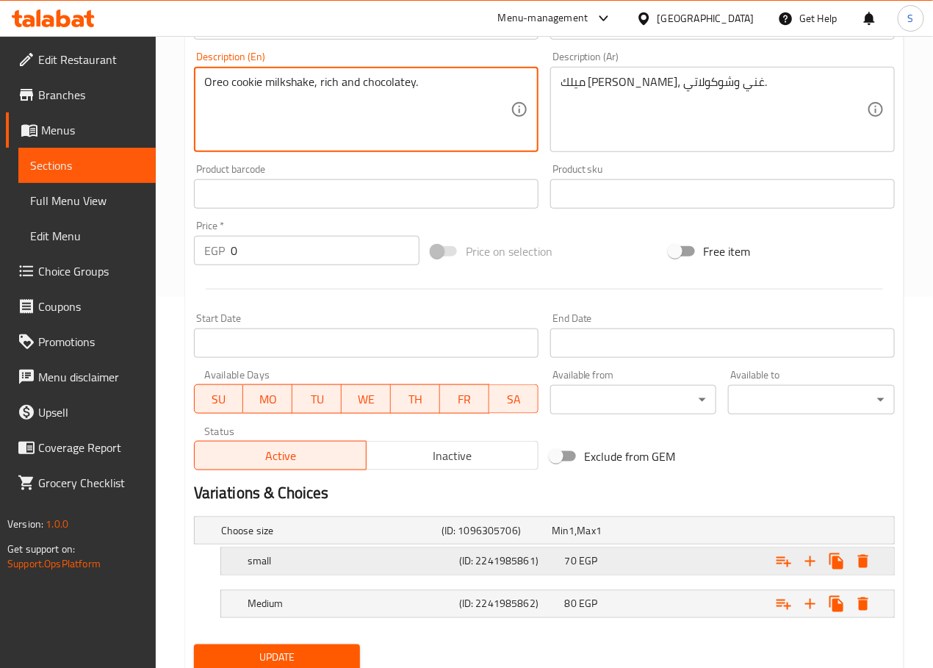
scroll to position [426, 0]
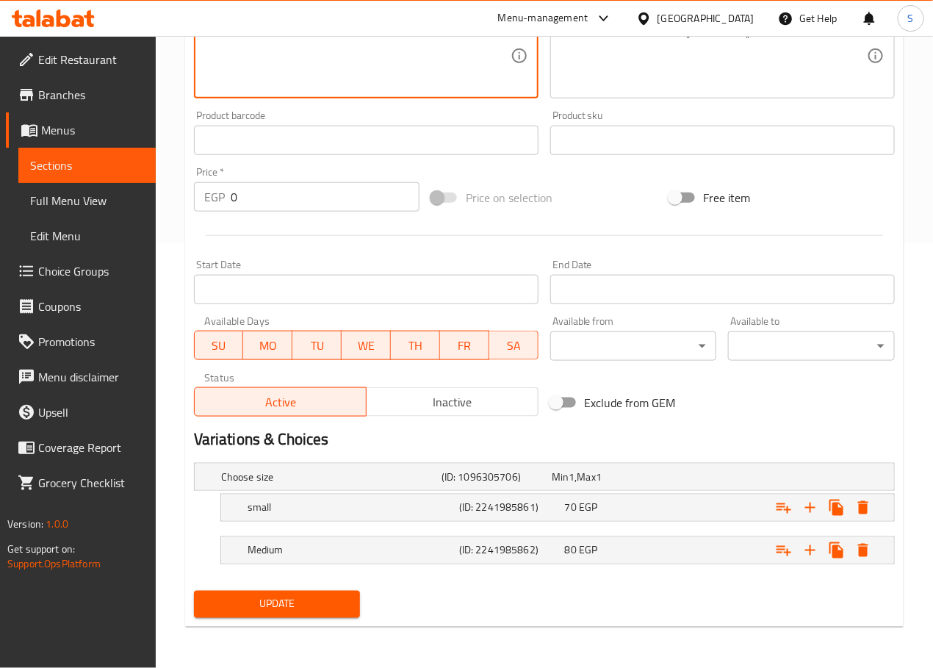
click at [331, 611] on span "Update" at bounding box center [277, 604] width 143 height 18
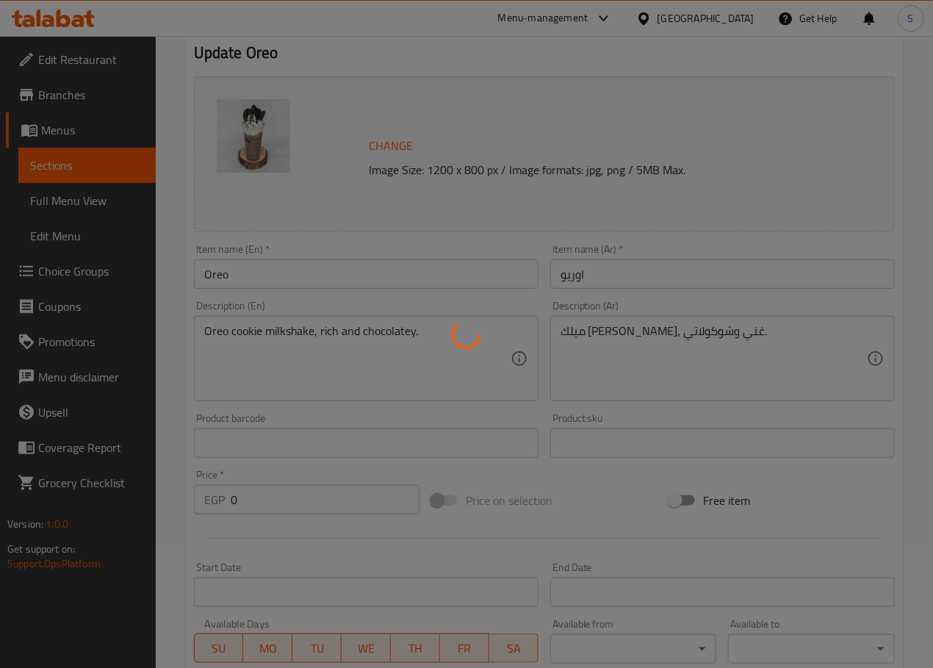
scroll to position [0, 0]
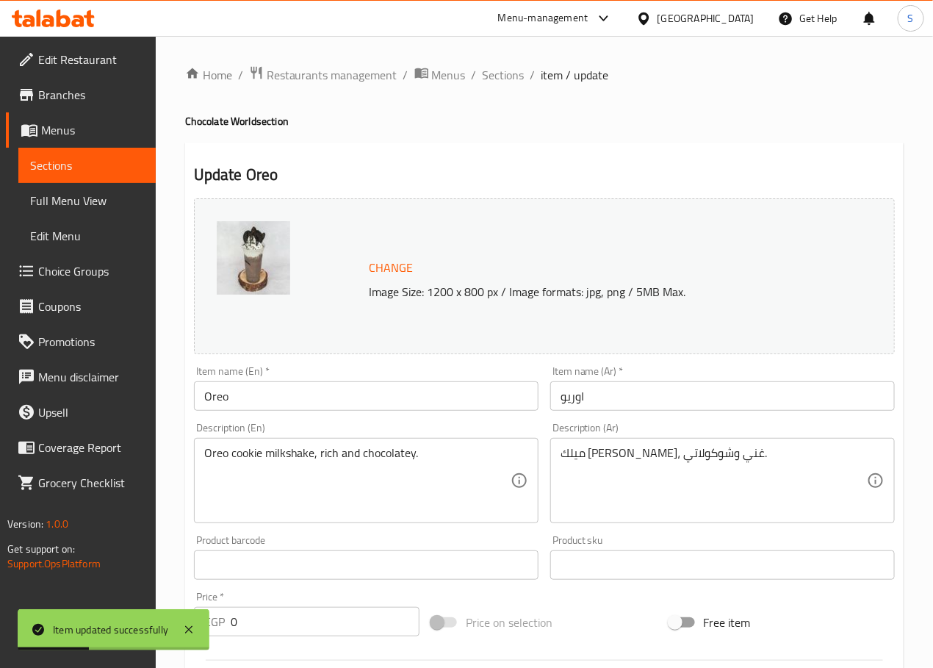
click at [497, 77] on span "Sections" at bounding box center [504, 75] width 42 height 18
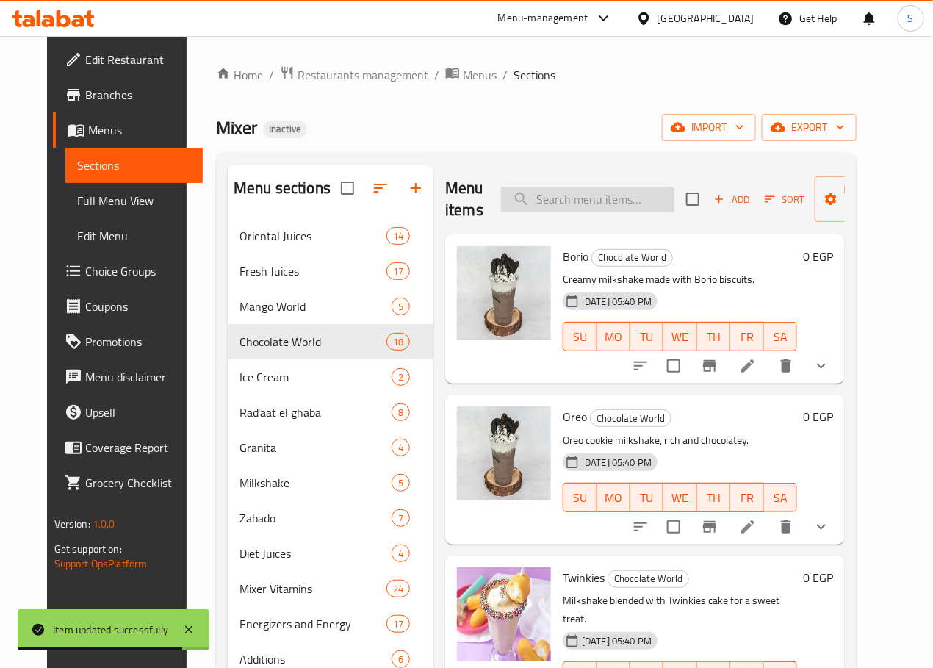
click at [593, 195] on input "search" at bounding box center [587, 200] width 173 height 26
paste input "Twinkies"
type input "Twinkies"
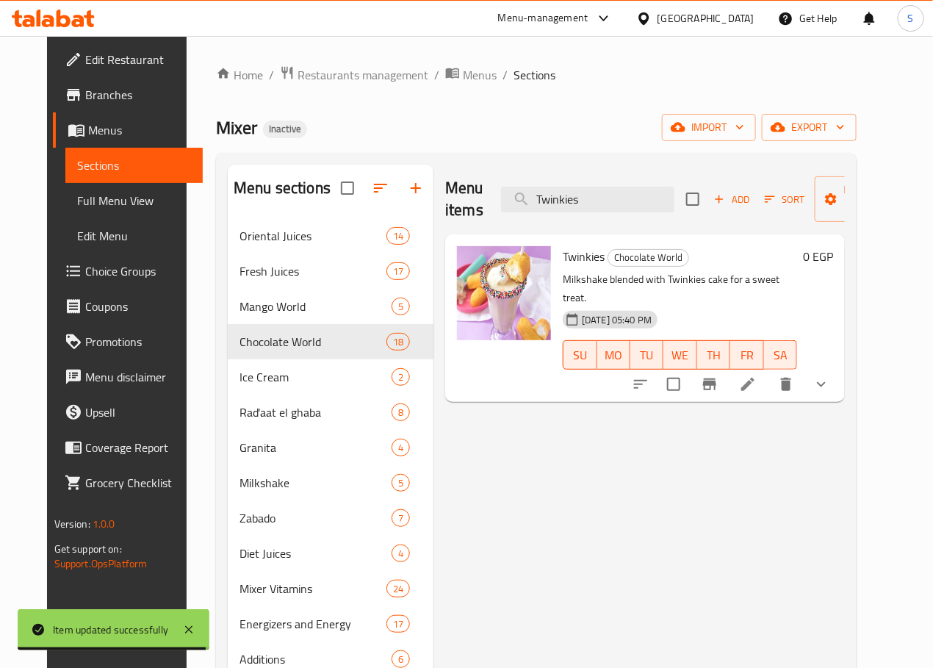
click at [757, 375] on icon at bounding box center [748, 384] width 18 height 18
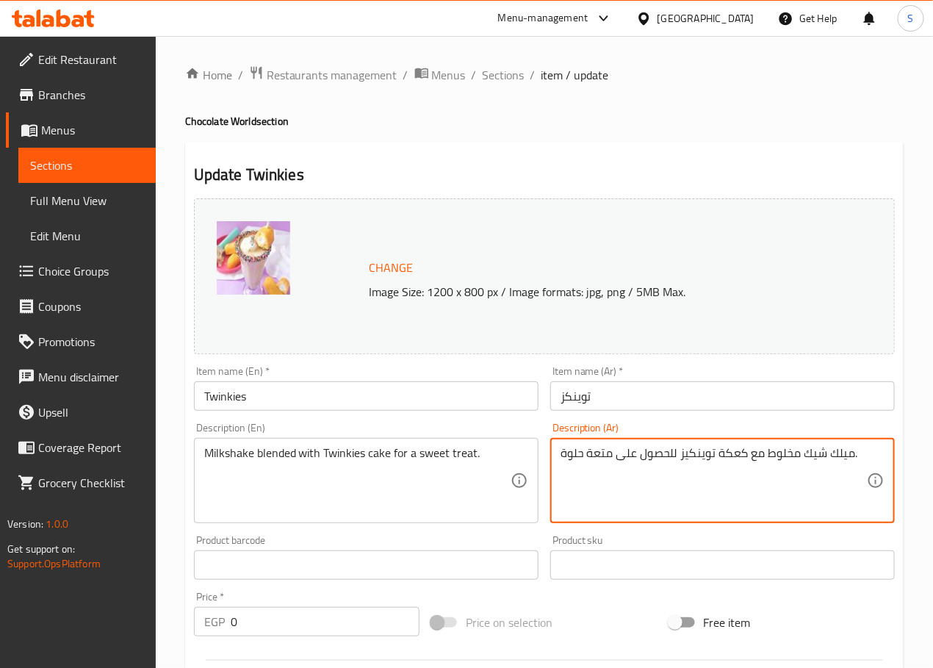
click at [785, 455] on textarea "ميلك شيك مخلوط مع كعكة توينكيز للحصول على متعة حلوة." at bounding box center [714, 481] width 306 height 70
type textarea "ميلك شيك ممزوج مع كيك توينكيز لتريت حلوة."
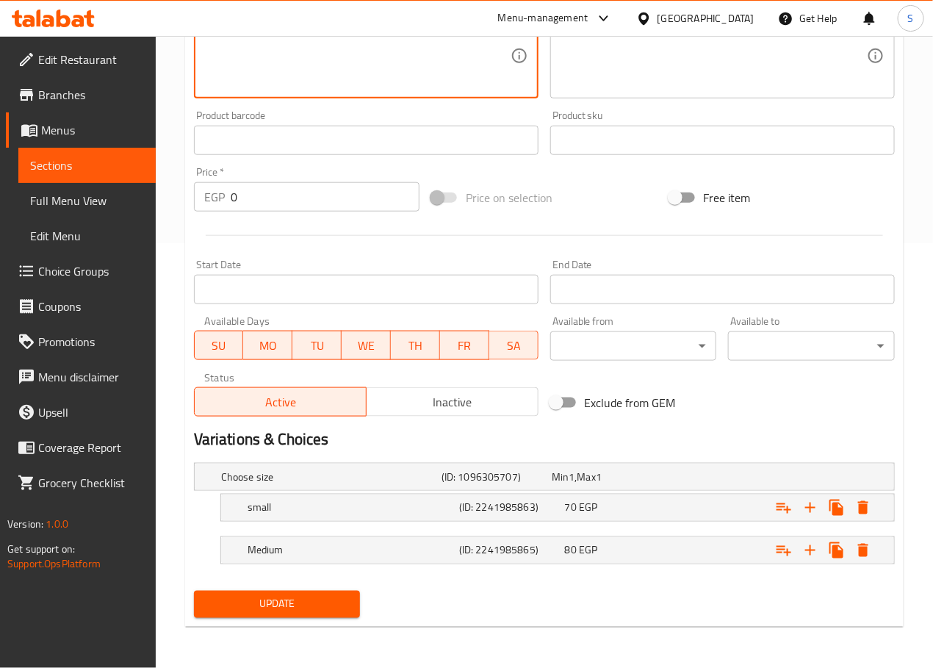
click at [280, 610] on span "Update" at bounding box center [277, 604] width 143 height 18
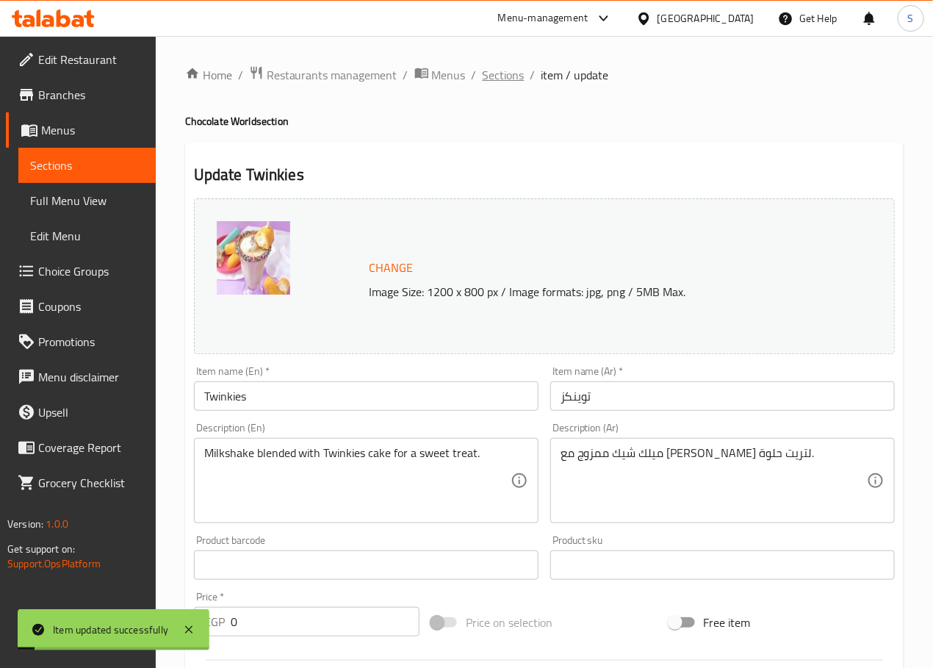
click at [508, 77] on span "Sections" at bounding box center [504, 75] width 42 height 18
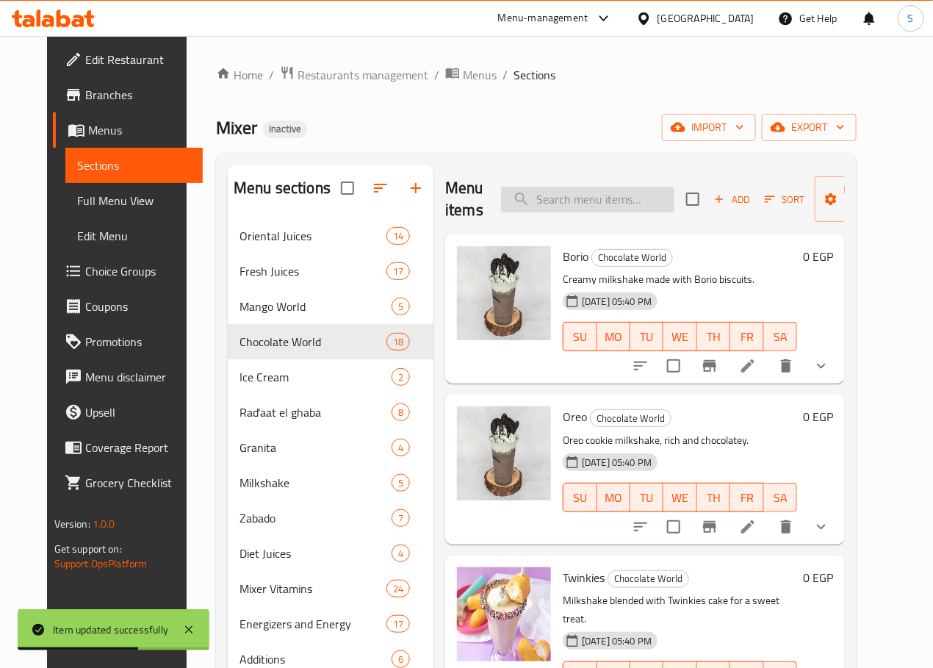
click at [540, 198] on input "search" at bounding box center [587, 200] width 173 height 26
paste input "Todo"
type input "Todo"
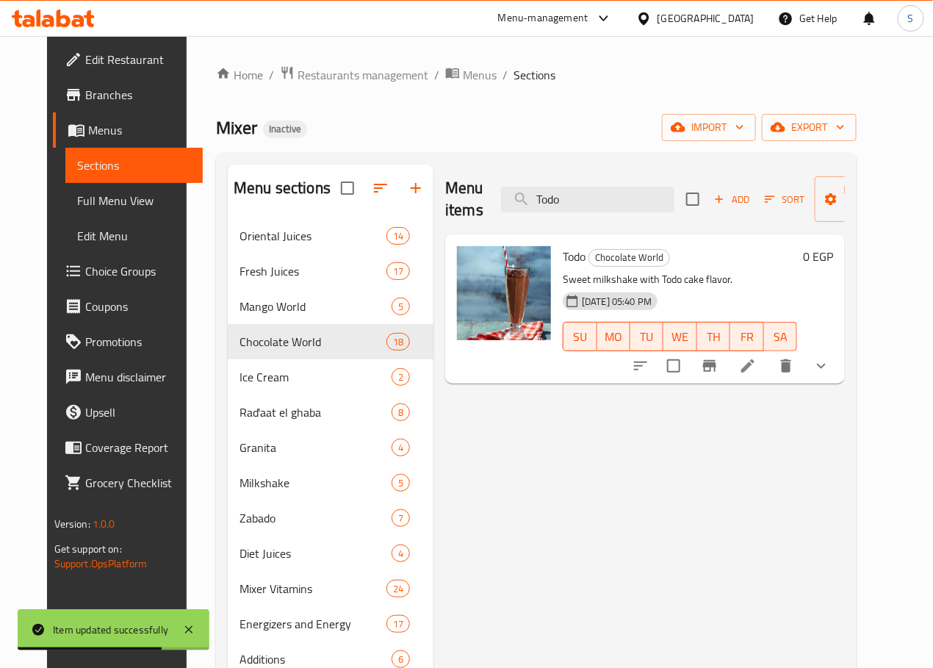
click at [768, 378] on li at bounding box center [747, 366] width 41 height 26
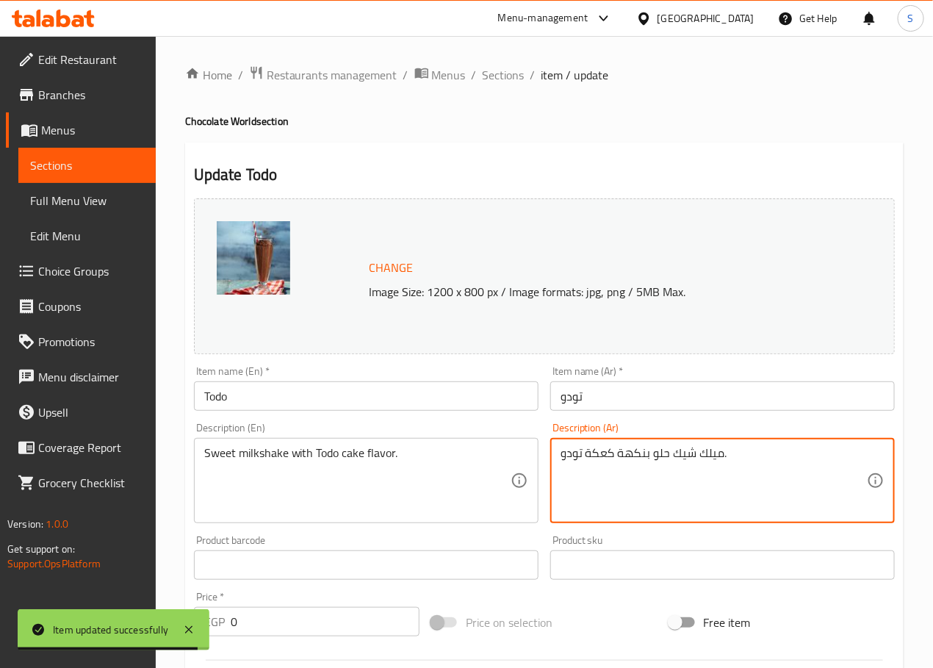
click at [600, 456] on textarea "ميلك شيك حلو بنكهة كعكة تودو." at bounding box center [714, 481] width 306 height 70
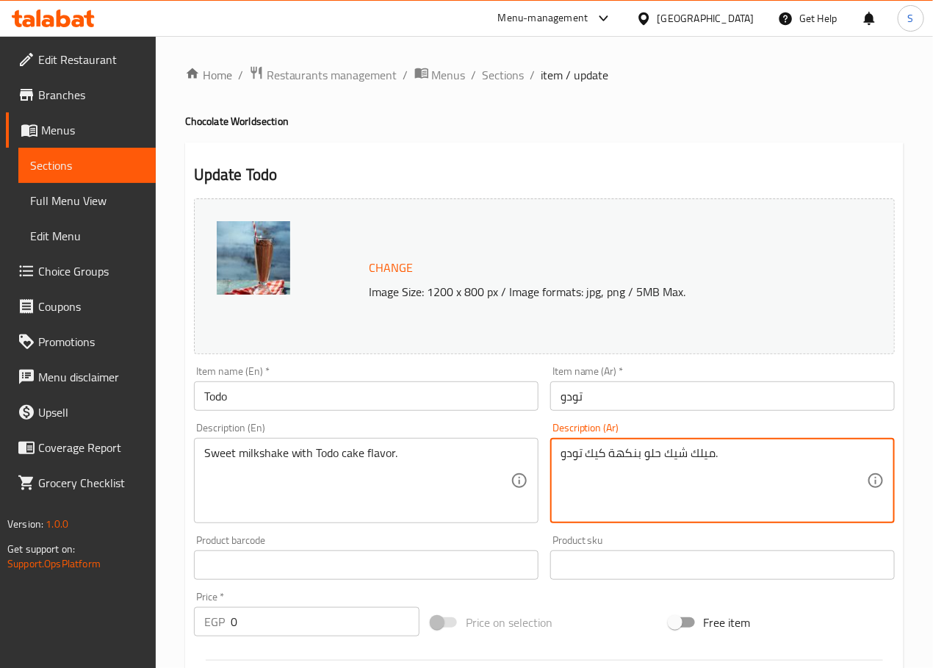
click at [582, 464] on textarea "ميلك شيك حلو بنكهة كيك تودو." at bounding box center [714, 481] width 306 height 70
type textarea "ميلك شيك حلو بنكهة كيك تودو."
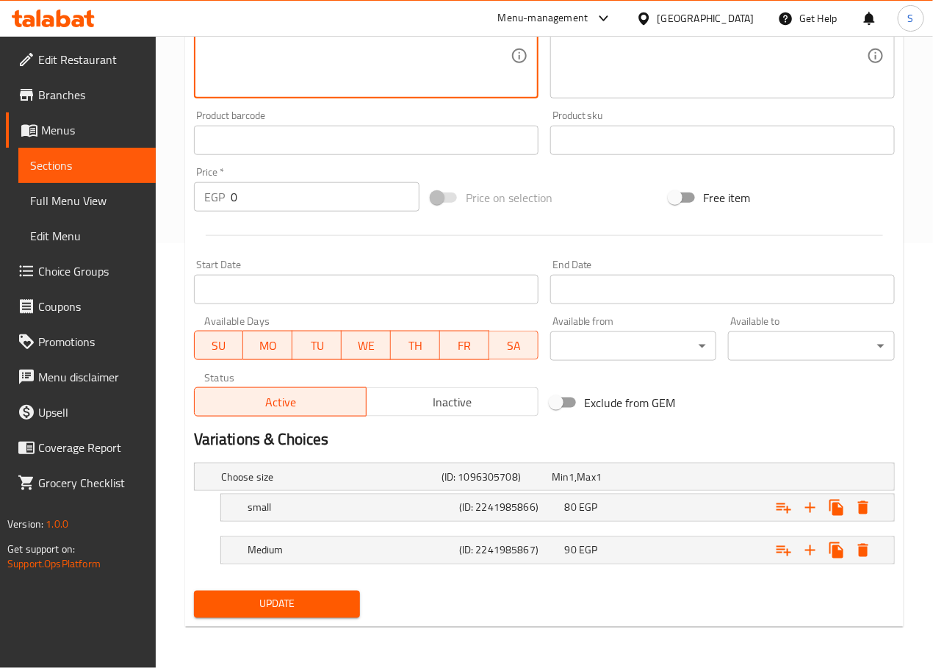
click at [298, 598] on span "Update" at bounding box center [277, 604] width 143 height 18
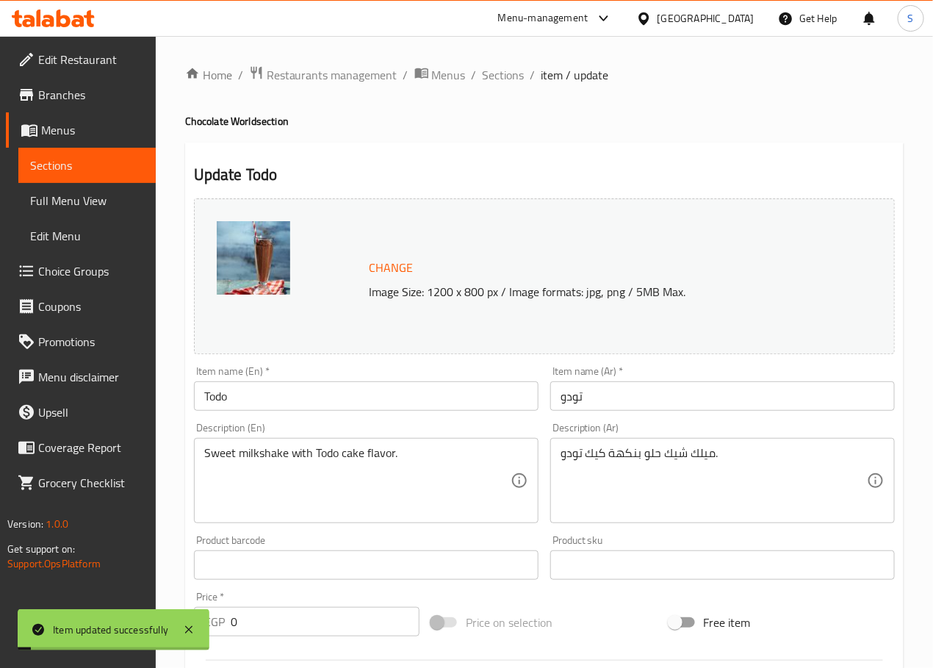
click at [503, 80] on span "Sections" at bounding box center [504, 75] width 42 height 18
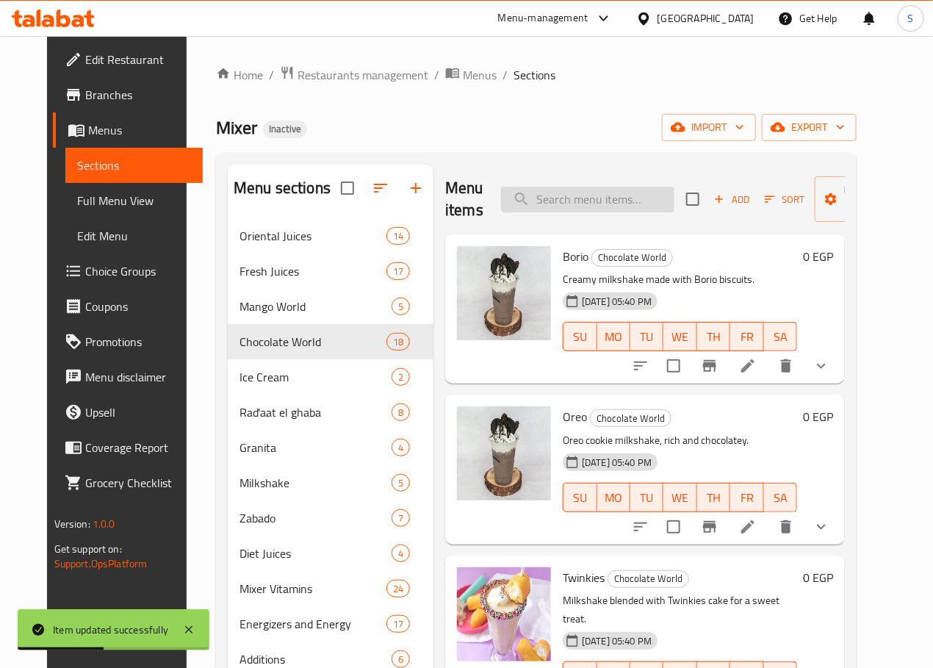
click at [586, 203] on input "search" at bounding box center [587, 200] width 173 height 26
paste input "cake"
type input "cake"
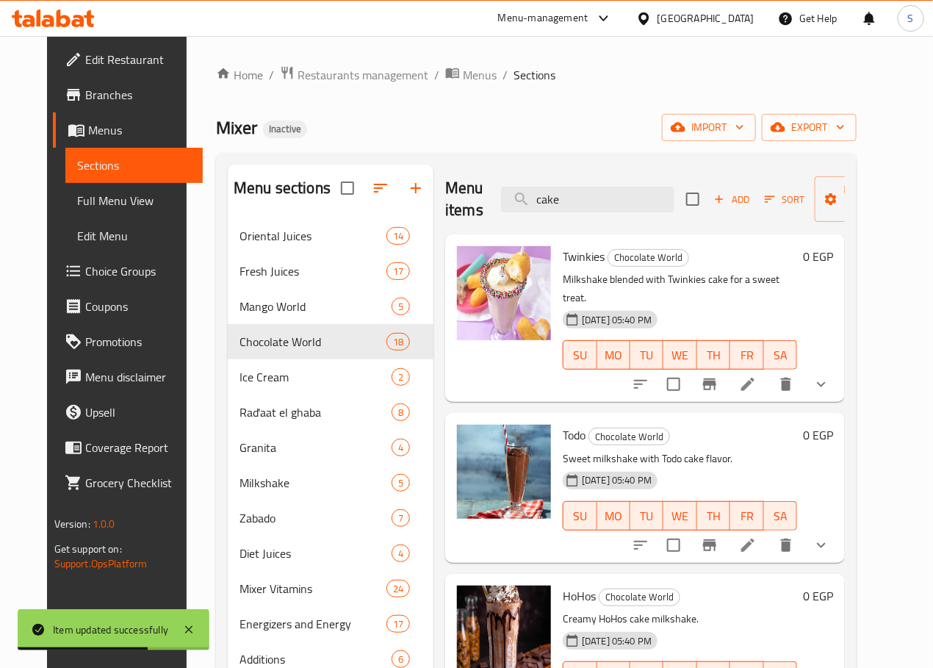
scroll to position [99, 0]
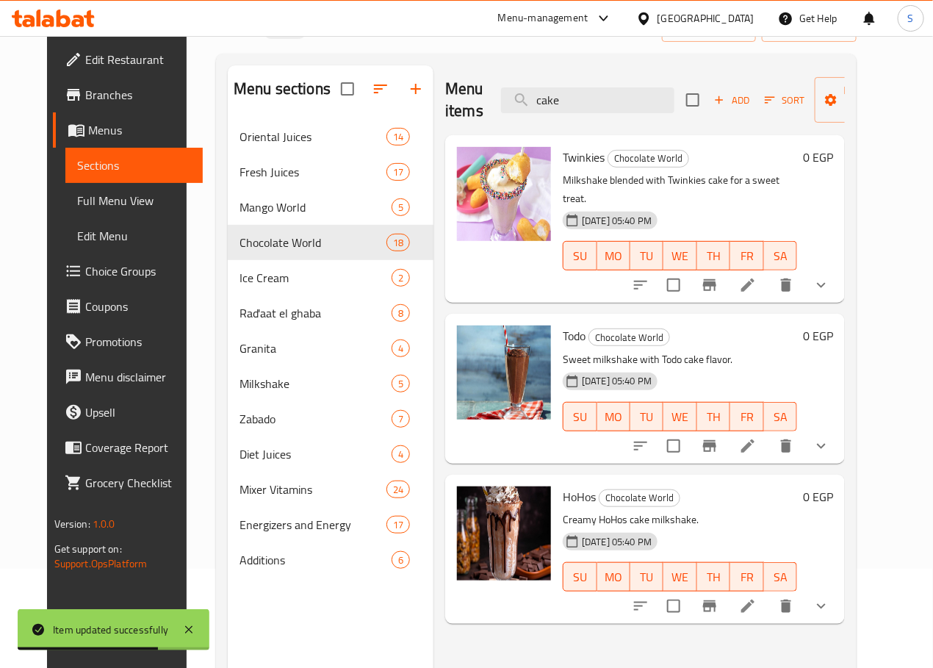
click at [757, 597] on icon at bounding box center [748, 606] width 18 height 18
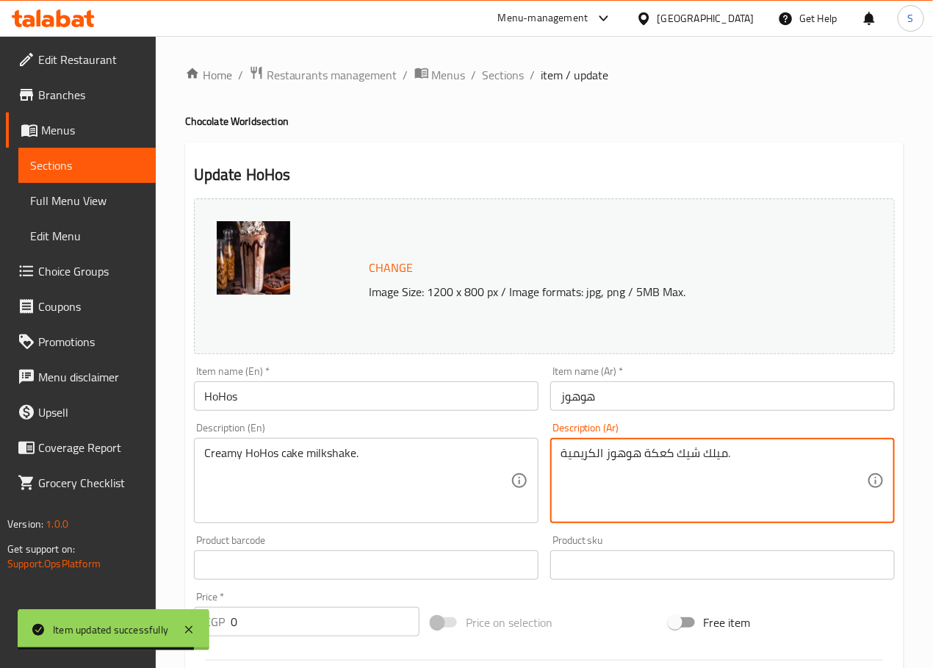
click at [655, 453] on textarea "ميلك شيك كعكة هوهوز الكريمية." at bounding box center [714, 481] width 306 height 70
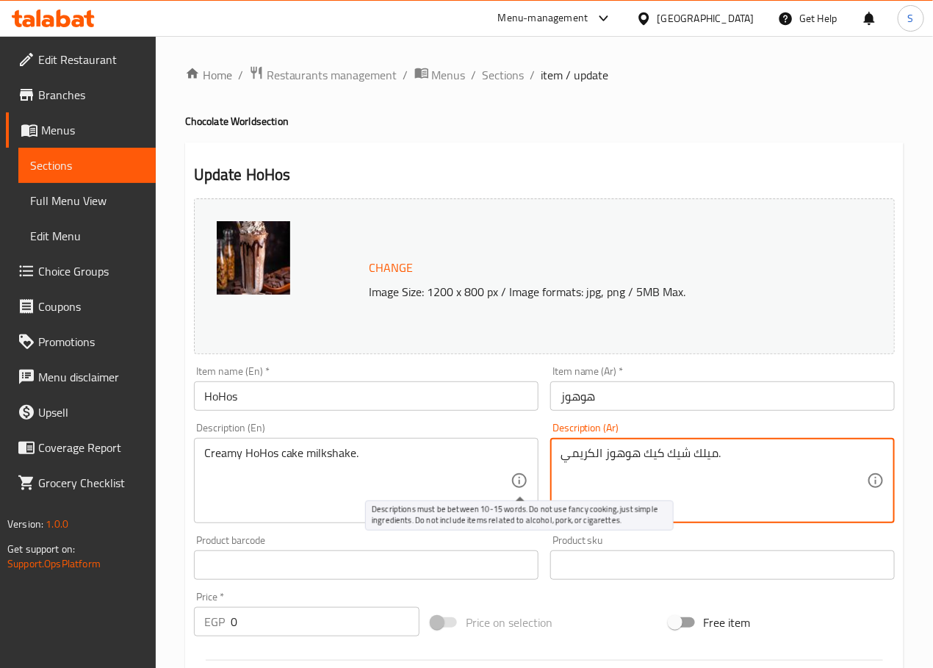
type textarea "ميلك شيك كيك هوهوز الكريمي."
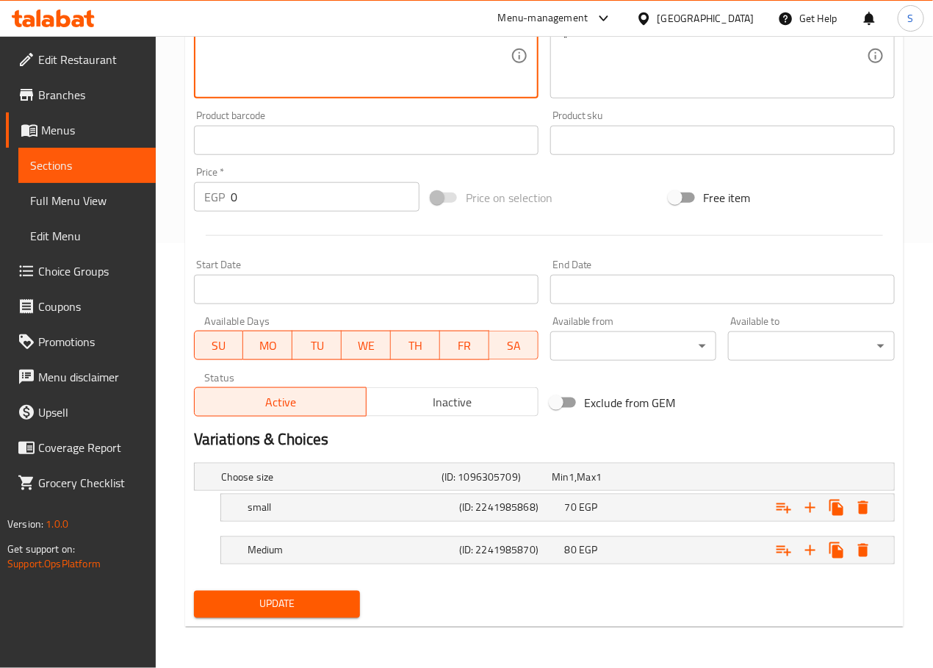
click at [300, 597] on span "Update" at bounding box center [277, 604] width 143 height 18
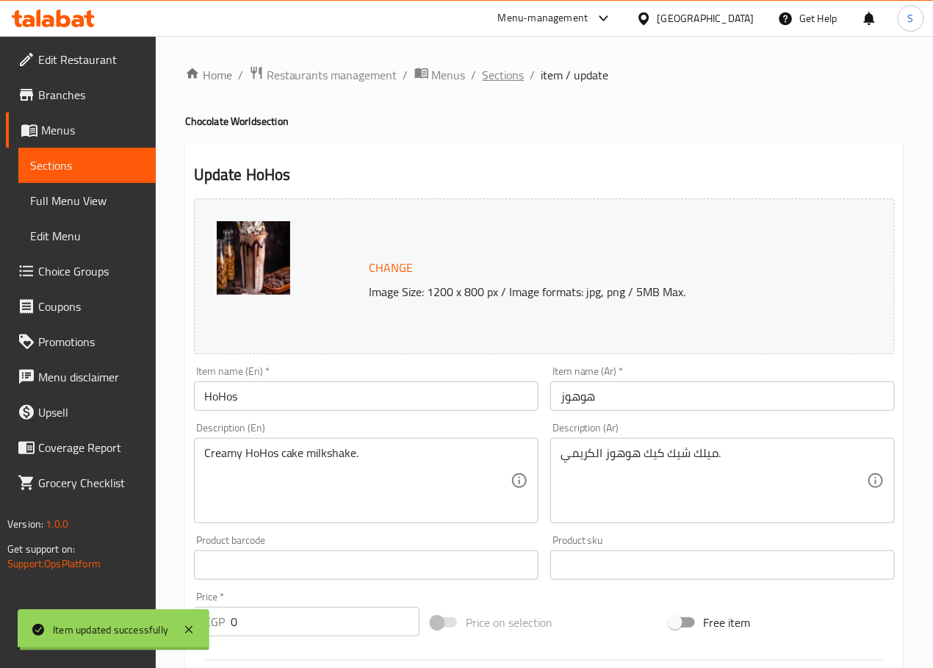
click at [502, 73] on span "Sections" at bounding box center [504, 75] width 42 height 18
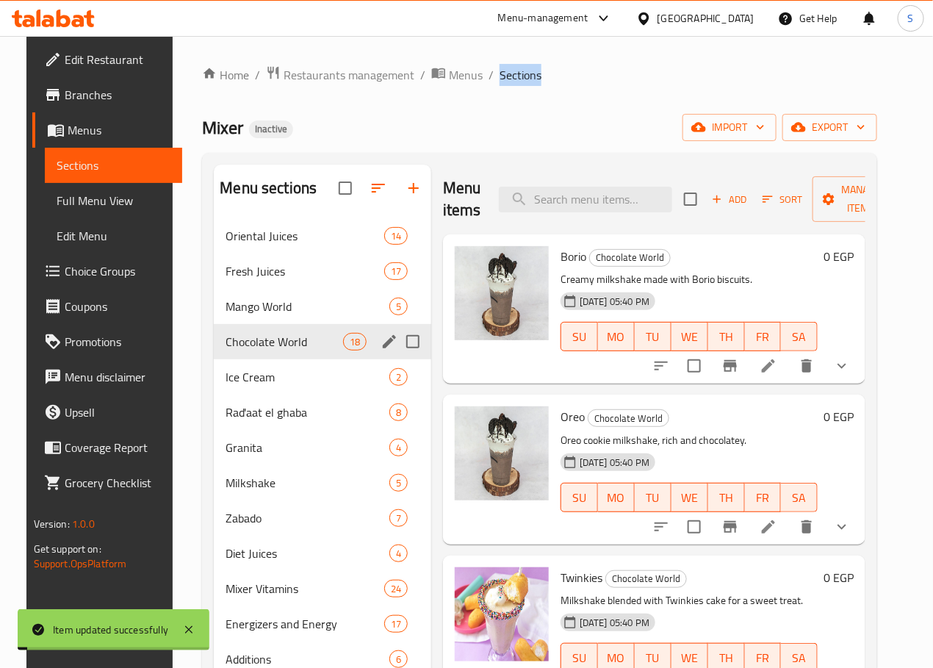
click at [501, 155] on div "Menu sections Oriental Juices 14 Fresh Juices 17 Mango World 5 Chocolate World …" at bounding box center [539, 498] width 675 height 691
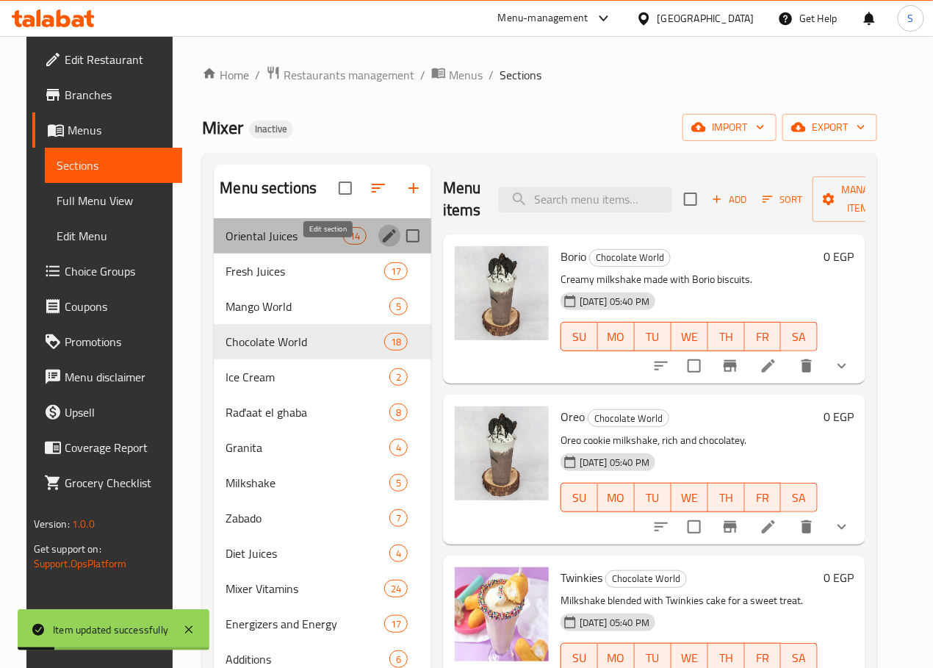
click at [383, 242] on icon "edit" at bounding box center [389, 235] width 13 height 13
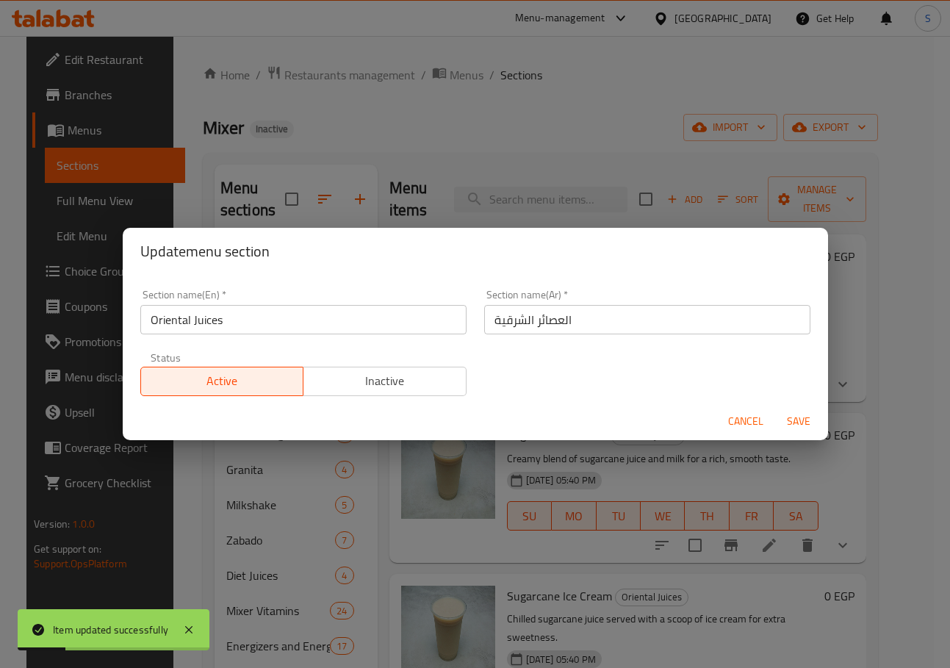
click at [252, 311] on input "Oriental Juices" at bounding box center [303, 319] width 326 height 29
click at [465, 159] on div "Update menu section Section name(En)   * Oriental Juices Section name(En) * Sec…" at bounding box center [475, 334] width 950 height 668
click at [734, 412] on span "Cancel" at bounding box center [745, 421] width 35 height 18
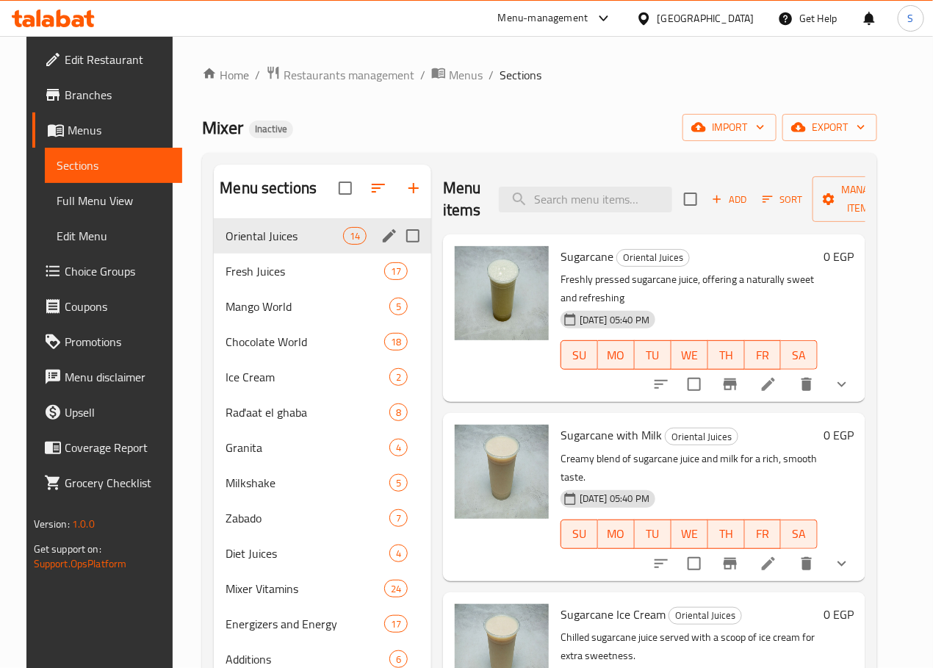
click at [410, 133] on div "Mixer Inactive import export" at bounding box center [539, 127] width 675 height 27
click at [556, 201] on input "search" at bounding box center [585, 200] width 173 height 26
paste input "Snickers"
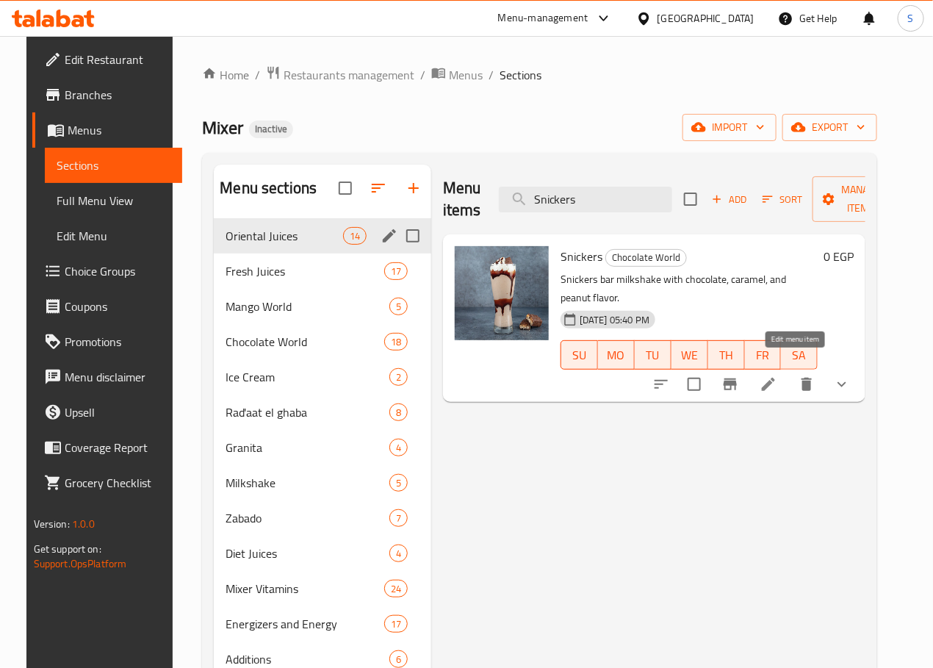
type input "Snickers"
click at [777, 375] on icon at bounding box center [769, 384] width 18 height 18
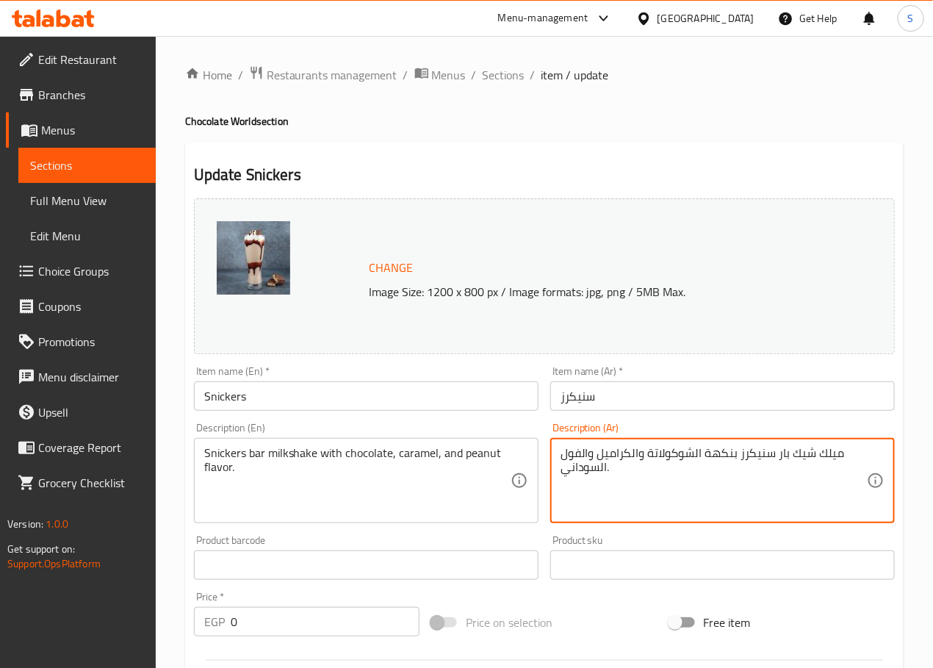
type textarea "ميلك شيك بار سنيكرز بنكهة الشوكولاتة والكراميل والفول السوداني."
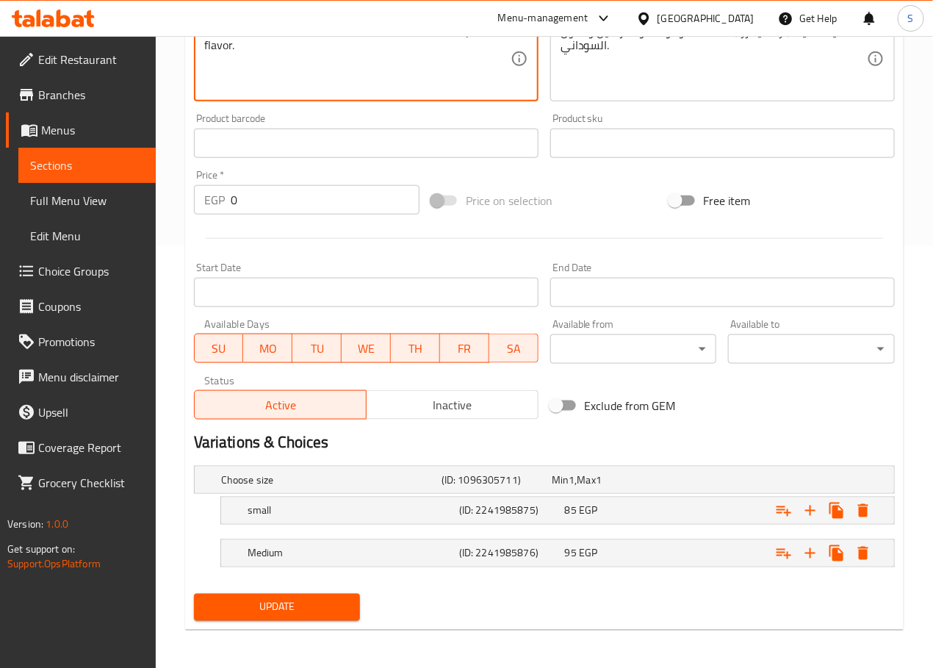
scroll to position [426, 0]
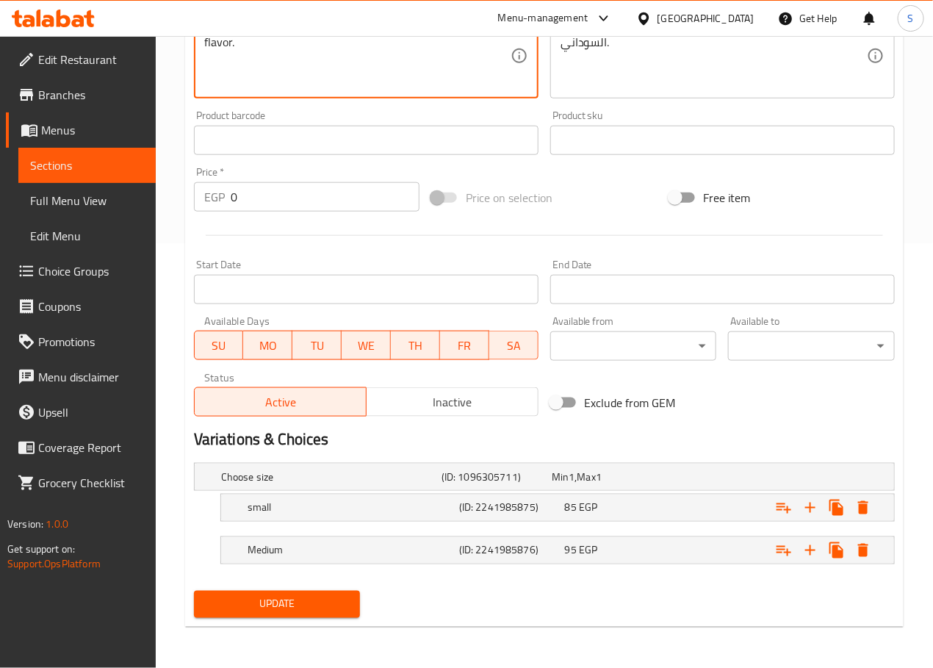
click at [282, 606] on span "Update" at bounding box center [277, 604] width 143 height 18
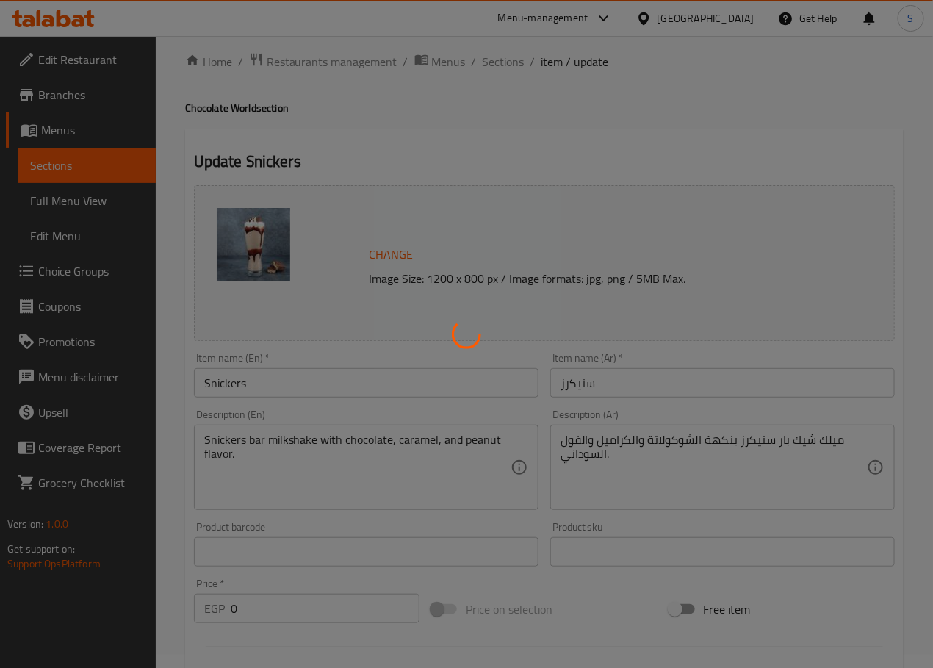
scroll to position [0, 0]
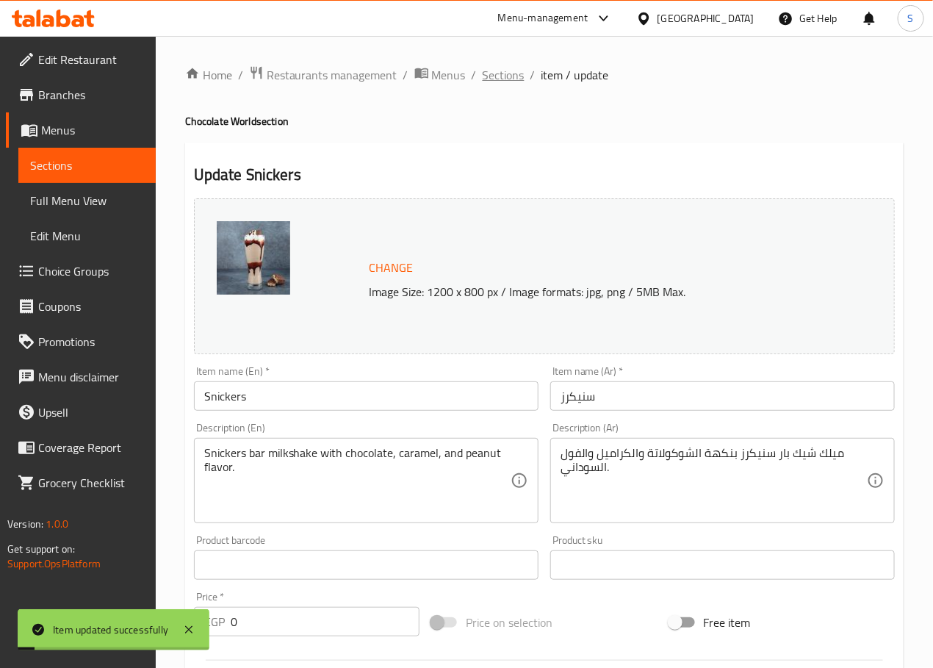
click at [505, 78] on span "Sections" at bounding box center [504, 75] width 42 height 18
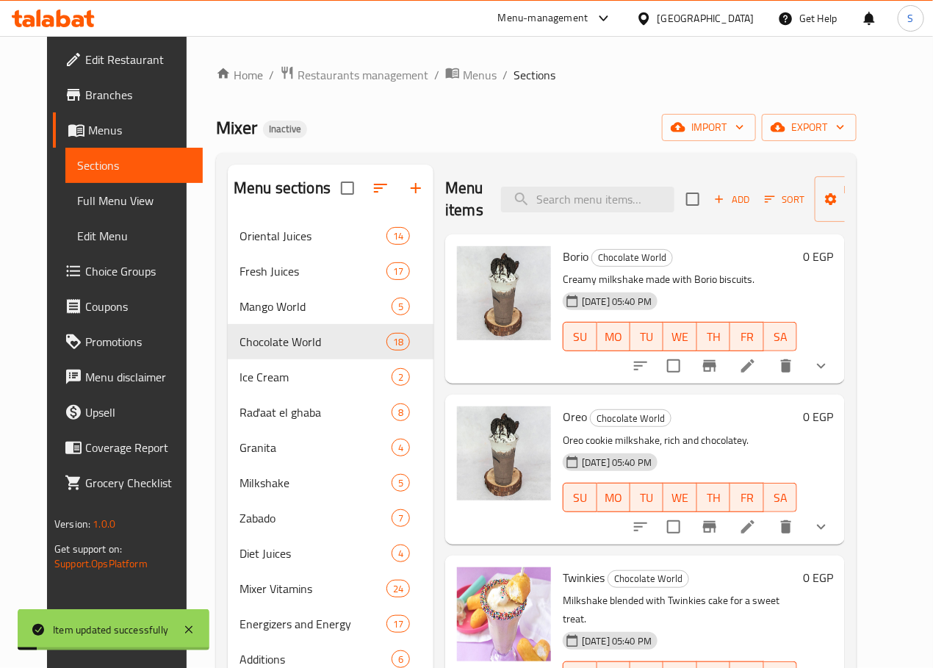
scroll to position [7, 0]
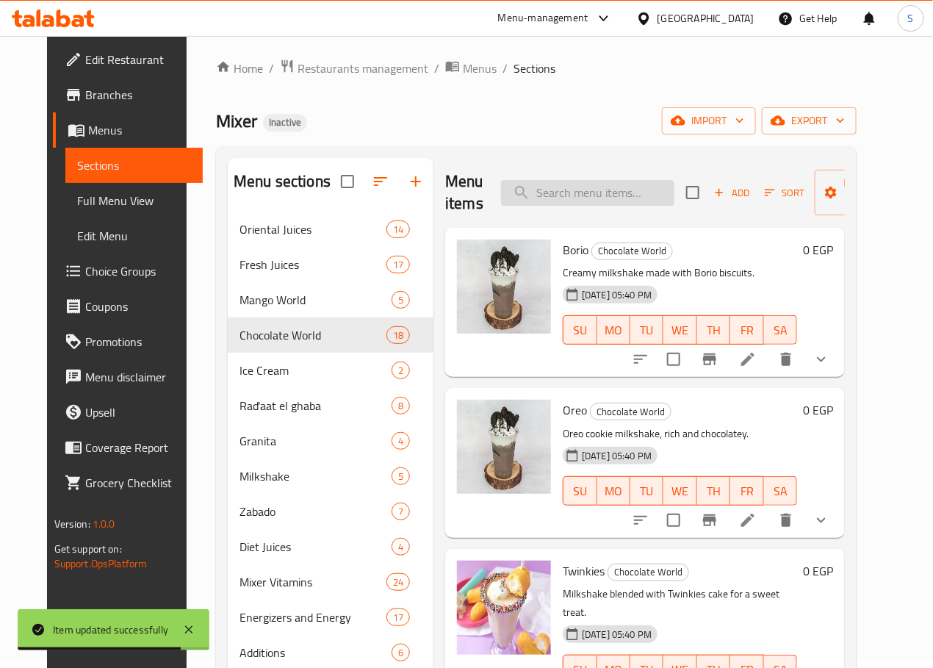
click at [558, 201] on input "search" at bounding box center [587, 193] width 173 height 26
paste input "Mars"
type input "Mars"
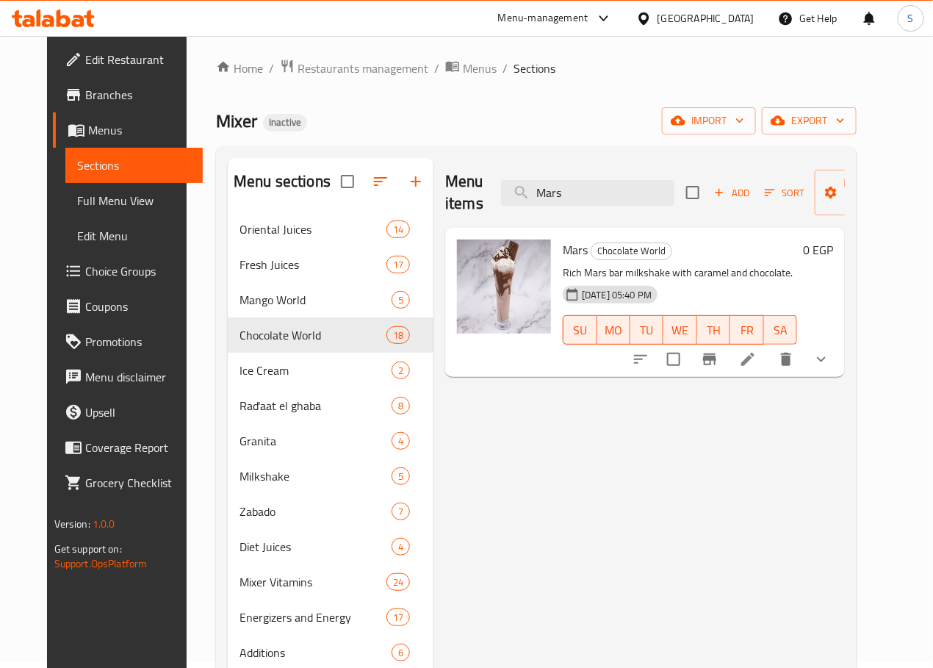
click at [757, 366] on icon at bounding box center [748, 359] width 18 height 18
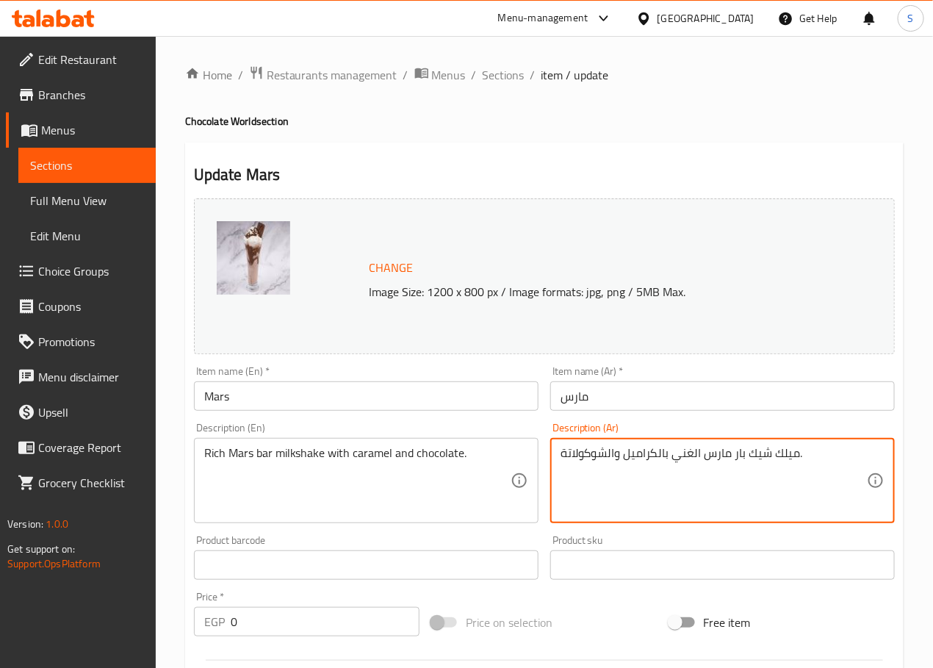
type textarea "ميلك شيك بار مارس الغني بالكراميل والشوكولاتة."
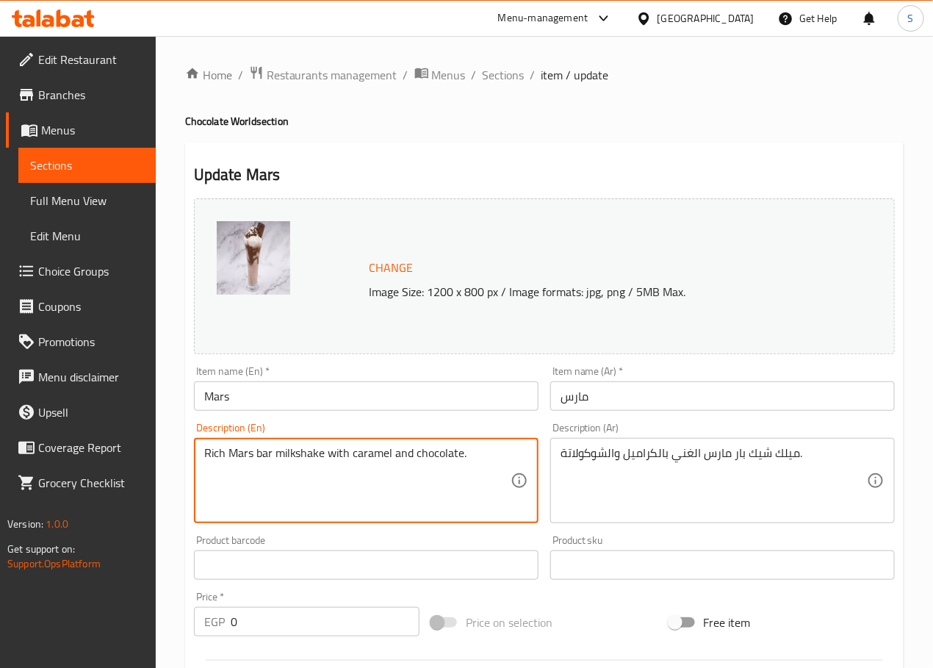
click at [450, 488] on textarea "Rich Mars bar milkshake with caramel and chocolate." at bounding box center [357, 481] width 306 height 70
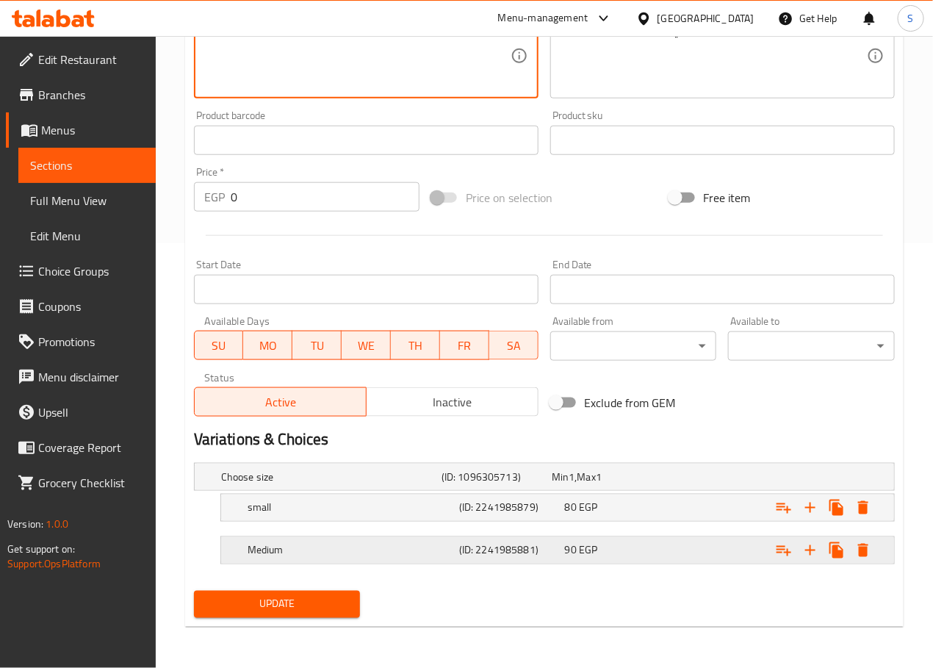
scroll to position [426, 0]
click at [305, 608] on span "Update" at bounding box center [277, 604] width 143 height 18
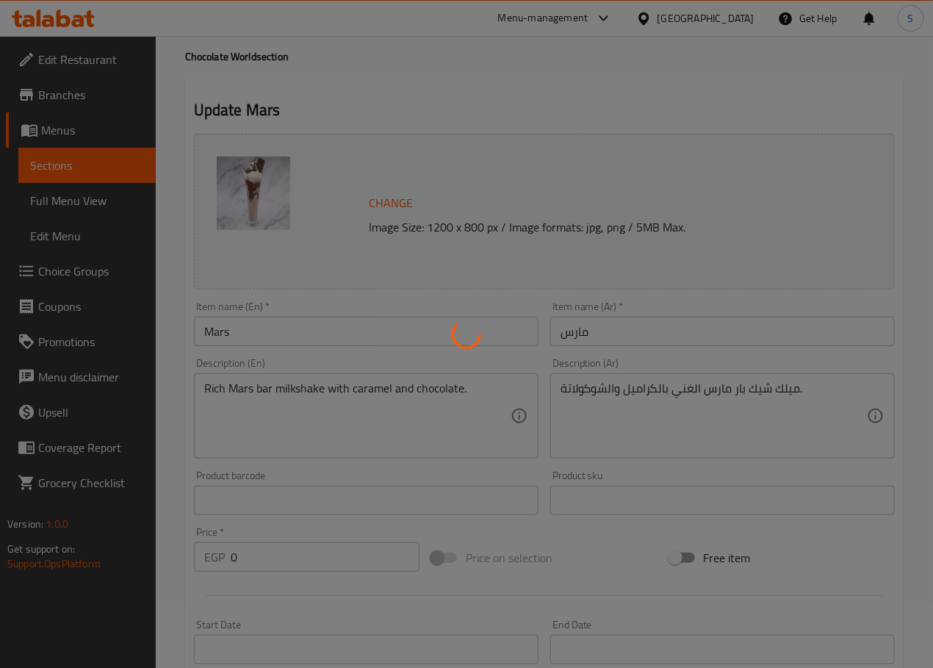
scroll to position [0, 0]
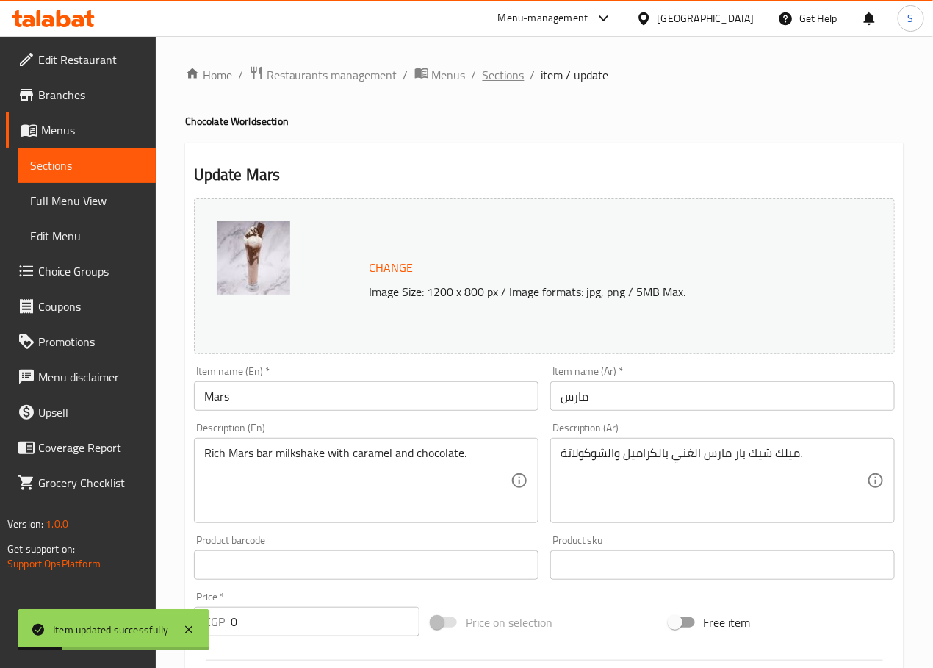
click at [497, 78] on span "Sections" at bounding box center [504, 75] width 42 height 18
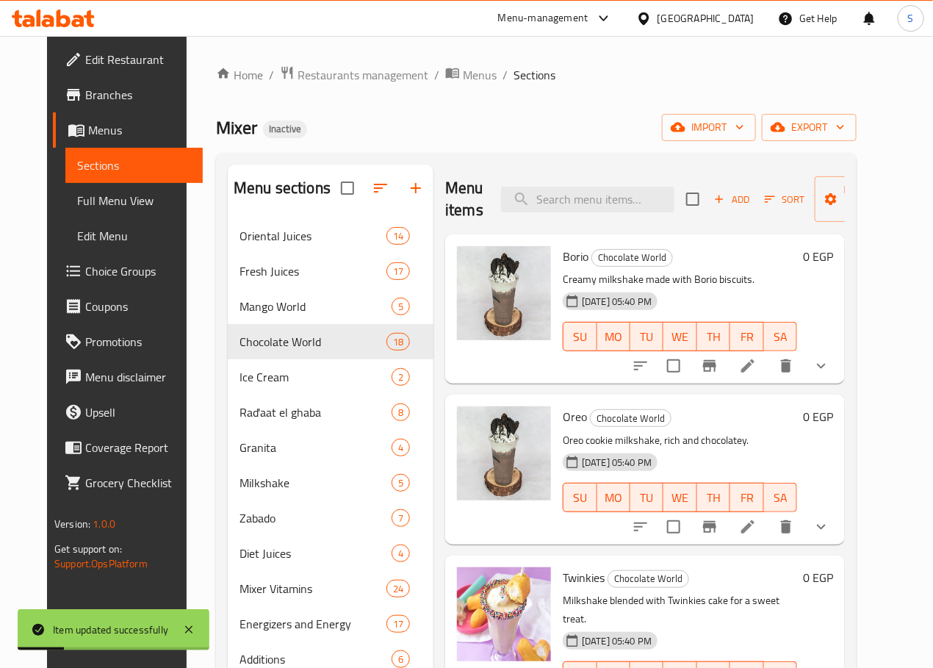
scroll to position [45, 0]
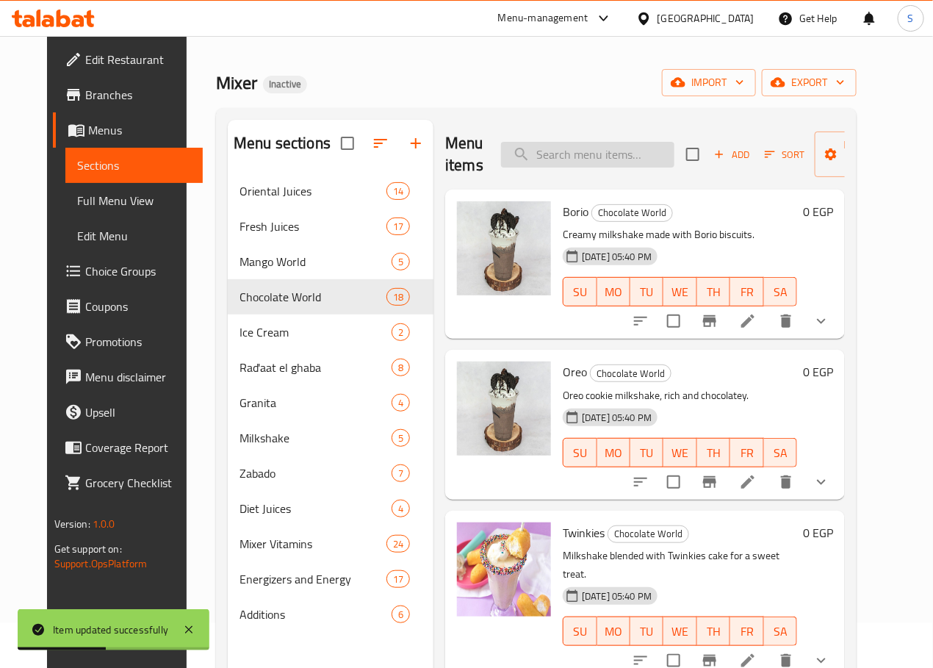
click at [540, 163] on input "search" at bounding box center [587, 155] width 173 height 26
paste input "Maltesers"
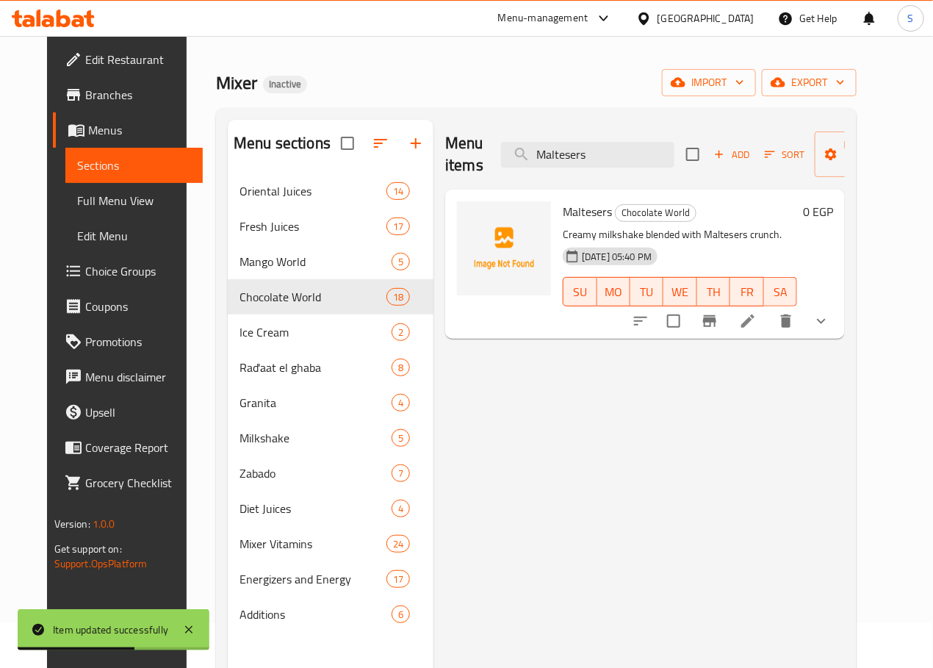
type input "Maltesers"
click at [799, 337] on div at bounding box center [731, 320] width 216 height 35
click at [768, 331] on li at bounding box center [747, 321] width 41 height 26
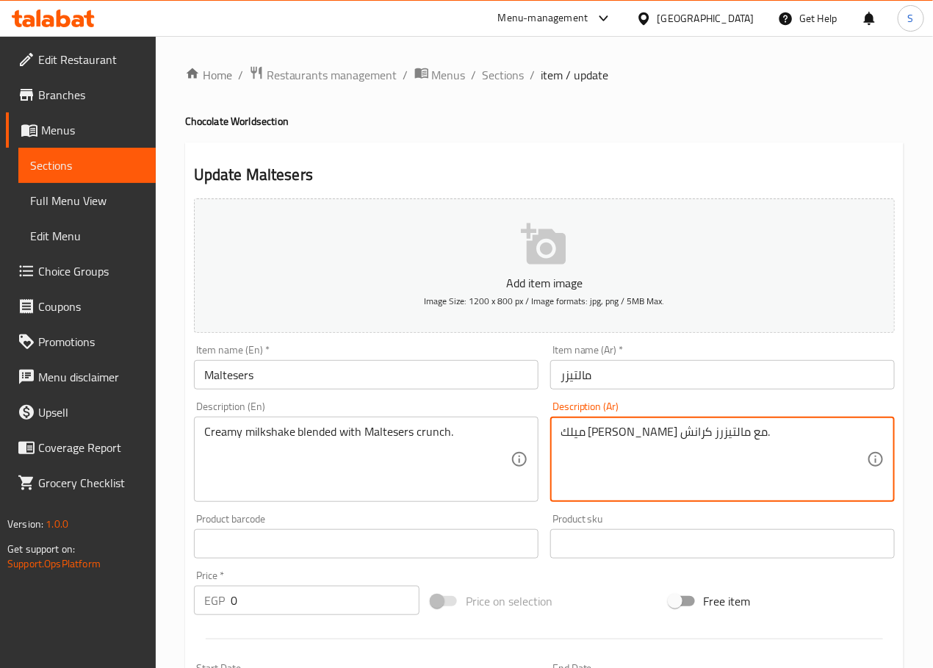
type textarea "ميلك شيك كريمي ممزوج مع مالتيزرز كرانش."
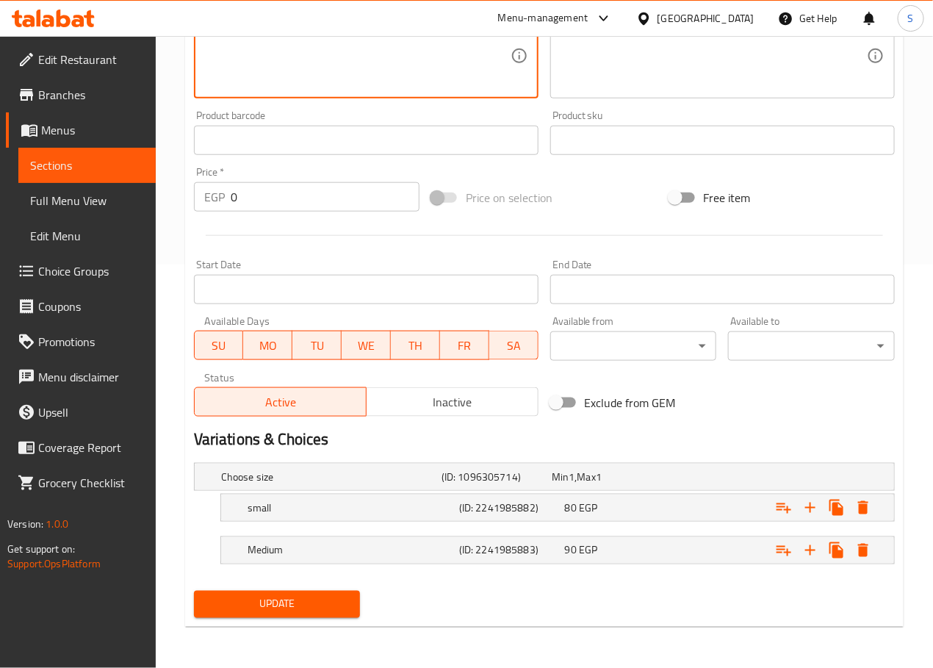
scroll to position [406, 0]
click at [287, 608] on span "Update" at bounding box center [277, 604] width 143 height 18
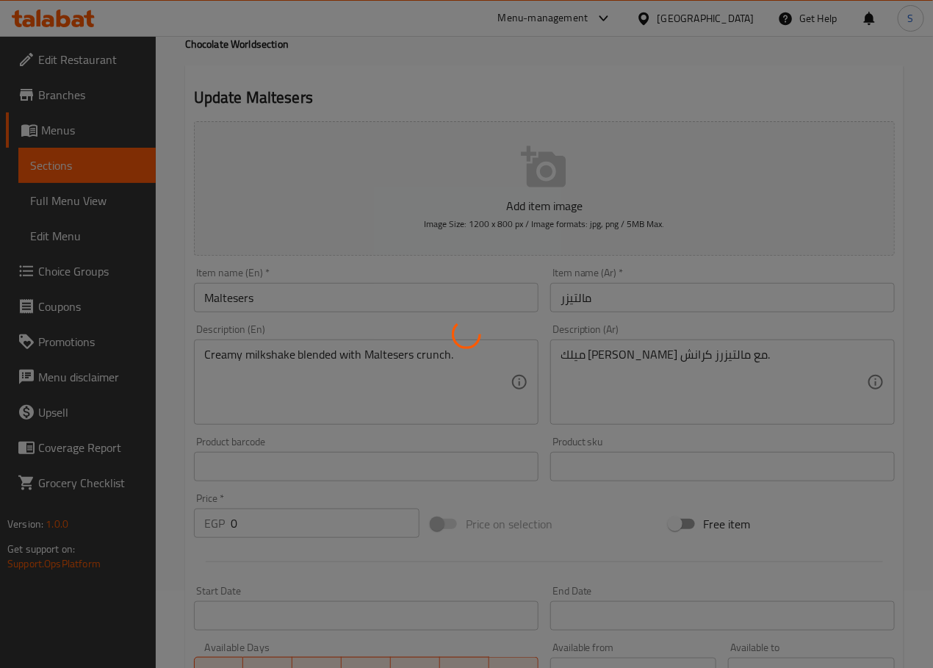
scroll to position [0, 0]
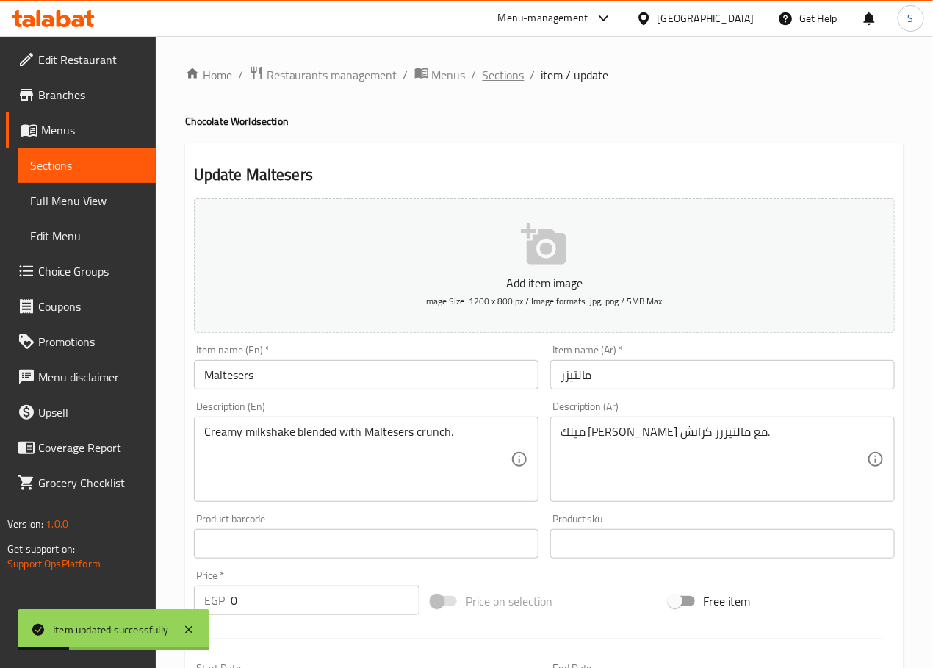
click at [499, 75] on span "Sections" at bounding box center [504, 75] width 42 height 18
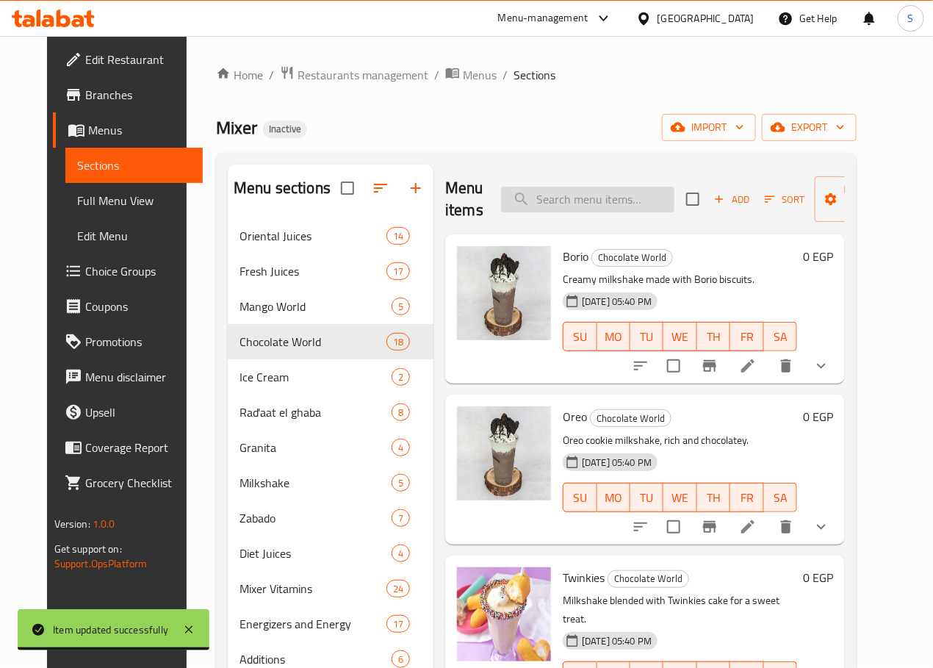
click at [547, 188] on input "search" at bounding box center [587, 200] width 173 height 26
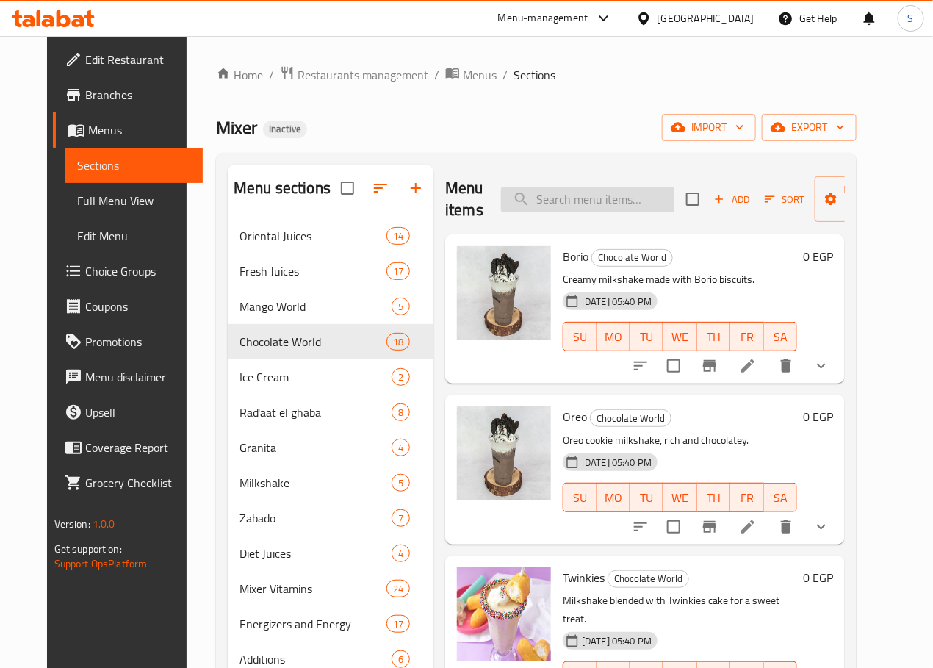
paste input "Twix"
type input "Twix"
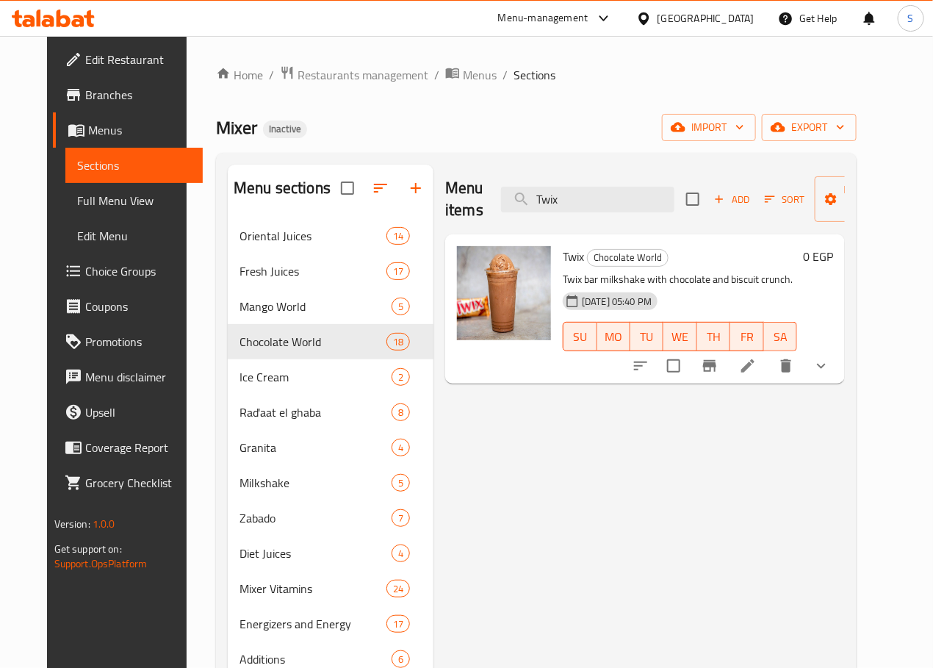
click at [754, 370] on icon at bounding box center [747, 365] width 13 height 13
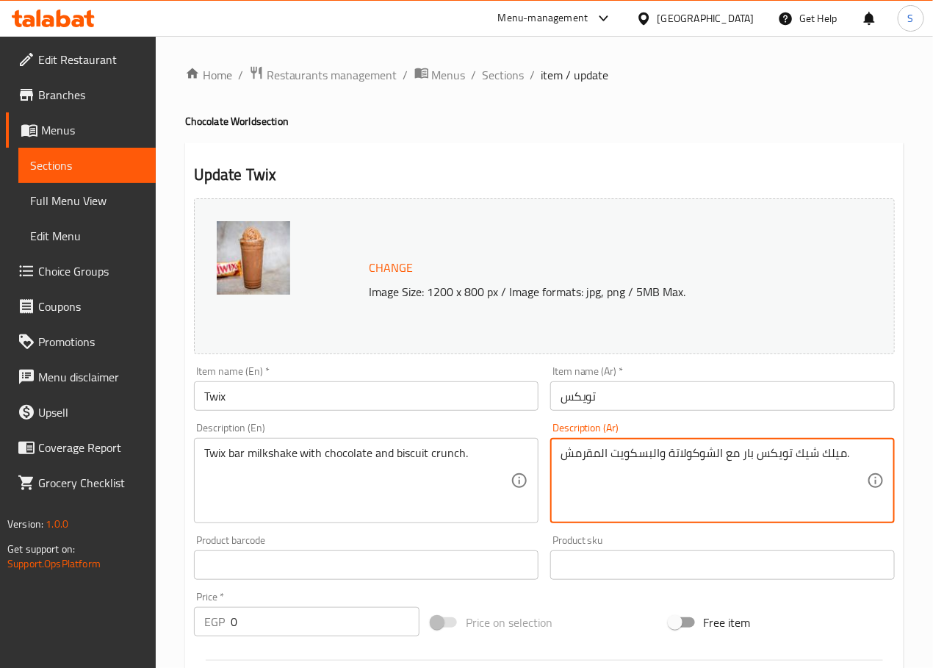
click at [596, 458] on textarea "ميلك شيك تويكس بار مع الشوكولاتة والبسكويت المقرمش." at bounding box center [714, 481] width 306 height 70
type textarea "ميلك شيك تويكس بار مع الشوكولاتة وكرانش البسكويت."
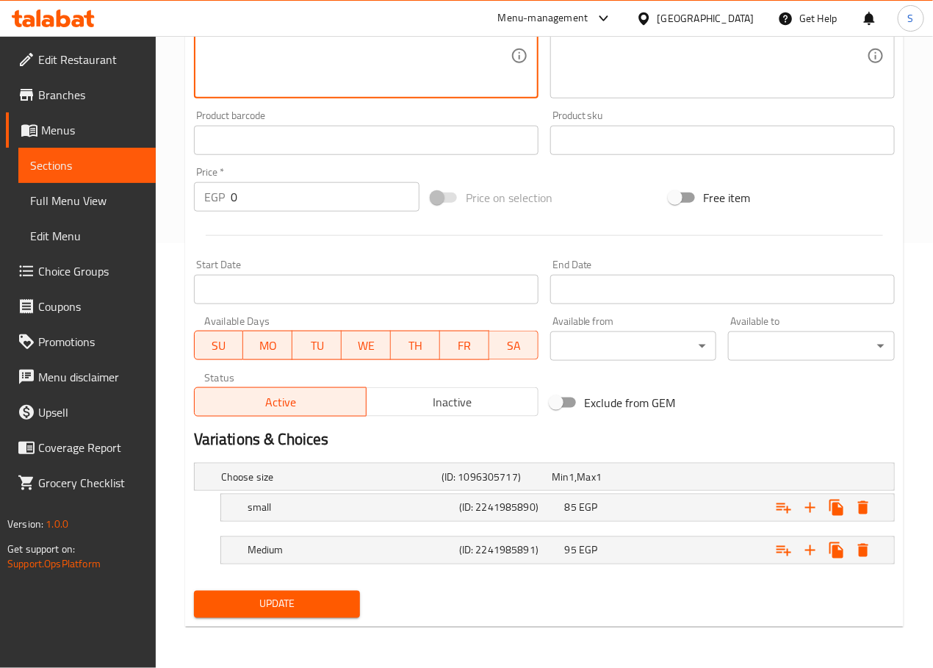
click at [329, 607] on span "Update" at bounding box center [277, 604] width 143 height 18
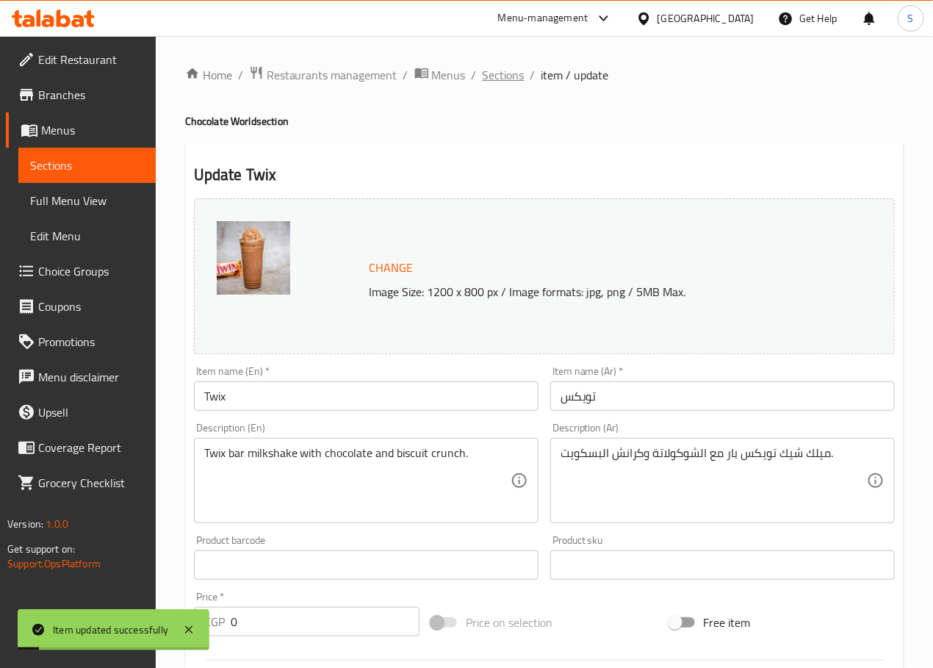
click at [508, 77] on span "Sections" at bounding box center [504, 75] width 42 height 18
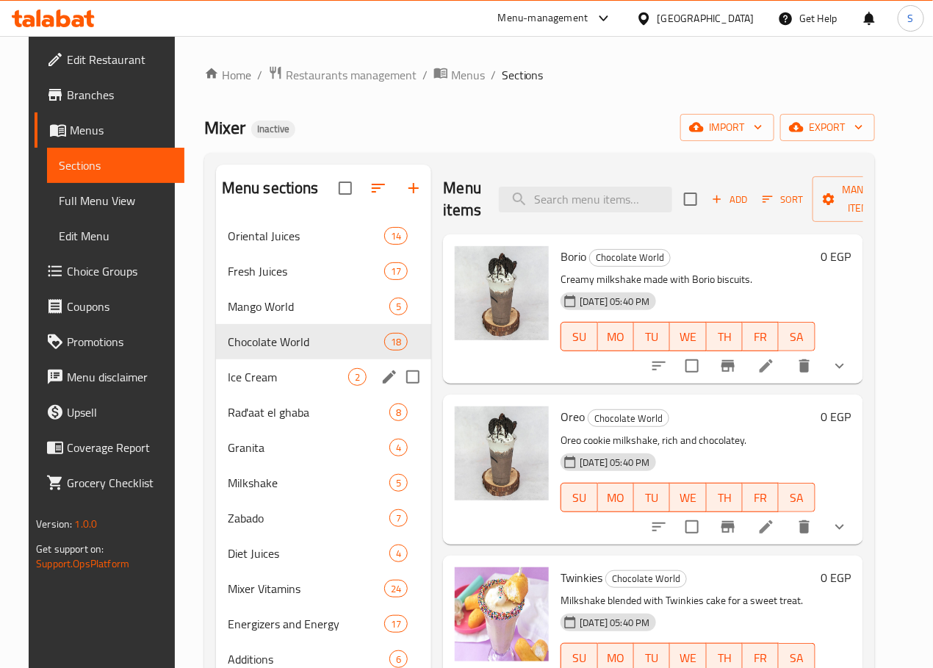
click at [253, 394] on div "Ice Cream 2" at bounding box center [324, 376] width 216 height 35
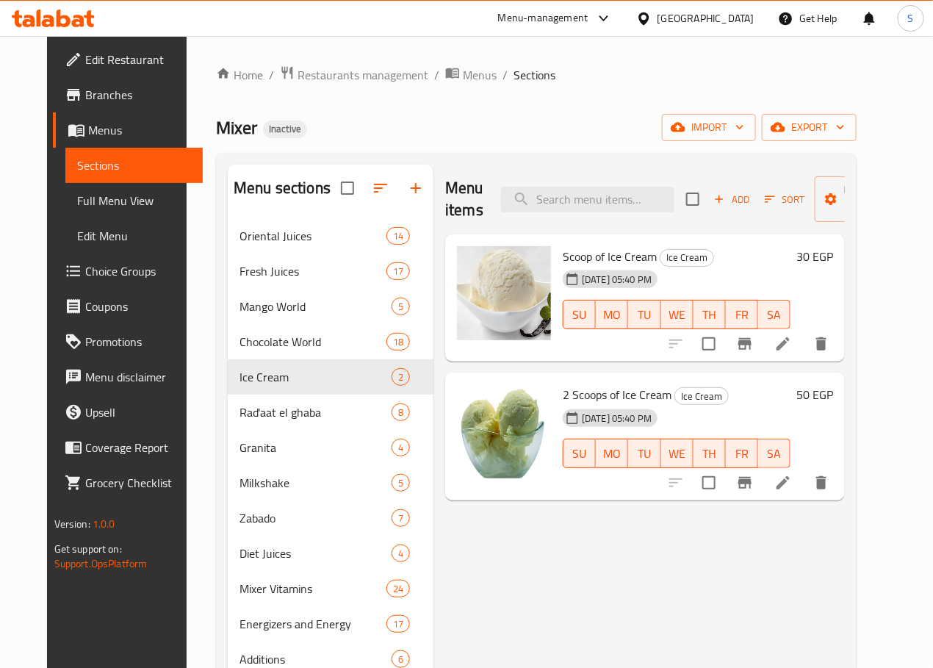
click at [792, 339] on icon at bounding box center [783, 344] width 18 height 18
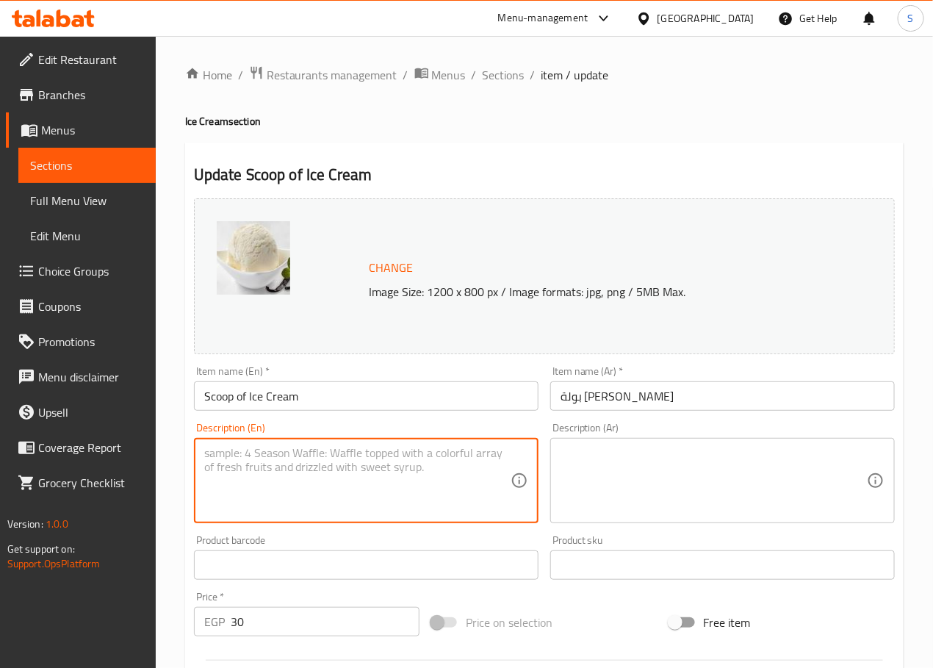
click at [304, 467] on textarea at bounding box center [357, 481] width 306 height 70
paste textarea "Milk, cream, sugar, eggs, salt, vanilla extract"
type textarea "Milk, cream, sugar, eggs, salt, vanilla extract"
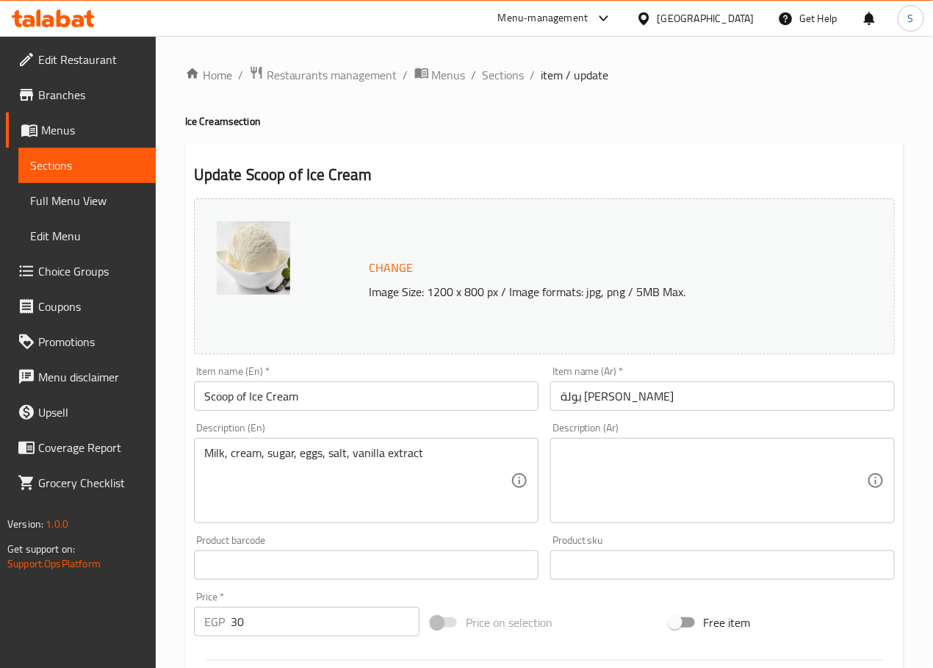
click at [644, 516] on textarea at bounding box center [714, 481] width 306 height 70
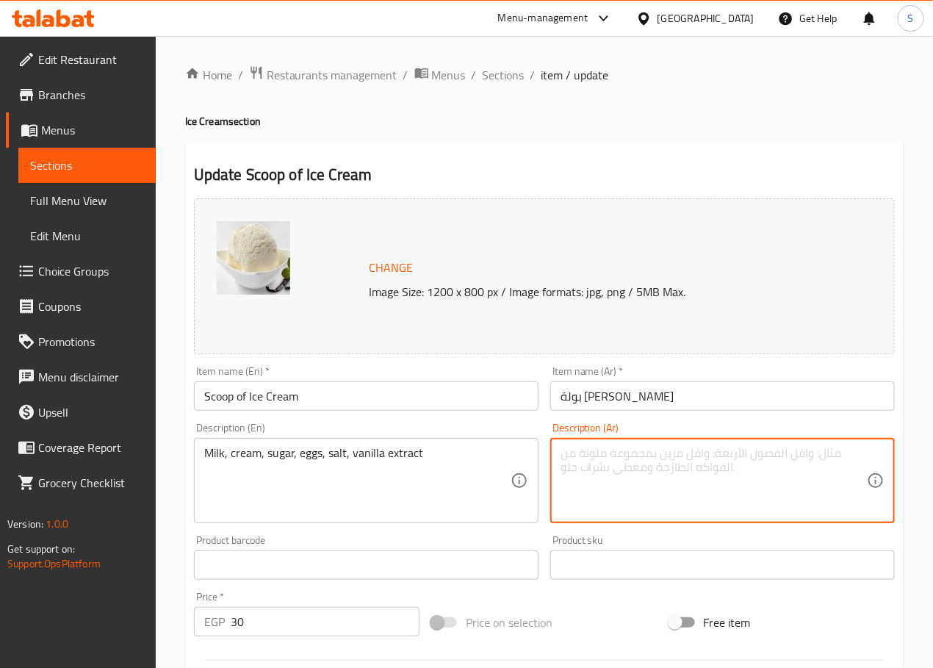
paste textarea "حليب، كريمة، سكر، بيض، ملح، خلاصة الفانيليا"
type textarea "حليب، كريمة، سكر، بيض، ملح، خلاصة الفانيليا"
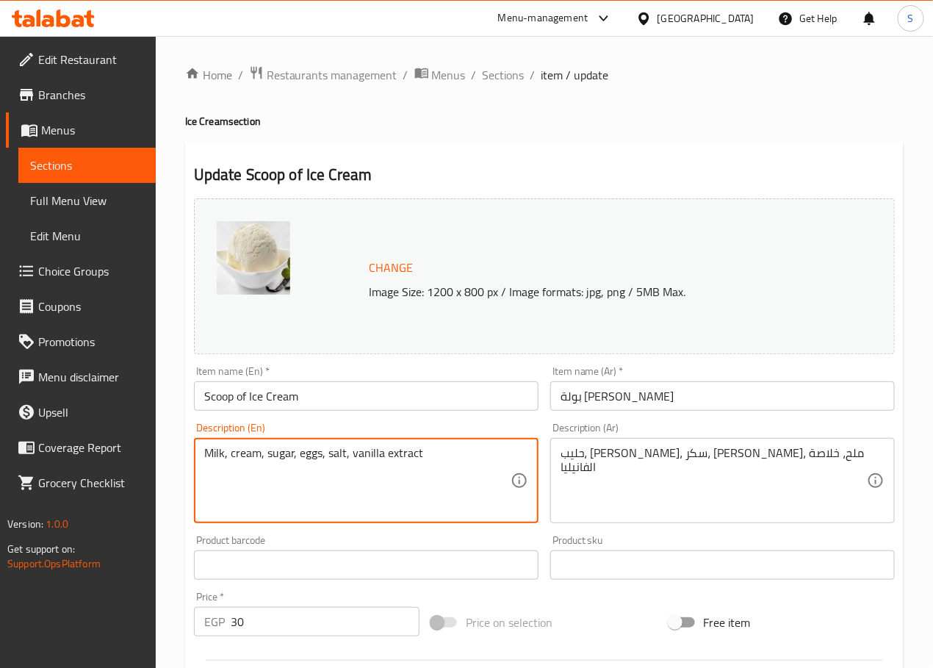
scroll to position [33, 0]
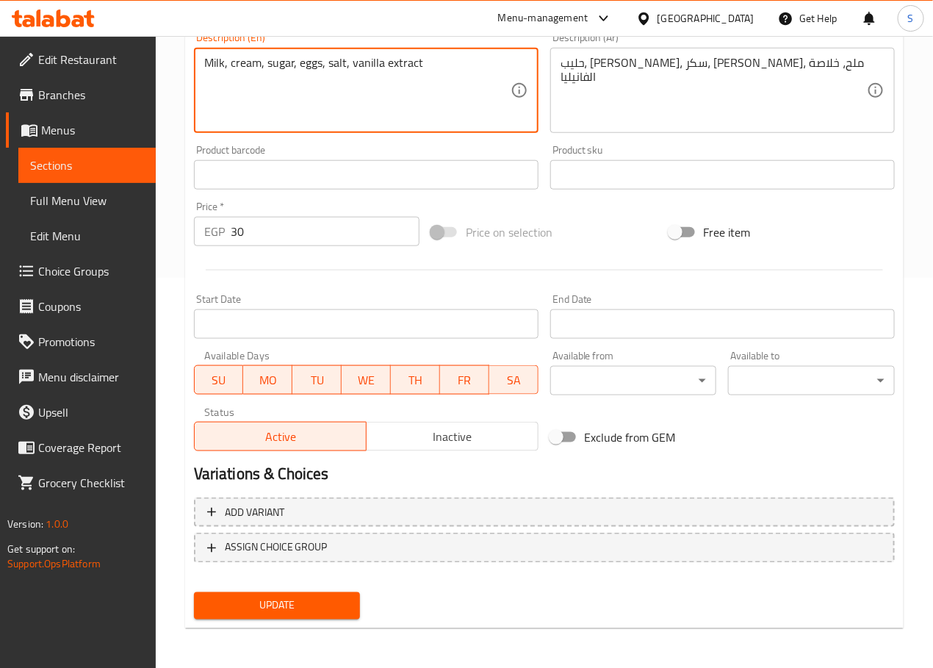
click at [337, 600] on span "Update" at bounding box center [277, 606] width 143 height 18
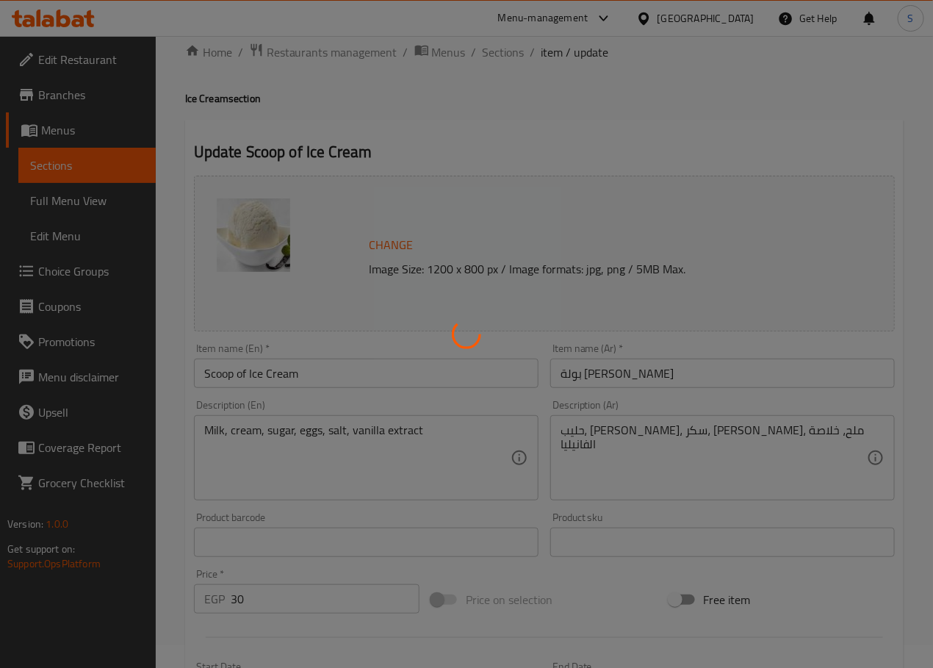
scroll to position [0, 0]
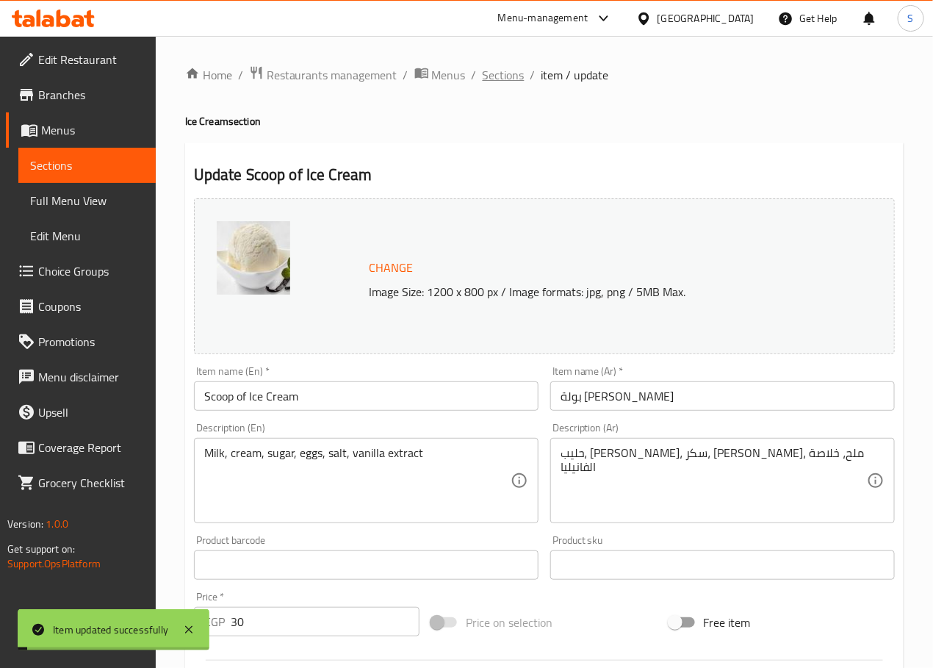
click at [499, 71] on span "Sections" at bounding box center [504, 75] width 42 height 18
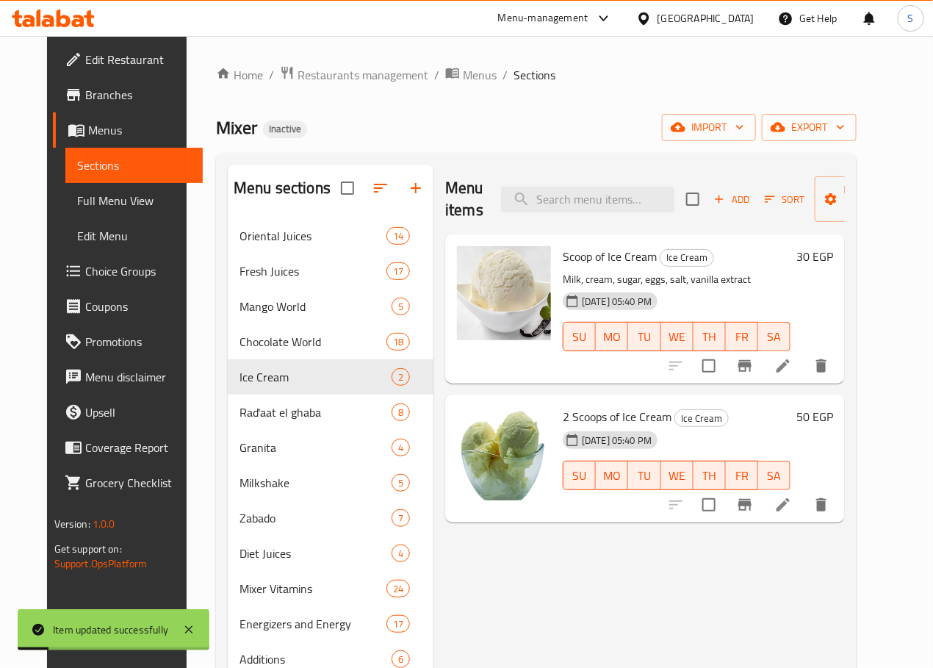
click at [792, 497] on icon at bounding box center [783, 505] width 18 height 18
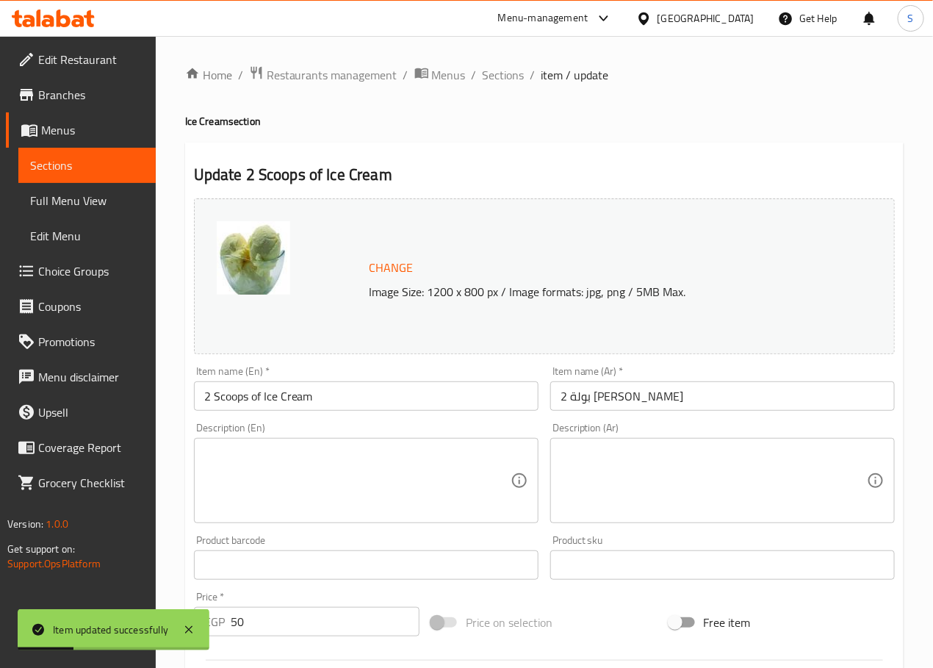
click at [615, 478] on textarea at bounding box center [714, 481] width 306 height 70
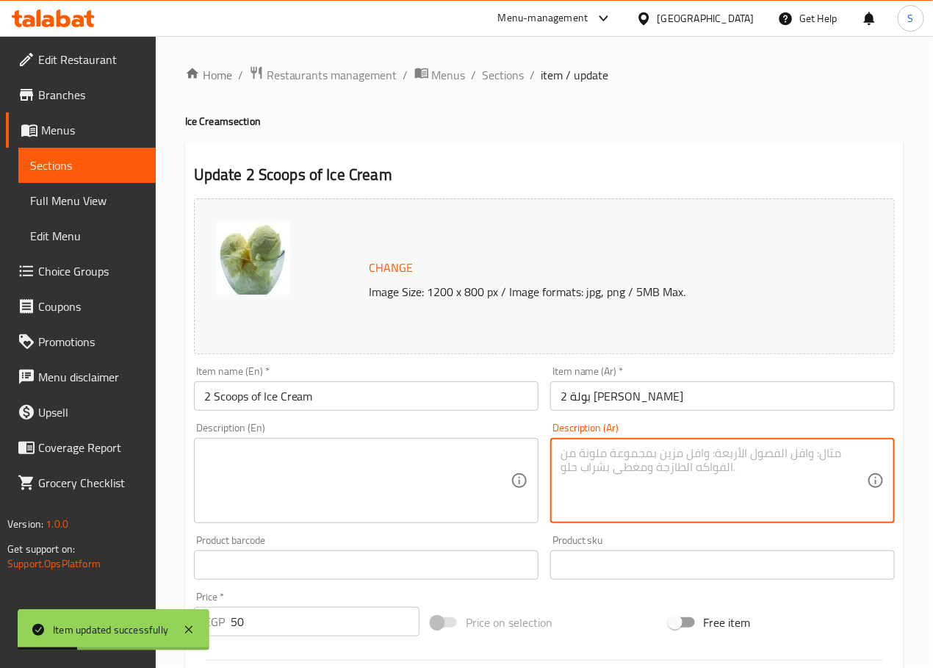
paste textarea "حليب، كريمة، سكر، بيض، ملح، خلاصة الفانيليا"
type textarea "حليب، كريمة، سكر، بيض، ملح، خلاصة الفانيليا"
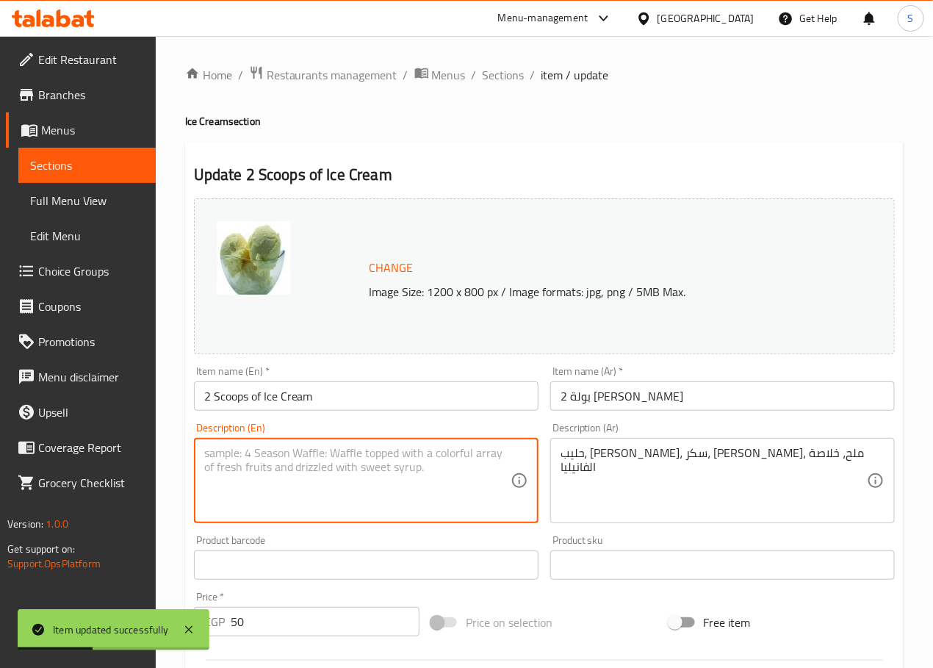
click at [455, 487] on textarea at bounding box center [357, 481] width 306 height 70
paste textarea "Milk, cream, sugar, eggs, salt, vanilla extract"
click at [465, 491] on textarea "Milk, cream, sugar, eggs, salt, vanilla extract" at bounding box center [357, 481] width 306 height 70
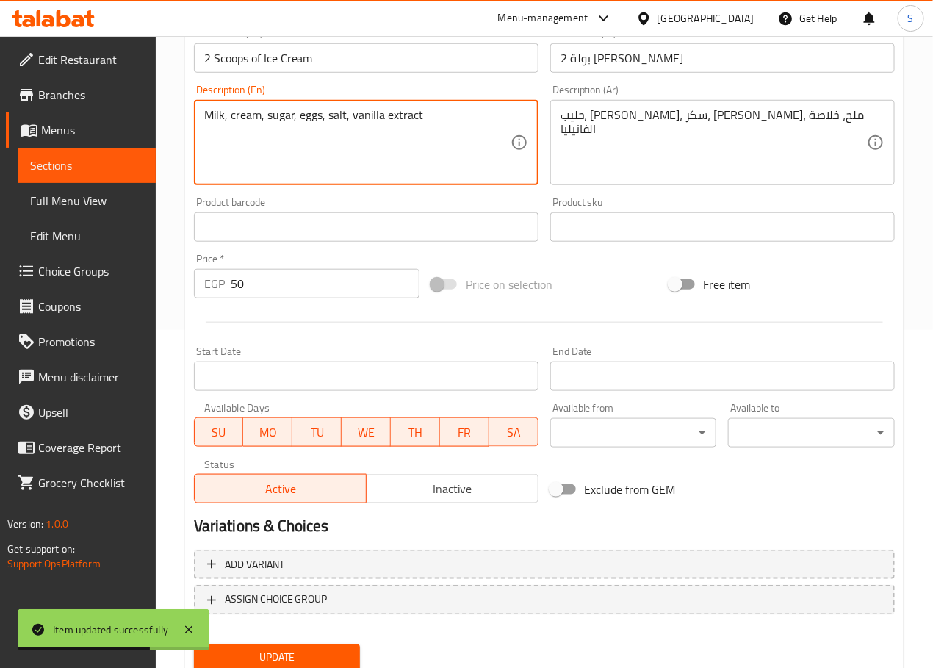
scroll to position [390, 0]
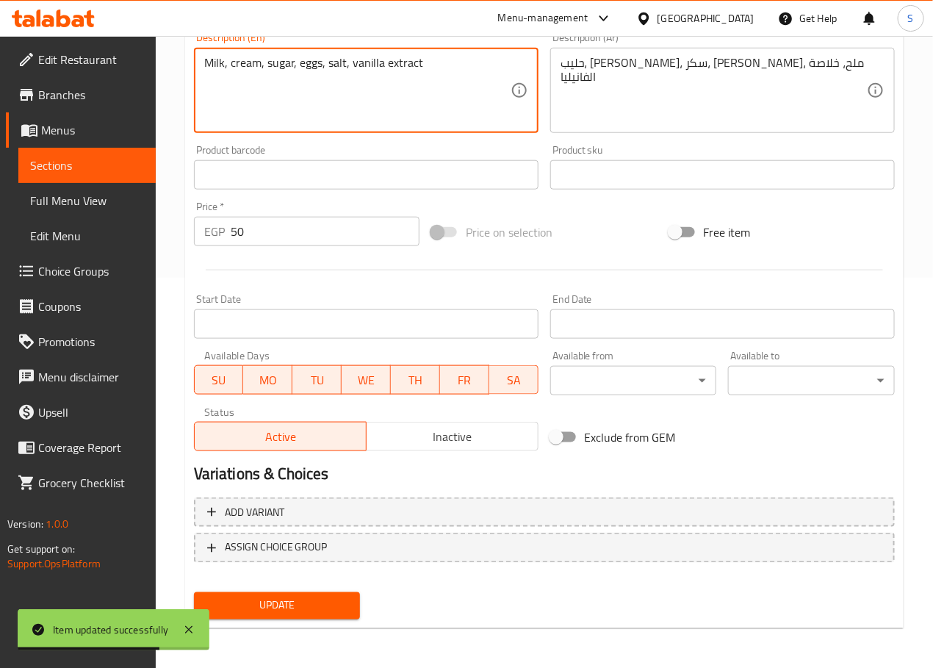
type textarea "Milk, cream, sugar, eggs, salt, vanilla extract"
click at [327, 628] on div "Home / Restaurants management / Menus / Sections / item / update Ice Cream sect…" at bounding box center [544, 157] width 718 height 965
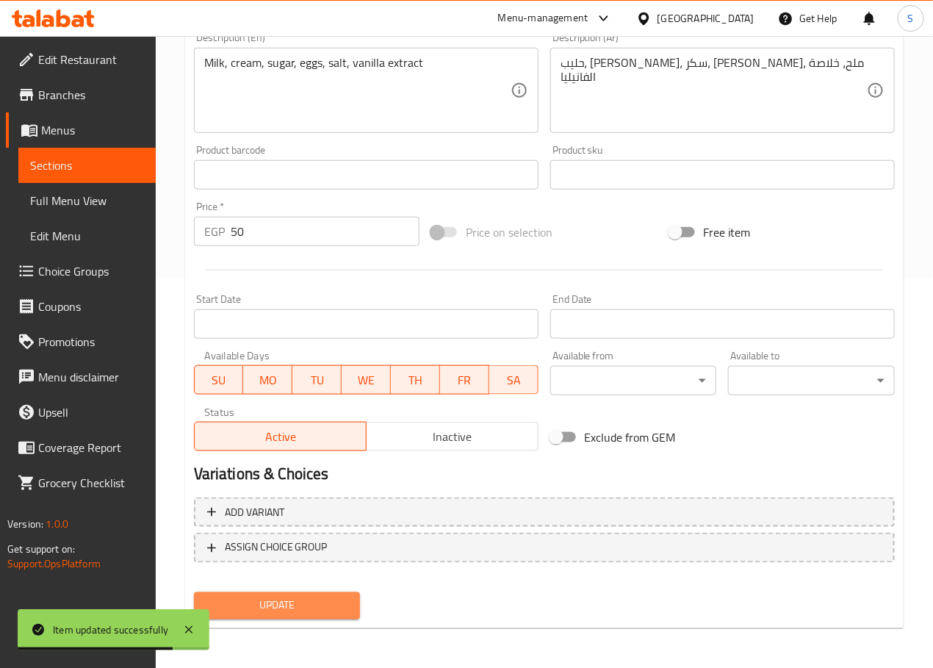
click at [325, 602] on span "Update" at bounding box center [277, 606] width 143 height 18
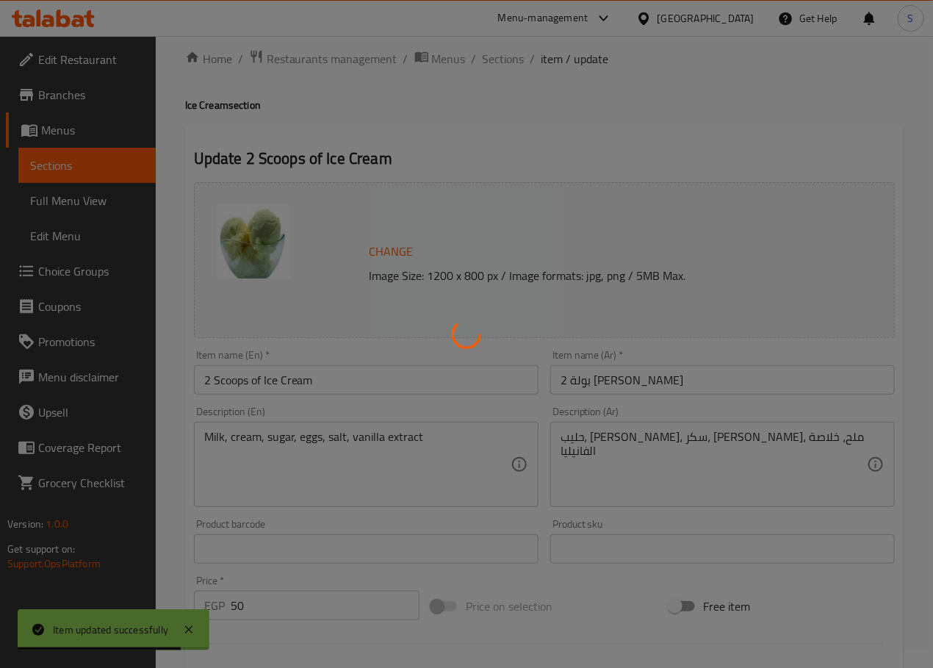
scroll to position [0, 0]
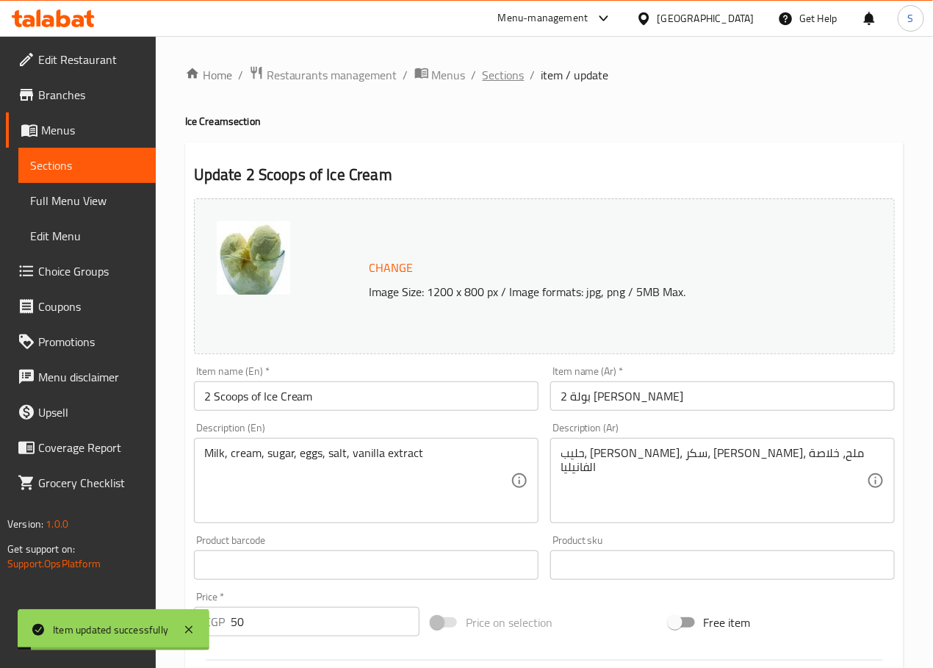
click at [505, 71] on span "Sections" at bounding box center [504, 75] width 42 height 18
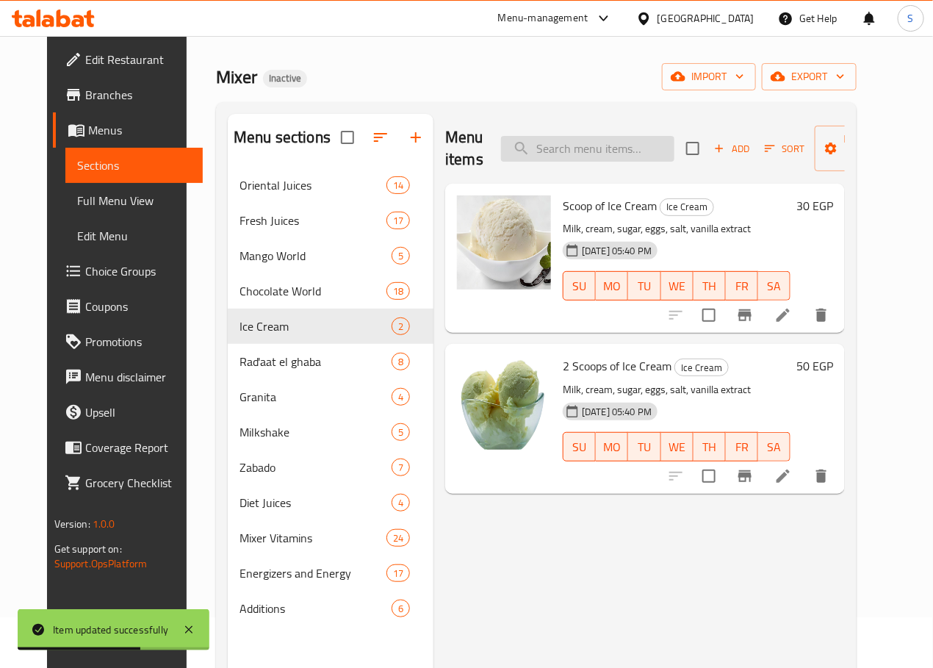
scroll to position [24, 0]
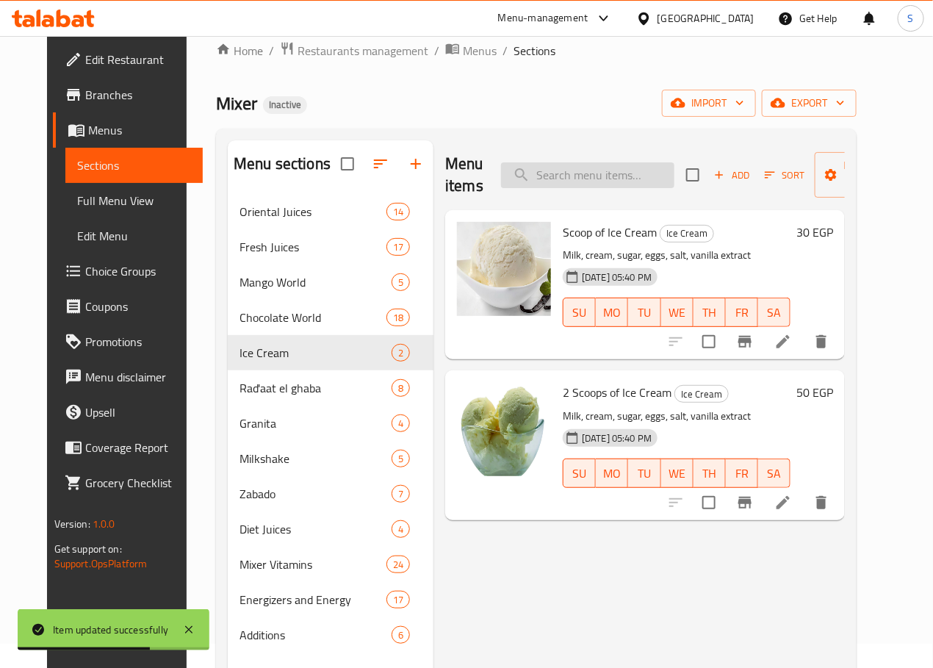
click at [544, 177] on input "search" at bounding box center [587, 175] width 173 height 26
paste input "Strawberry Milkshake"
type input "Strawberry Milkshake"
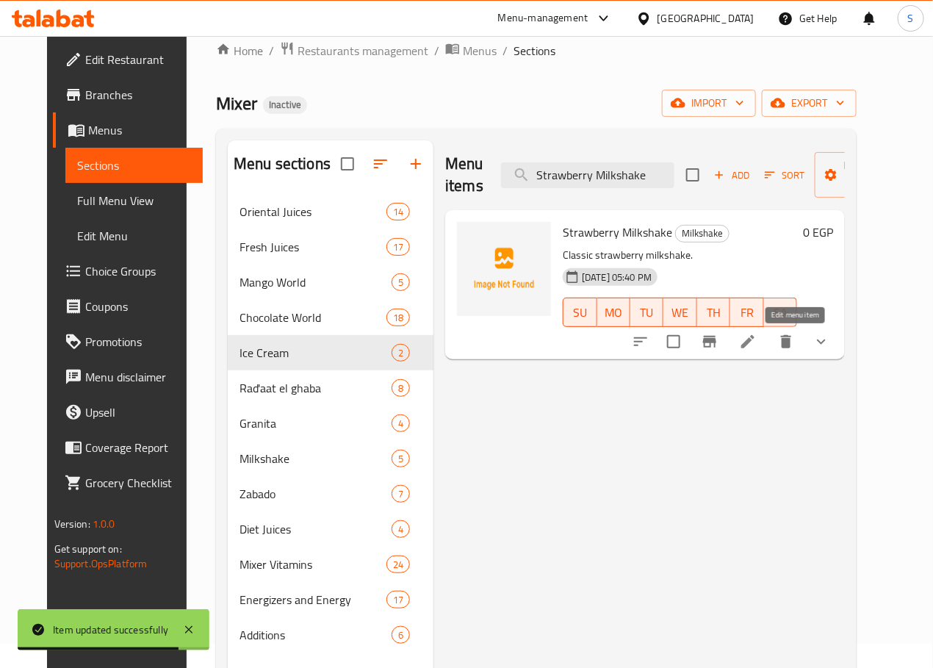
click at [768, 340] on li at bounding box center [747, 341] width 41 height 26
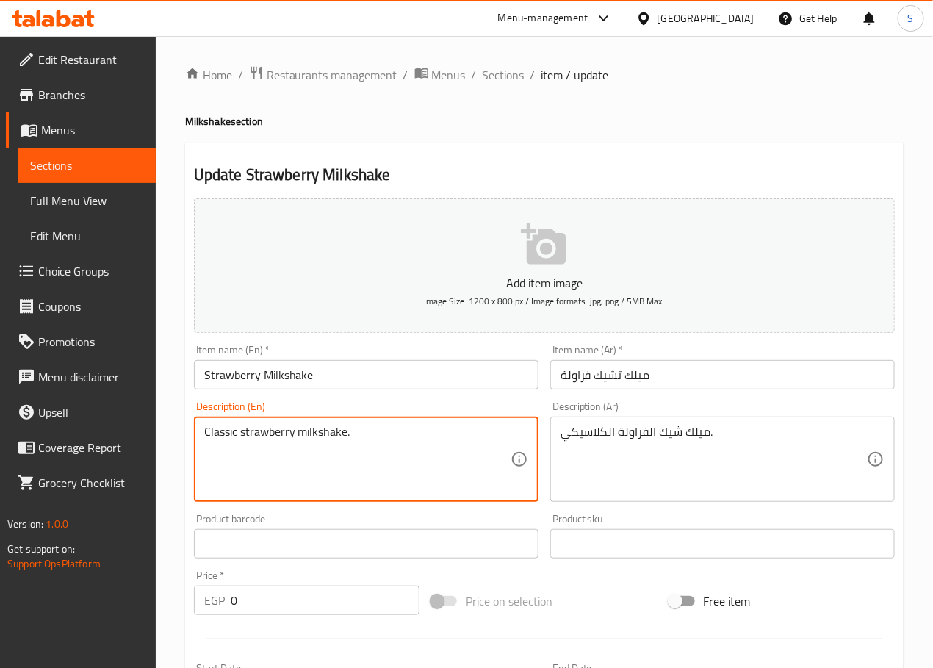
paste textarea "Made with strawberries and creamy vanilla ice cream"
type textarea "Made with strawberries and creamy vanilla ice cream"
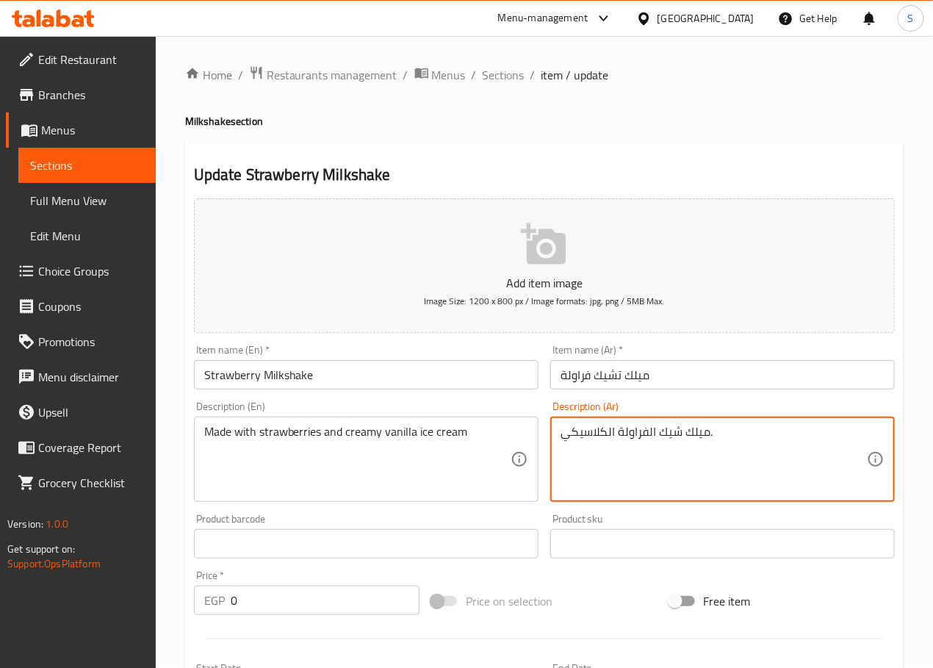
paste textarea "صنوع من الفراولة و آيس كريم الفانيليا الكريمي"
type textarea "مصنوع من الفراولة و آيس كريم الفانيليا الكريمي"
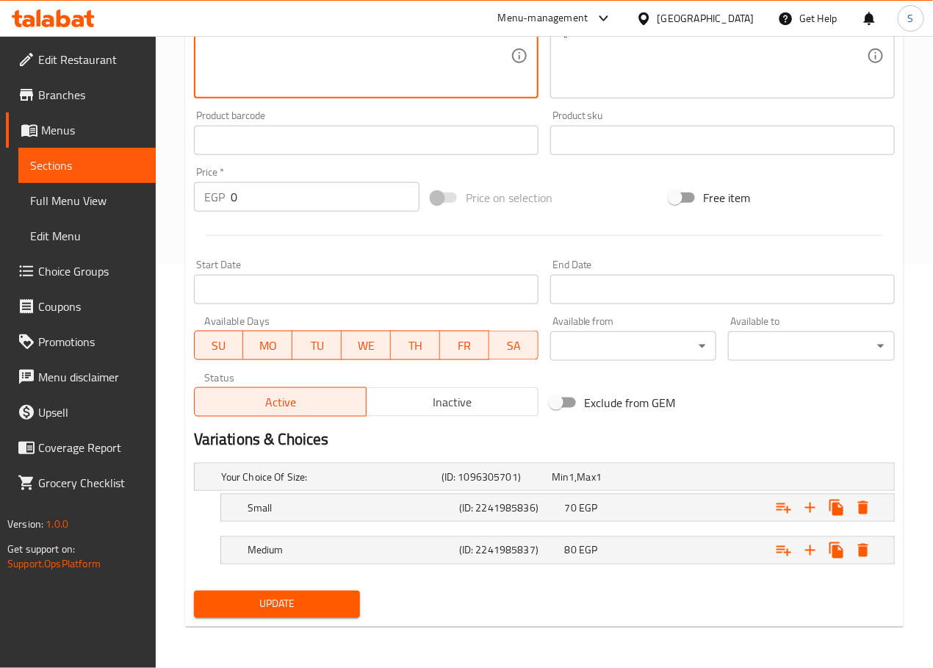
click at [267, 597] on span "Update" at bounding box center [277, 604] width 143 height 18
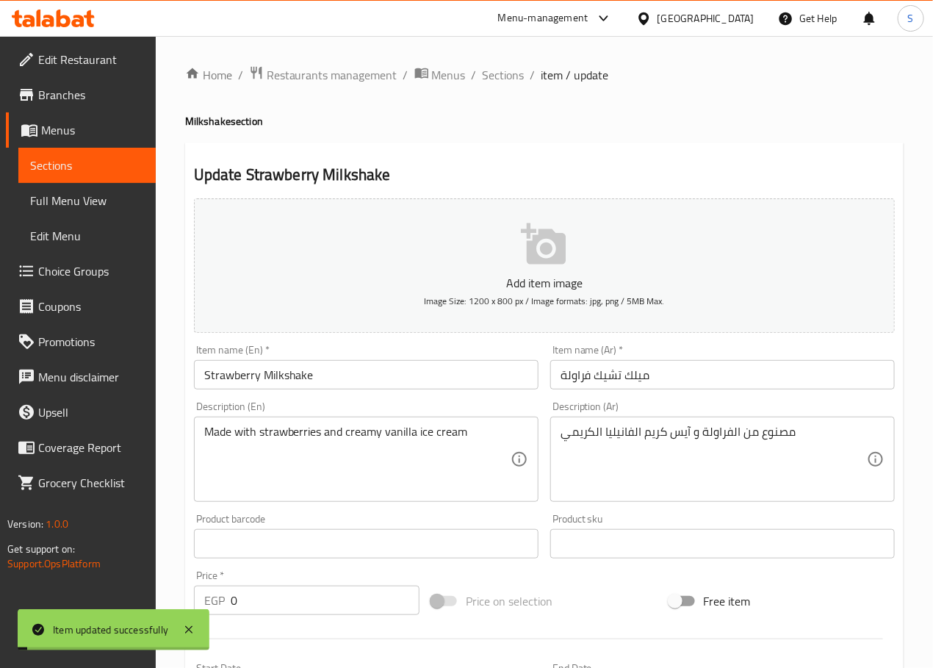
click at [502, 76] on span "Sections" at bounding box center [504, 75] width 42 height 18
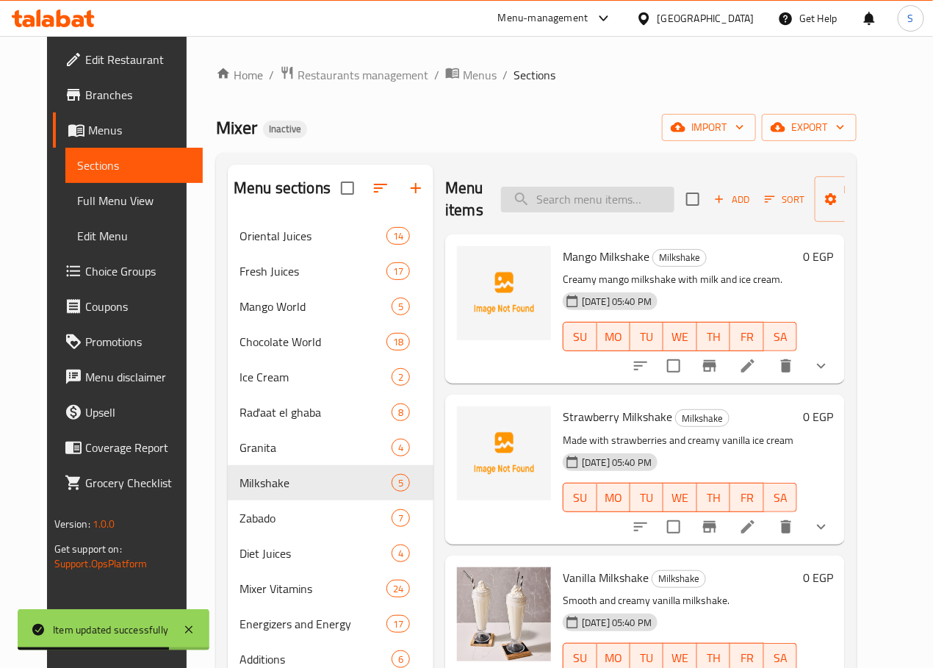
click at [503, 196] on input "search" at bounding box center [587, 200] width 173 height 26
paste input "Arugula with Milk and Honey"
type input "Arugula with Milk and Honey"
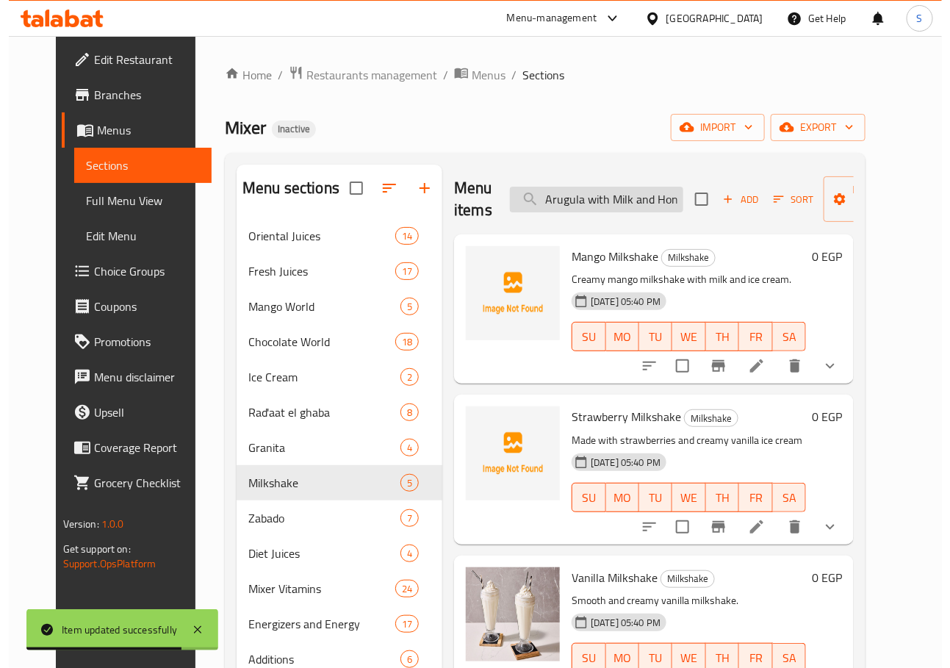
scroll to position [0, 10]
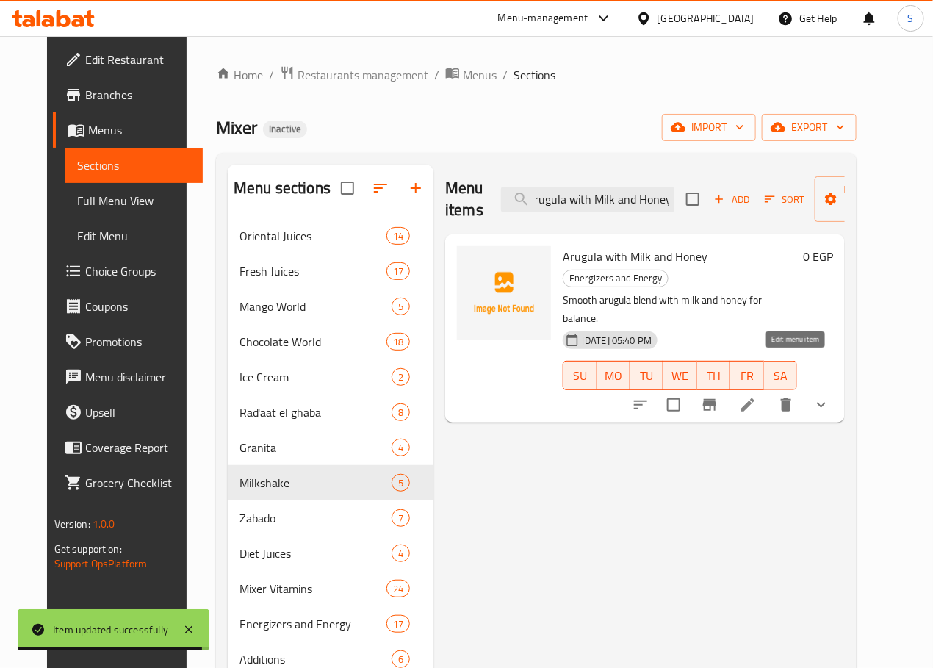
click at [757, 396] on icon at bounding box center [748, 405] width 18 height 18
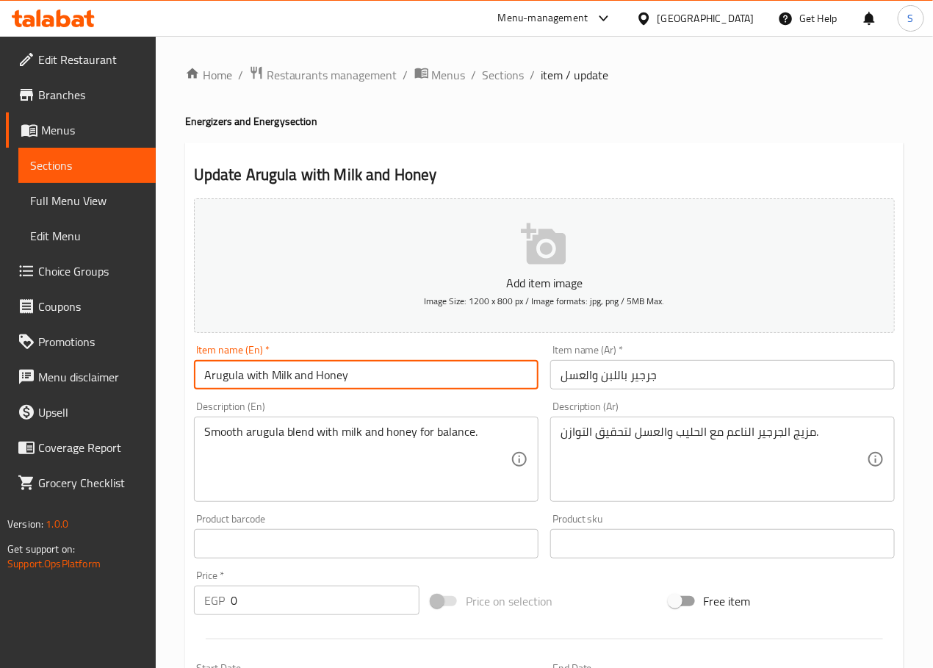
click at [256, 370] on input "Arugula with Milk and Honey" at bounding box center [366, 374] width 345 height 29
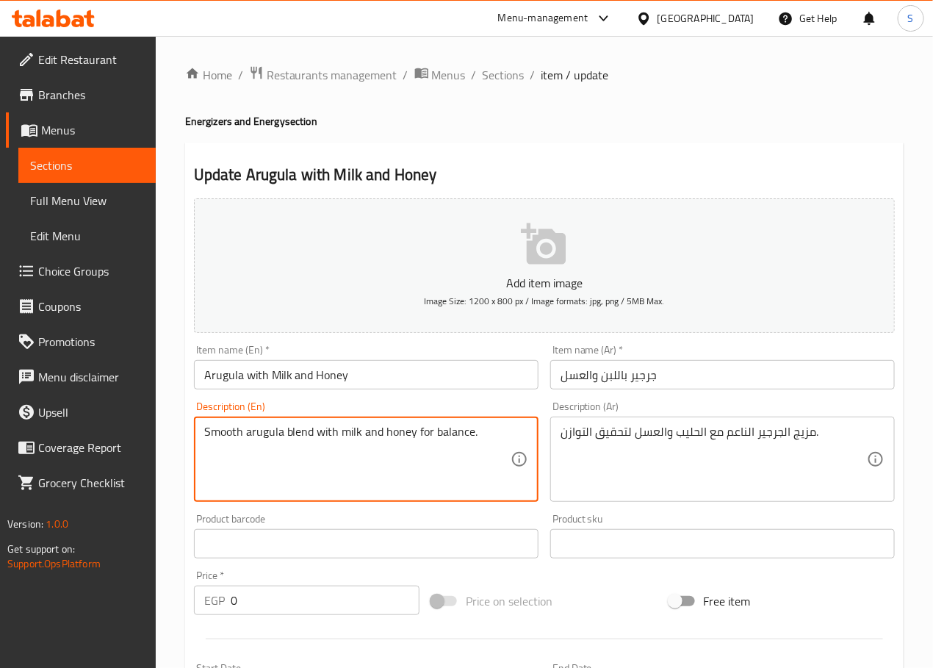
paste textarea "Arugula with Milk and Honey"
click at [252, 435] on textarea "Arugula with Milk and Honey" at bounding box center [357, 460] width 306 height 70
type textarea "Arugula, Milk, water and Honey"
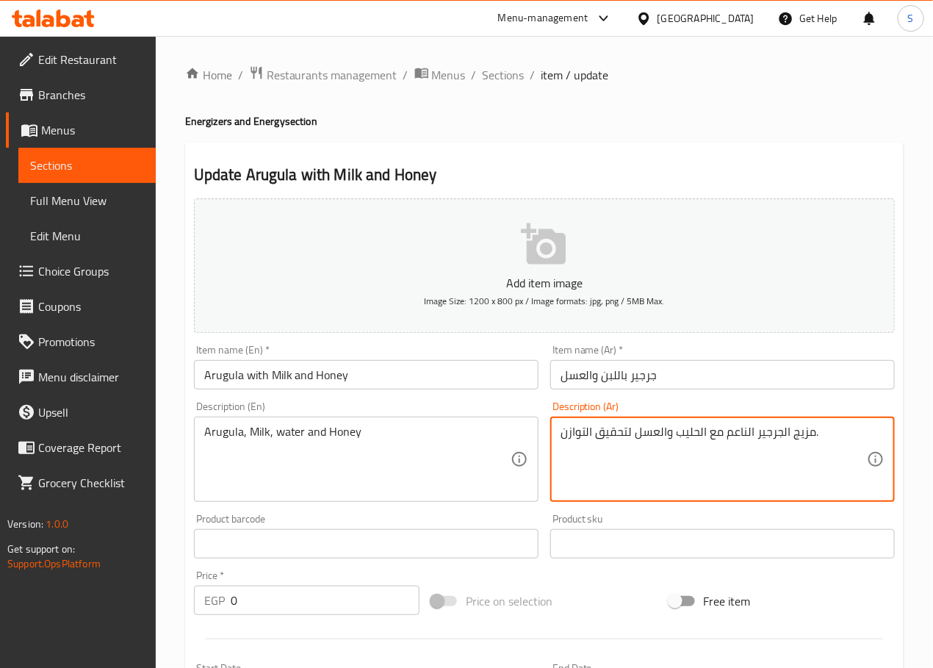
click at [716, 434] on textarea "مزيج الجرجير الناعم مع الحليب والعسل لتحقيق التوازن." at bounding box center [714, 460] width 306 height 70
click at [624, 394] on div "Item name (Ar)   * جرجير باللبن والعسل Item name (Ar) *" at bounding box center [722, 367] width 356 height 57
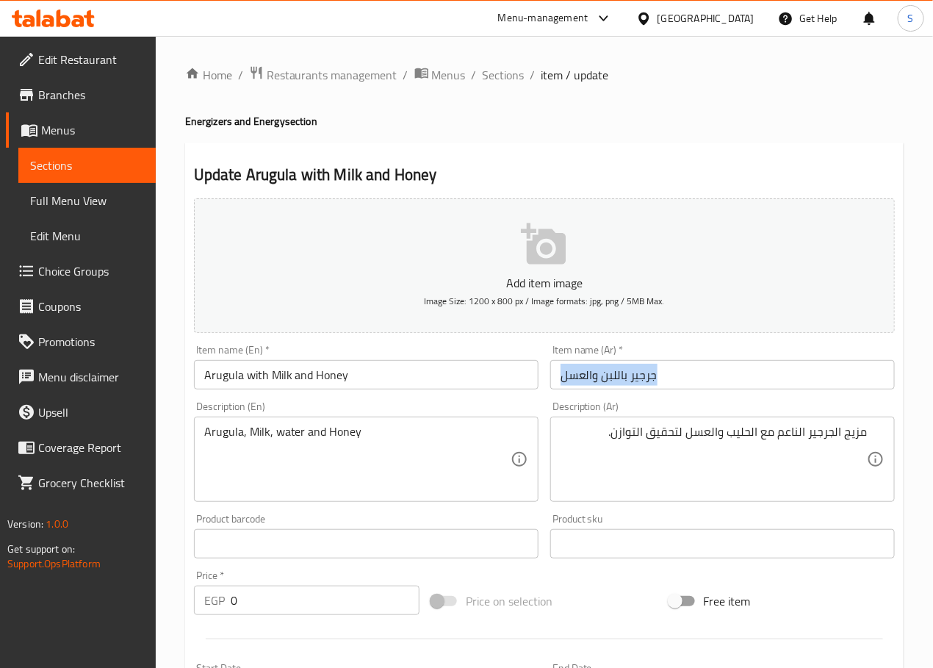
click at [624, 394] on div "Item name (Ar)   * جرجير باللبن والعسل Item name (Ar) *" at bounding box center [722, 367] width 356 height 57
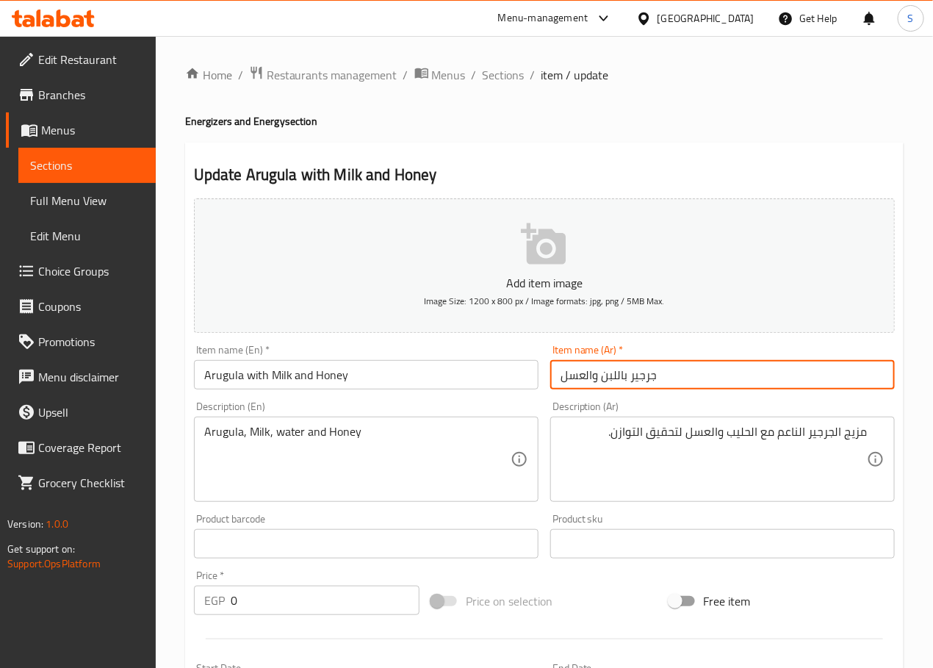
click at [608, 380] on input "جرجير باللبن والعسل" at bounding box center [722, 374] width 345 height 29
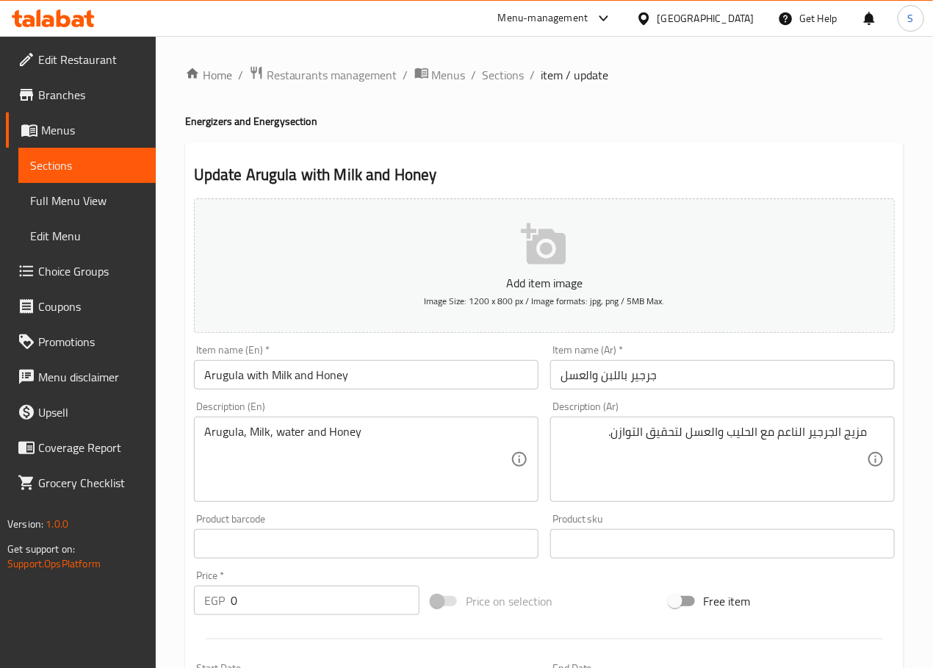
click at [613, 421] on div "مزيج الجرجير الناعم مع الحليب والعسل لتحقيق التوازن. Description (Ar)" at bounding box center [722, 459] width 345 height 85
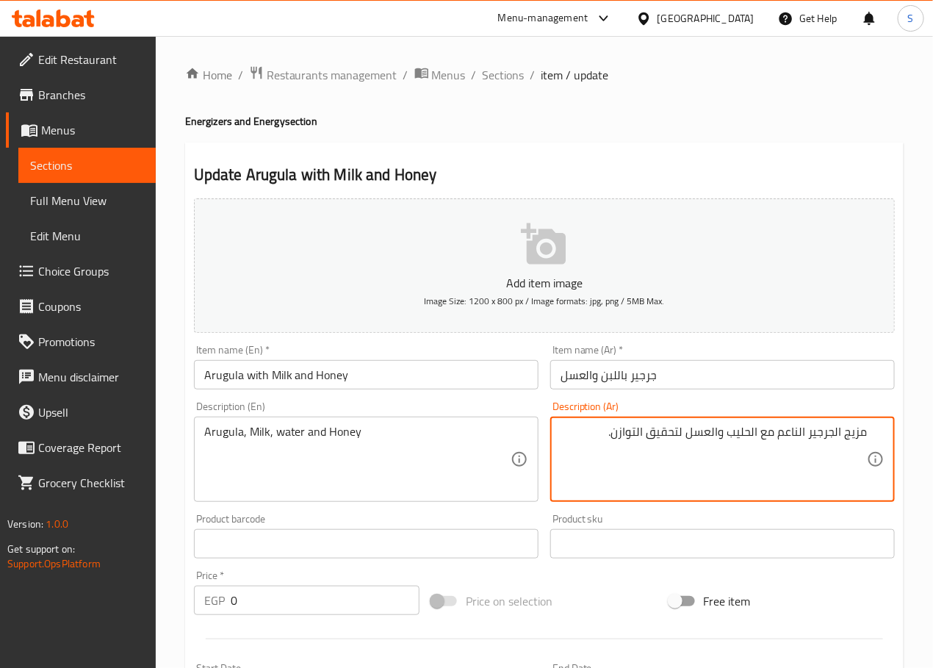
paste textarea "جرجير باللبن والعسل"
click at [826, 434] on textarea "جرجير باللبن والعسل" at bounding box center [714, 460] width 306 height 70
click at [837, 430] on textarea "جرجيرلبن، مياه والعسل" at bounding box center [714, 460] width 306 height 70
type textarea "جرجير، لبن، مياه والعسل"
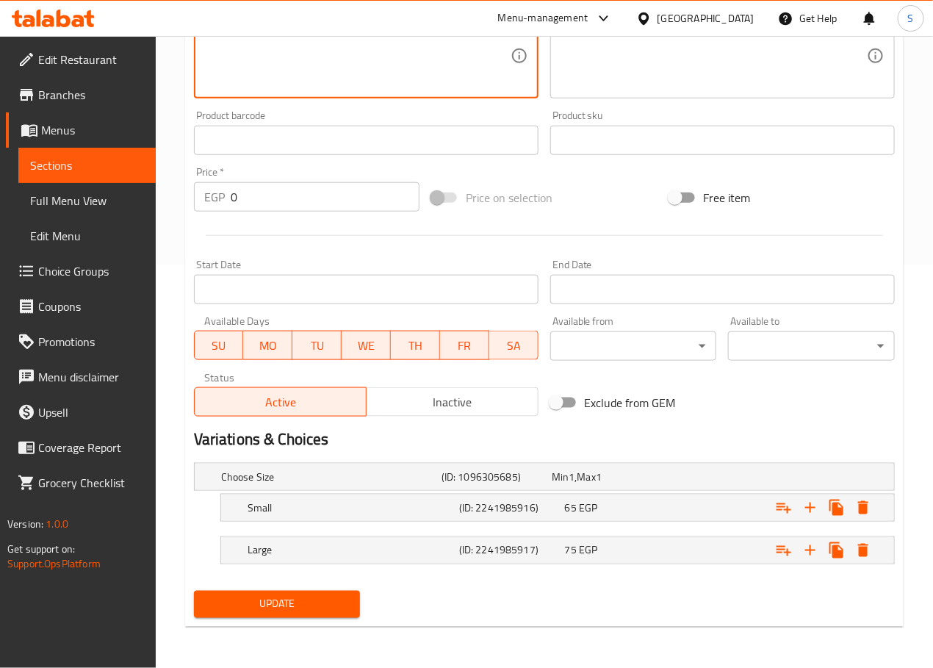
click at [295, 611] on span "Update" at bounding box center [277, 604] width 143 height 18
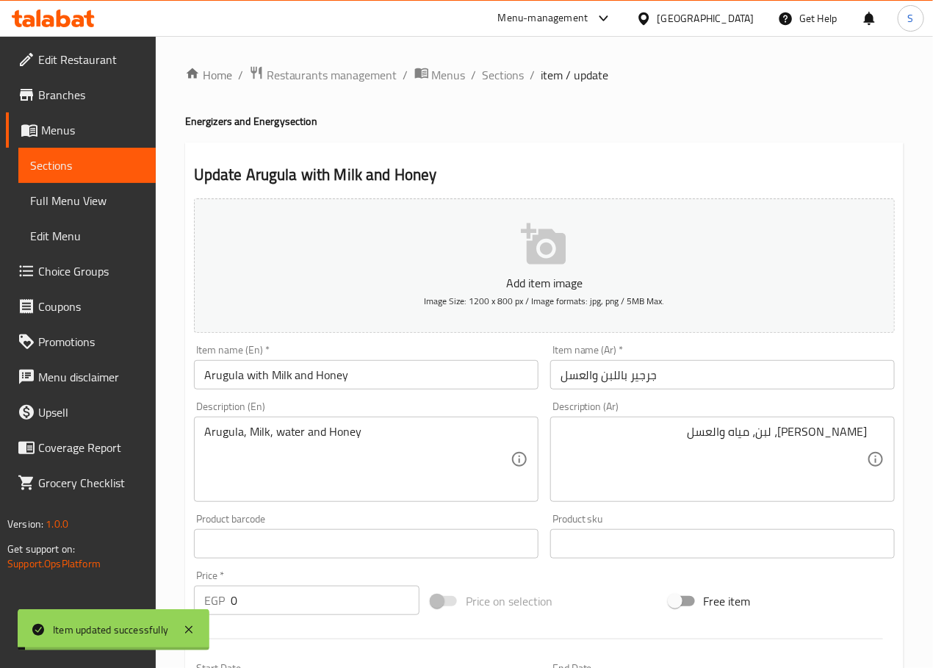
click at [494, 71] on span "Sections" at bounding box center [504, 75] width 42 height 18
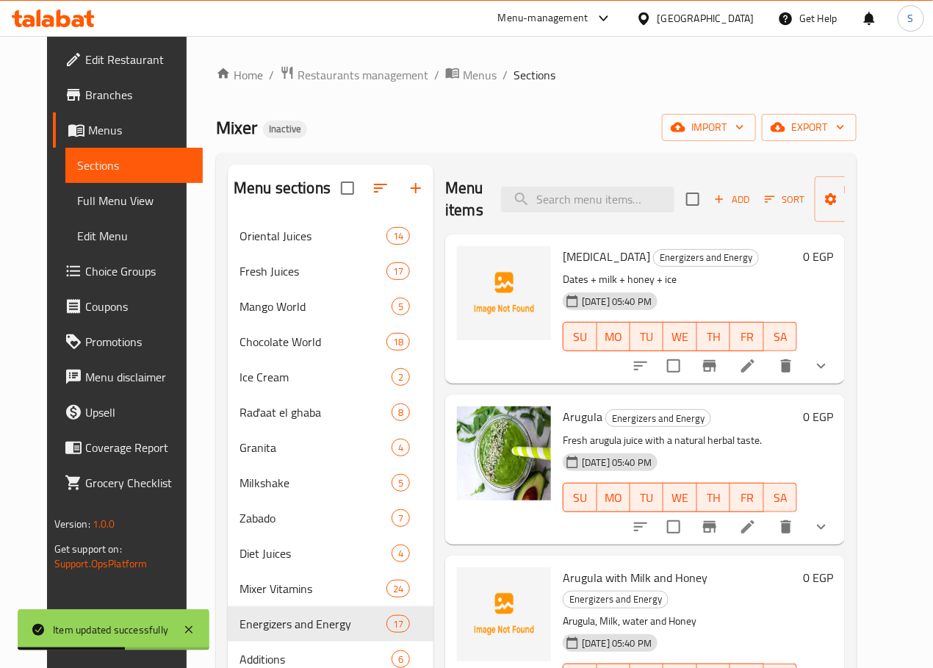
click at [567, 223] on div "Menu items Add Sort Manage items" at bounding box center [645, 200] width 400 height 70
click at [571, 201] on input "search" at bounding box center [587, 200] width 173 height 26
paste input "Dates with Hazelnuts and Cashews"
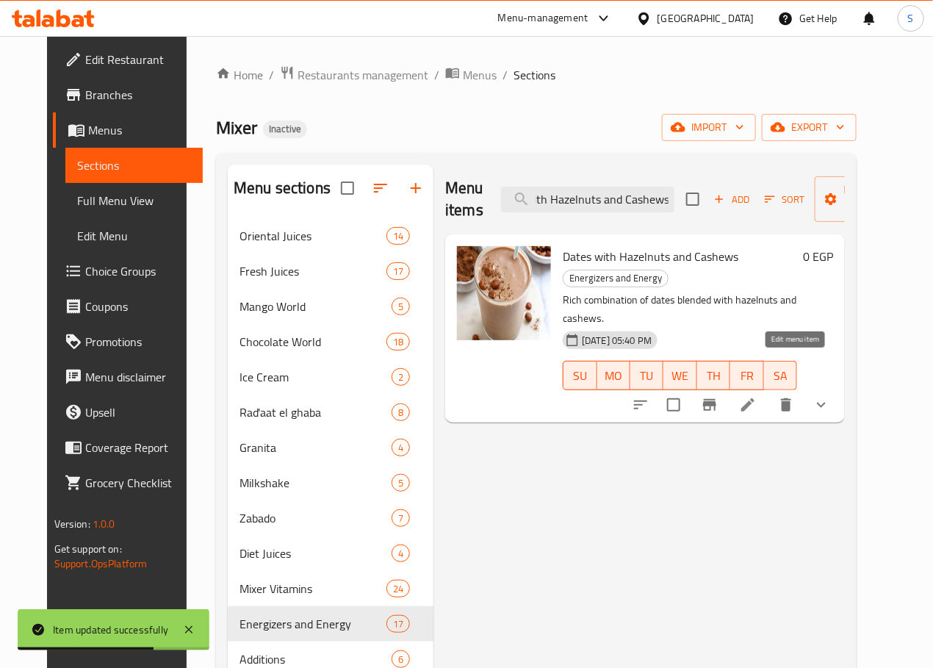
type input "Dates with Hazelnuts and Cashews"
click at [757, 396] on icon at bounding box center [748, 405] width 18 height 18
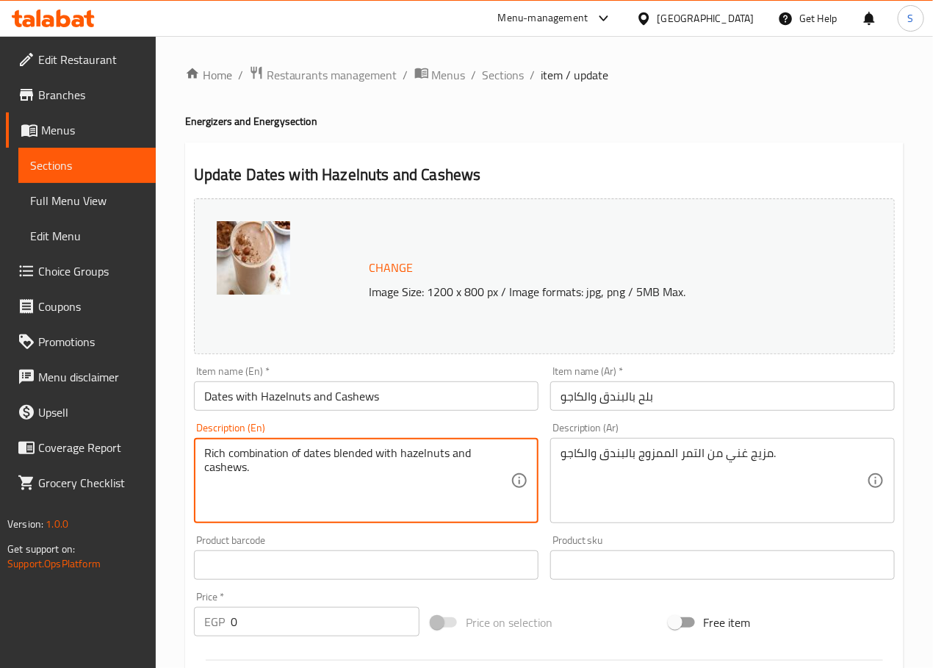
click at [313, 447] on textarea "Rich combination of dates blended with hazelnuts and cashews." at bounding box center [357, 481] width 306 height 70
click at [311, 456] on textarea "Dates, water, sugar and hazelnuts and cashews." at bounding box center [357, 481] width 306 height 70
type textarea "Dates, water, sugar, hazelnuts and cashews."
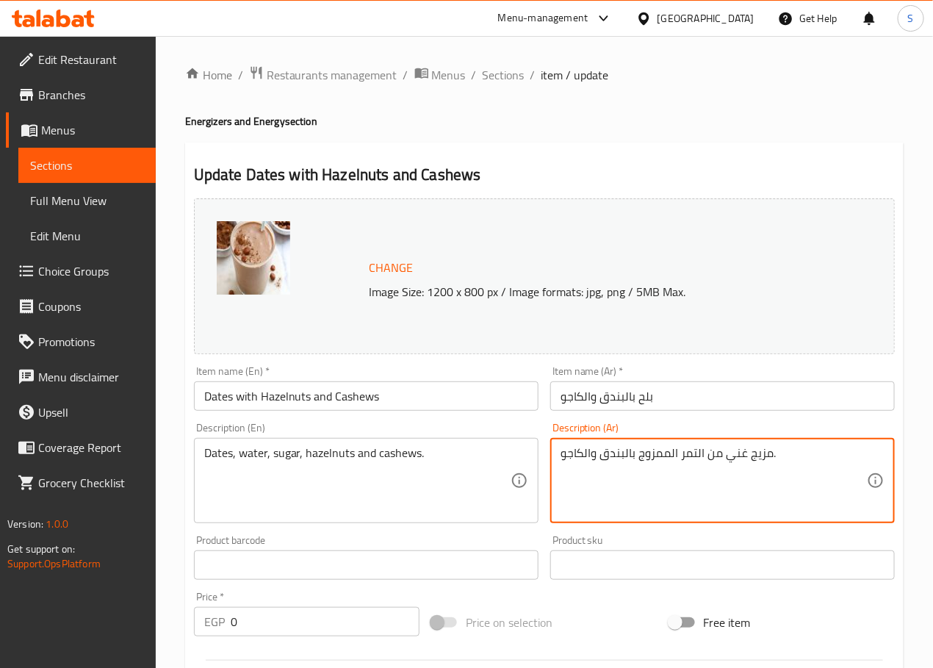
click at [639, 457] on textarea "مزيج غني من التمر الممزوج بالبندق والكاجو." at bounding box center [714, 481] width 306 height 70
type textarea "تمر، مياه، سكر، بندق وكاجو"
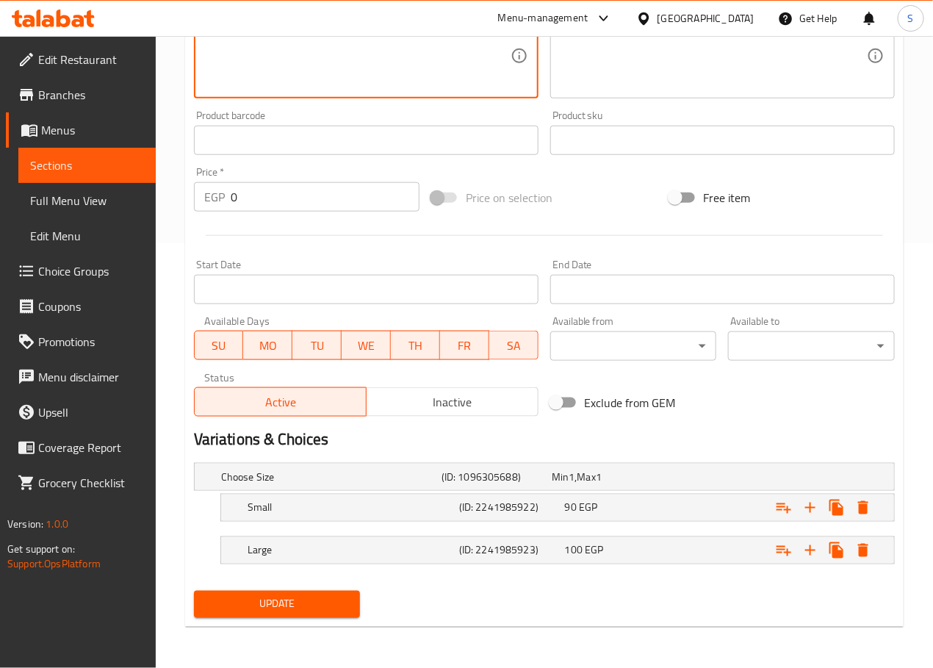
click at [259, 596] on span "Update" at bounding box center [277, 604] width 143 height 18
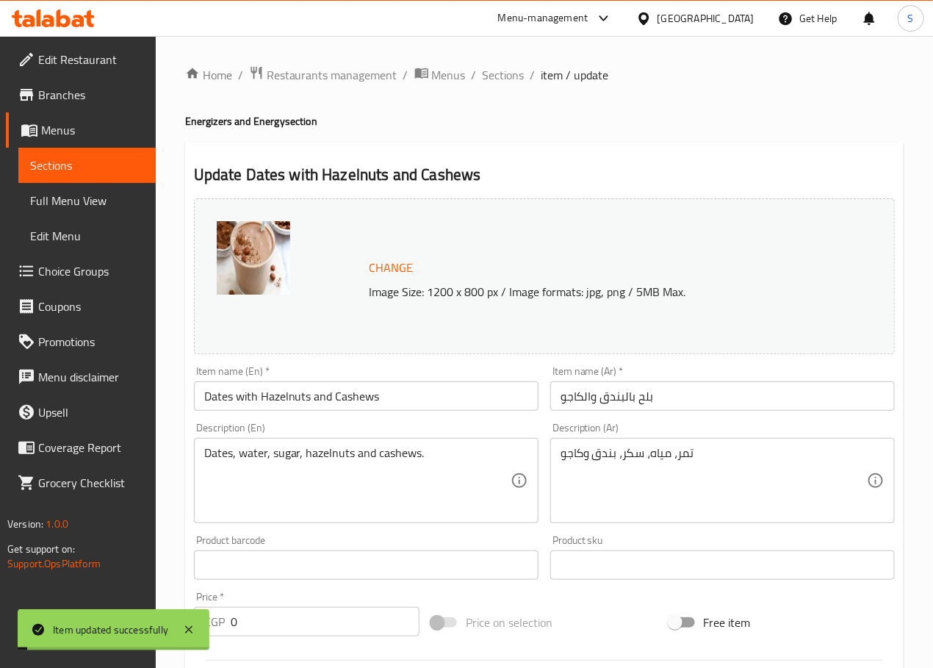
click at [498, 73] on span "Sections" at bounding box center [504, 75] width 42 height 18
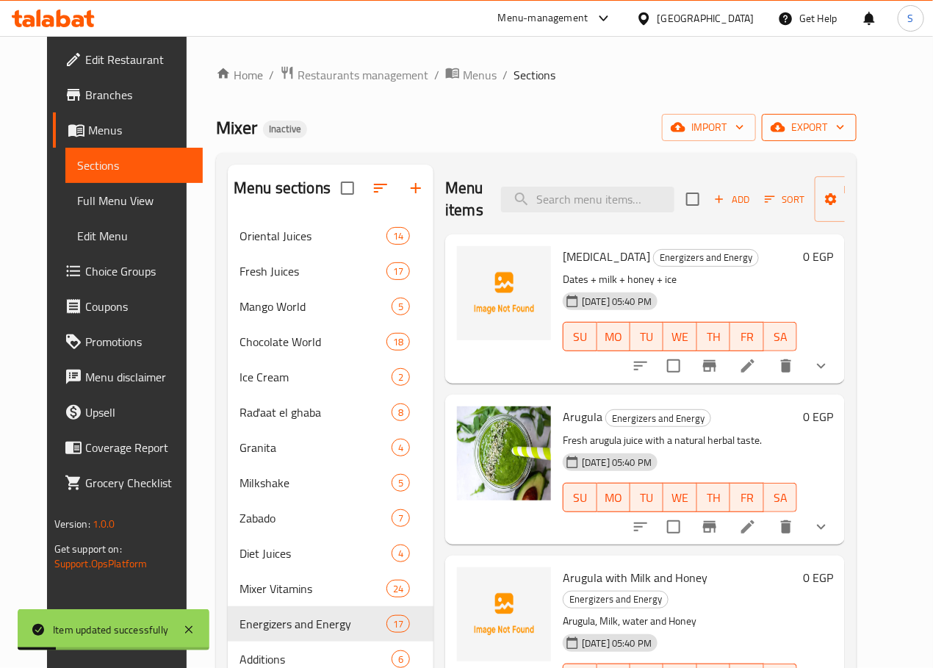
click at [845, 131] on span "export" at bounding box center [809, 127] width 71 height 18
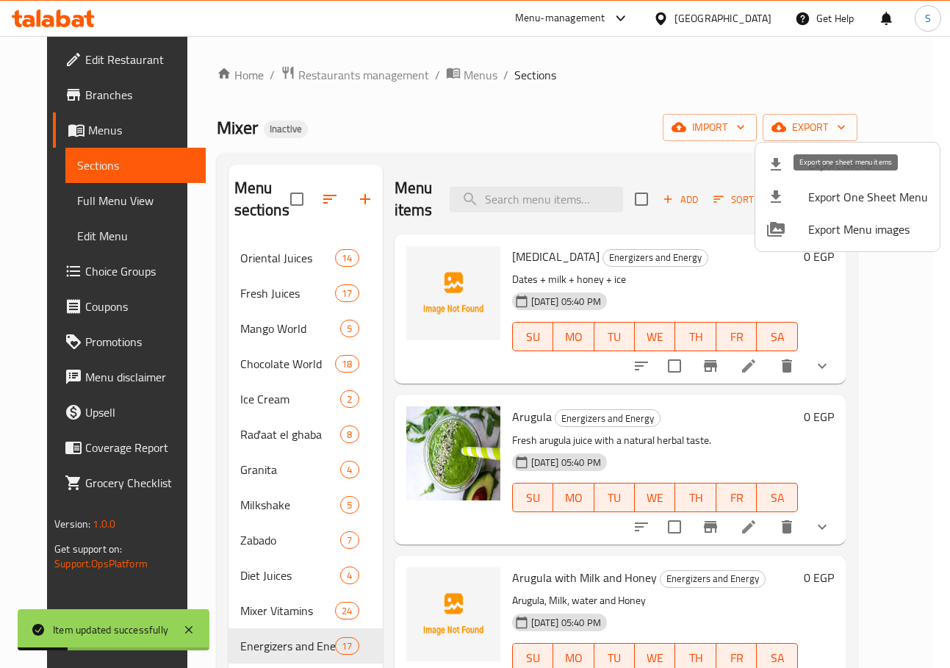
click at [805, 162] on div at bounding box center [787, 165] width 41 height 18
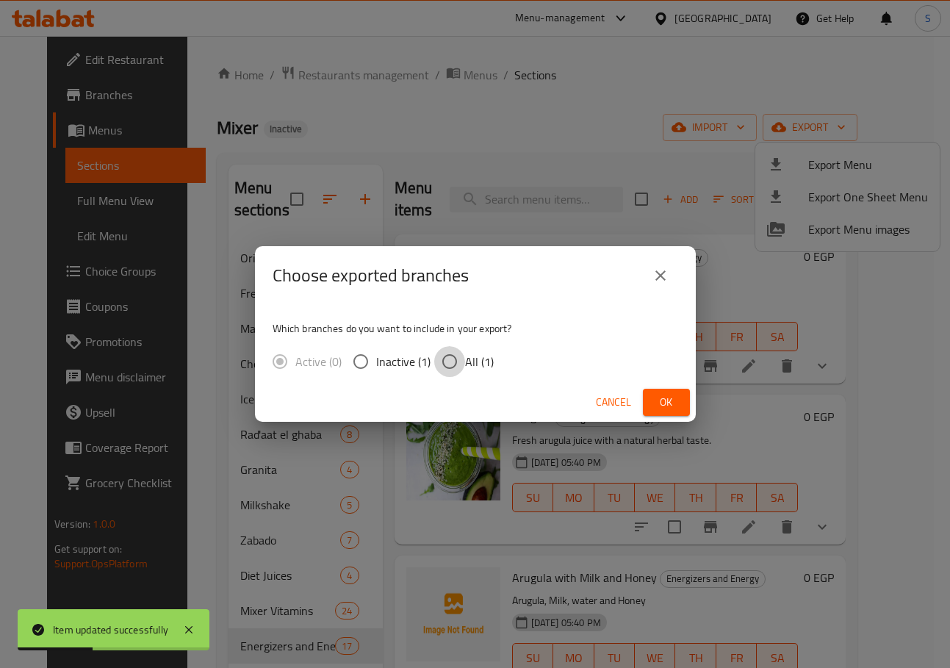
click at [454, 364] on input "All (1)" at bounding box center [449, 361] width 31 height 31
radio input "true"
click at [583, 393] on div "Cancel Ok" at bounding box center [475, 402] width 441 height 39
click at [606, 399] on span "Cancel" at bounding box center [613, 402] width 35 height 18
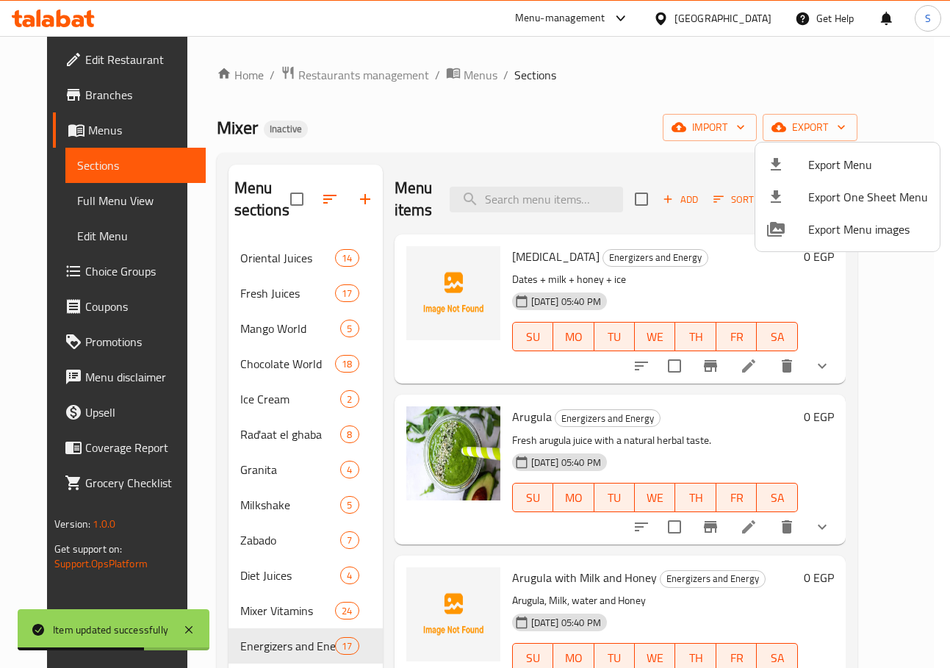
click at [609, 137] on div at bounding box center [475, 334] width 950 height 668
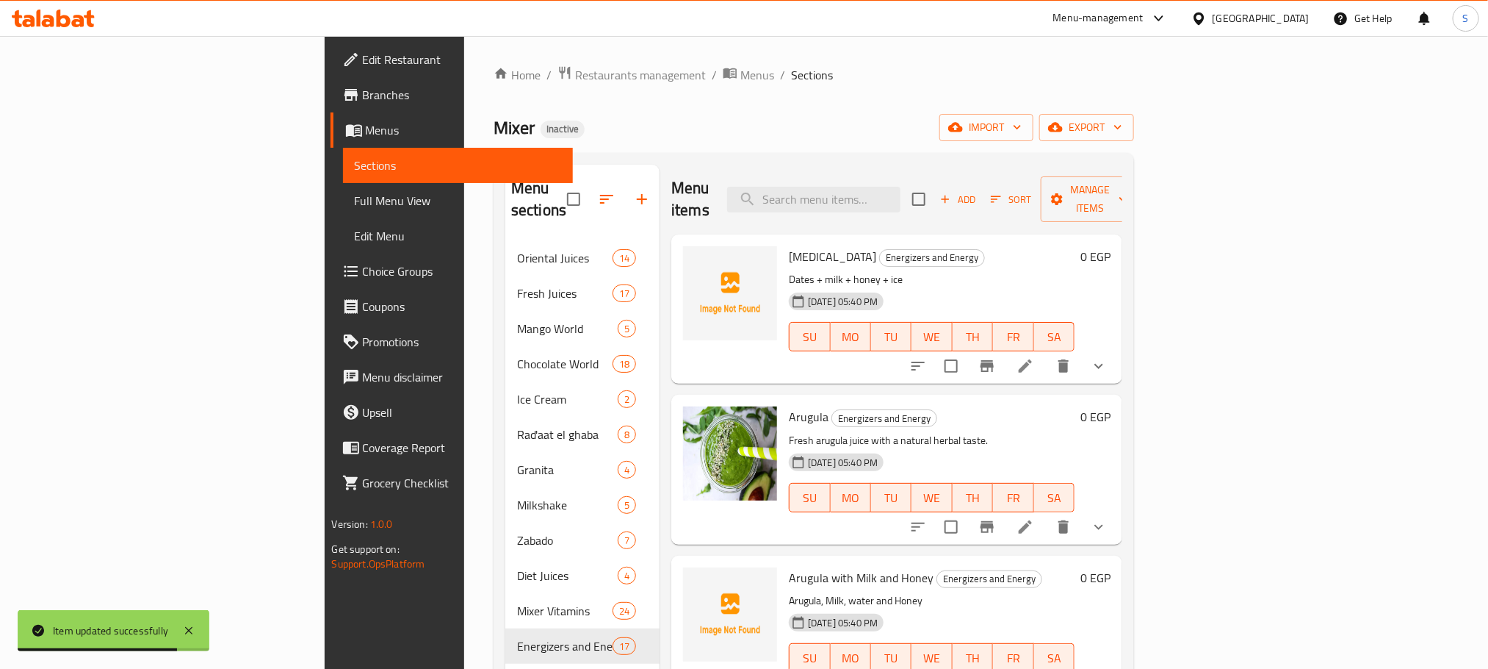
click at [837, 93] on div "Home / Restaurants management / Menus / Sections Mixer Inactive import export M…" at bounding box center [814, 454] width 641 height 779
click at [932, 140] on button "export" at bounding box center [1086, 127] width 95 height 27
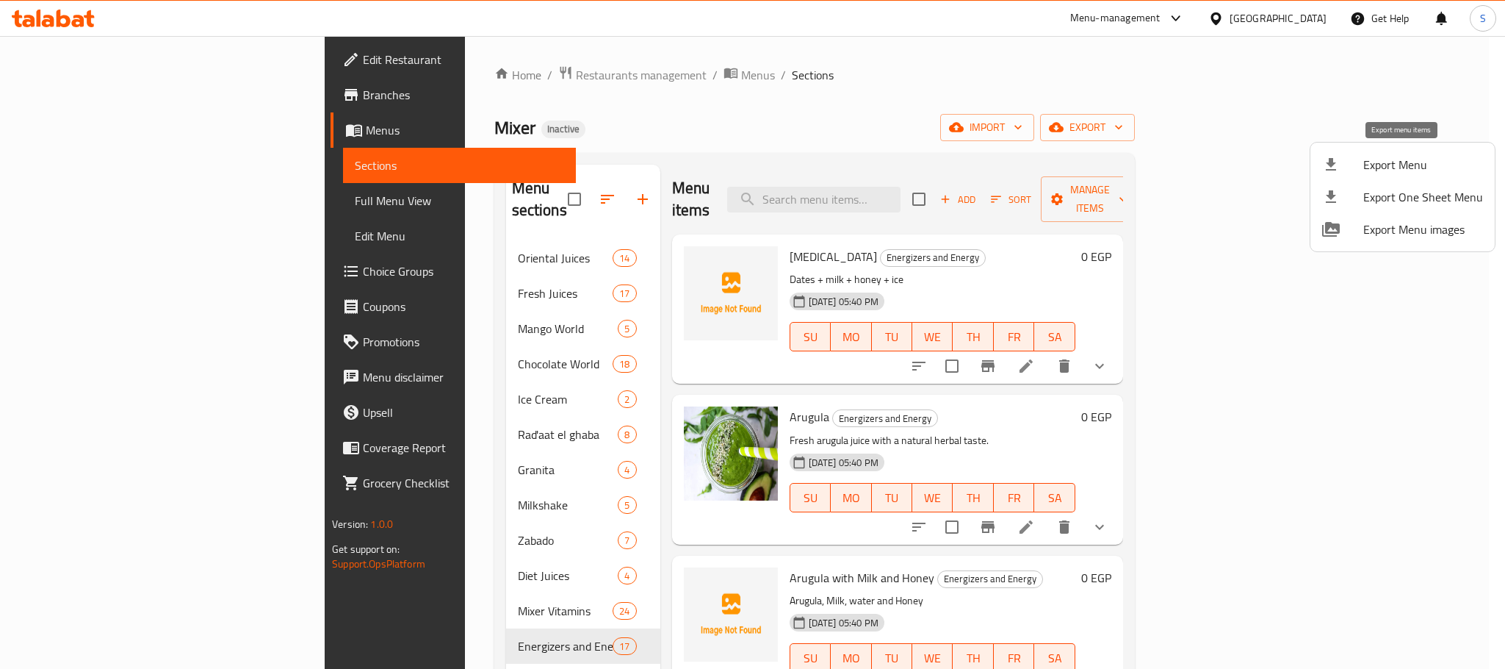
click at [932, 161] on span "Export Menu" at bounding box center [1423, 165] width 120 height 18
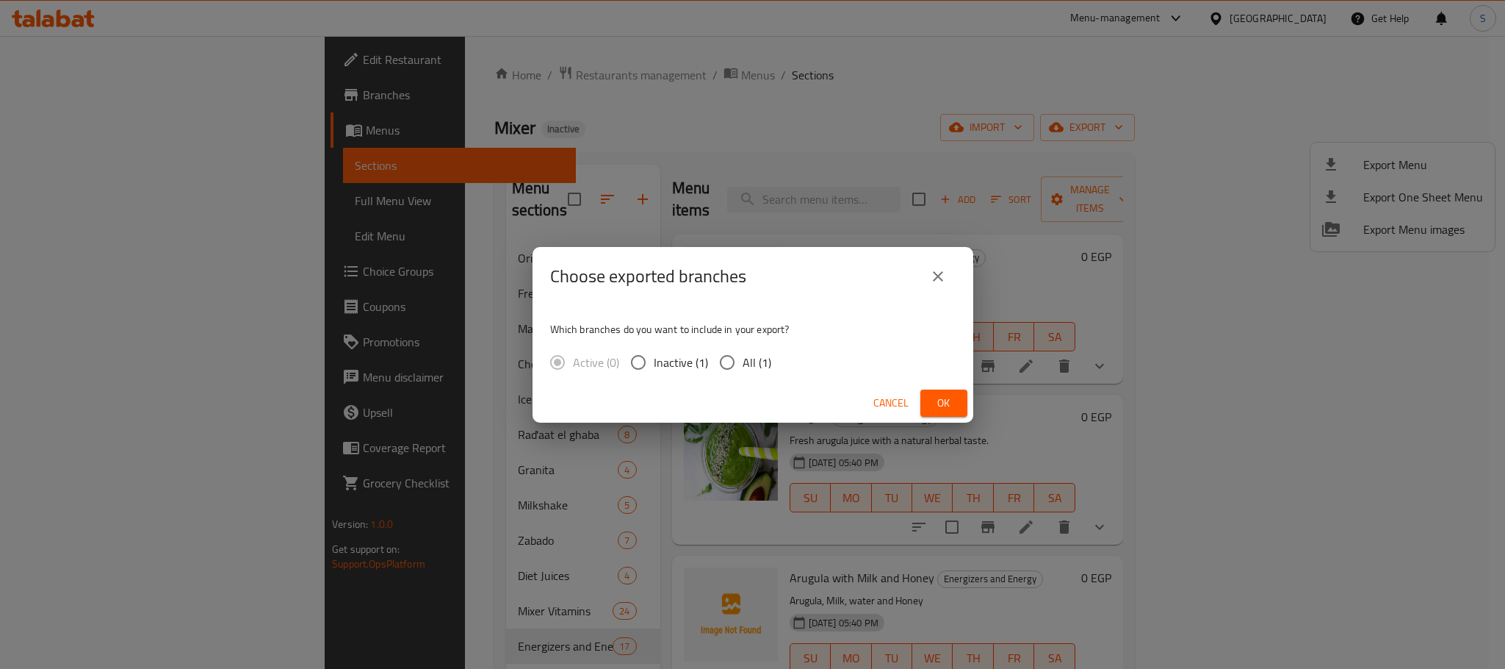
drag, startPoint x: 767, startPoint y: 351, endPoint x: 759, endPoint y: 355, distance: 8.9
click at [765, 353] on span "All (1)" at bounding box center [757, 362] width 29 height 18
click at [743, 353] on input "All (1)" at bounding box center [727, 362] width 31 height 31
radio input "true"
click at [932, 394] on button "Ok" at bounding box center [943, 402] width 47 height 27
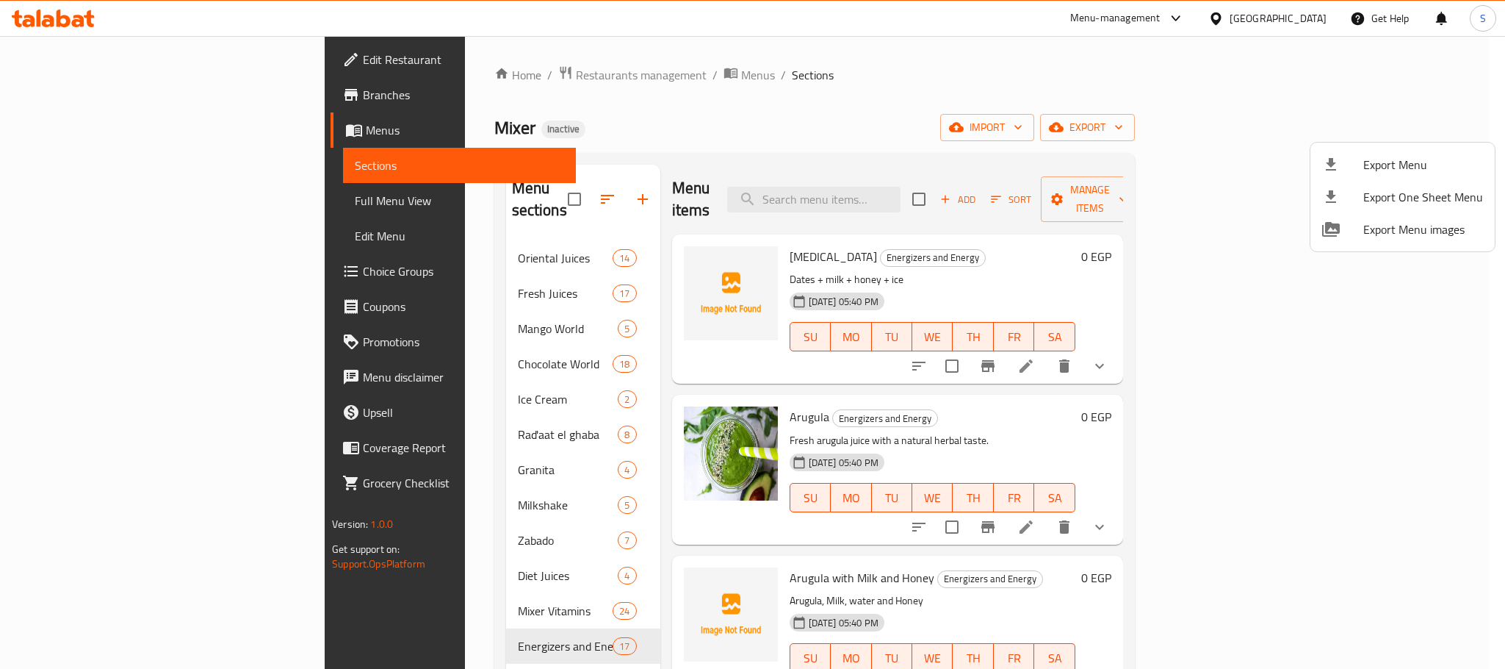
click at [419, 77] on div at bounding box center [752, 334] width 1505 height 669
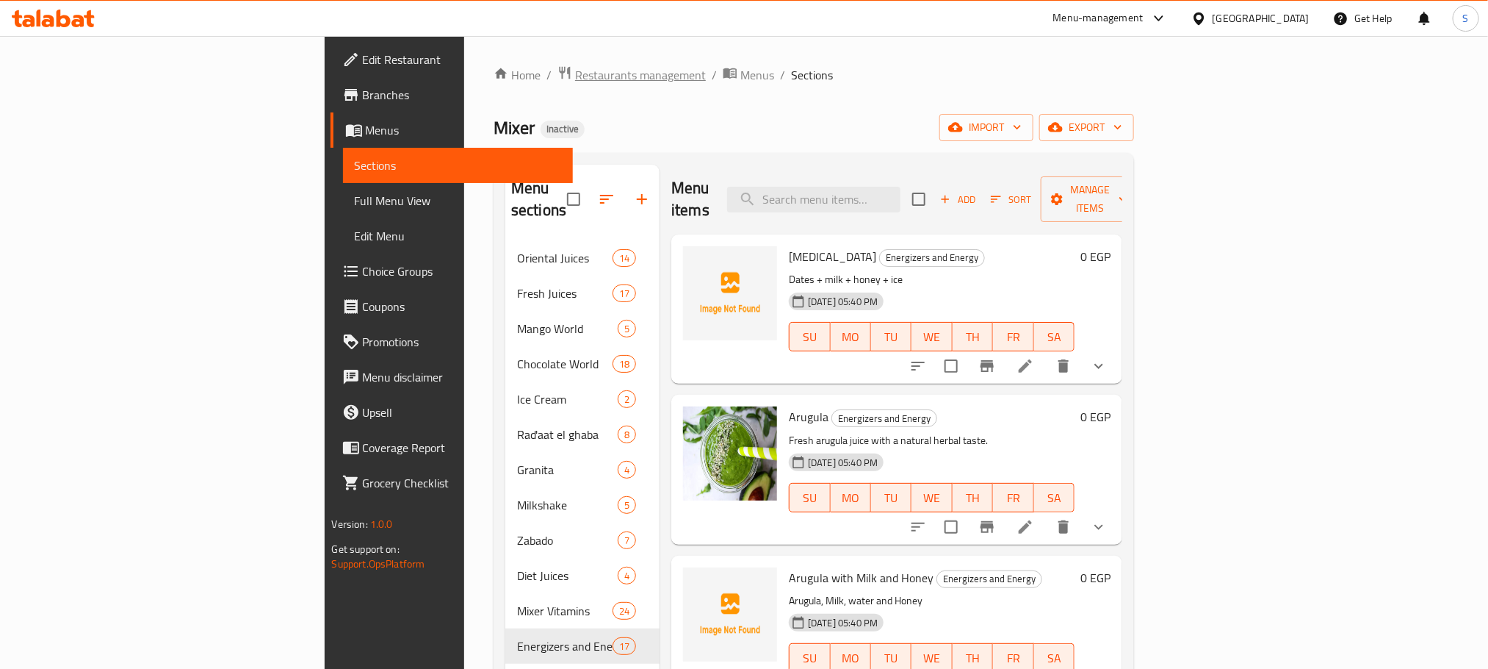
click at [575, 84] on span "Restaurants management" at bounding box center [640, 75] width 131 height 18
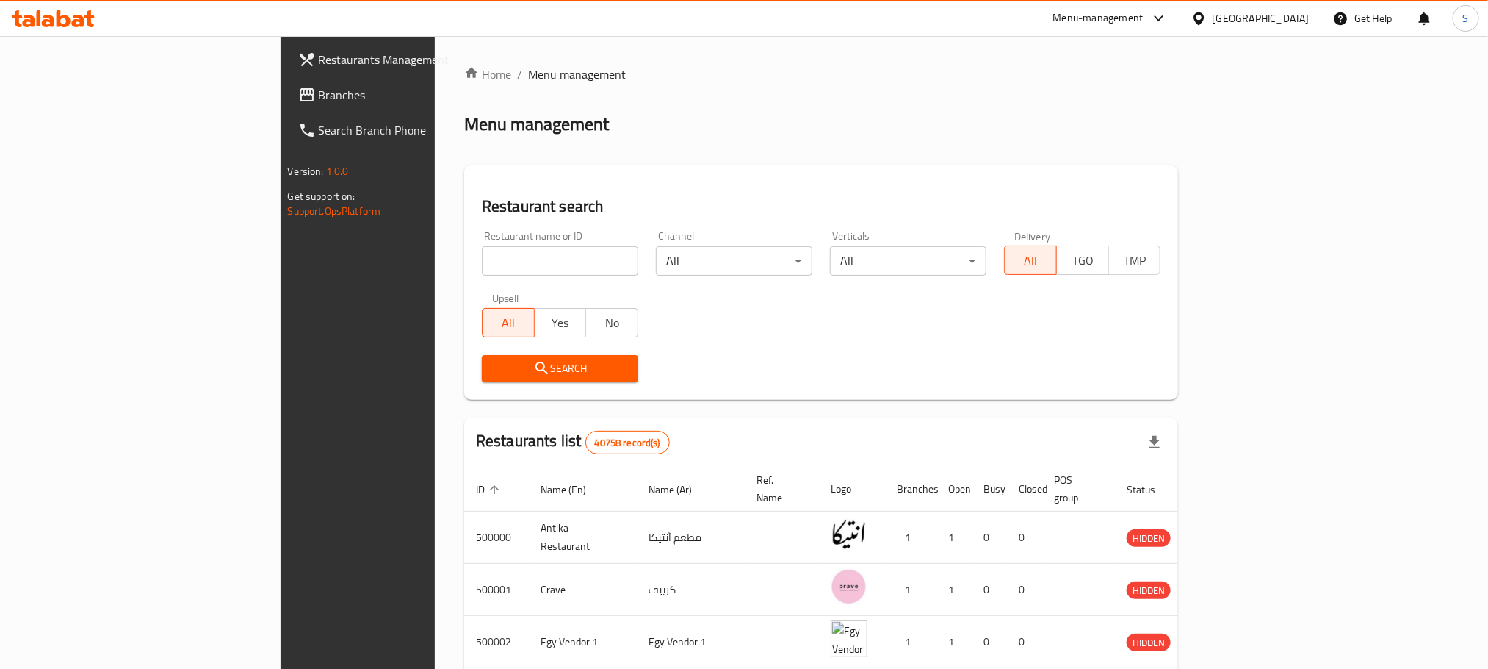
click at [319, 89] on span "Branches" at bounding box center [418, 95] width 198 height 18
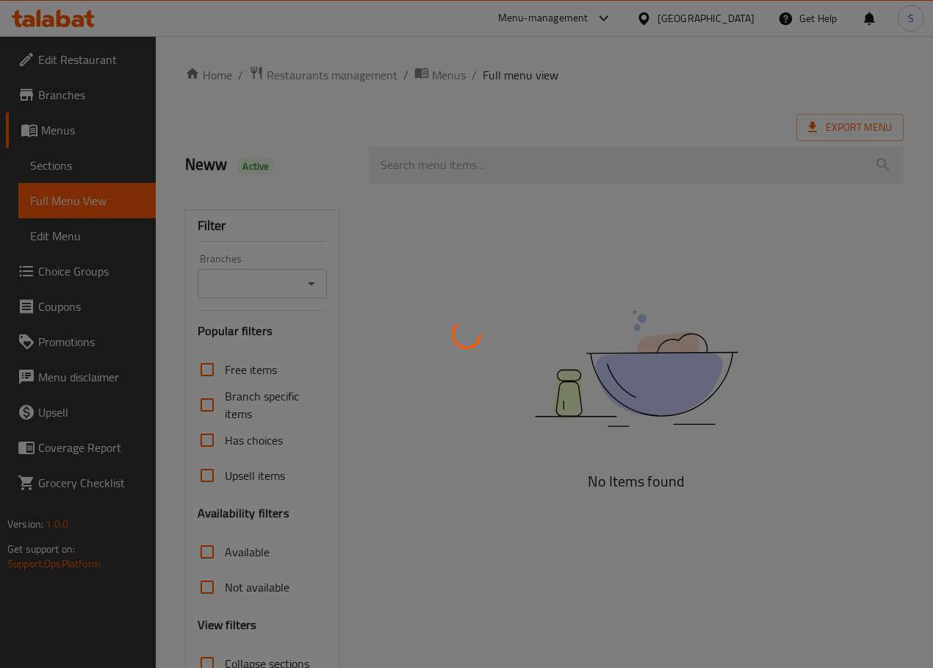
click at [358, 359] on div "Filter Branches Branches Popular filters Free items Branch specific items Has c…" at bounding box center [268, 475] width 184 height 572
click at [305, 516] on div "Free items Branch specific items Has choices Upsell items Availability filters …" at bounding box center [263, 552] width 130 height 400
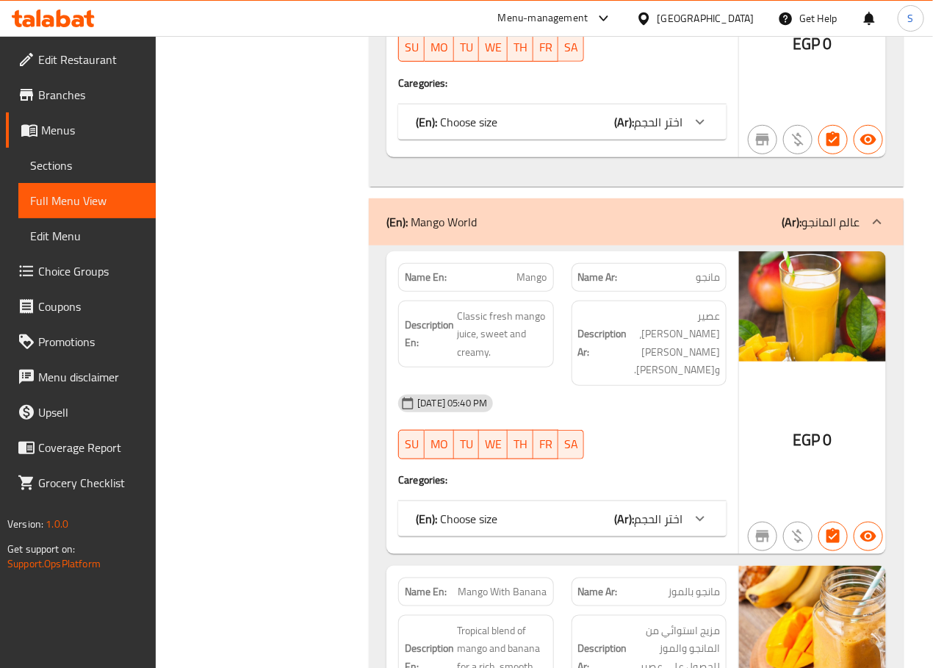
scroll to position [9235, 0]
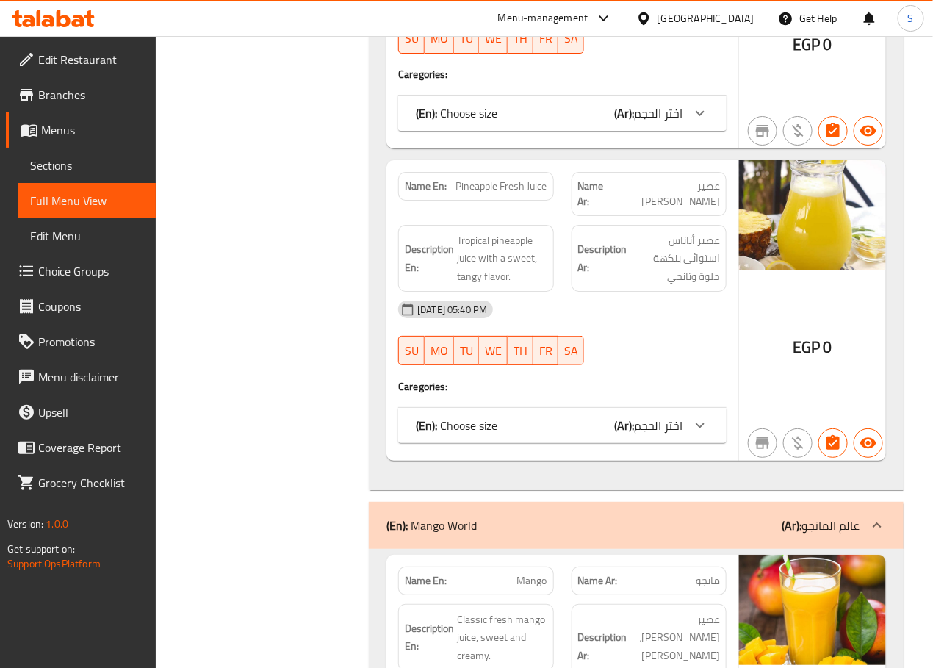
click at [490, 174] on div "Name En: Pineapple Fresh Juice" at bounding box center [475, 186] width 155 height 29
click at [490, 179] on span "Pineapple Fresh Juice" at bounding box center [501, 186] width 91 height 15
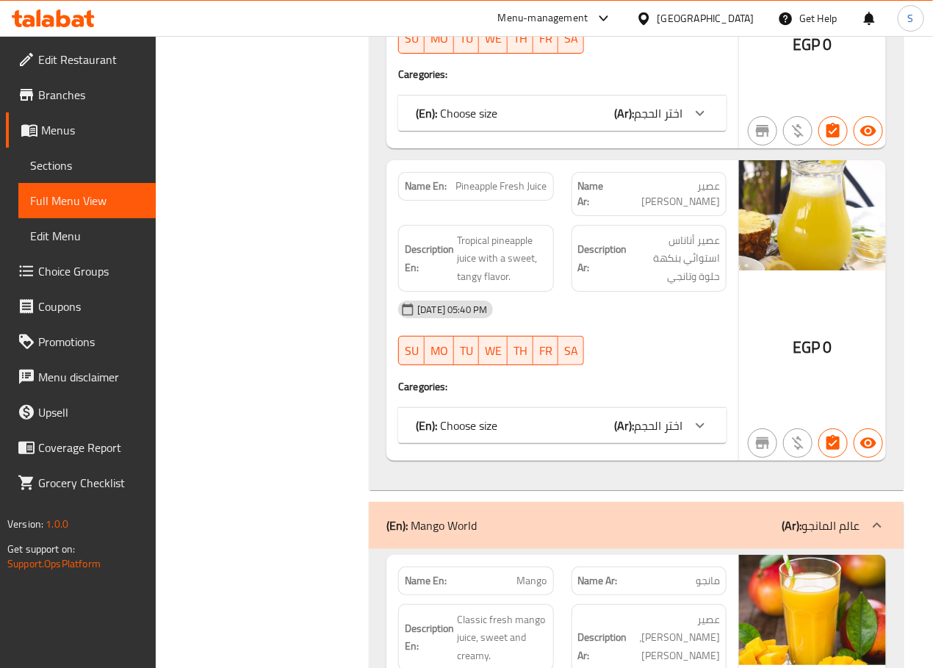
click at [490, 179] on span "Pineapple Fresh Juice" at bounding box center [501, 186] width 91 height 15
click at [521, 179] on span "Pineapple Fresh Juice" at bounding box center [501, 186] width 91 height 15
click at [516, 179] on span "Pineapple Fresh Juice" at bounding box center [501, 186] width 91 height 15
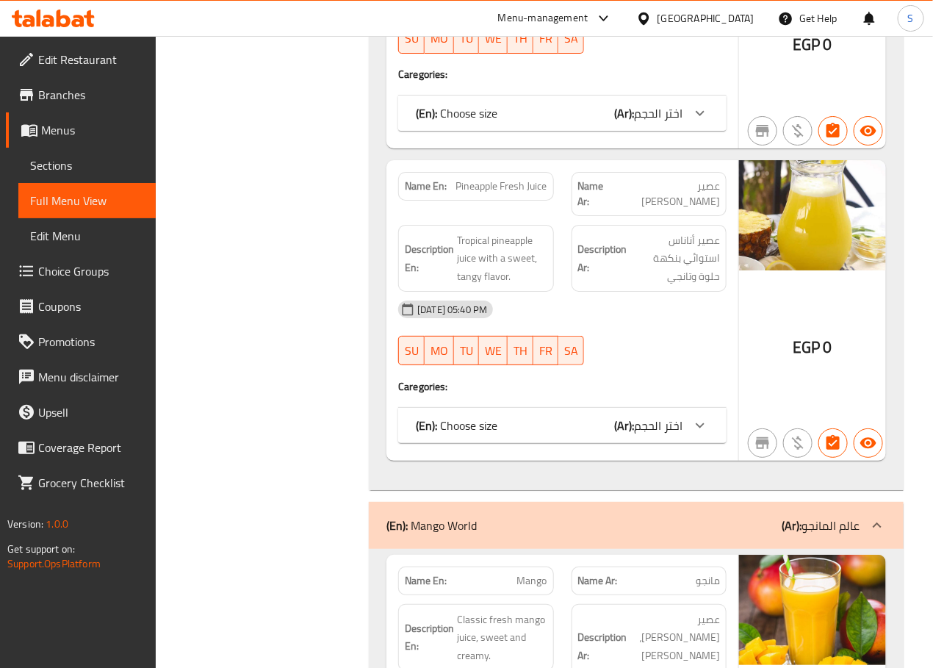
click at [514, 179] on span "Pineapple Fresh Juice" at bounding box center [501, 186] width 91 height 15
click at [486, 179] on span "Pineapple Fresh Juice" at bounding box center [501, 186] width 91 height 15
copy span "Pineapple Fresh Juice"
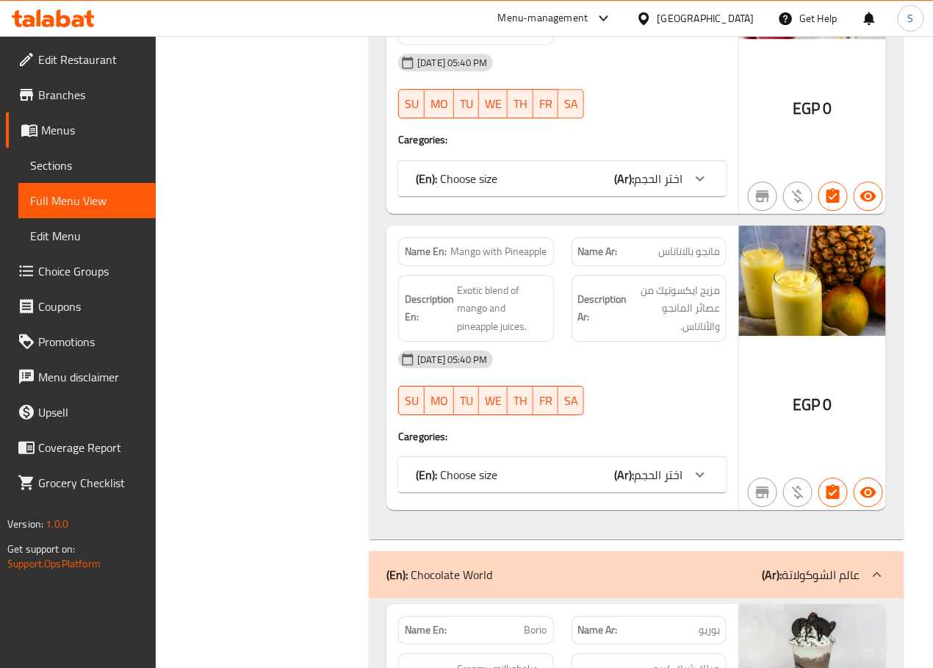
scroll to position [10858, 0]
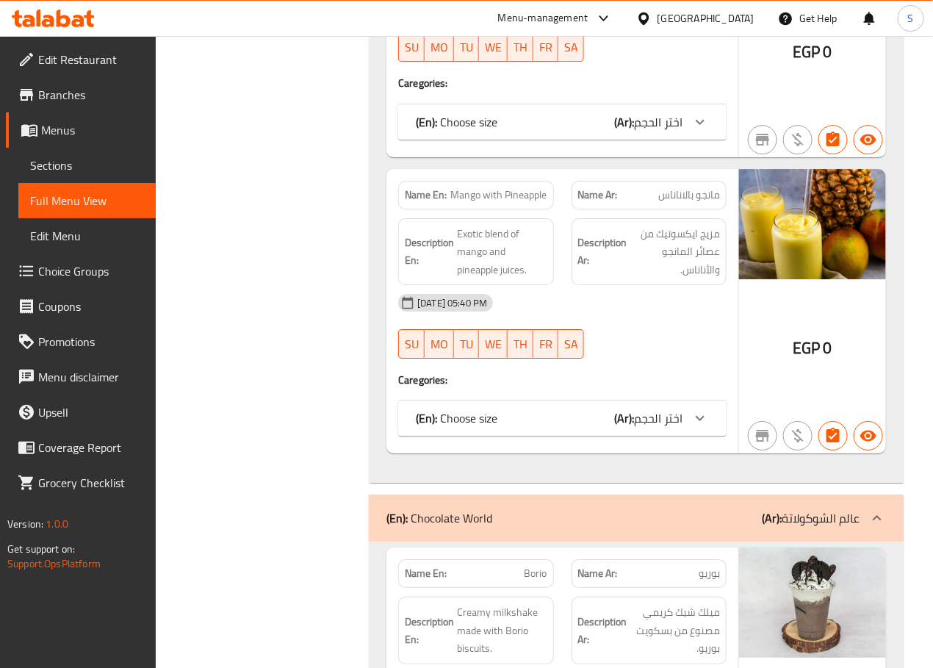
copy span "Mango with Pineapple"
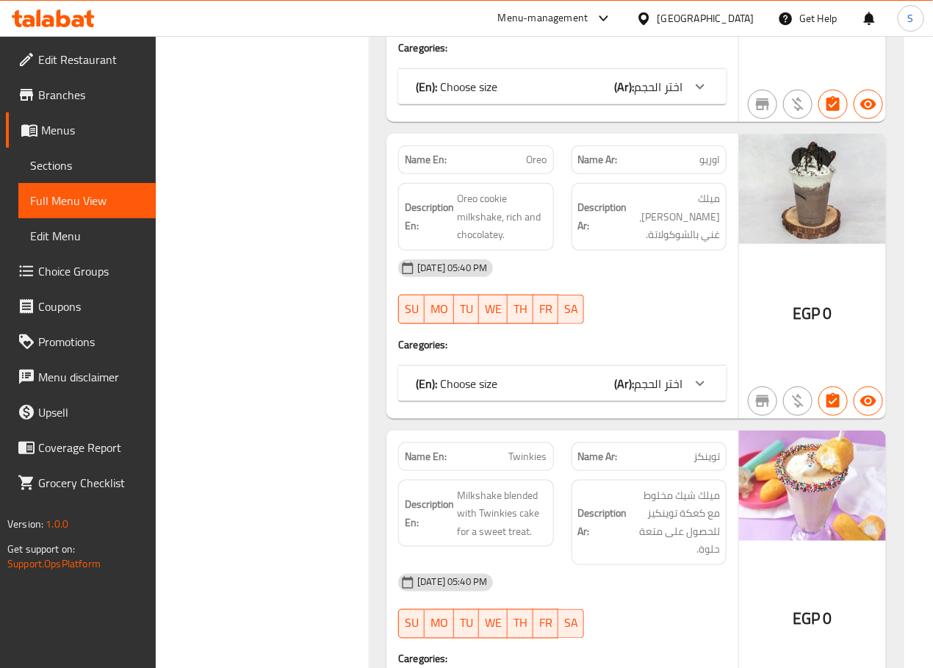
scroll to position [11581, 0]
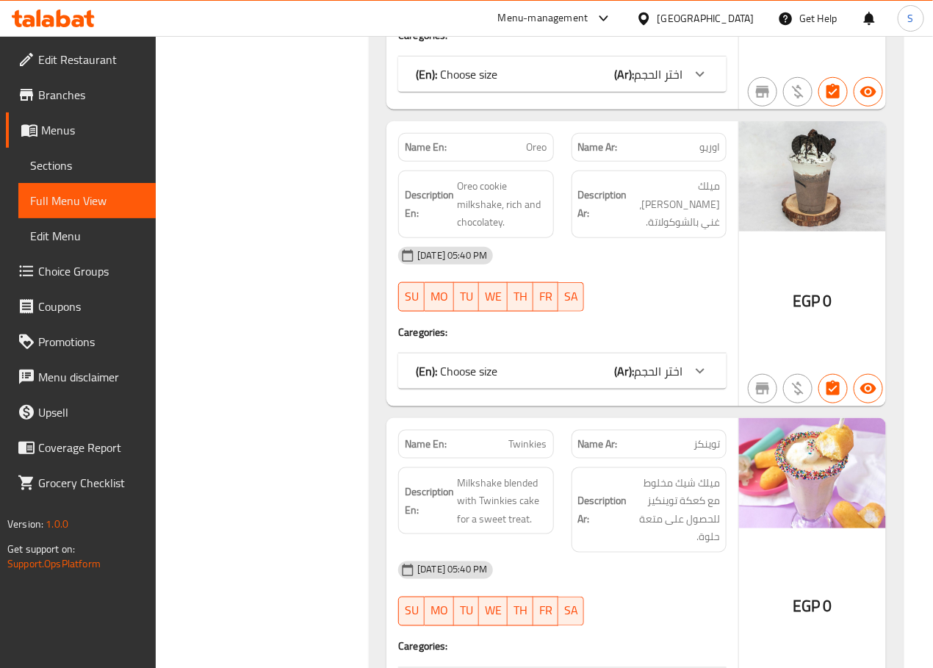
copy span "Oreo"
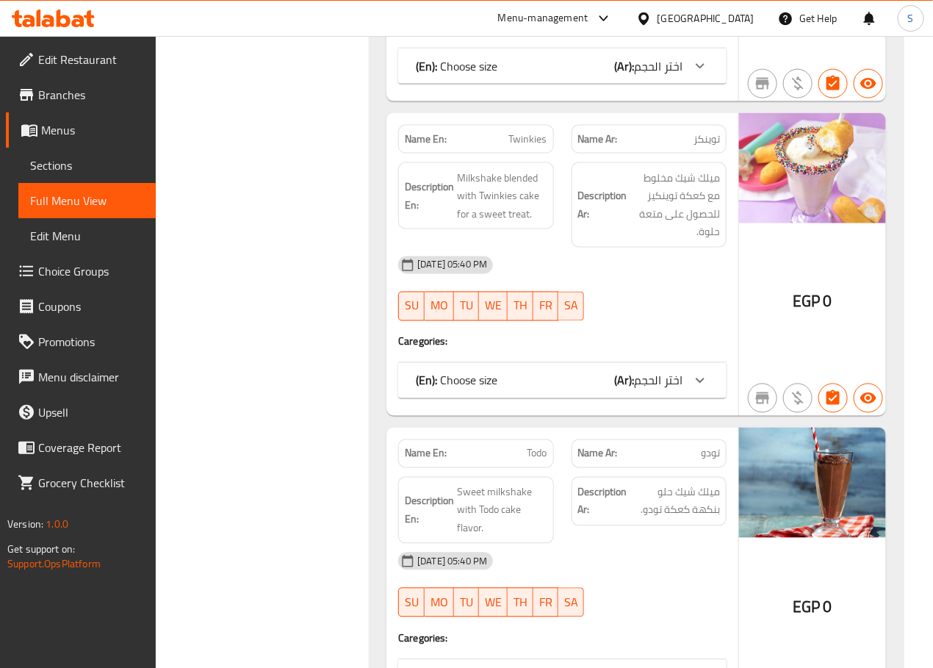
scroll to position [11888, 0]
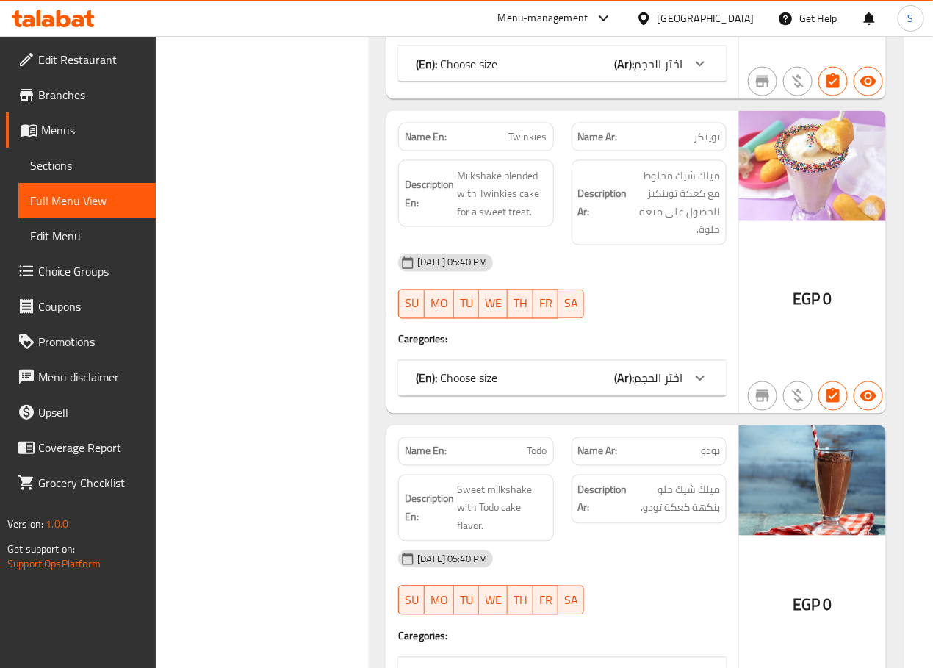
copy span "Twinkies"
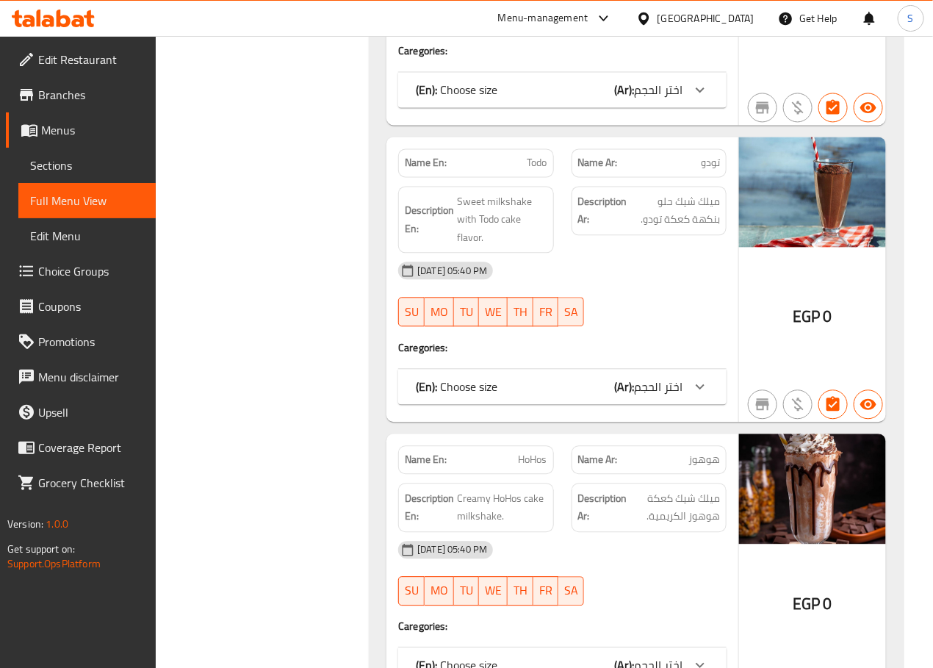
scroll to position [12178, 0]
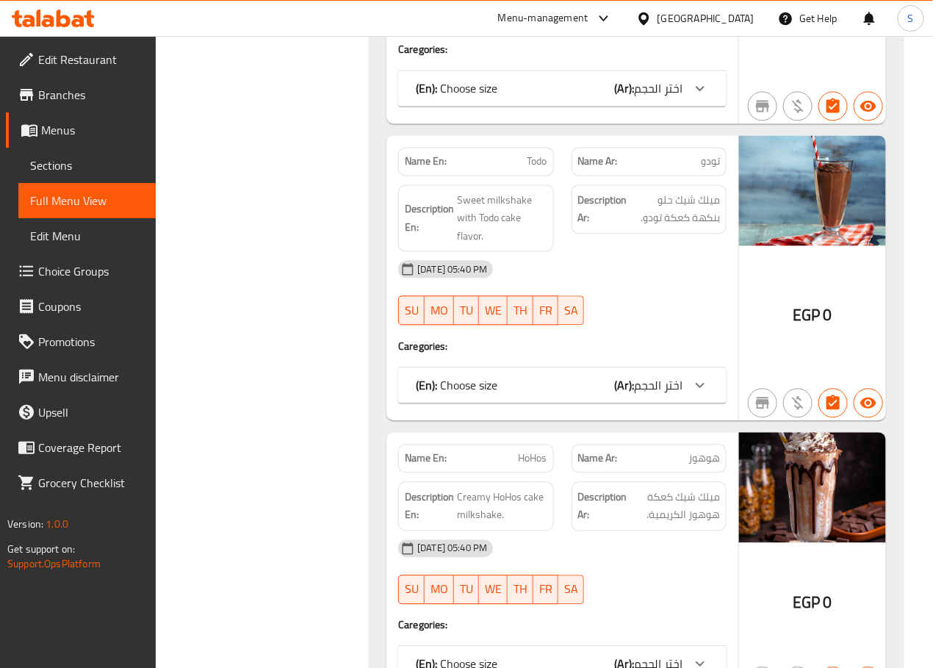
copy span "Todo"
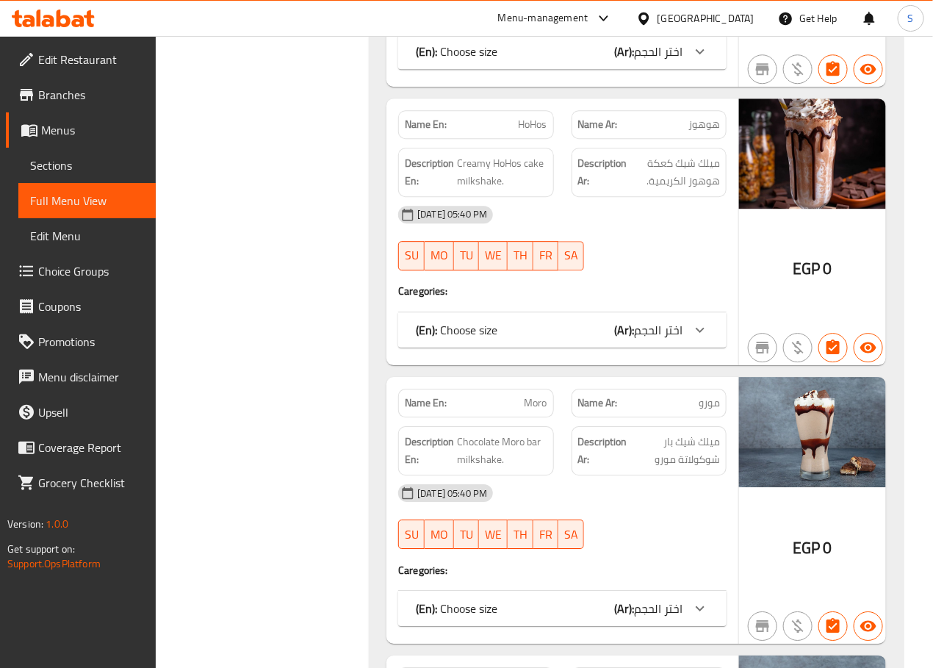
scroll to position [12513, 0]
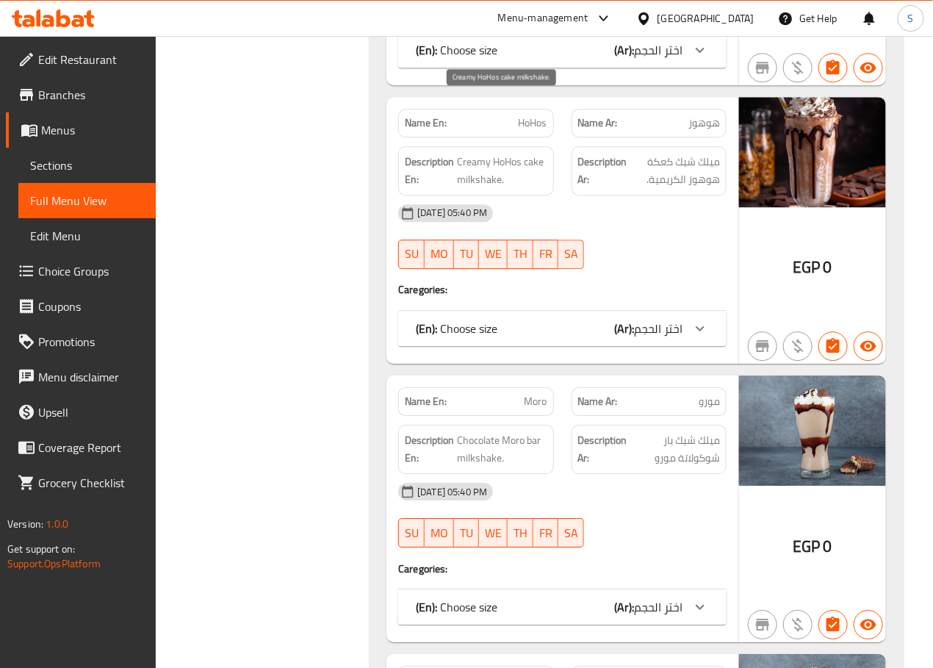
click at [538, 153] on span "Creamy HoHos cake milkshake." at bounding box center [502, 171] width 90 height 36
copy span "cake"
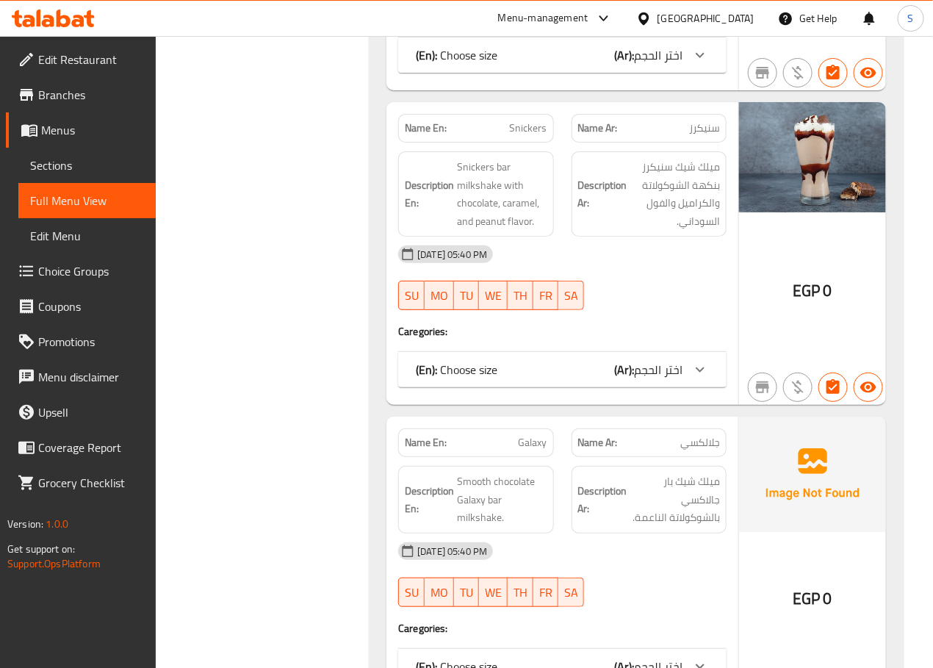
scroll to position [13067, 0]
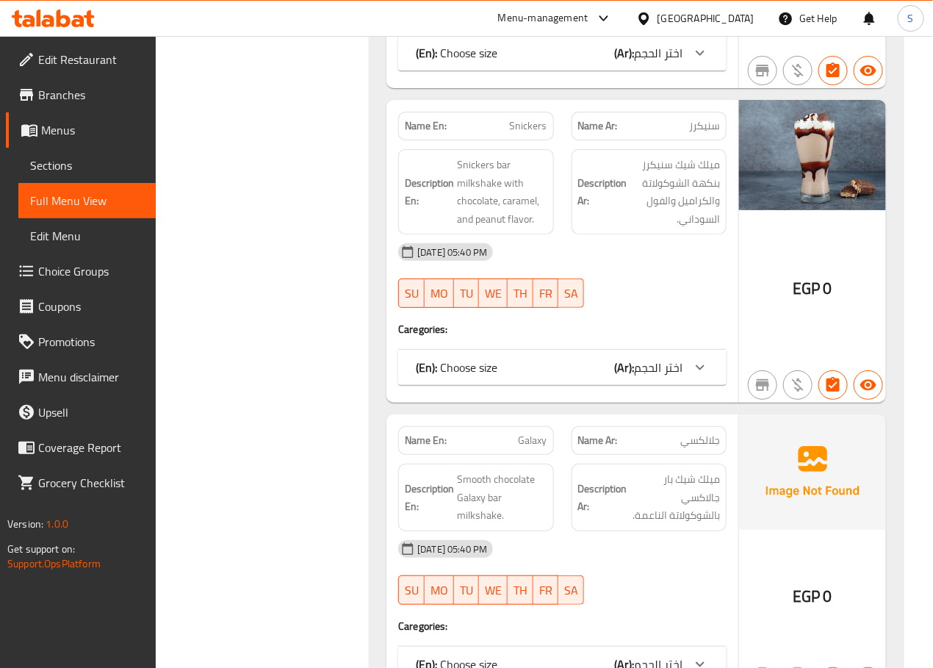
copy span "Snickers"
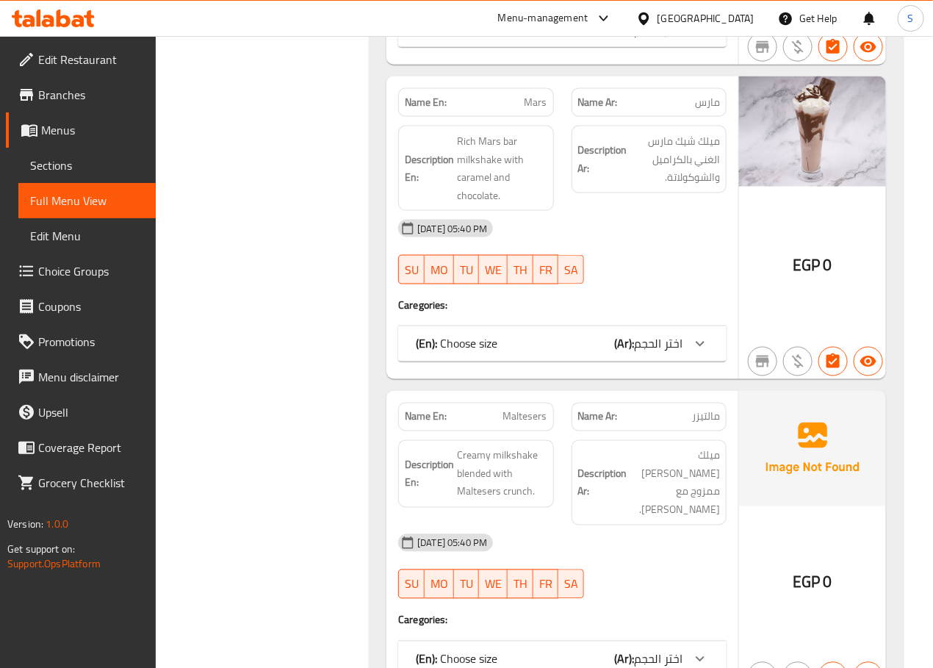
scroll to position [13701, 0]
copy span "Mars"
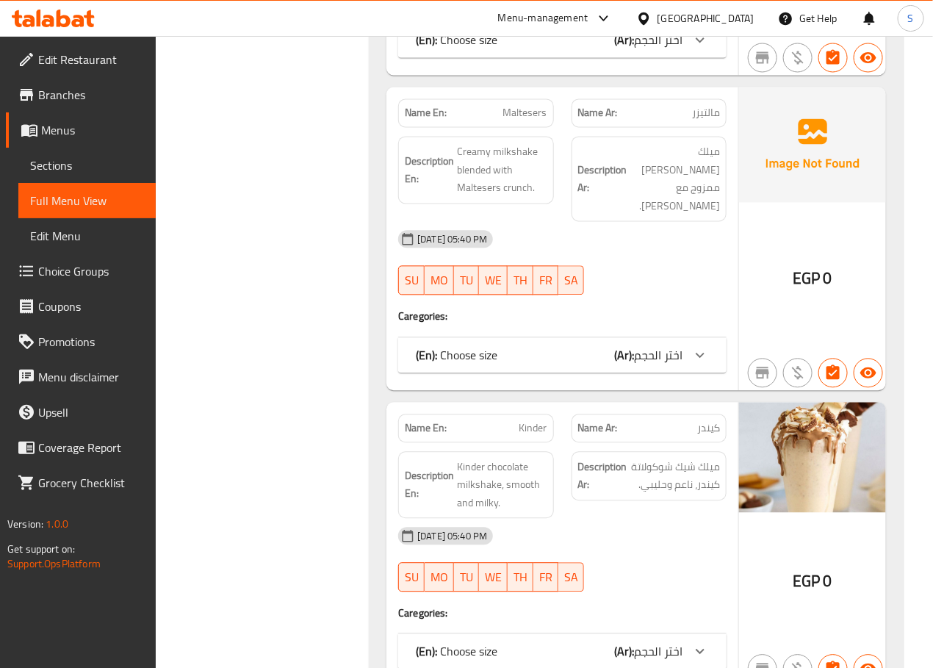
scroll to position [14004, 0]
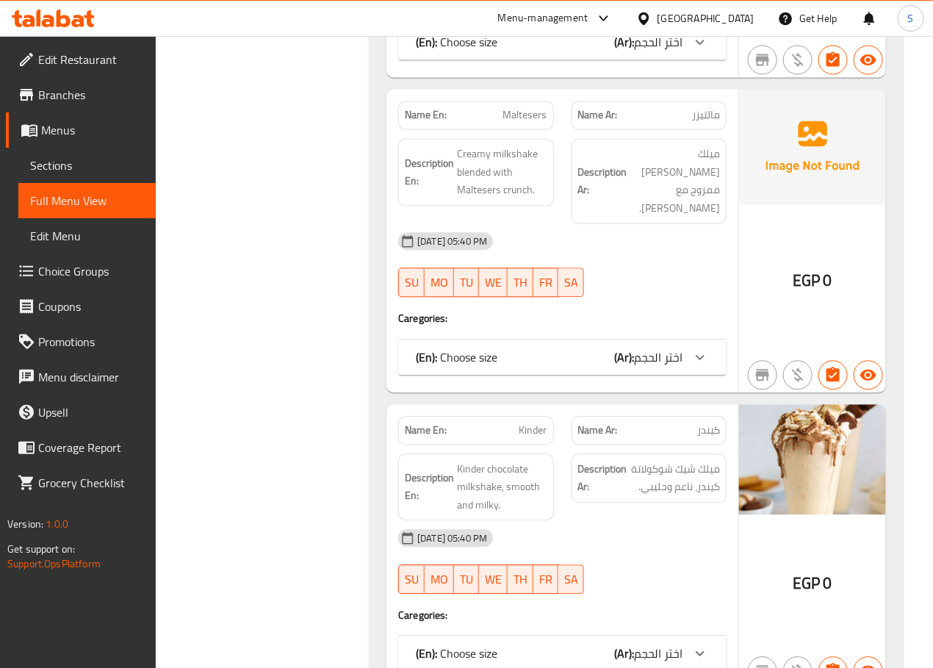
copy span "Maltesers"
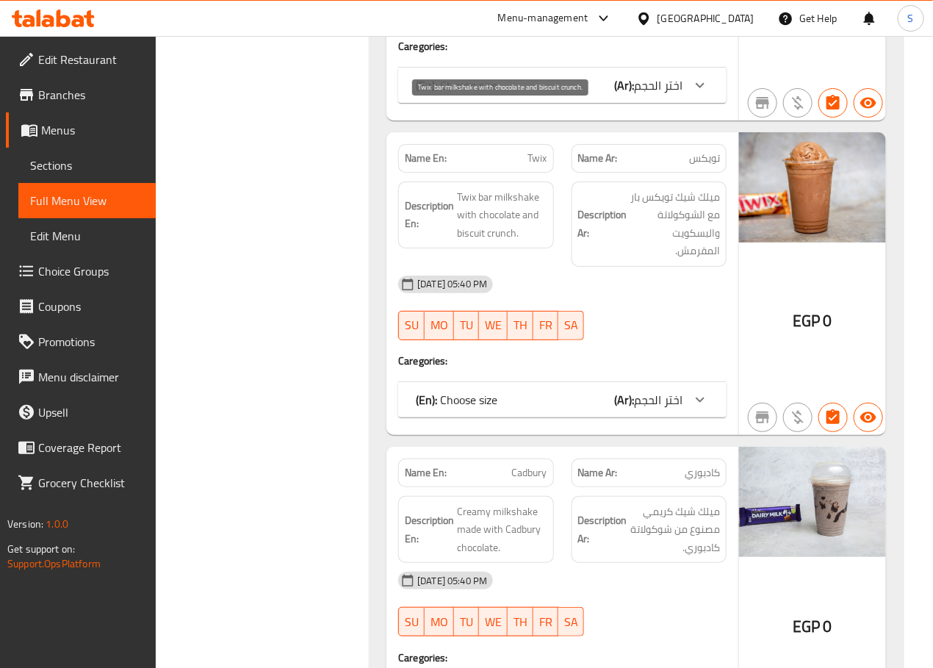
scroll to position [14866, 0]
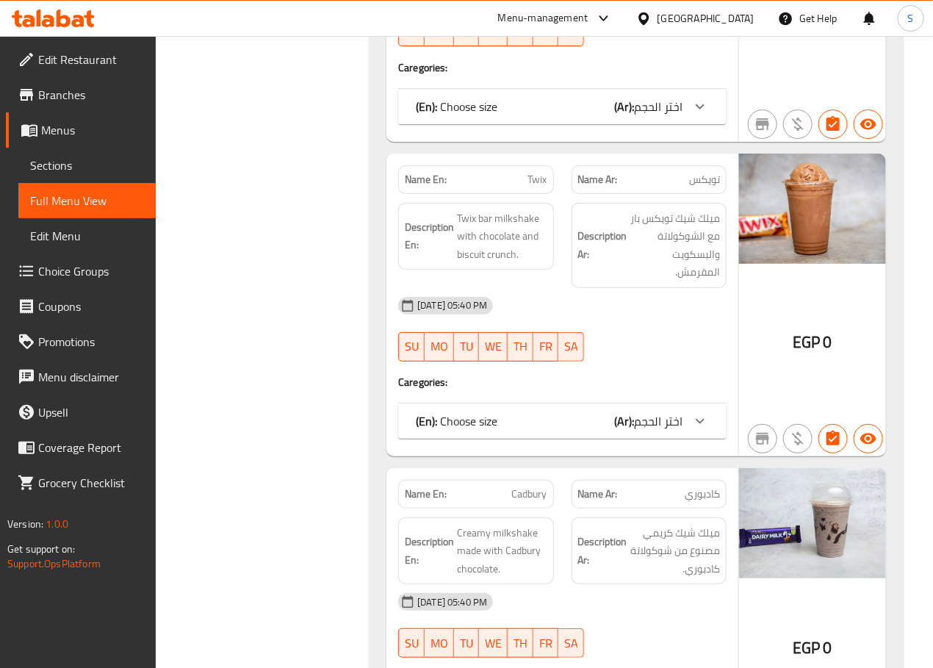
copy span "Twix"
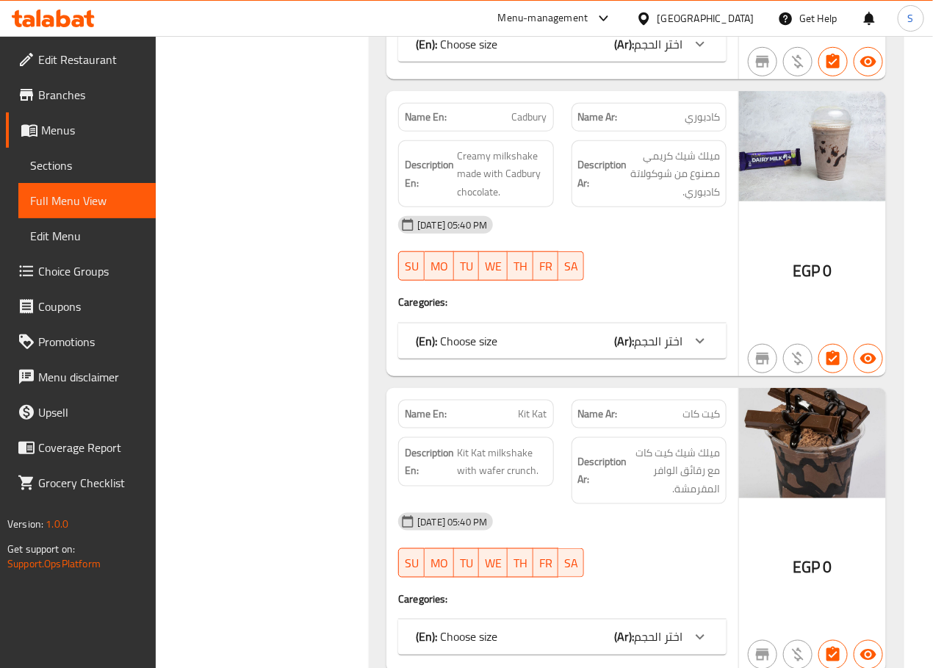
scroll to position [15220, 0]
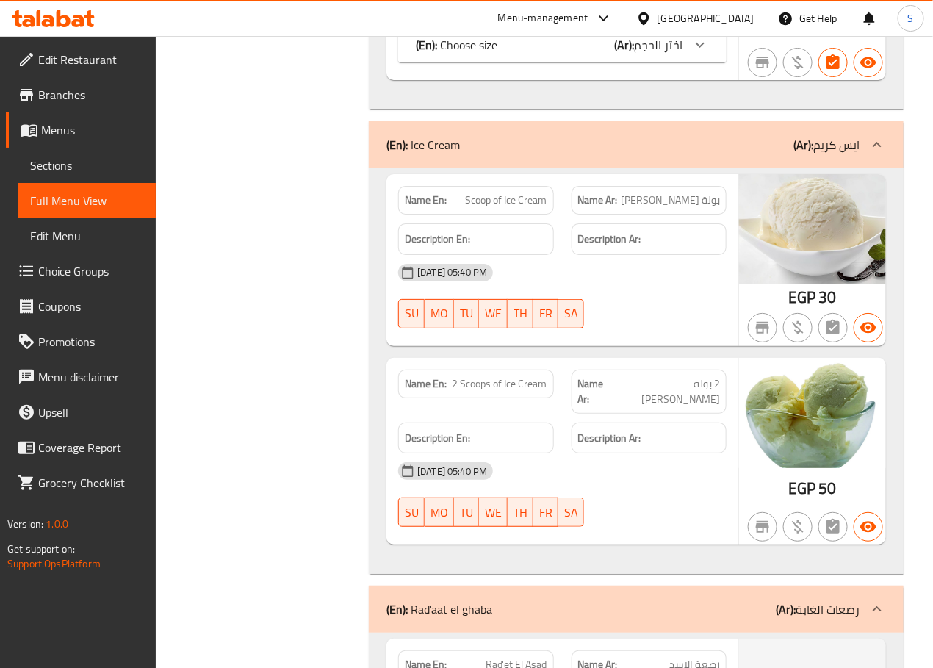
scroll to position [16749, 0]
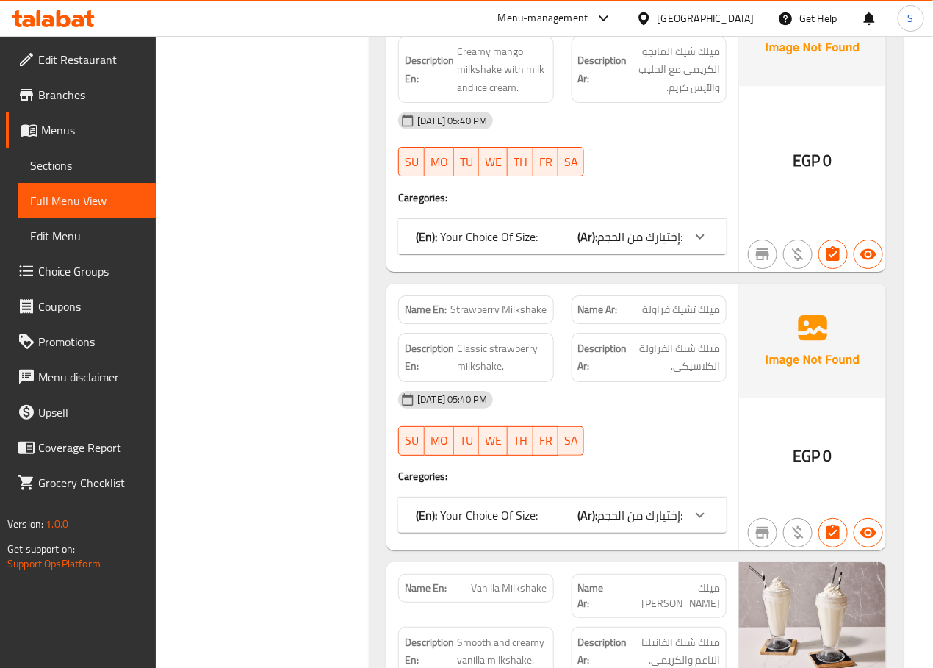
scroll to position [20454, 0]
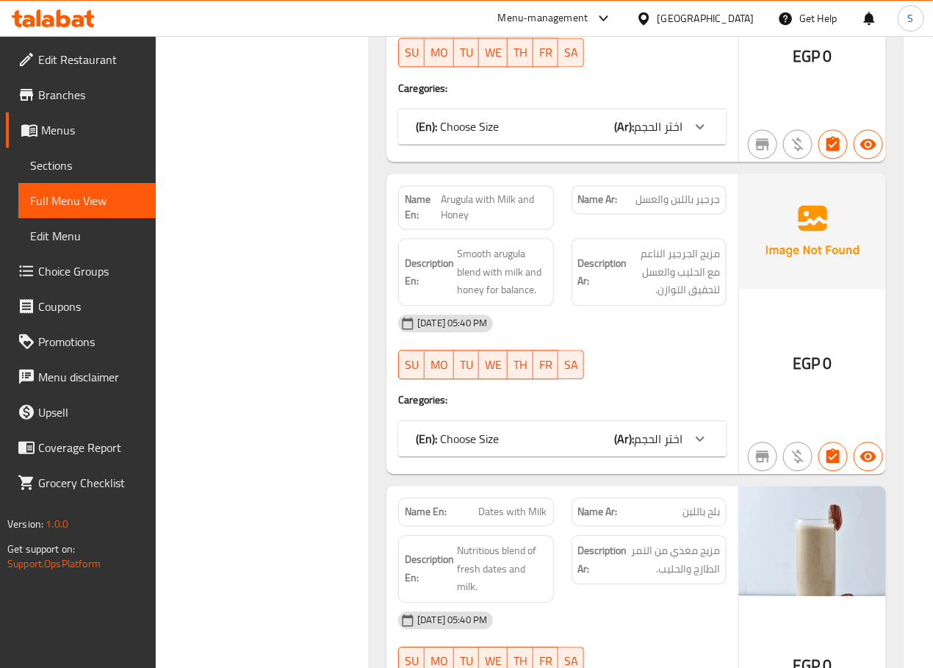
scroll to position [32668, 0]
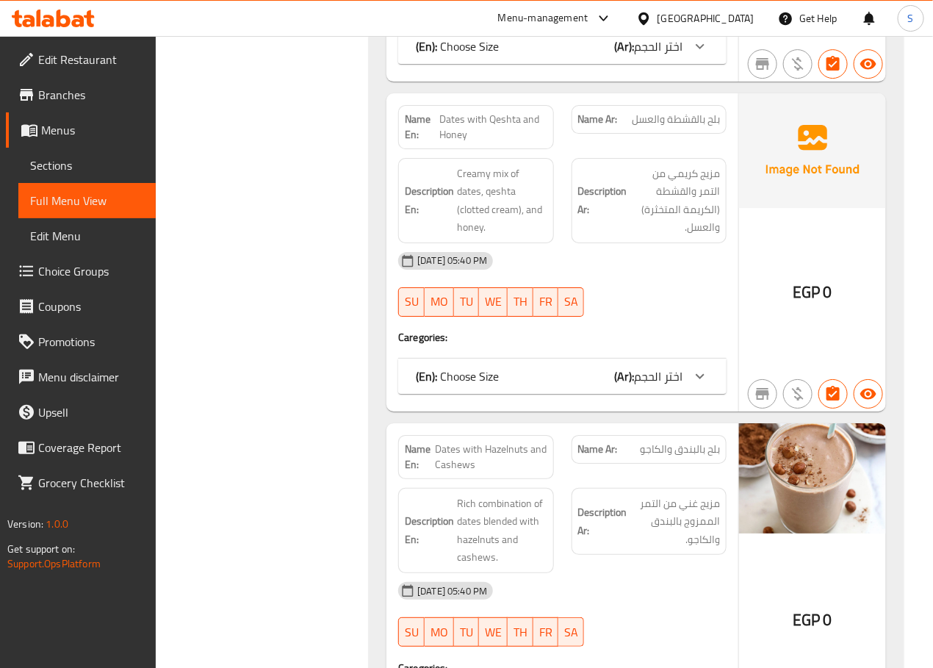
scroll to position [33603, 0]
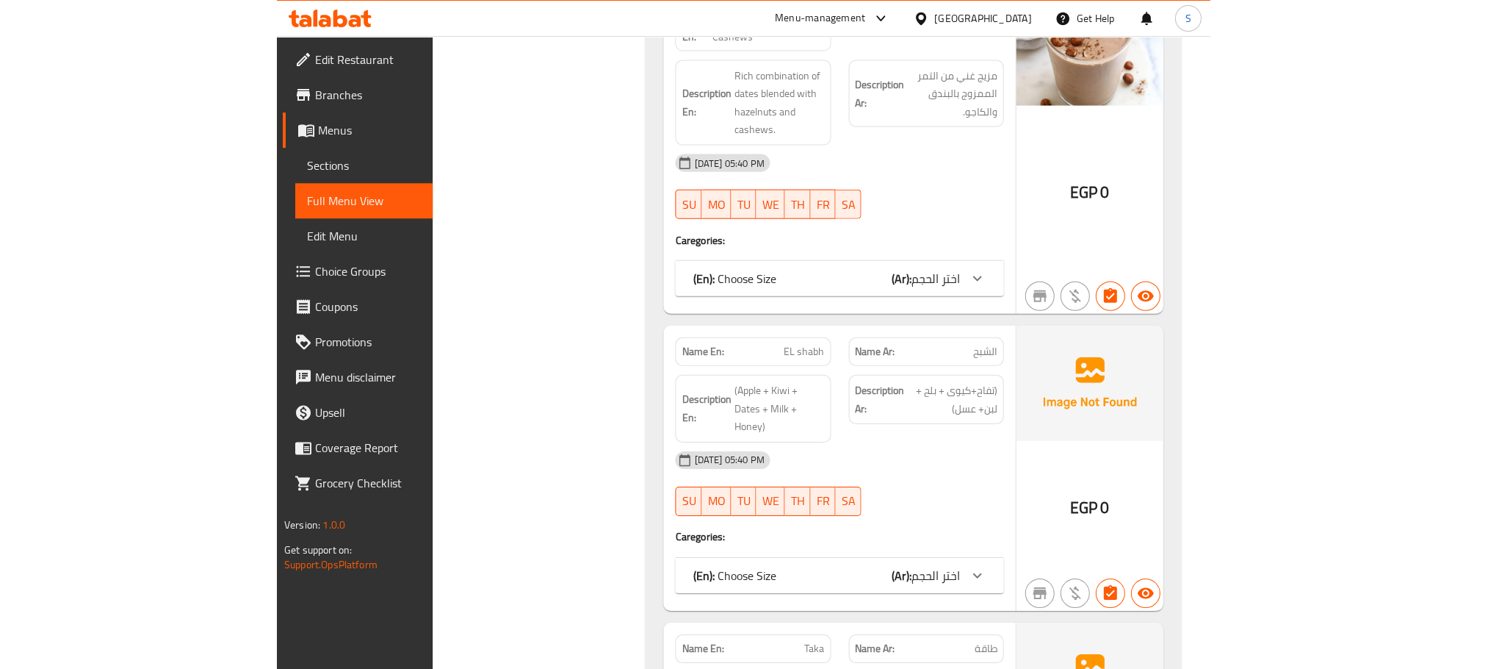
scroll to position [33807, 0]
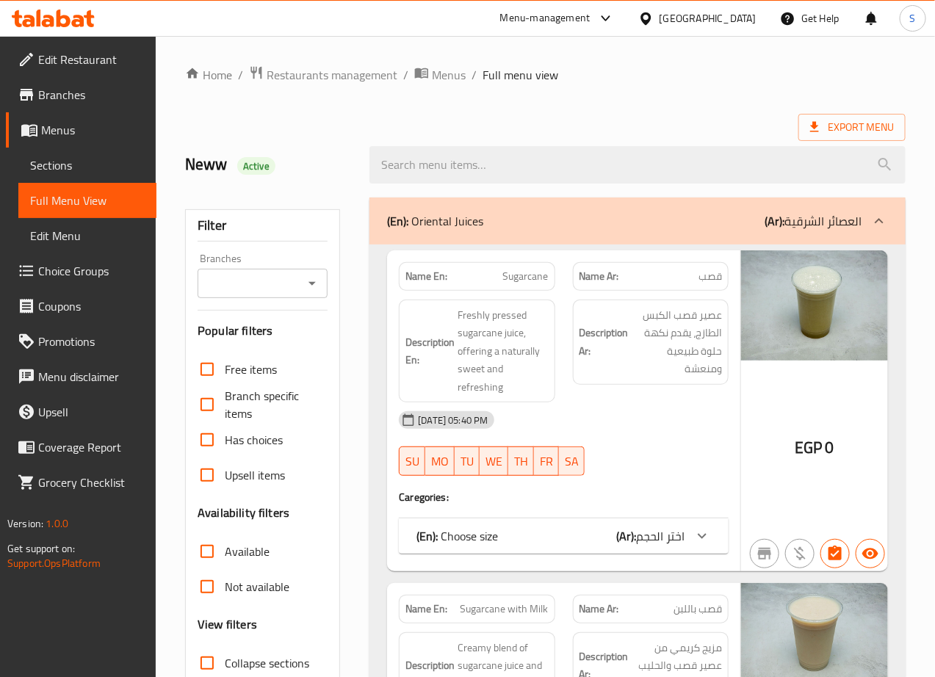
click at [349, 129] on div "Export Menu" at bounding box center [545, 127] width 721 height 27
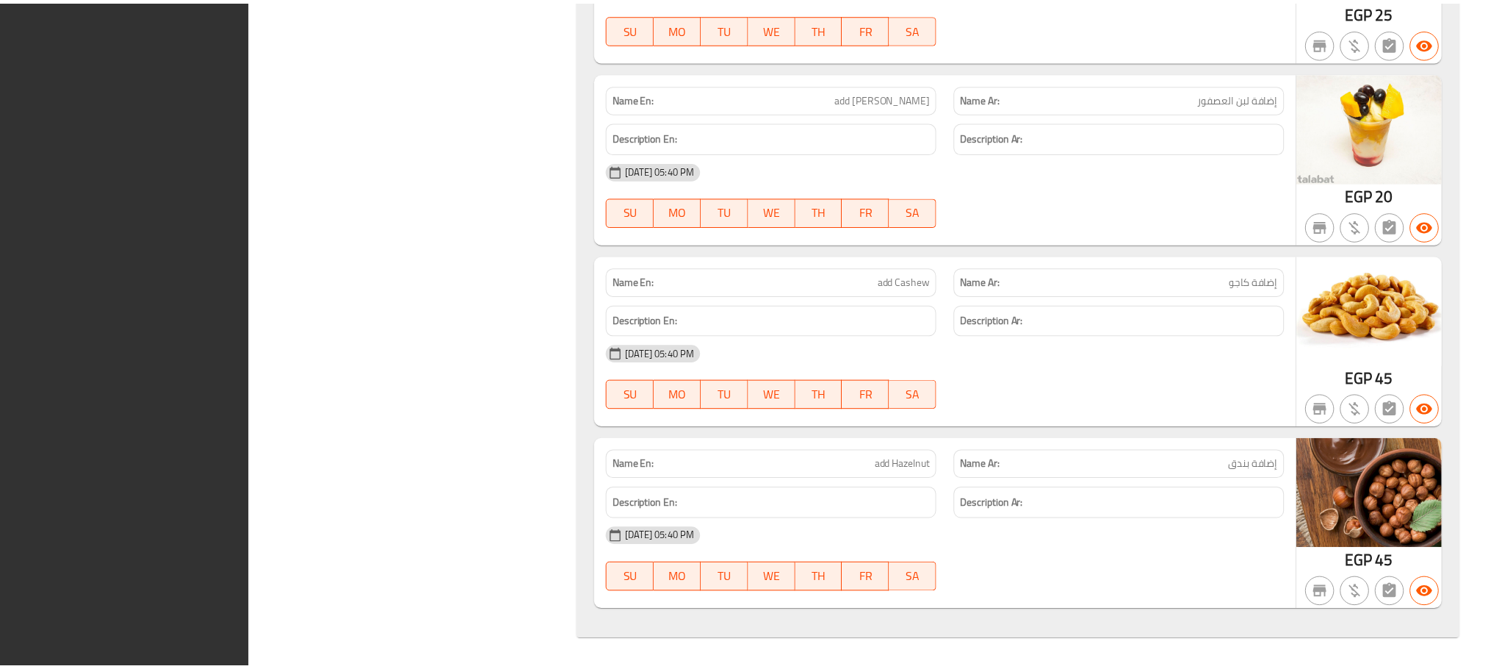
scroll to position [33928, 0]
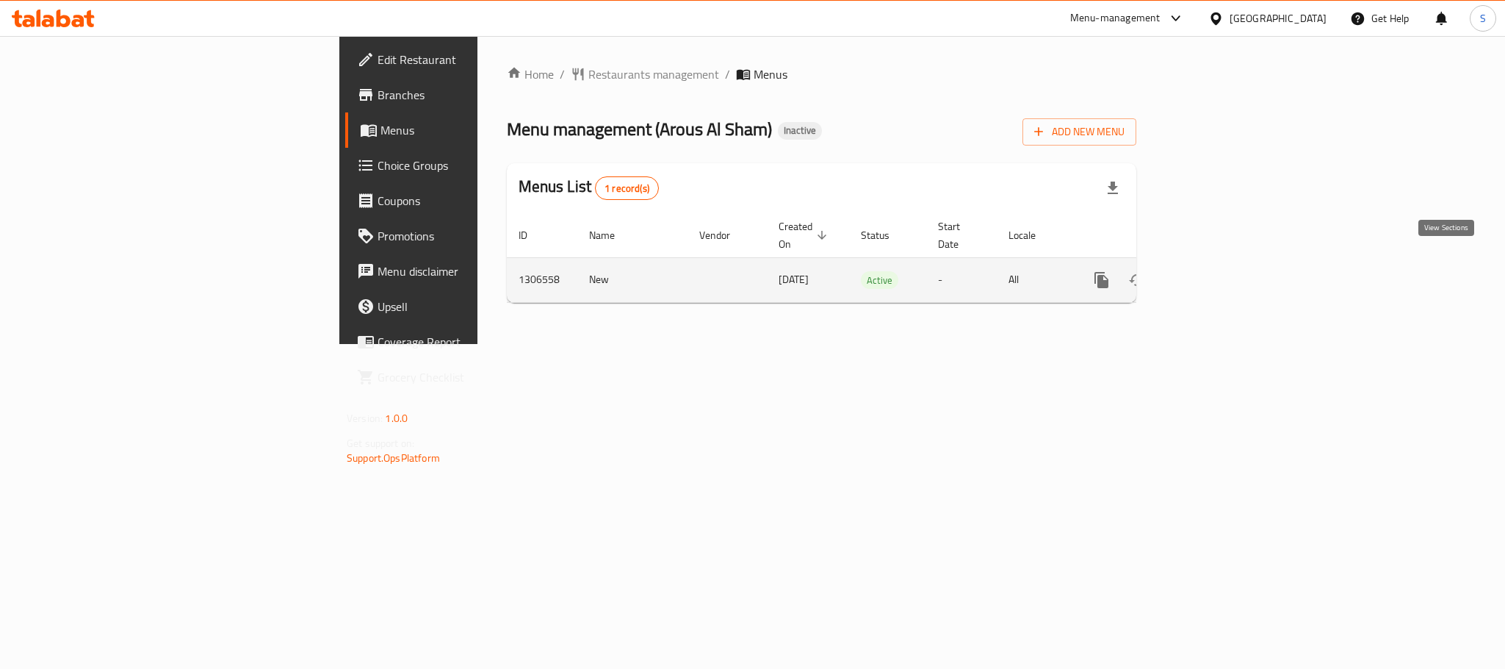
click at [1217, 271] on icon "enhanced table" at bounding box center [1208, 280] width 18 height 18
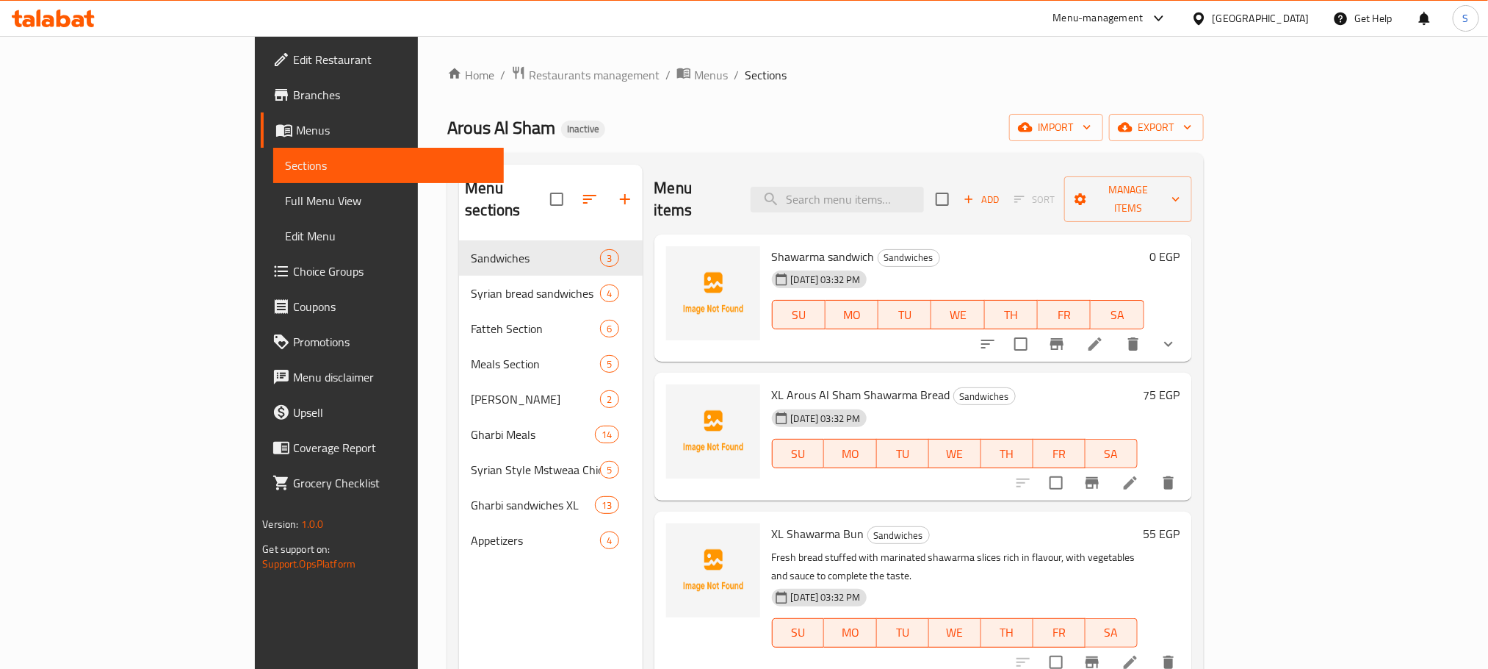
click at [285, 201] on span "Full Menu View" at bounding box center [388, 201] width 206 height 18
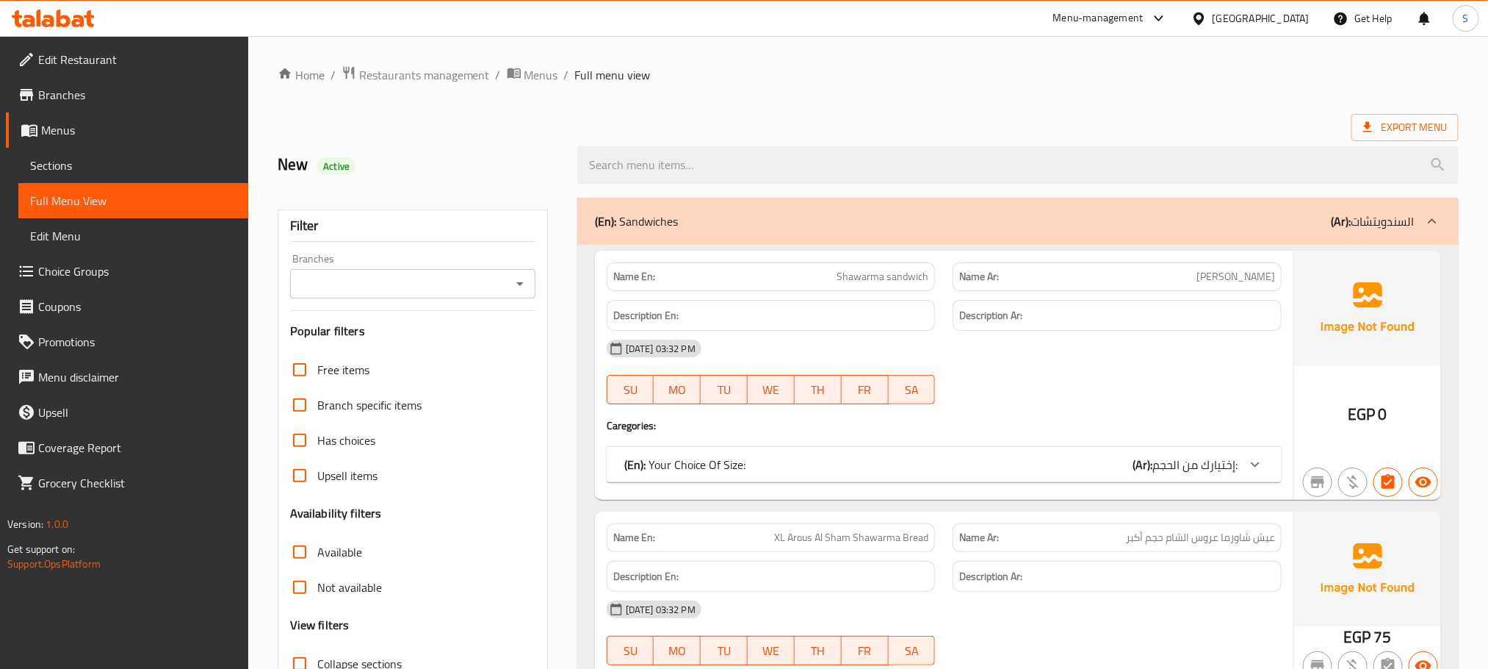
click at [644, 281] on strong "Name En:" at bounding box center [634, 276] width 42 height 15
copy strong "Name En:"
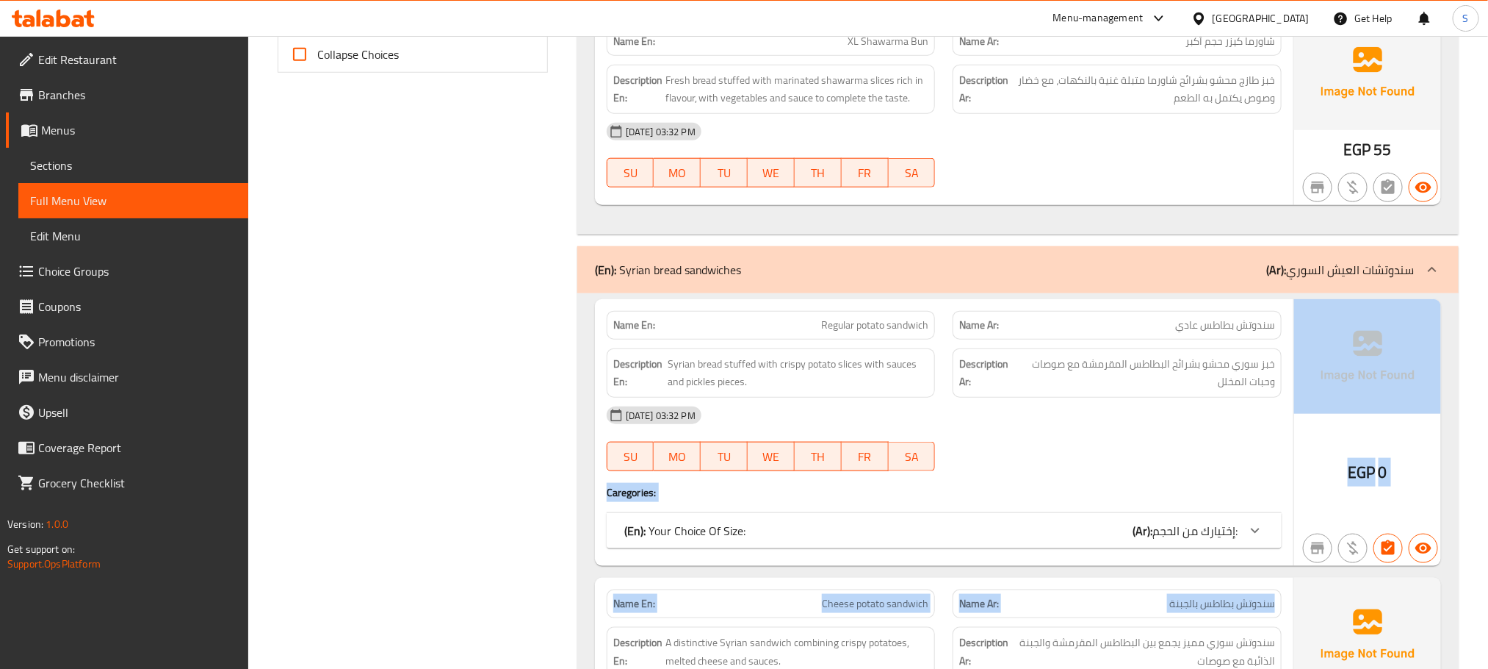
drag, startPoint x: 573, startPoint y: 455, endPoint x: 584, endPoint y: 712, distance: 257.4
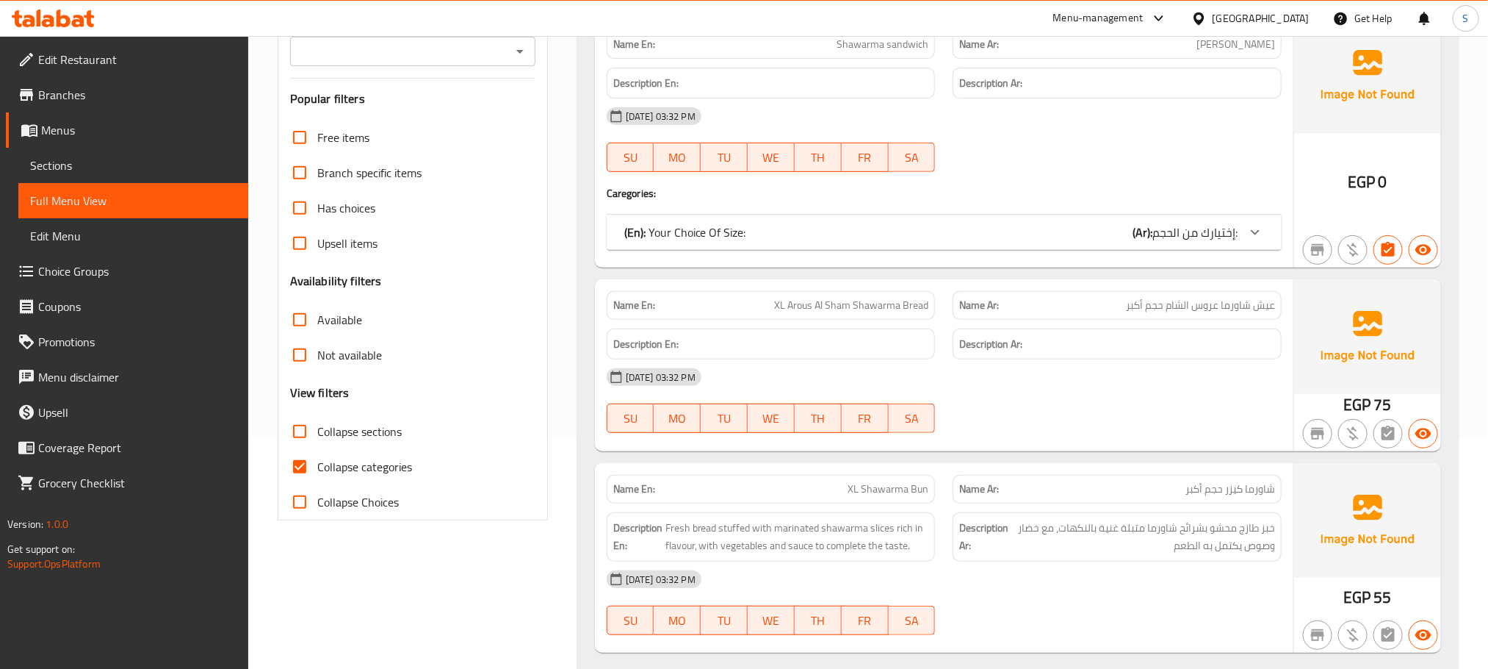
scroll to position [258, 0]
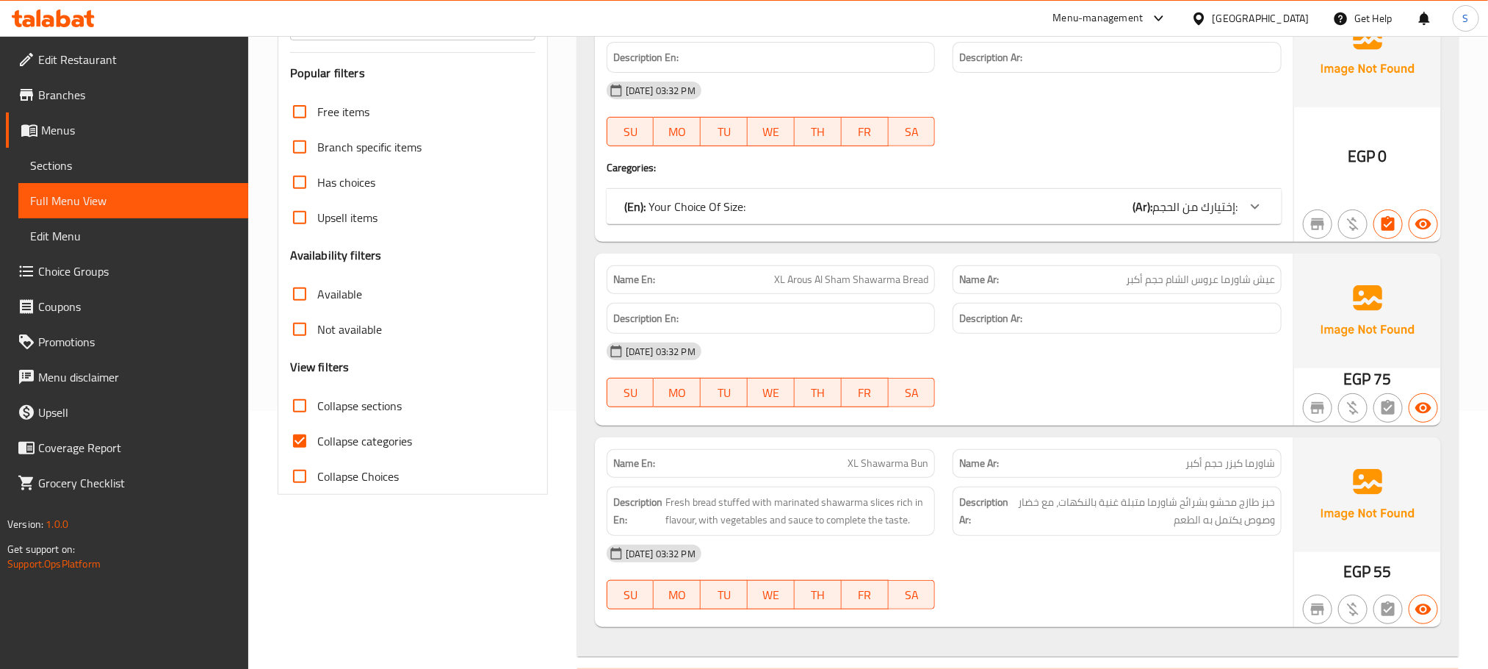
click at [296, 444] on input "Collapse categories" at bounding box center [299, 440] width 35 height 35
checkbox input "false"
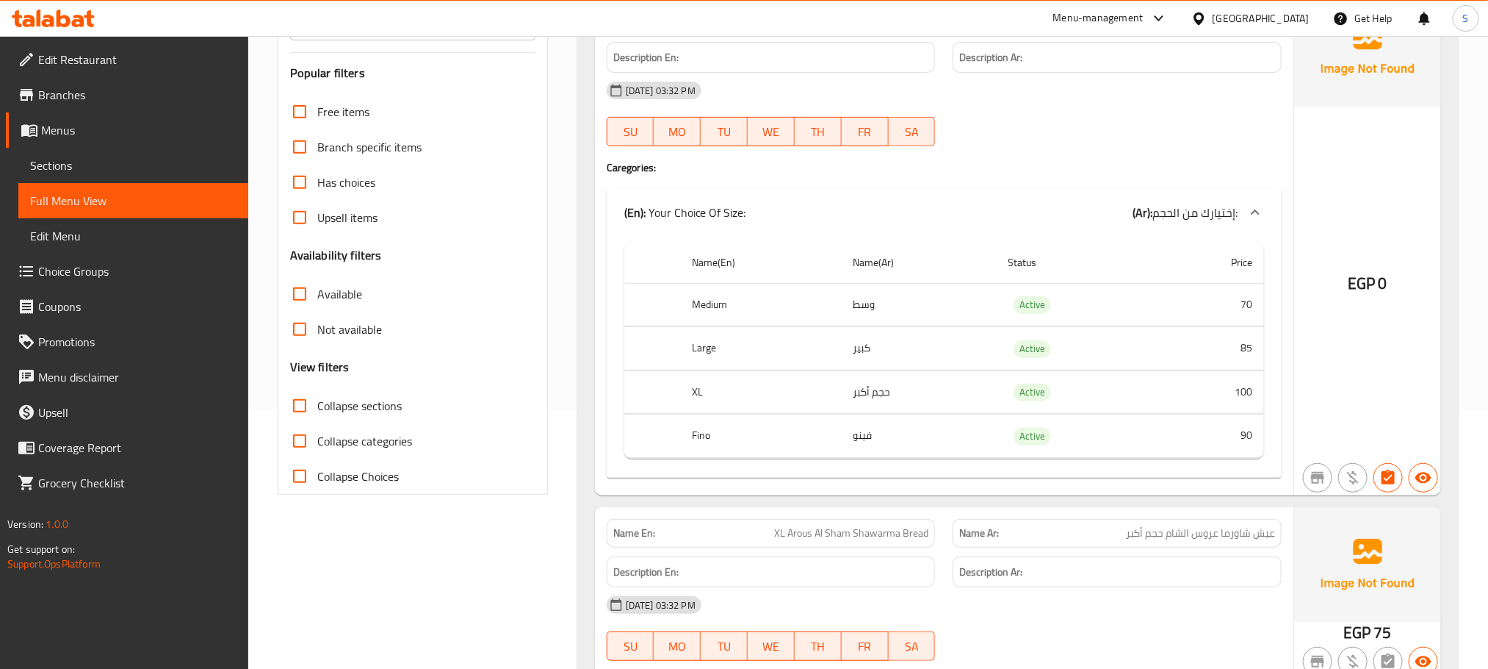
scroll to position [366, 0]
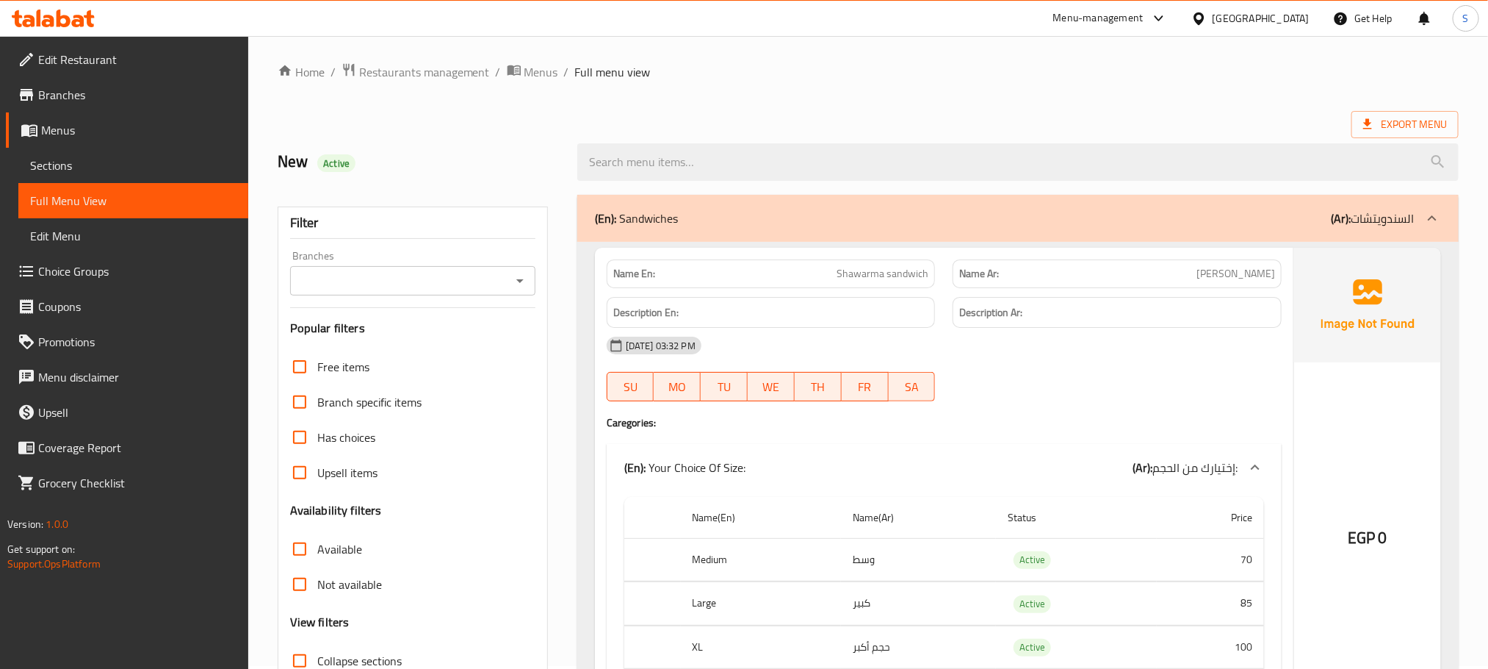
scroll to position [0, 0]
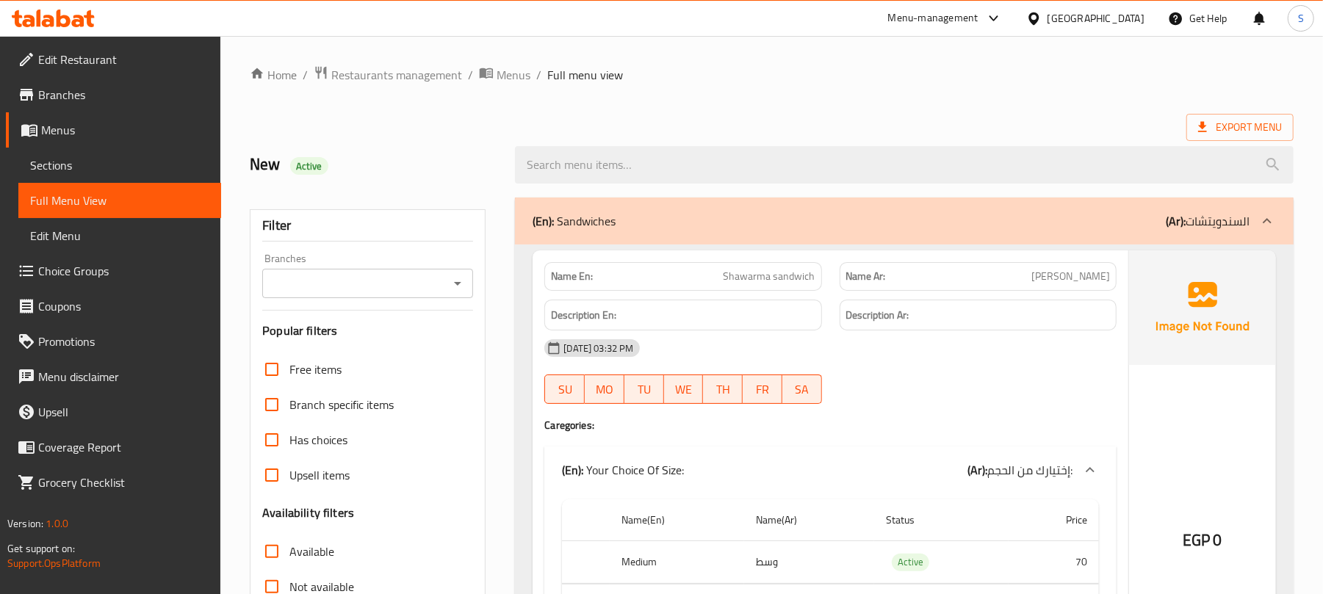
click at [482, 379] on div "Filter Branches Branches Popular filters Free items Branch specific items Has c…" at bounding box center [368, 480] width 236 height 543
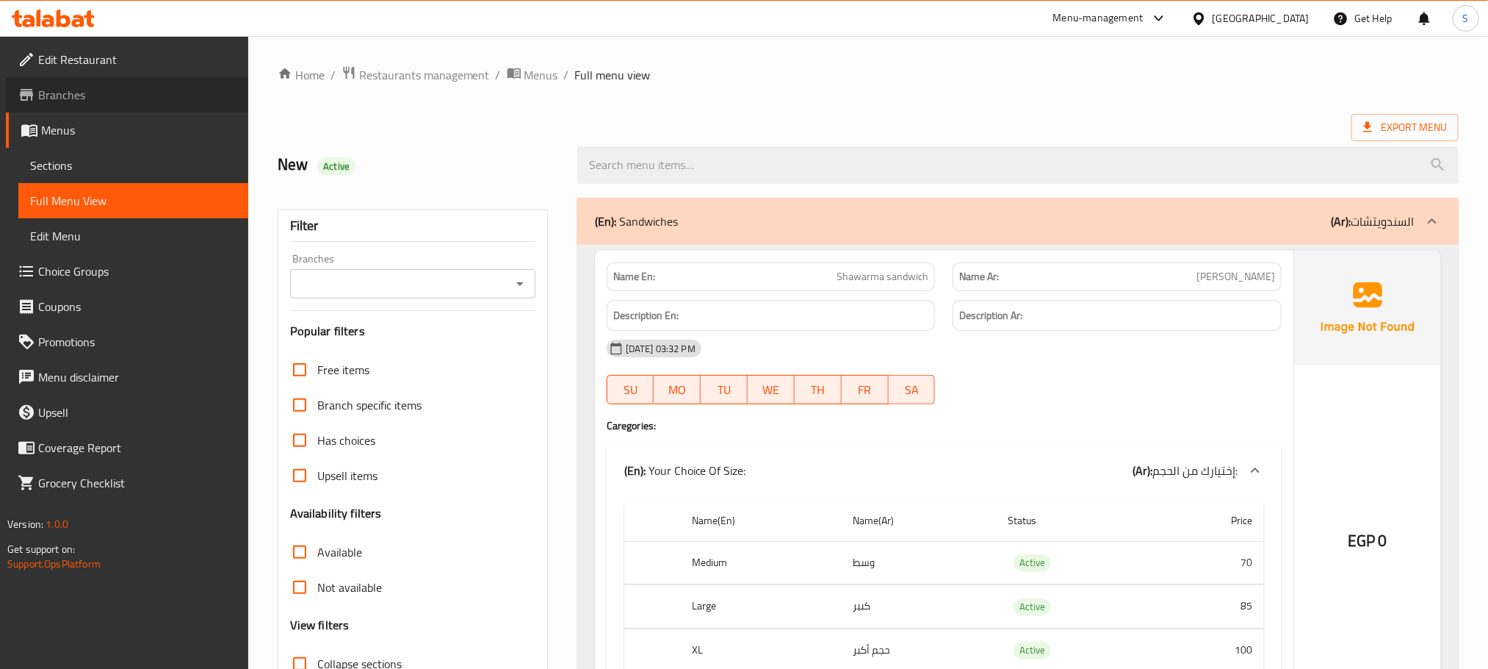
click at [99, 107] on link "Branches" at bounding box center [127, 94] width 242 height 35
